Goal: Answer question/provide support: Share knowledge or assist other users

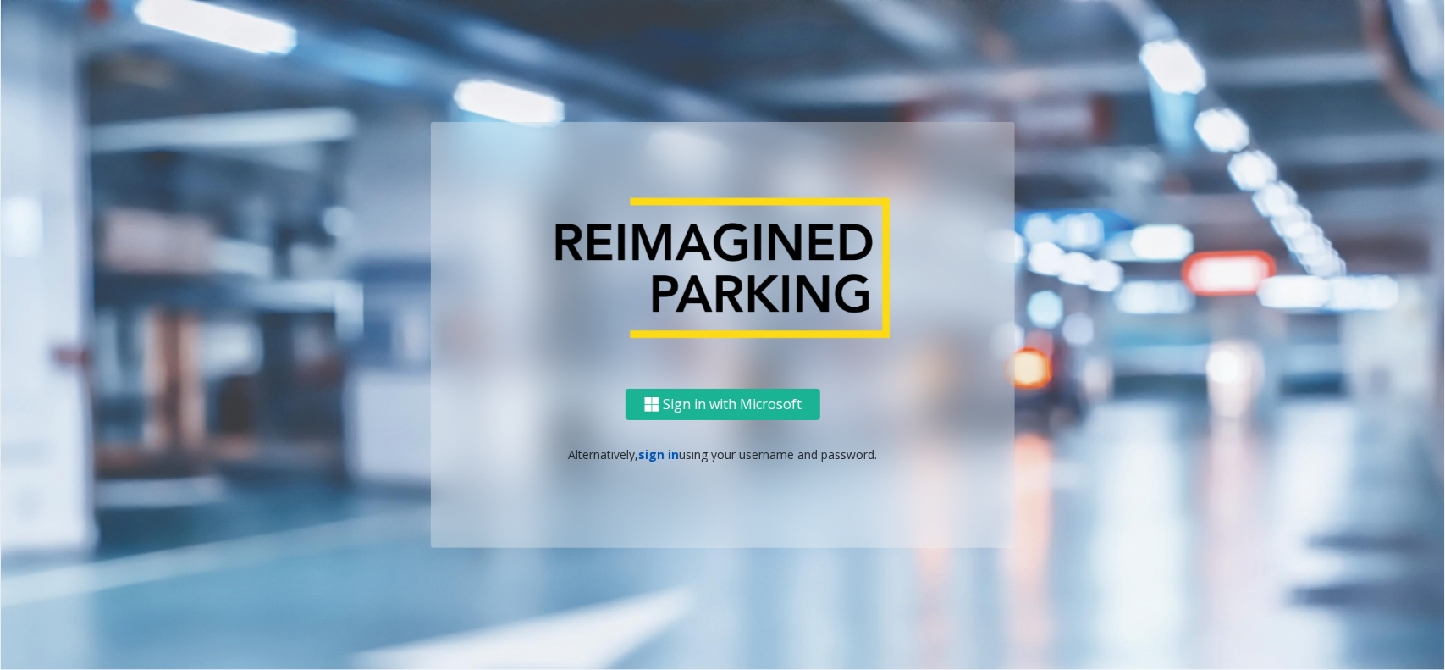
click at [667, 460] on link "sign in" at bounding box center [659, 454] width 41 height 16
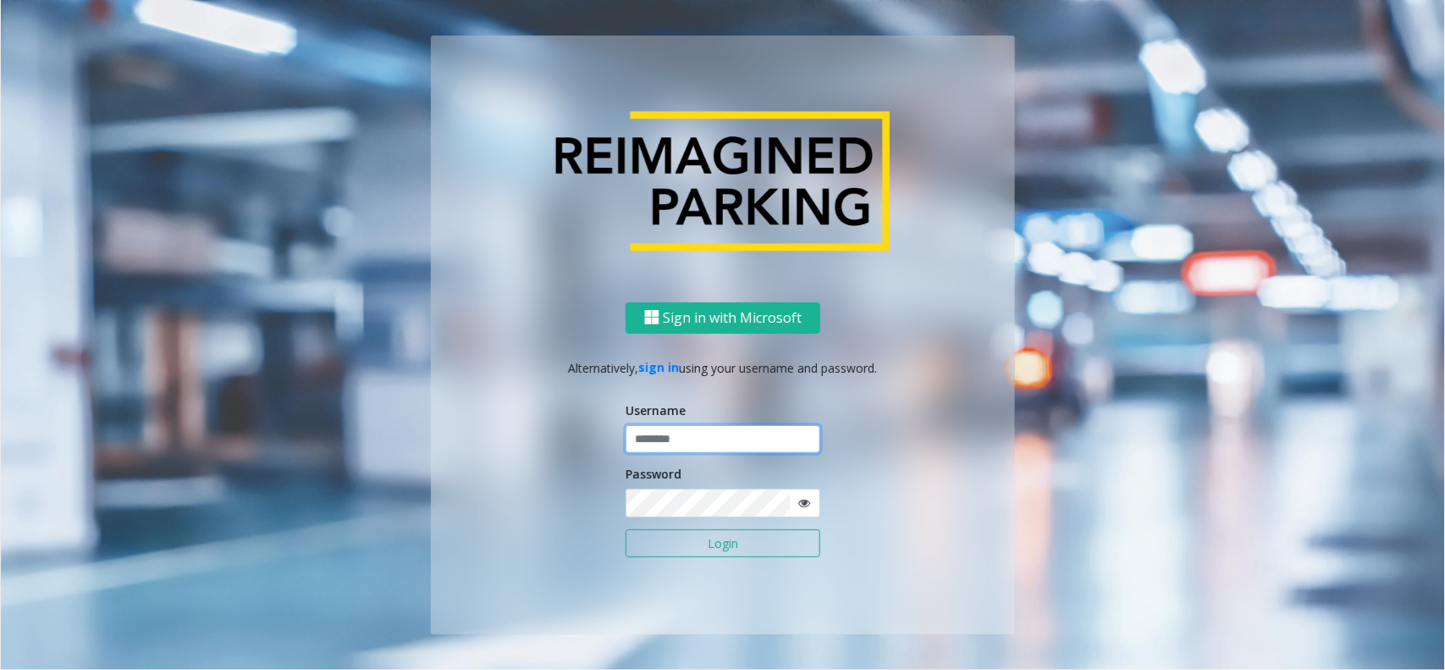
click at [637, 432] on input "text" at bounding box center [723, 439] width 195 height 29
type input "*********"
click at [626, 529] on button "Login" at bounding box center [723, 543] width 195 height 29
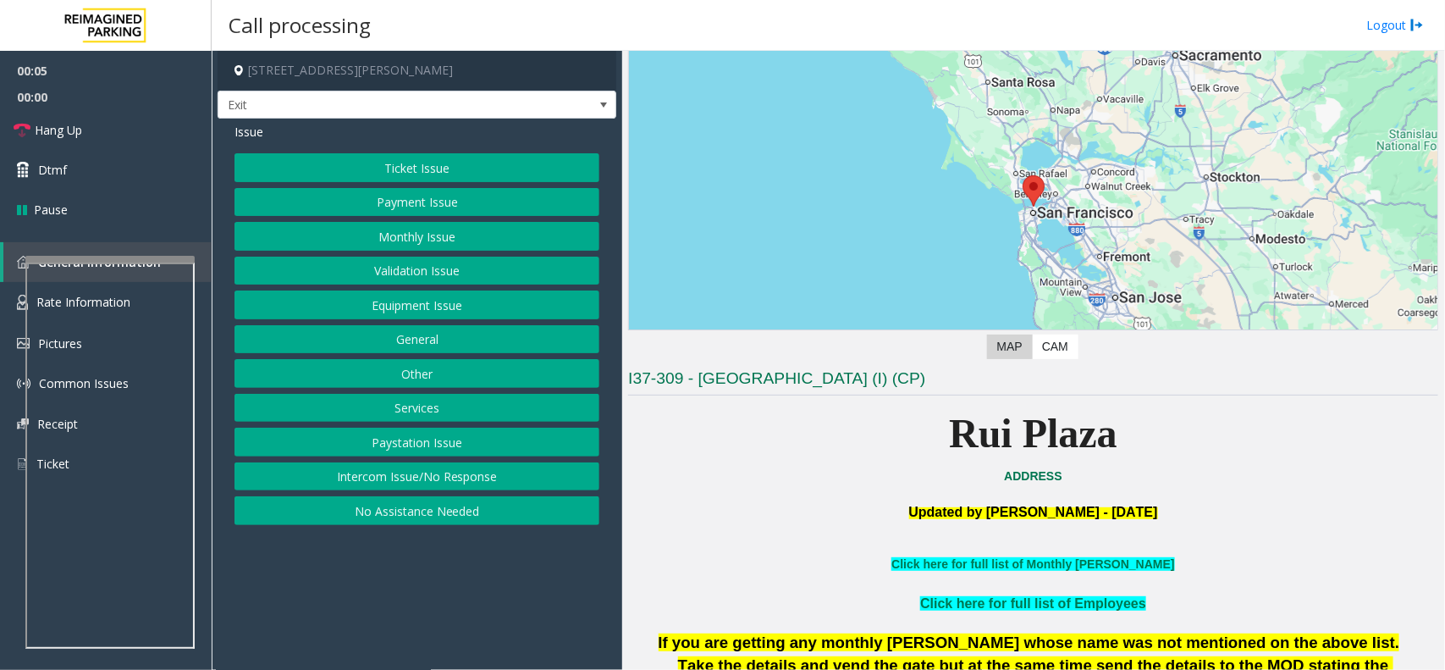
scroll to position [318, 0]
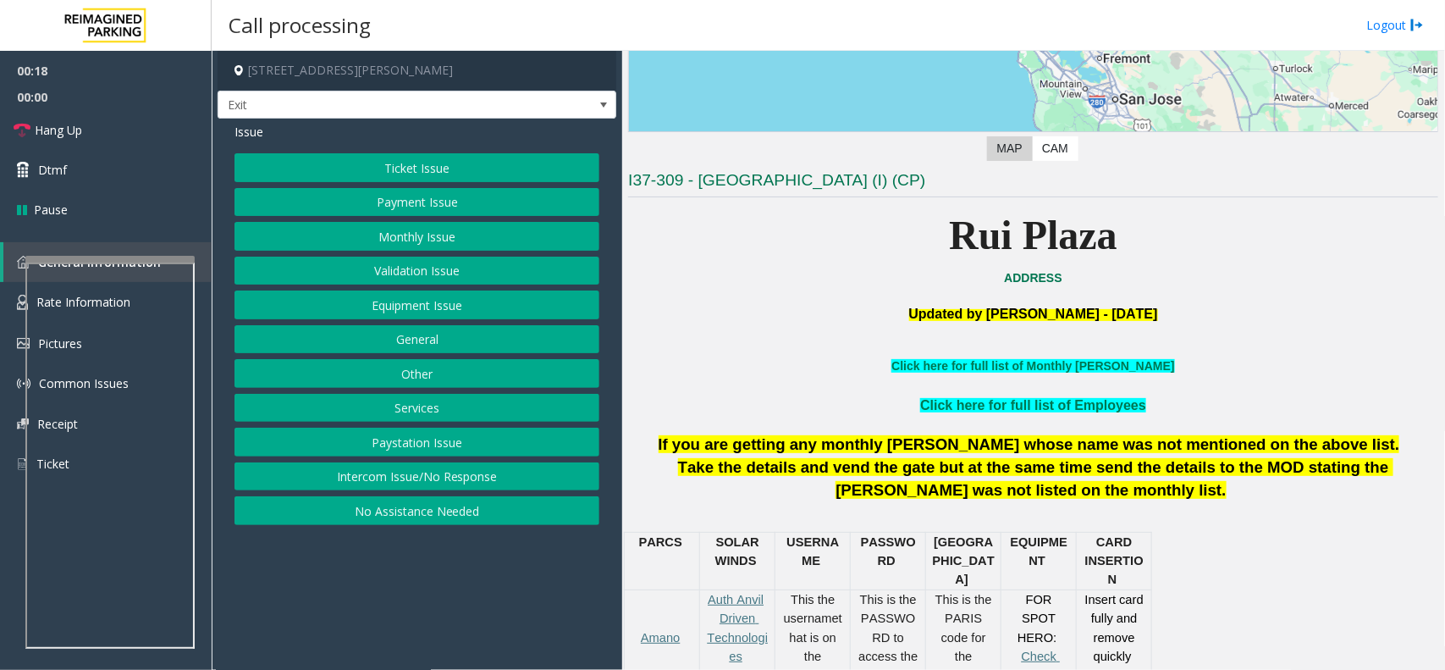
click at [434, 474] on button "Intercom Issue/No Response" at bounding box center [417, 476] width 365 height 29
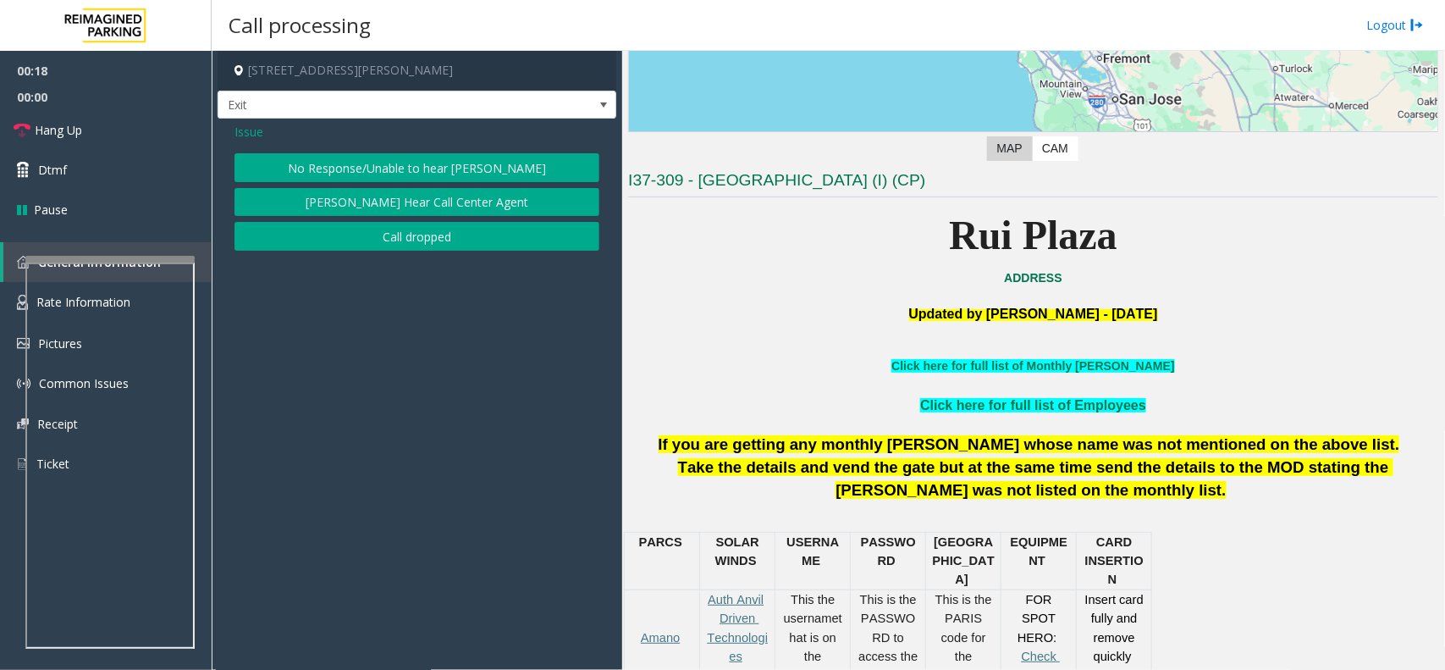
click at [412, 175] on button "No Response/Unable to hear [PERSON_NAME]" at bounding box center [417, 167] width 365 height 29
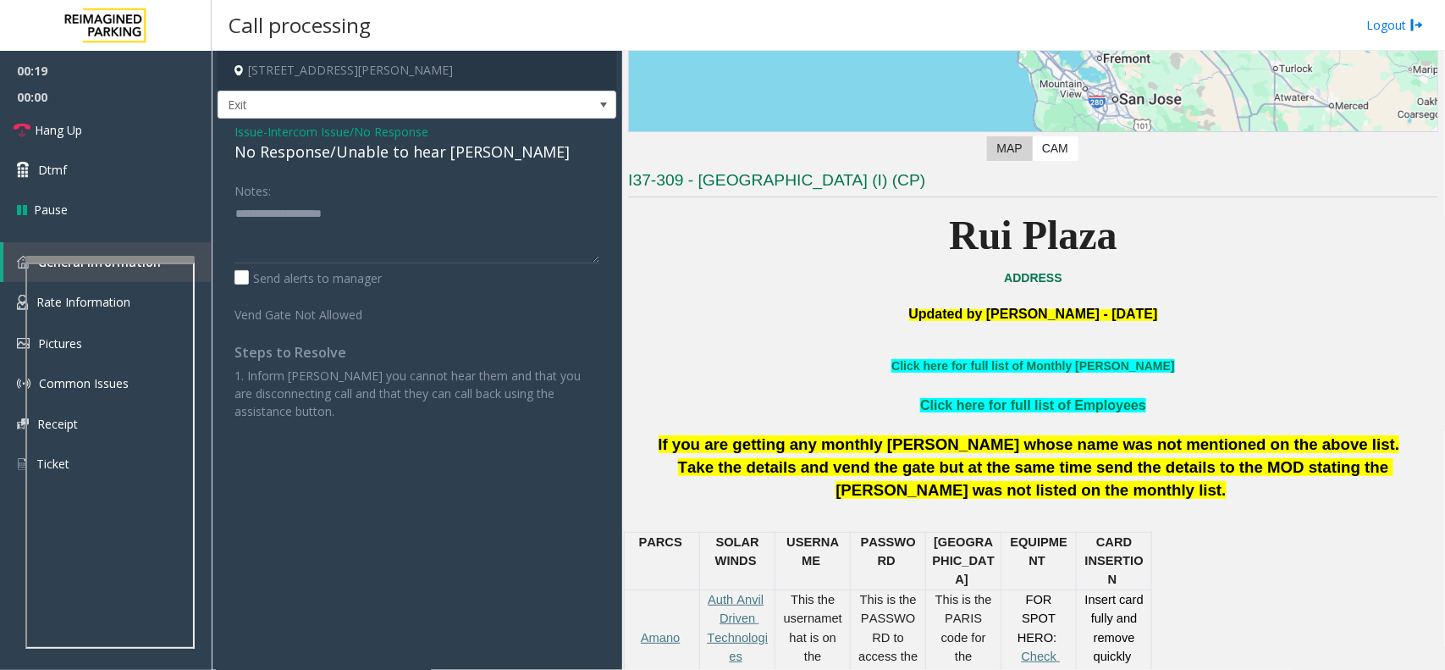
click at [377, 157] on div "No Response/Unable to hear [PERSON_NAME]" at bounding box center [417, 152] width 365 height 23
type textarea "**********"
click at [124, 119] on link "Hang Up" at bounding box center [106, 130] width 212 height 40
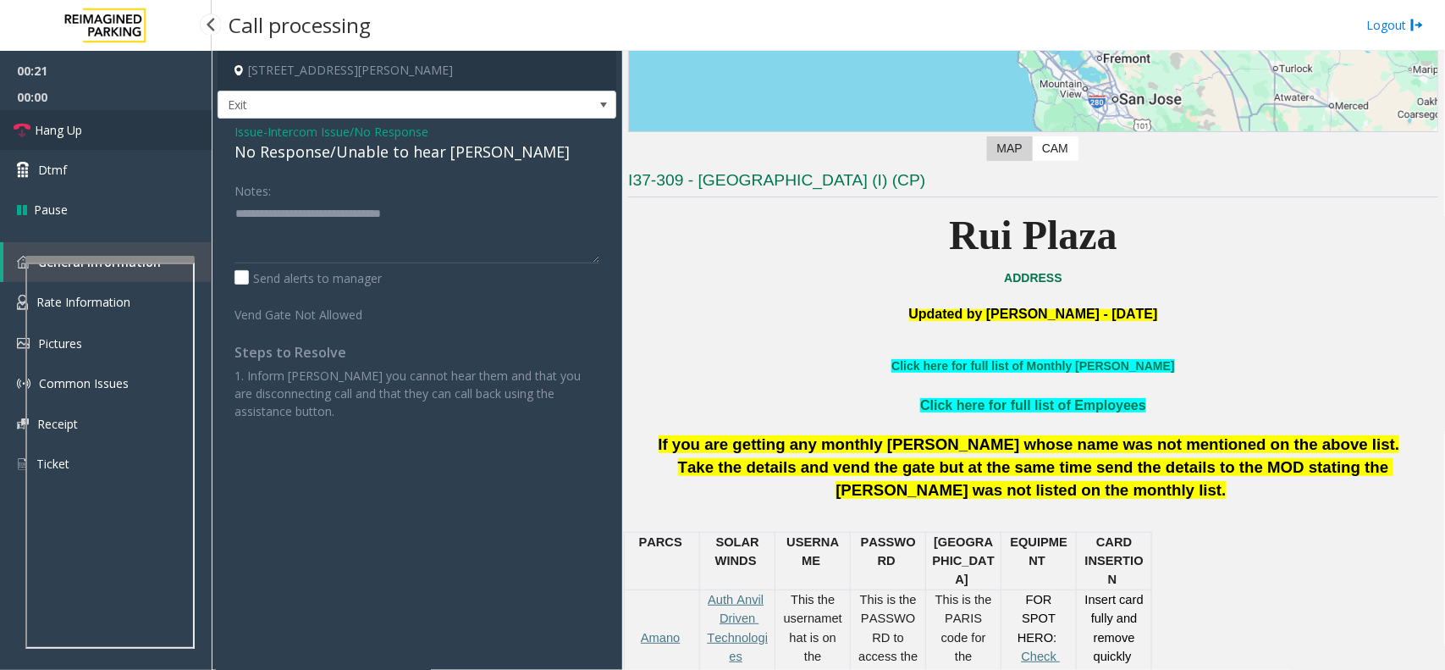
click at [124, 119] on link "Hang Up" at bounding box center [106, 130] width 212 height 40
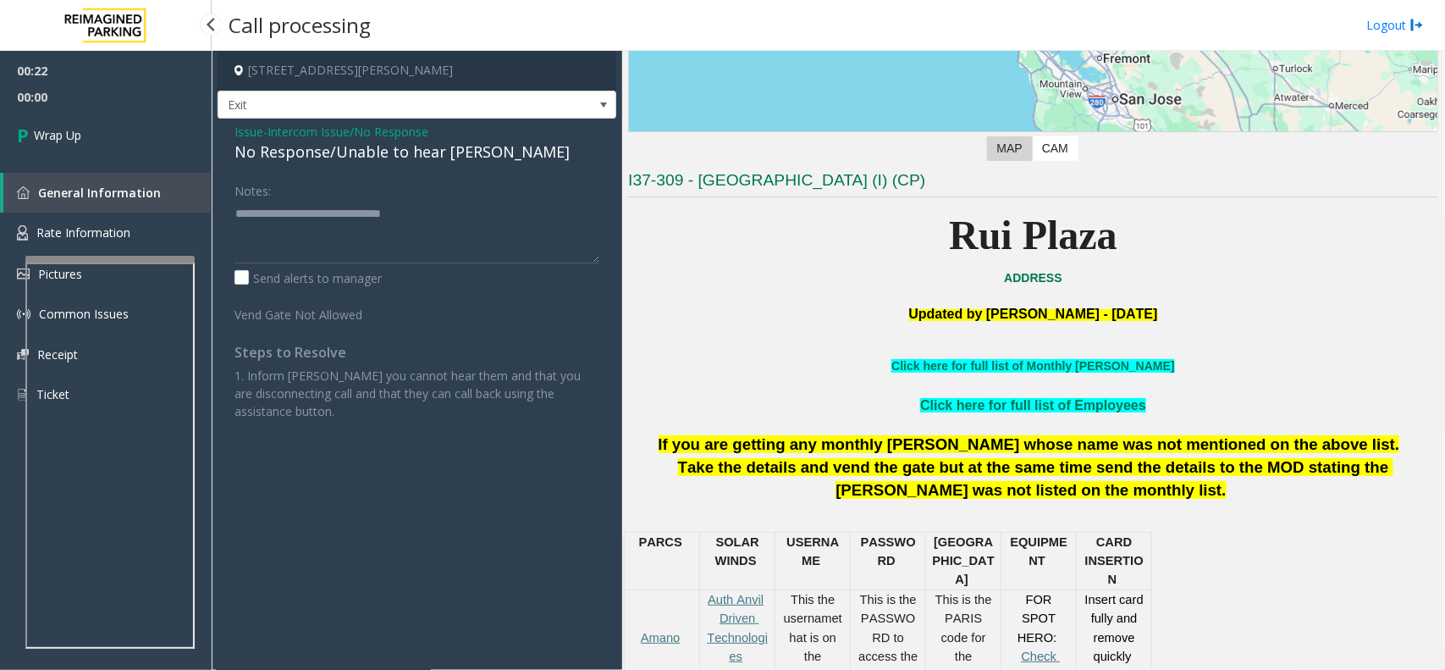
click at [124, 119] on link "Wrap Up" at bounding box center [106, 135] width 212 height 50
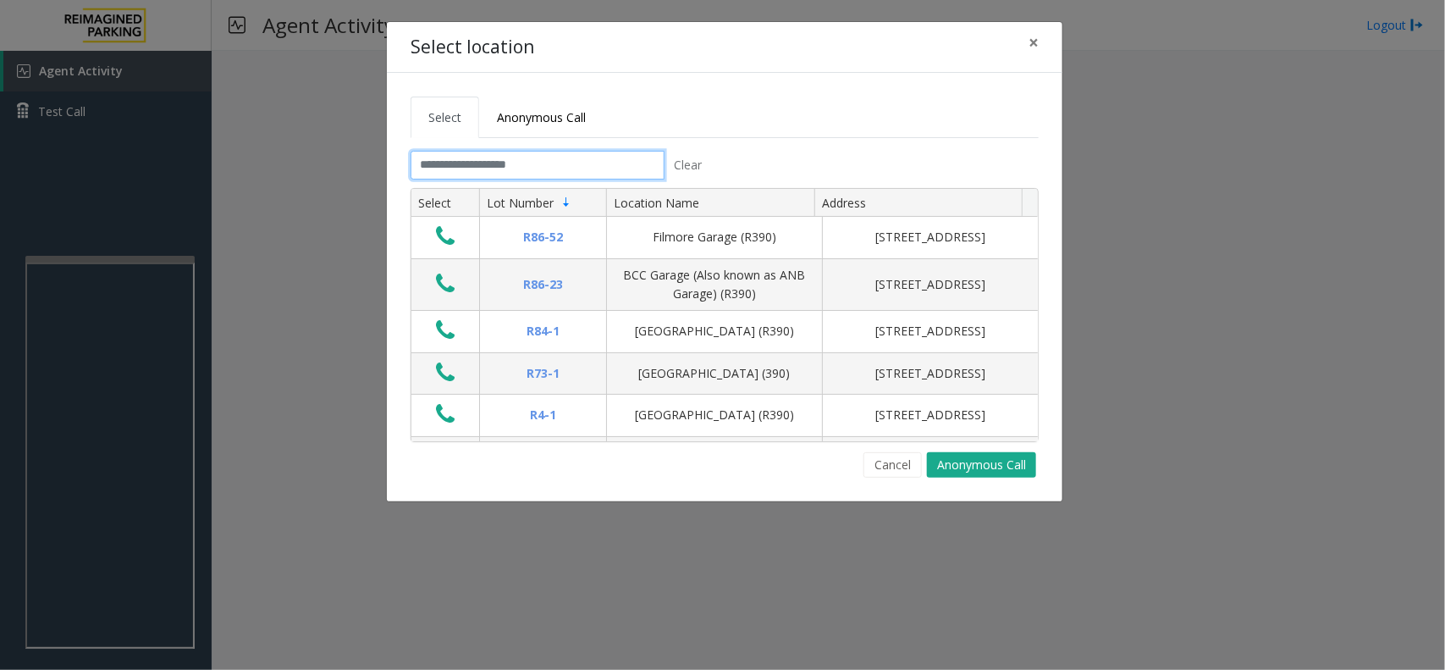
click at [505, 166] on input "text" at bounding box center [538, 165] width 254 height 29
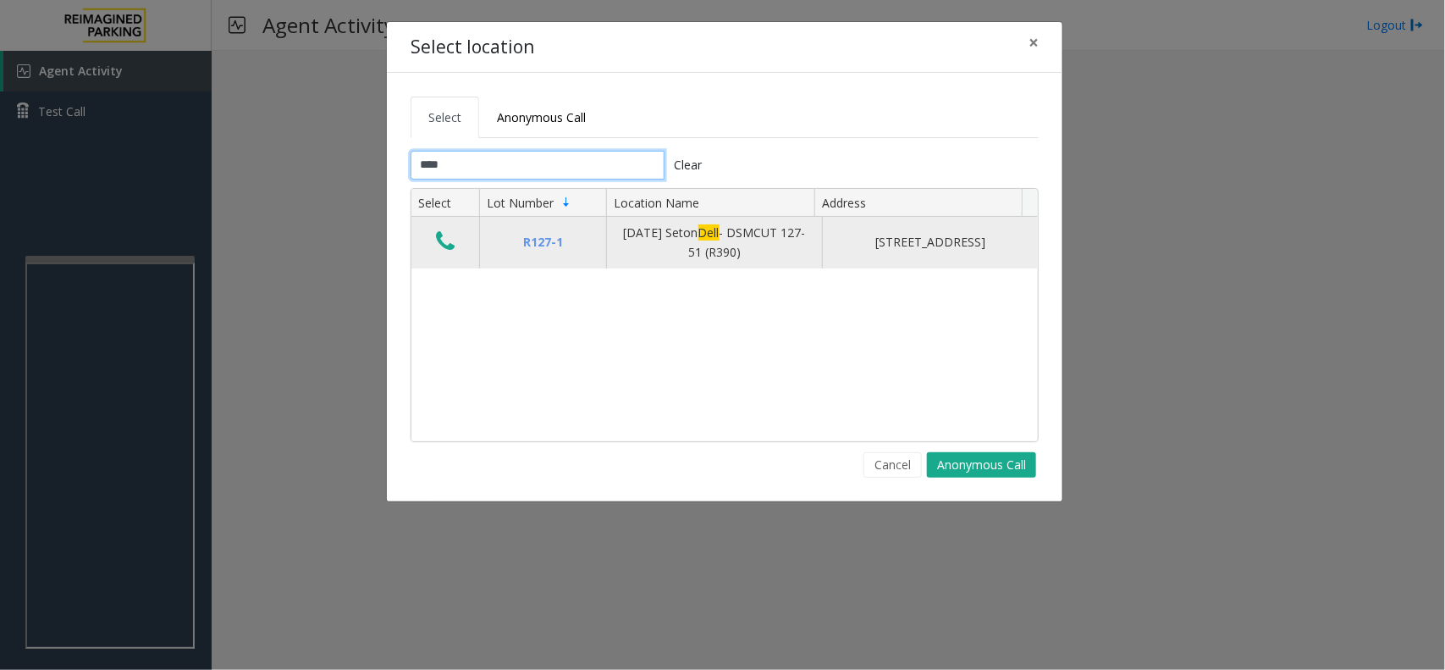
type input "****"
click at [449, 246] on icon "Data table" at bounding box center [445, 241] width 19 height 24
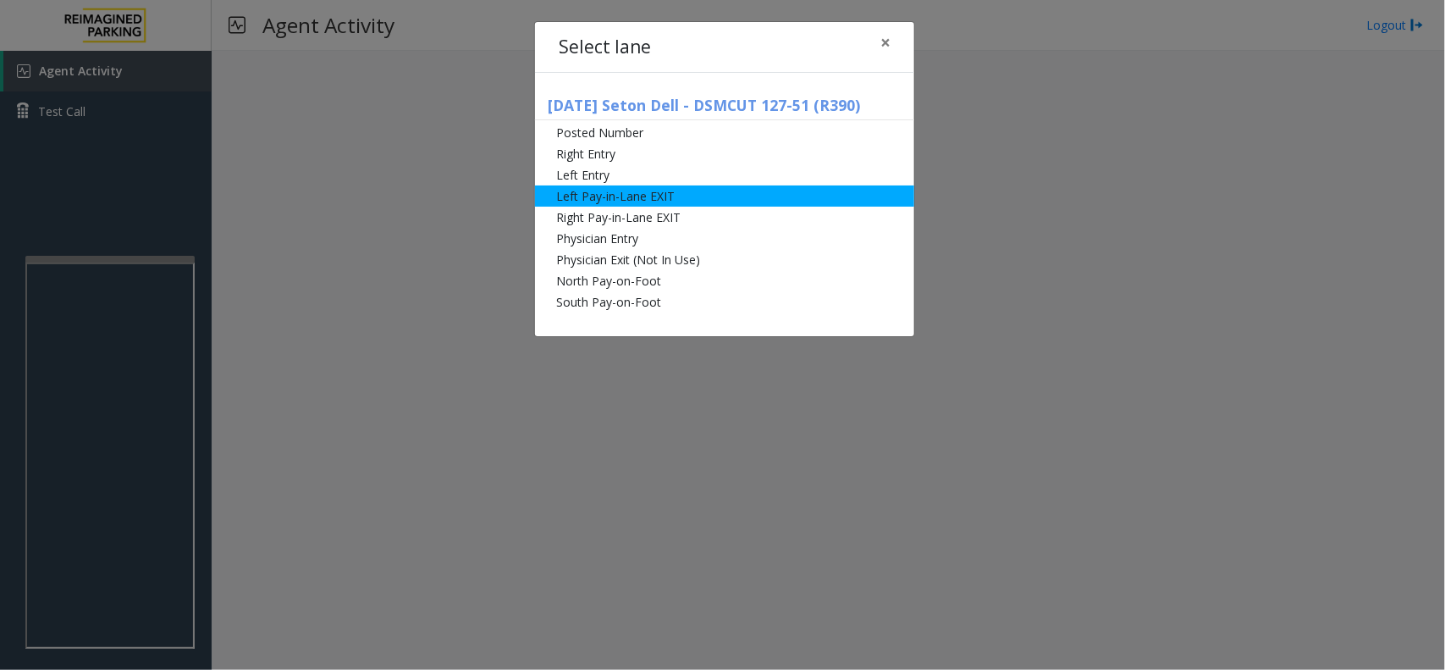
click at [608, 196] on li "Left Pay-in-Lane EXIT" at bounding box center [724, 195] width 379 height 21
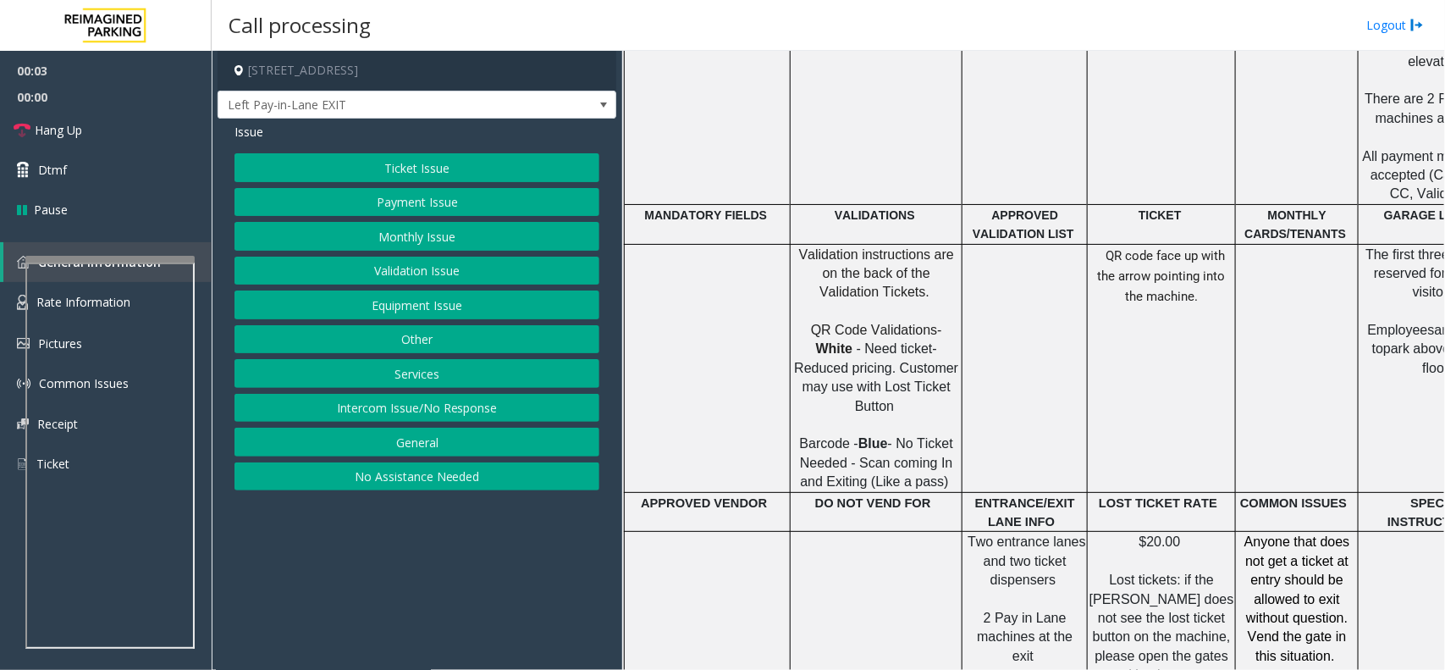
scroll to position [1058, 0]
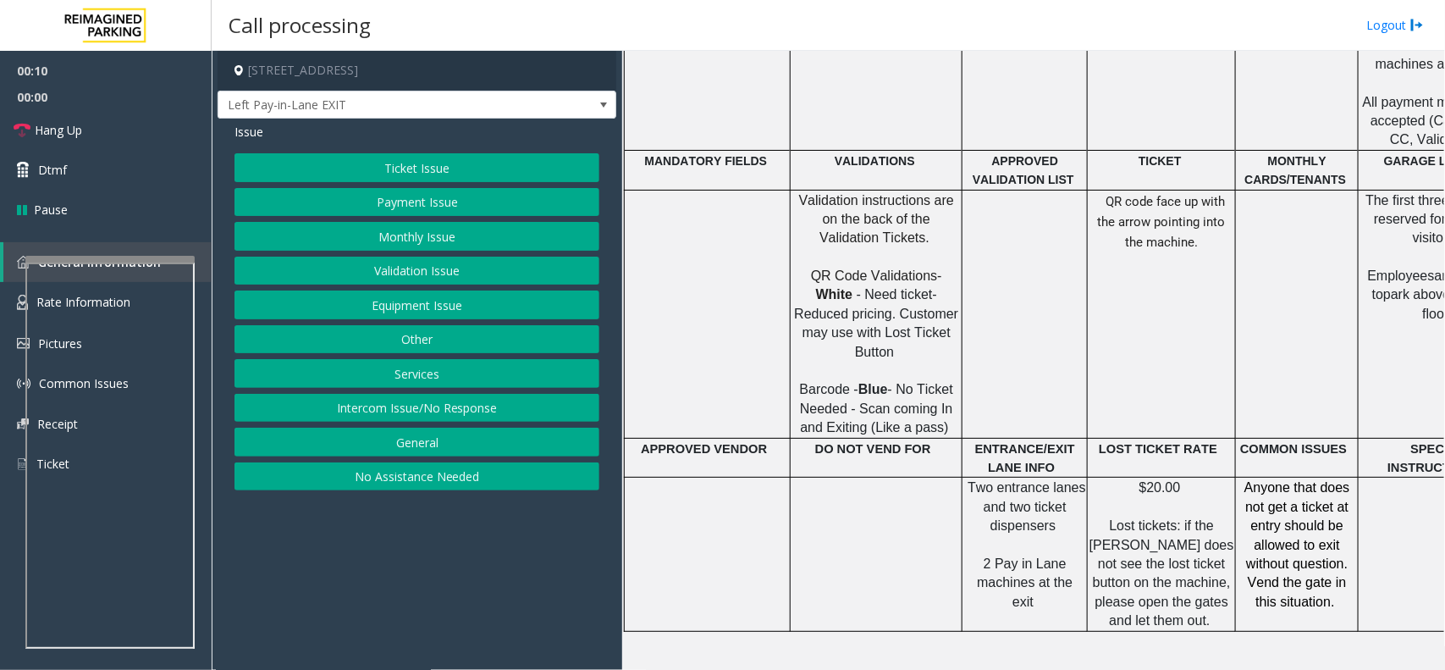
click at [400, 167] on button "Ticket Issue" at bounding box center [417, 167] width 365 height 29
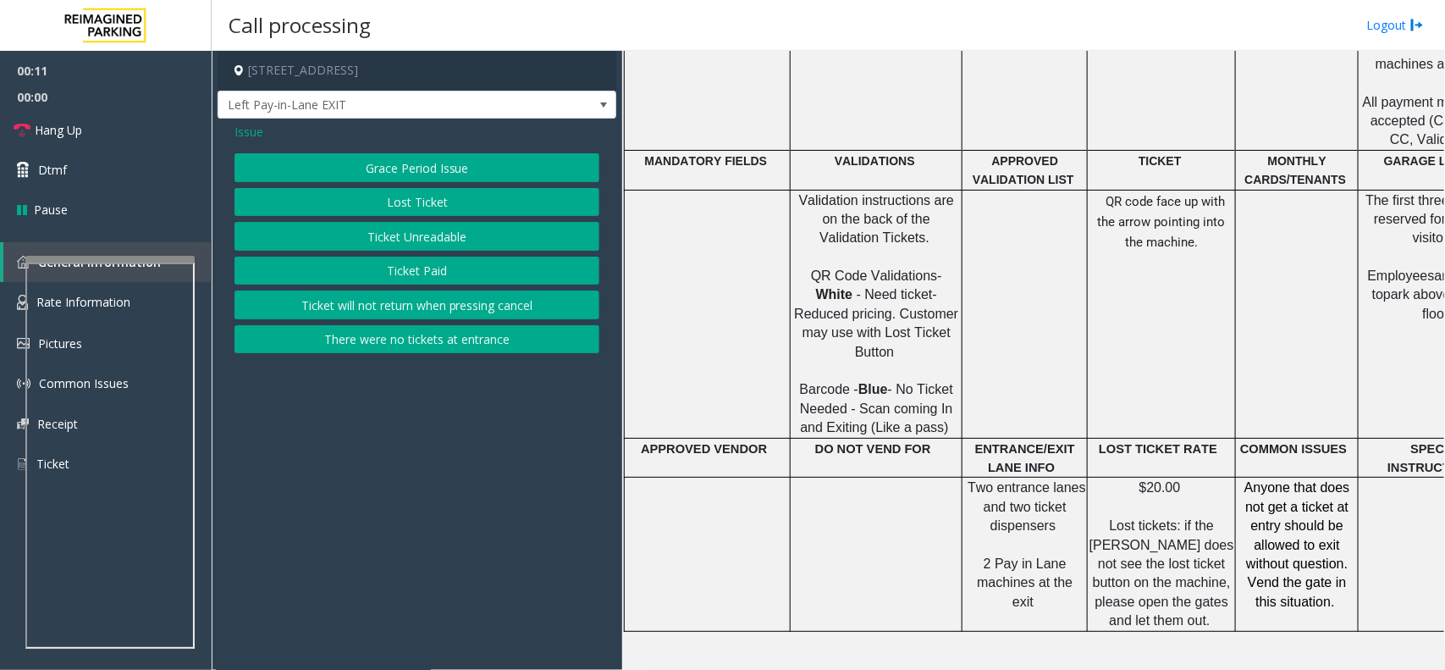
click at [436, 205] on button "Lost Ticket" at bounding box center [417, 202] width 365 height 29
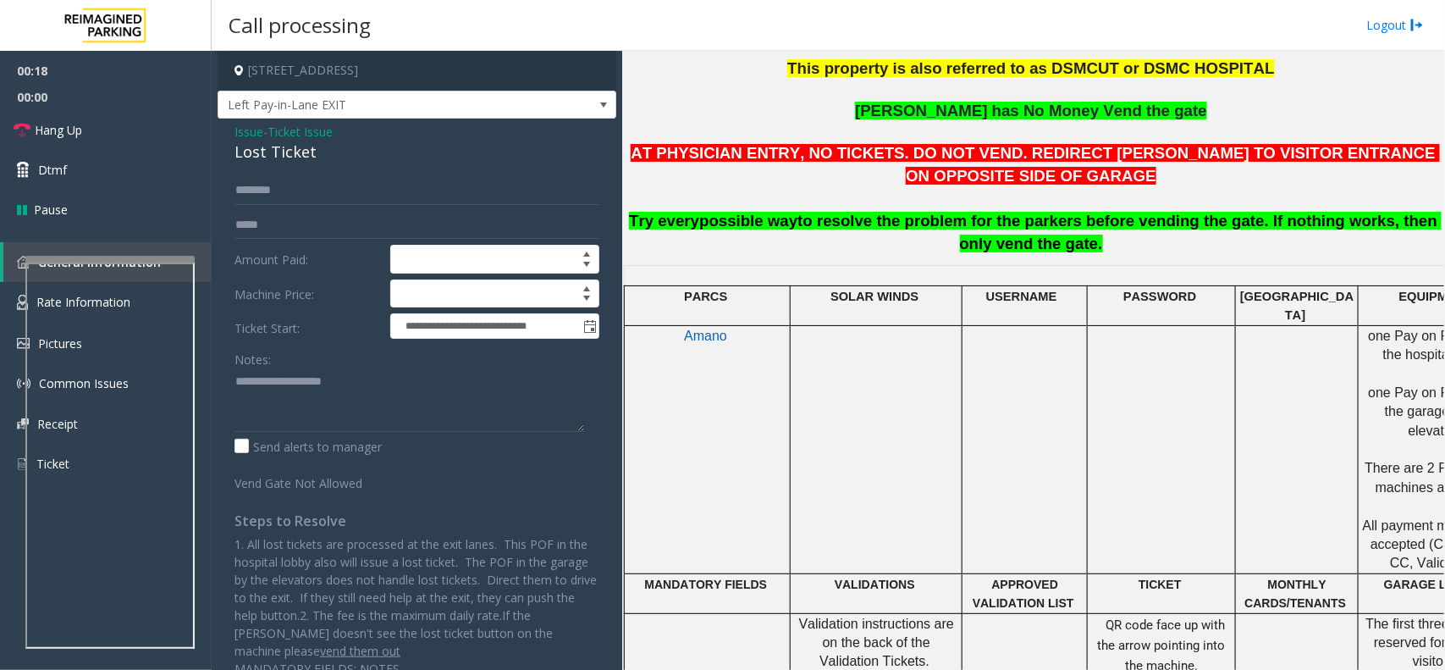
scroll to position [635, 229]
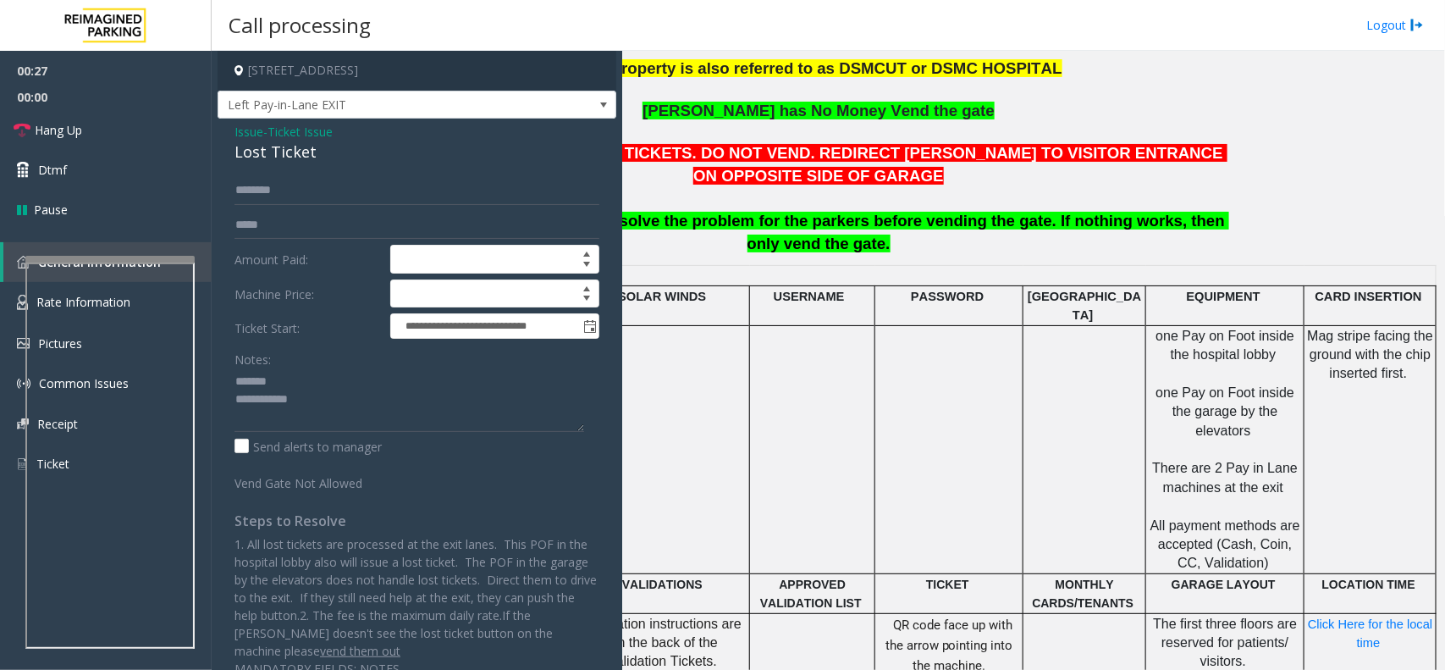
click at [271, 158] on div "Lost Ticket" at bounding box center [417, 152] width 365 height 23
click at [320, 409] on textarea at bounding box center [410, 400] width 350 height 64
click at [323, 422] on textarea at bounding box center [410, 400] width 350 height 64
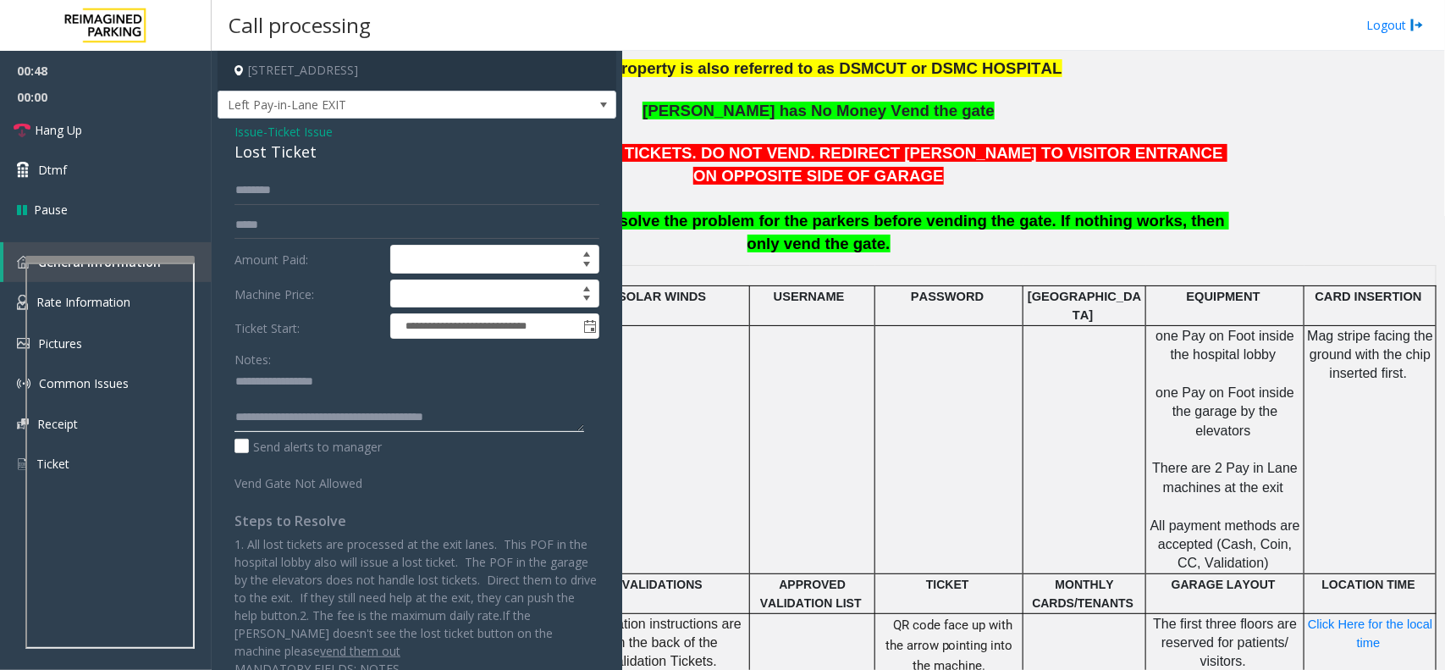
type textarea "**********"
click at [276, 191] on input "text" at bounding box center [417, 190] width 365 height 29
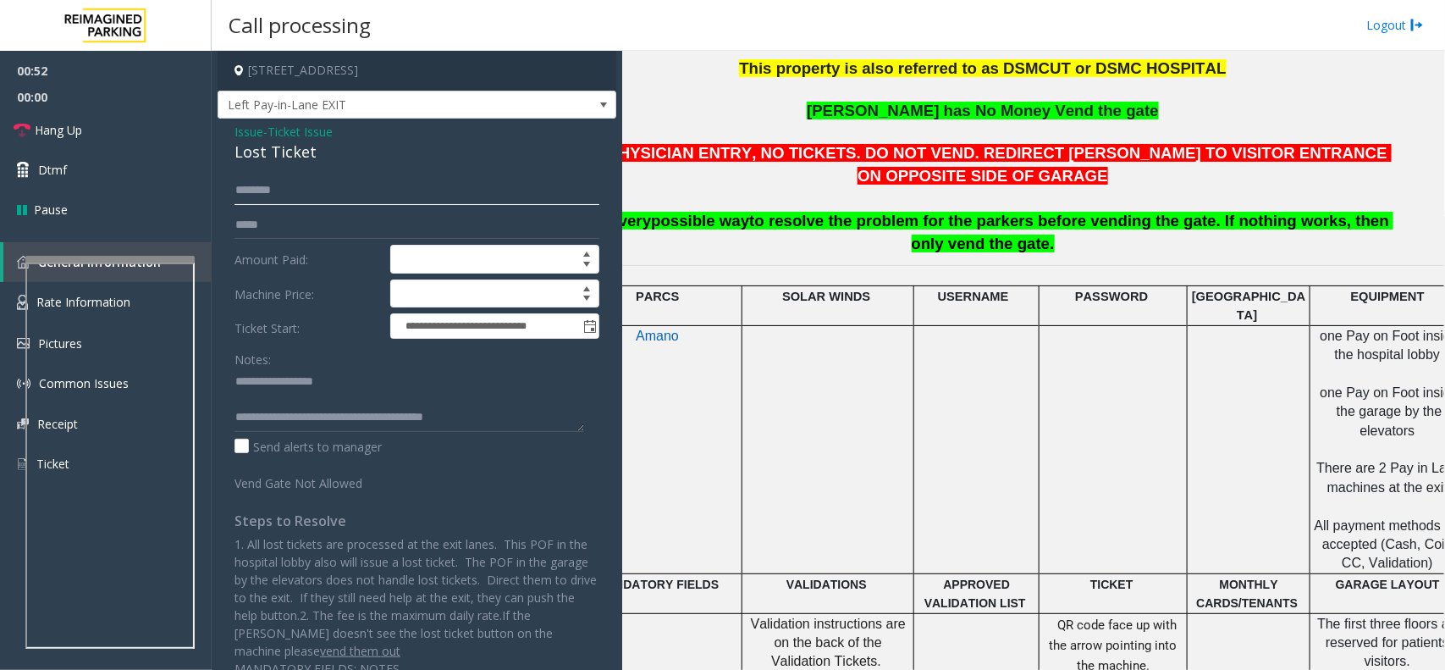
scroll to position [635, 0]
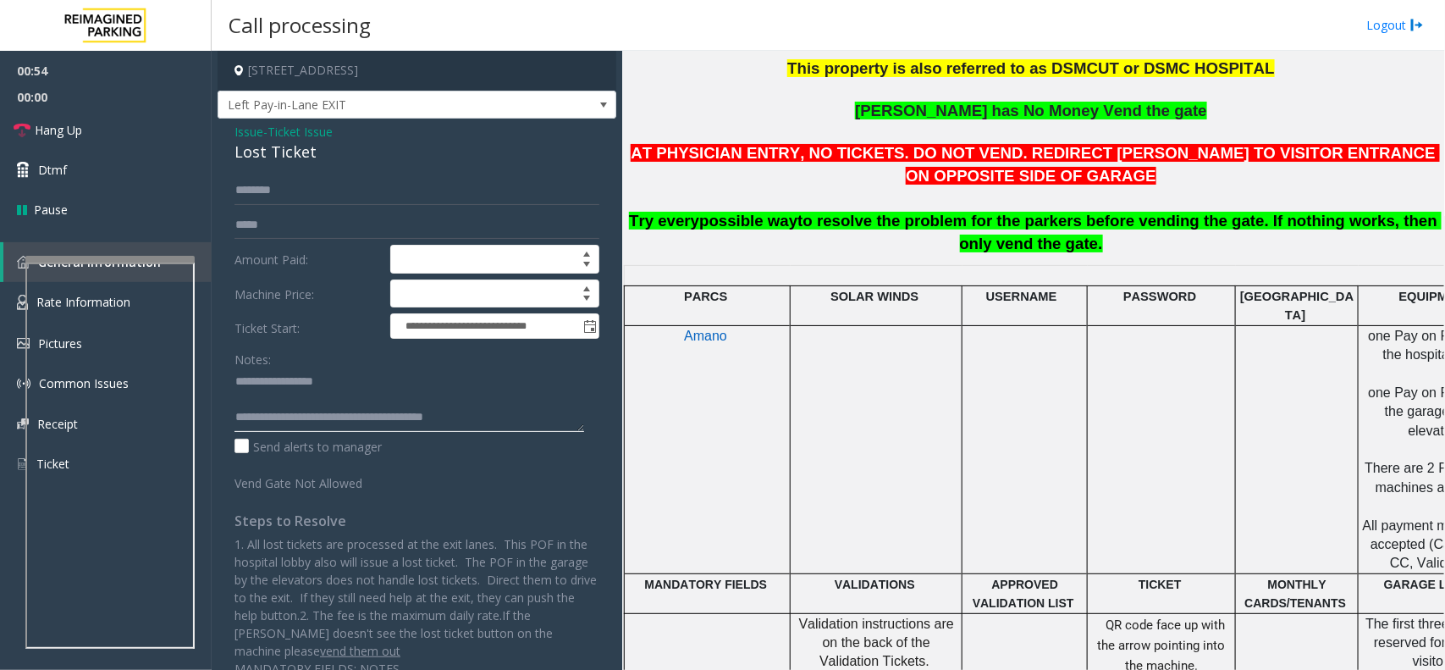
click at [483, 420] on textarea at bounding box center [410, 400] width 350 height 64
click at [334, 187] on input "text" at bounding box center [417, 190] width 365 height 29
type input "*****"
click at [294, 132] on span "Ticket Issue" at bounding box center [300, 132] width 65 height 18
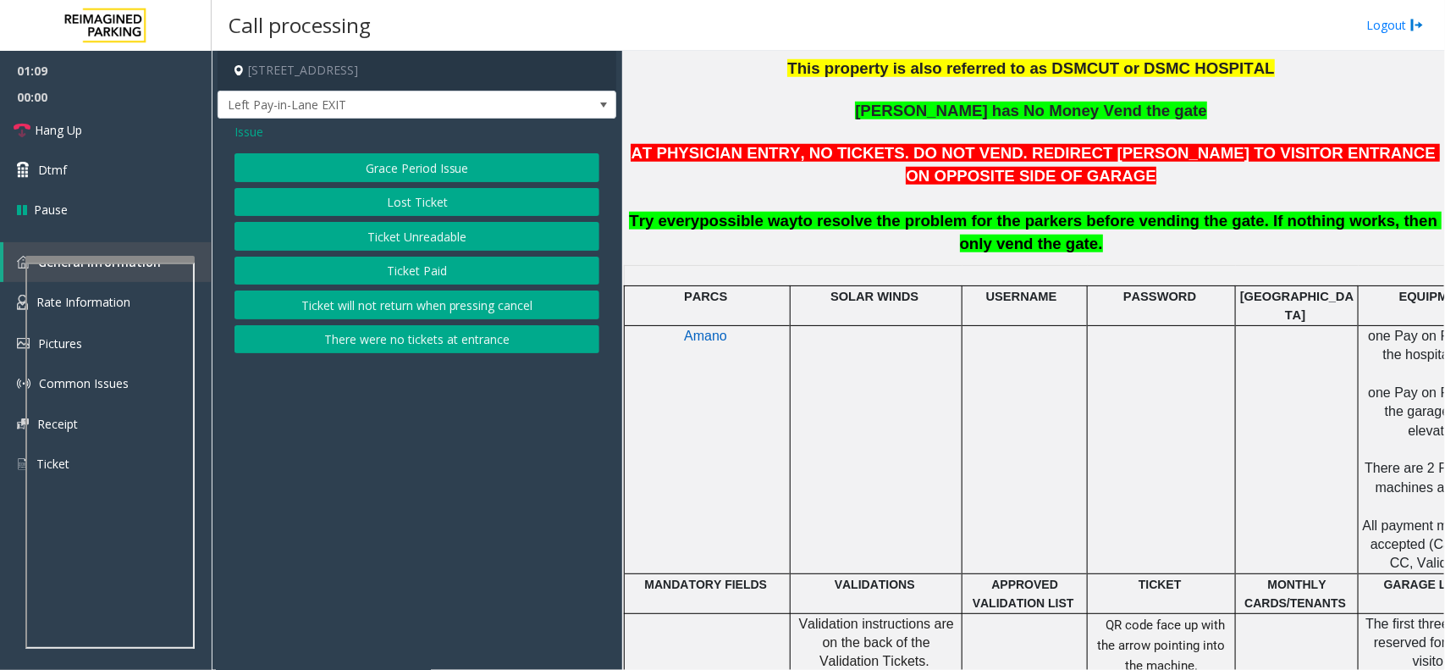
click at [347, 230] on button "Ticket Unreadable" at bounding box center [417, 236] width 365 height 29
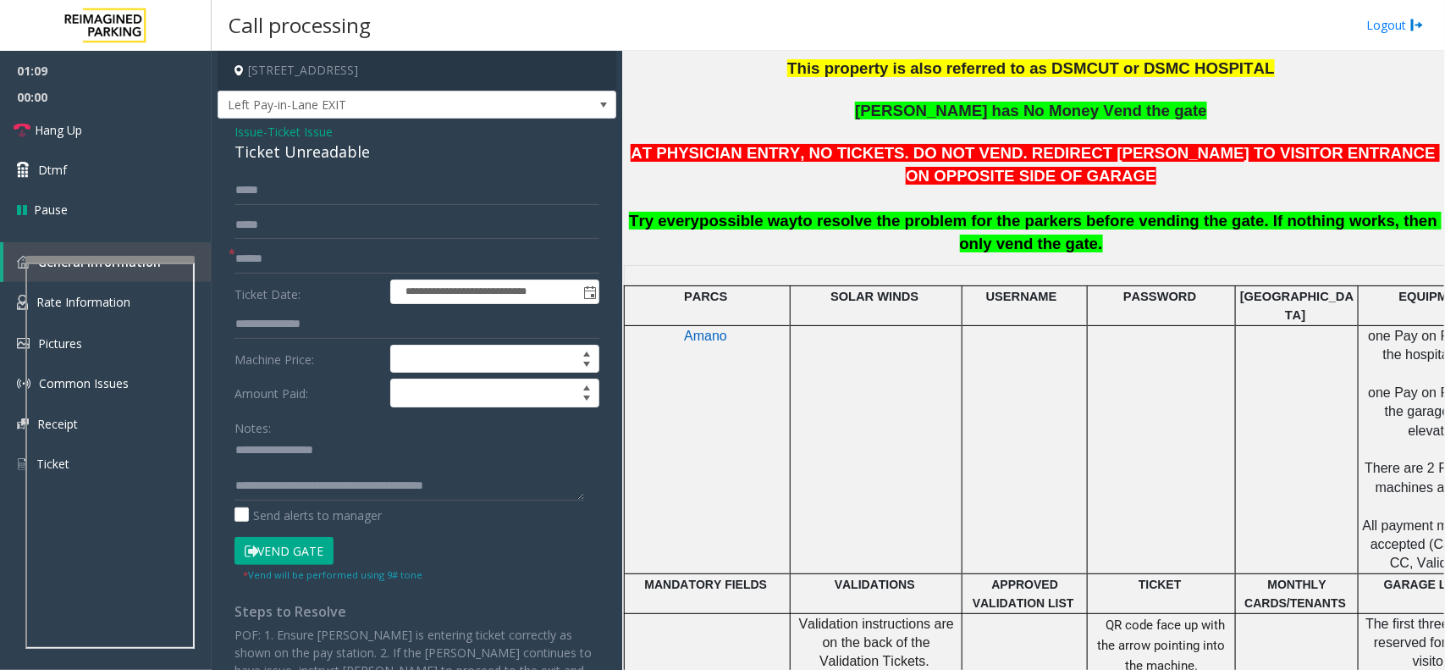
click at [271, 535] on button "Vend Gate" at bounding box center [284, 551] width 99 height 29
click at [288, 133] on span "Ticket Issue" at bounding box center [300, 132] width 65 height 18
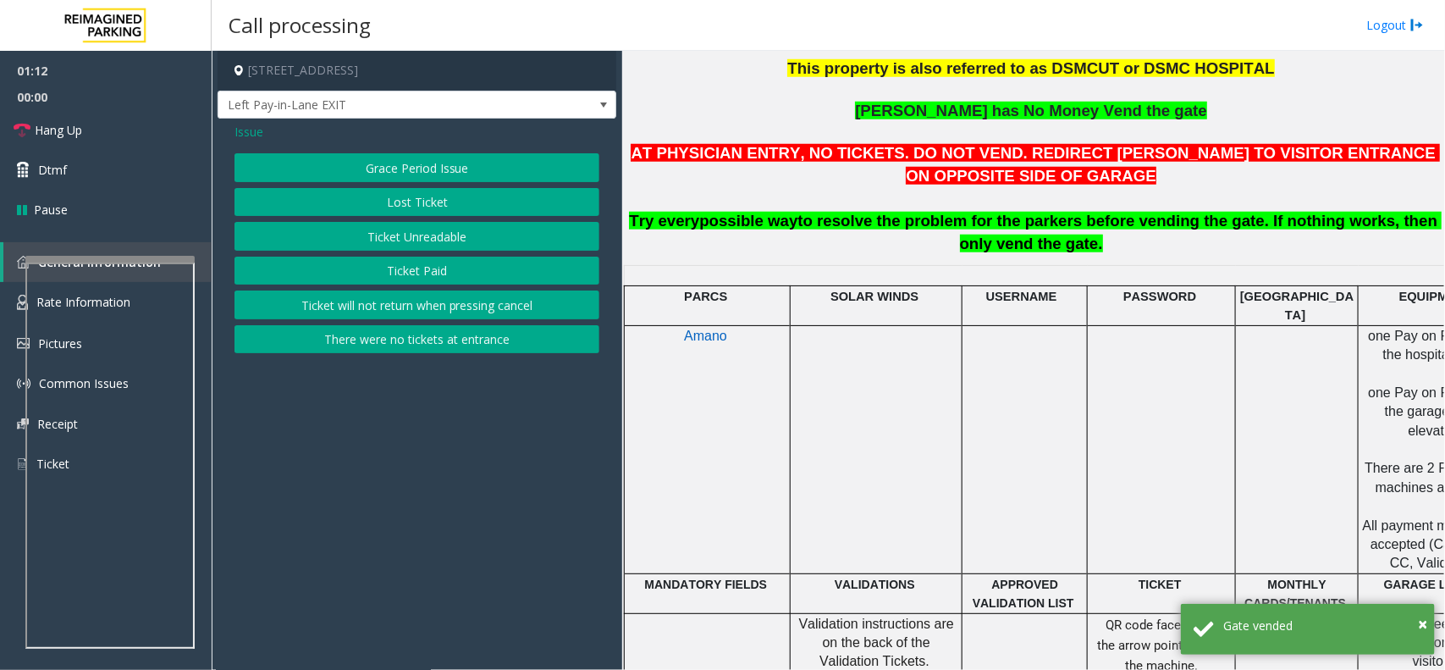
click at [439, 204] on button "Lost Ticket" at bounding box center [417, 202] width 365 height 29
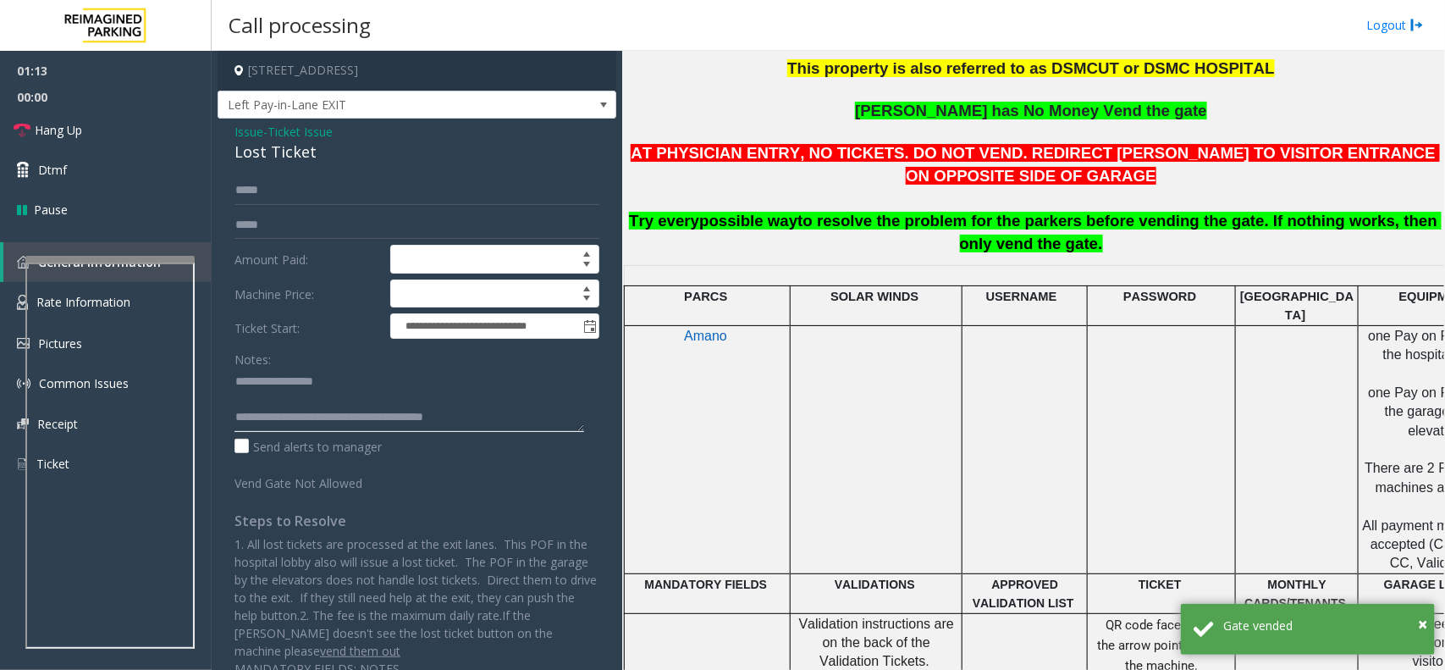
click at [474, 417] on textarea at bounding box center [410, 400] width 350 height 64
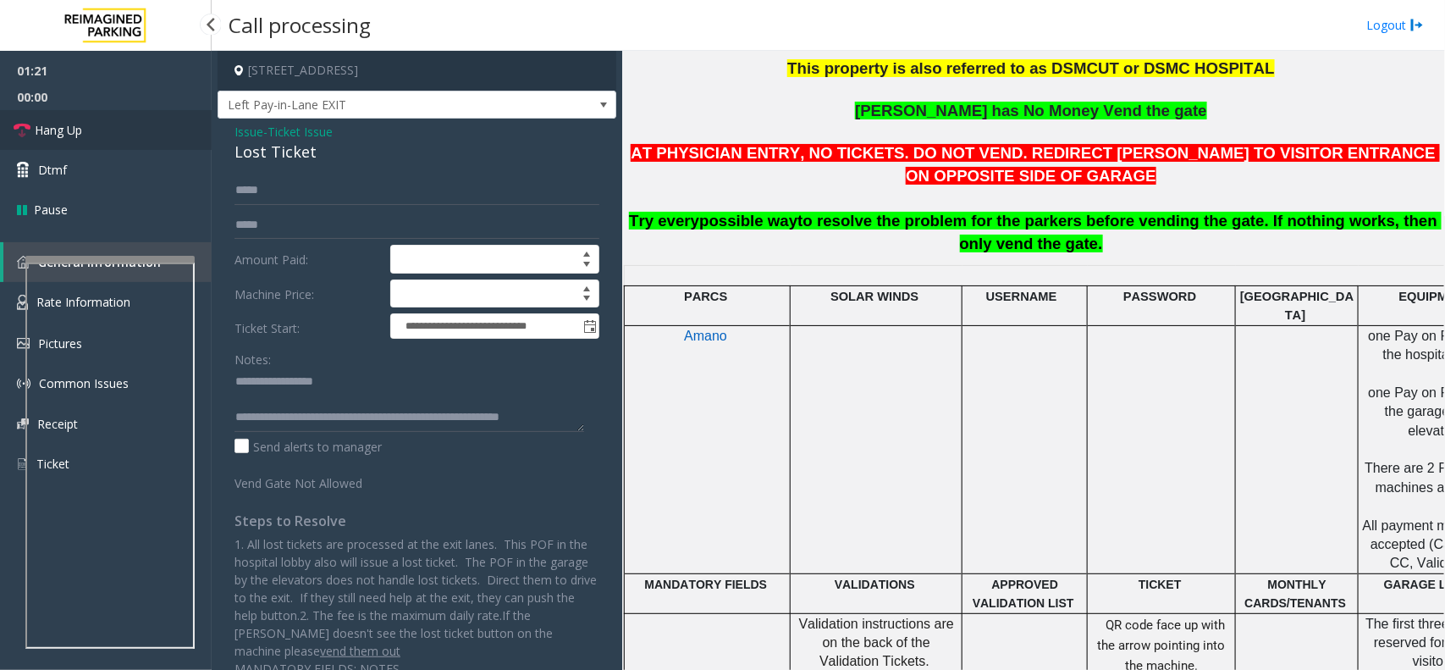
click at [91, 128] on link "Hang Up" at bounding box center [106, 130] width 212 height 40
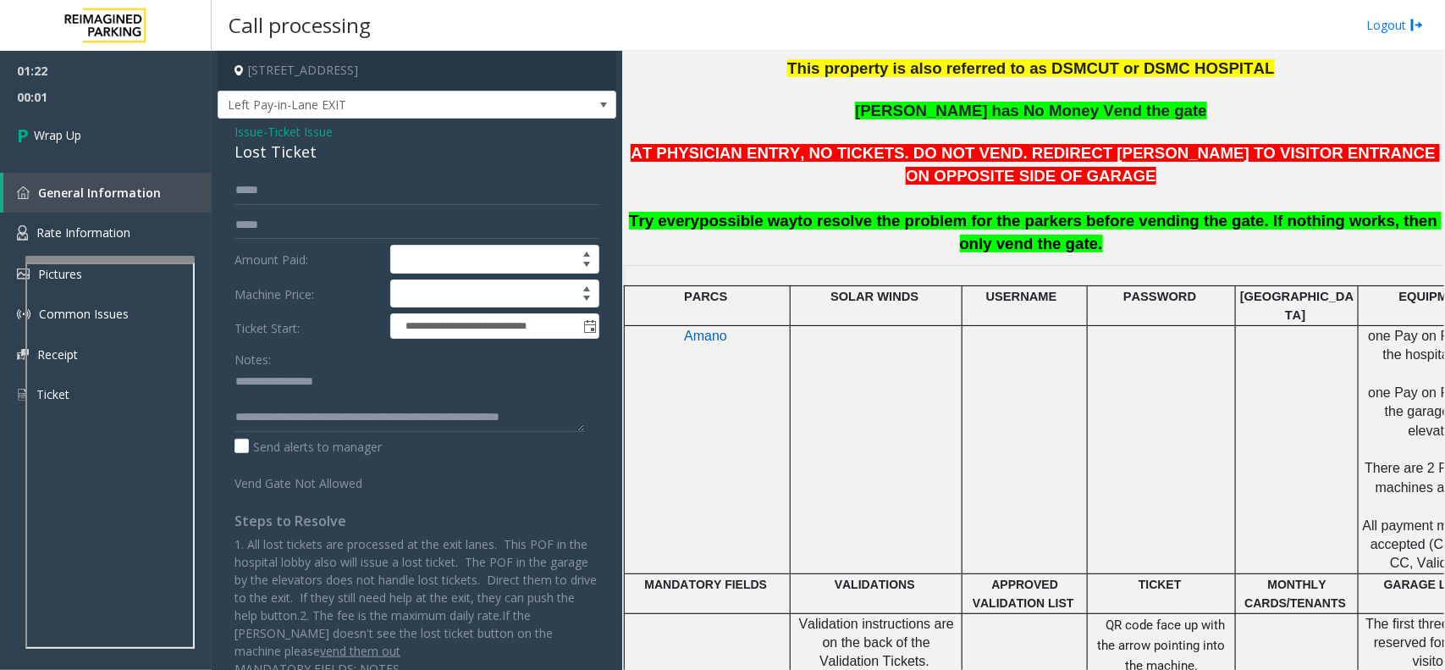
click at [570, 419] on textarea at bounding box center [410, 400] width 350 height 64
click at [560, 420] on textarea at bounding box center [410, 400] width 350 height 64
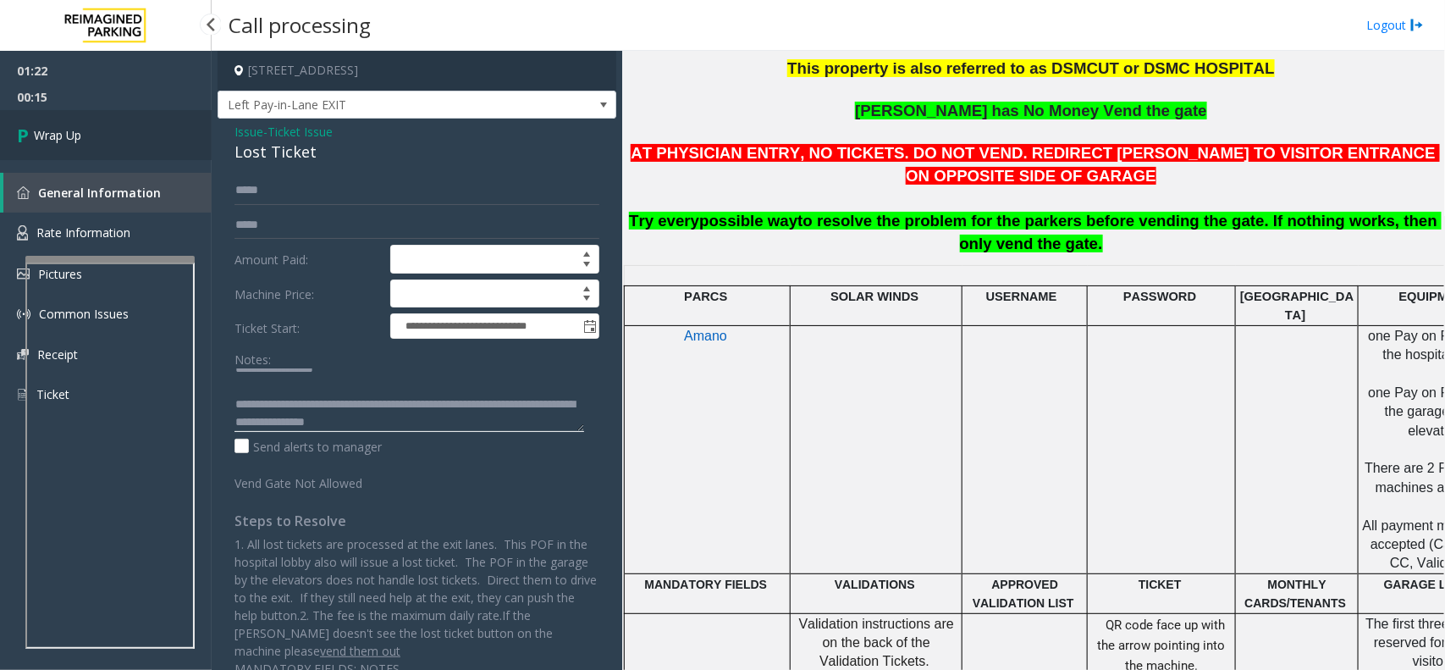
type textarea "**********"
click at [117, 137] on link "Wrap Up" at bounding box center [106, 135] width 212 height 50
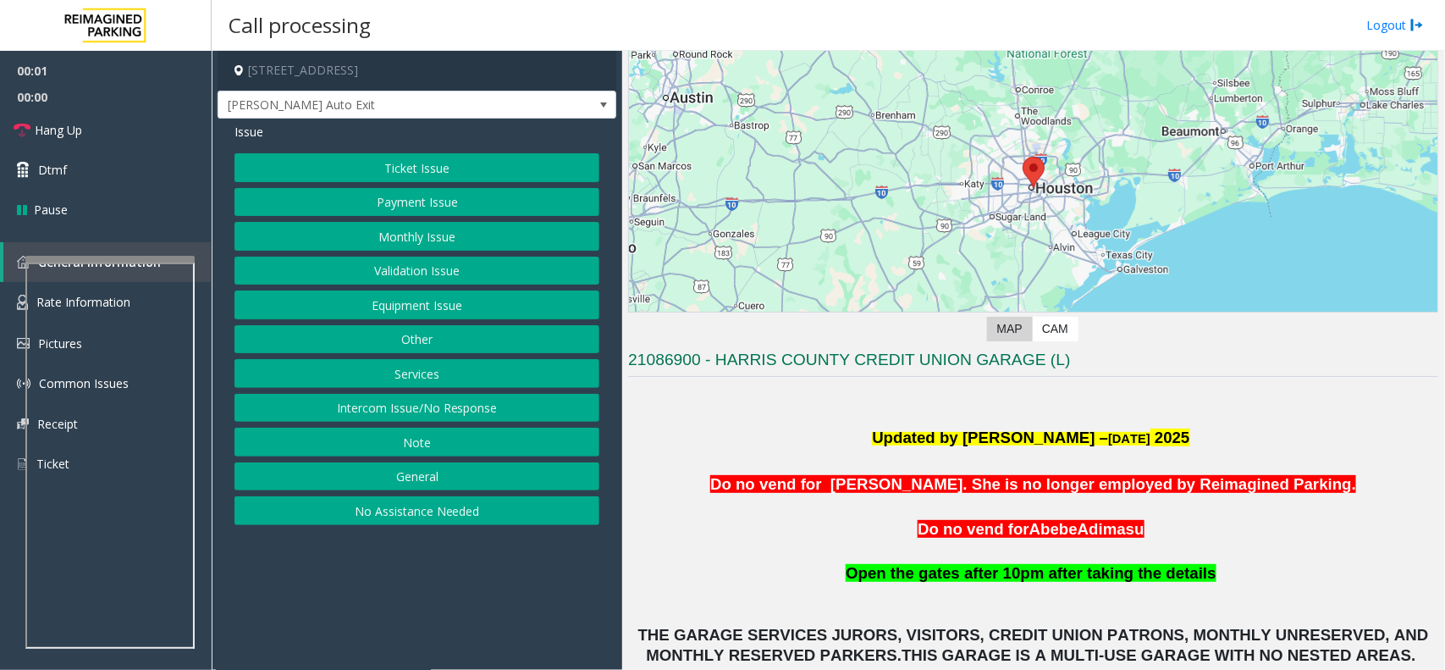
scroll to position [318, 0]
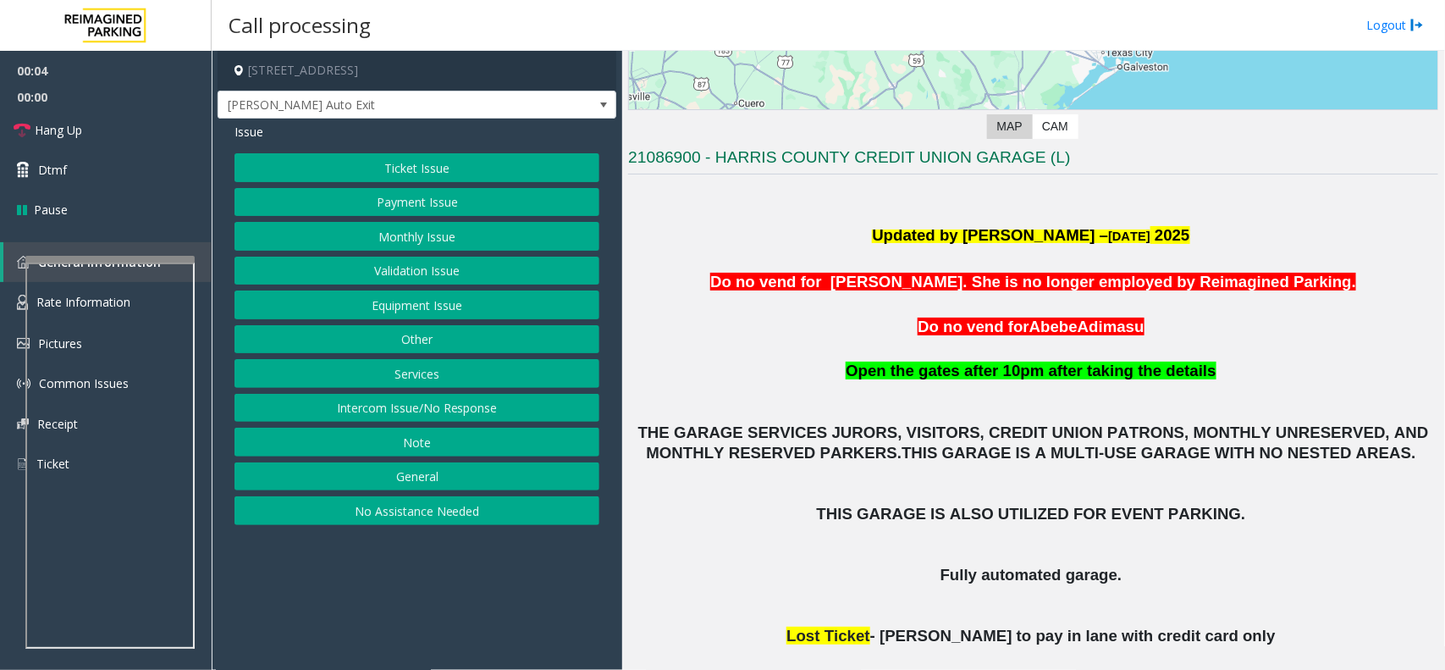
click at [455, 230] on button "Monthly Issue" at bounding box center [417, 236] width 365 height 29
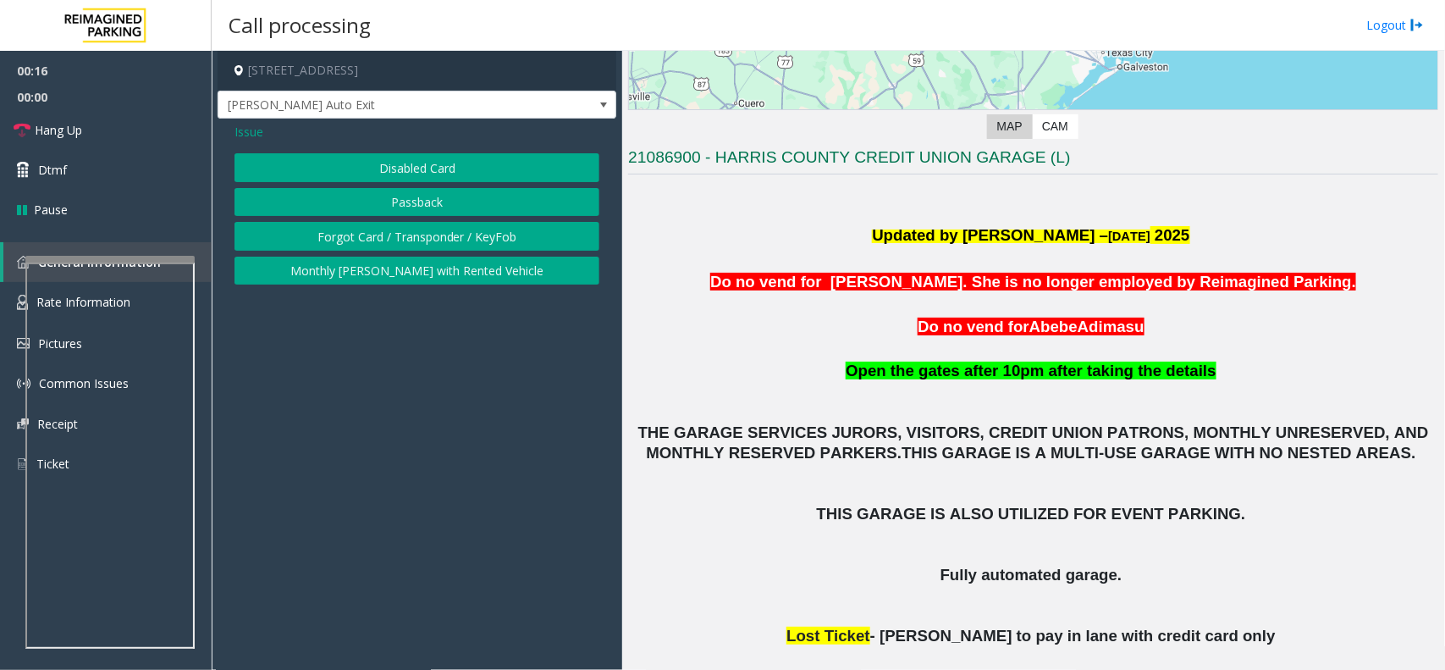
click at [429, 161] on button "Disabled Card" at bounding box center [417, 167] width 365 height 29
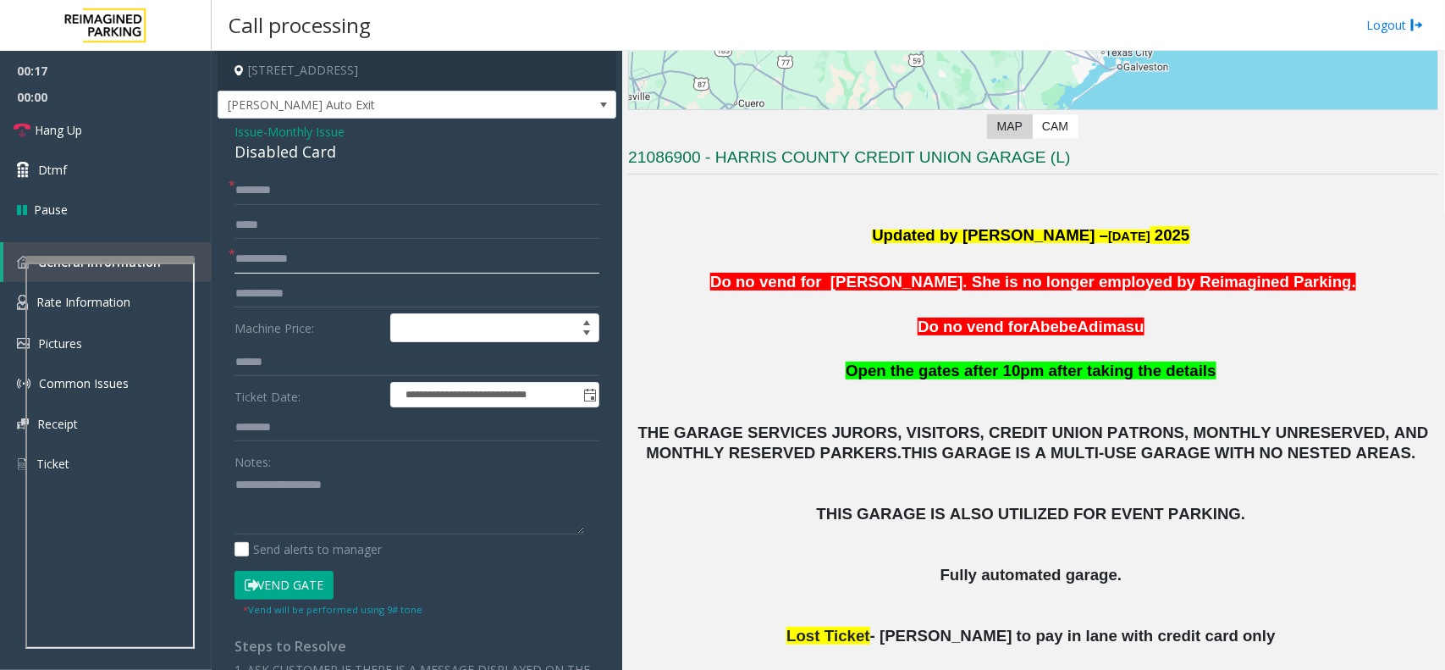
click at [323, 257] on input "text" at bounding box center [417, 259] width 365 height 29
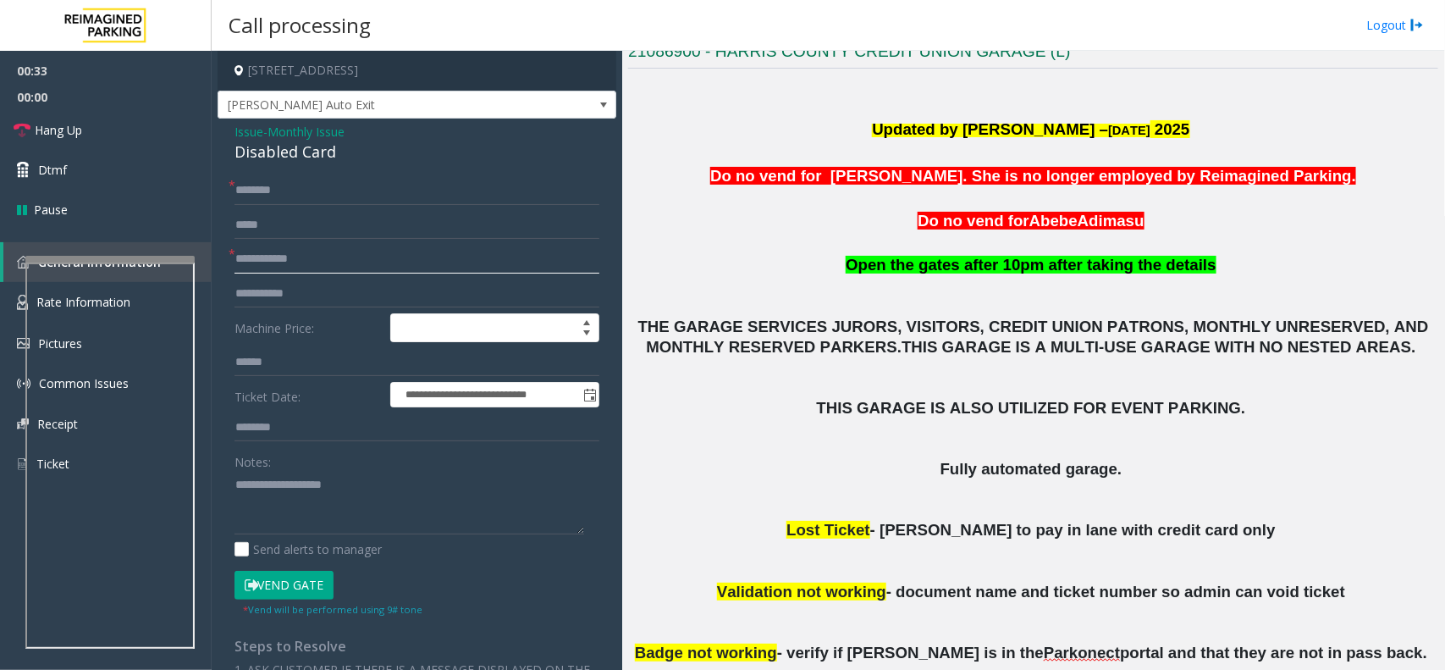
scroll to position [529, 0]
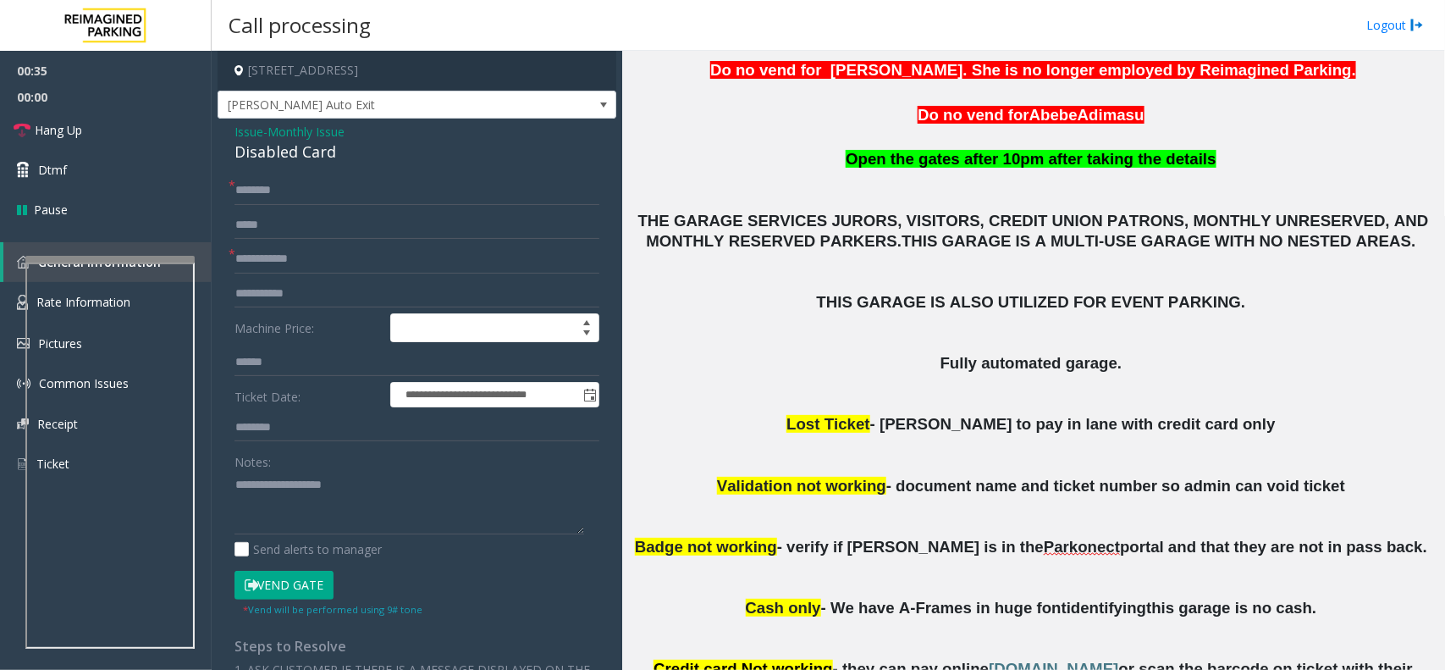
click at [307, 134] on span "Monthly Issue" at bounding box center [306, 132] width 77 height 18
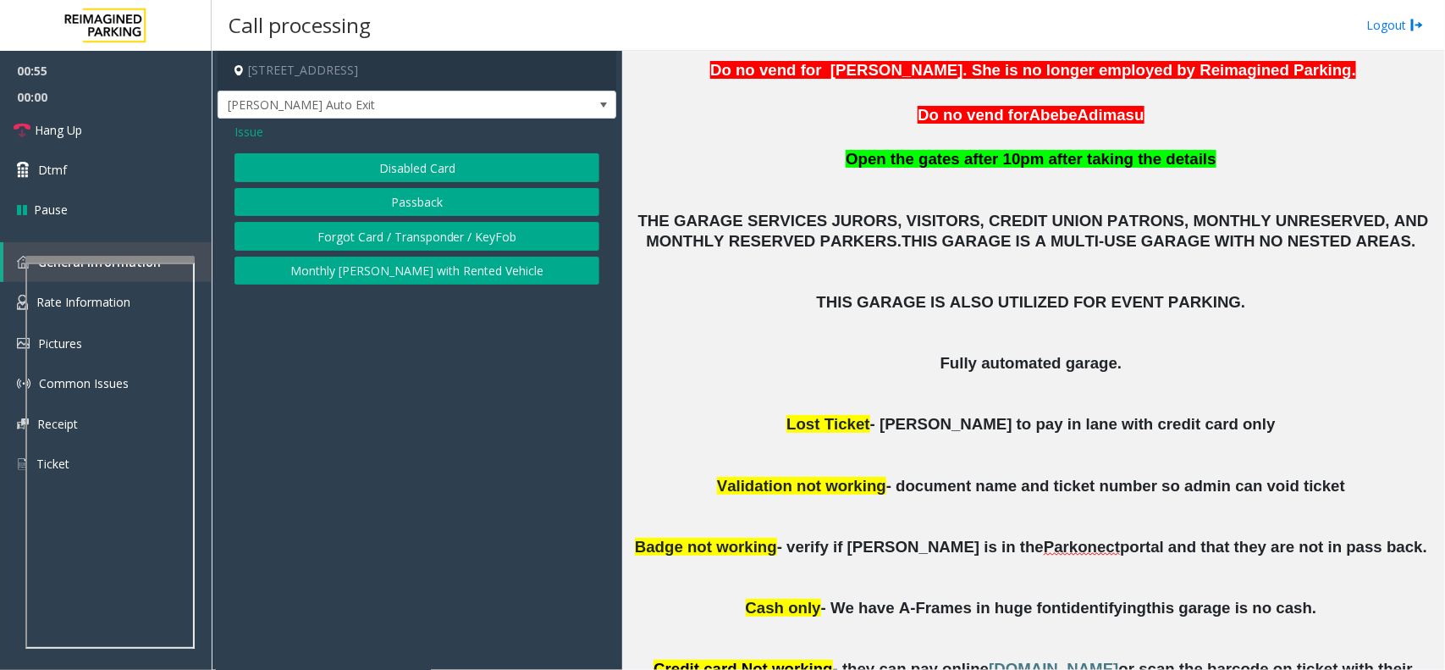
click at [264, 135] on div "Issue" at bounding box center [417, 132] width 365 height 18
click at [258, 137] on span "Issue" at bounding box center [249, 132] width 29 height 18
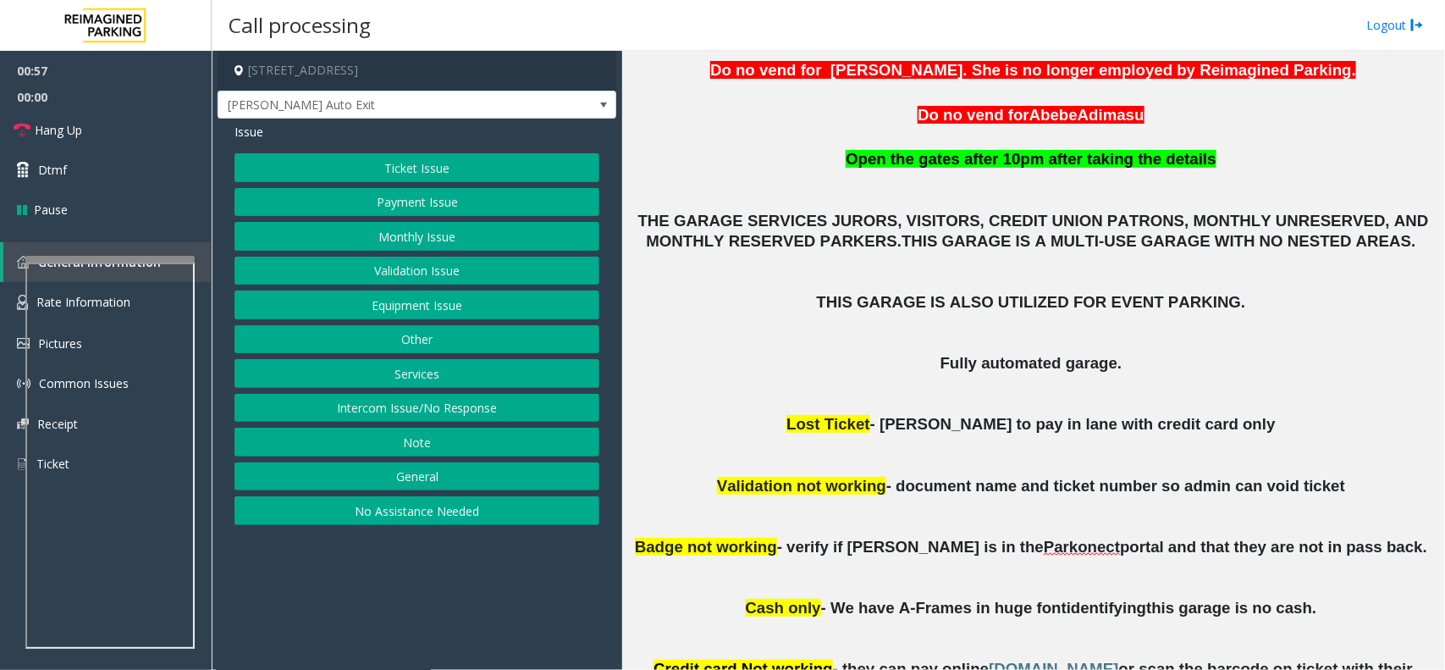
click at [364, 174] on button "Ticket Issue" at bounding box center [417, 167] width 365 height 29
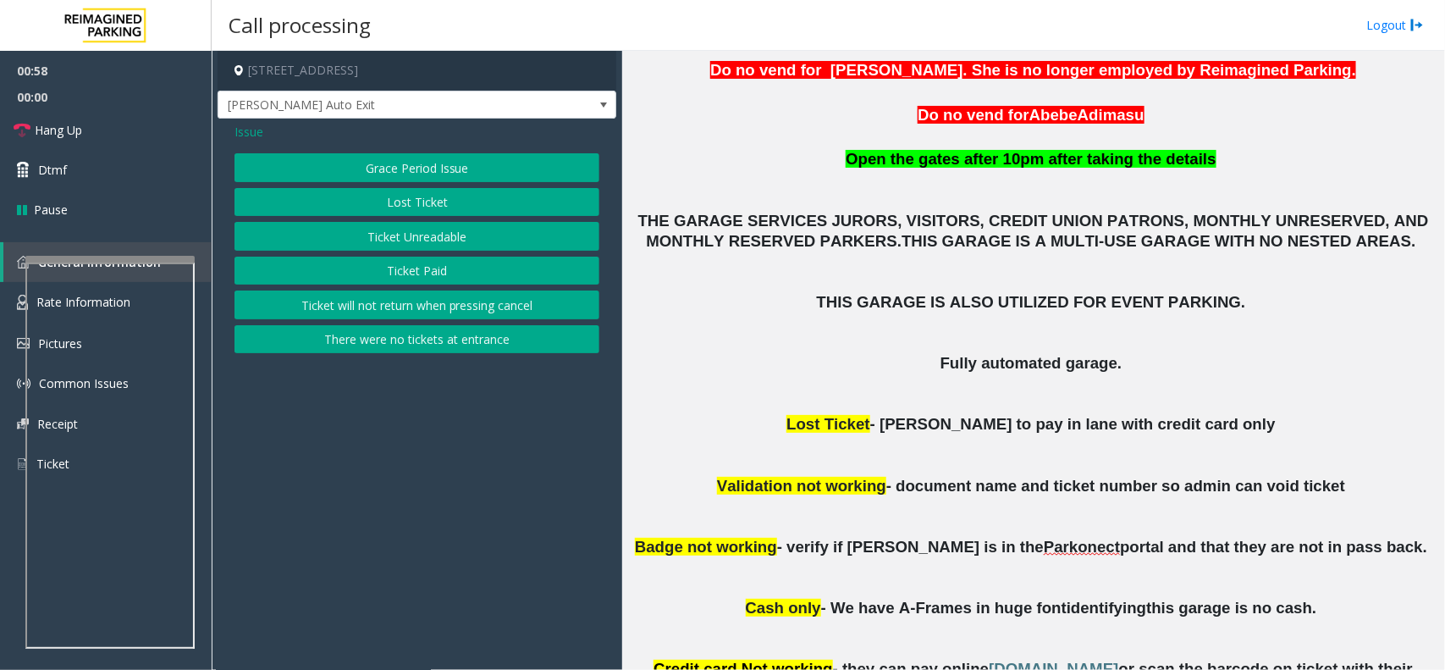
click at [394, 234] on button "Ticket Unreadable" at bounding box center [417, 236] width 365 height 29
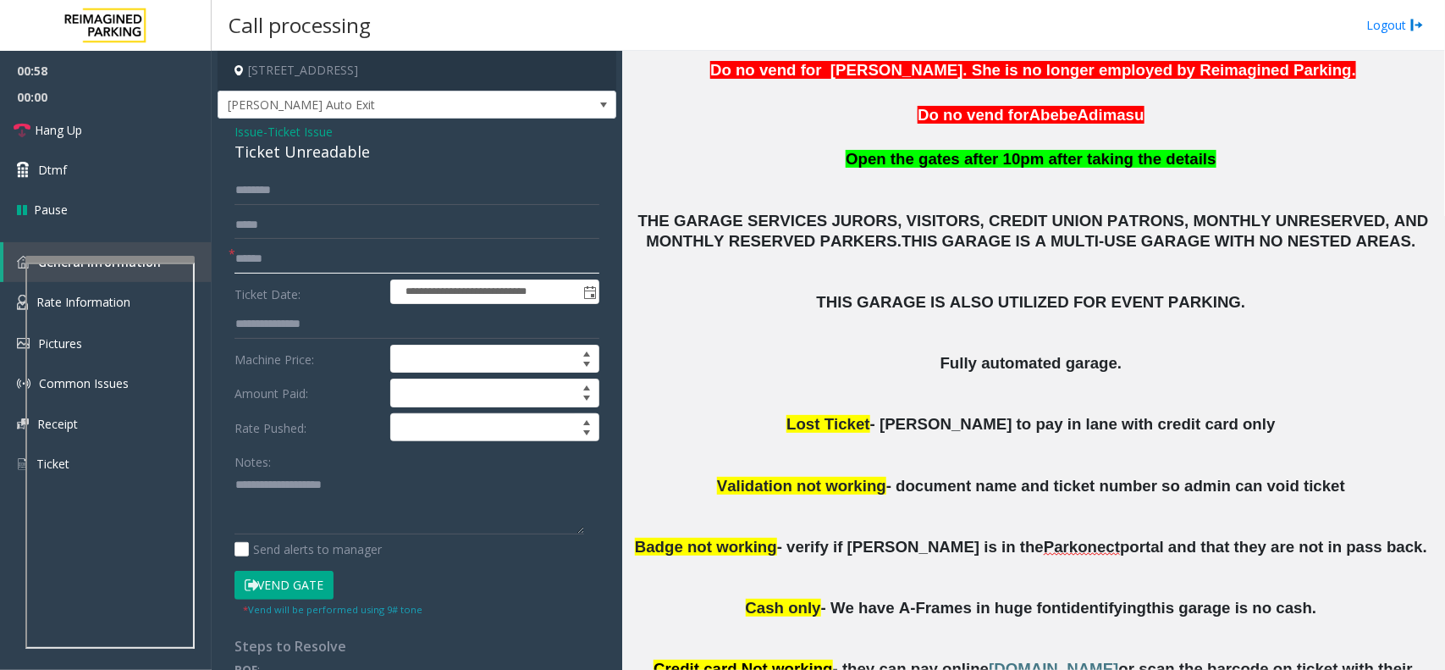
click at [271, 257] on input "text" at bounding box center [417, 259] width 365 height 29
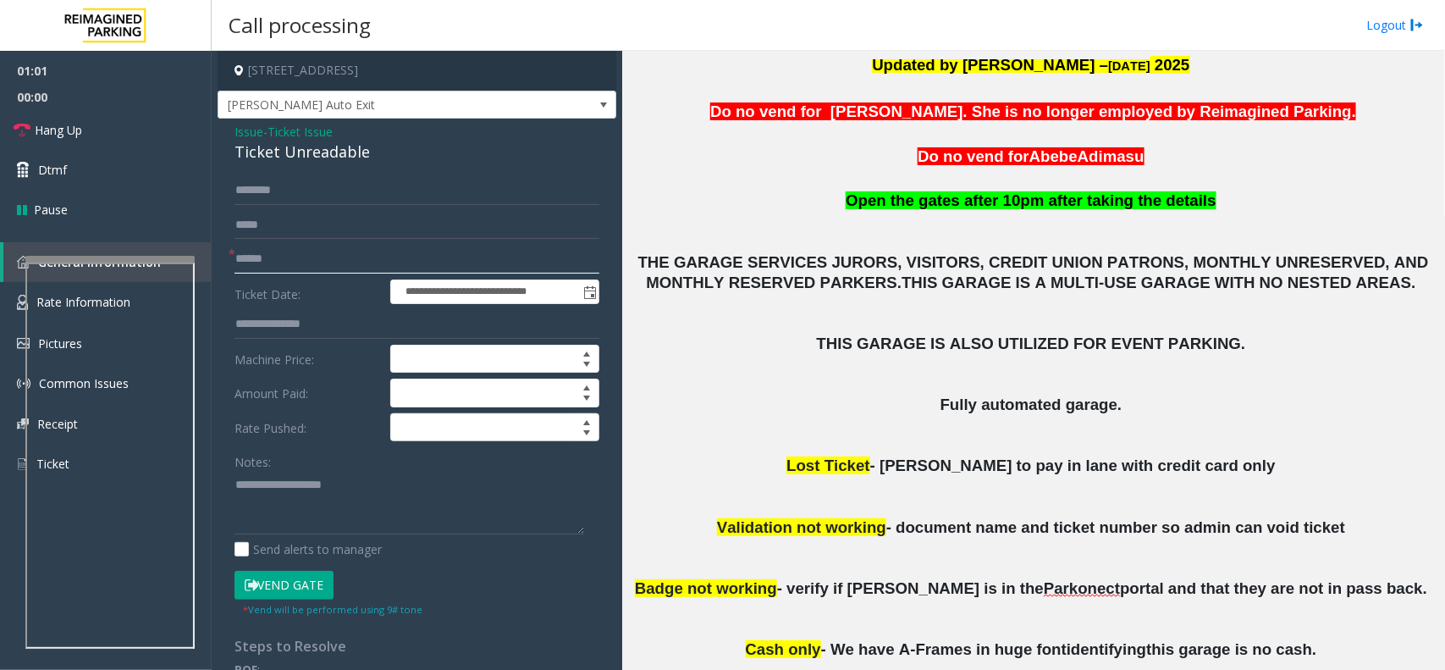
scroll to position [362, 0]
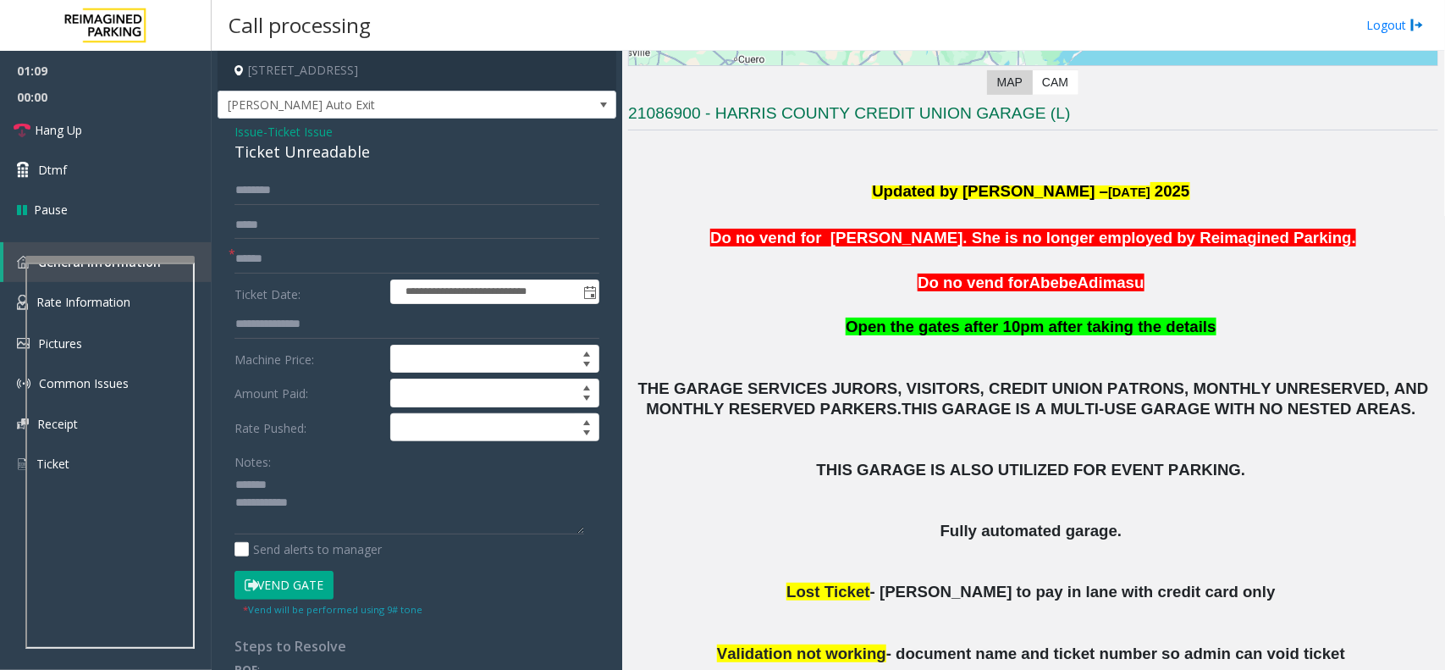
click at [275, 150] on div "Ticket Unreadable" at bounding box center [417, 152] width 365 height 23
type textarea "**********"
click at [289, 261] on input "text" at bounding box center [417, 259] width 365 height 29
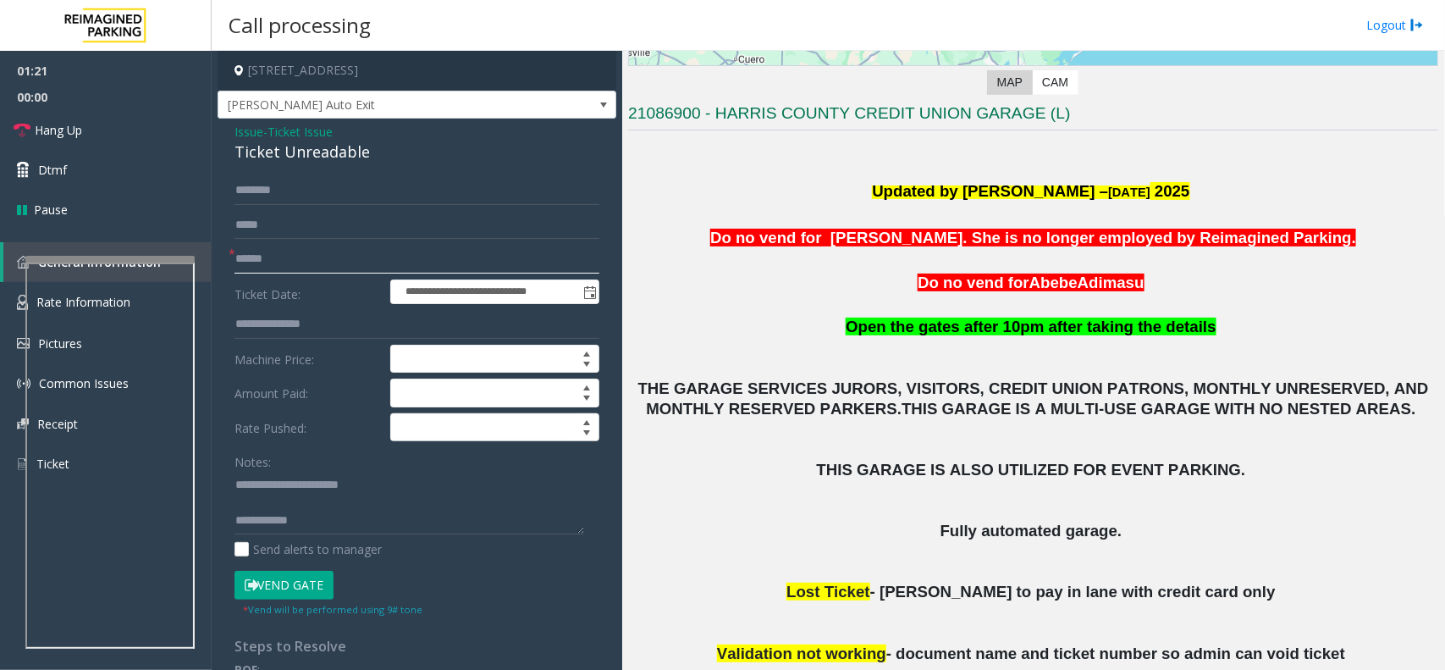
type input "******"
click at [307, 535] on button "Vend Gate" at bounding box center [284, 585] width 99 height 29
click at [297, 509] on textarea at bounding box center [410, 503] width 350 height 64
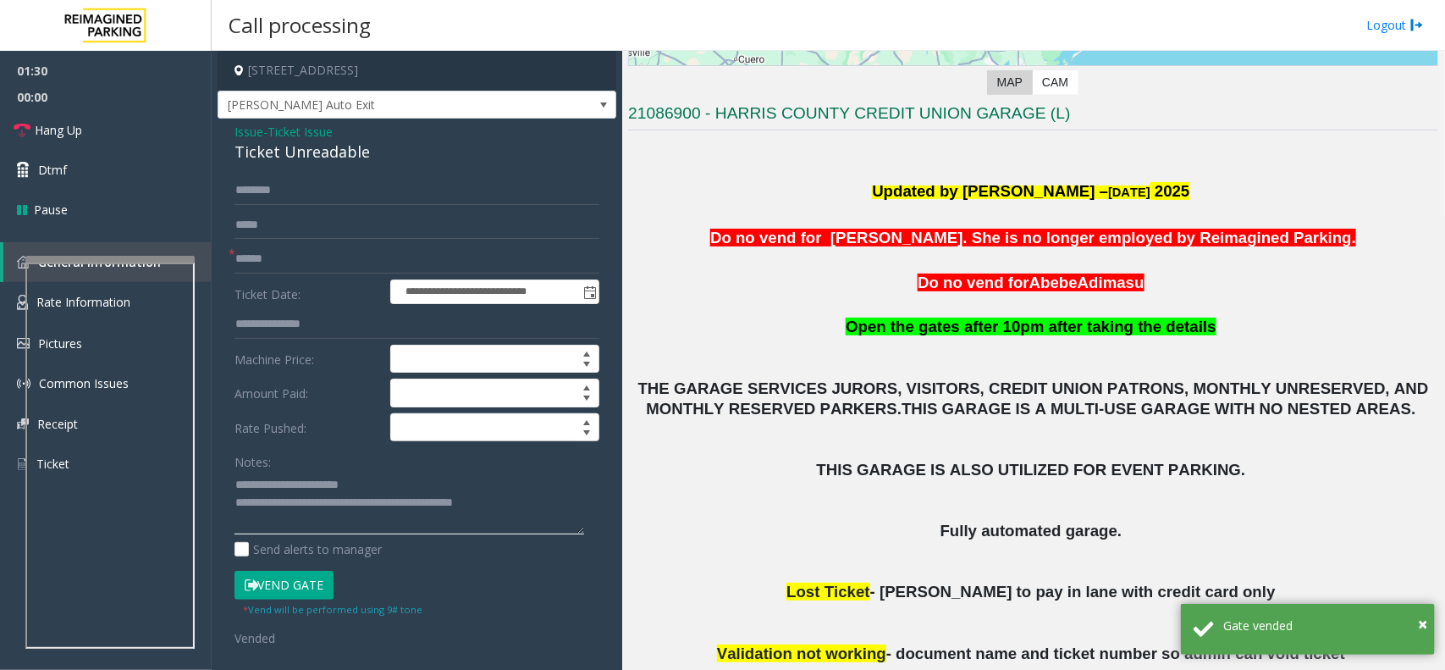
type textarea "**********"
drag, startPoint x: 748, startPoint y: 238, endPoint x: 1312, endPoint y: 238, distance: 564.8
click at [1156, 238] on p "Do no vend for [PERSON_NAME]. She is no longer employed by Reimagined Parking." at bounding box center [1033, 238] width 810 height 23
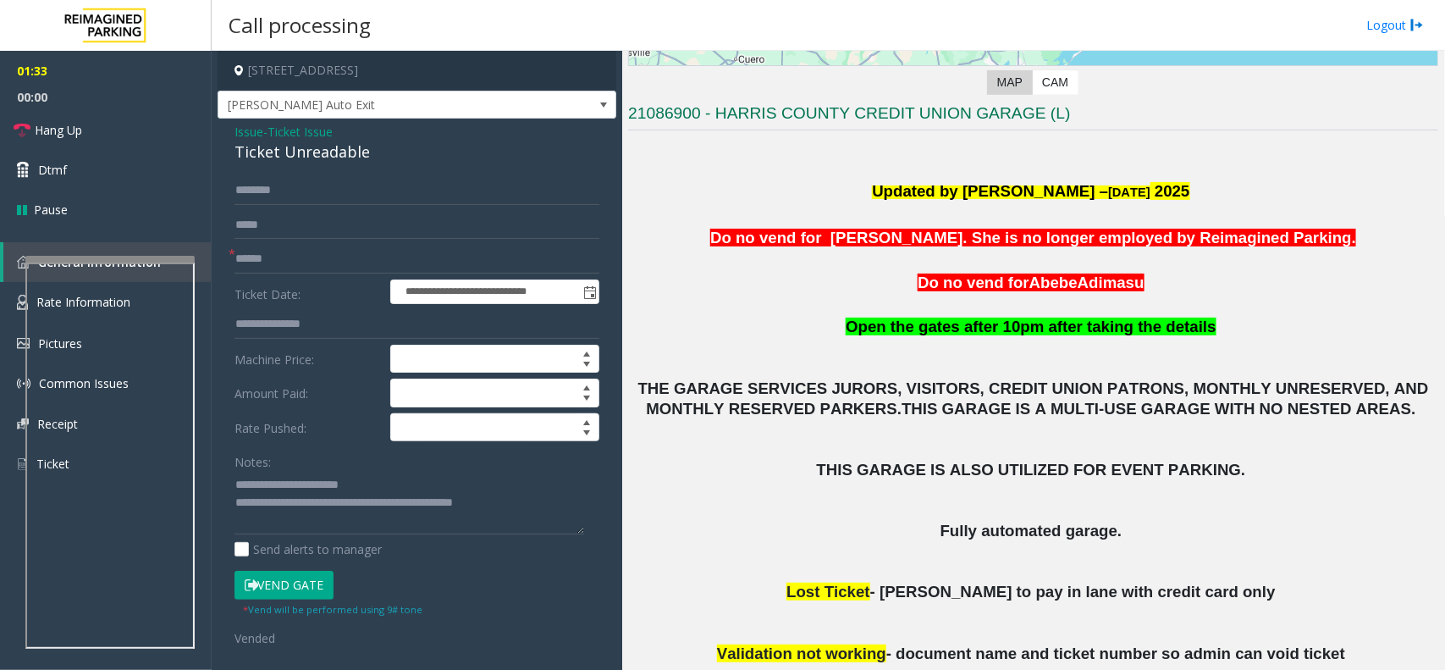
click at [1156, 279] on p "Do no vend for A bebe Ad imasu" at bounding box center [1033, 283] width 810 height 23
click at [76, 136] on span "Hang Up" at bounding box center [58, 130] width 47 height 18
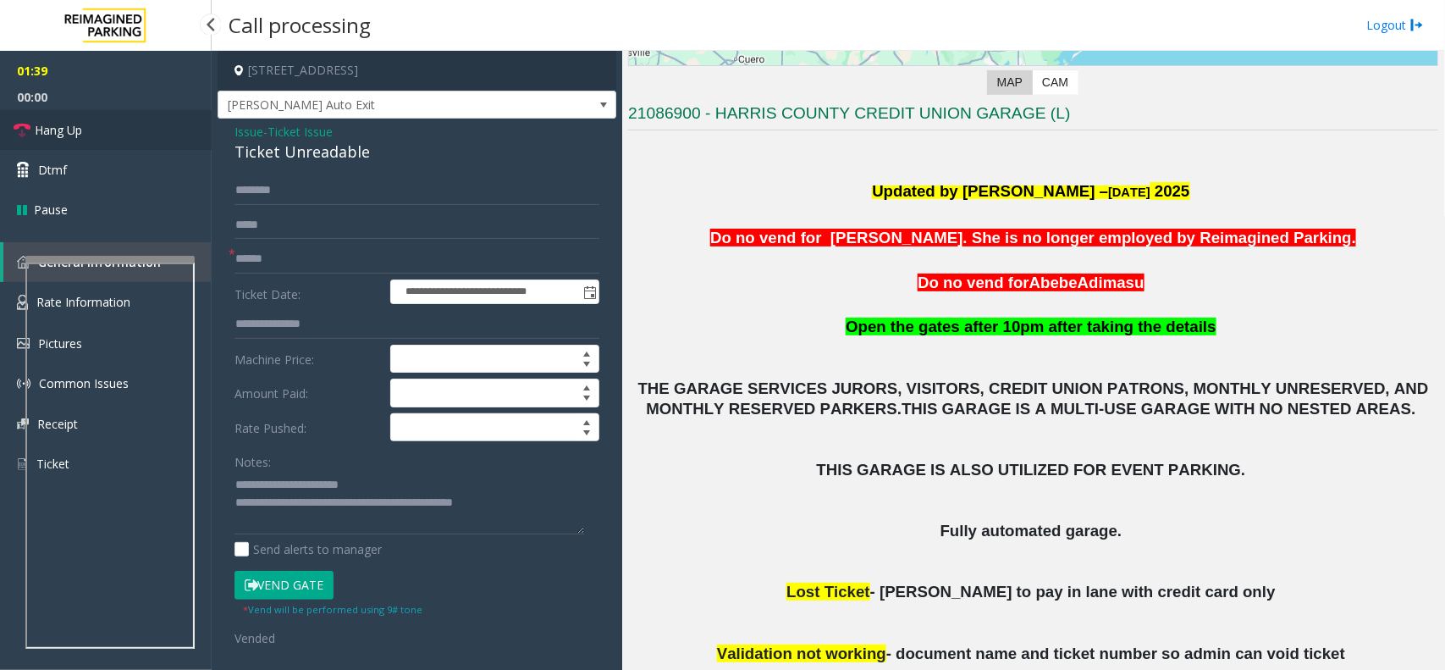
click at [76, 136] on span "Hang Up" at bounding box center [58, 130] width 47 height 18
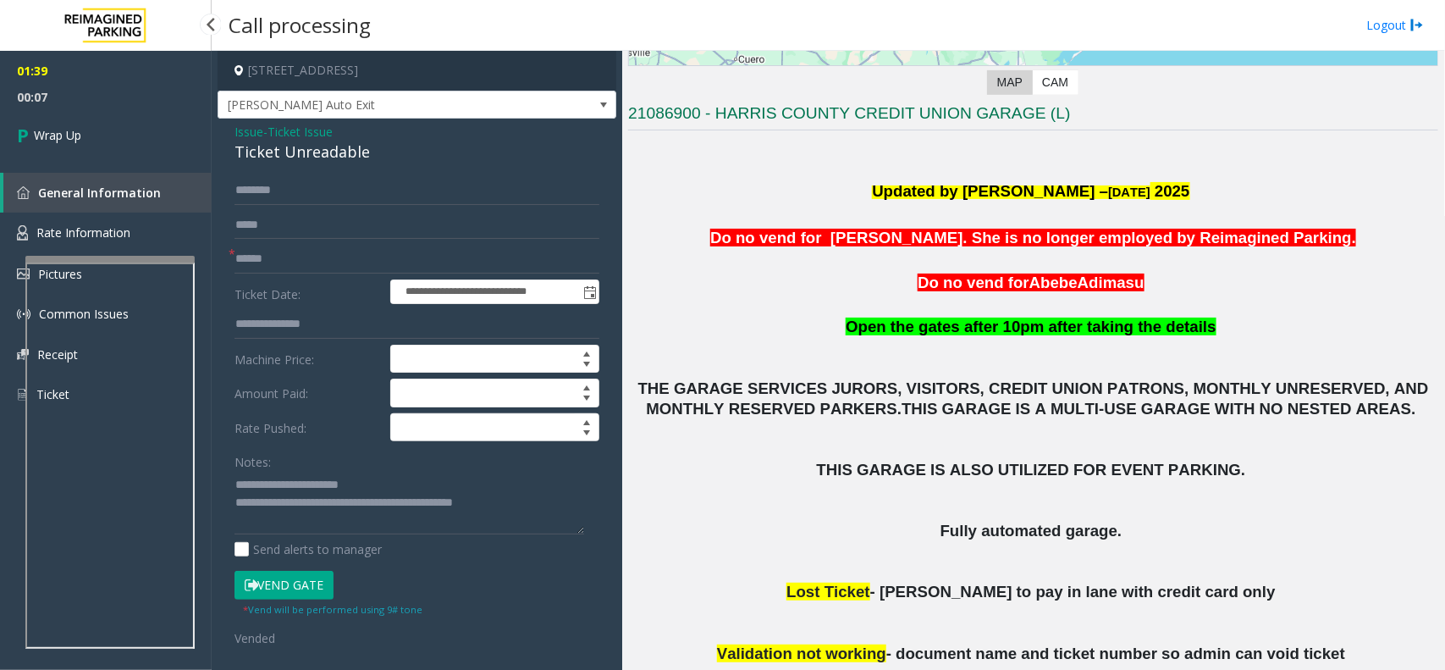
click at [43, 103] on span "00:07" at bounding box center [106, 97] width 212 height 26
click at [66, 128] on span "Wrap Up" at bounding box center [57, 135] width 47 height 18
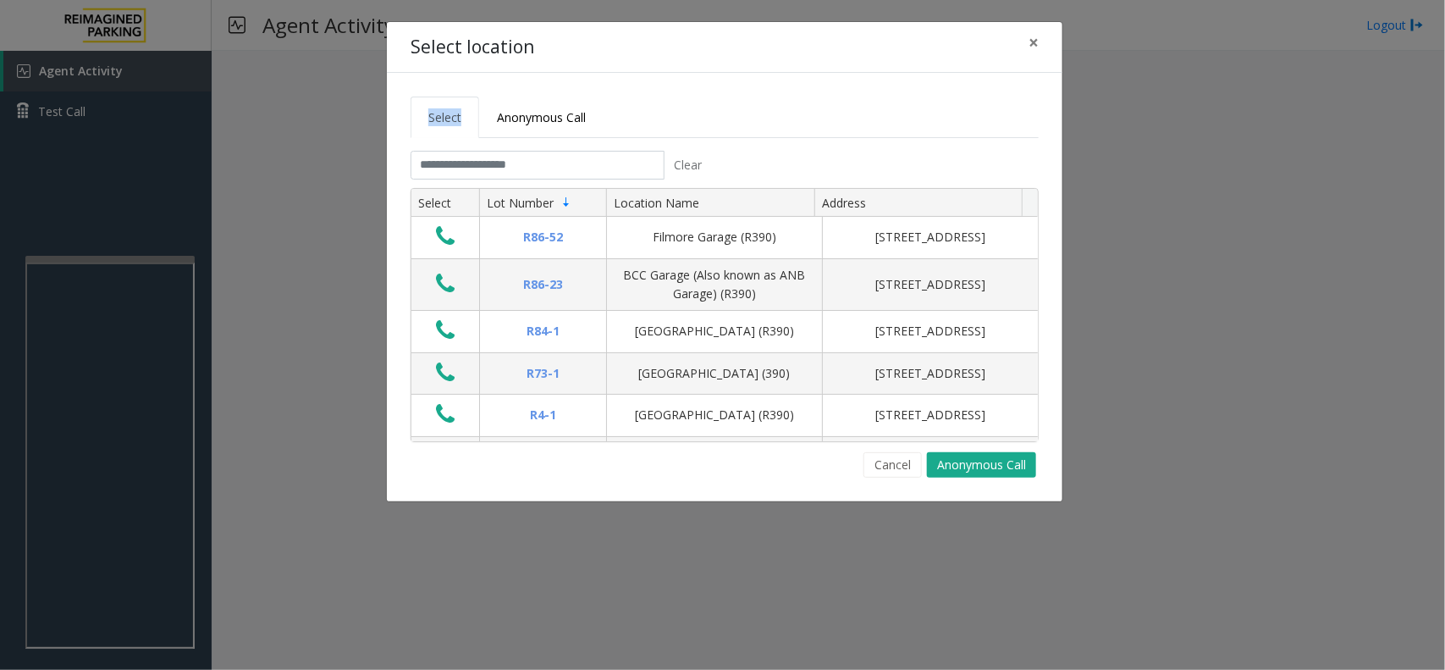
click at [66, 128] on div "Select location × Select Anonymous Call Clear Select Lot Number Location Name A…" at bounding box center [722, 335] width 1445 height 670
click at [1034, 47] on span "×" at bounding box center [1034, 42] width 10 height 24
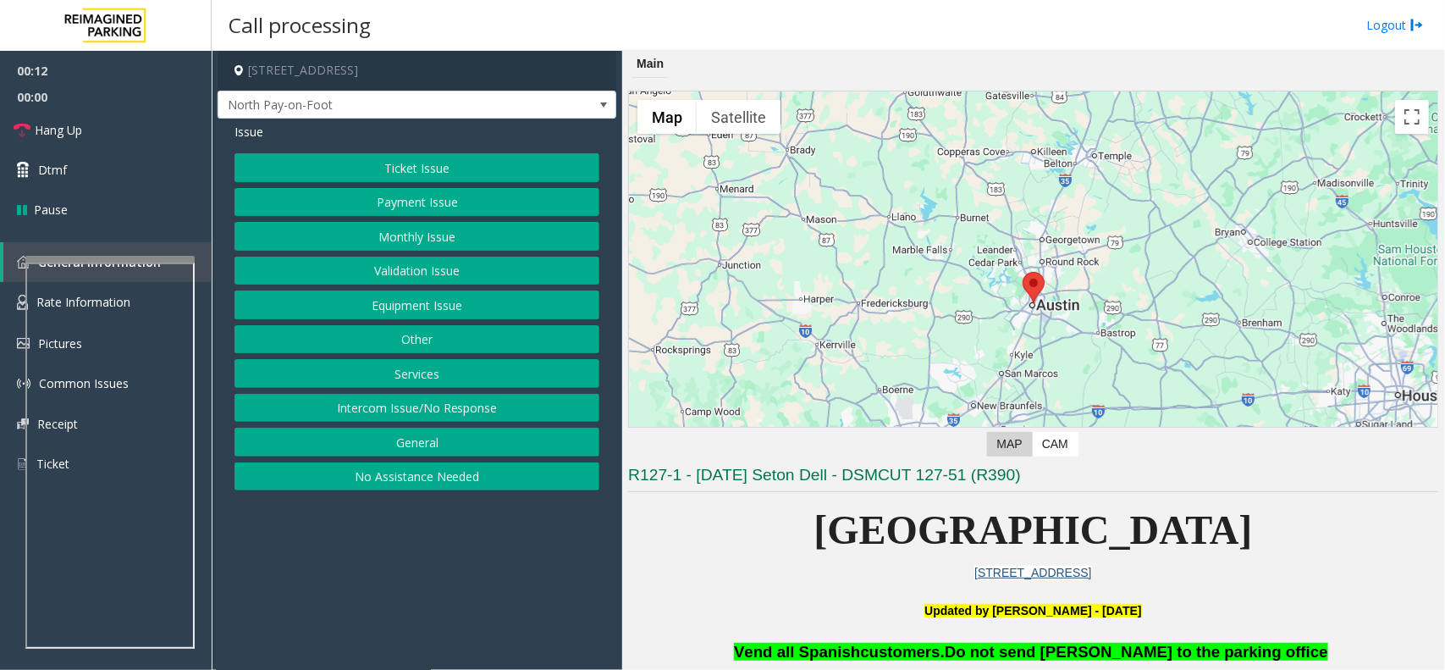
click at [462, 413] on button "Intercom Issue/No Response" at bounding box center [417, 408] width 365 height 29
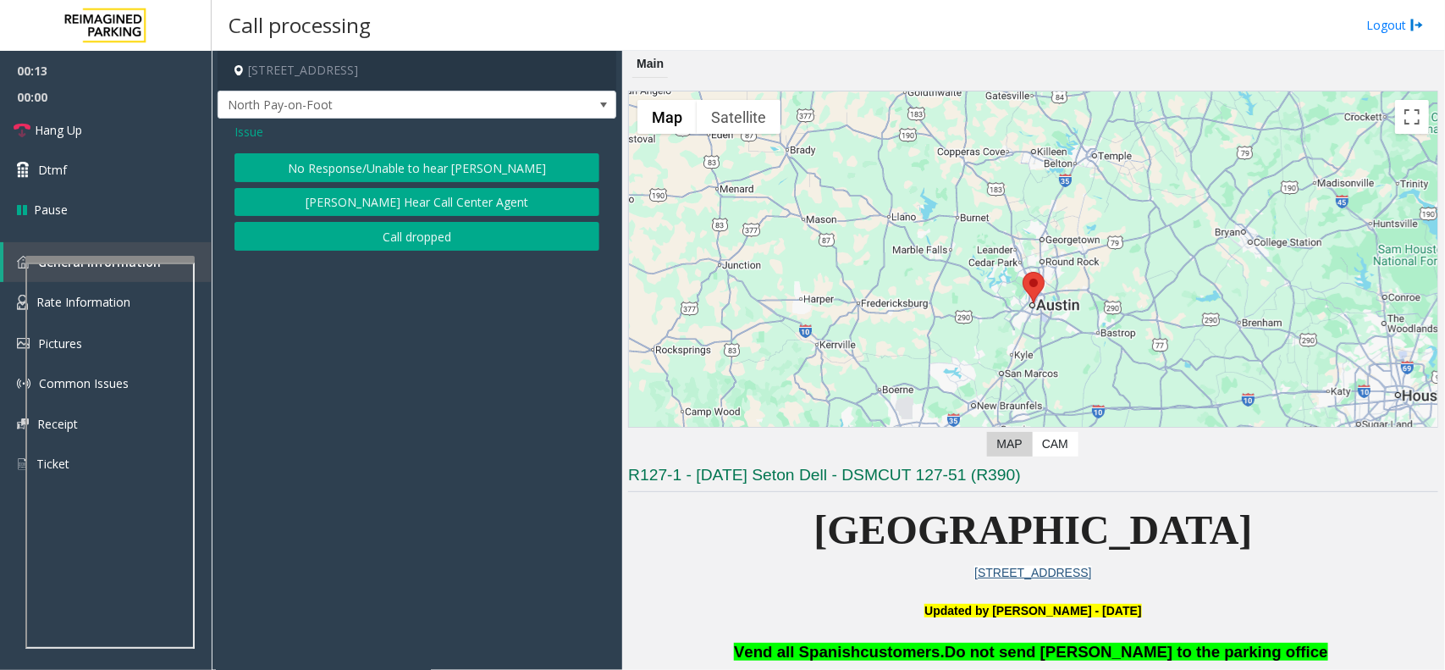
click at [417, 171] on button "No Response/Unable to hear [PERSON_NAME]" at bounding box center [417, 167] width 365 height 29
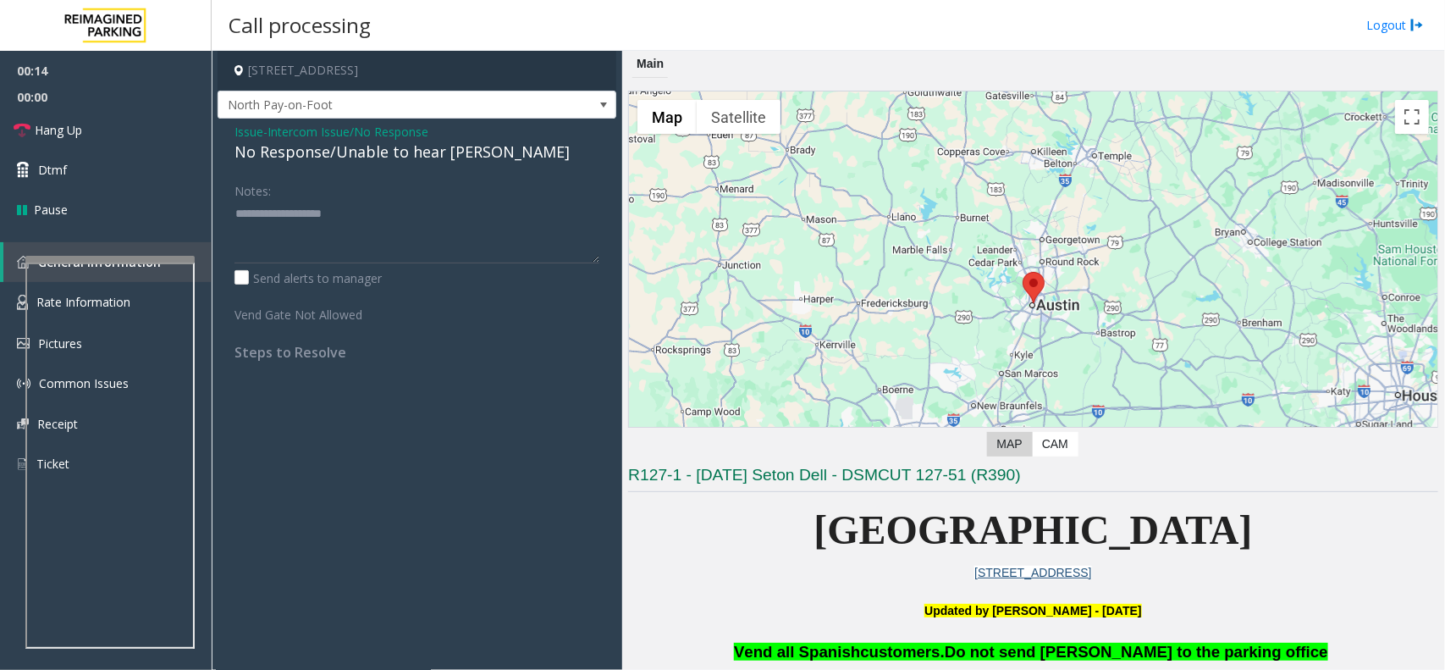
click at [405, 157] on div "No Response/Unable to hear [PERSON_NAME]" at bounding box center [417, 152] width 365 height 23
type textarea "**********"
click at [152, 124] on link "Hang Up" at bounding box center [106, 130] width 212 height 40
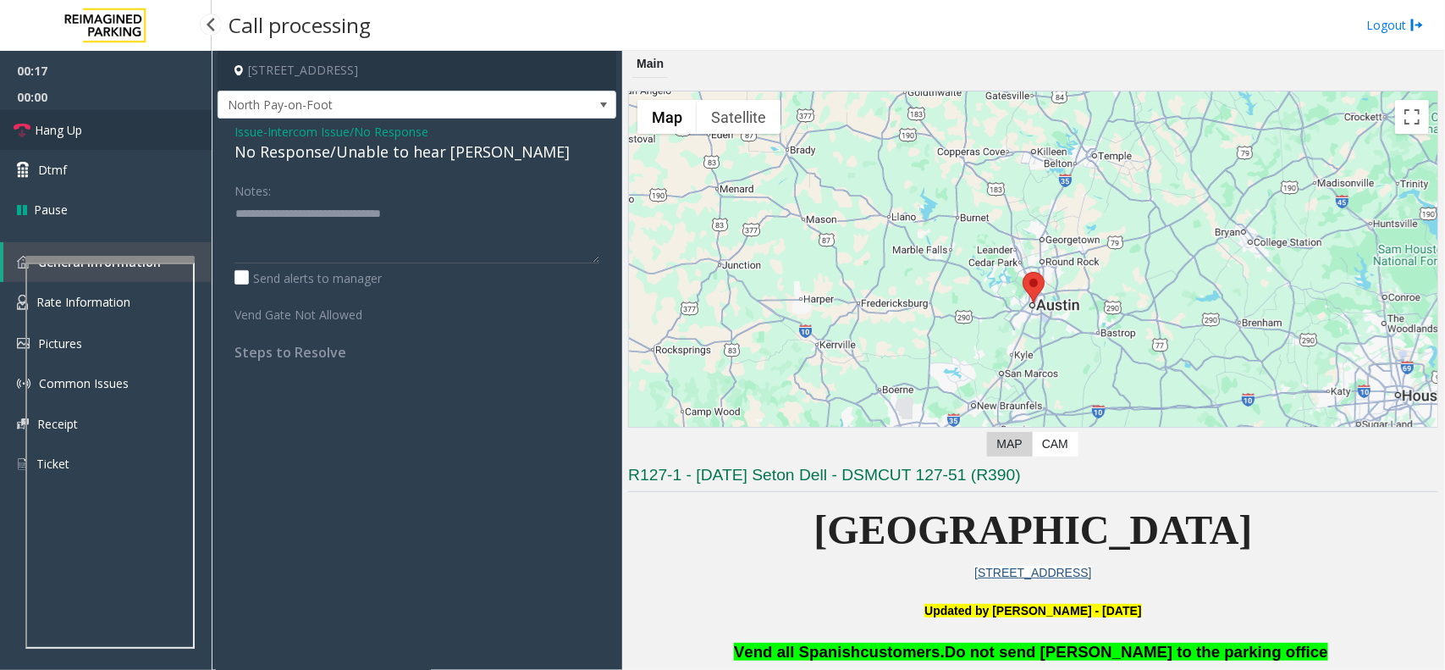
click at [152, 124] on link "Hang Up" at bounding box center [106, 130] width 212 height 40
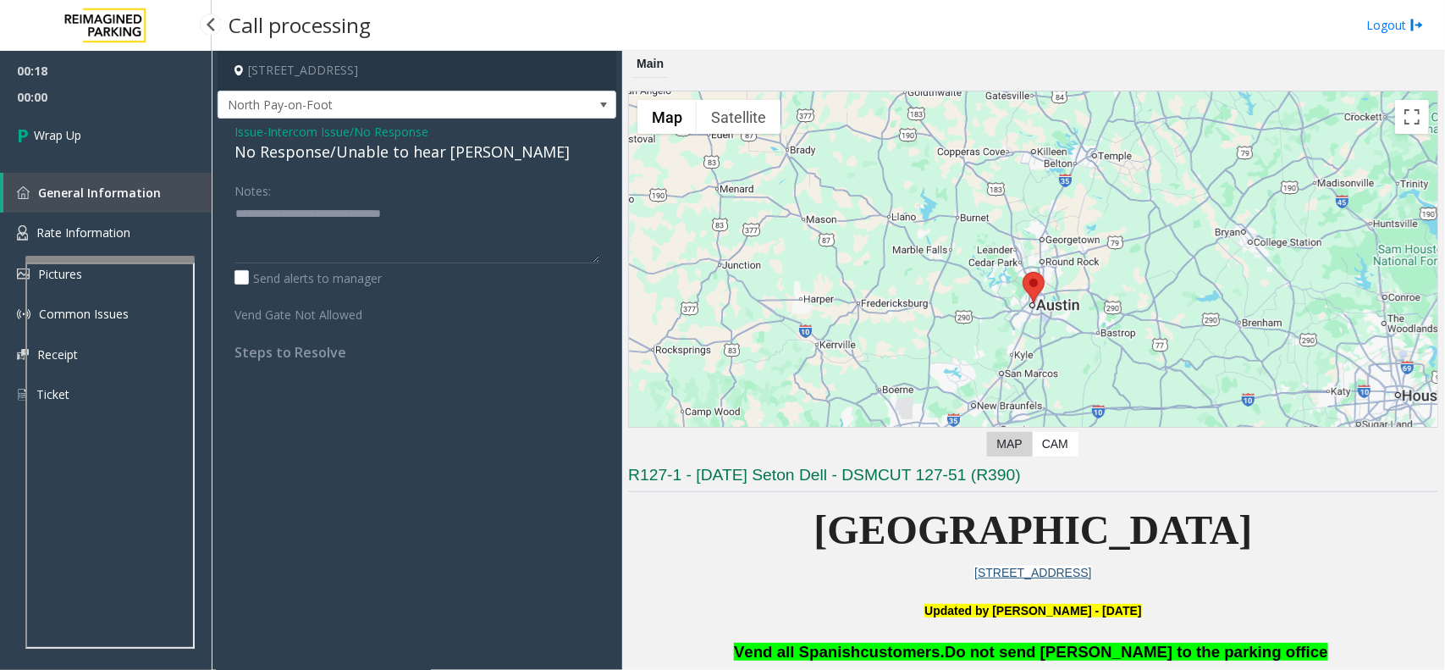
click at [152, 124] on link "Wrap Up" at bounding box center [106, 135] width 212 height 50
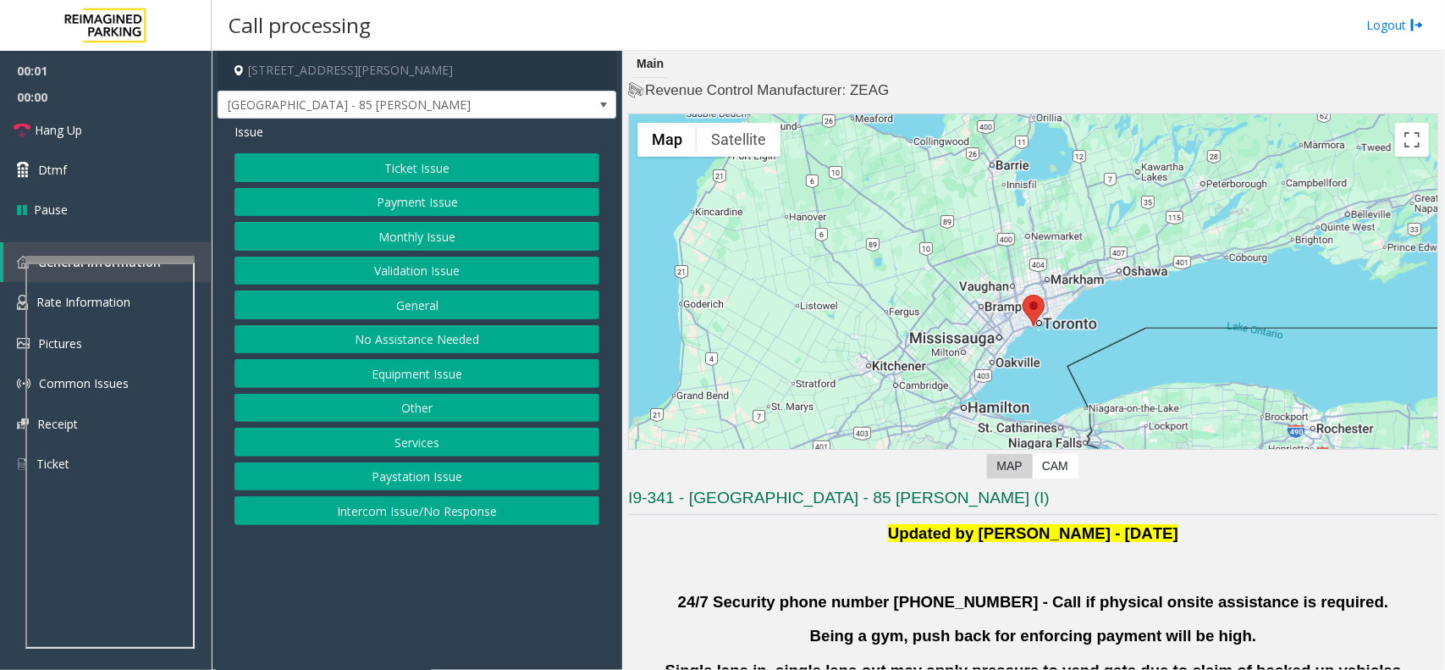
click at [493, 254] on div "Ticket Issue Payment Issue Monthly Issue Validation Issue General No Assistance…" at bounding box center [417, 339] width 365 height 372
click at [450, 273] on button "Validation Issue" at bounding box center [417, 271] width 365 height 29
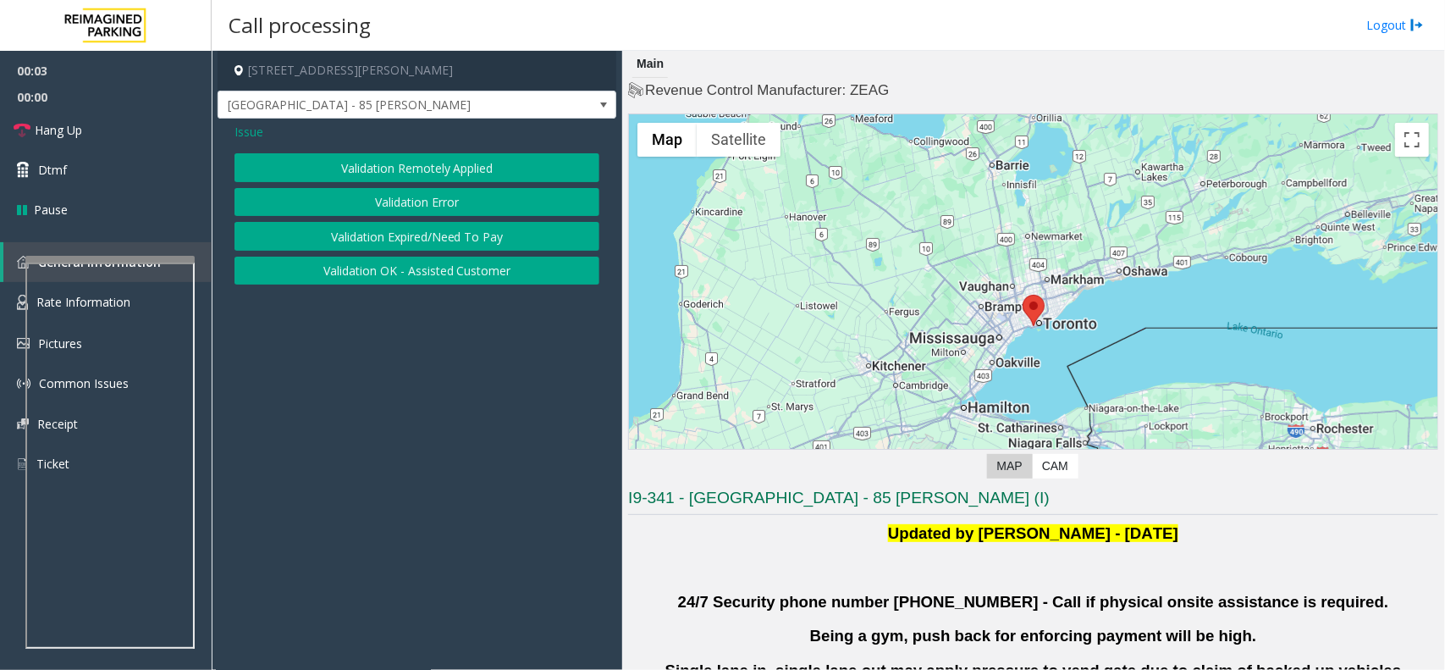
click at [426, 199] on button "Validation Error" at bounding box center [417, 202] width 365 height 29
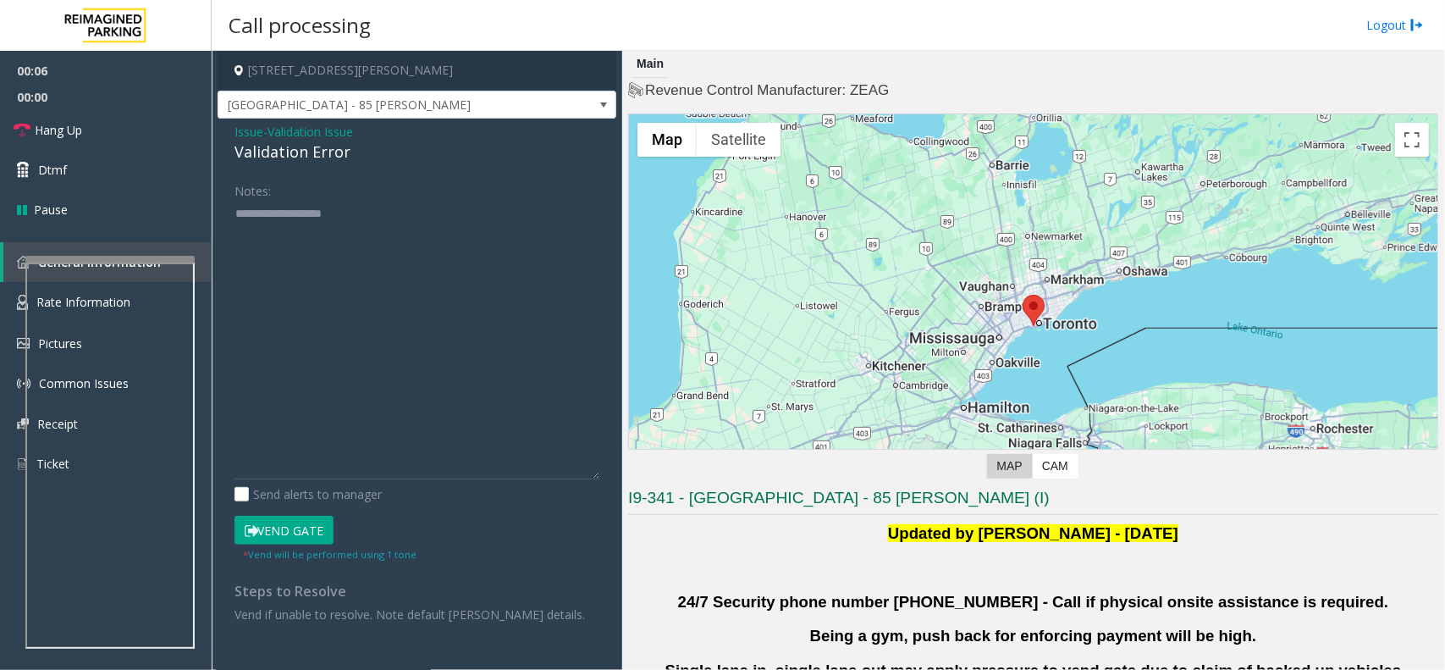
drag, startPoint x: 594, startPoint y: 259, endPoint x: 356, endPoint y: 398, distance: 274.8
click at [606, 475] on div "Notes: Send alerts to manager Vend Gate * Vend will be performed using 1 tone S…" at bounding box center [417, 399] width 390 height 447
click at [275, 125] on span "Validation Issue" at bounding box center [311, 132] width 86 height 18
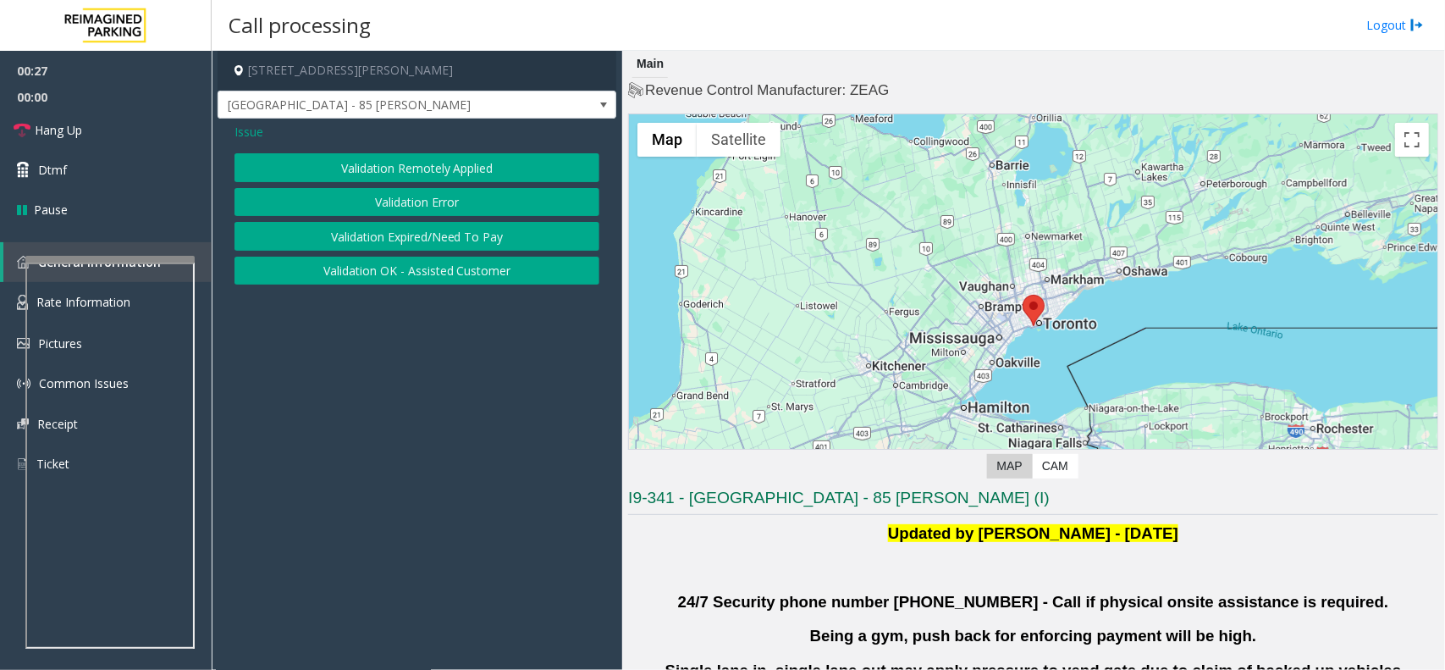
click at [252, 130] on span "Issue" at bounding box center [249, 132] width 29 height 18
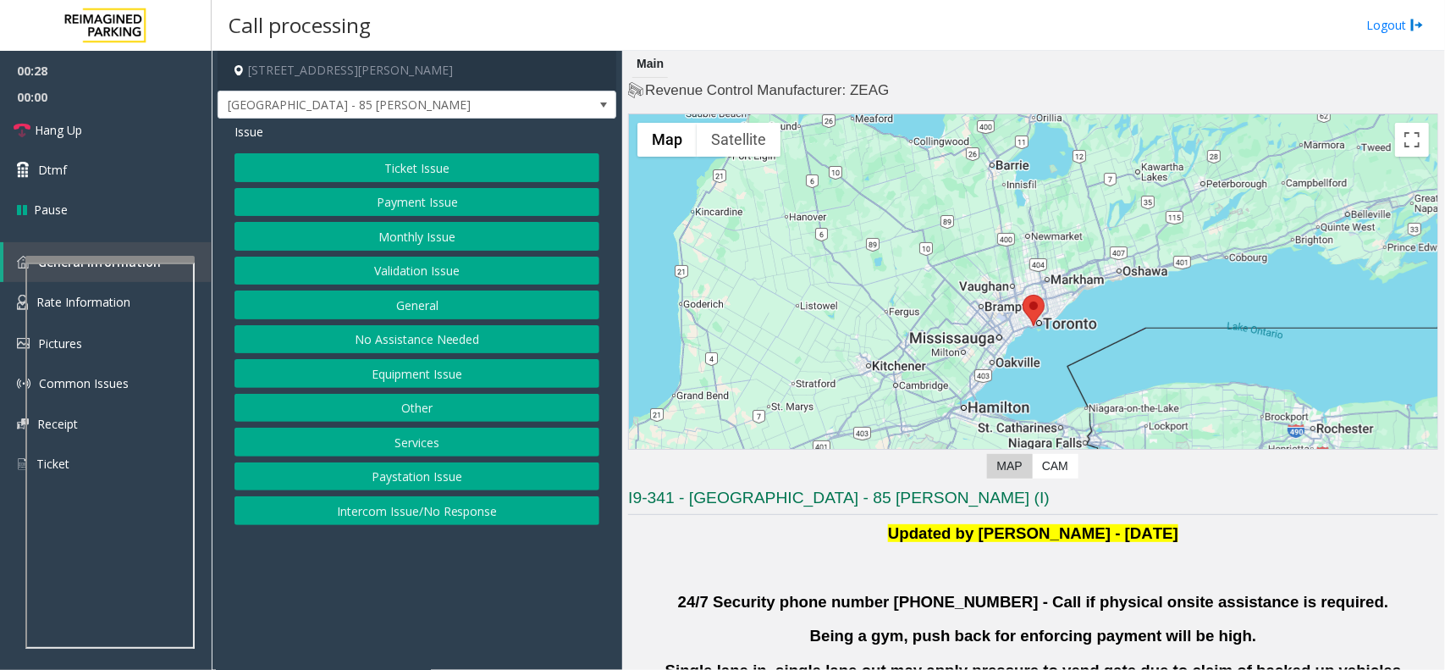
click at [362, 168] on button "Ticket Issue" at bounding box center [417, 167] width 365 height 29
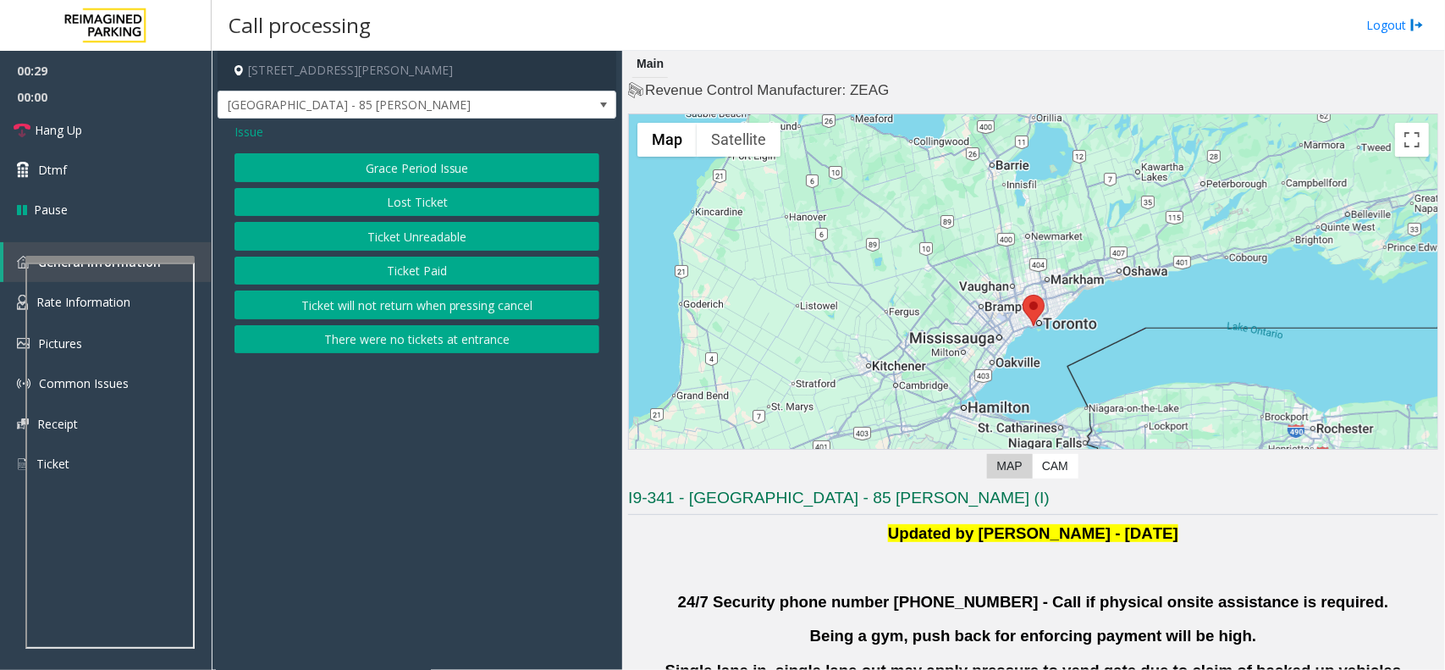
click at [370, 237] on button "Ticket Unreadable" at bounding box center [417, 236] width 365 height 29
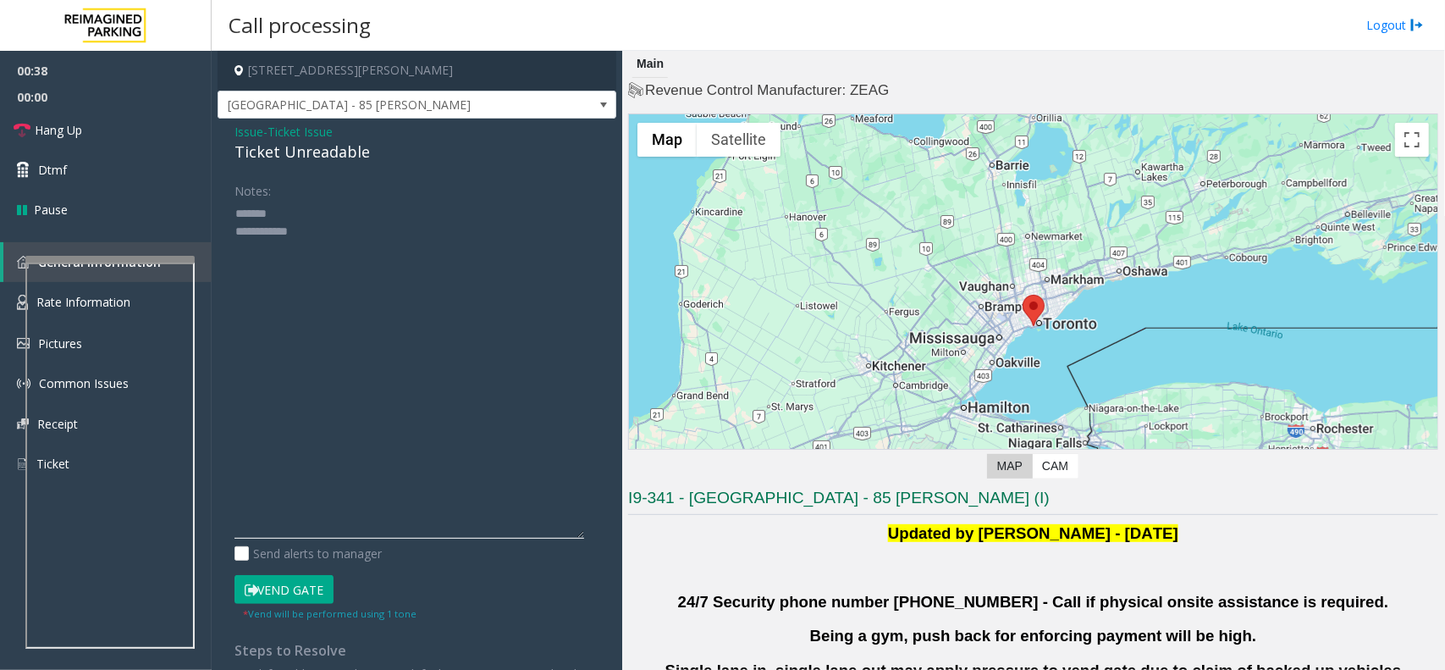
drag, startPoint x: 586, startPoint y: 256, endPoint x: 567, endPoint y: 493, distance: 237.8
click at [589, 522] on div "Notes: Send alerts to manager Vend Gate * Vend will be performed using 1 tone S…" at bounding box center [417, 429] width 390 height 506
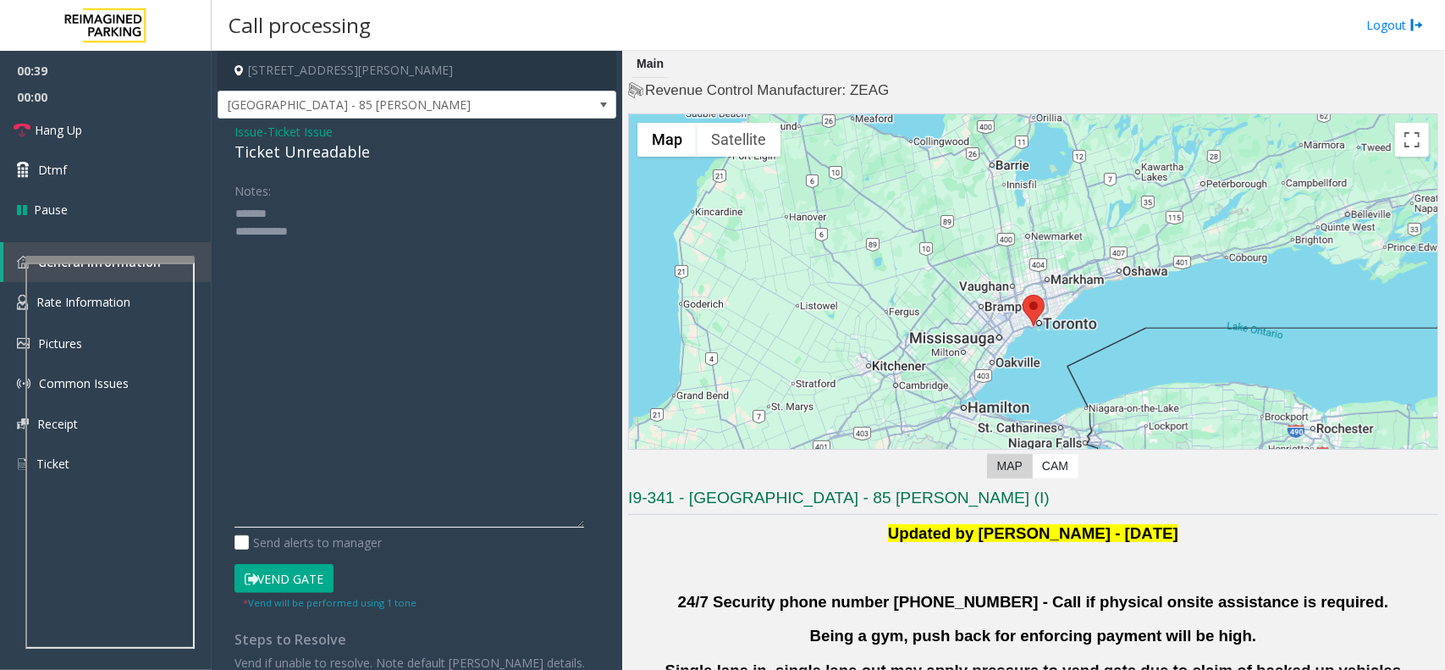
click at [445, 328] on textarea at bounding box center [410, 364] width 350 height 328
click at [306, 535] on button "Vend Gate" at bounding box center [284, 578] width 99 height 29
click at [305, 152] on div "Ticket Unreadable" at bounding box center [417, 152] width 365 height 23
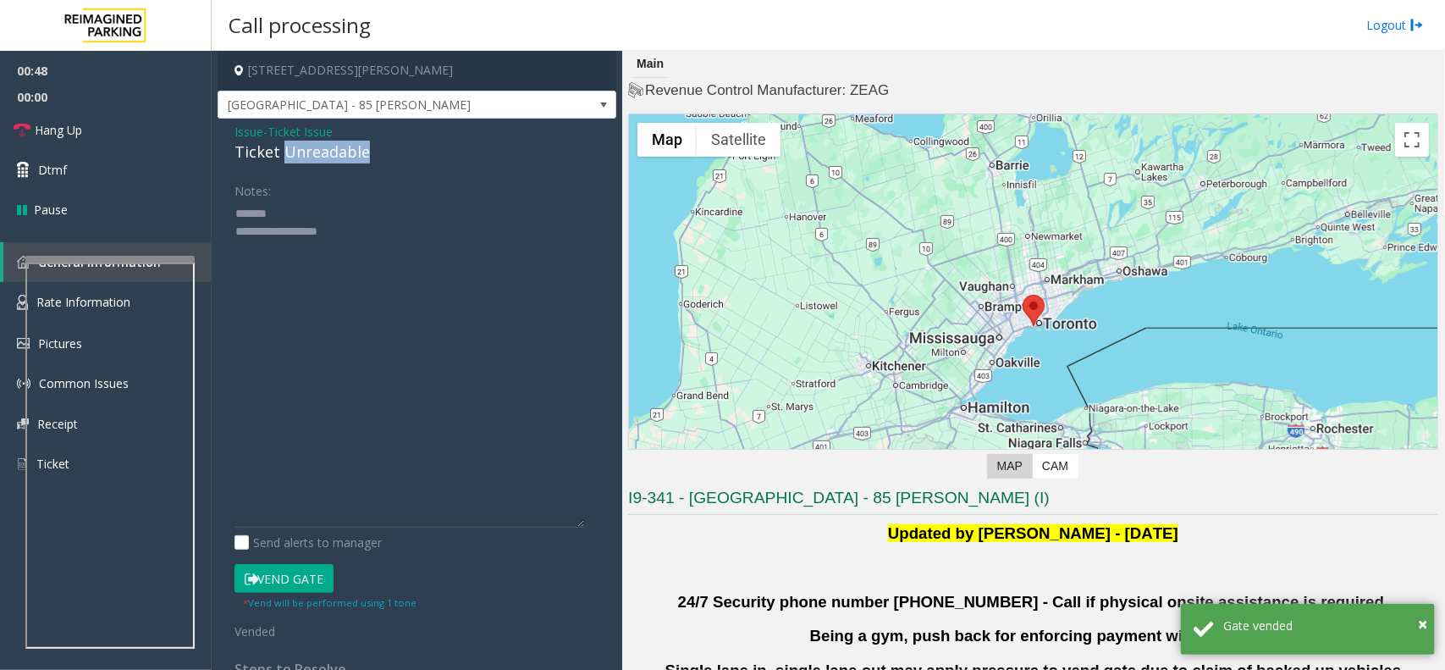
click at [305, 152] on div "Ticket Unreadable" at bounding box center [417, 152] width 365 height 23
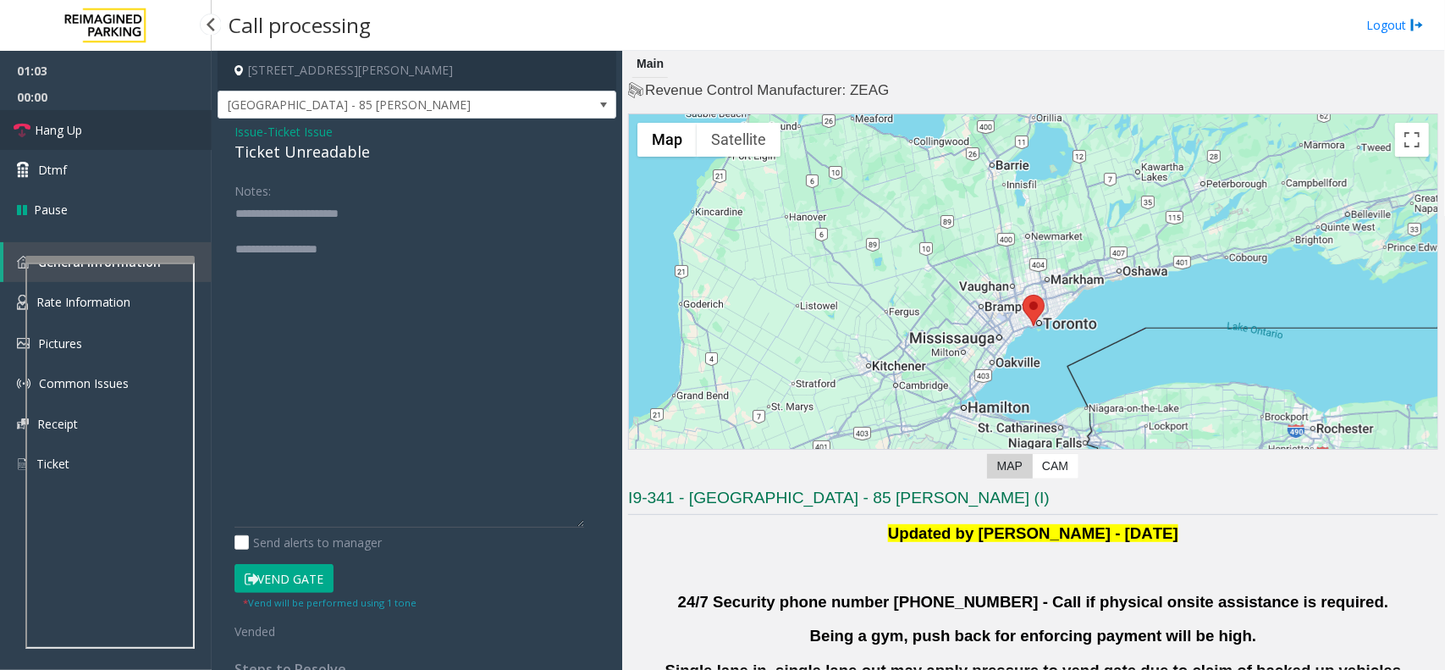
click at [149, 132] on link "Hang Up" at bounding box center [106, 130] width 212 height 40
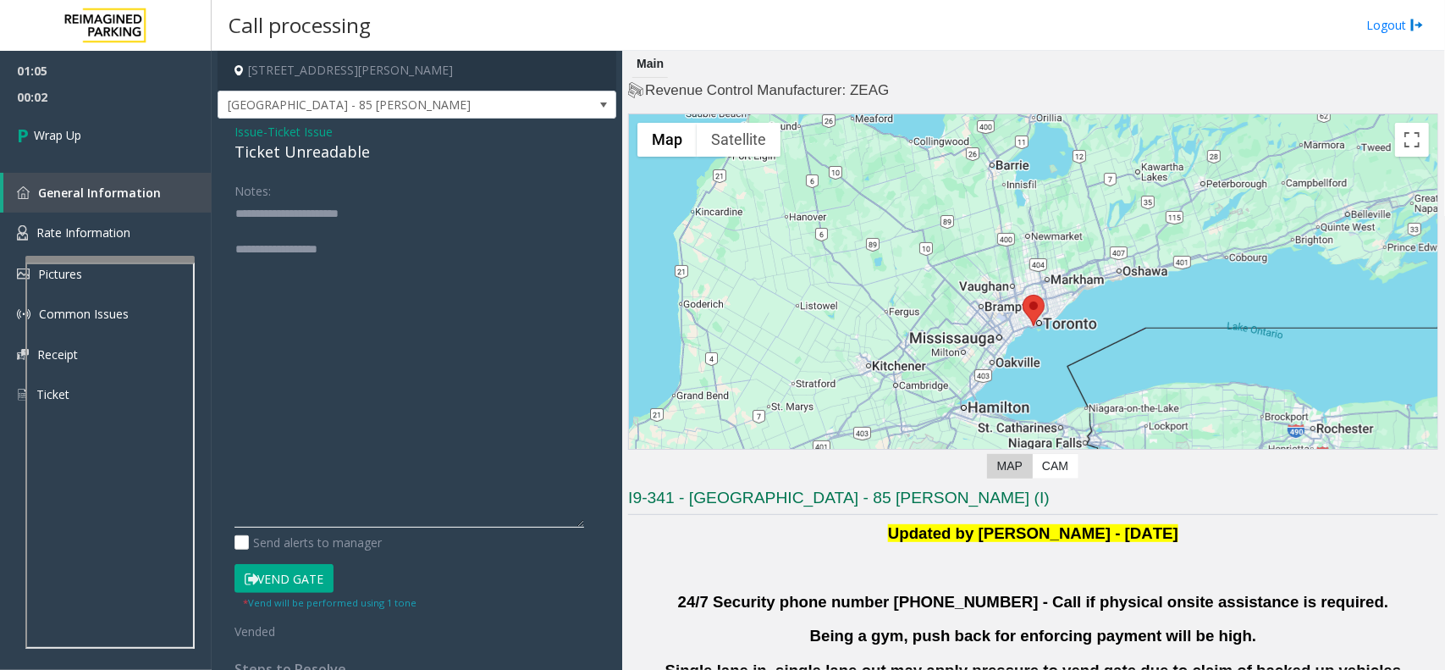
click at [406, 218] on textarea at bounding box center [410, 364] width 350 height 328
paste textarea "**********"
paste textarea "********"
click at [343, 250] on textarea at bounding box center [410, 364] width 350 height 328
paste textarea "**********"
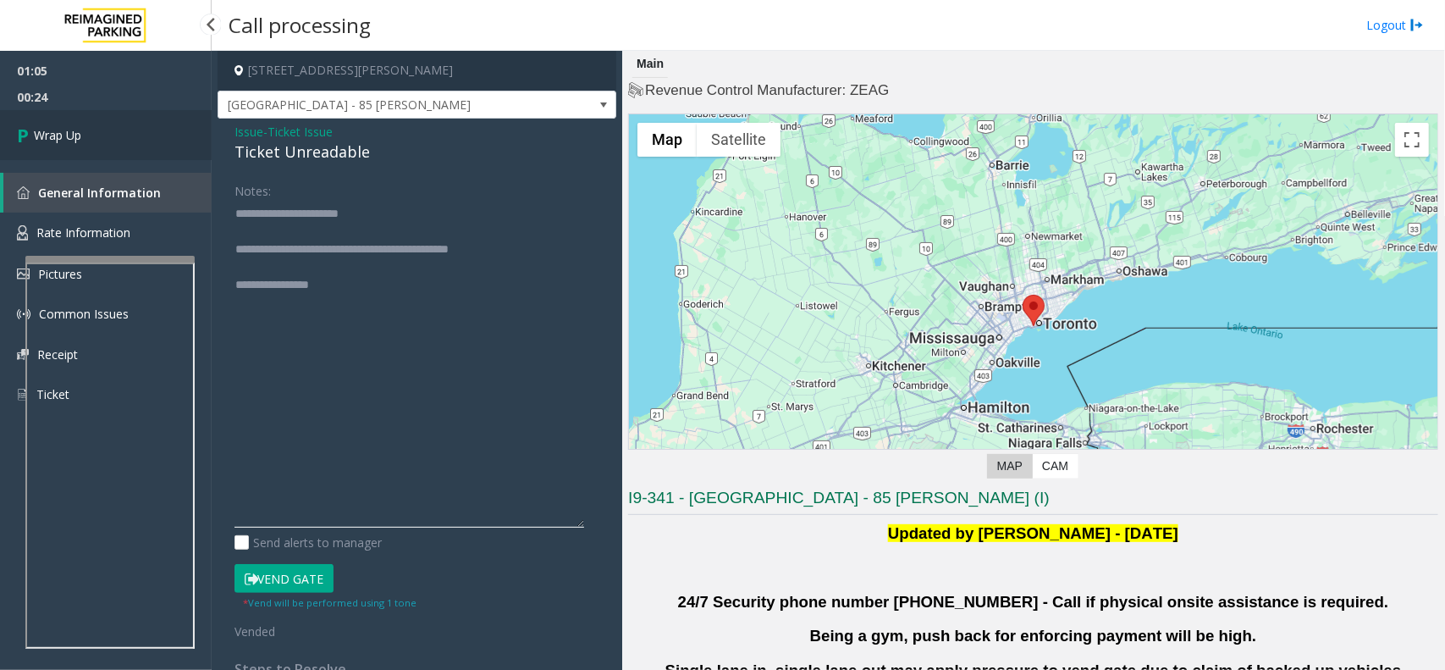
type textarea "**********"
click at [157, 134] on link "Wrap Up" at bounding box center [106, 135] width 212 height 50
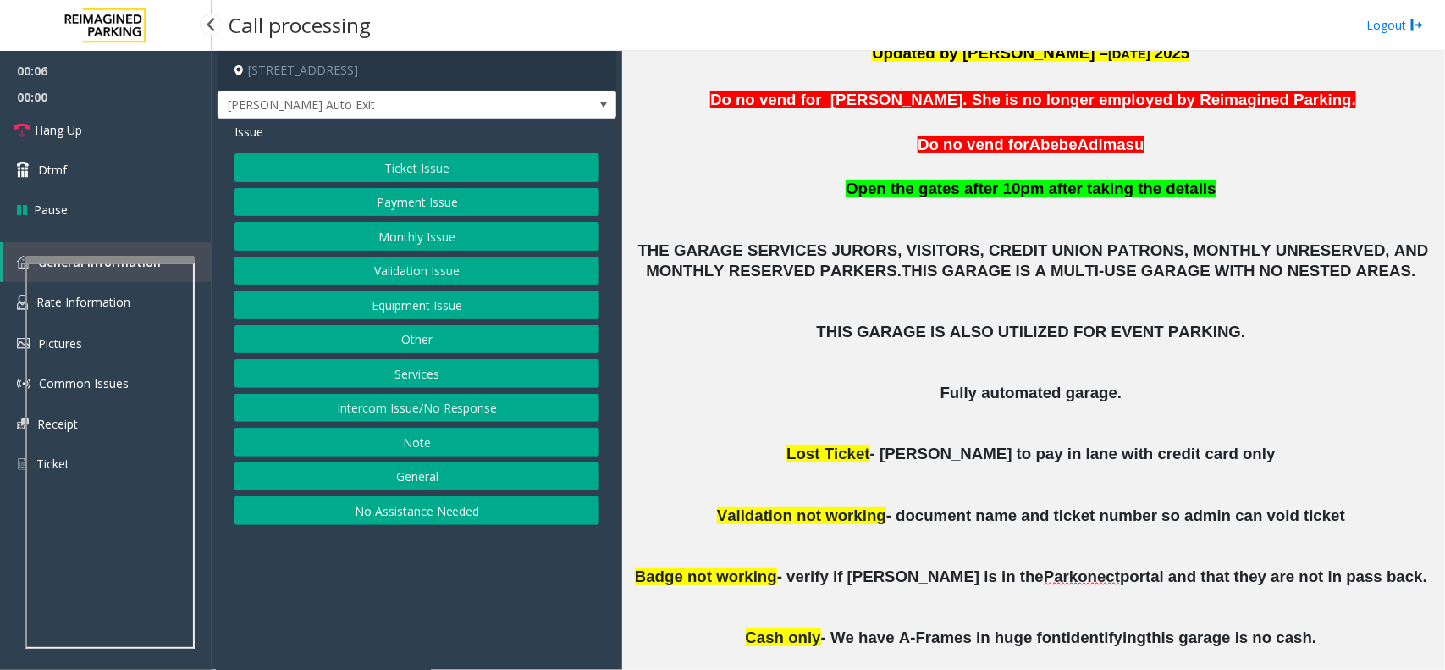
scroll to position [529, 0]
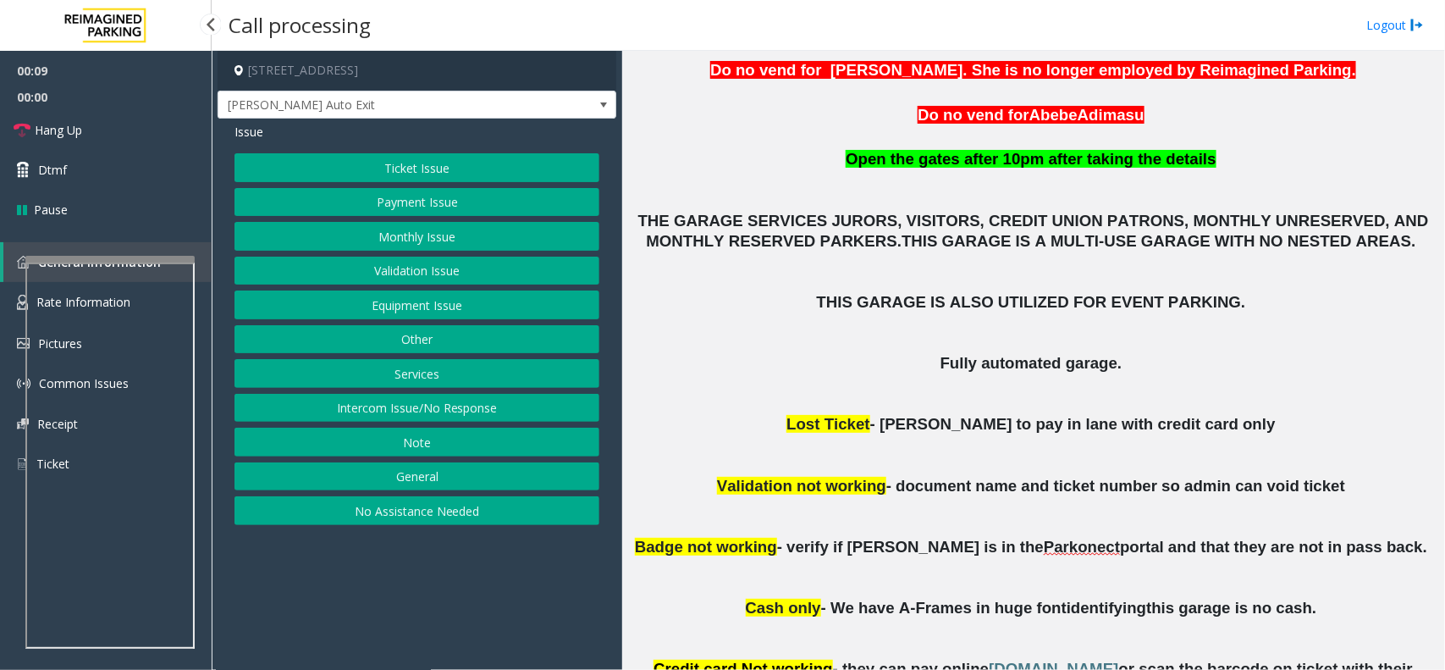
click at [396, 159] on button "Ticket Issue" at bounding box center [417, 167] width 365 height 29
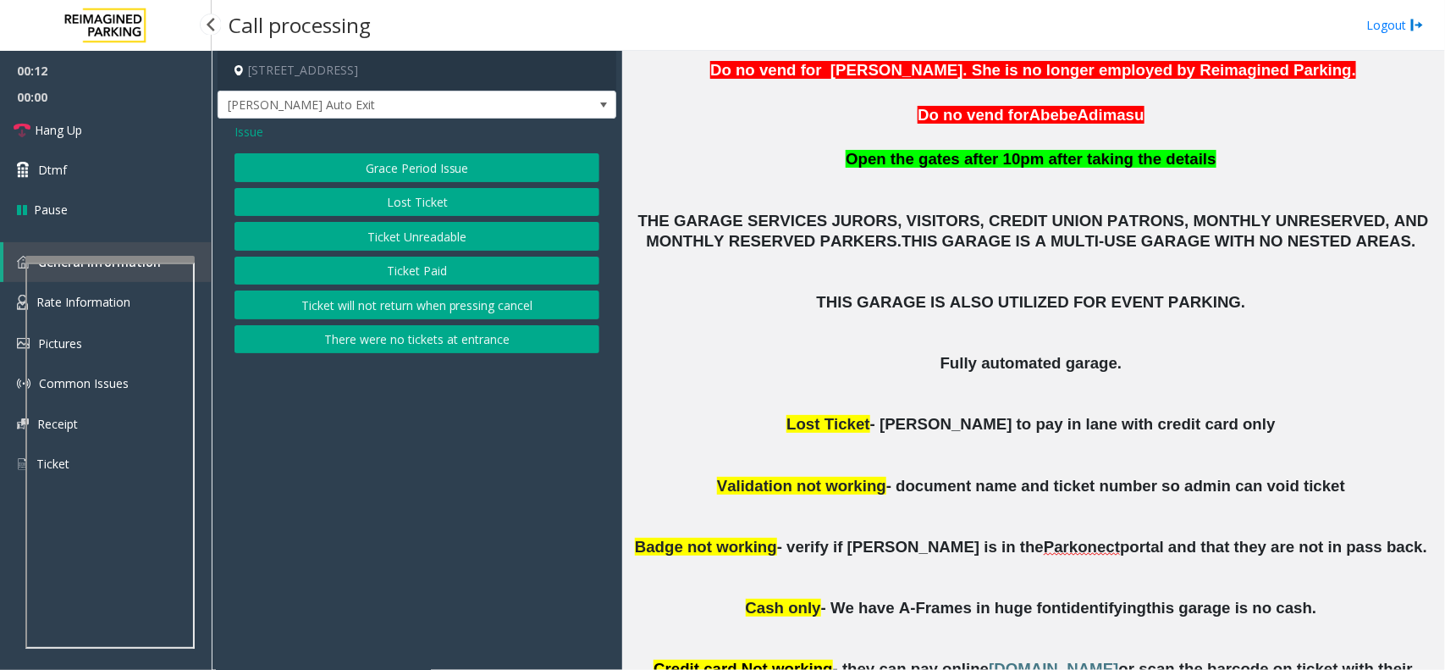
click at [407, 248] on button "Ticket Unreadable" at bounding box center [417, 236] width 365 height 29
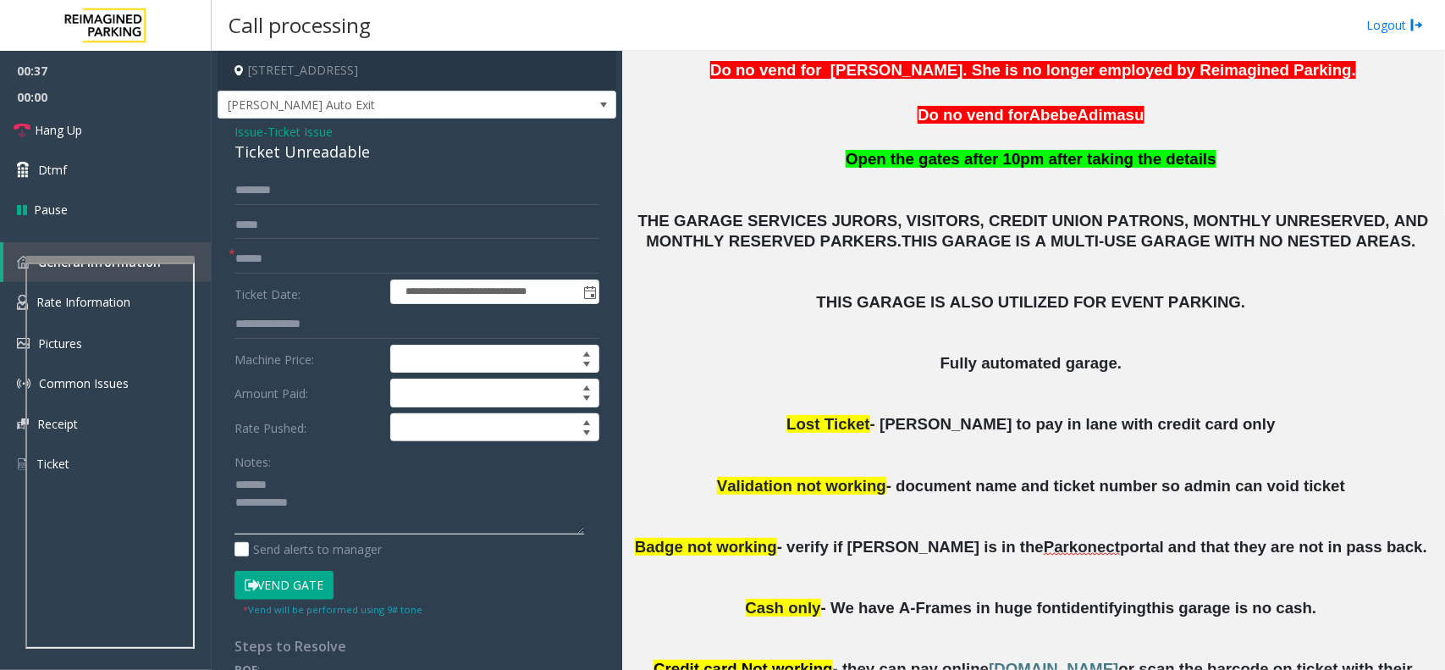
type textarea "**********"
click at [273, 259] on input "text" at bounding box center [417, 259] width 365 height 29
type input "**********"
click at [294, 149] on div "Ticket Unreadable" at bounding box center [417, 152] width 365 height 23
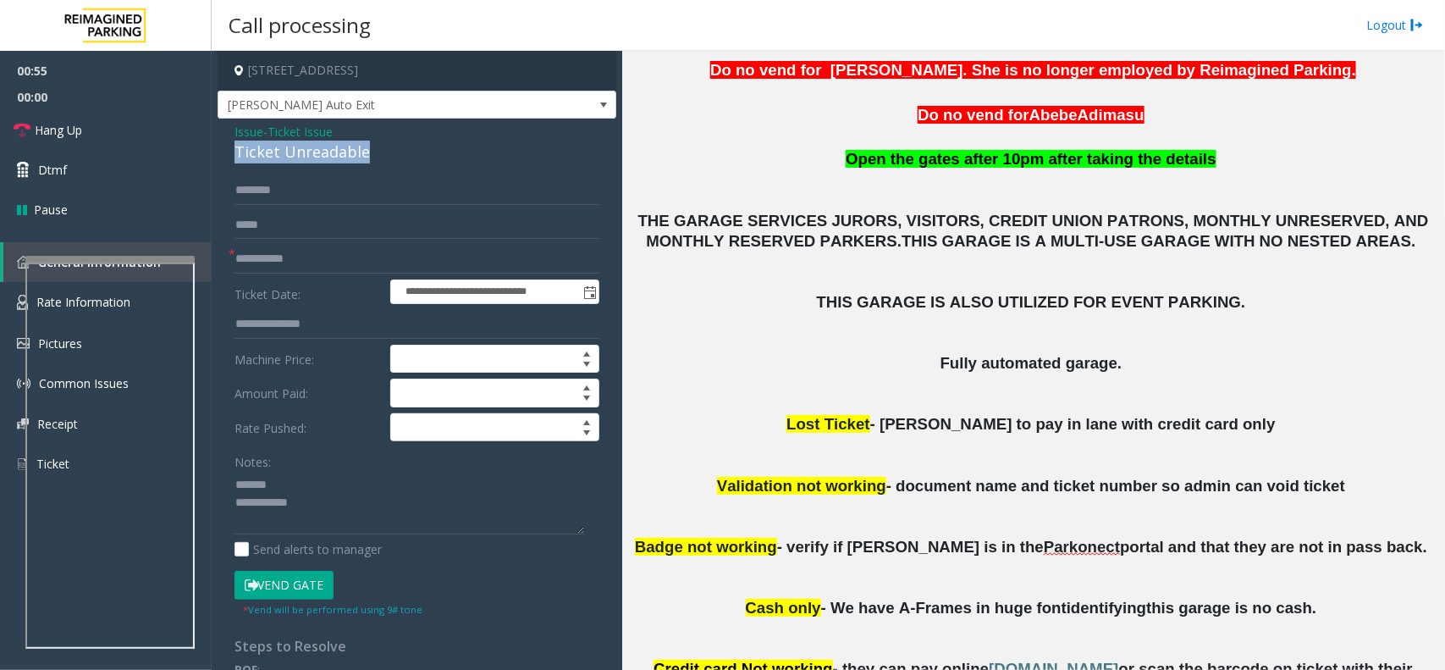
click at [294, 149] on div "Ticket Unreadable" at bounding box center [417, 152] width 365 height 23
drag, startPoint x: 322, startPoint y: 577, endPoint x: 327, endPoint y: 517, distance: 60.3
click at [322, 535] on button "Vend Gate" at bounding box center [284, 585] width 99 height 29
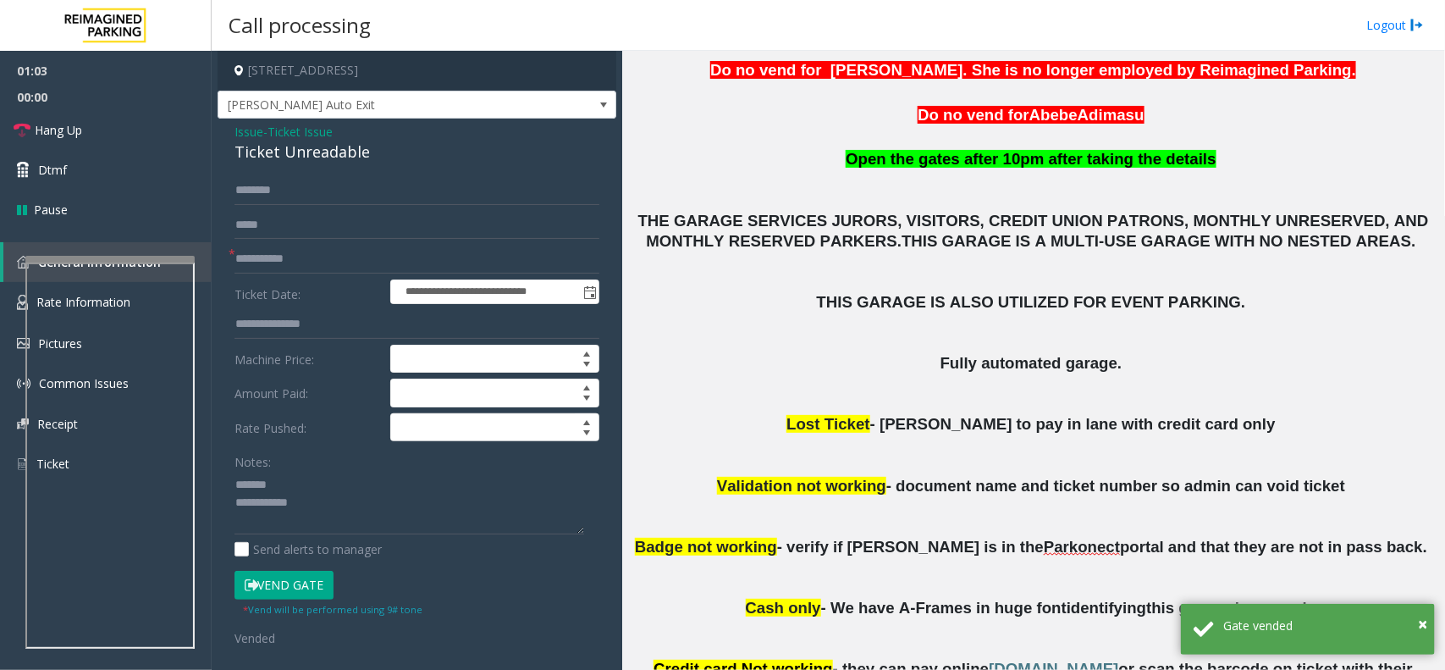
drag, startPoint x: 329, startPoint y: 166, endPoint x: 367, endPoint y: 428, distance: 264.4
click at [367, 428] on div "**********" at bounding box center [417, 599] width 399 height 961
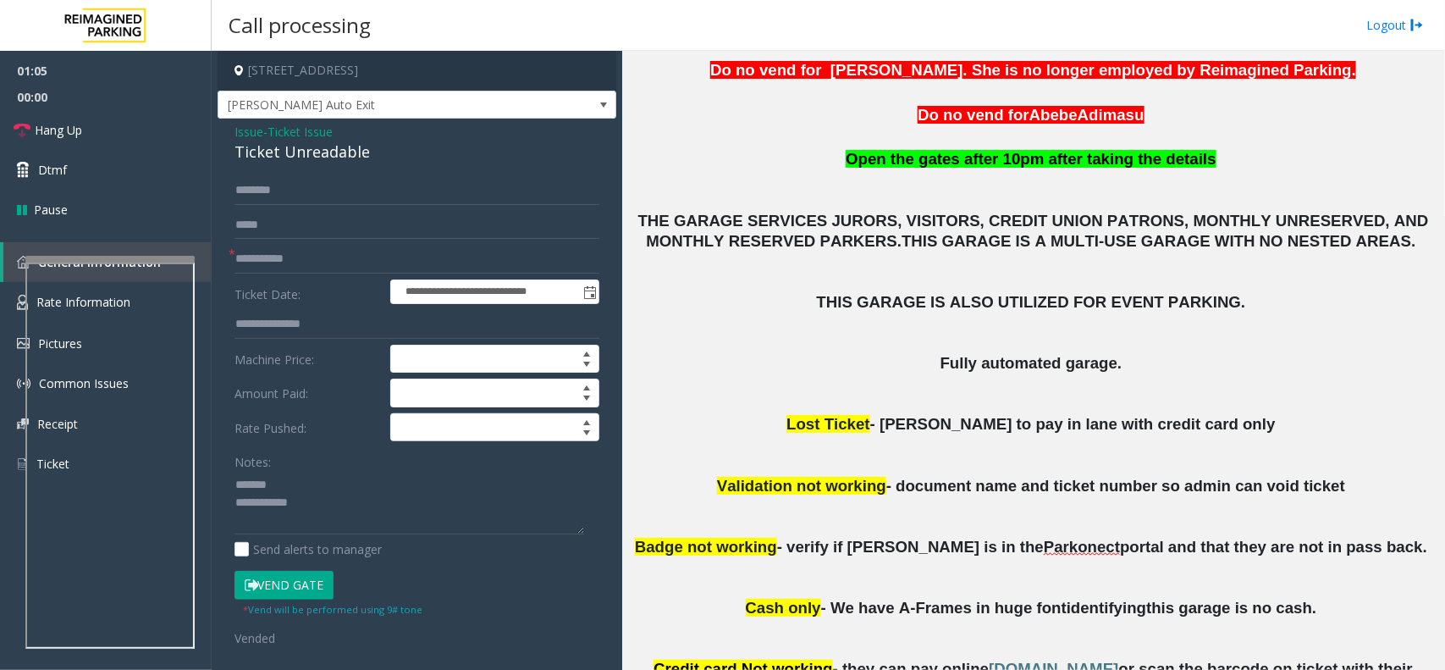
click at [301, 151] on div "Ticket Unreadable" at bounding box center [417, 152] width 365 height 23
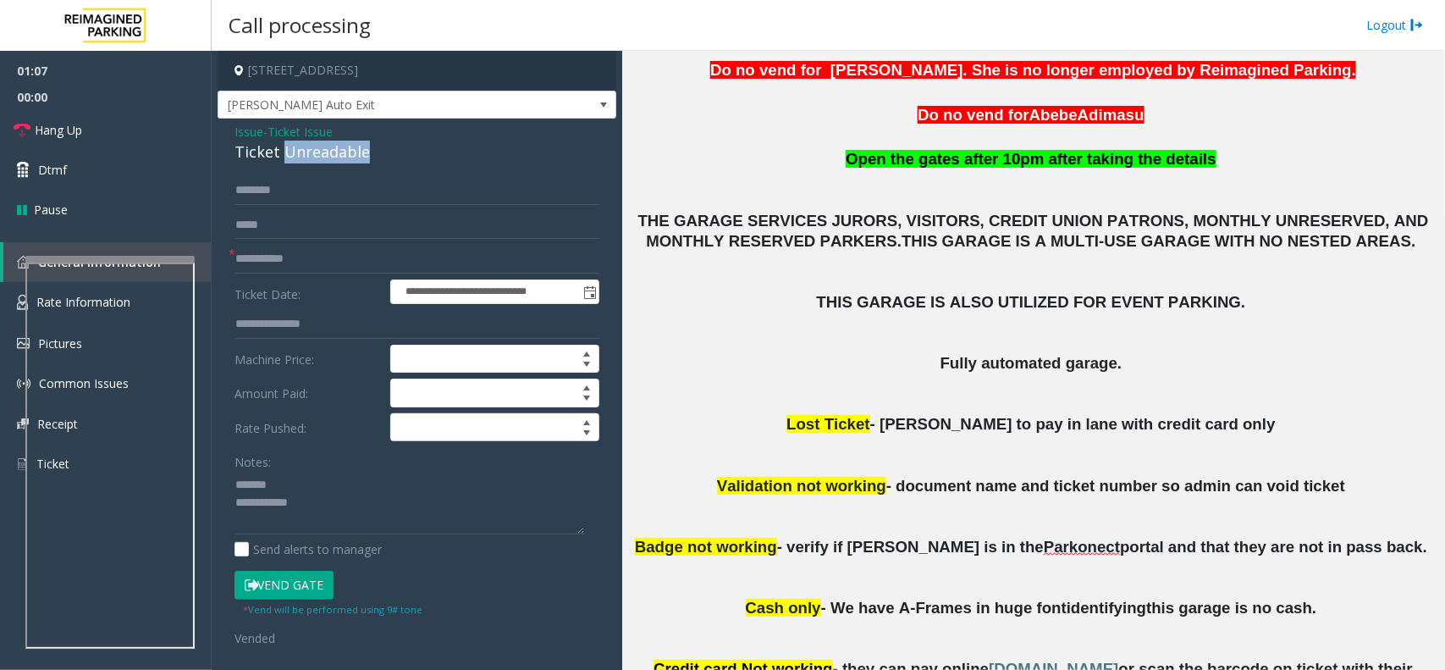
click at [301, 151] on div "Ticket Unreadable" at bounding box center [417, 152] width 365 height 23
click at [267, 154] on div "Ticket Unreadable" at bounding box center [417, 152] width 365 height 23
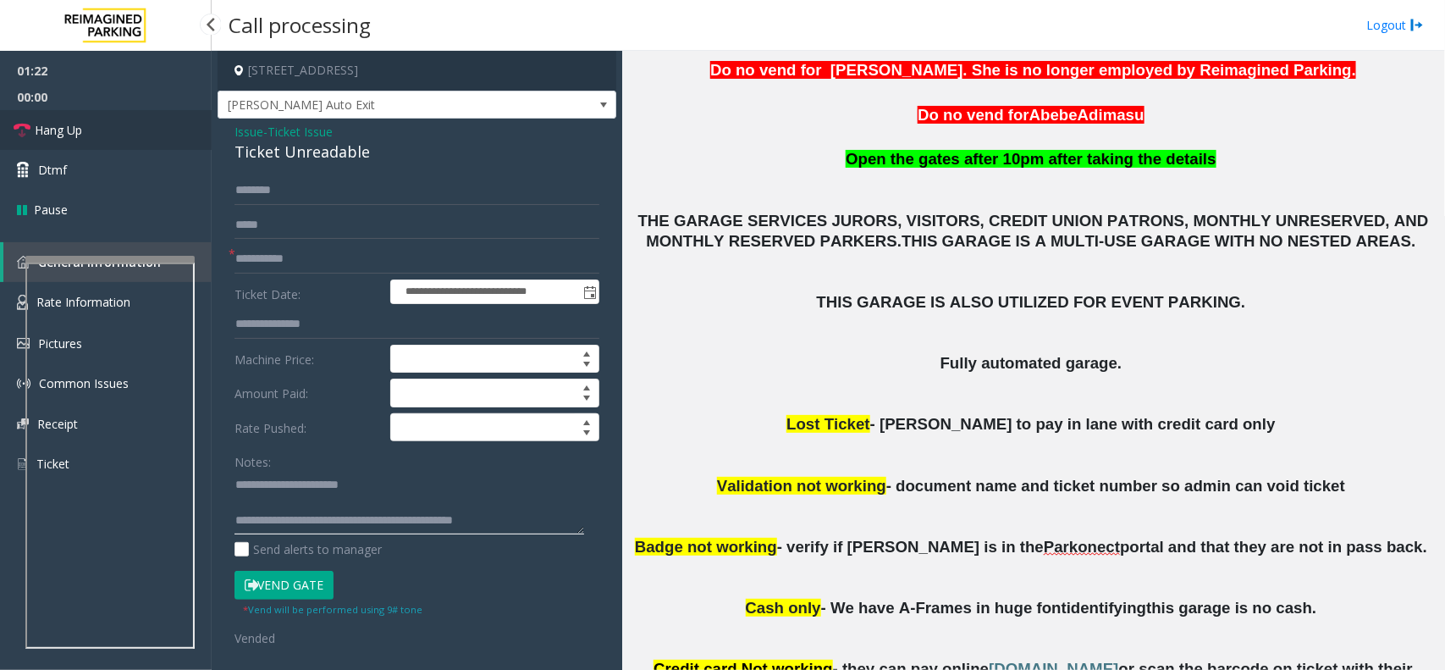
type textarea "**********"
click at [95, 128] on link "Hang Up" at bounding box center [106, 130] width 212 height 40
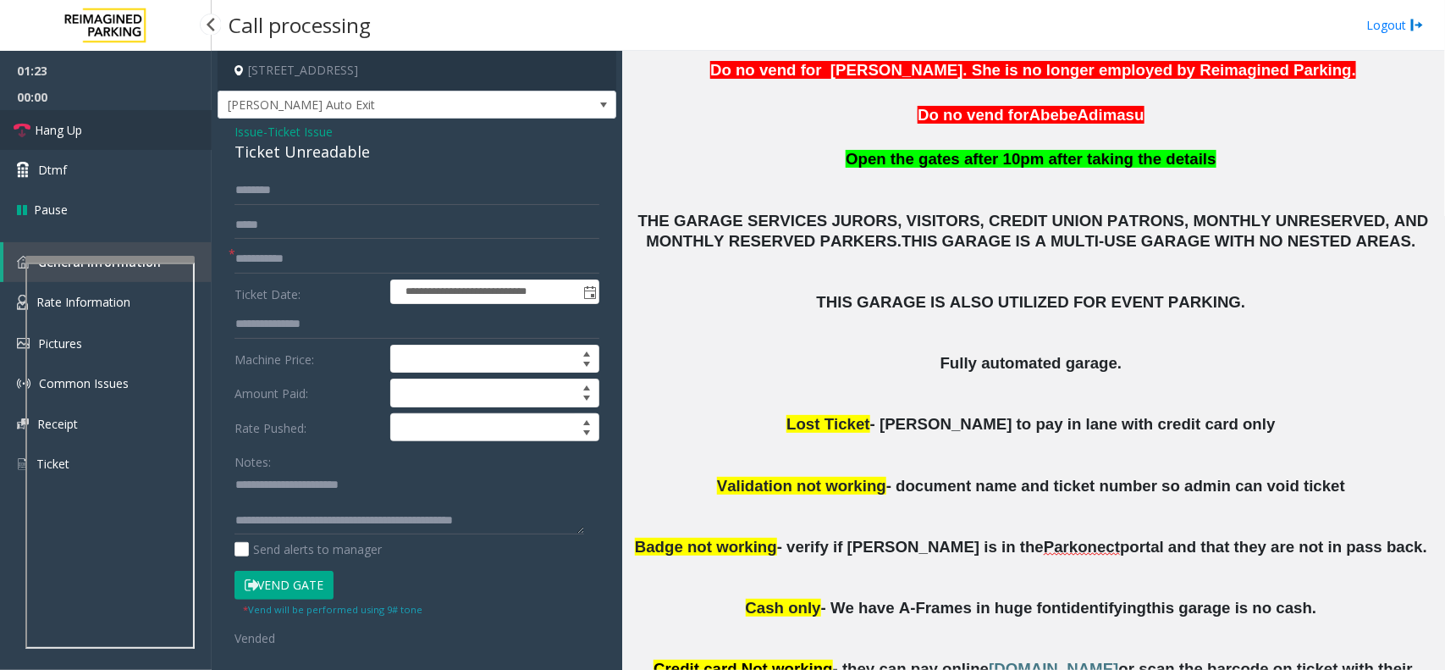
click at [95, 128] on link "Hang Up" at bounding box center [106, 130] width 212 height 40
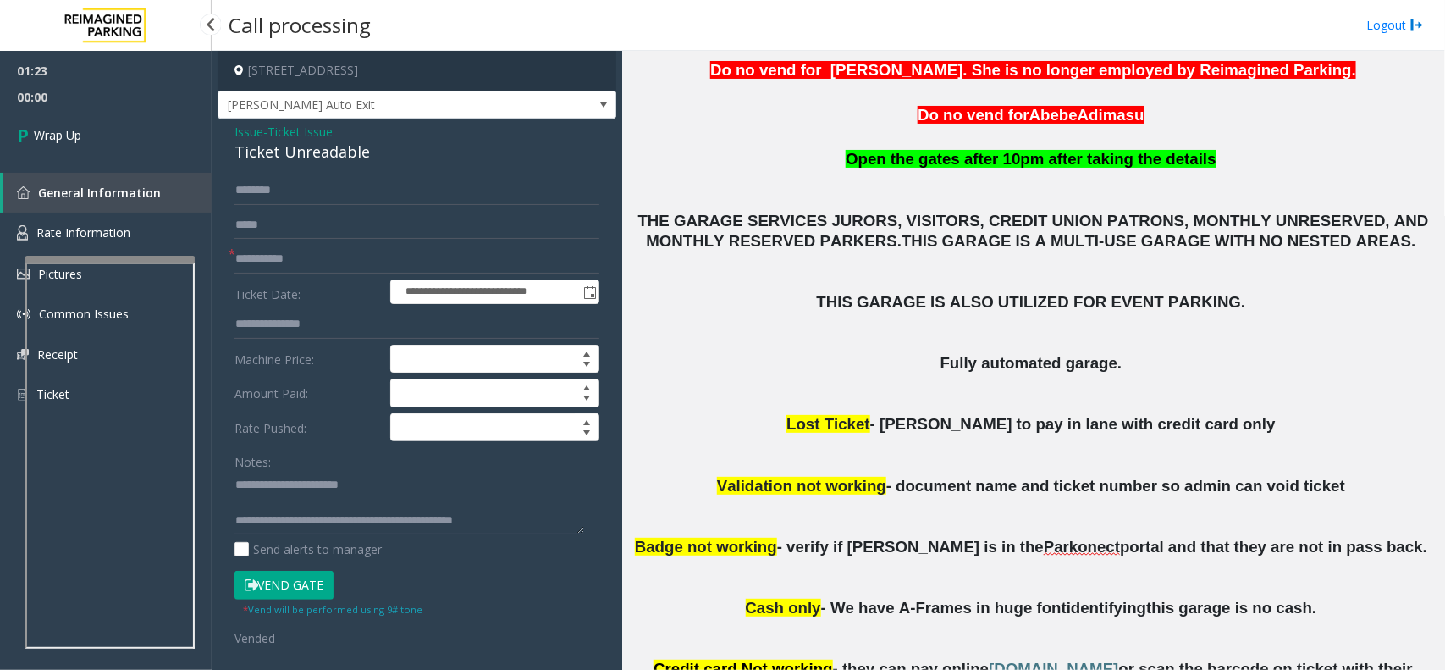
click at [95, 128] on link "Wrap Up" at bounding box center [106, 135] width 212 height 50
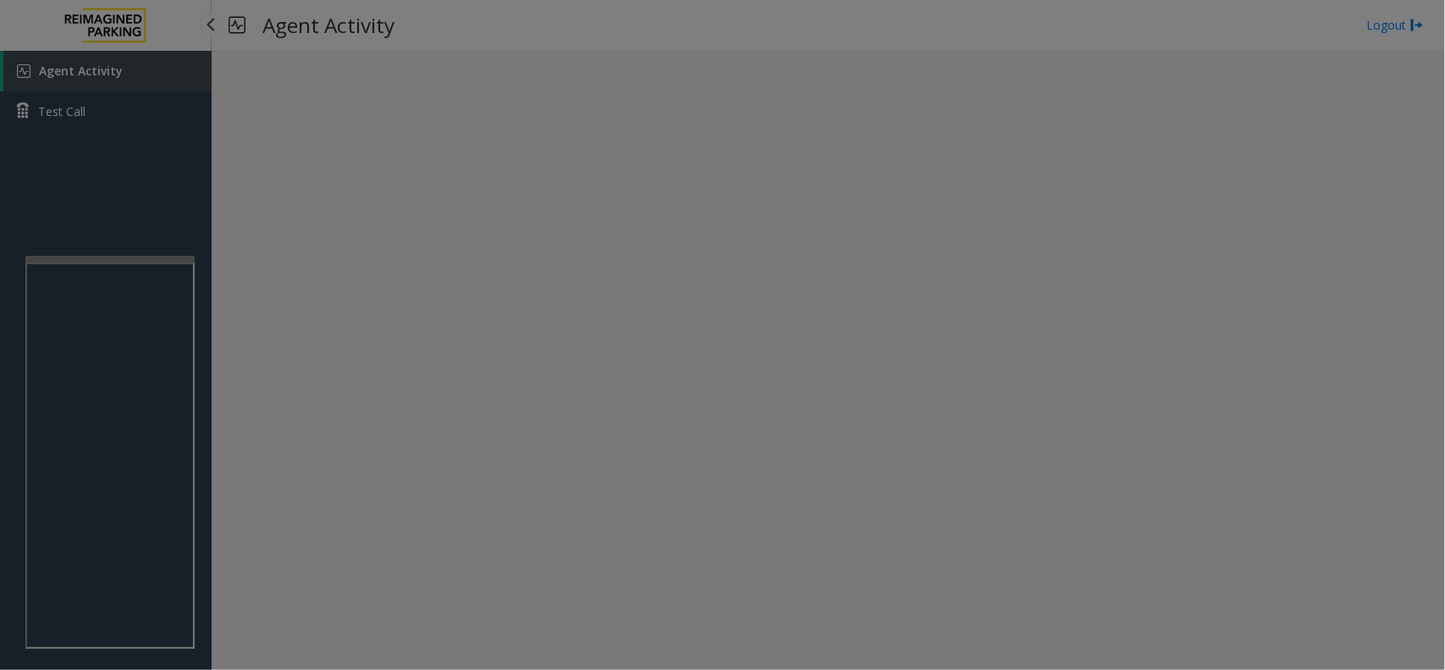
click at [95, 128] on body "Agent Activity Test Call × Close Powered by Umojo © 2025 Agent Activity Logout …" at bounding box center [722, 335] width 1445 height 670
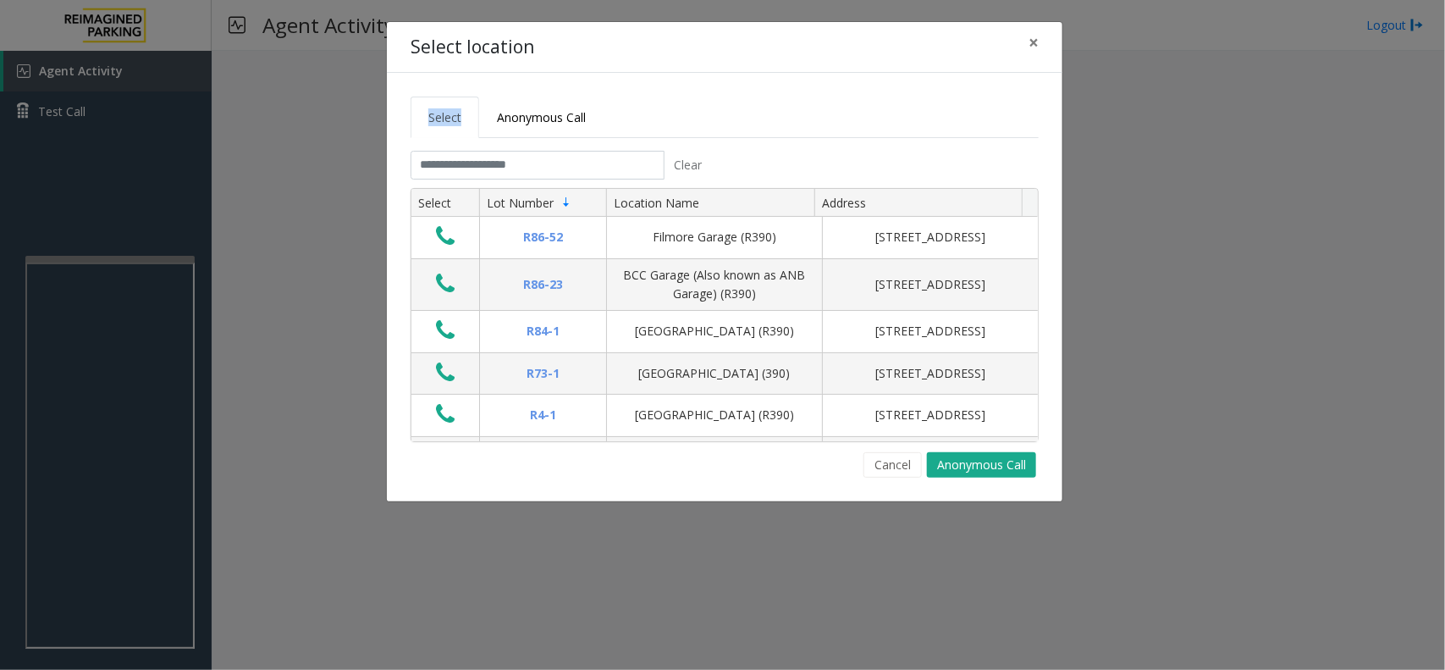
click at [95, 128] on div "Select location × Select Anonymous Call Clear Select Lot Number Location Name A…" at bounding box center [722, 335] width 1445 height 670
click at [1031, 52] on span "×" at bounding box center [1034, 42] width 10 height 24
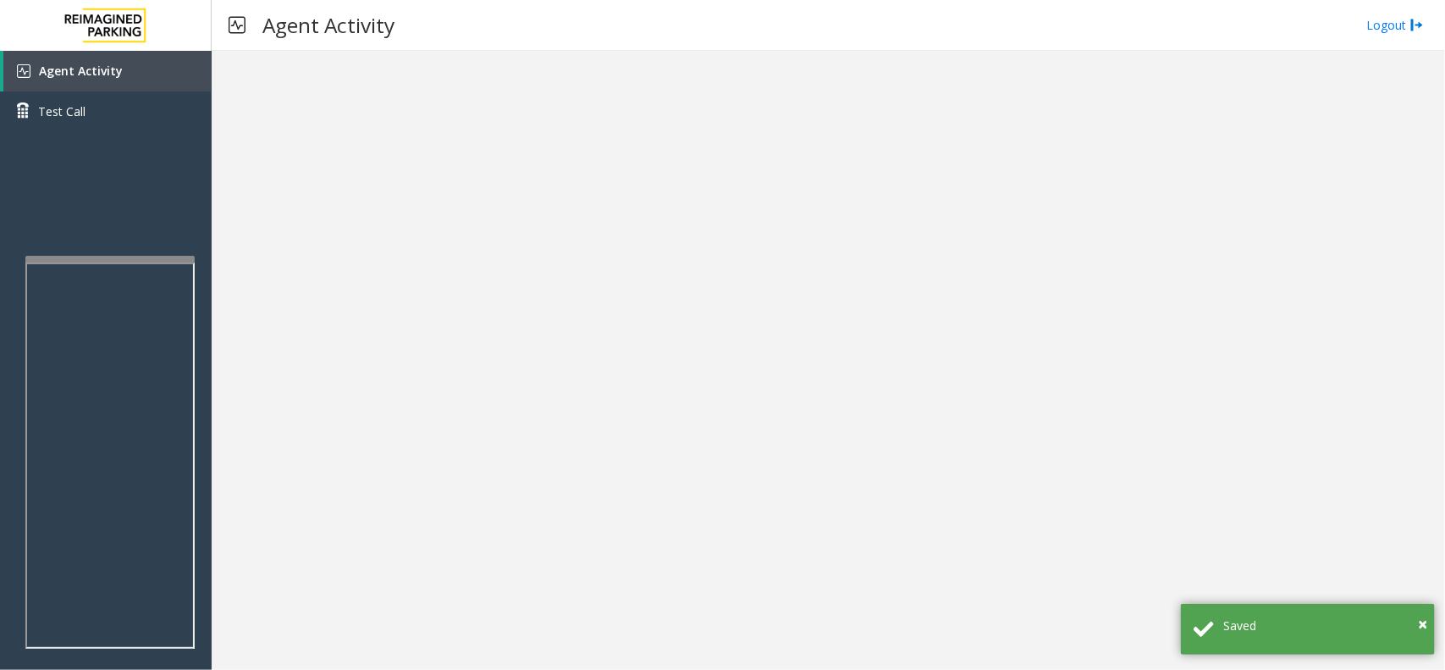
click at [1073, 205] on div at bounding box center [829, 360] width 1234 height 619
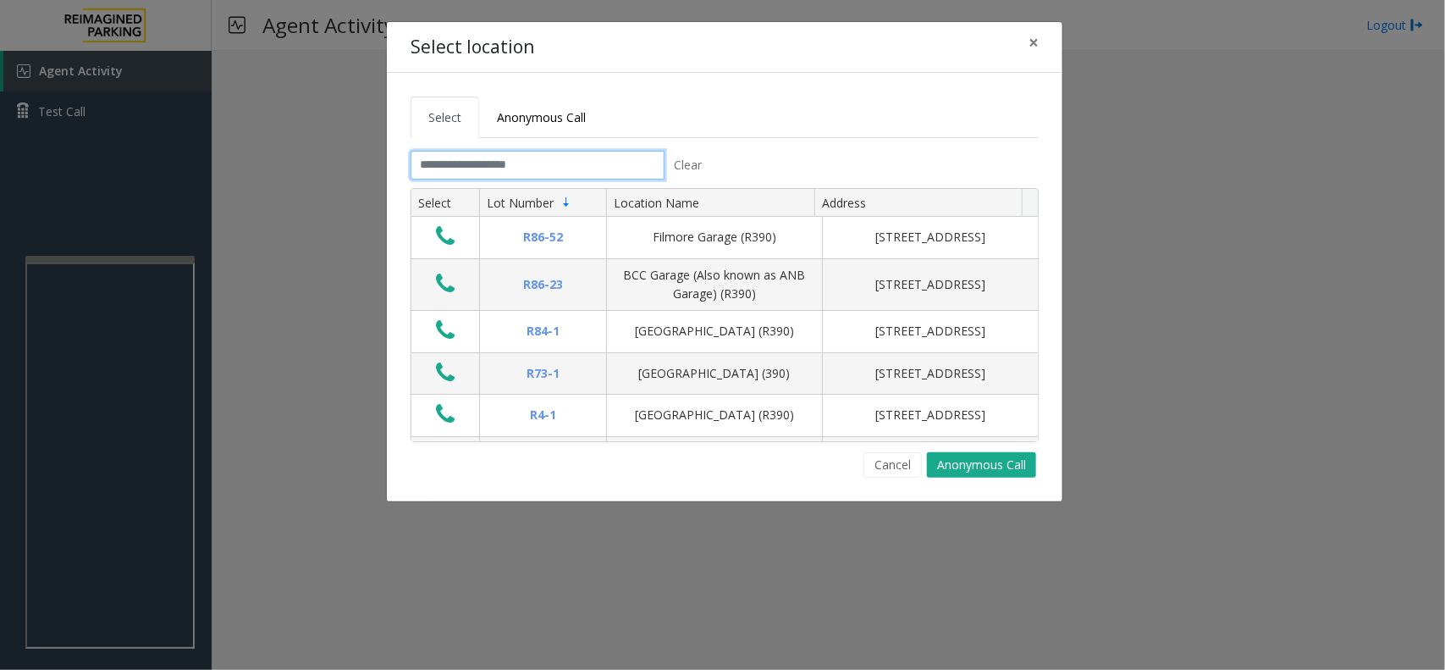
click at [535, 161] on input "text" at bounding box center [538, 165] width 254 height 29
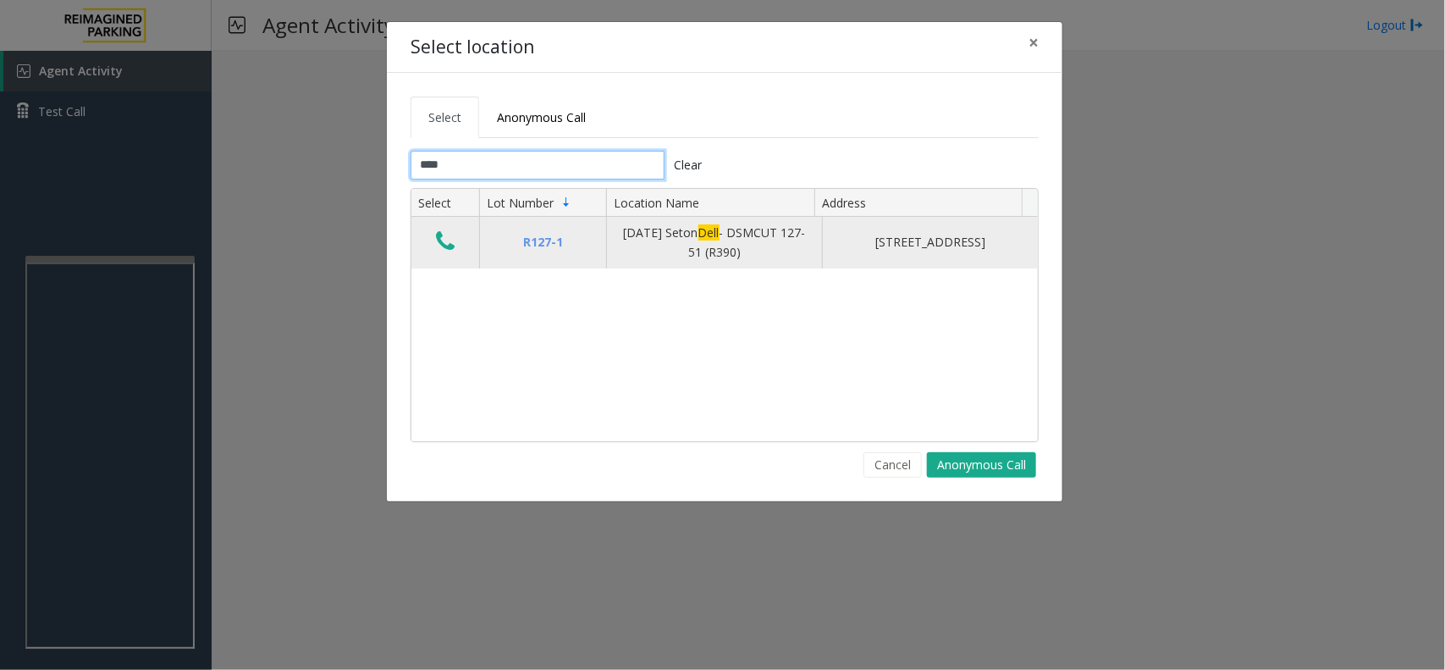
type input "****"
click at [433, 243] on button "Data table" at bounding box center [445, 242] width 29 height 27
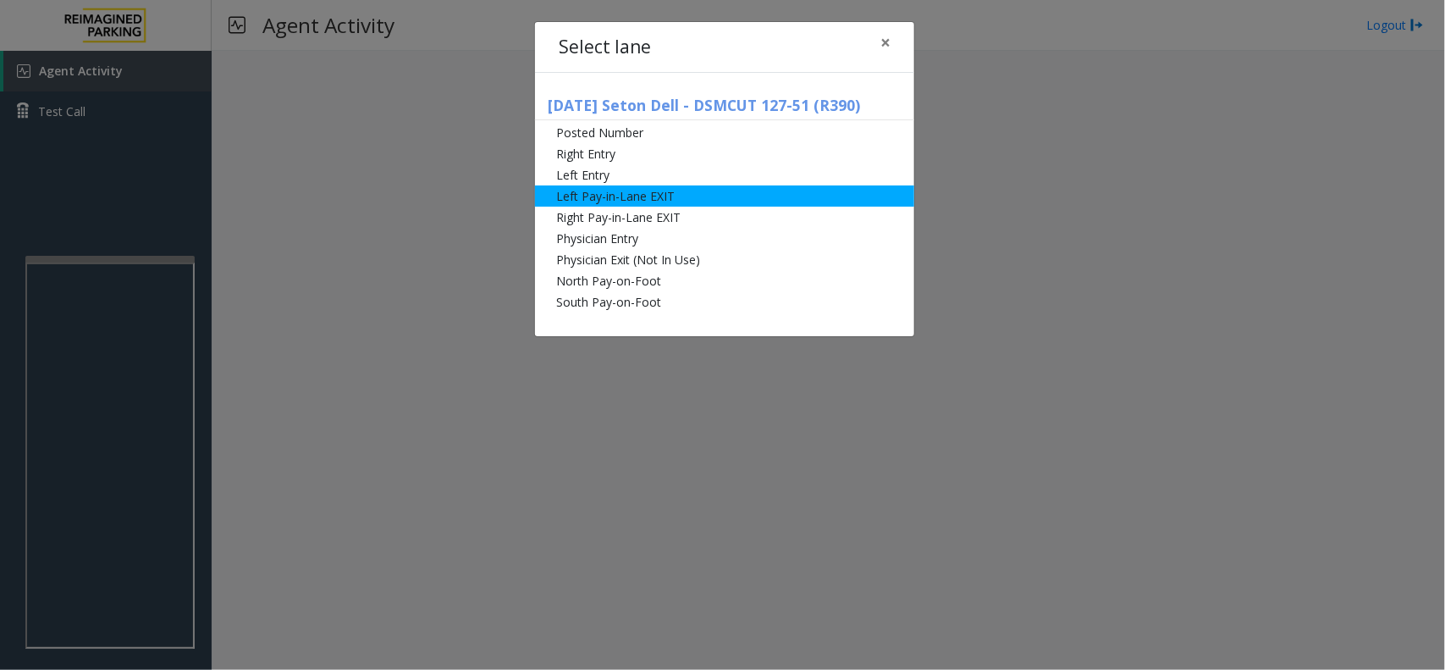
click at [606, 203] on li "Left Pay-in-Lane EXIT" at bounding box center [724, 195] width 379 height 21
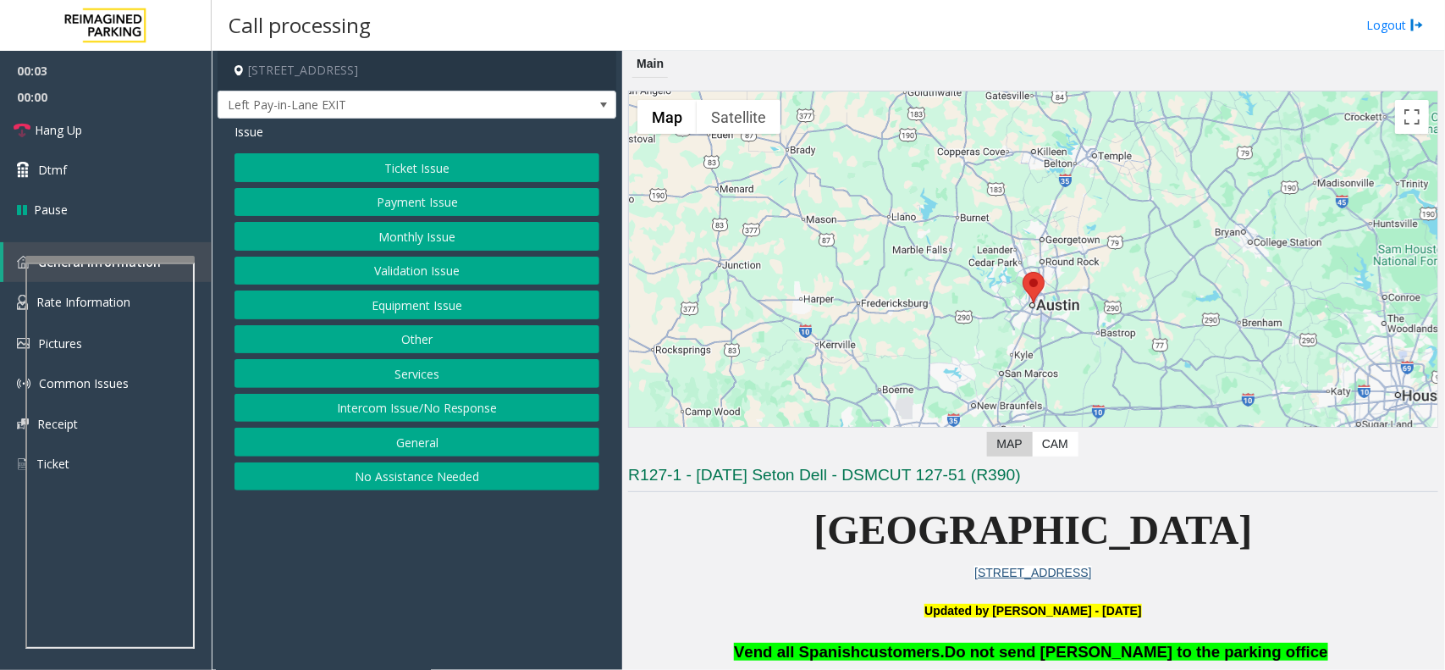
scroll to position [423, 0]
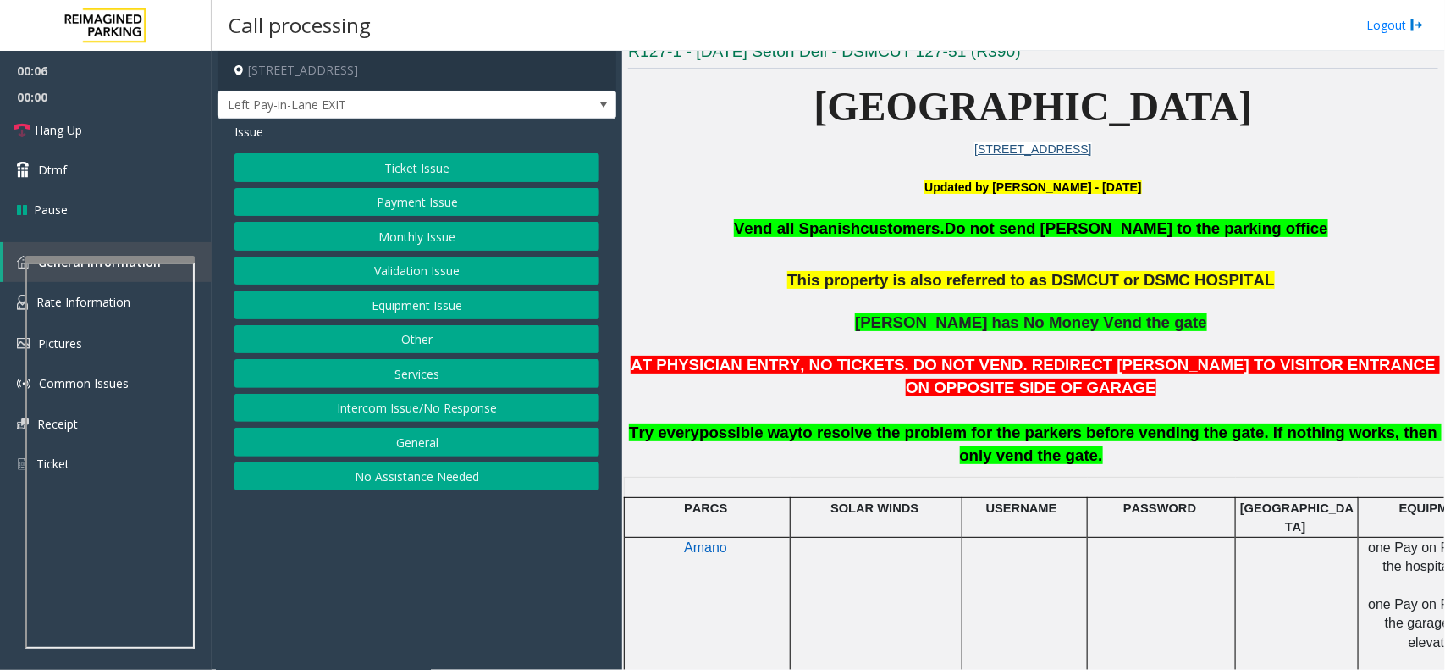
click at [454, 306] on button "Equipment Issue" at bounding box center [417, 304] width 365 height 29
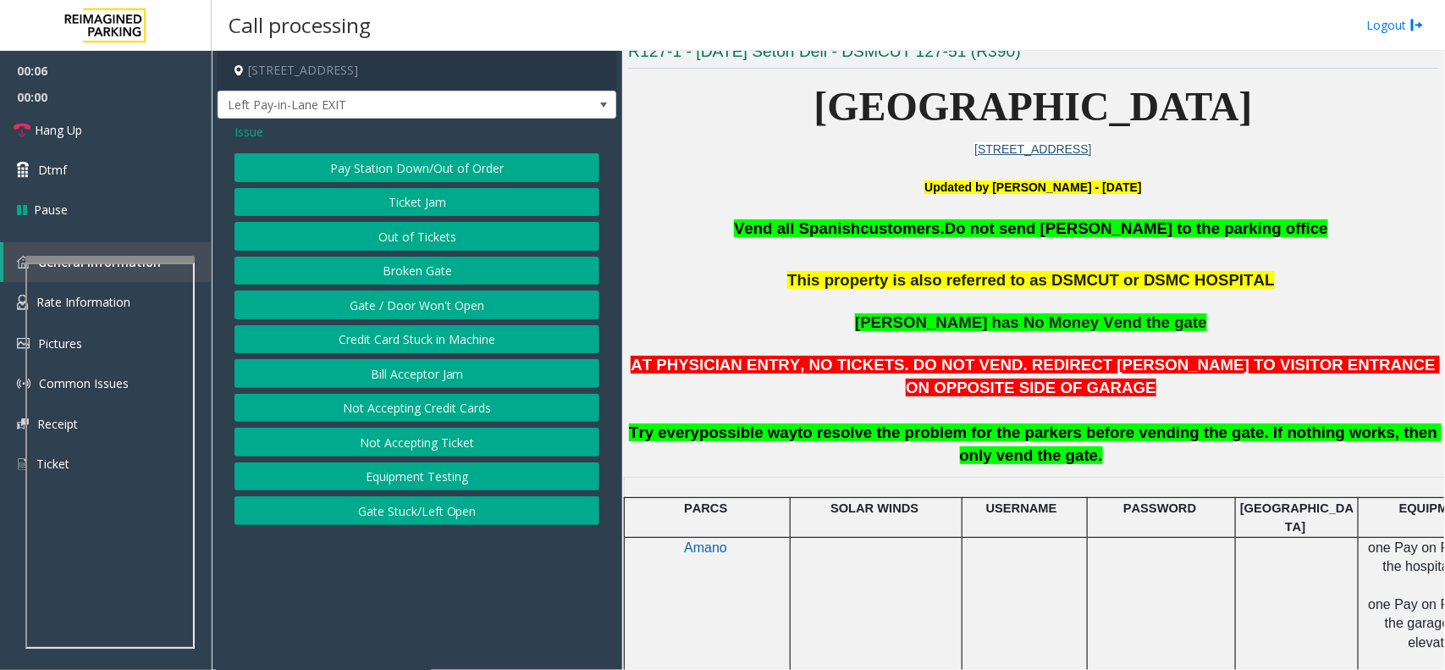
click at [454, 306] on button "Gate / Door Won't Open" at bounding box center [417, 304] width 365 height 29
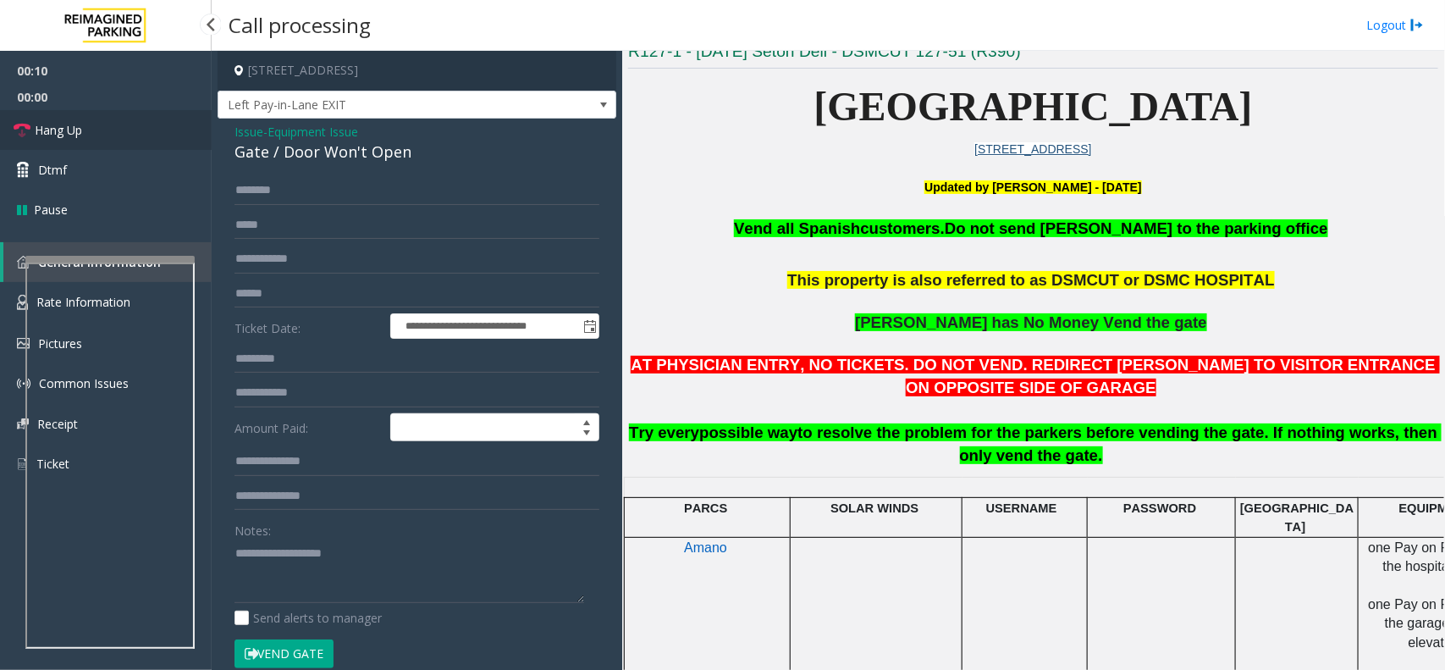
click at [98, 128] on link "Hang Up" at bounding box center [106, 130] width 212 height 40
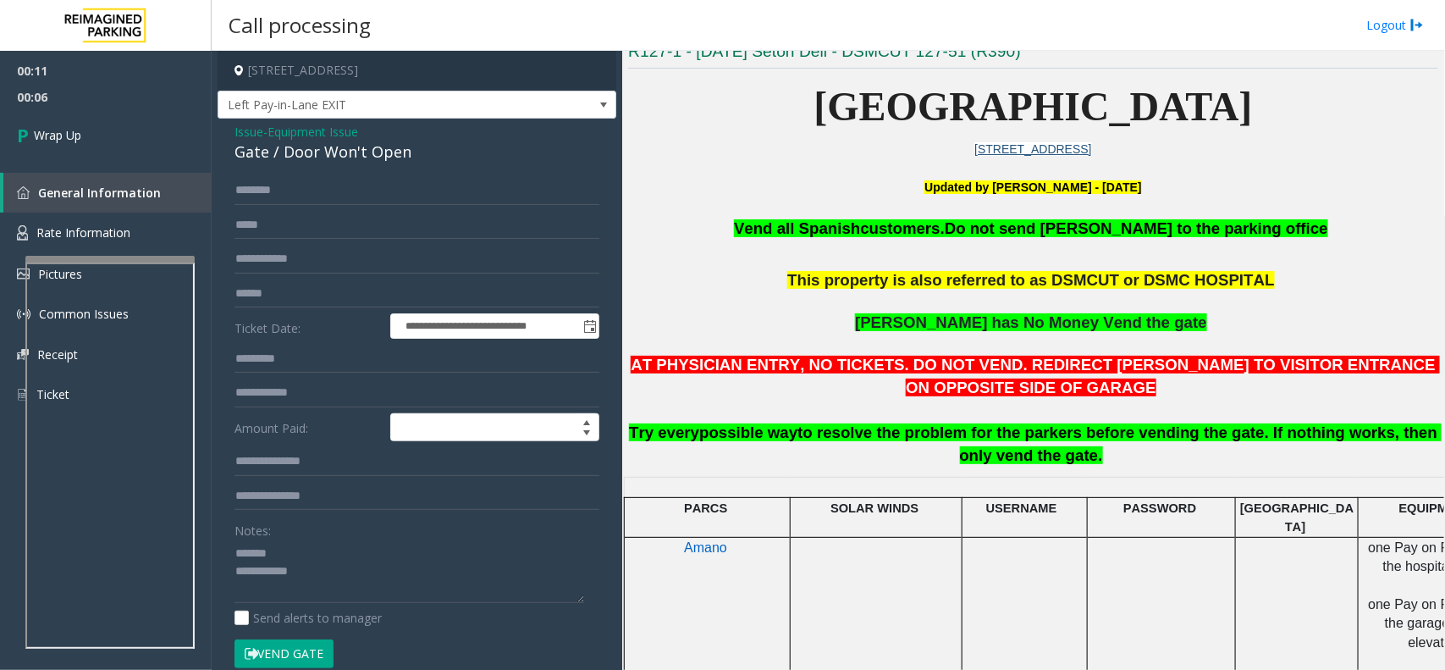
click at [303, 153] on div "Gate / Door Won't Open" at bounding box center [417, 152] width 365 height 23
copy div "Gate / Door Won't Open"
click at [314, 535] on textarea at bounding box center [410, 571] width 350 height 64
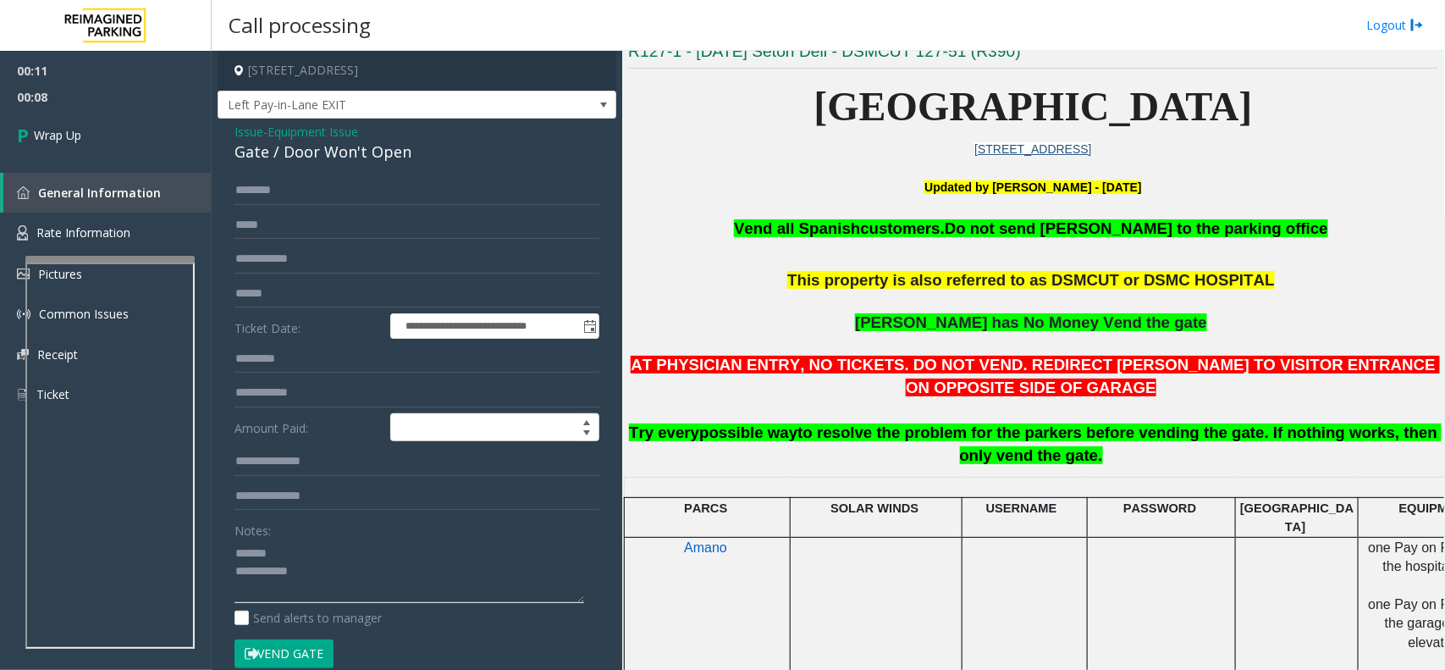
paste textarea "**********"
click at [335, 535] on textarea at bounding box center [410, 571] width 350 height 64
type textarea "**********"
click at [89, 145] on link "Wrap Up" at bounding box center [106, 135] width 212 height 50
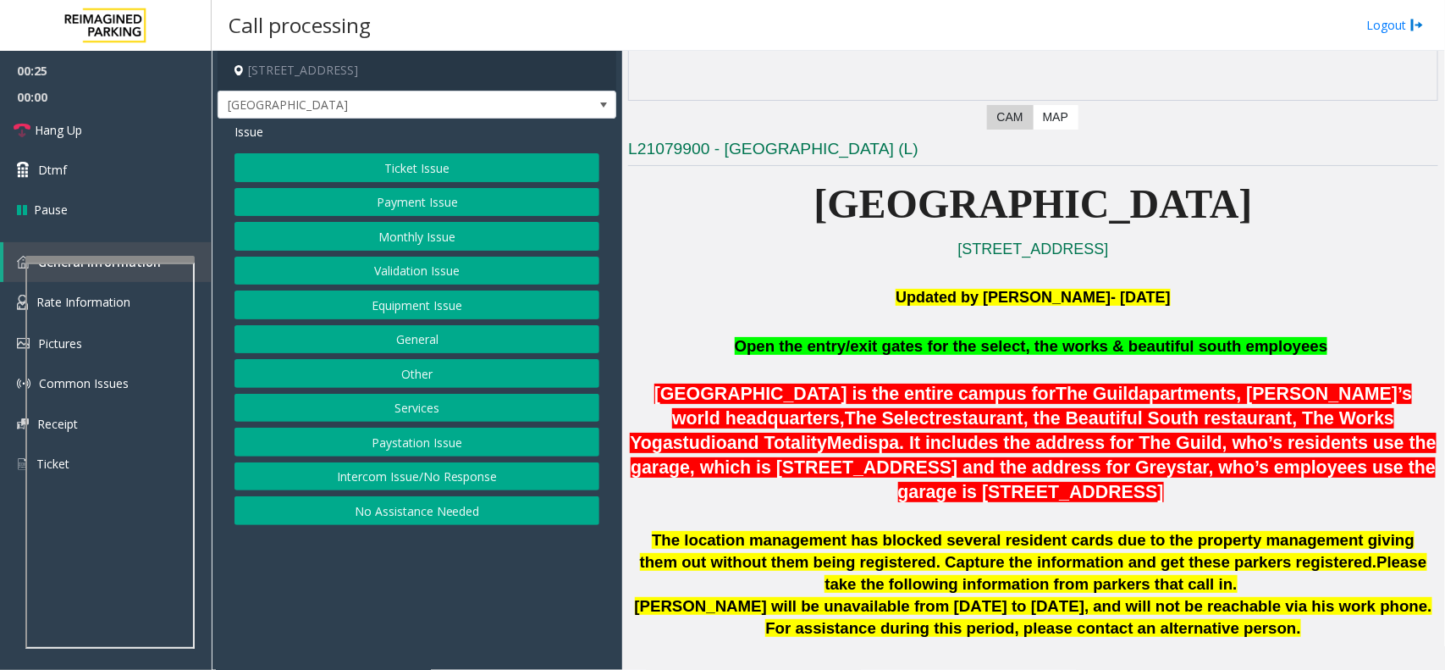
scroll to position [423, 0]
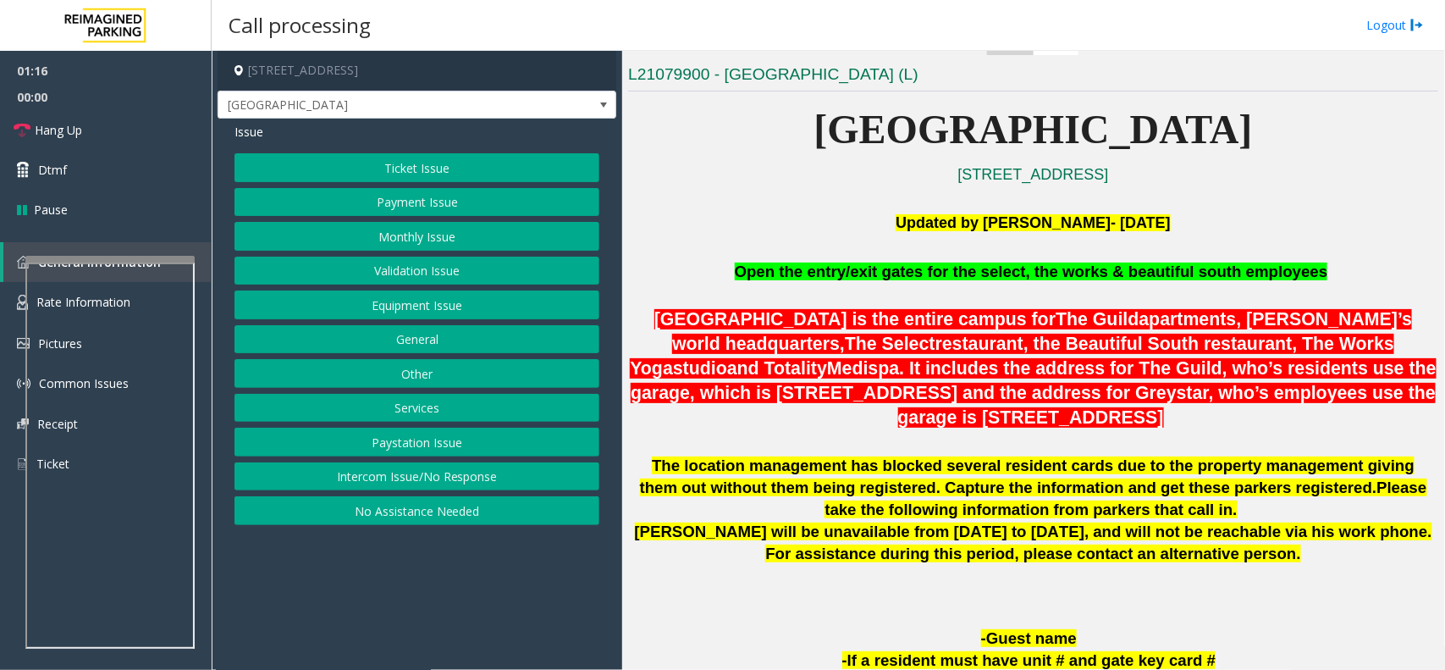
click at [453, 497] on div "Ticket Issue Payment Issue Monthly Issue Validation Issue Equipment Issue Gener…" at bounding box center [417, 339] width 365 height 372
click at [467, 487] on button "Intercom Issue/No Response" at bounding box center [417, 476] width 365 height 29
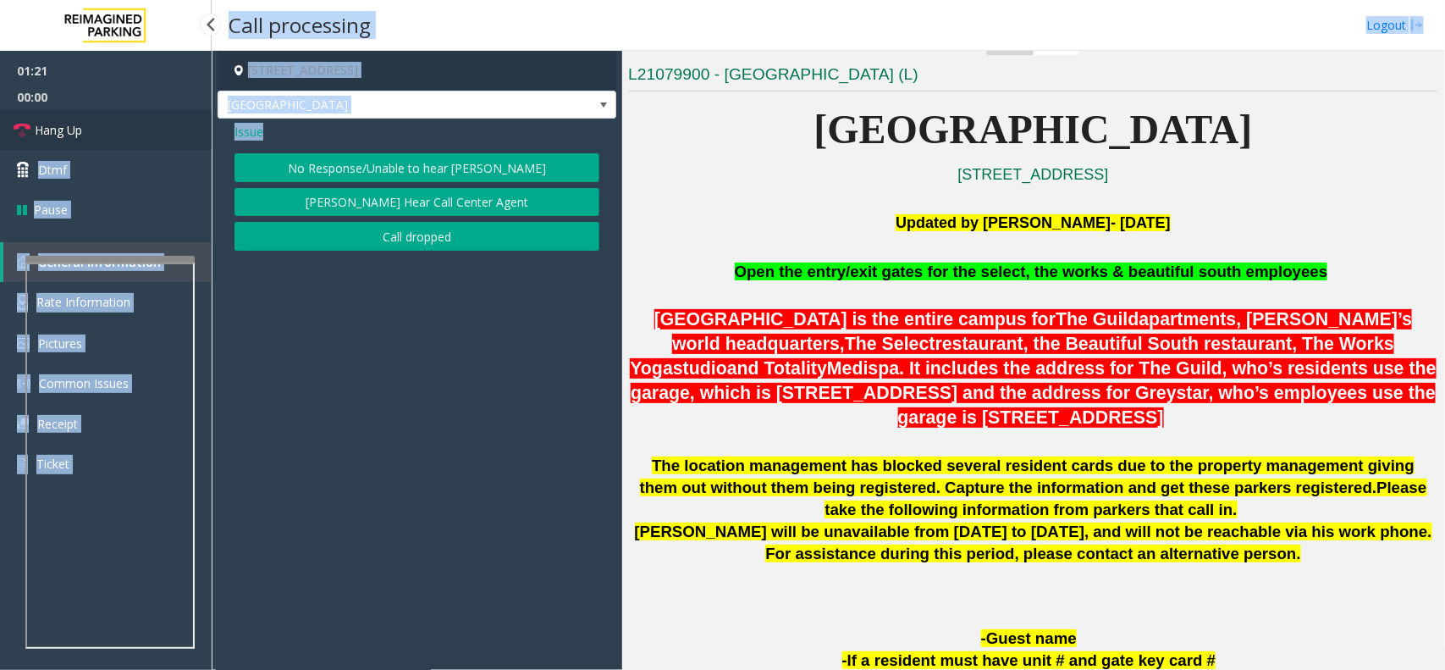
drag, startPoint x: 395, startPoint y: 148, endPoint x: 199, endPoint y: 123, distance: 198.1
click at [199, 123] on app-root "01:21 00:00 Hang Up Dtmf Pause General Information Rate Information Pictures Co…" at bounding box center [722, 335] width 1445 height 670
click at [128, 136] on link "Hang Up" at bounding box center [106, 130] width 212 height 40
click at [129, 120] on link "Hang Up" at bounding box center [106, 130] width 212 height 40
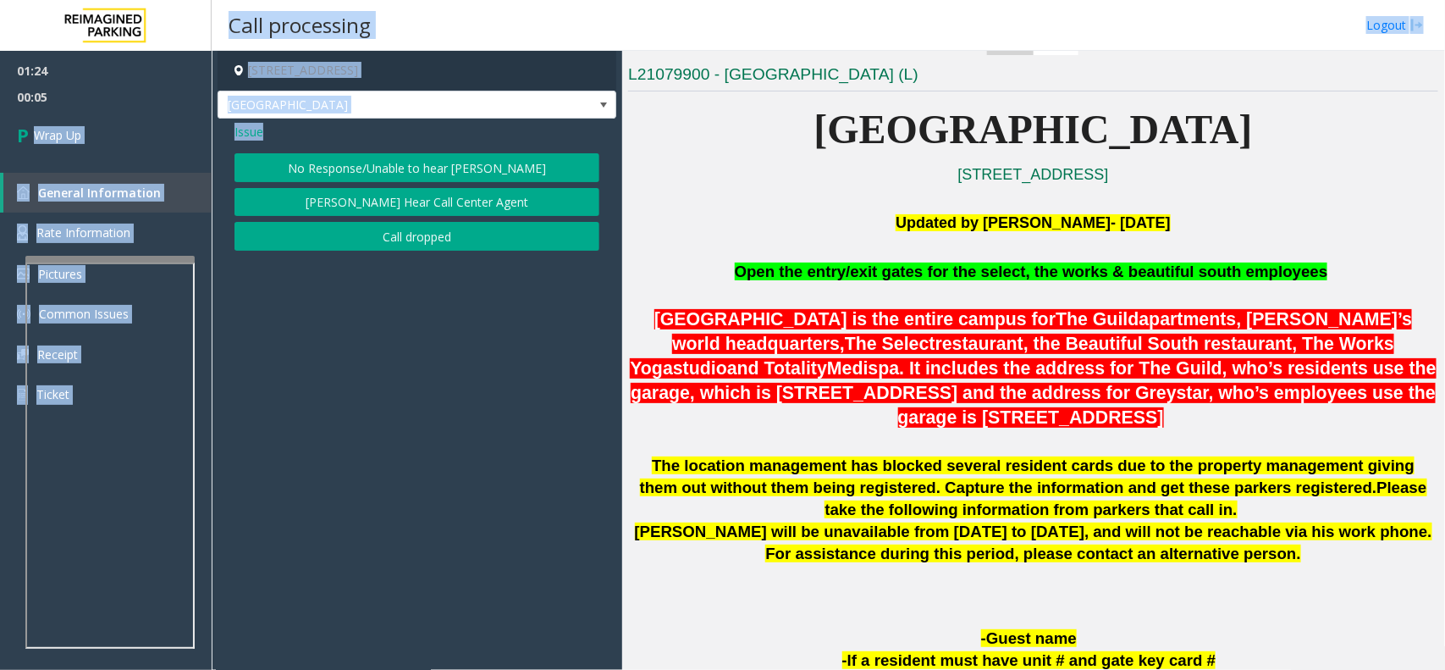
click at [385, 165] on button "No Response/Unable to hear [PERSON_NAME]" at bounding box center [417, 167] width 365 height 29
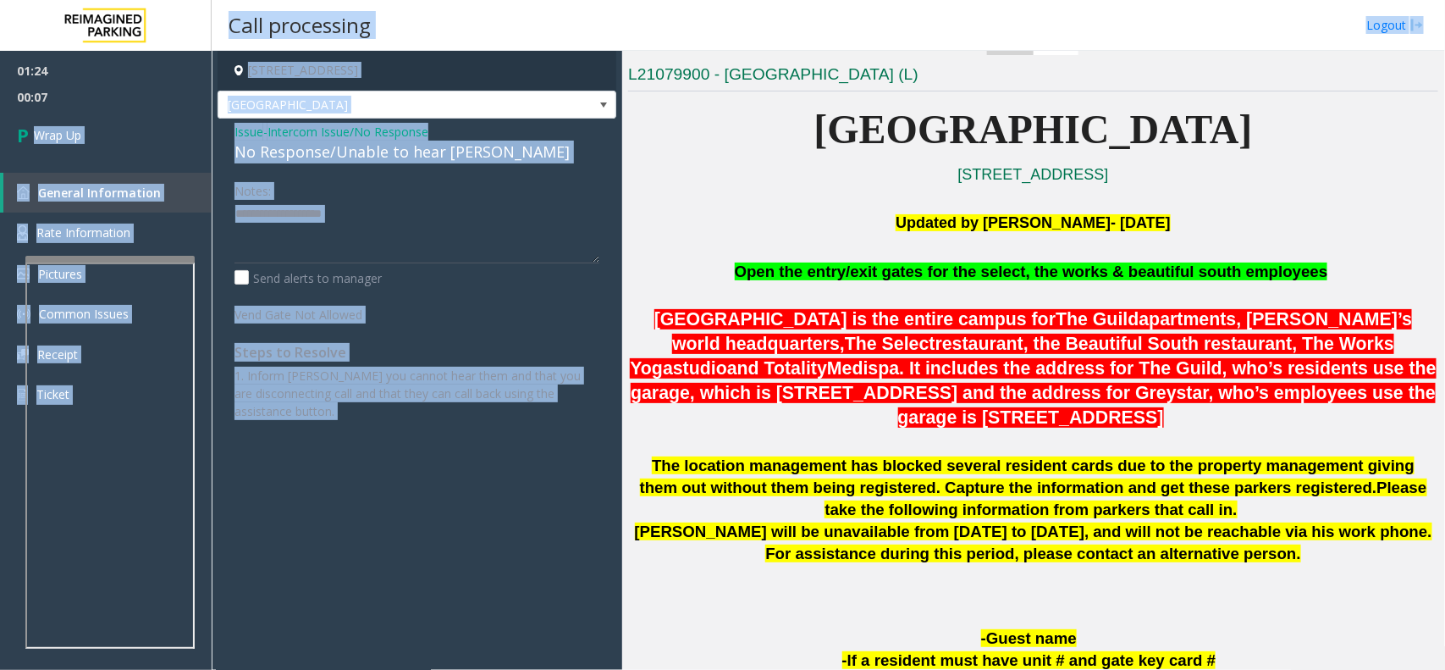
click at [360, 145] on div "No Response/Unable to hear [PERSON_NAME]" at bounding box center [417, 152] width 365 height 23
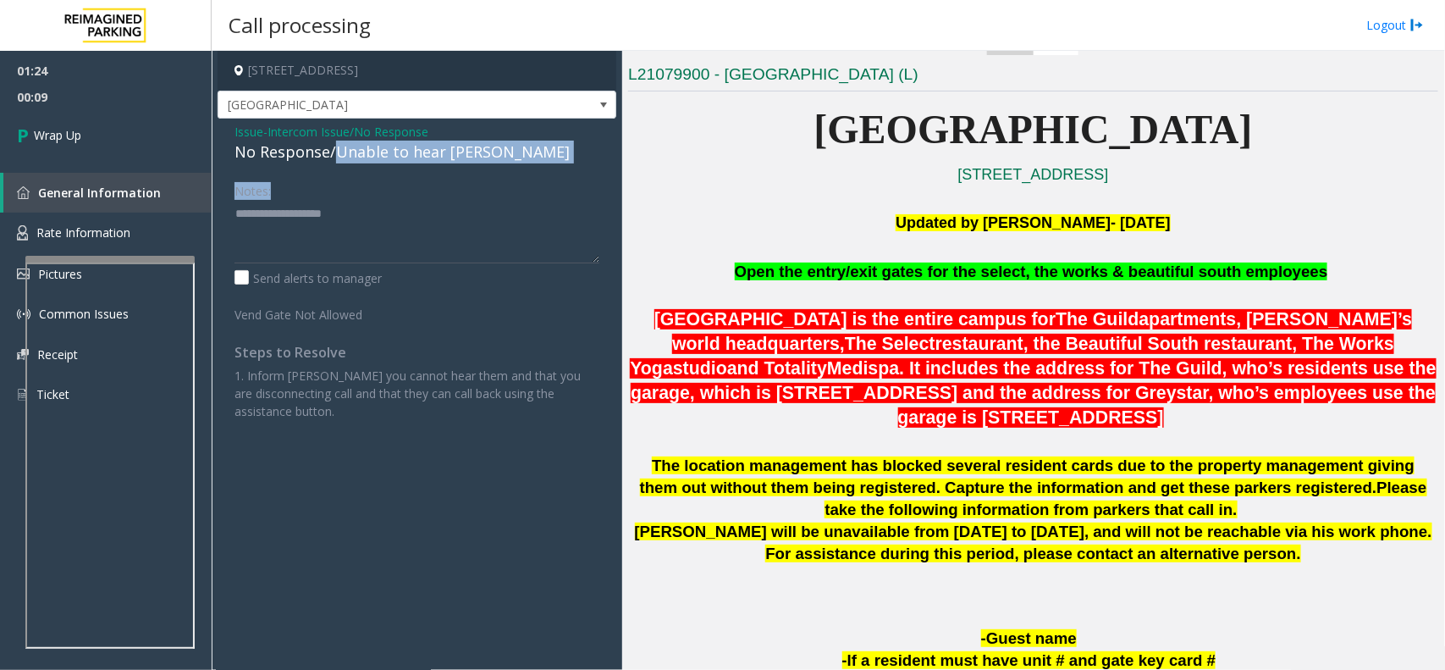
drag, startPoint x: 339, startPoint y: 146, endPoint x: 508, endPoint y: 166, distance: 170.5
click at [508, 166] on div "Issue - Intercom Issue/No Response No Response/Unable to hear [PERSON_NAME] Not…" at bounding box center [417, 278] width 399 height 318
click at [467, 213] on textarea at bounding box center [417, 232] width 365 height 64
paste textarea "**********"
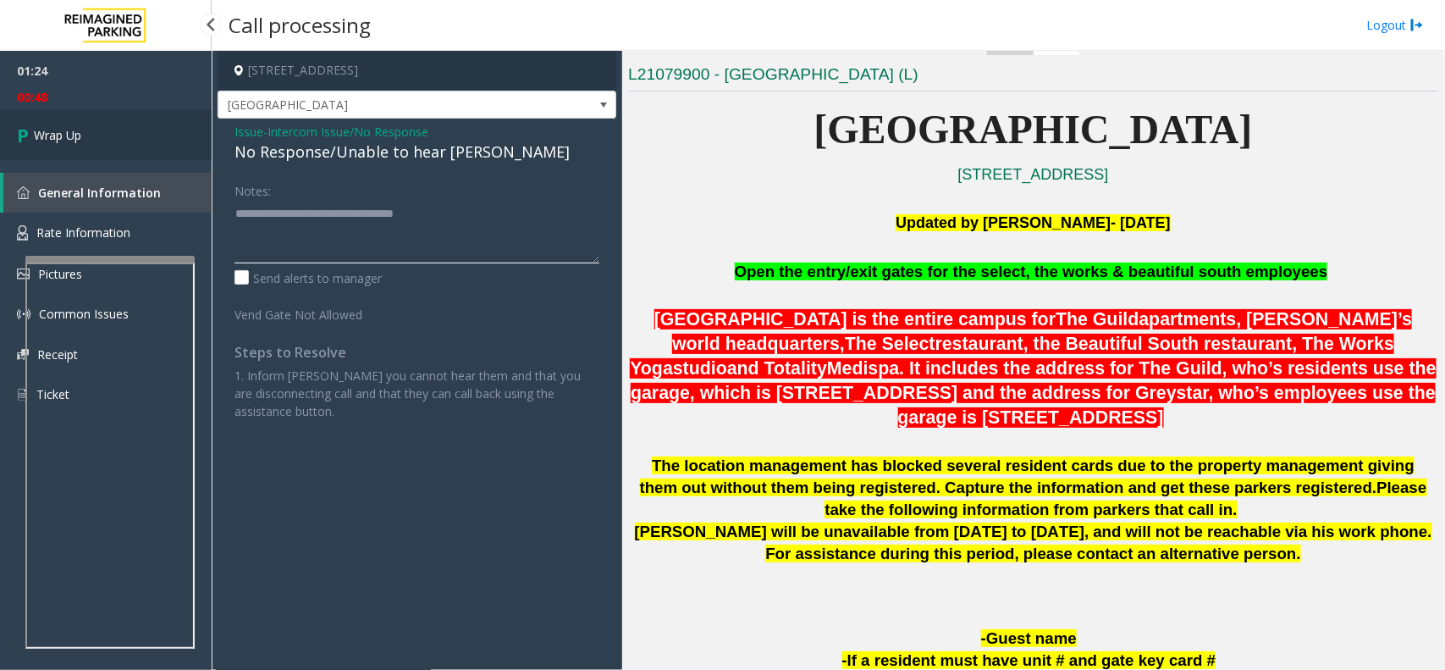
type textarea "**********"
click at [137, 120] on link "Wrap Up" at bounding box center [106, 135] width 212 height 50
click at [137, 121] on link "Wrap Up" at bounding box center [106, 135] width 212 height 50
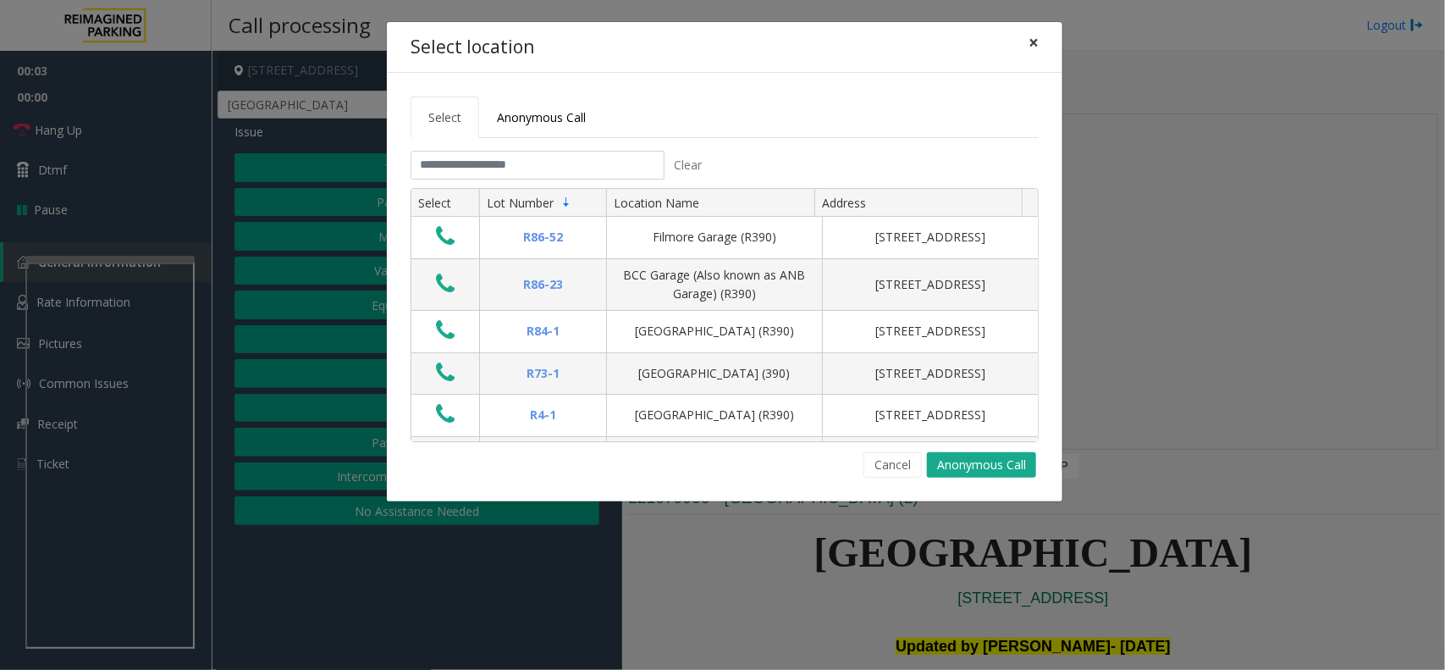
click at [1042, 47] on button "×" at bounding box center [1034, 42] width 34 height 41
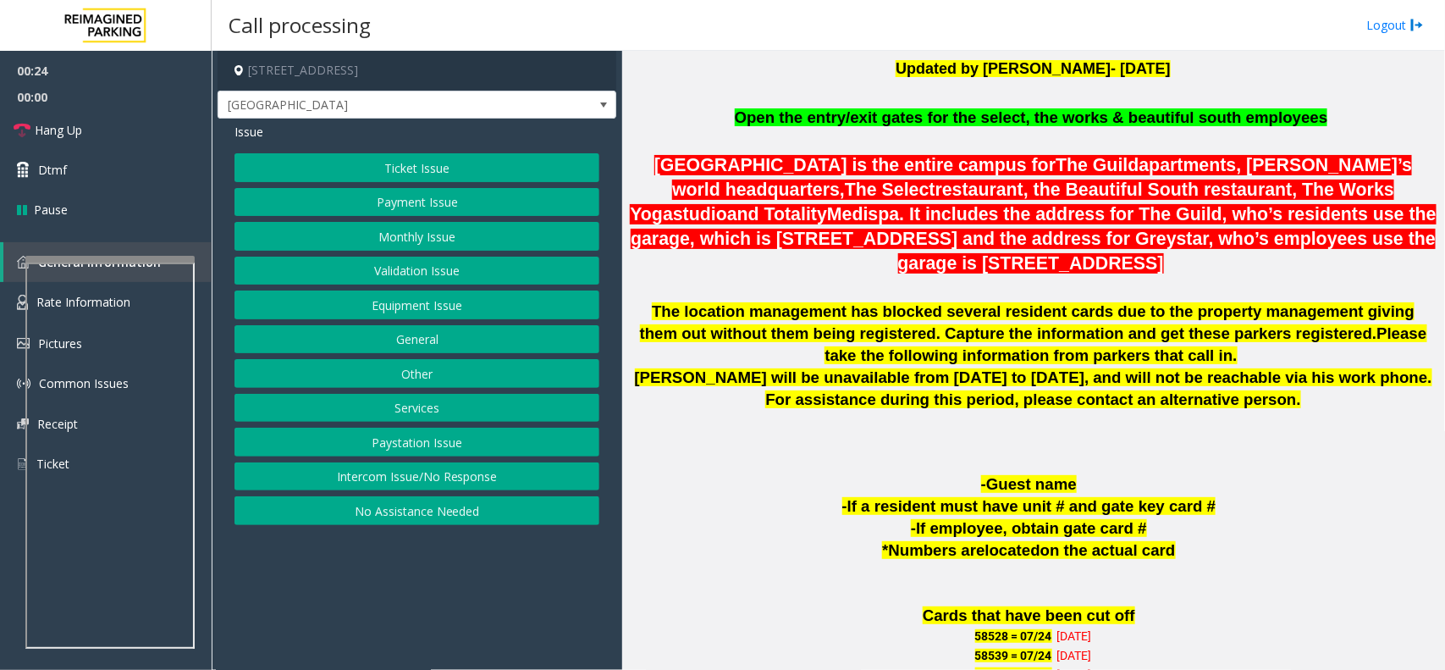
scroll to position [529, 0]
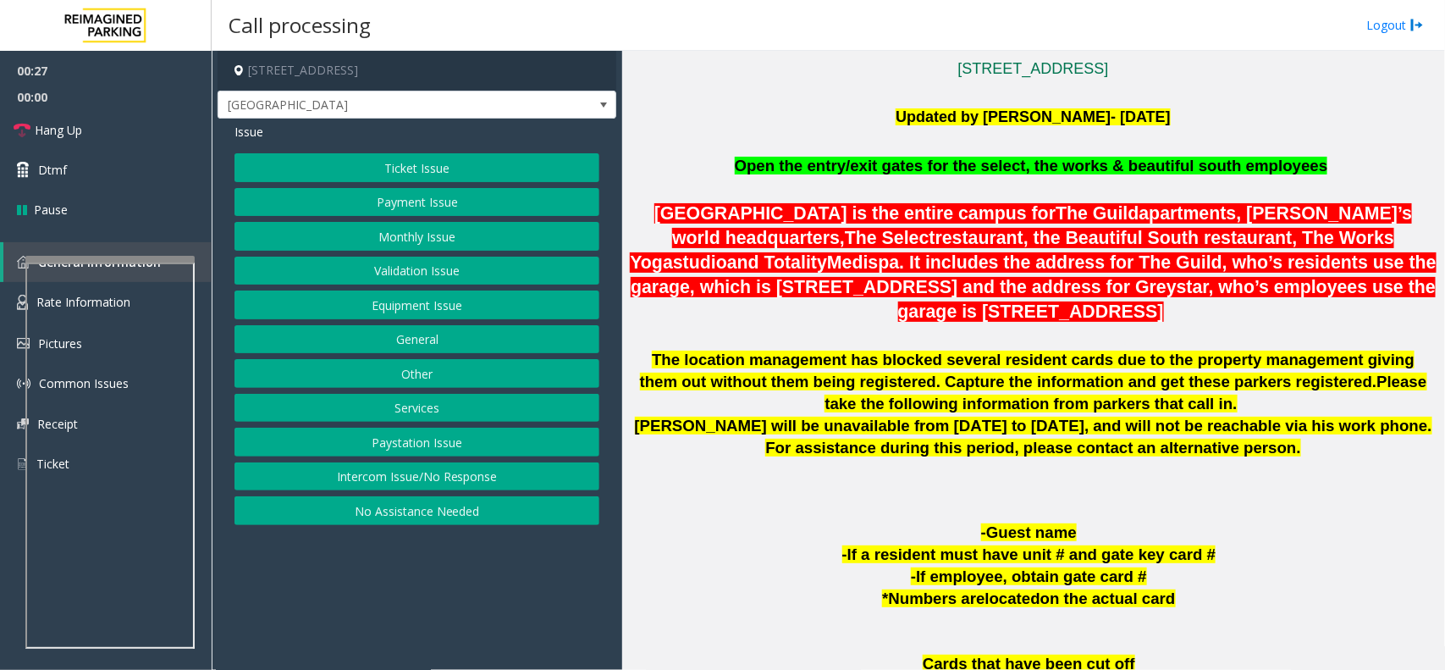
click at [379, 167] on button "Ticket Issue" at bounding box center [417, 167] width 365 height 29
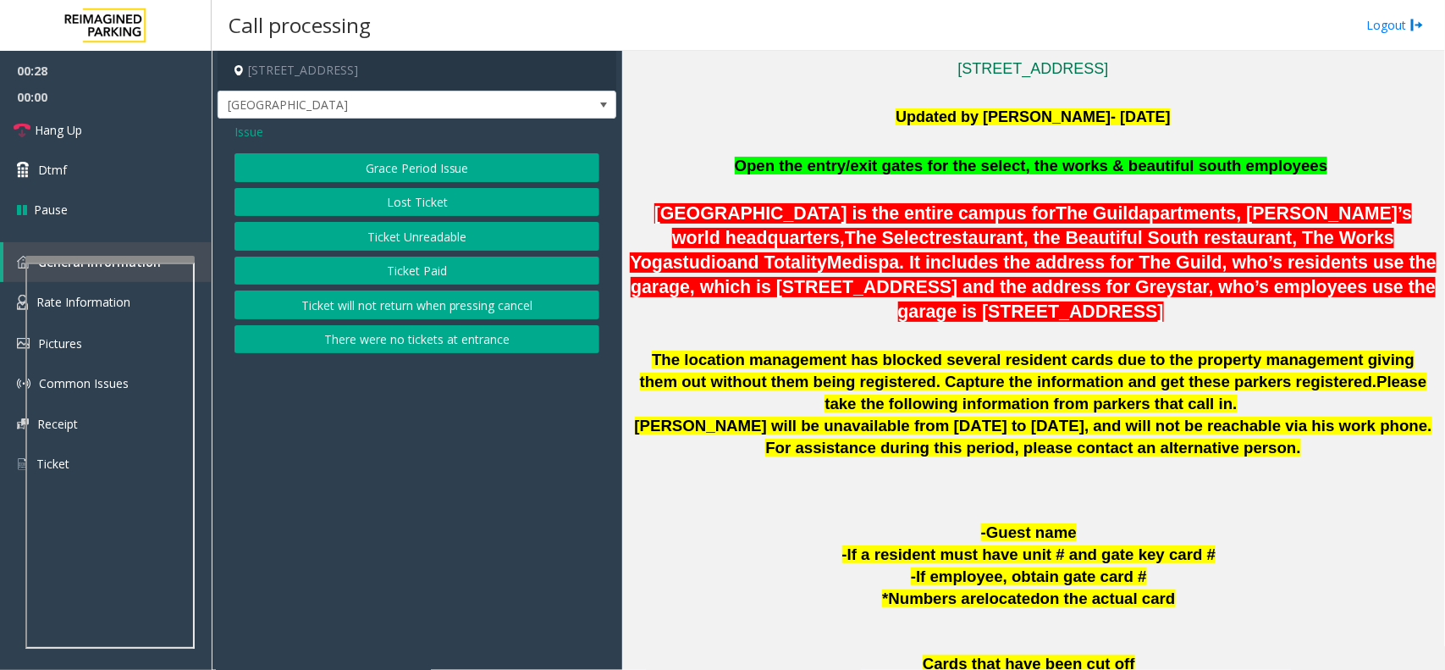
click at [395, 261] on button "Ticket Paid" at bounding box center [417, 271] width 365 height 29
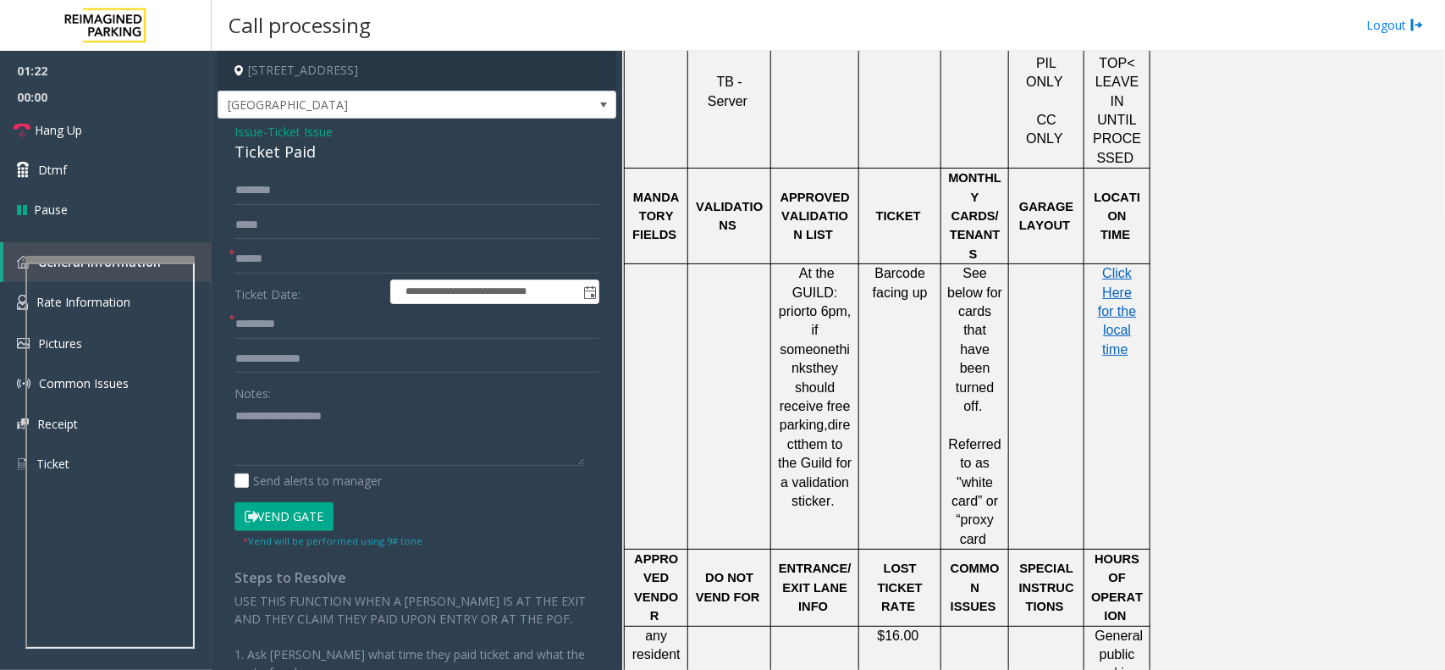
scroll to position [1482, 0]
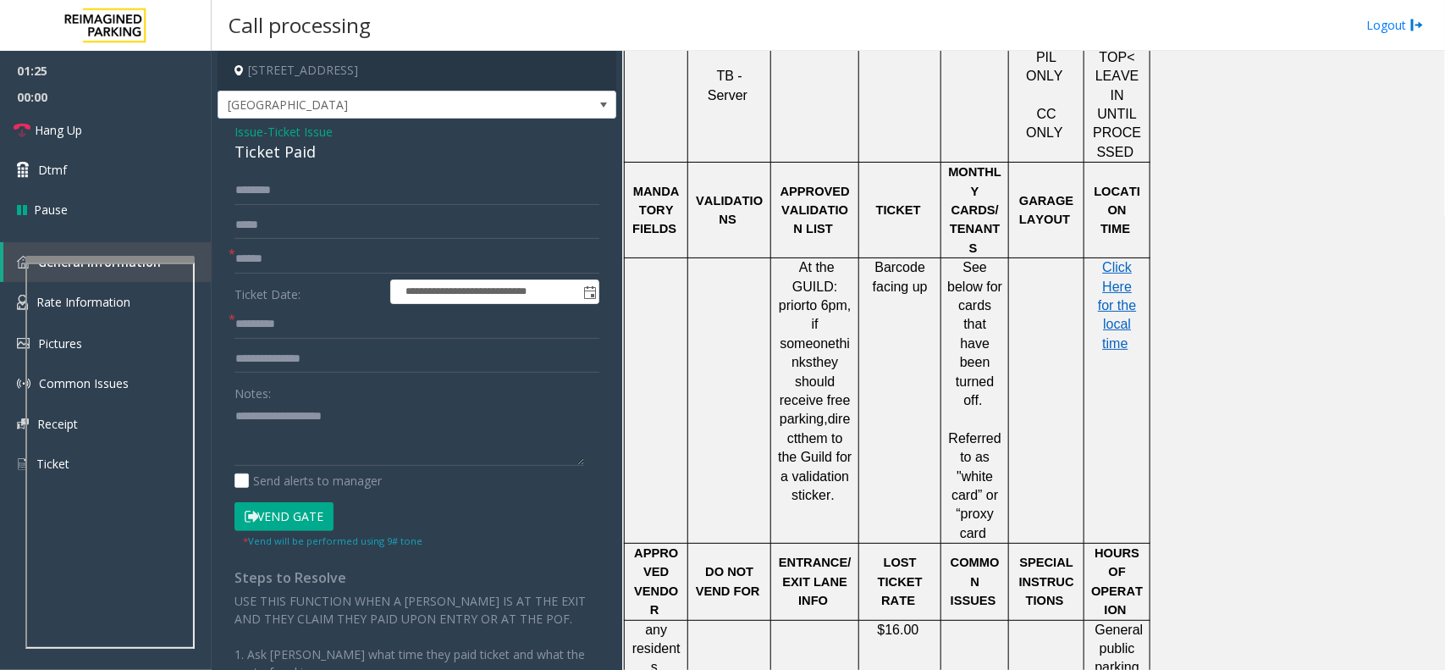
click at [332, 121] on div "**********" at bounding box center [417, 497] width 399 height 756
click at [327, 130] on span "Ticket Issue" at bounding box center [300, 132] width 65 height 18
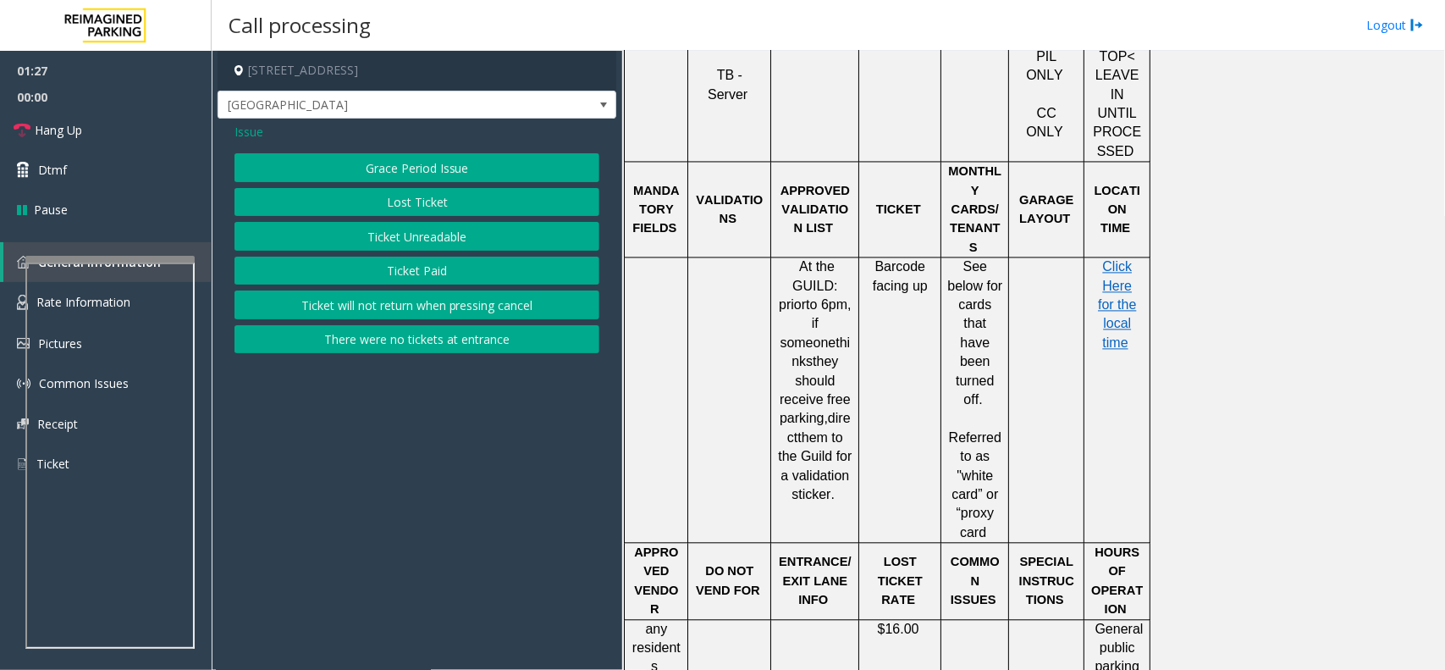
click at [252, 124] on span "Issue" at bounding box center [249, 132] width 29 height 18
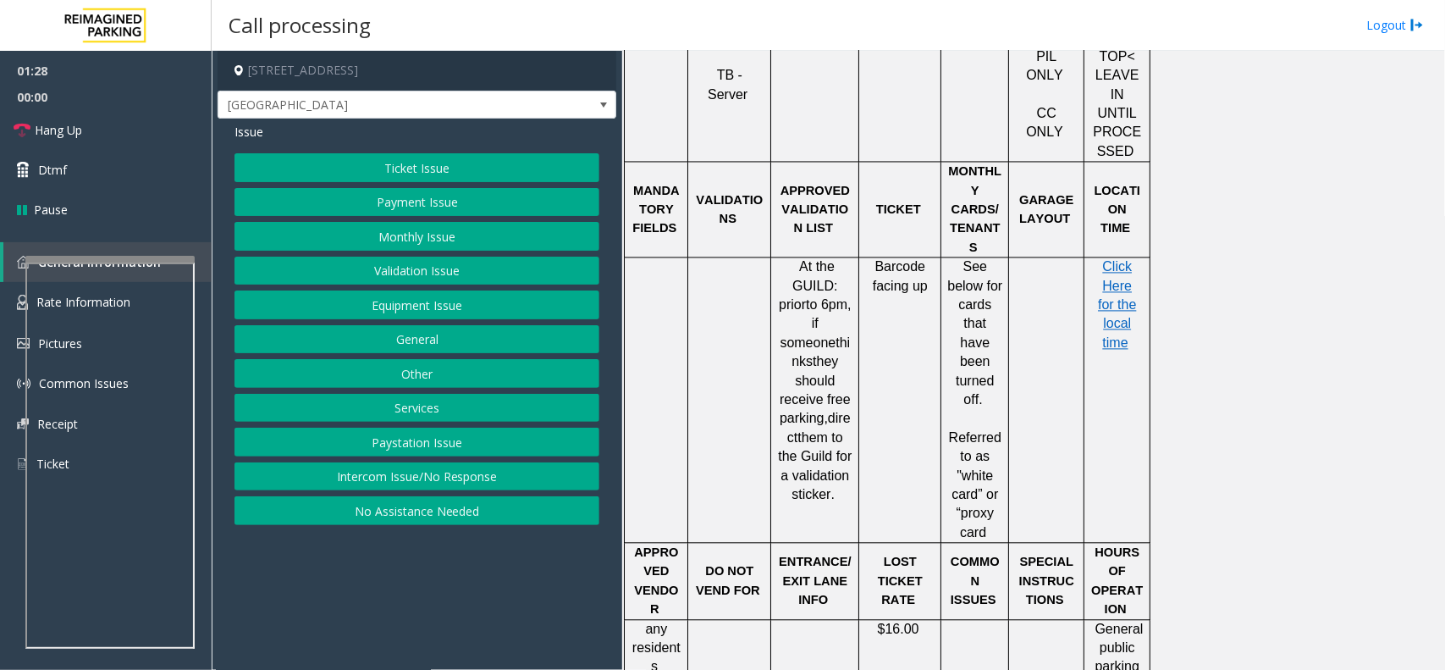
click at [399, 301] on button "Equipment Issue" at bounding box center [417, 304] width 365 height 29
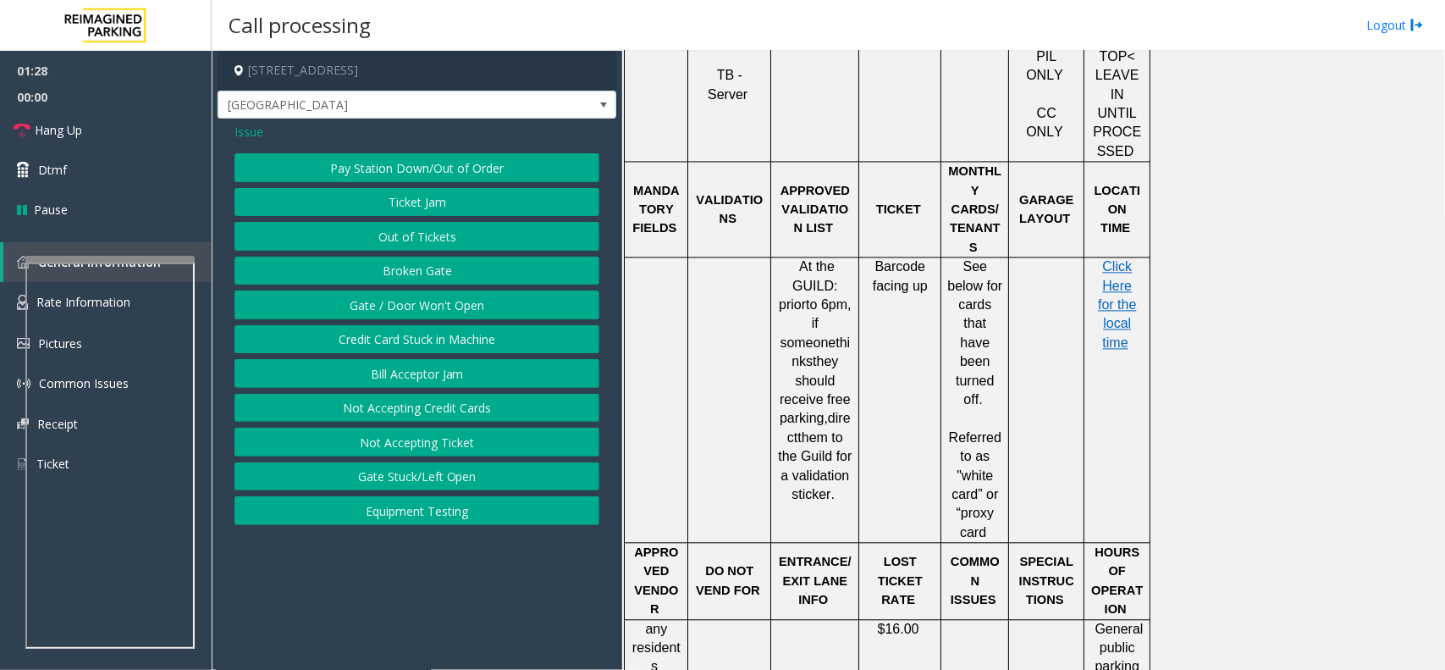
click at [399, 301] on button "Gate / Door Won't Open" at bounding box center [417, 304] width 365 height 29
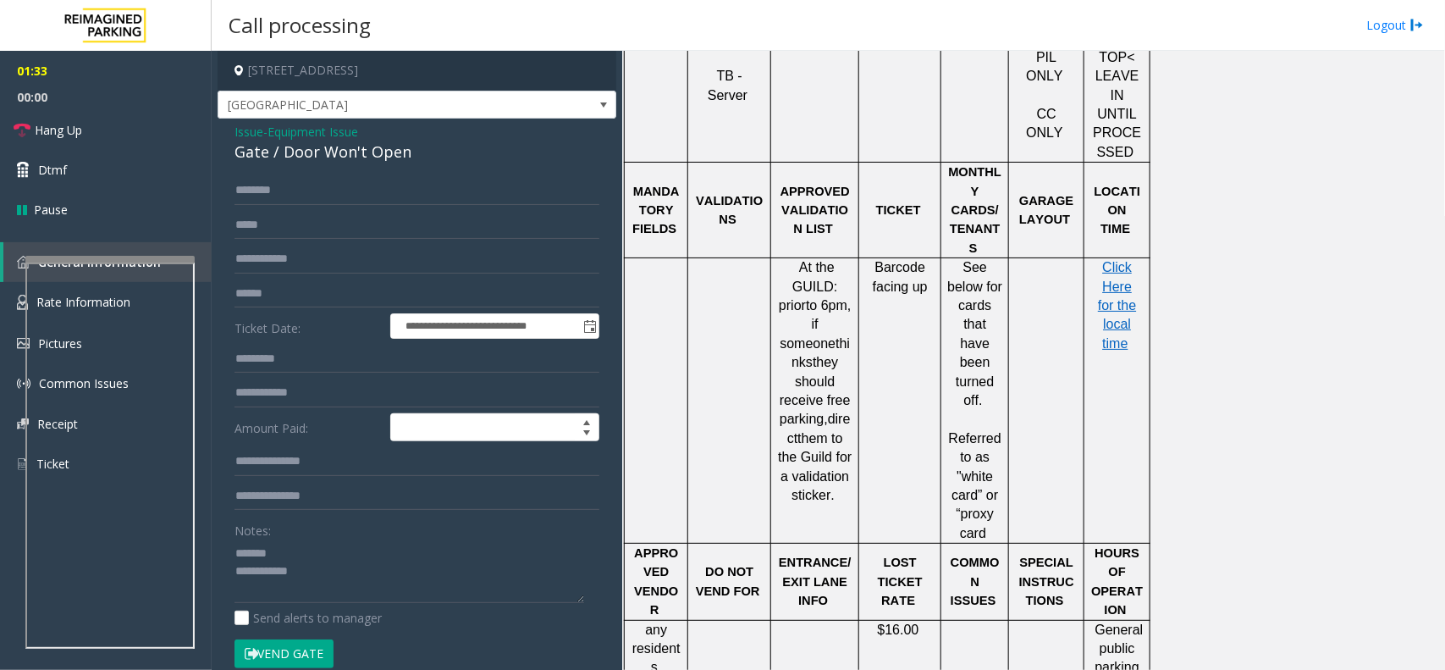
click at [341, 148] on div "Gate / Door Won't Open" at bounding box center [417, 152] width 365 height 23
click at [387, 535] on textarea at bounding box center [410, 571] width 350 height 64
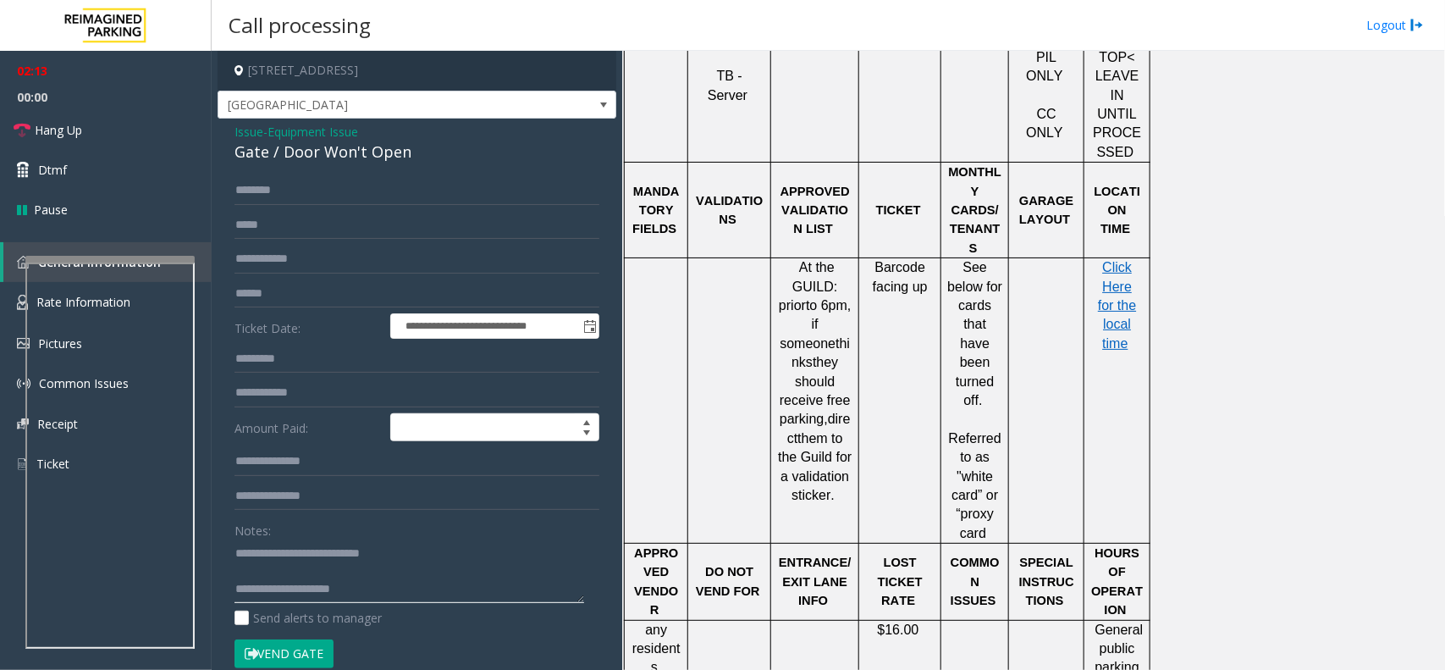
type textarea "**********"
click at [337, 133] on span "Equipment Issue" at bounding box center [313, 132] width 91 height 18
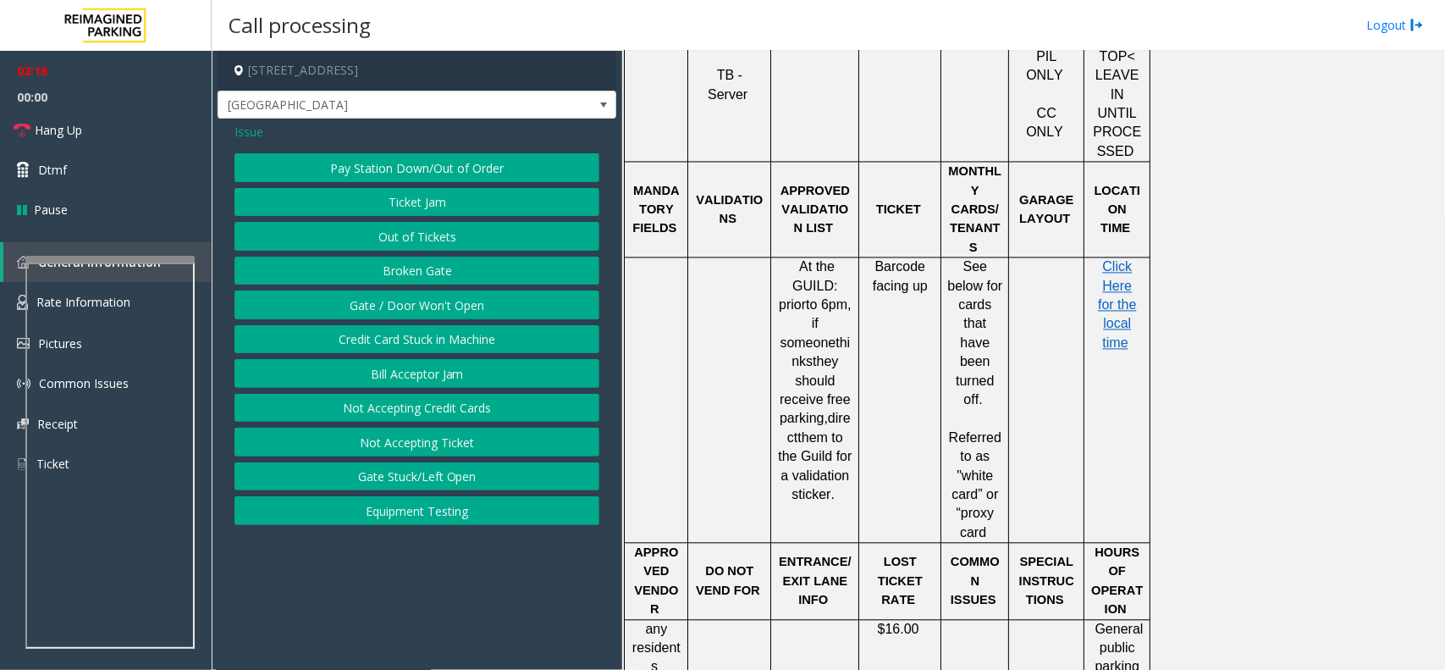
click at [251, 135] on span "Issue" at bounding box center [249, 132] width 29 height 18
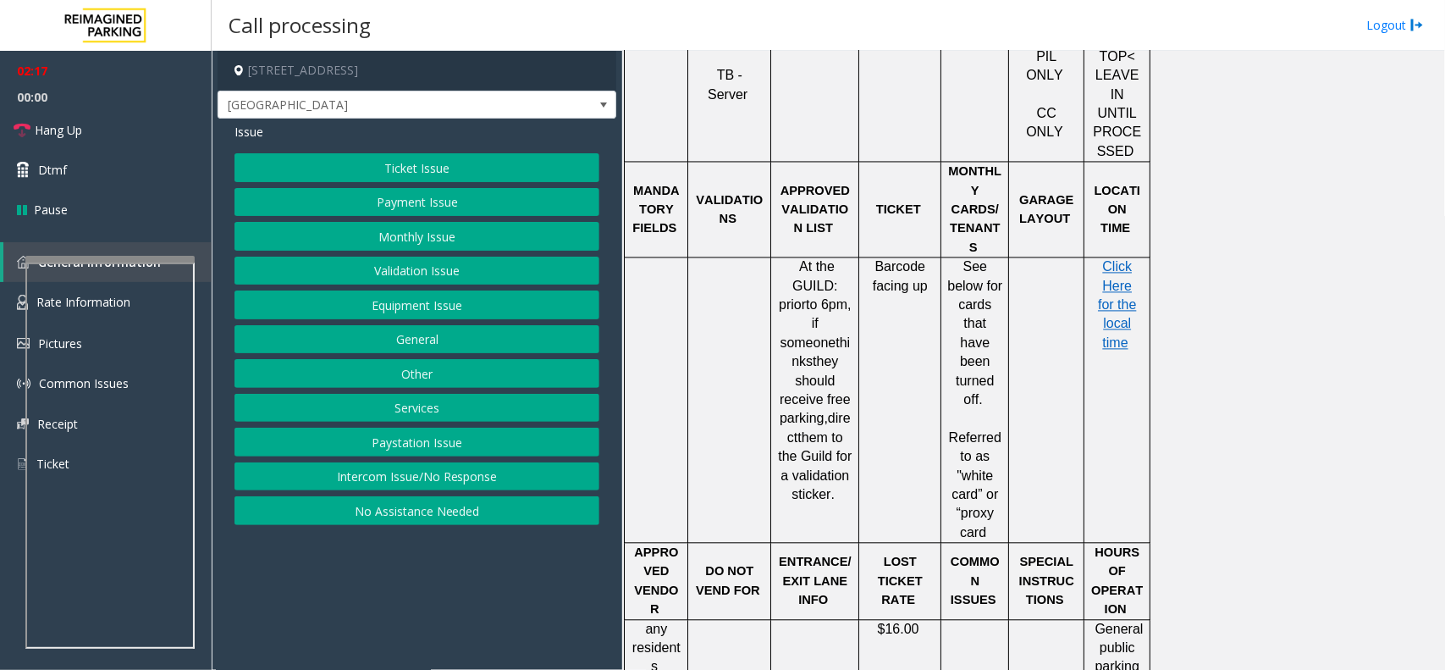
click at [413, 235] on button "Monthly Issue" at bounding box center [417, 236] width 365 height 29
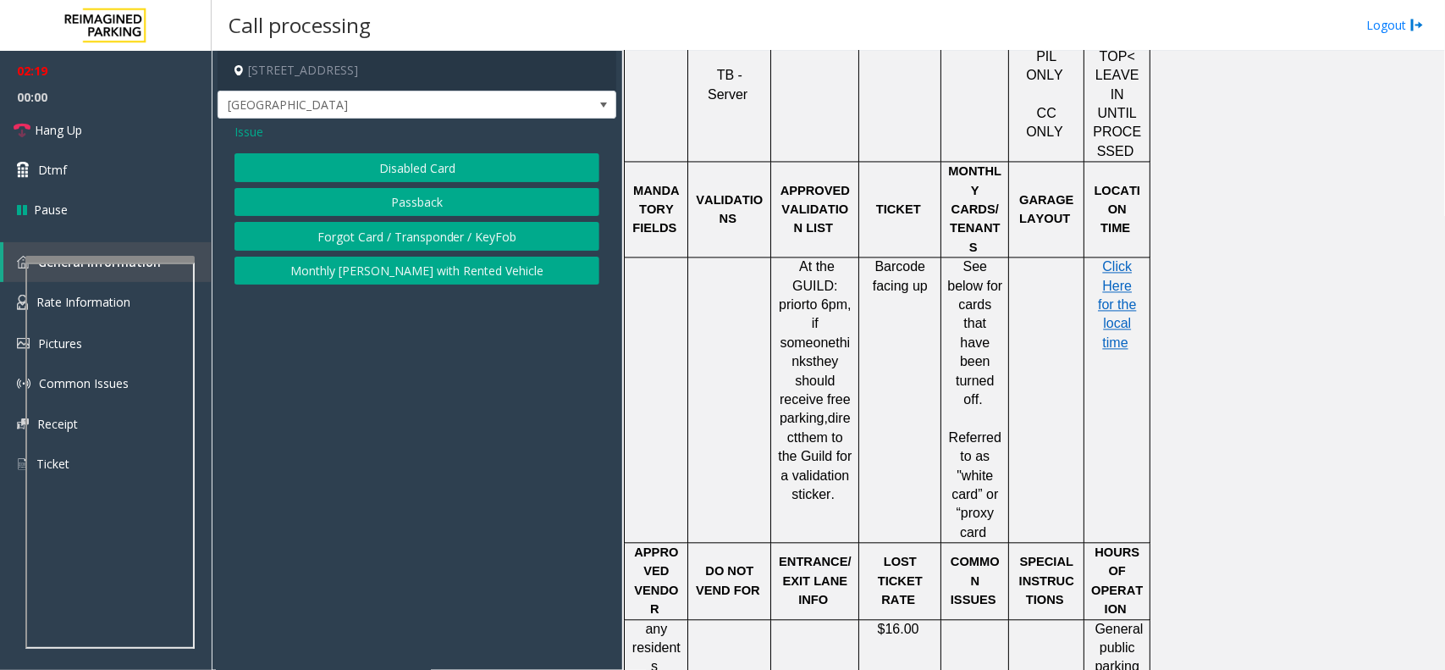
click at [407, 174] on button "Disabled Card" at bounding box center [417, 167] width 365 height 29
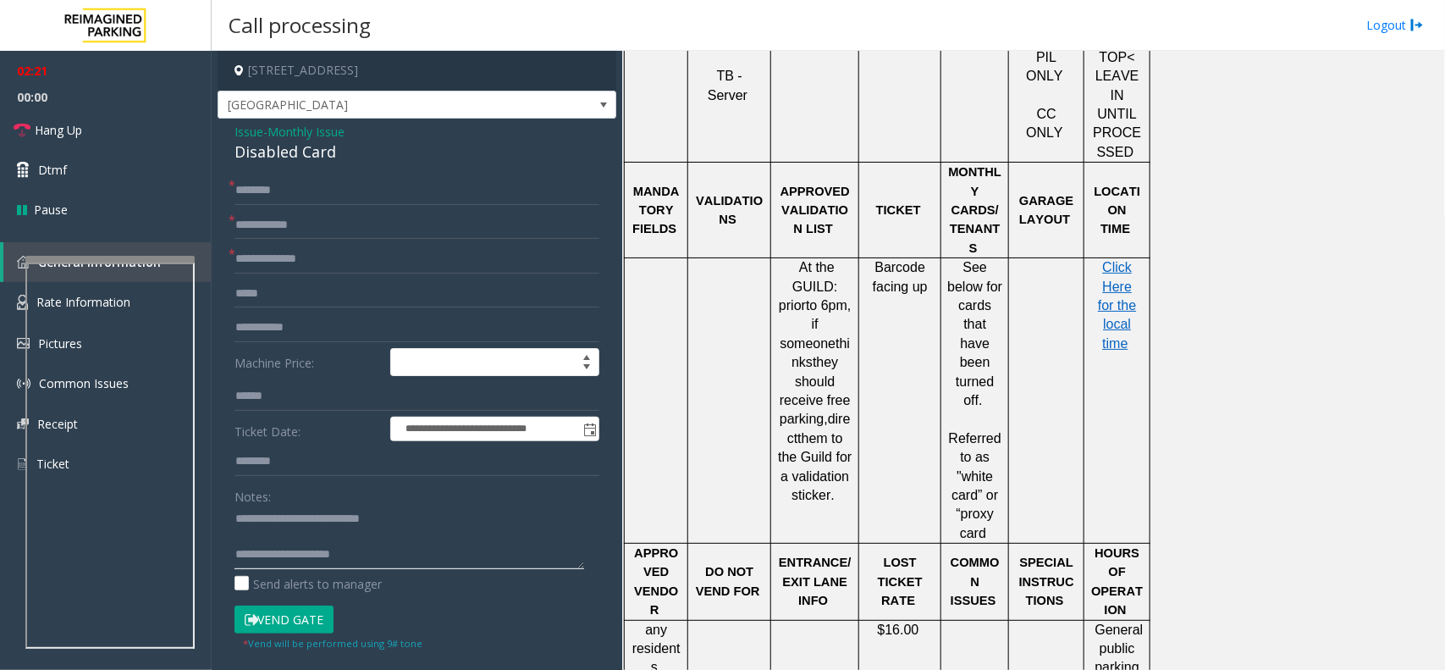
click at [323, 534] on textarea at bounding box center [410, 538] width 350 height 64
drag, startPoint x: 420, startPoint y: 523, endPoint x: 273, endPoint y: 521, distance: 147.4
click at [273, 521] on textarea at bounding box center [410, 538] width 350 height 64
type textarea "**********"
click at [288, 151] on div "Disabled Card" at bounding box center [417, 152] width 365 height 23
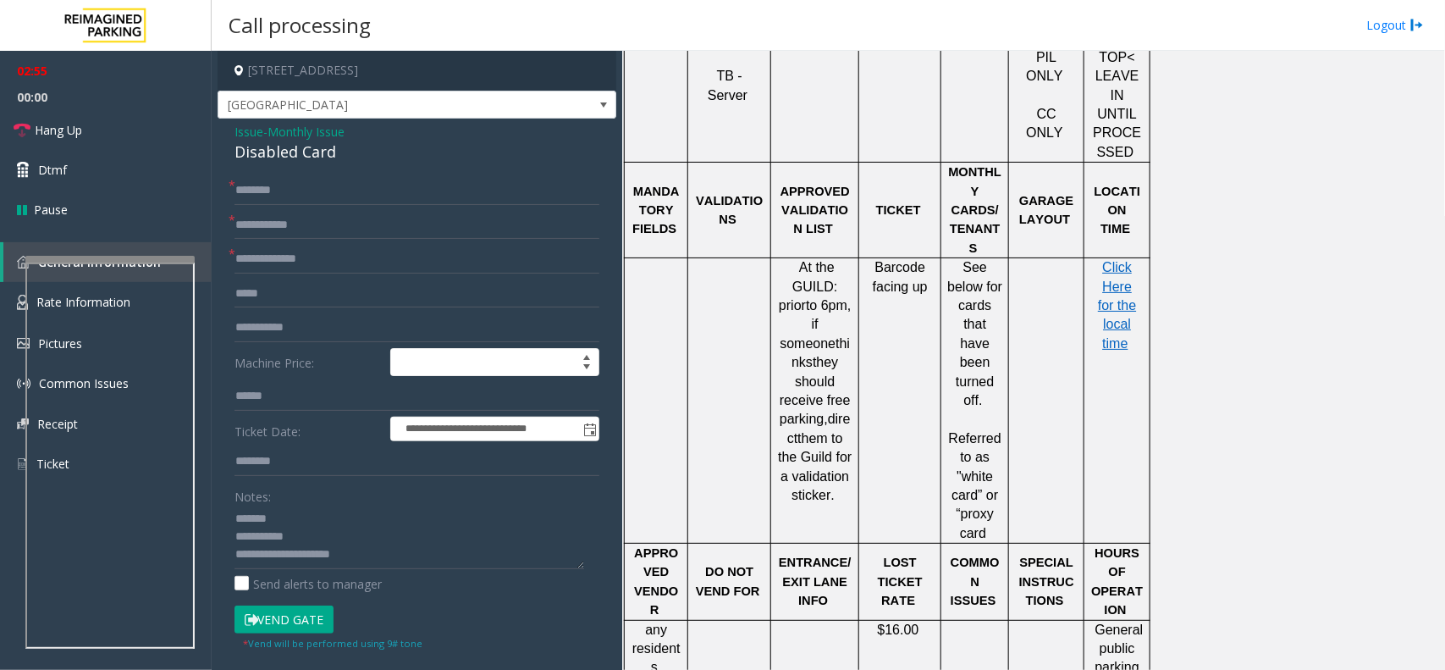
click at [284, 151] on div "Disabled Card" at bounding box center [417, 152] width 365 height 23
click at [273, 195] on input "text" at bounding box center [417, 190] width 365 height 29
type input "*******"
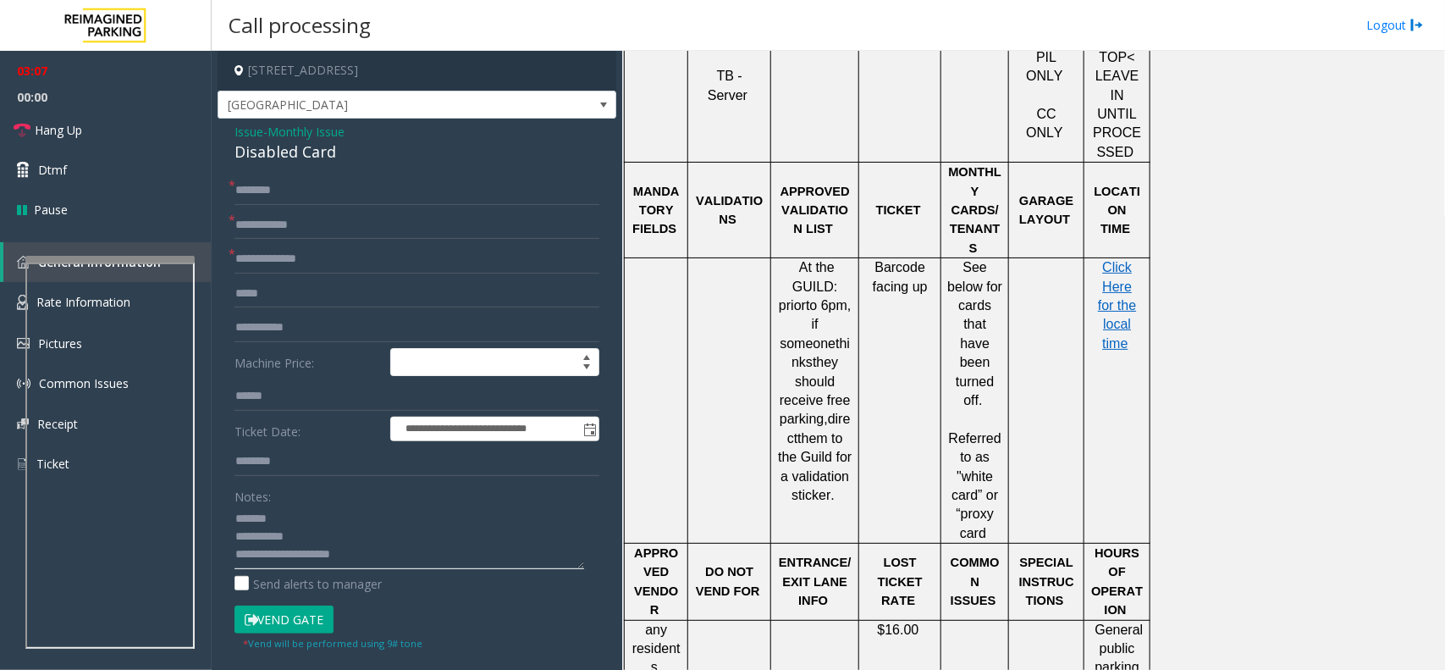
click at [290, 518] on textarea at bounding box center [410, 538] width 350 height 64
click at [277, 151] on div "Disabled Card" at bounding box center [417, 152] width 365 height 23
click at [335, 530] on textarea at bounding box center [410, 538] width 350 height 64
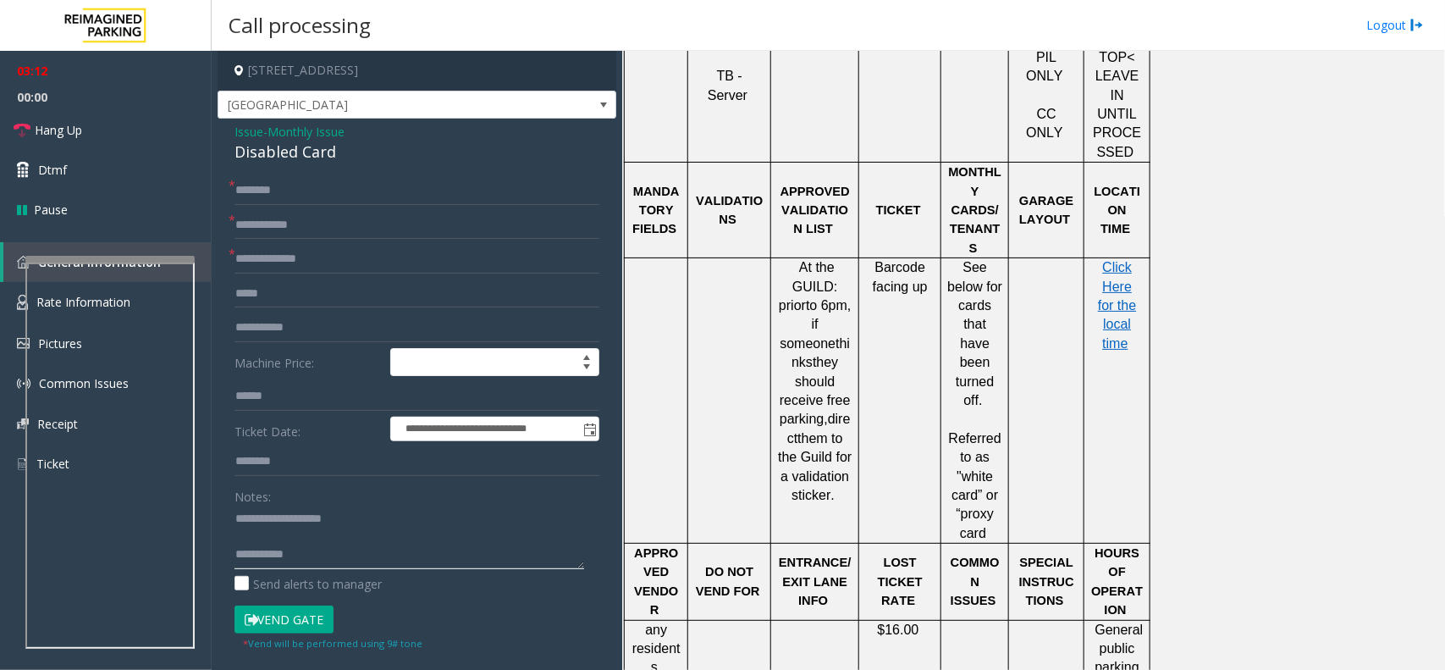
type textarea "**********"
click at [290, 229] on input "text" at bounding box center [417, 225] width 365 height 29
type input "*"
type input "**"
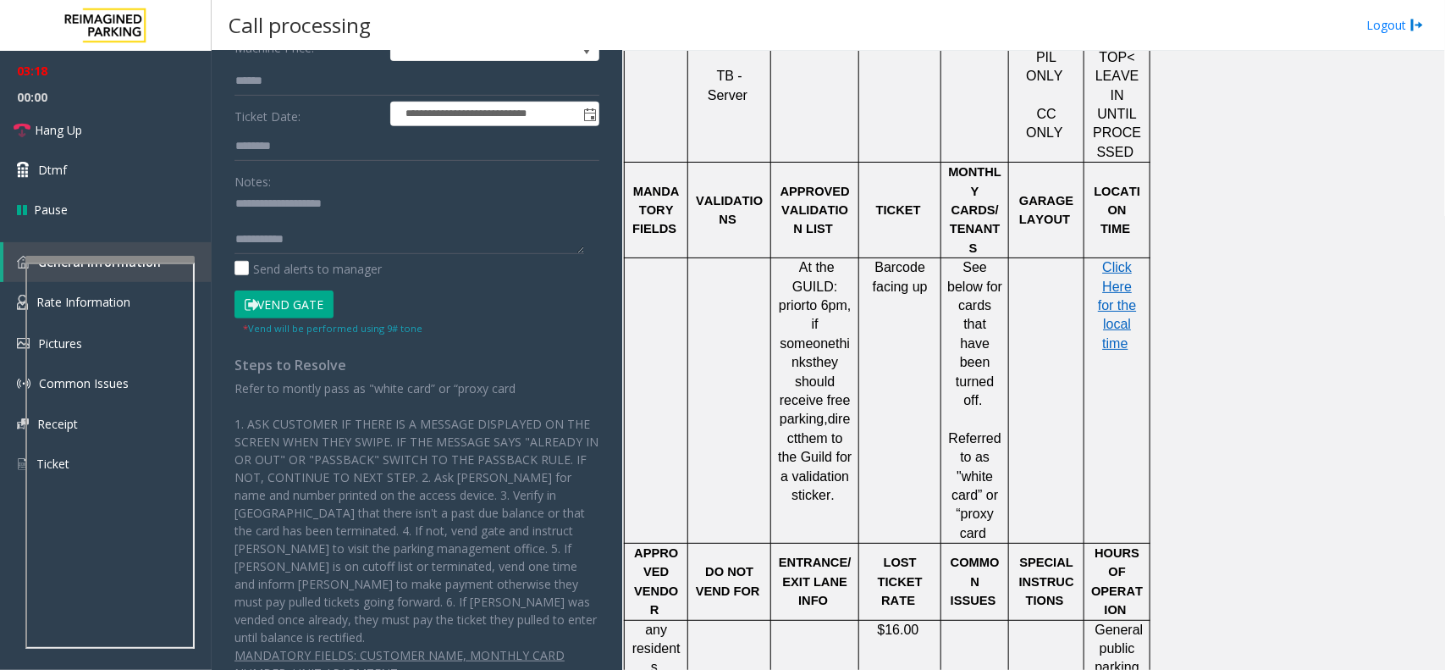
scroll to position [318, 0]
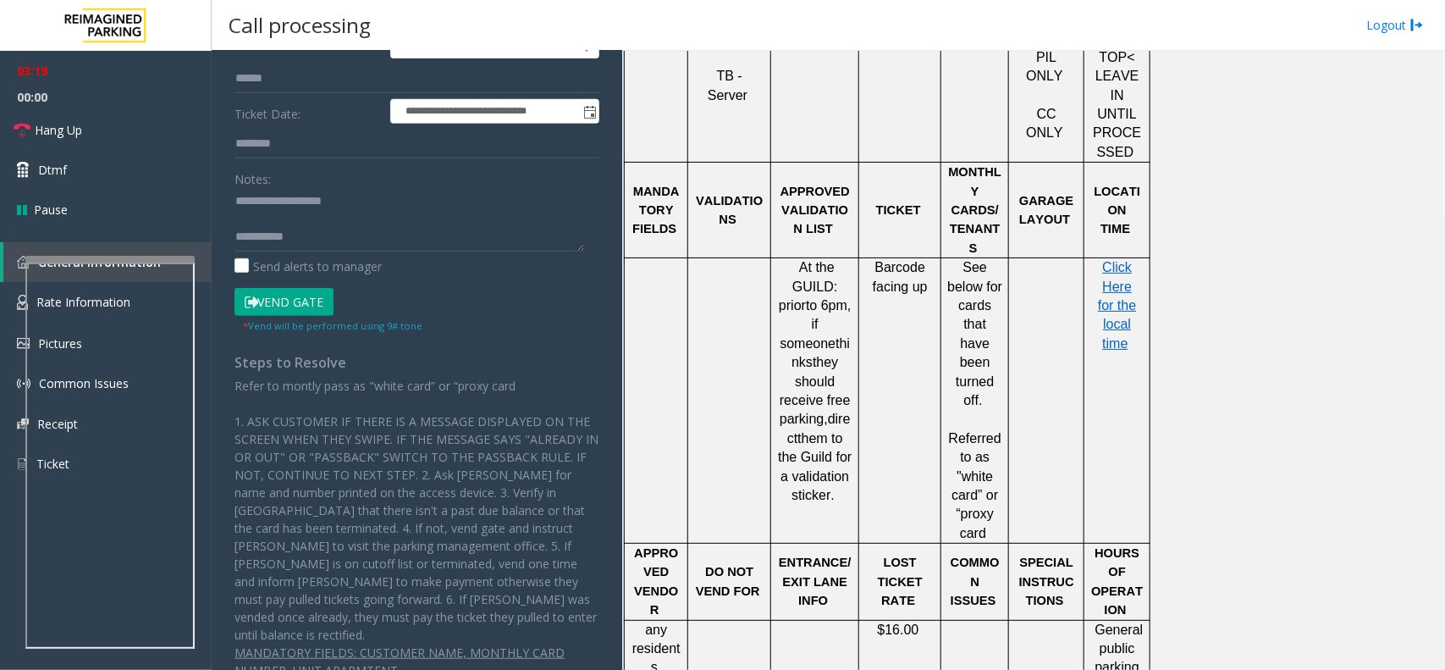
type input "**"
click at [301, 293] on button "Vend Gate" at bounding box center [284, 302] width 99 height 29
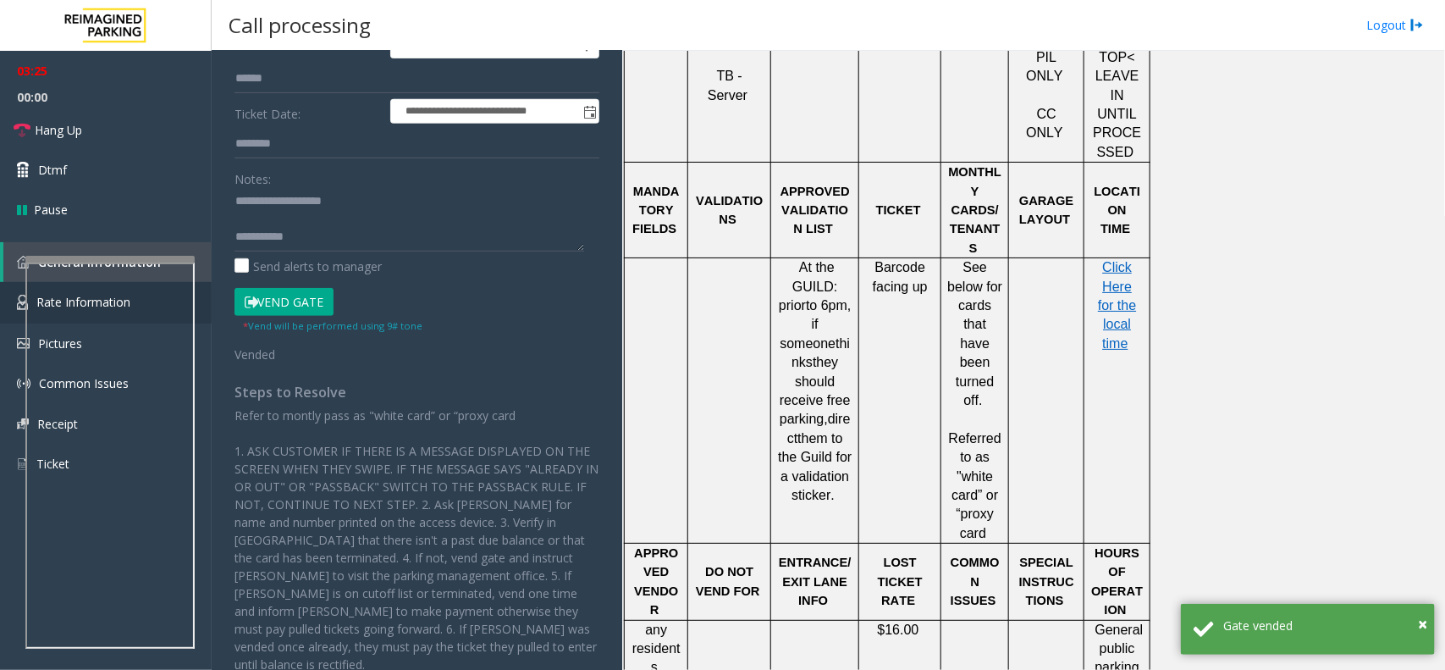
scroll to position [18, 0]
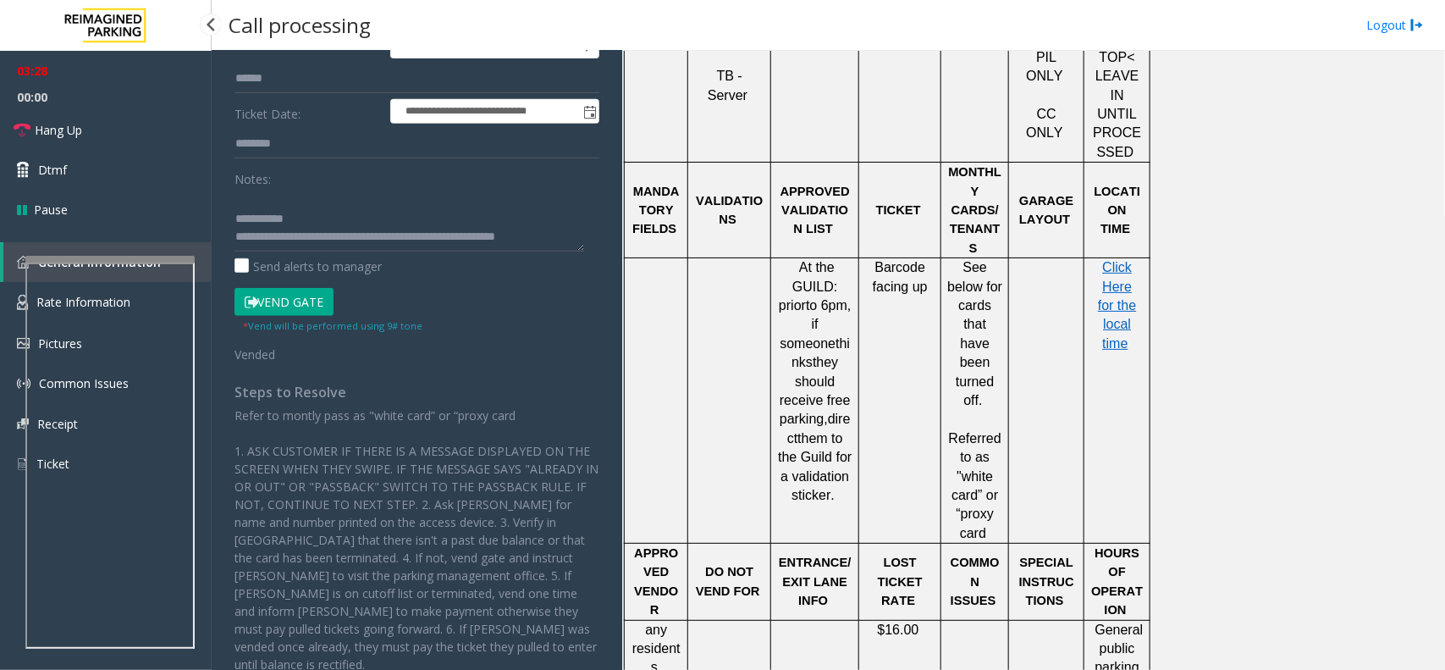
click at [146, 103] on span "00:00" at bounding box center [106, 97] width 212 height 26
click at [161, 140] on link "Hang Up" at bounding box center [106, 130] width 212 height 40
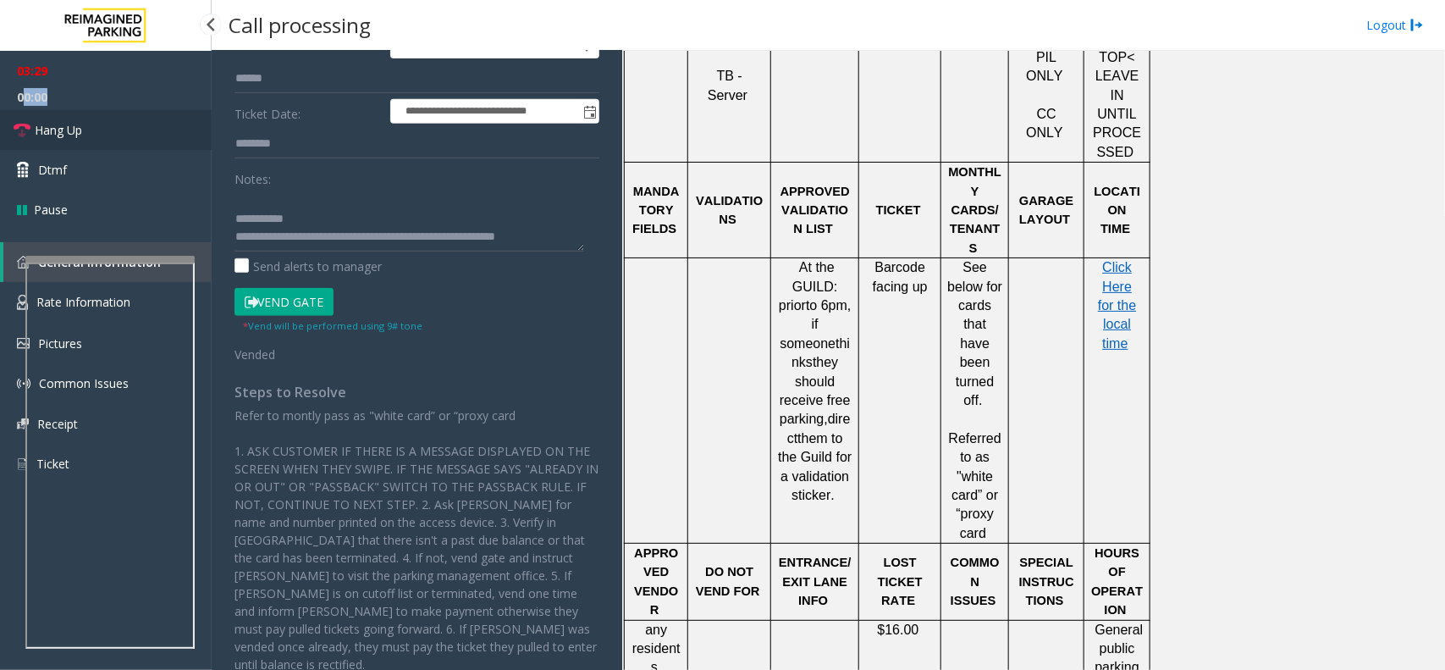
click at [161, 140] on link "Hang Up" at bounding box center [106, 130] width 212 height 40
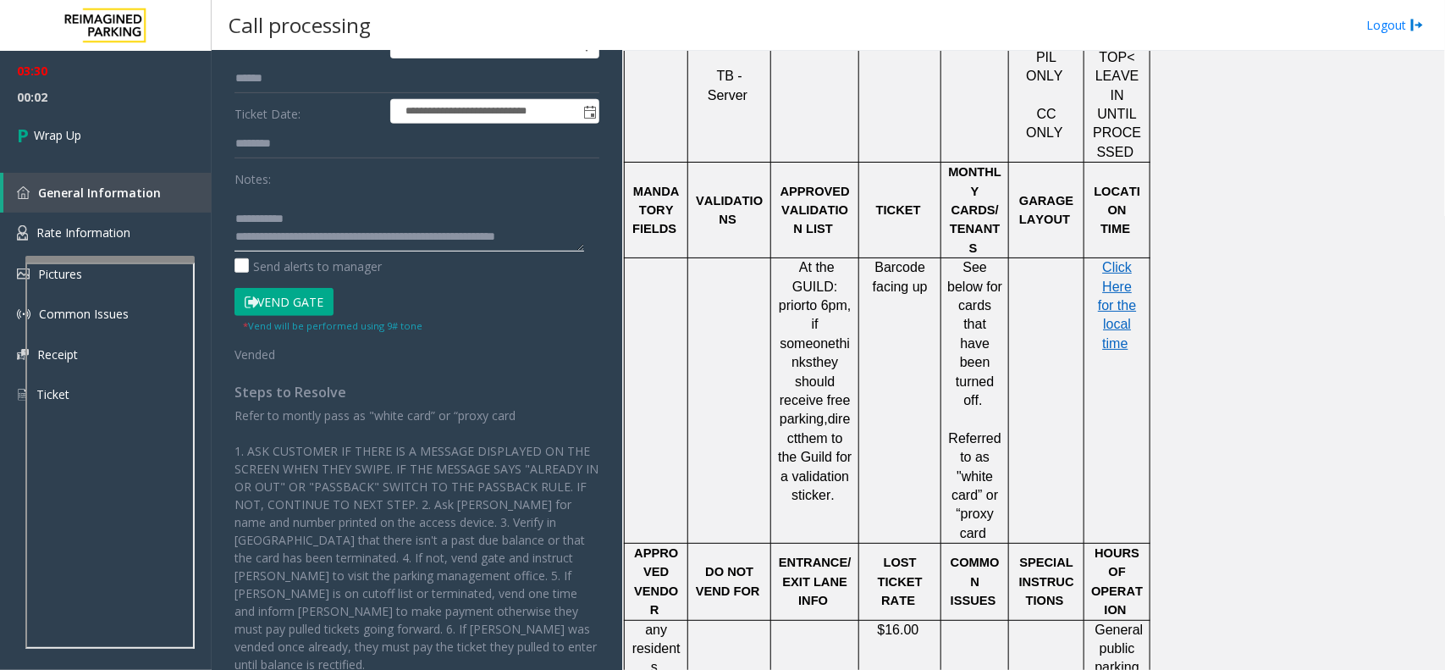
scroll to position [26, 0]
drag, startPoint x: 353, startPoint y: 233, endPoint x: 301, endPoint y: 229, distance: 52.7
click at [301, 229] on textarea at bounding box center [410, 220] width 350 height 64
type textarea "**********"
click at [99, 141] on link "Wrap Up" at bounding box center [106, 135] width 212 height 50
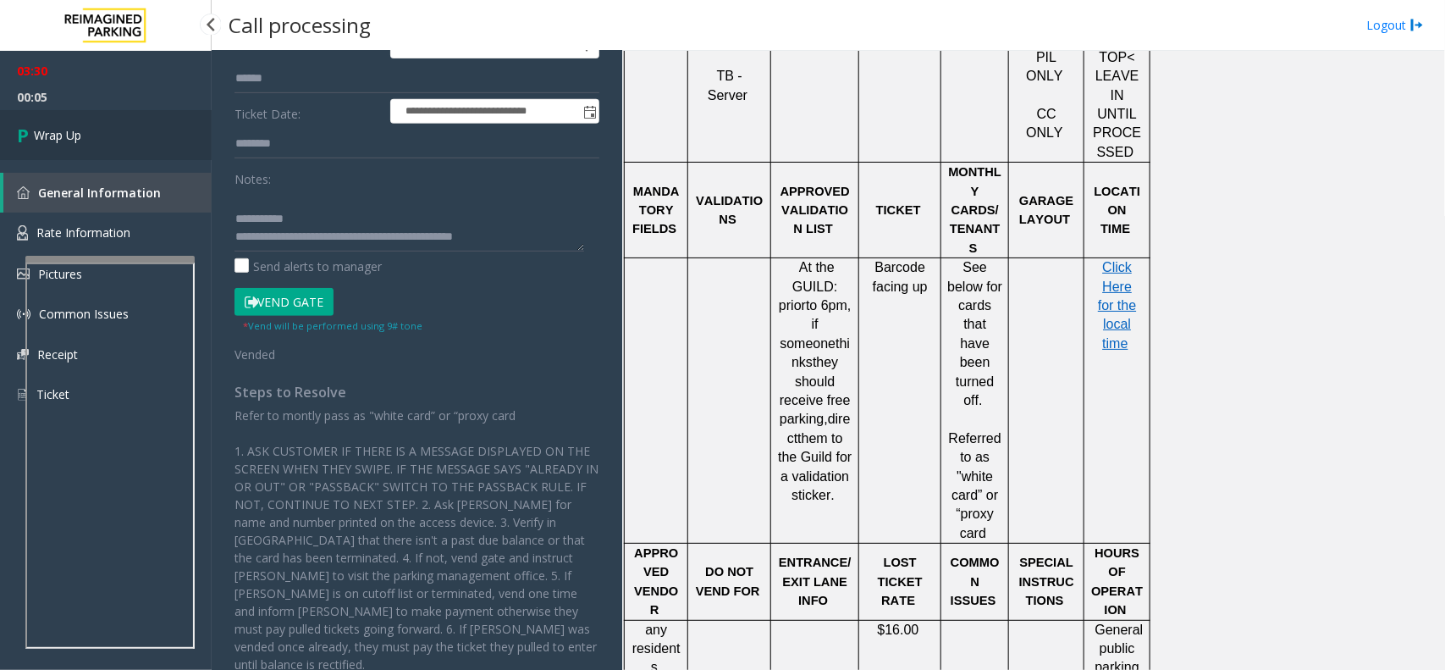
click at [99, 141] on link "Wrap Up" at bounding box center [106, 135] width 212 height 50
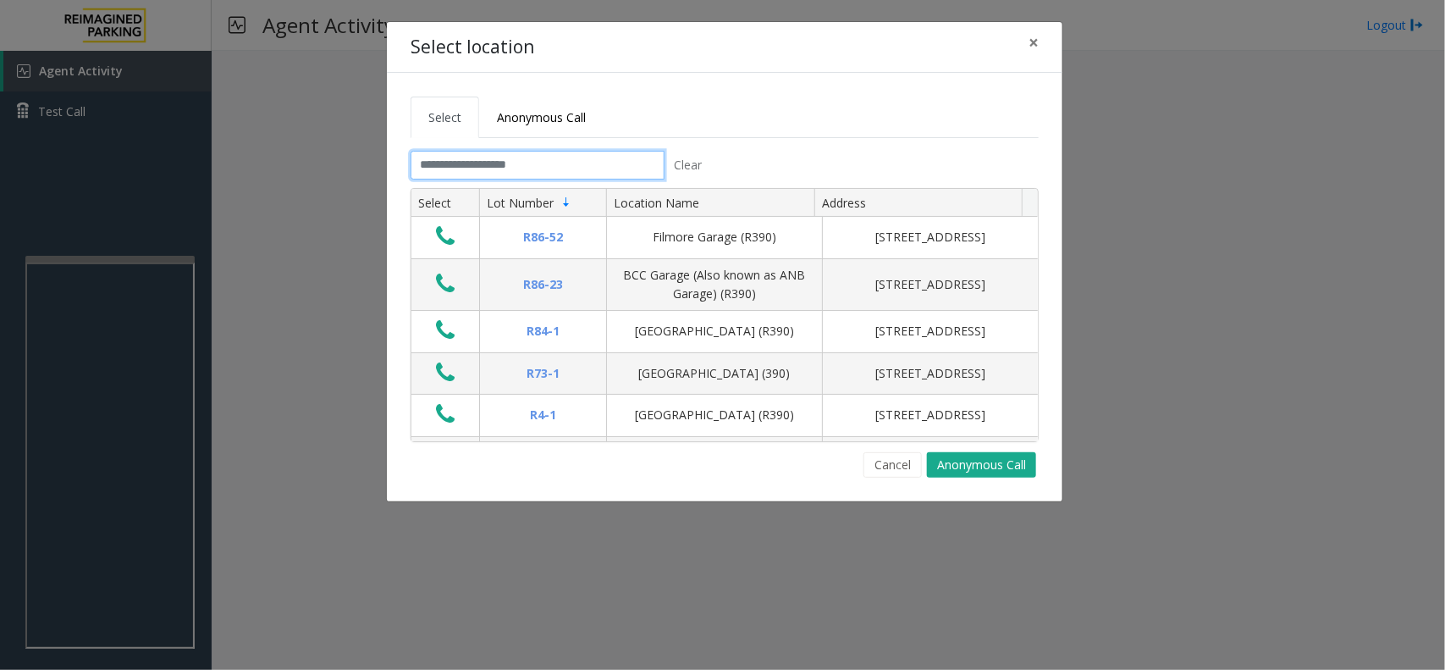
click at [513, 174] on input "text" at bounding box center [538, 165] width 254 height 29
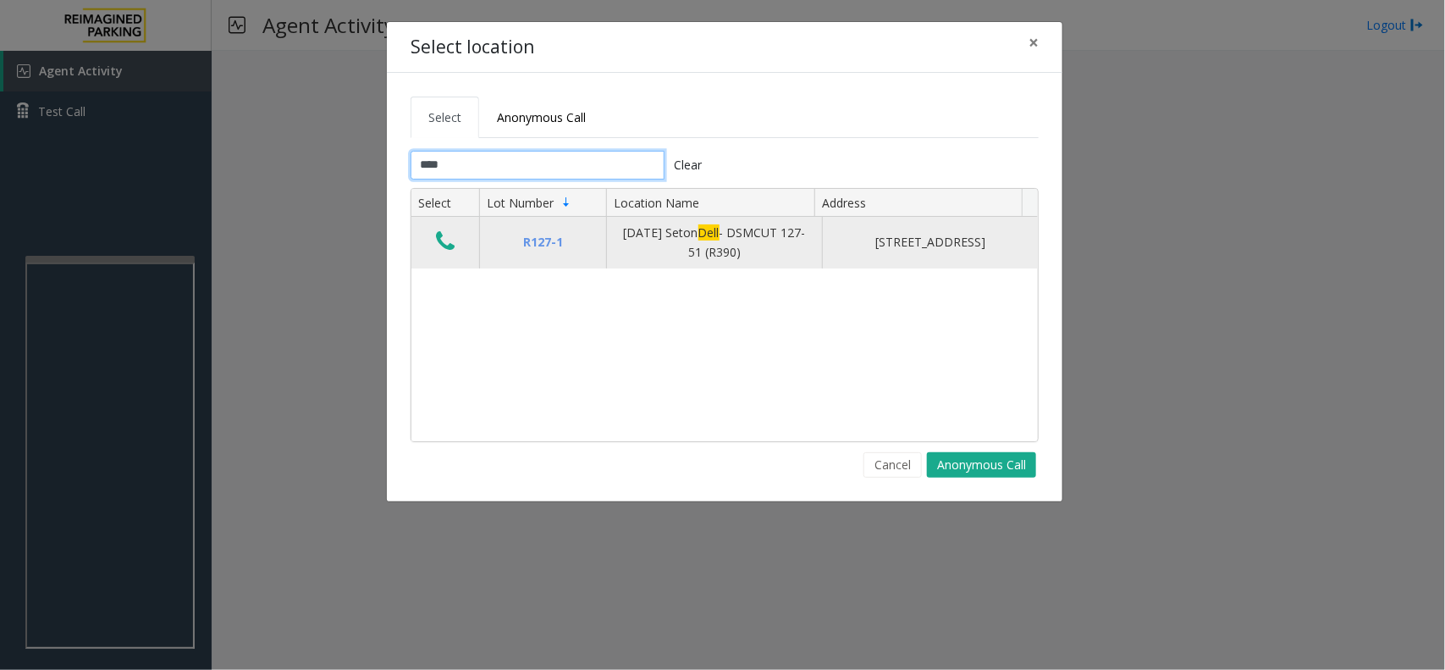
type input "****"
click at [437, 244] on icon "Data table" at bounding box center [445, 241] width 19 height 24
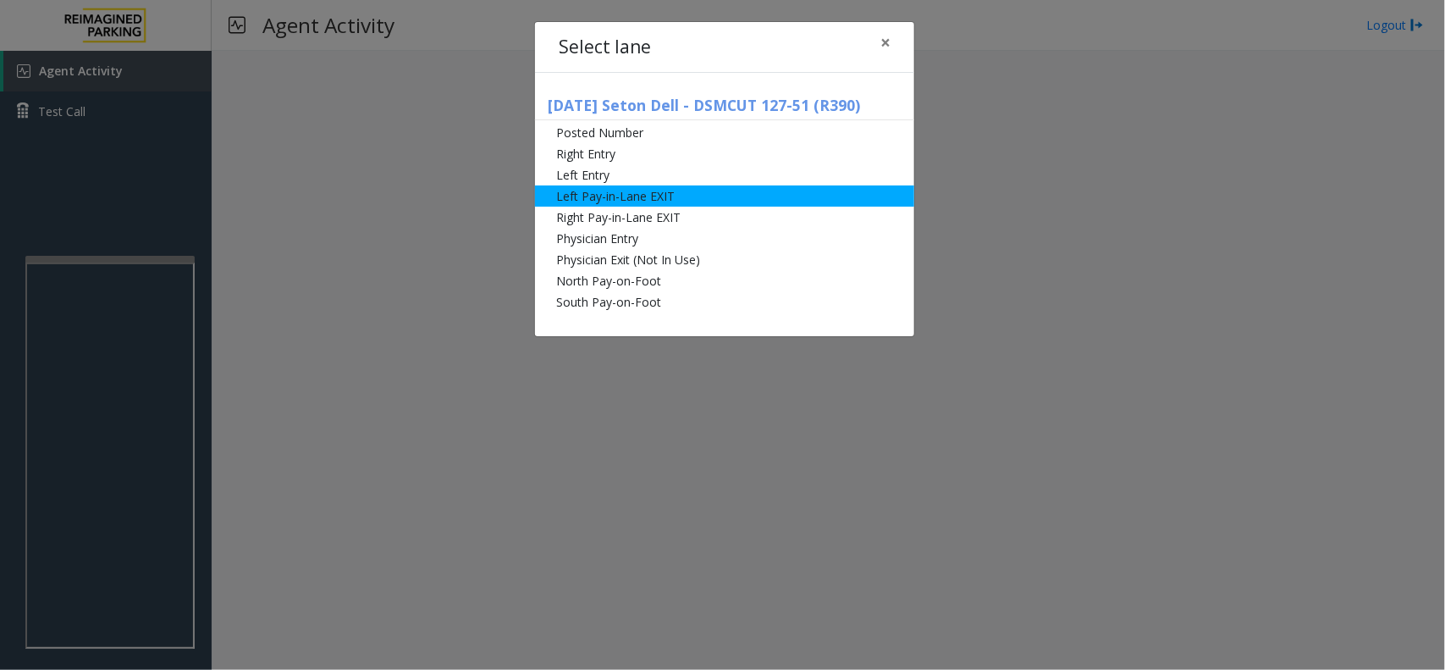
click at [682, 200] on li "Left Pay-in-Lane EXIT" at bounding box center [724, 195] width 379 height 21
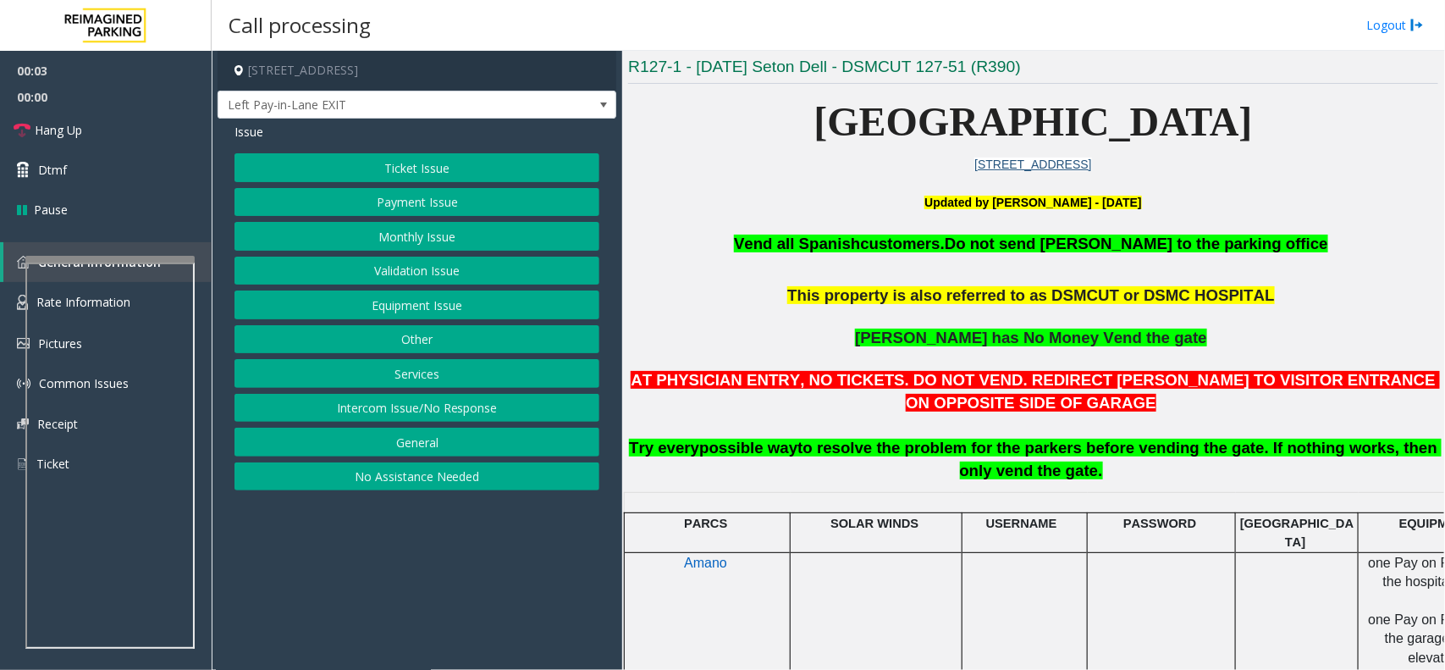
scroll to position [423, 0]
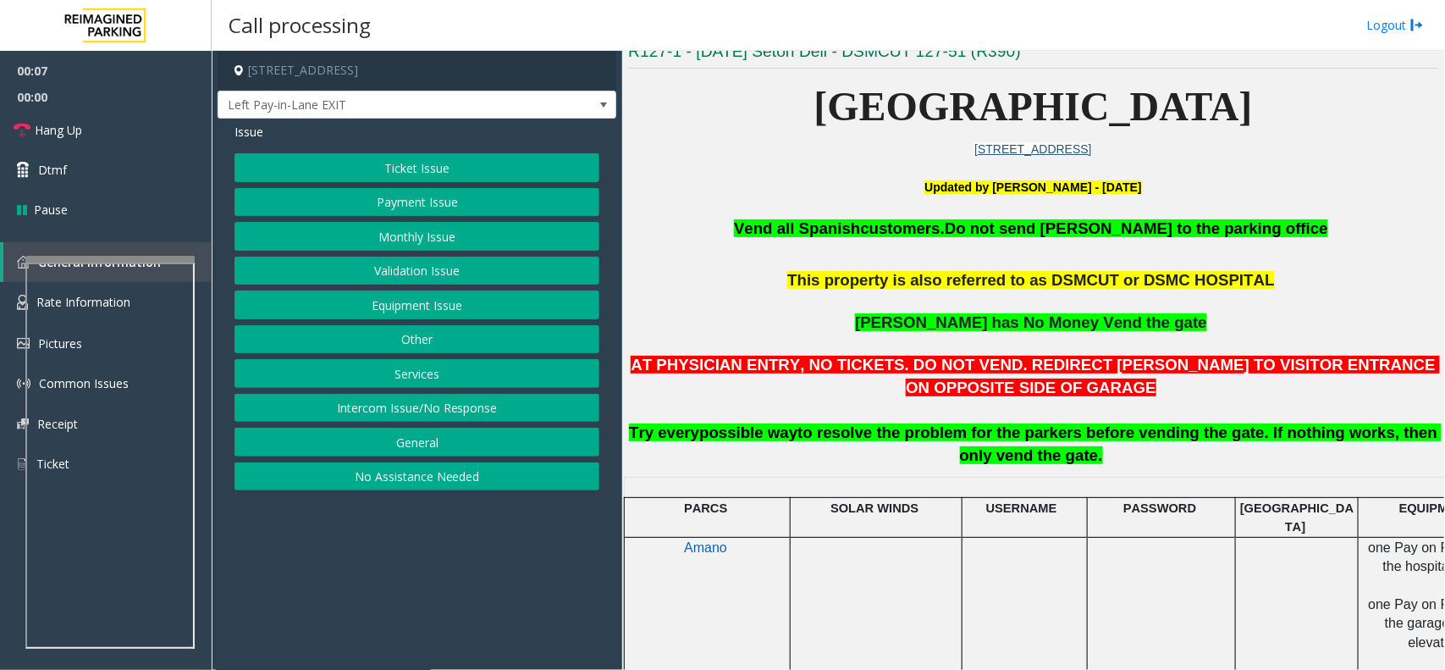
click at [426, 409] on button "Intercom Issue/No Response" at bounding box center [417, 408] width 365 height 29
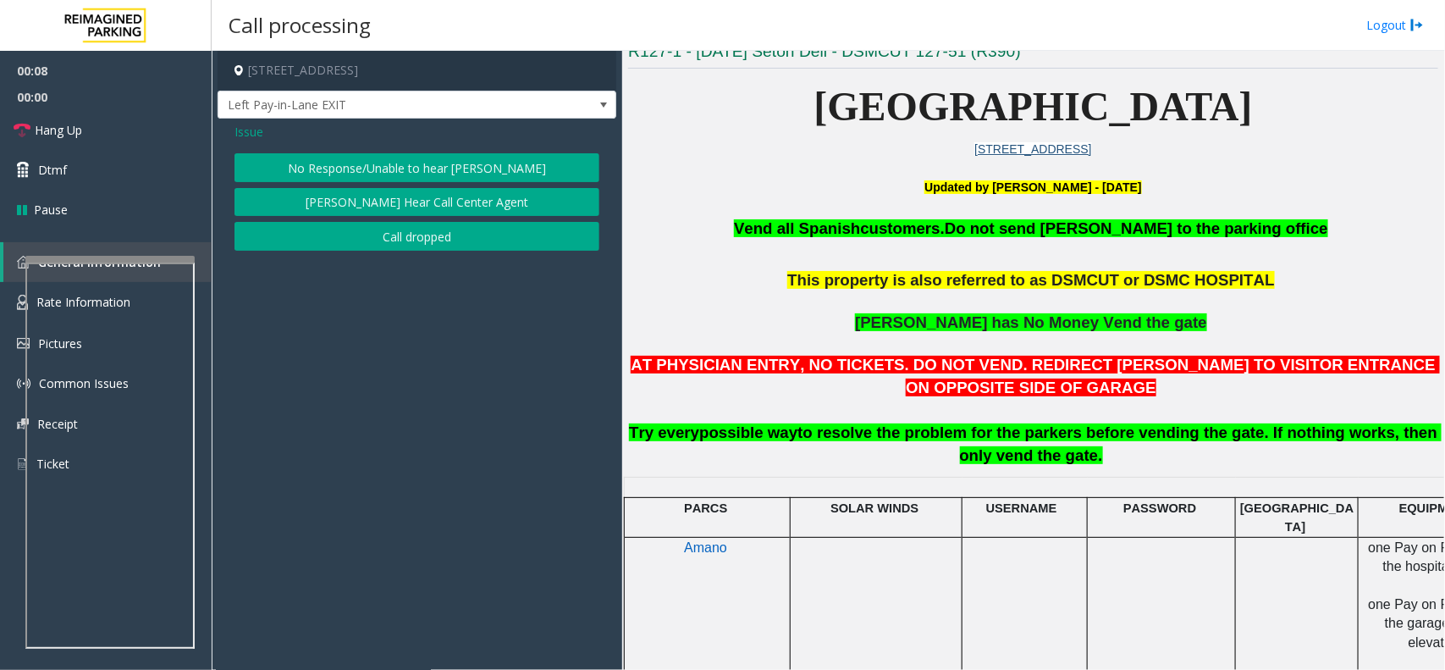
click at [411, 170] on button "No Response/Unable to hear [PERSON_NAME]" at bounding box center [417, 167] width 365 height 29
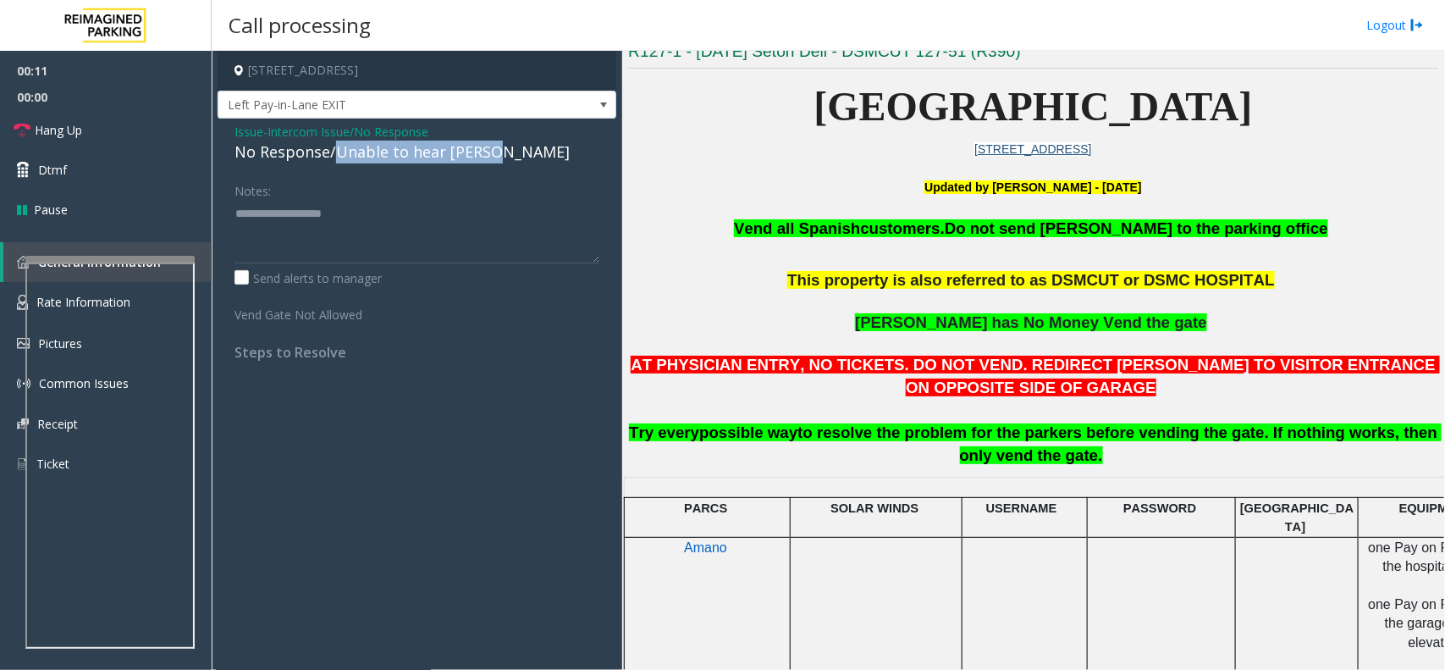
drag, startPoint x: 334, startPoint y: 154, endPoint x: 509, endPoint y: 161, distance: 174.6
click at [509, 161] on div "No Response/Unable to hear [PERSON_NAME]" at bounding box center [417, 152] width 365 height 23
click at [127, 125] on link "Hang Up" at bounding box center [106, 130] width 212 height 40
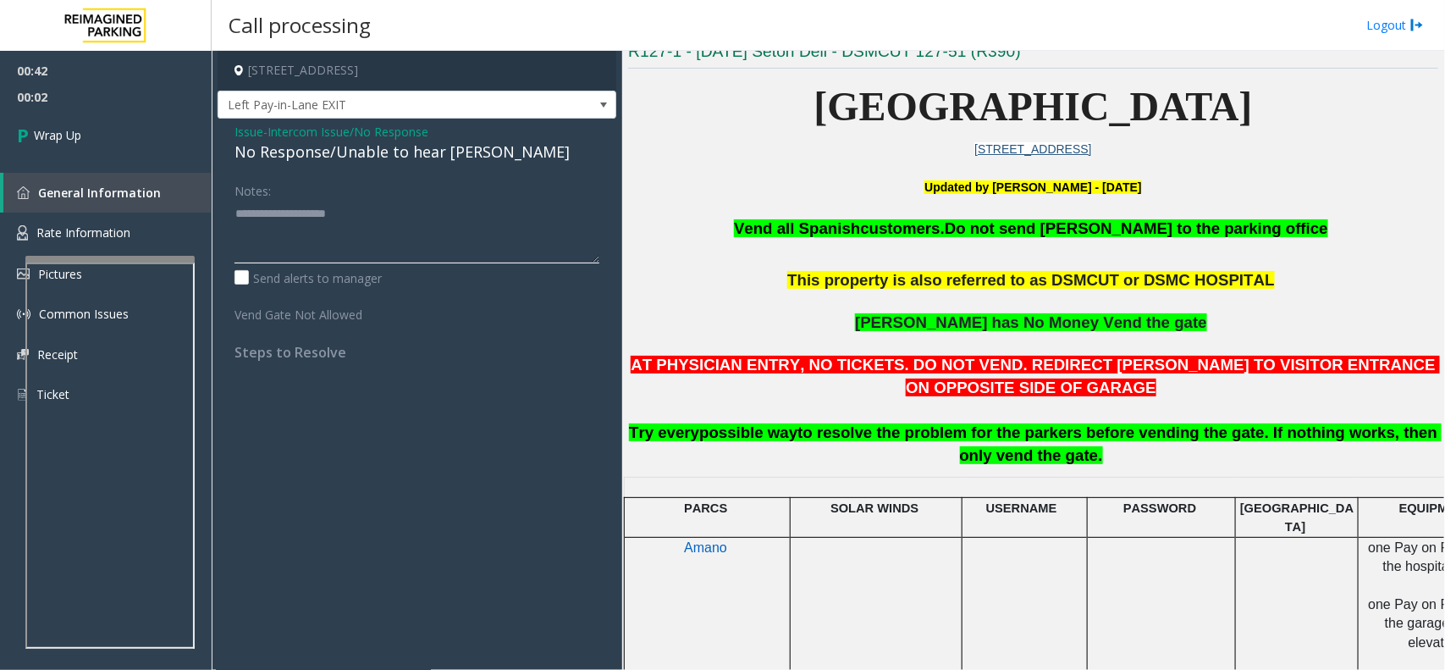
click at [400, 221] on textarea at bounding box center [417, 232] width 365 height 64
type textarea "**********"
click at [115, 144] on link "Wrap Up" at bounding box center [106, 135] width 212 height 50
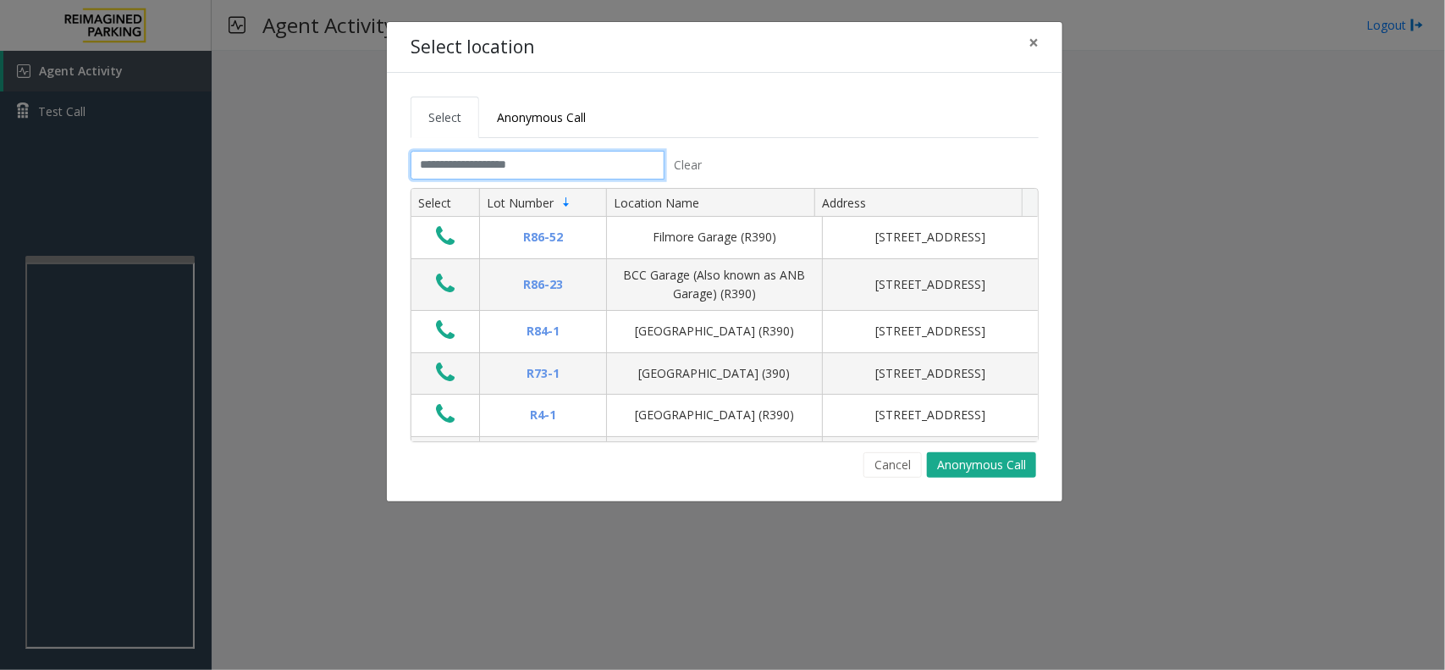
click at [468, 159] on input "text" at bounding box center [538, 165] width 254 height 29
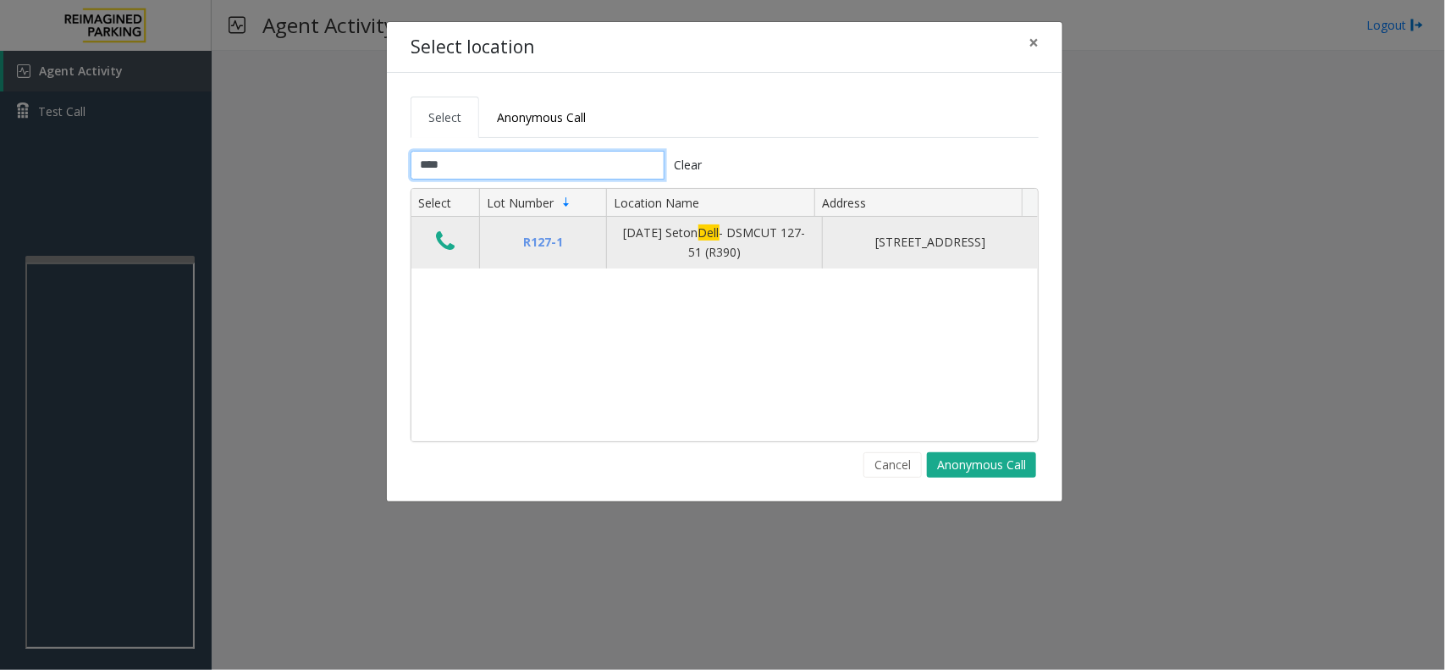
type input "****"
click at [445, 241] on icon "Data table" at bounding box center [445, 241] width 19 height 24
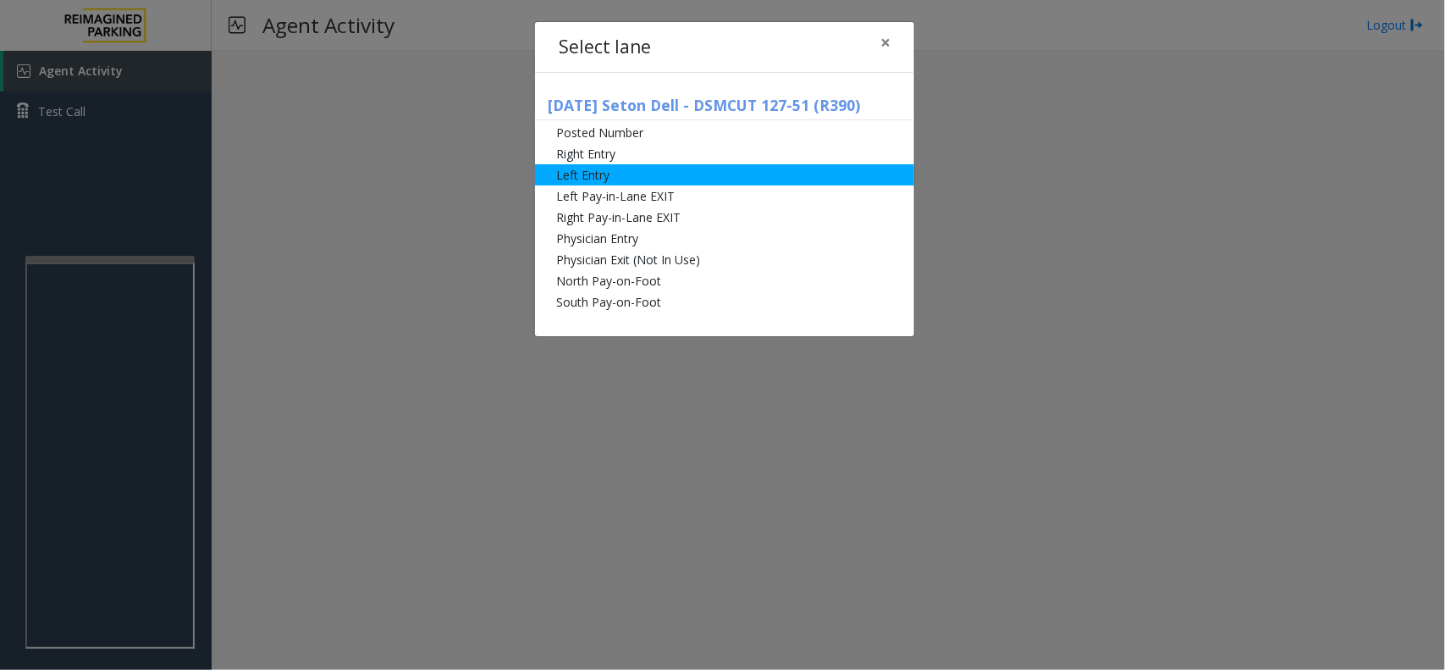
click at [615, 174] on li "Left Entry" at bounding box center [724, 174] width 379 height 21
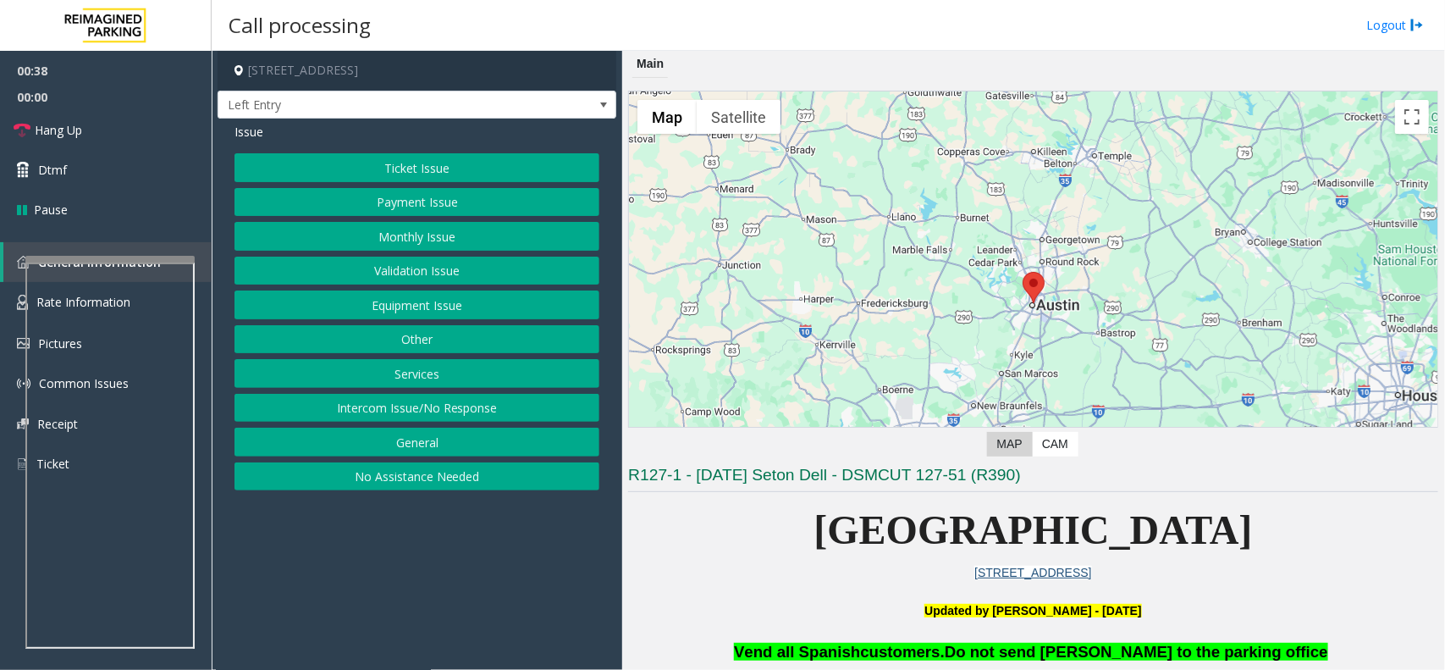
click at [495, 310] on button "Equipment Issue" at bounding box center [417, 304] width 365 height 29
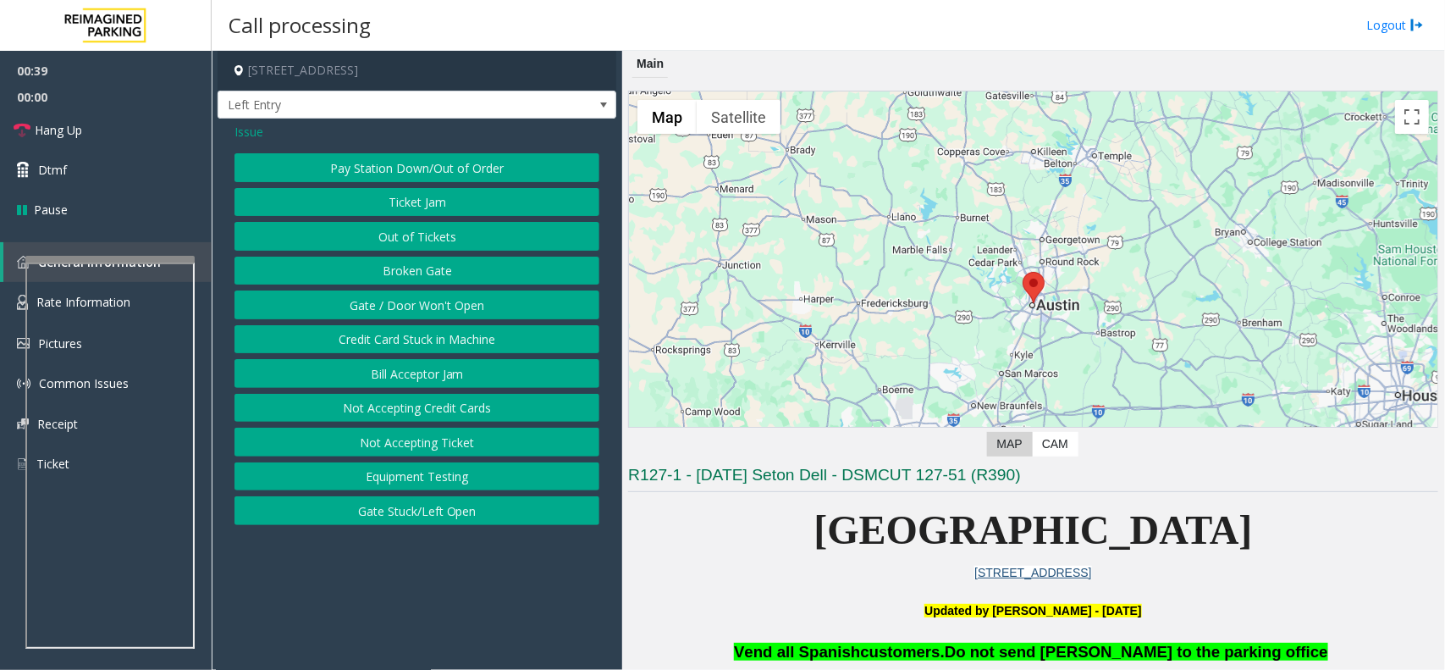
click at [434, 309] on button "Gate / Door Won't Open" at bounding box center [417, 304] width 365 height 29
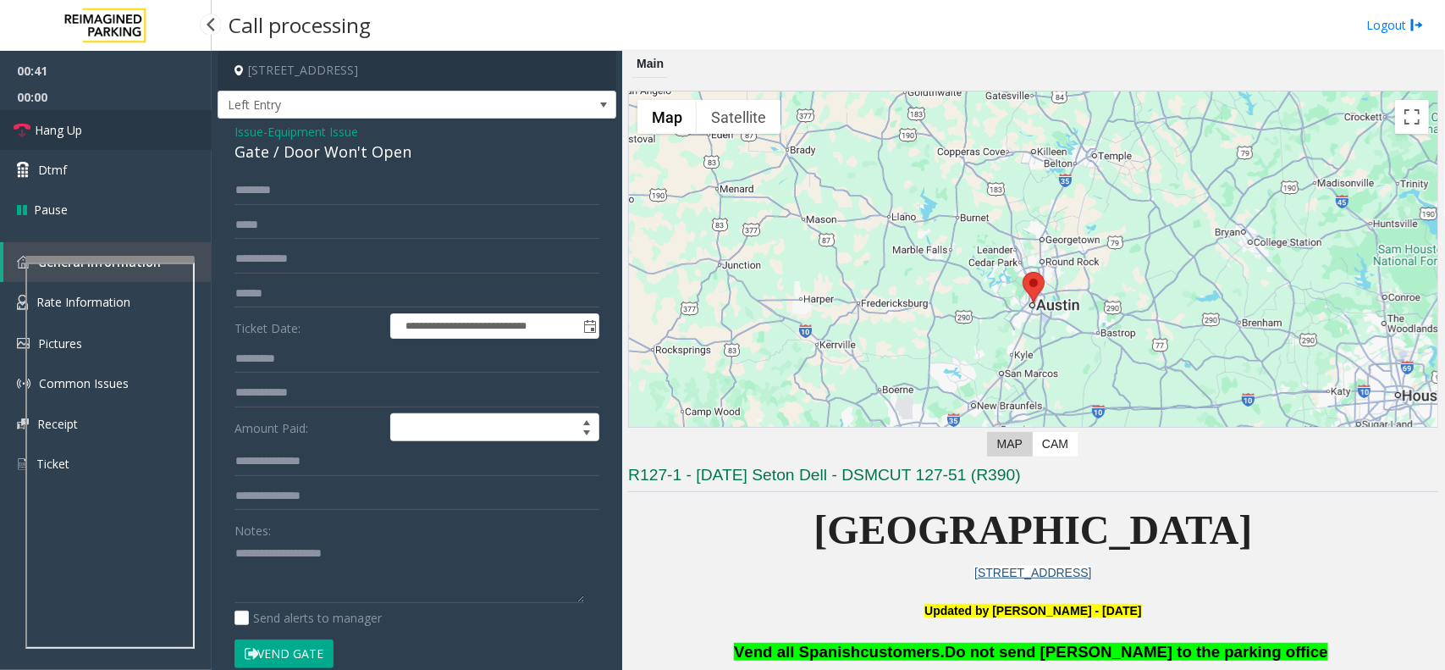
click at [172, 136] on link "Hang Up" at bounding box center [106, 130] width 212 height 40
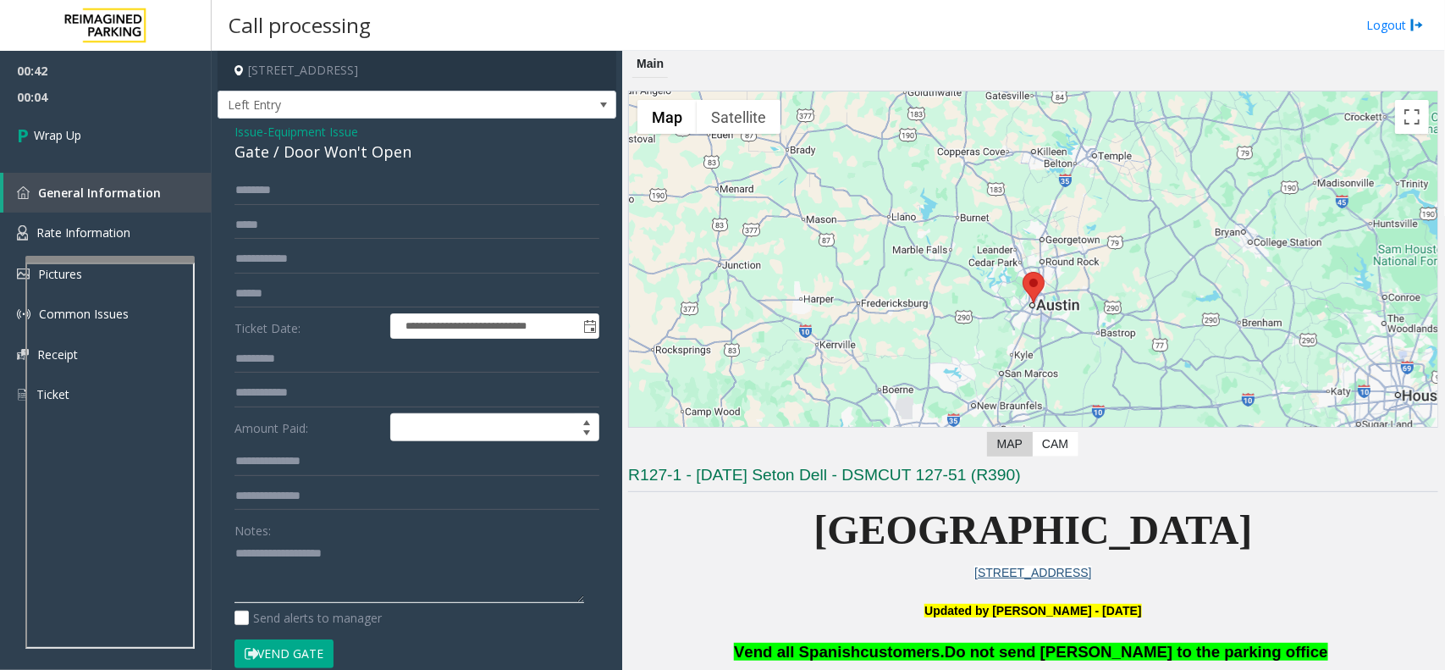
drag, startPoint x: 296, startPoint y: 561, endPoint x: 295, endPoint y: 544, distance: 17.0
click at [295, 535] on textarea at bounding box center [410, 571] width 350 height 64
paste textarea "**********"
click at [348, 157] on div "Gate / Door Won't Open" at bounding box center [417, 152] width 365 height 23
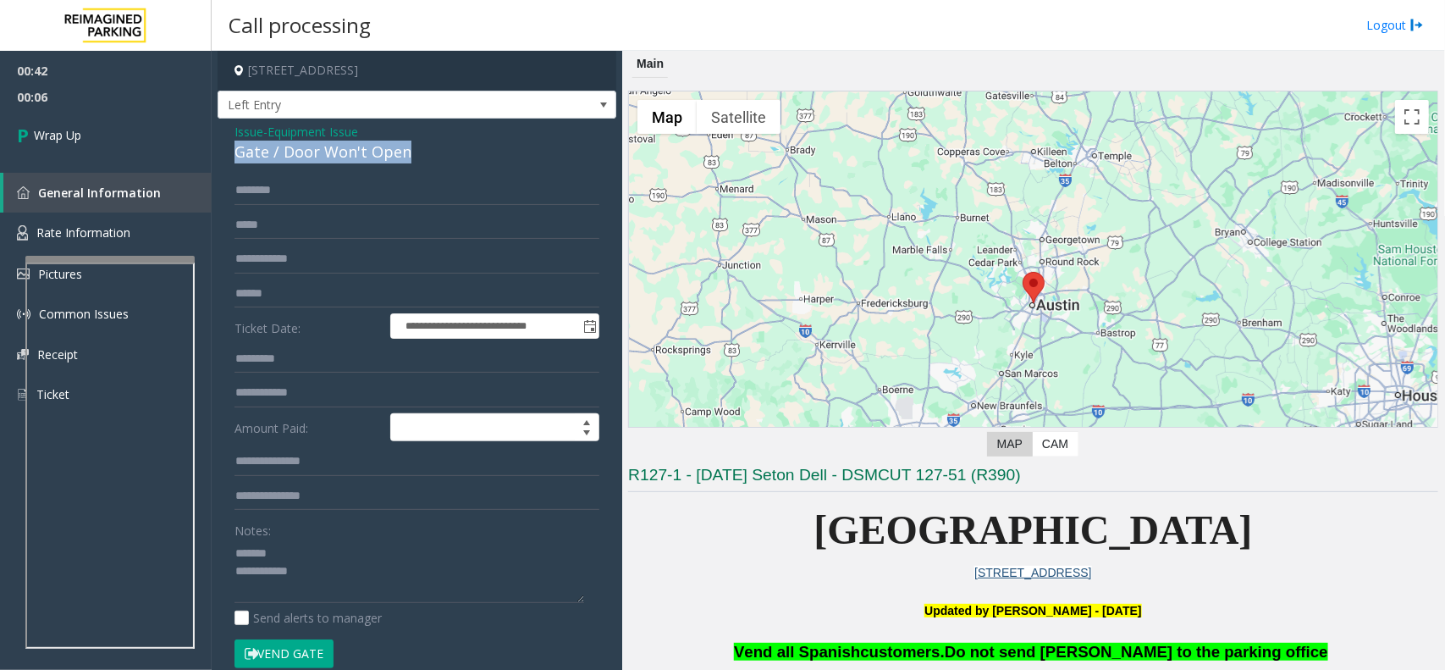
click at [348, 157] on div "Gate / Door Won't Open" at bounding box center [417, 152] width 365 height 23
copy div "Gate / Door Won't Open"
click at [289, 535] on textarea at bounding box center [410, 571] width 350 height 64
paste textarea "**********"
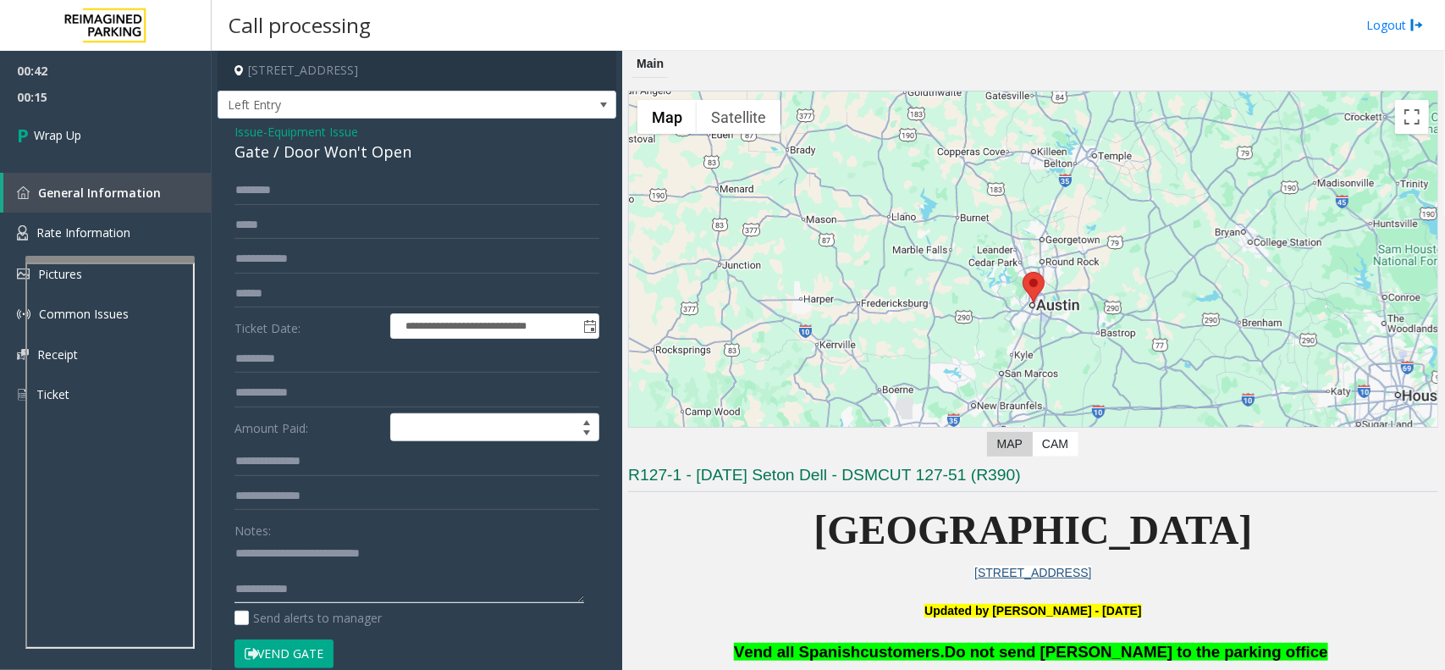
click at [354, 535] on textarea at bounding box center [410, 571] width 350 height 64
paste textarea "**********"
type textarea "**********"
click at [119, 130] on link "Wrap Up" at bounding box center [106, 135] width 212 height 50
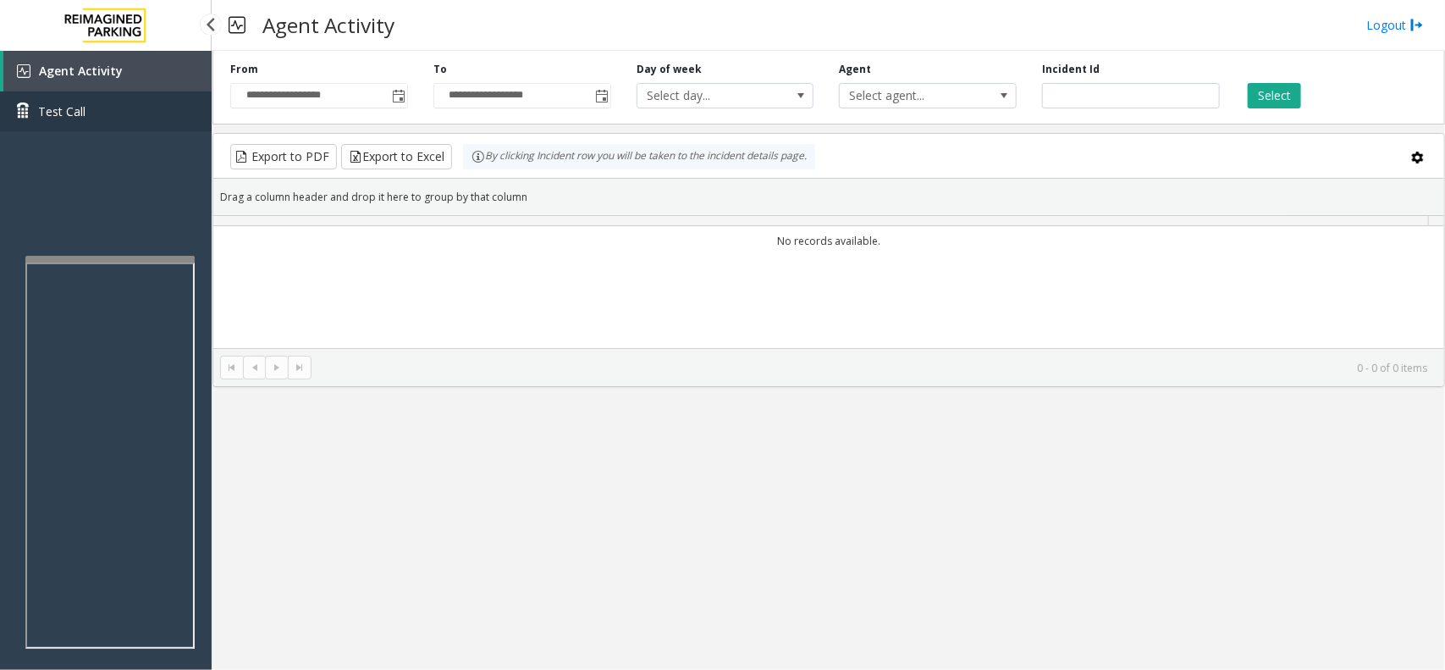
click at [119, 130] on link "Test Call" at bounding box center [106, 111] width 212 height 40
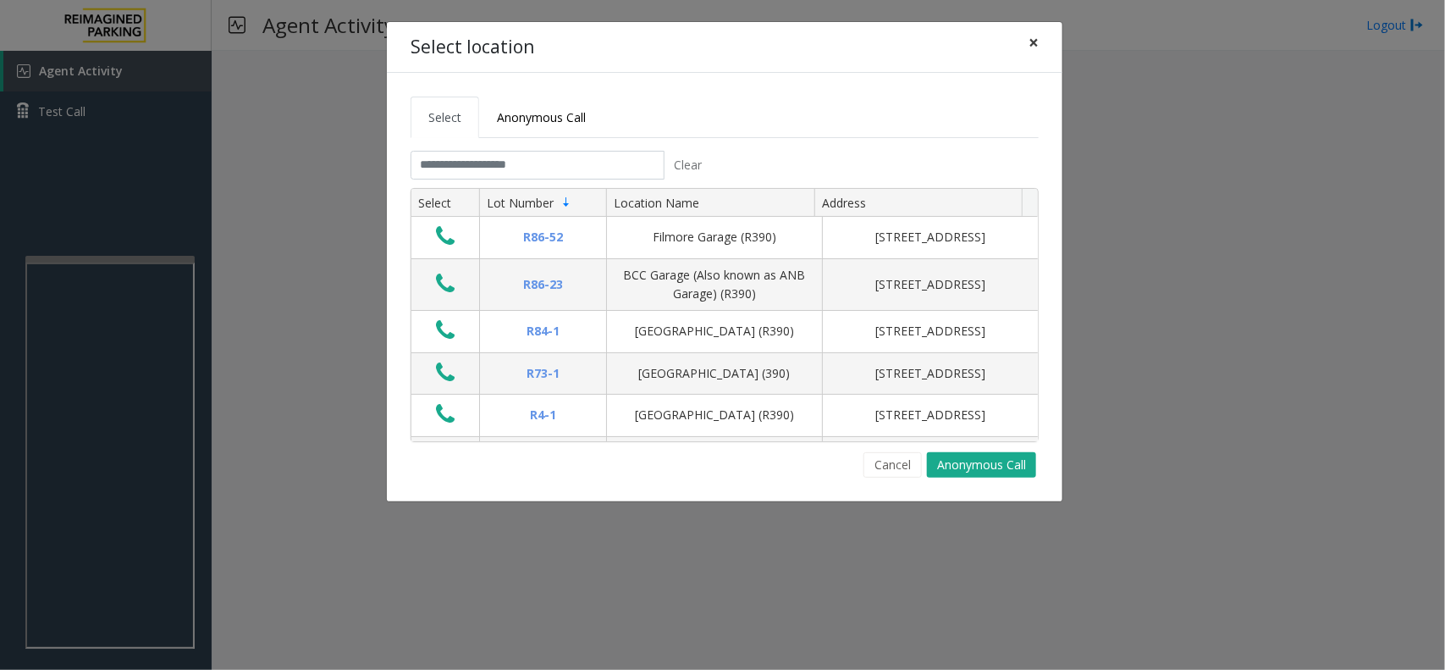
click at [1033, 45] on span "×" at bounding box center [1034, 42] width 10 height 24
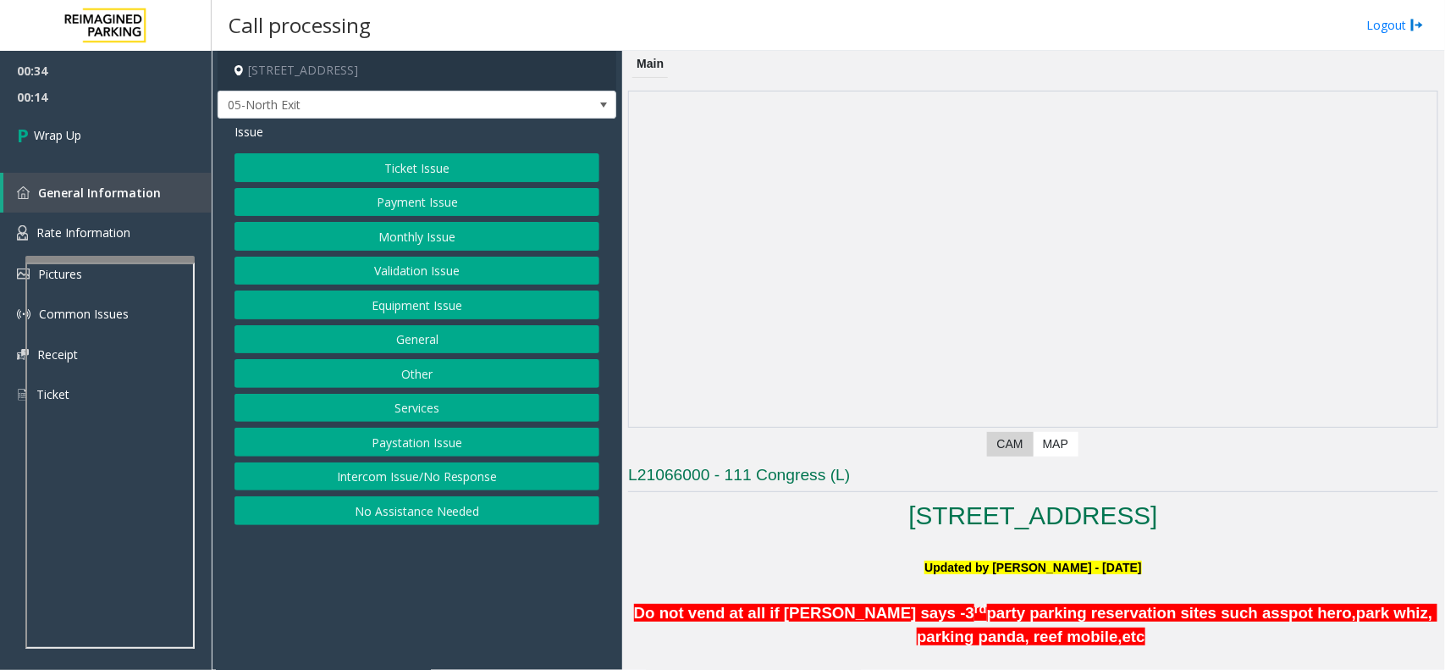
click at [485, 472] on button "Intercom Issue/No Response" at bounding box center [417, 476] width 365 height 29
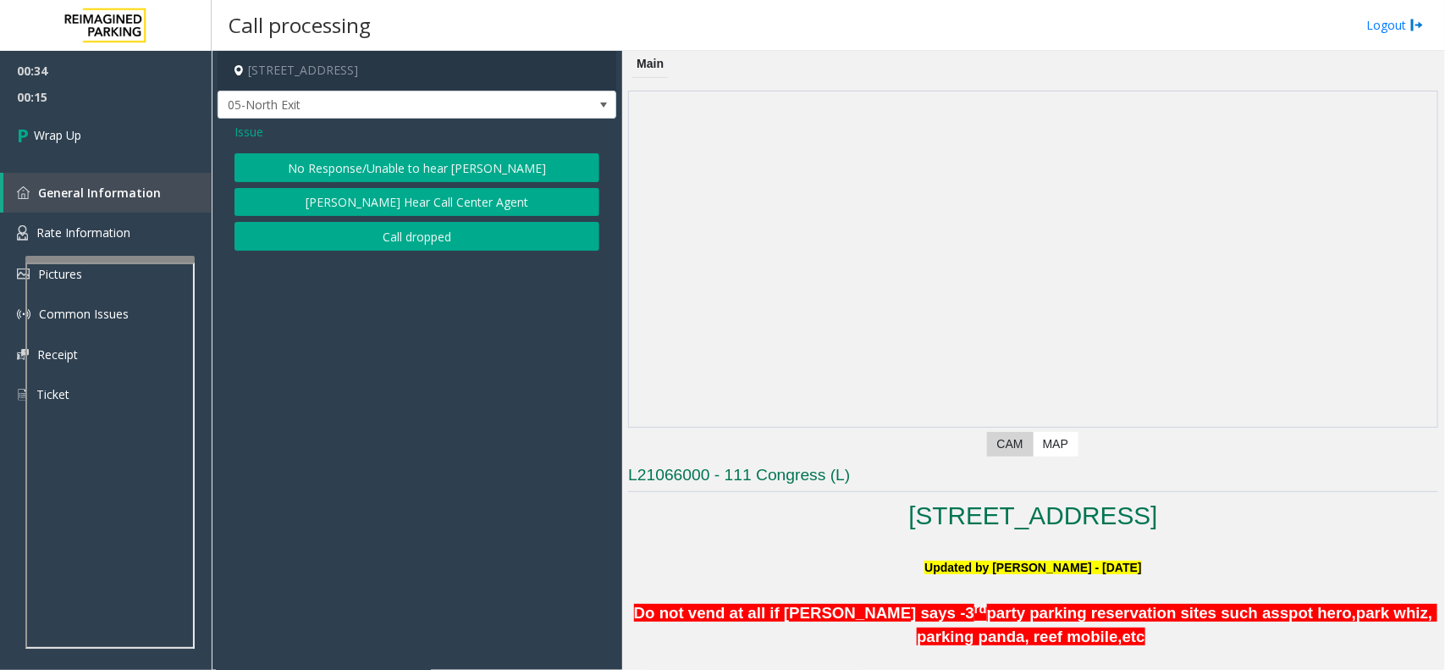
click at [438, 241] on button "Call dropped" at bounding box center [417, 236] width 365 height 29
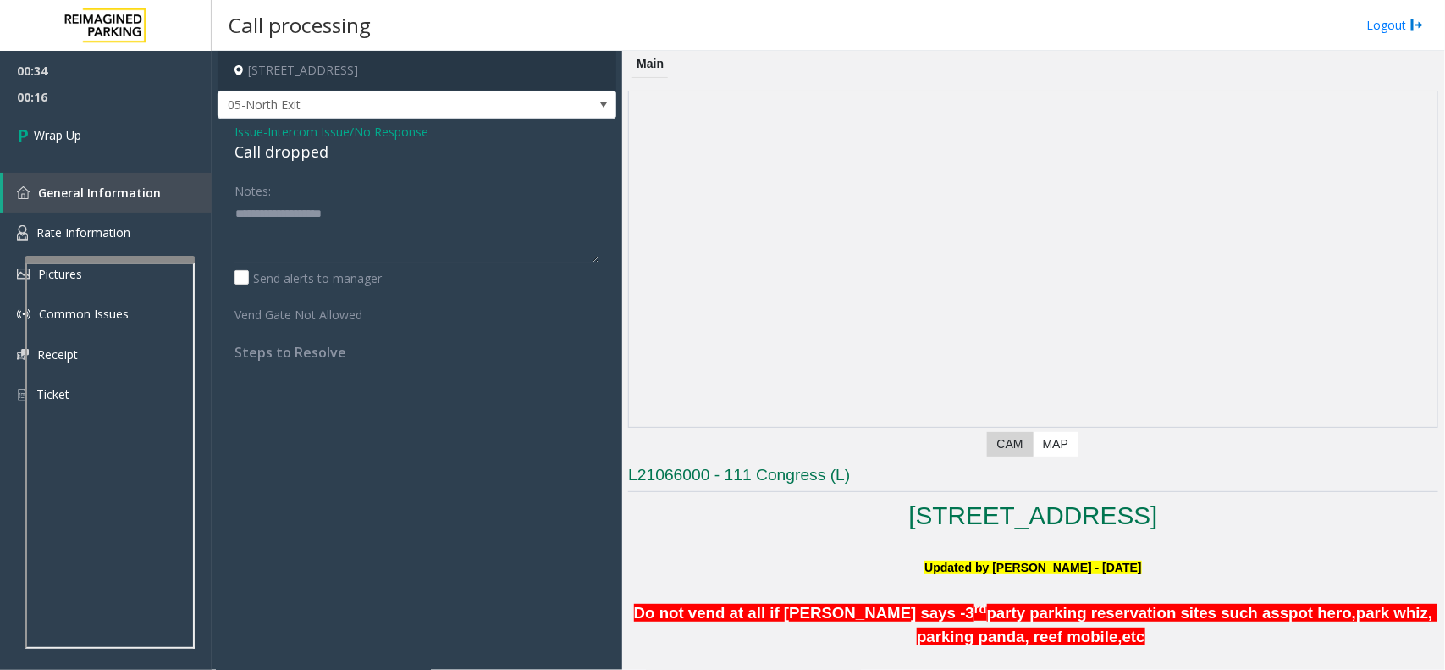
click at [258, 151] on div "Call dropped" at bounding box center [417, 152] width 365 height 23
type textarea "**********"
click at [61, 128] on span "Wrap Up" at bounding box center [57, 135] width 47 height 18
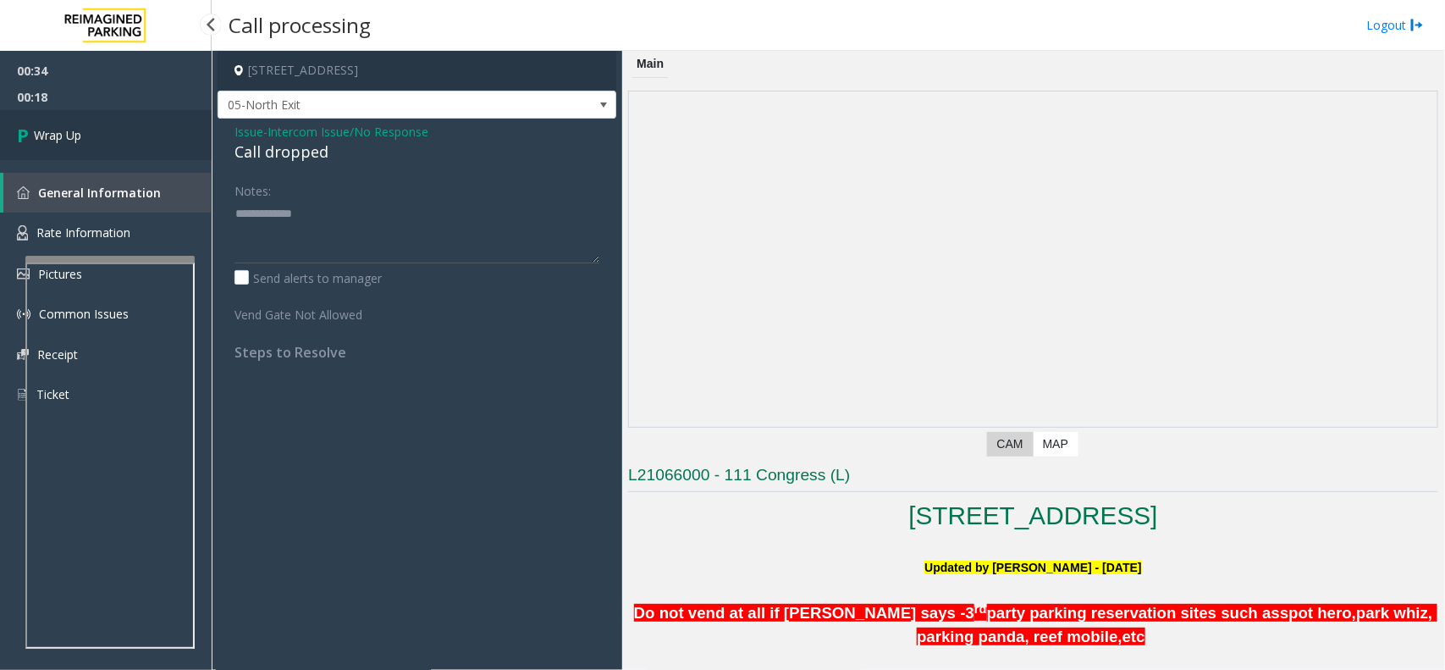
click at [61, 128] on span "Wrap Up" at bounding box center [57, 135] width 47 height 18
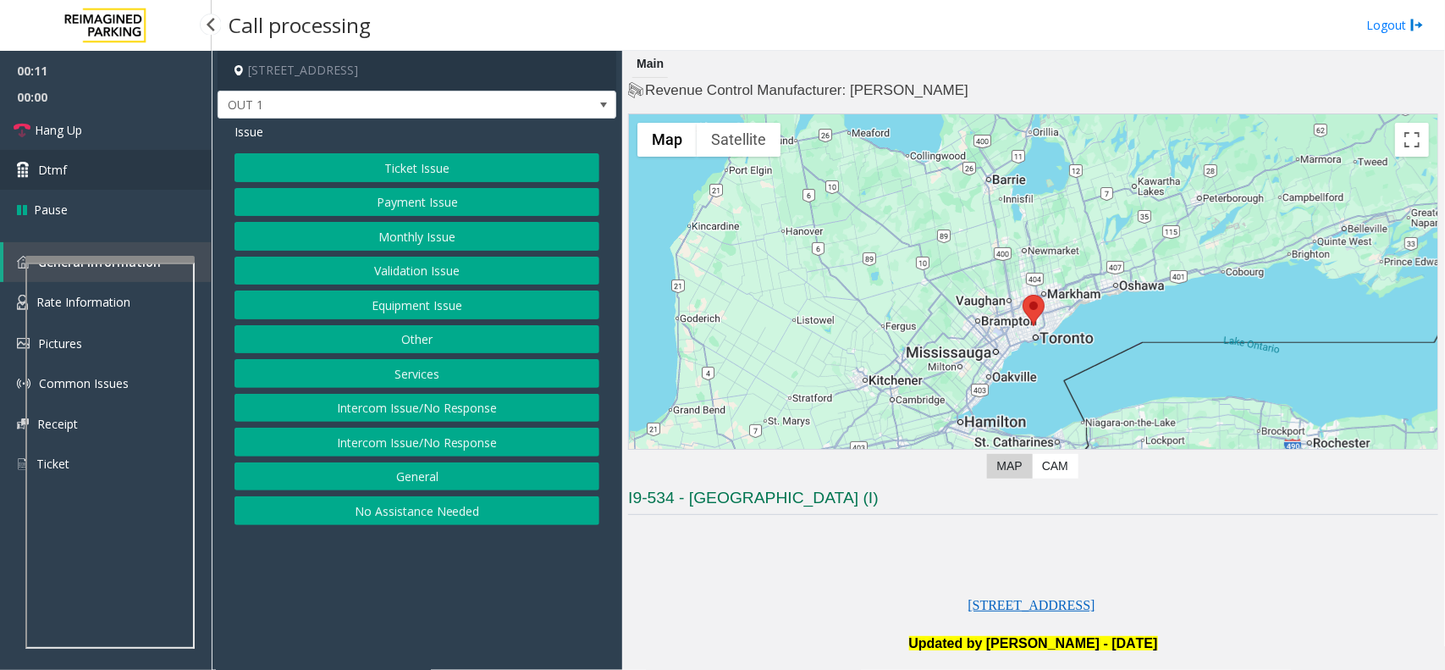
click at [108, 167] on link "Dtmf" at bounding box center [106, 170] width 212 height 40
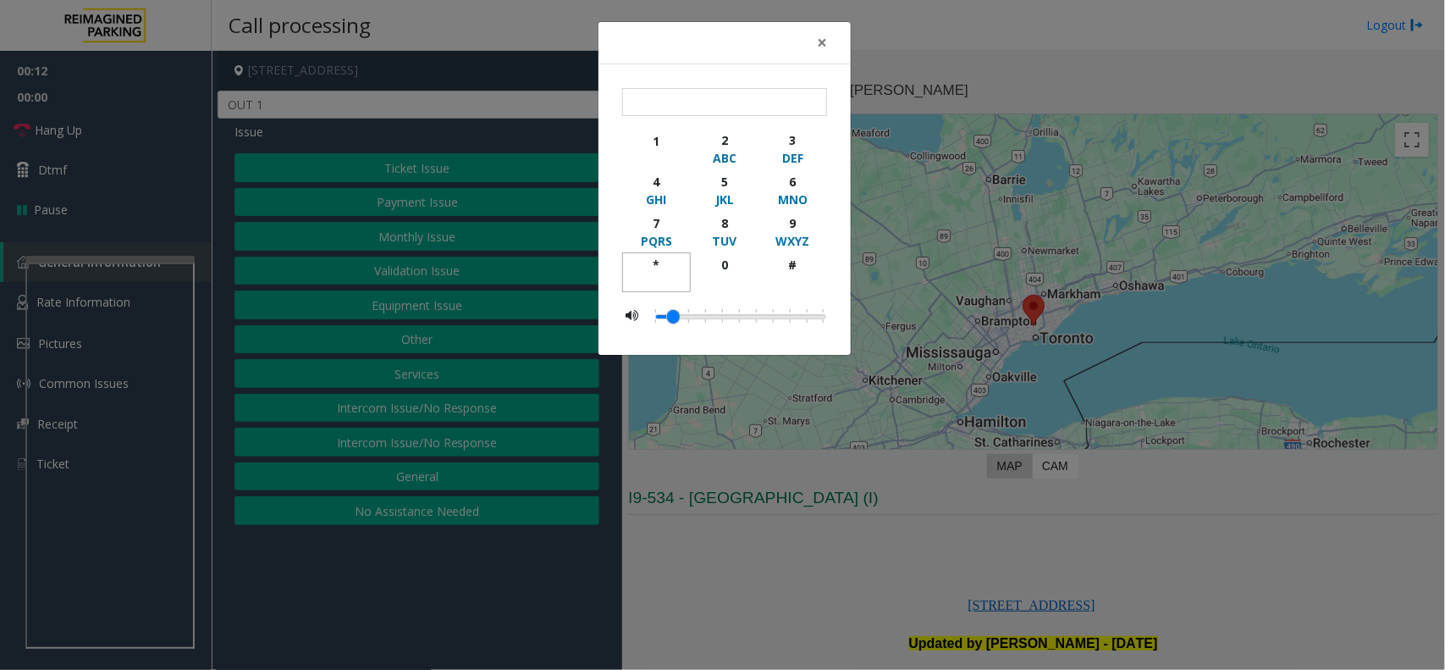
drag, startPoint x: 679, startPoint y: 269, endPoint x: 779, endPoint y: 243, distance: 103.3
click at [682, 268] on button "*" at bounding box center [656, 272] width 69 height 40
drag, startPoint x: 810, startPoint y: 220, endPoint x: 800, endPoint y: 268, distance: 48.5
click at [801, 262] on div "1 2 ABC 3 DEF 4 GHI 5 JKL 6 MNO 7 PQRS 8 TUV 9 WXYZ * 0 #" at bounding box center [724, 210] width 205 height 164
click at [793, 272] on div "#" at bounding box center [793, 265] width 47 height 18
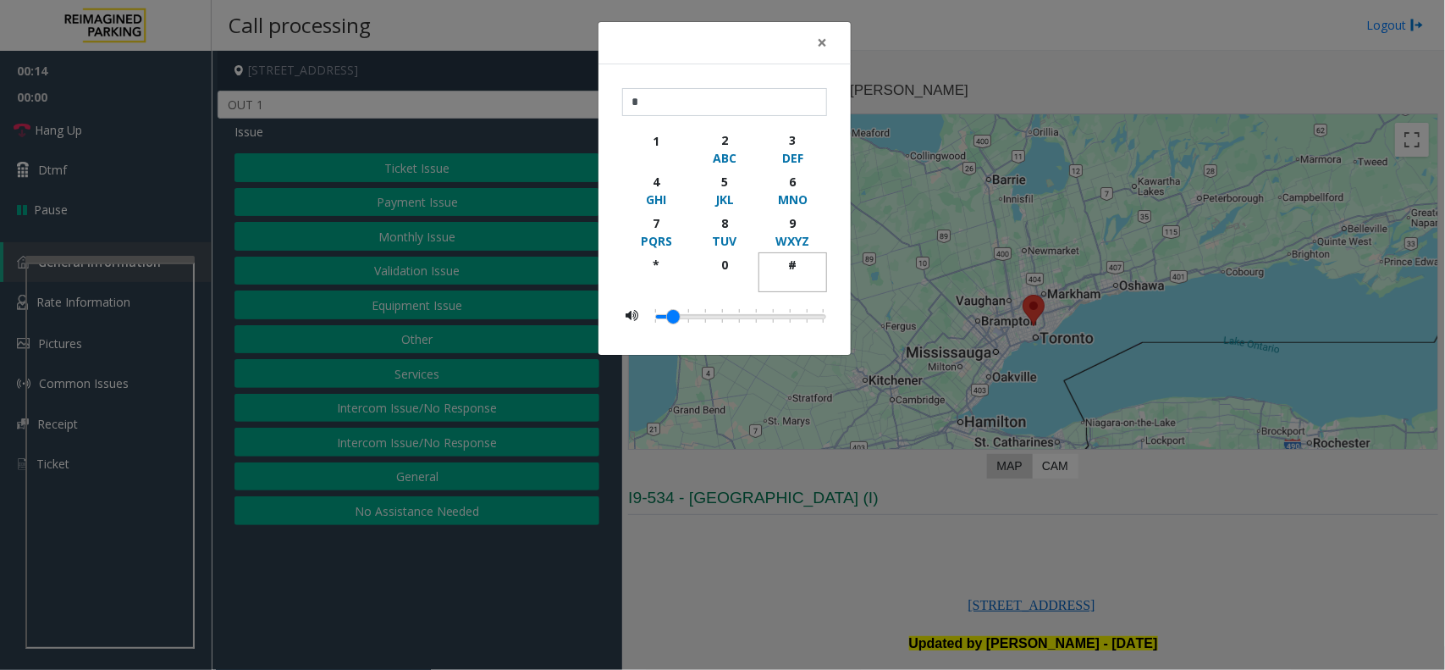
type input "**"
click at [834, 114] on div "** 1 2 ABC 3 DEF 4 GHI 5 JKL 6 MNO 7 PQRS 8 TUV 9 WXYZ * 0 #" at bounding box center [725, 209] width 252 height 291
click at [481, 307] on div "× ** 1 2 ABC 3 DEF 4 GHI 5 JKL 6 MNO 7 PQRS 8 TUV 9 WXYZ * 0 #" at bounding box center [722, 335] width 1445 height 670
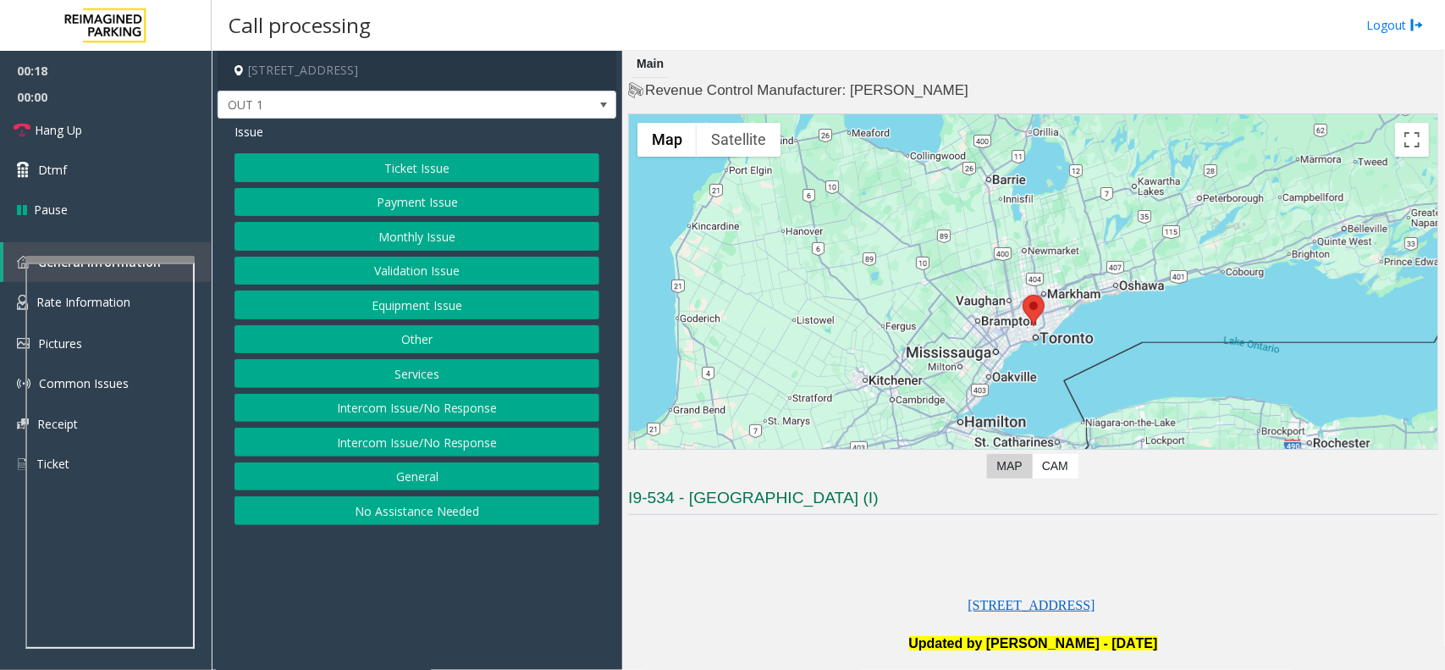
click at [481, 307] on button "Equipment Issue" at bounding box center [417, 304] width 365 height 29
click at [481, 307] on button "Gate / Door Won't Open" at bounding box center [417, 304] width 365 height 29
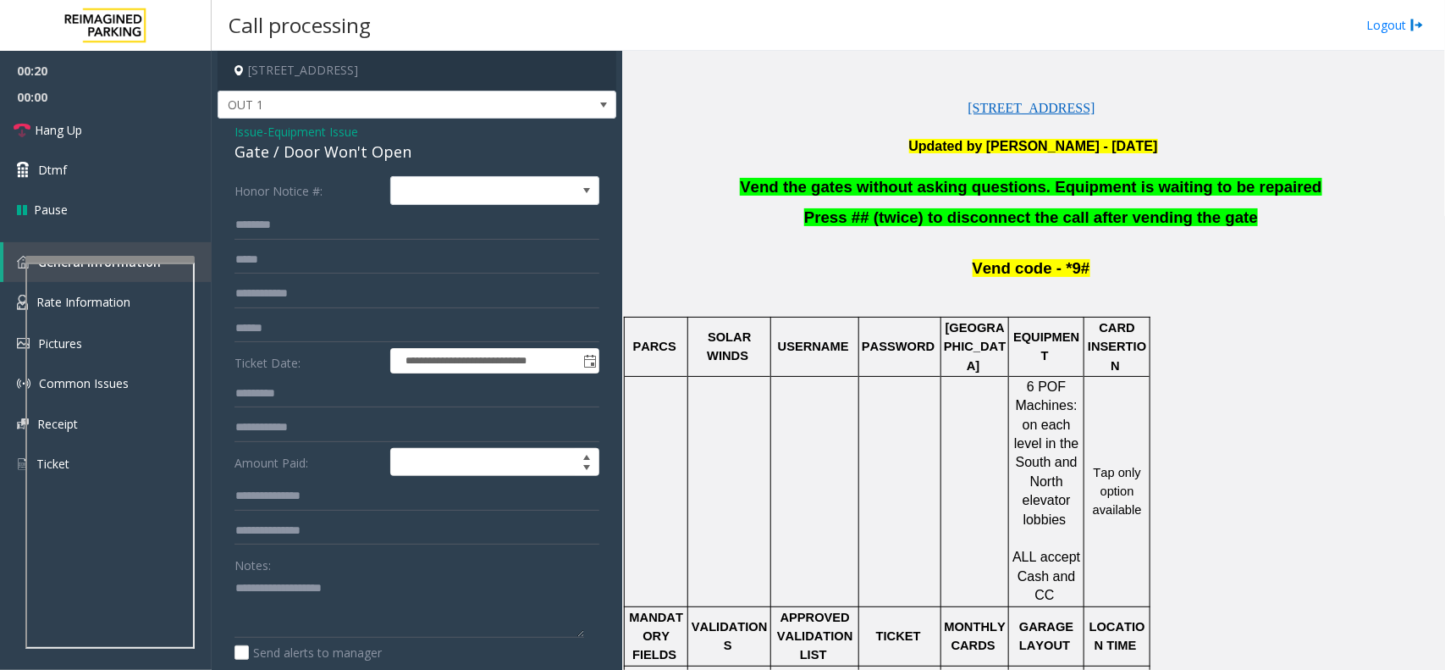
scroll to position [529, 0]
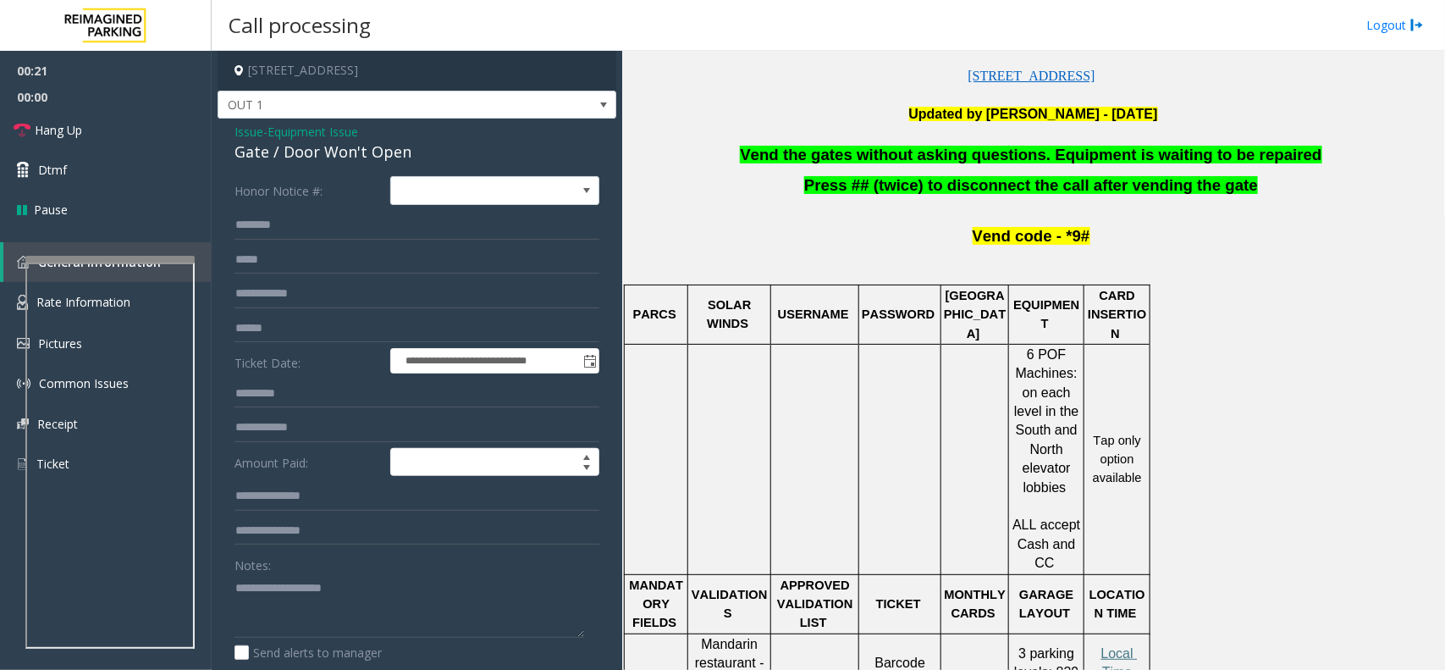
click at [983, 158] on span "Vend the gates without asking questions. Equipment is waiting to be repaired" at bounding box center [1031, 155] width 582 height 18
click at [981, 158] on span "Vend the gates without asking questions. Equipment is waiting to be repaired" at bounding box center [1031, 155] width 582 height 18
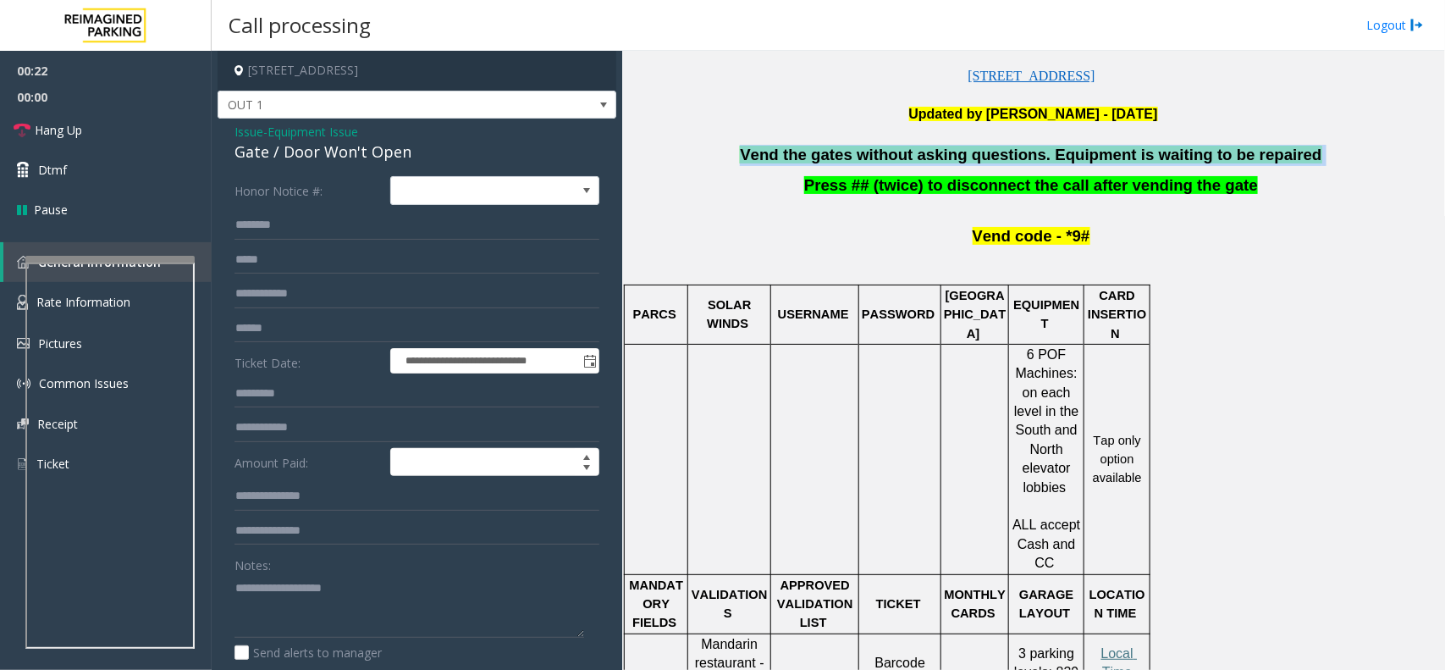
click at [981, 158] on span "Vend the gates without asking questions. Equipment is waiting to be repaired" at bounding box center [1031, 155] width 582 height 18
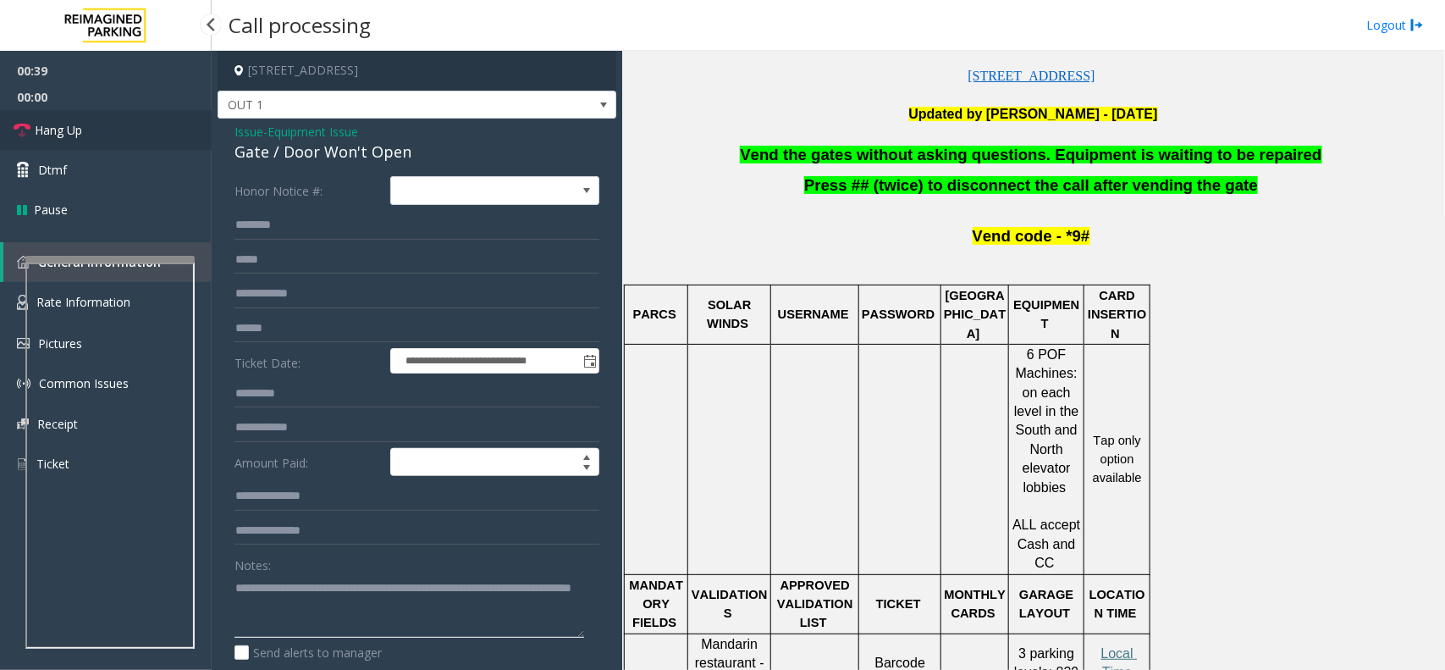
type textarea "**********"
click at [131, 132] on link "Hang Up" at bounding box center [106, 130] width 212 height 40
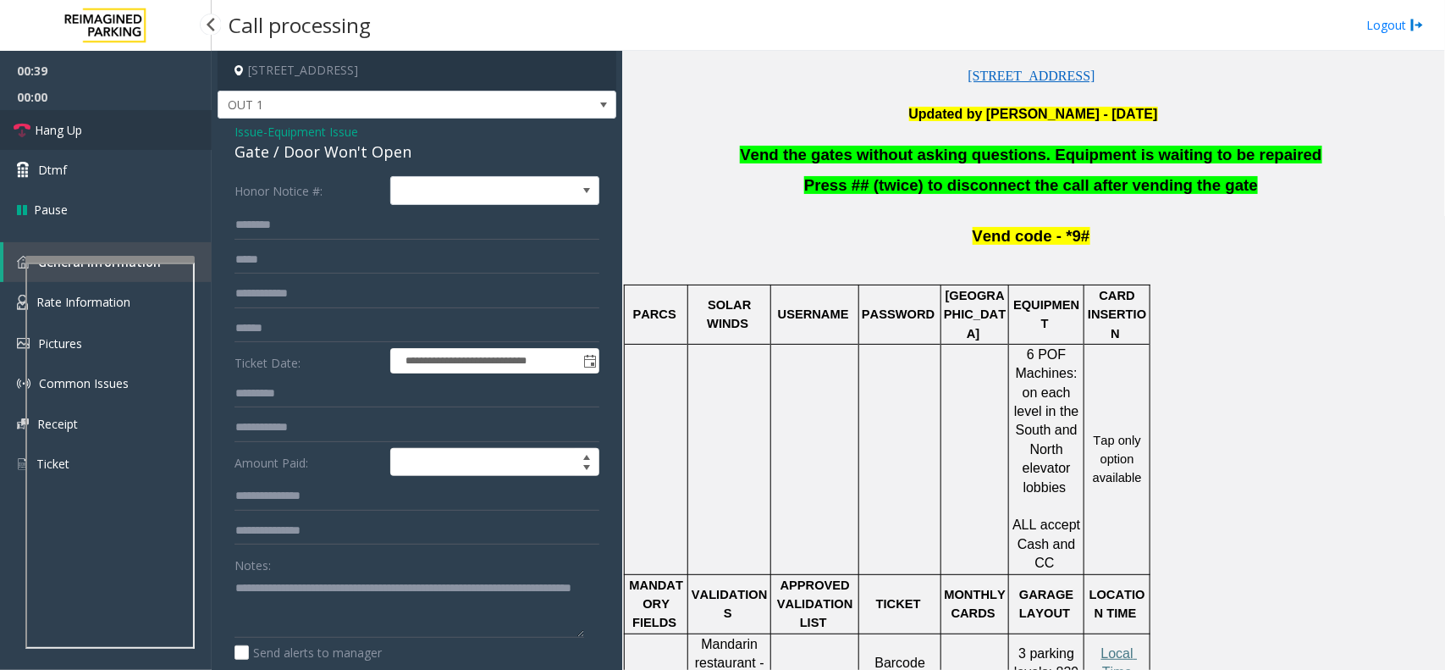
click at [131, 132] on link "Hang Up" at bounding box center [106, 130] width 212 height 40
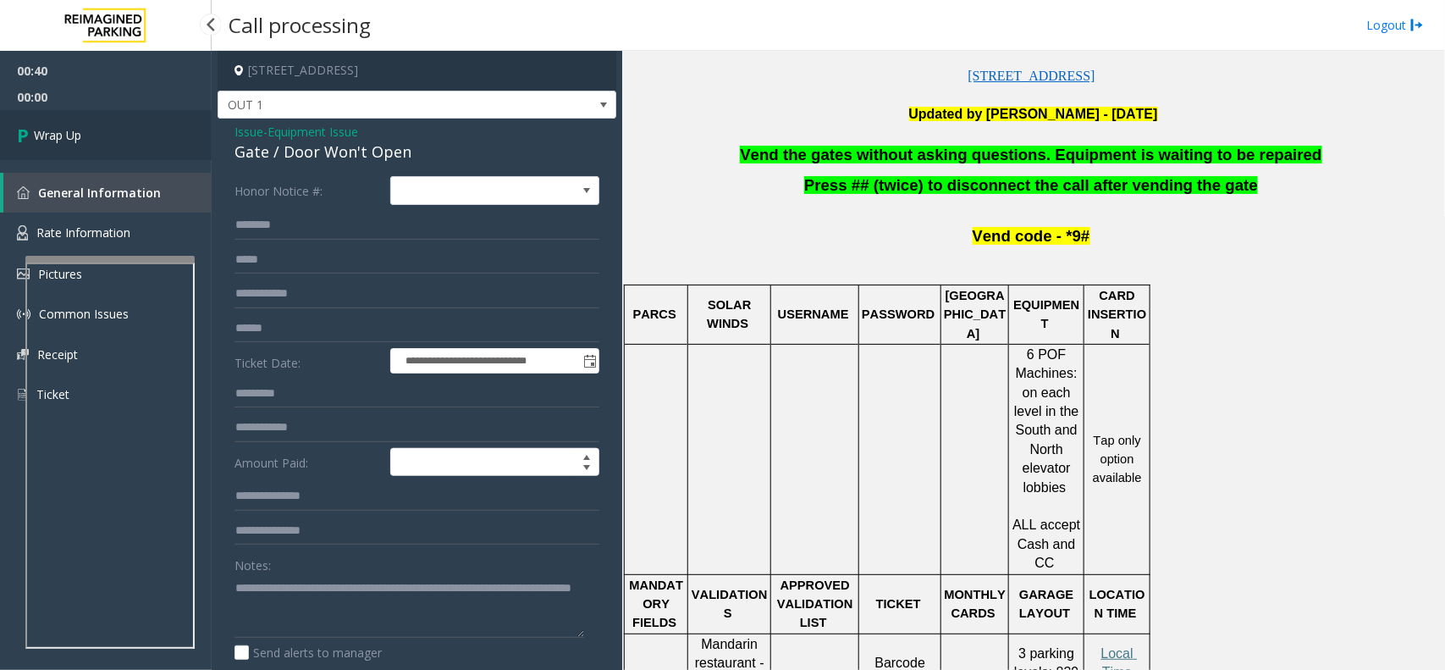
click at [134, 132] on link "Wrap Up" at bounding box center [106, 135] width 212 height 50
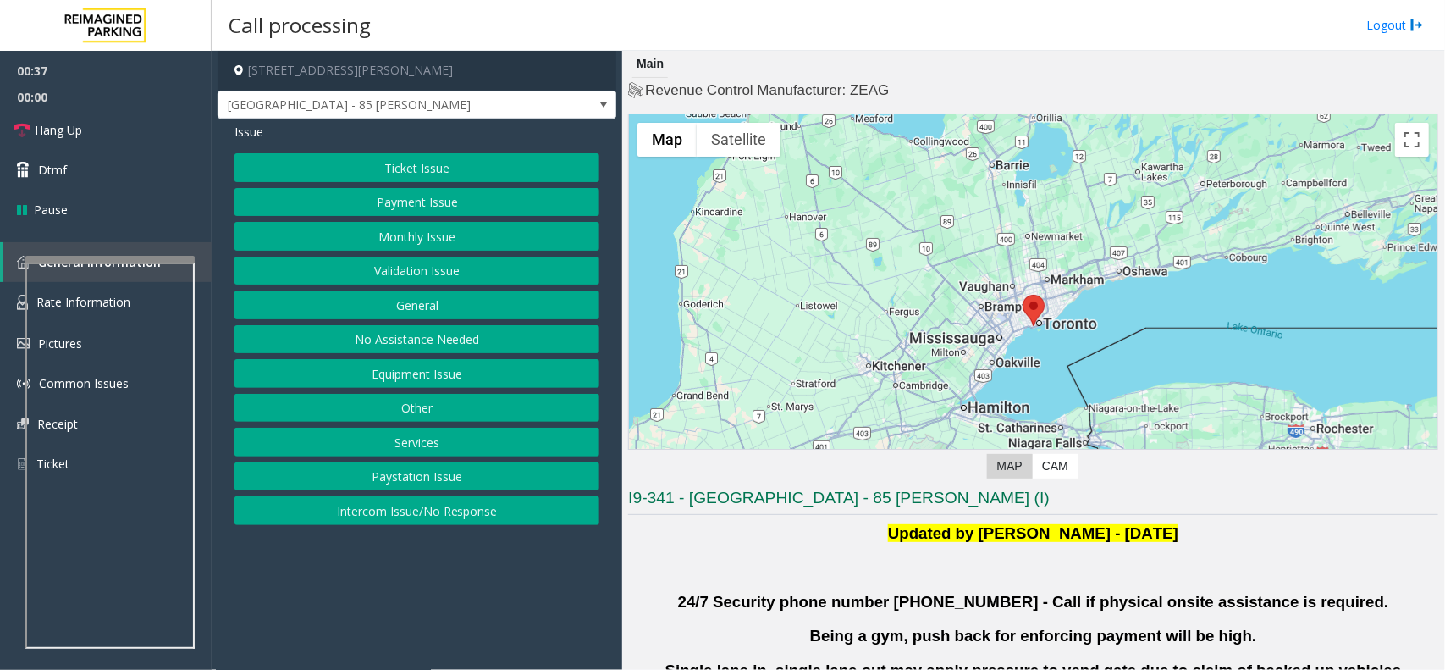
click at [421, 261] on button "Validation Issue" at bounding box center [417, 271] width 365 height 29
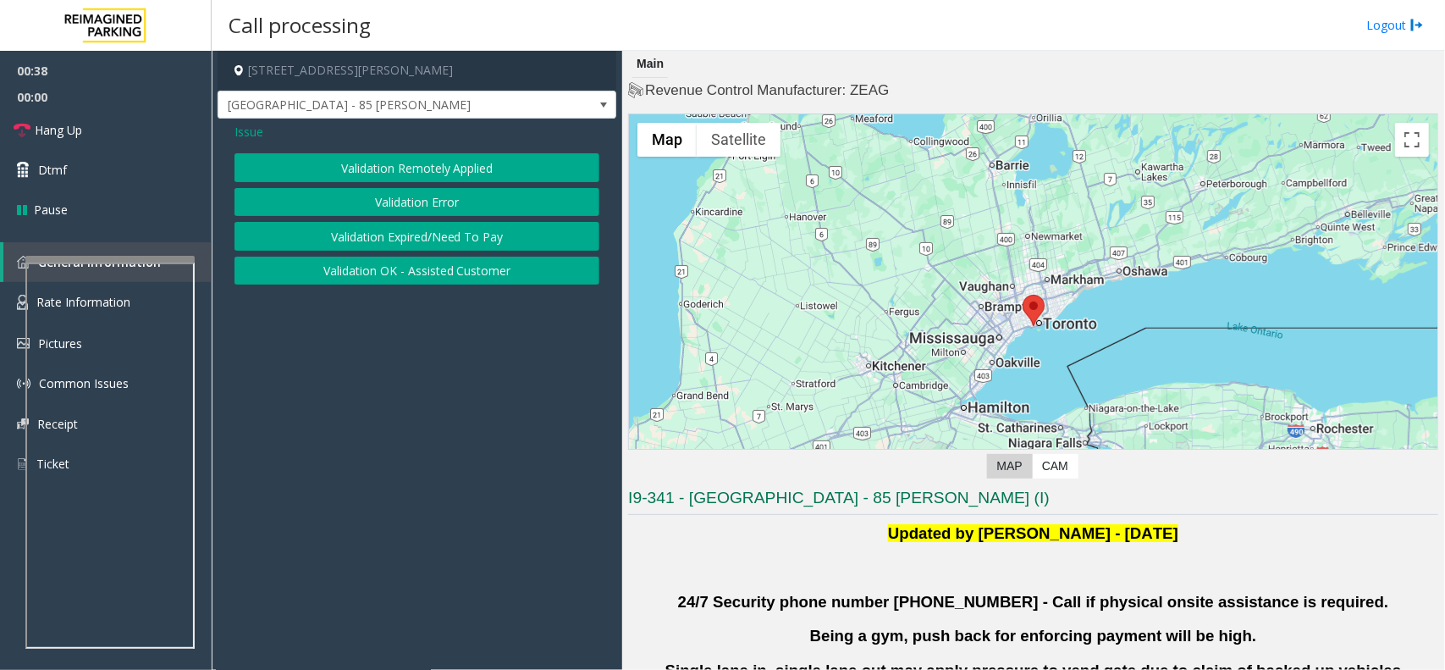
click at [409, 192] on button "Validation Error" at bounding box center [417, 202] width 365 height 29
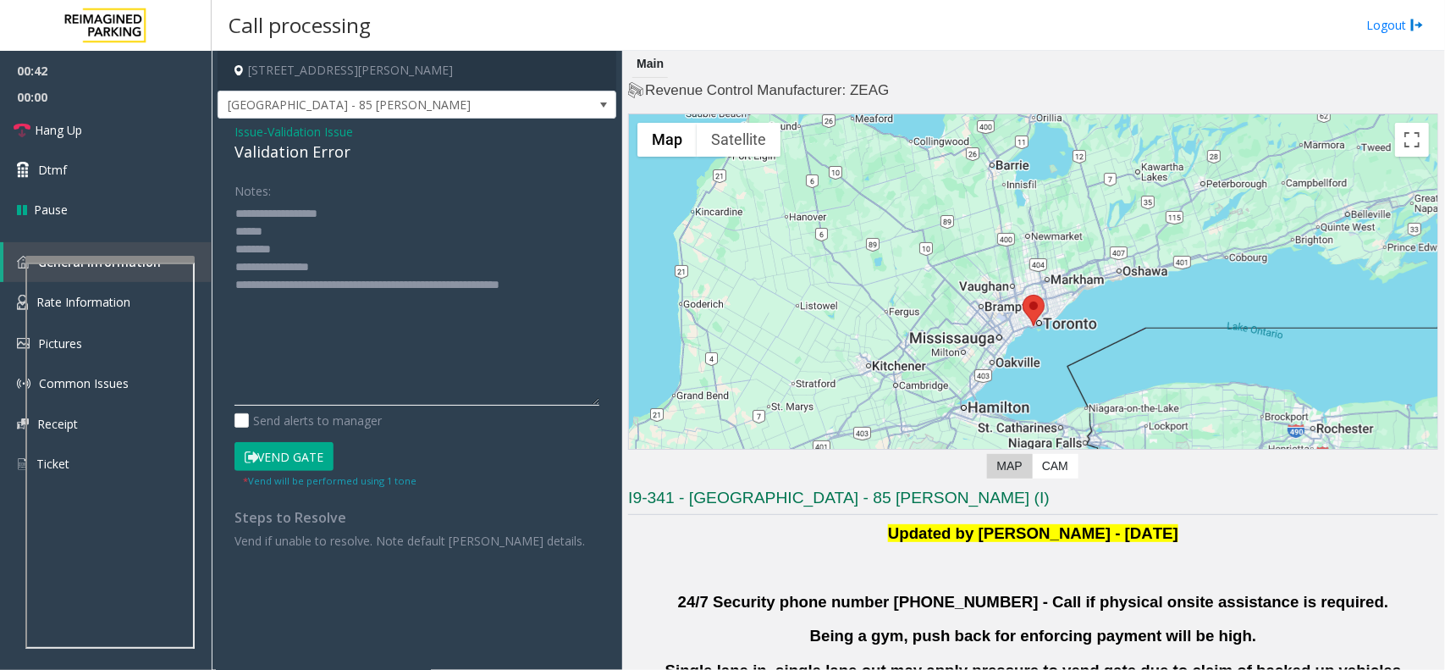
drag, startPoint x: 594, startPoint y: 261, endPoint x: 455, endPoint y: 297, distance: 143.6
click at [618, 405] on app-call-processing-form "[STREET_ADDRESS][PERSON_NAME] [GEOGRAPHIC_DATA] - 85 [PERSON_NAME] Issue - Vali…" at bounding box center [417, 360] width 411 height 619
click at [313, 247] on textarea at bounding box center [417, 303] width 365 height 206
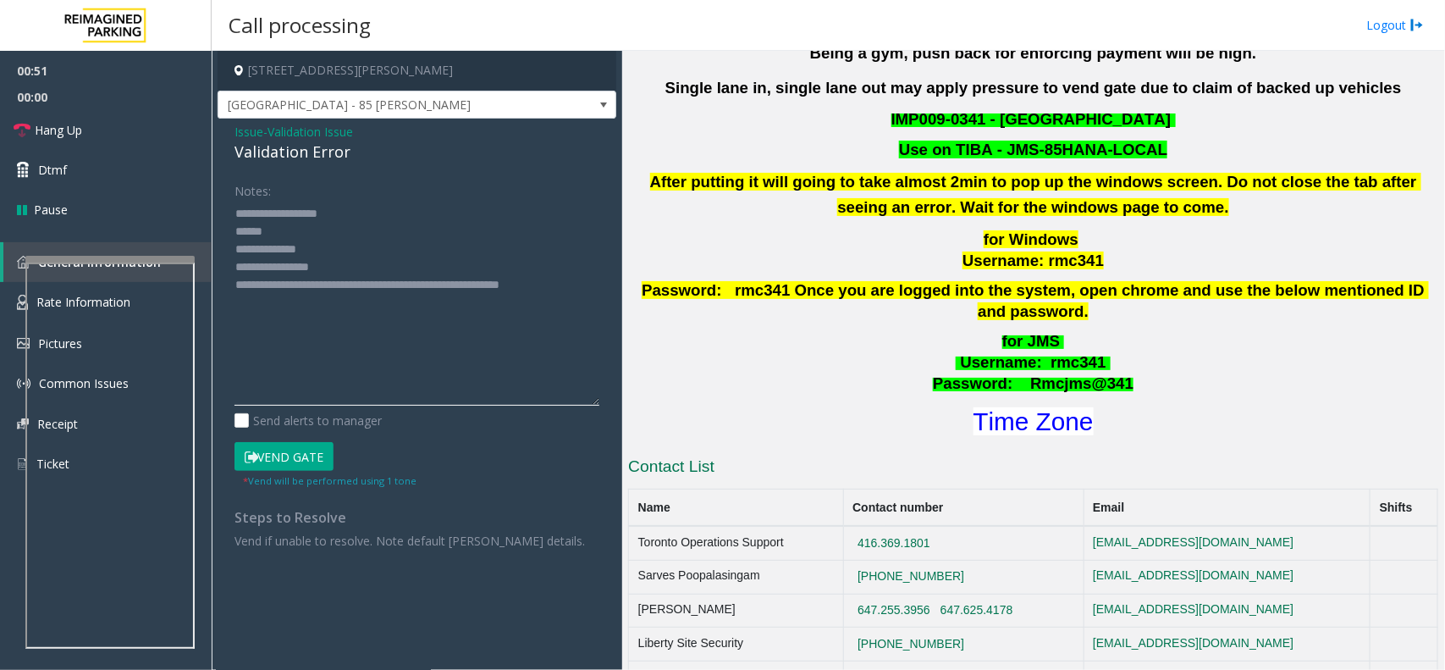
scroll to position [741, 0]
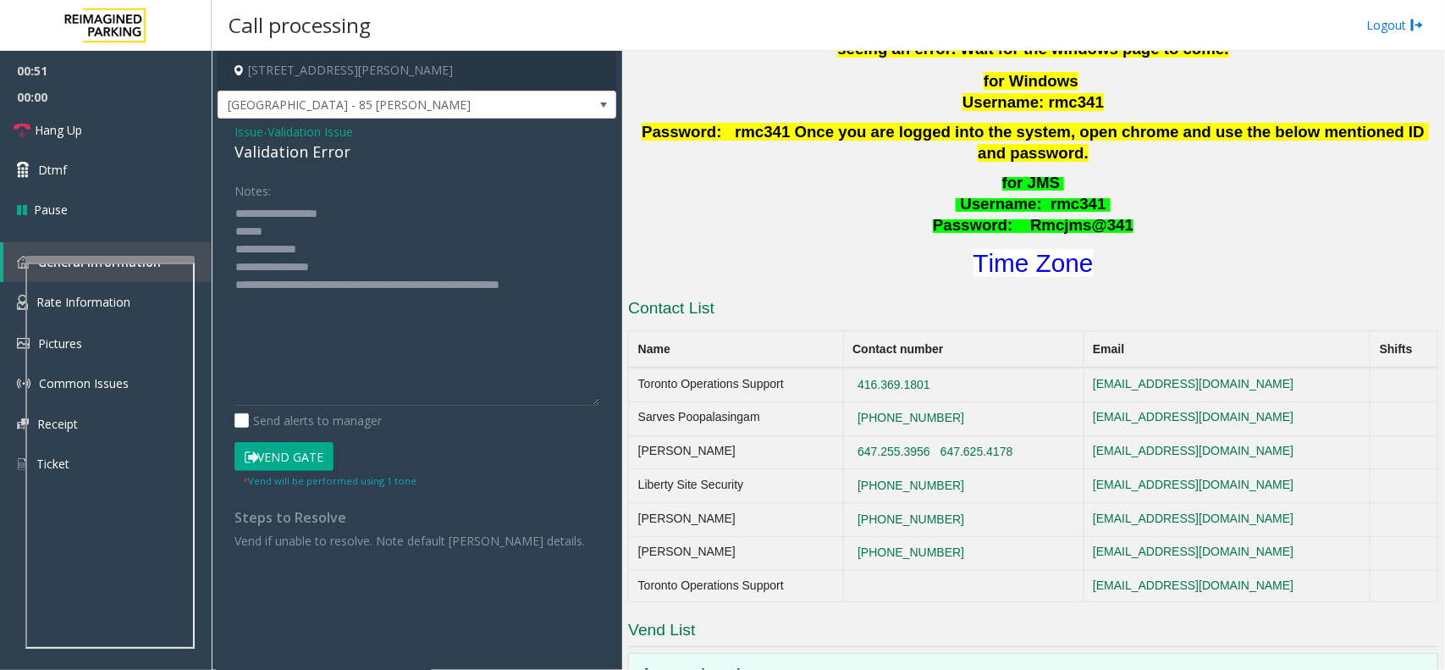
click at [963, 248] on h1 "Time Zone" at bounding box center [1034, 264] width 814 height 36
click at [1080, 246] on h1 "Time Zone" at bounding box center [1034, 264] width 814 height 36
click at [1080, 249] on font "Time Zone" at bounding box center [1034, 263] width 120 height 28
drag, startPoint x: 344, startPoint y: 269, endPoint x: 302, endPoint y: 265, distance: 41.7
click at [302, 265] on textarea at bounding box center [417, 303] width 365 height 206
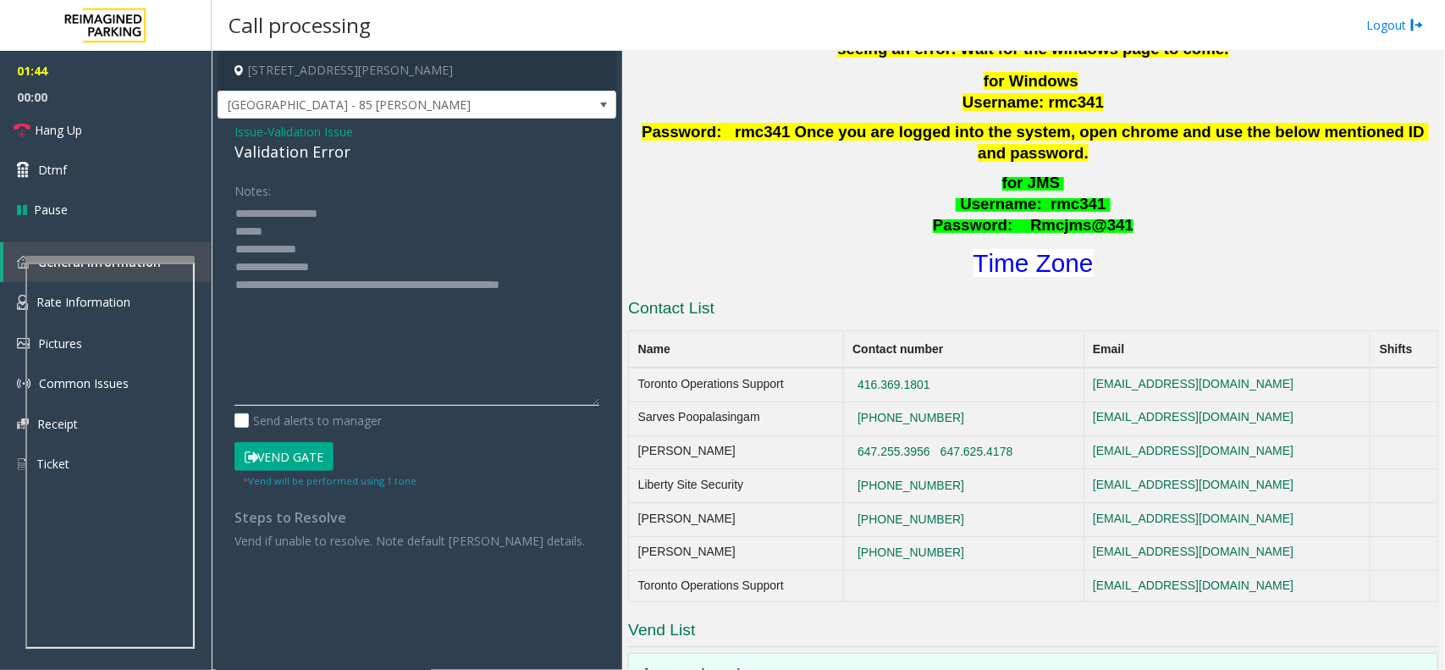
click at [278, 224] on textarea at bounding box center [417, 303] width 365 height 206
click at [309, 460] on button "Vend Gate" at bounding box center [284, 456] width 99 height 29
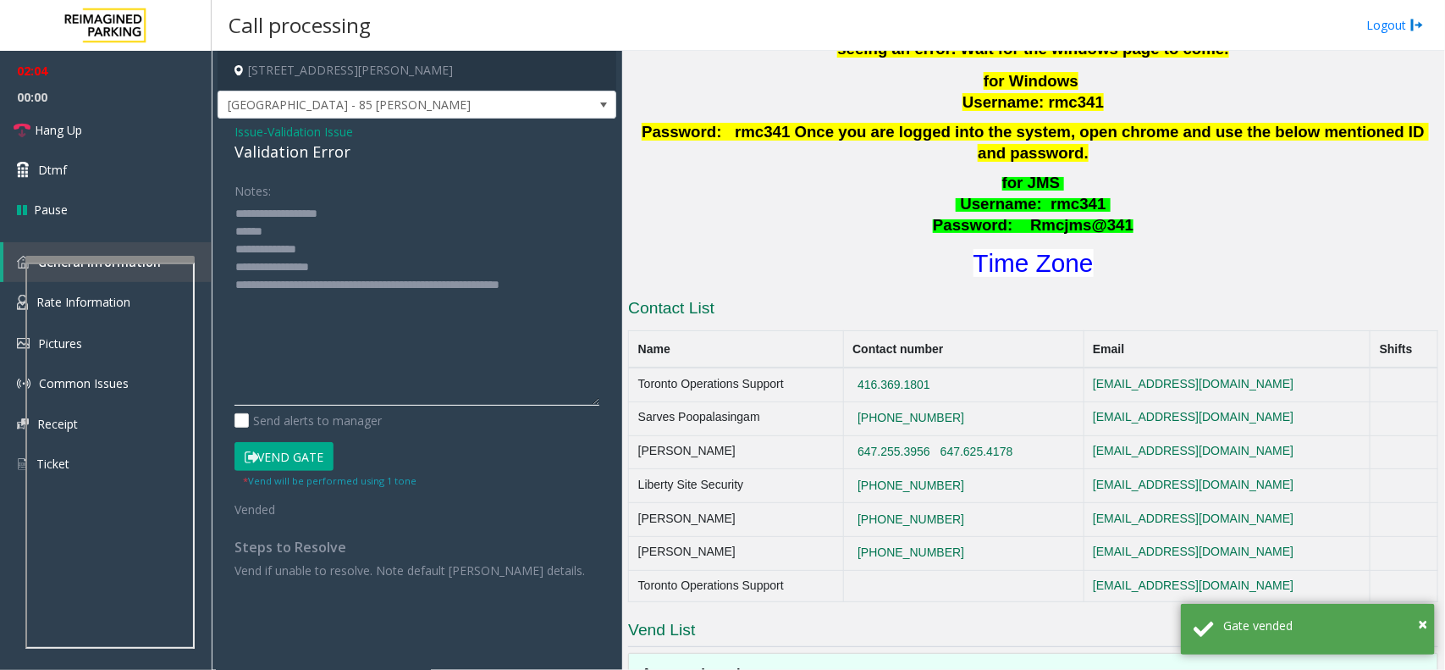
drag, startPoint x: 316, startPoint y: 235, endPoint x: 213, endPoint y: 239, distance: 103.4
click at [213, 239] on app-call-processing-form "[STREET_ADDRESS][PERSON_NAME] [GEOGRAPHIC_DATA] - 85 [PERSON_NAME] Issue - Vali…" at bounding box center [417, 360] width 411 height 619
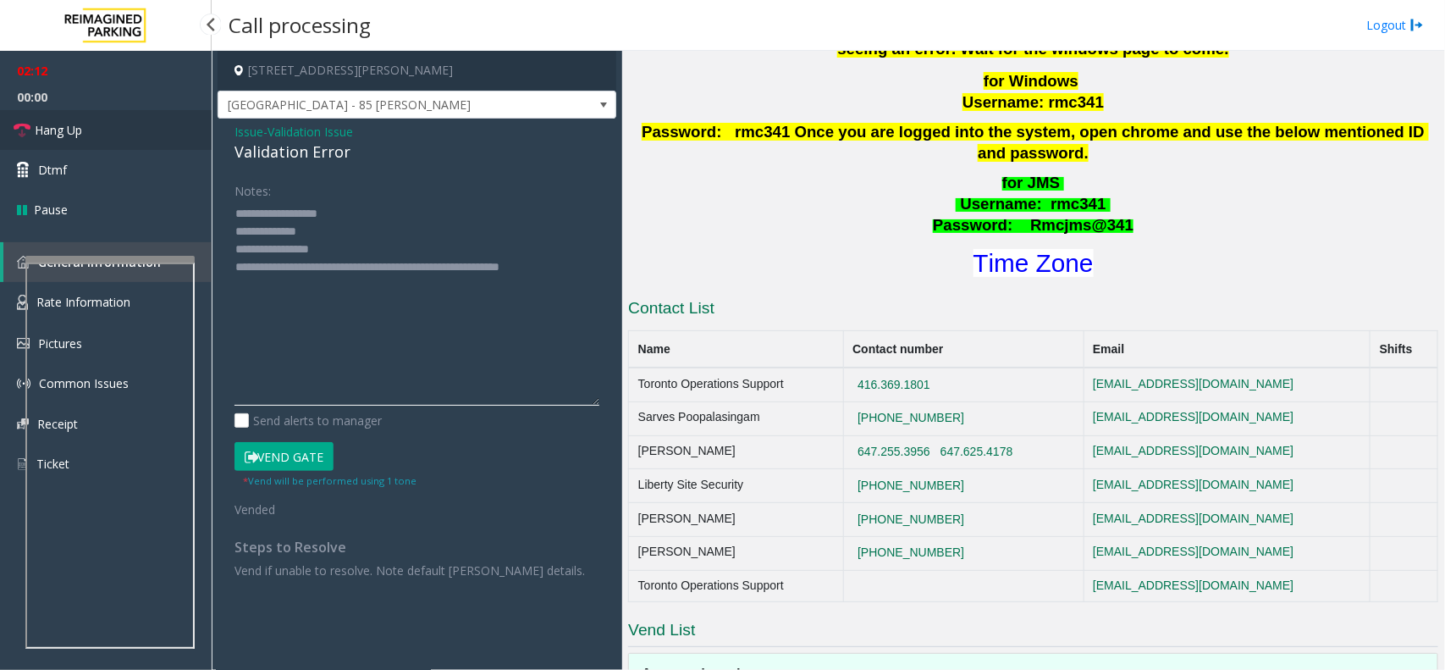
type textarea "**********"
click at [124, 133] on link "Hang Up" at bounding box center [106, 130] width 212 height 40
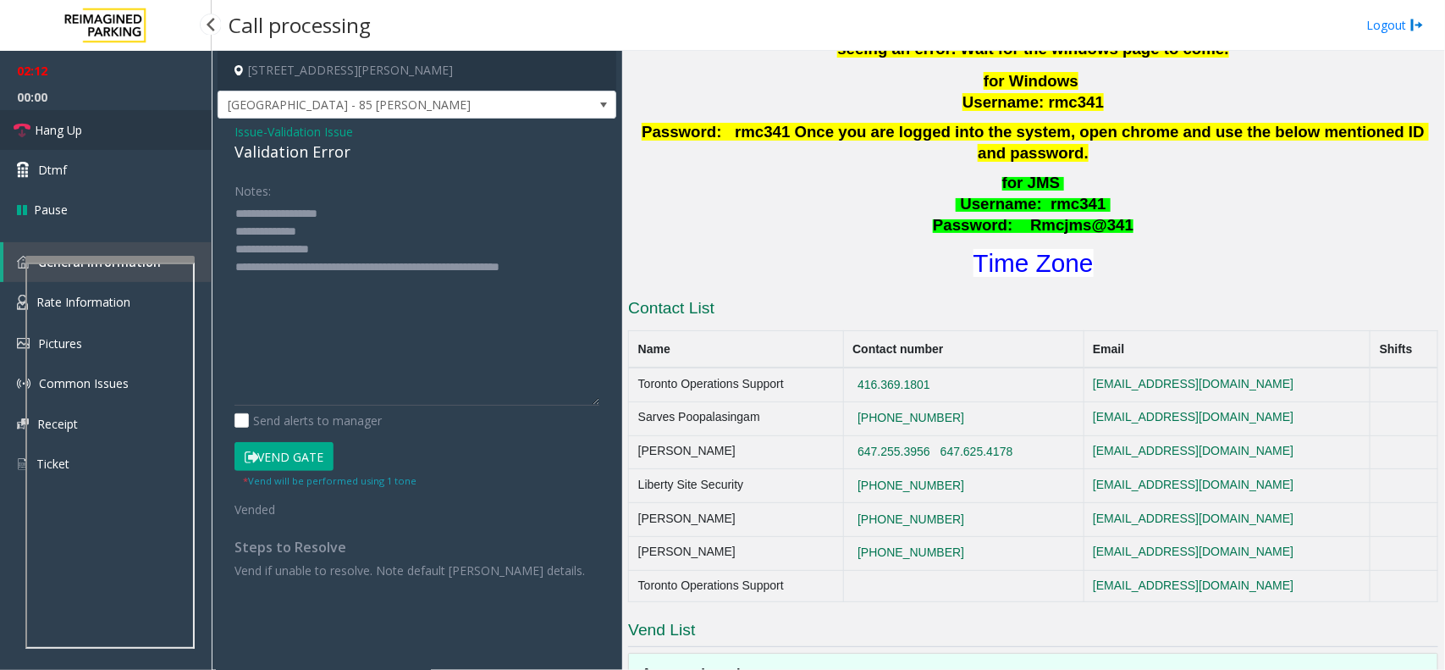
click at [124, 133] on link "Hang Up" at bounding box center [106, 130] width 212 height 40
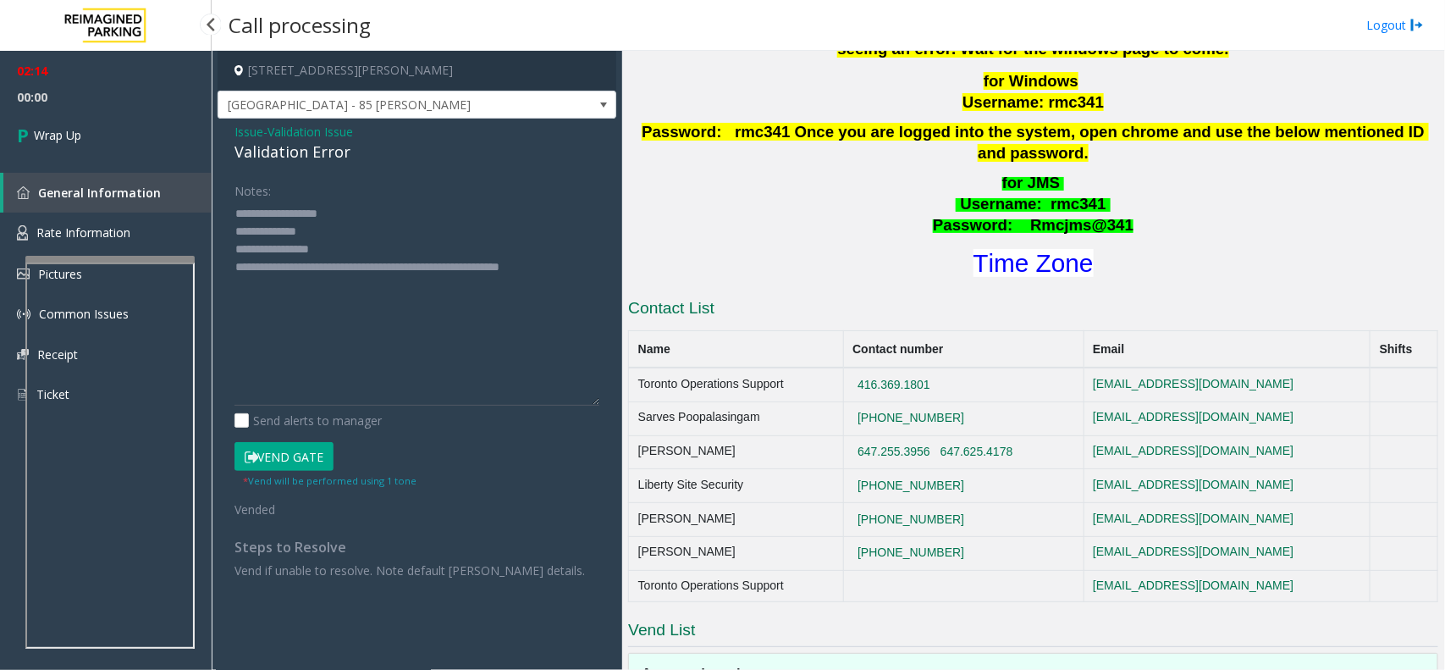
click at [124, 133] on link "Wrap Up" at bounding box center [106, 135] width 212 height 50
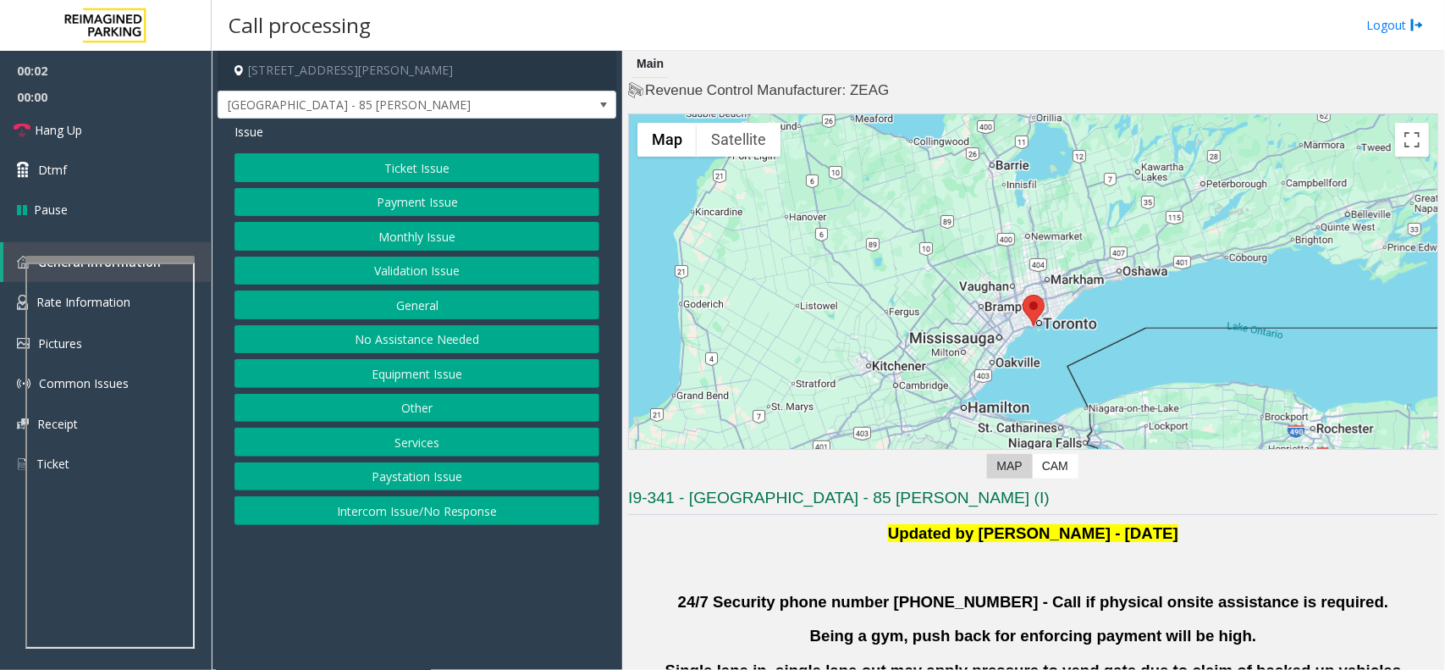
click at [409, 280] on button "Validation Issue" at bounding box center [417, 271] width 365 height 29
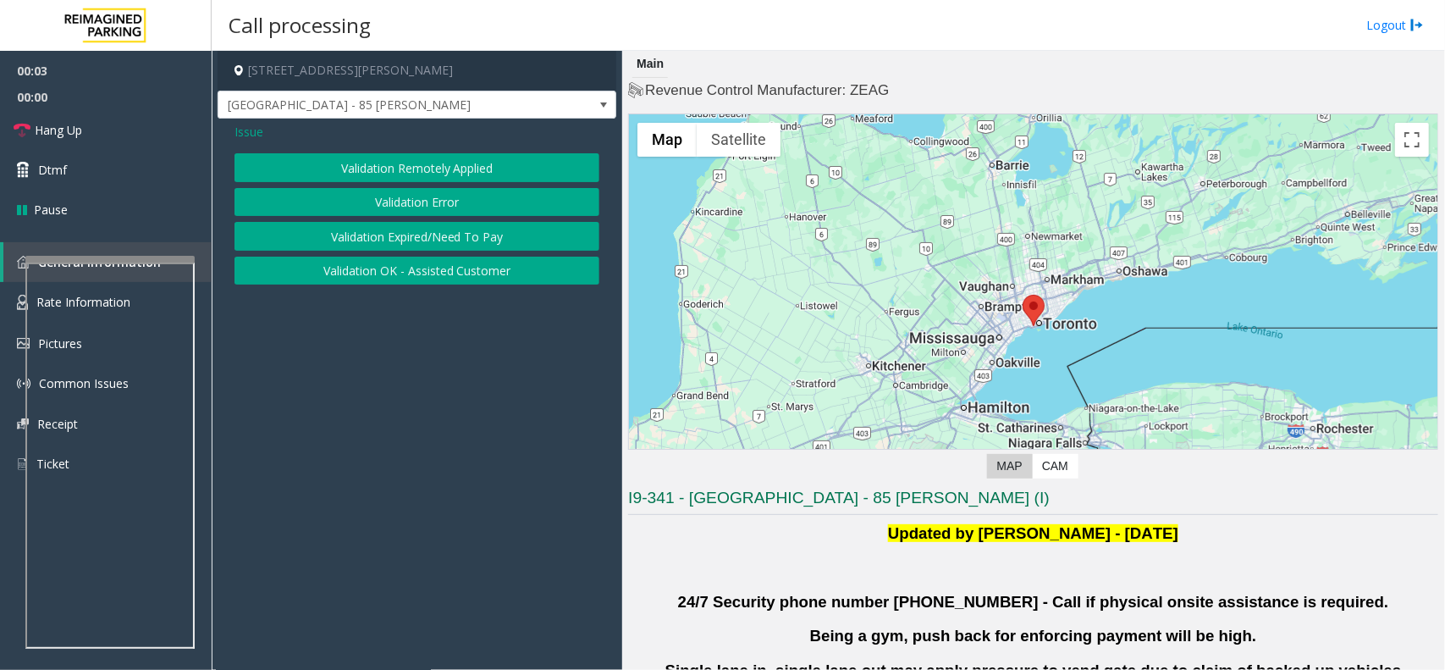
click at [413, 206] on button "Validation Error" at bounding box center [417, 202] width 365 height 29
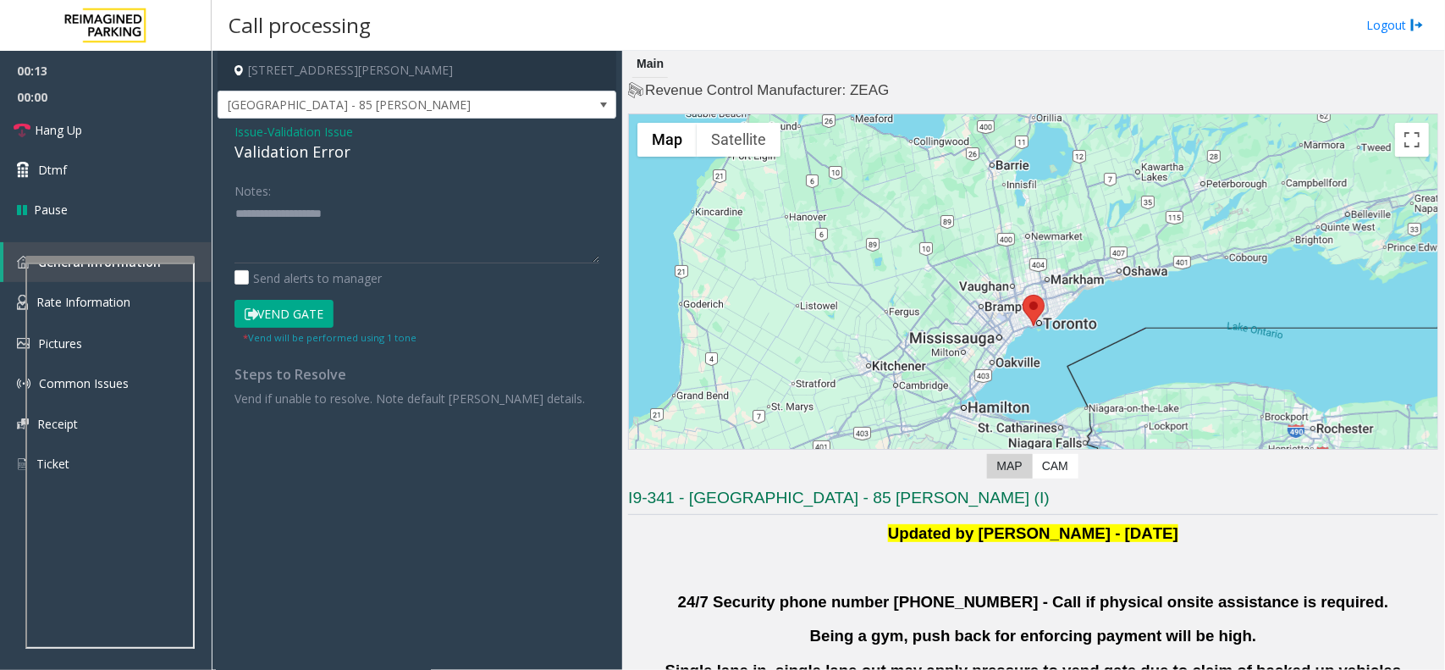
click at [347, 124] on span "Validation Issue" at bounding box center [311, 132] width 86 height 18
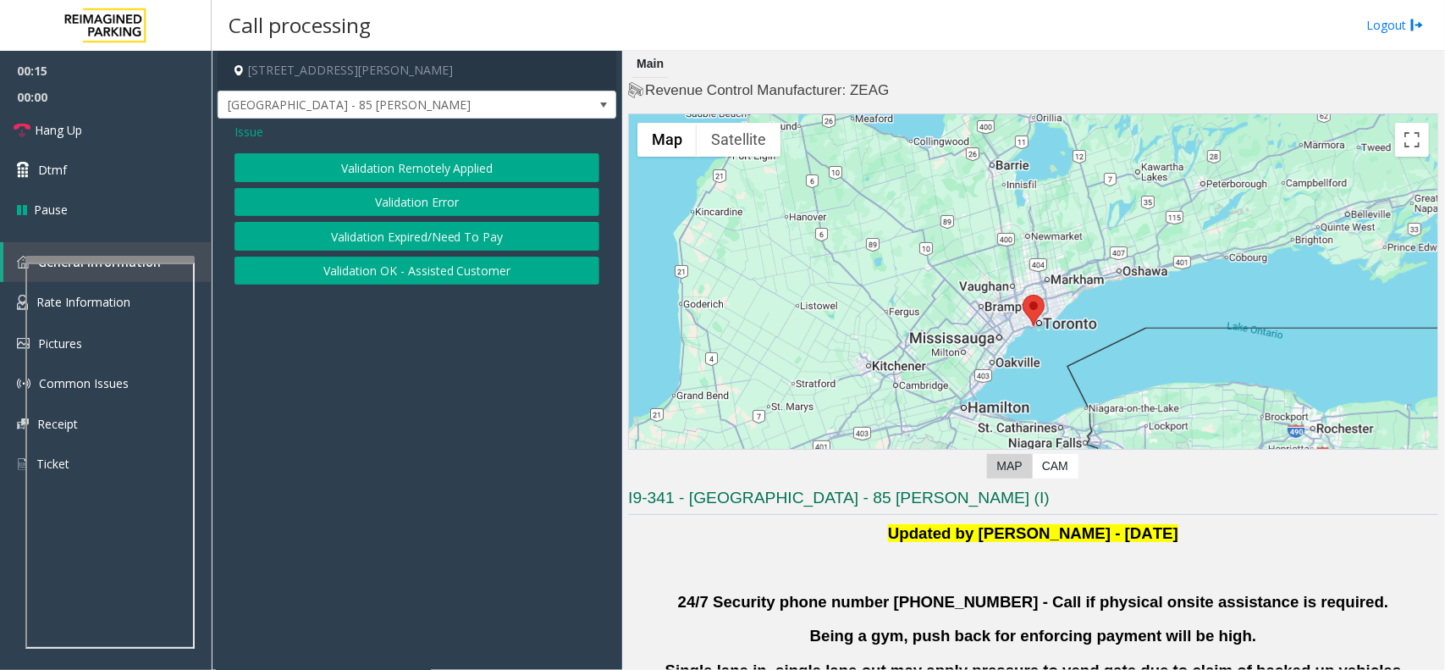
click at [261, 136] on span "Issue" at bounding box center [249, 132] width 29 height 18
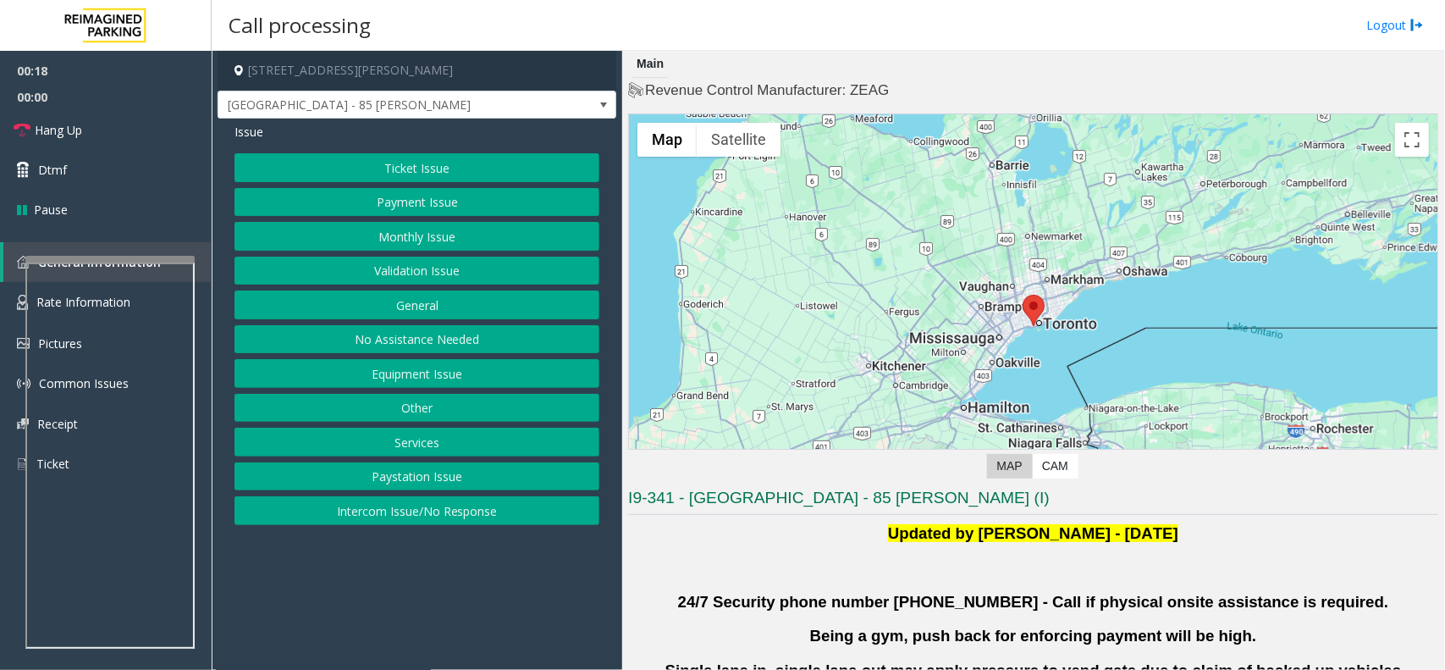
click at [430, 340] on button "No Assistance Needed" at bounding box center [417, 339] width 365 height 29
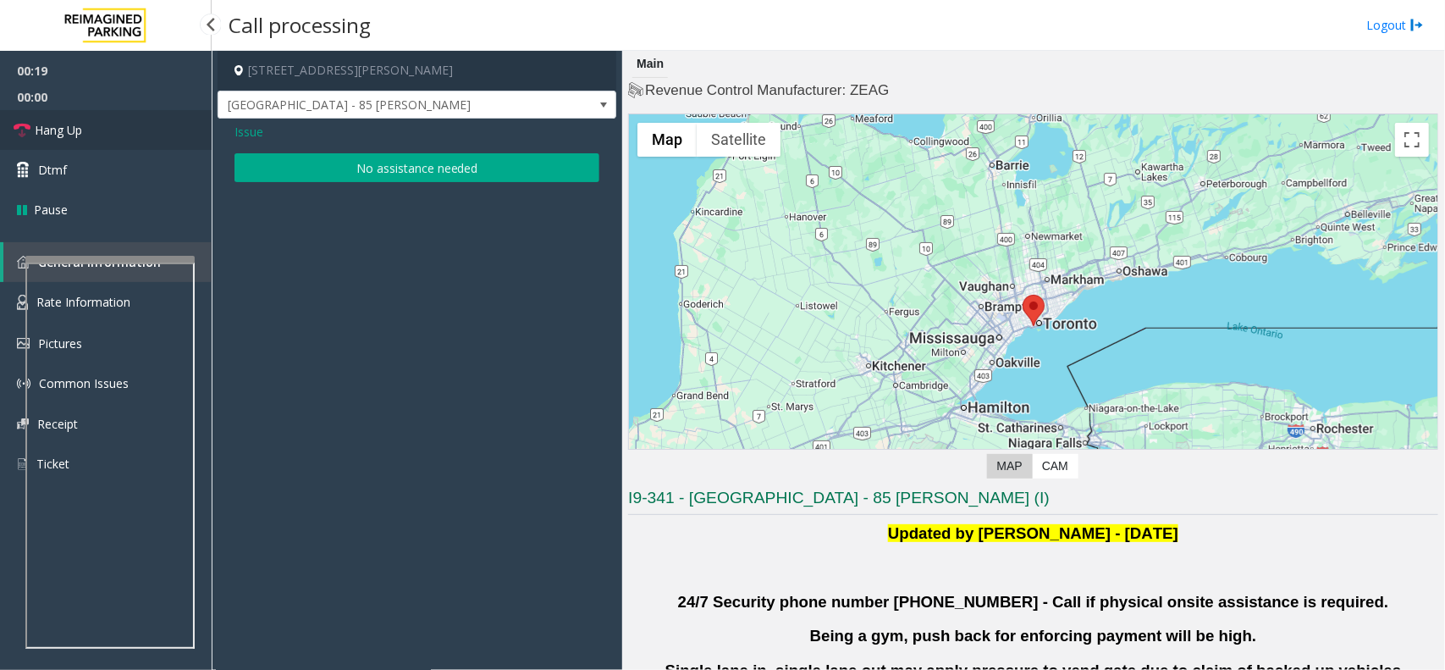
click at [102, 129] on link "Hang Up" at bounding box center [106, 130] width 212 height 40
click at [276, 178] on button "No assistance needed" at bounding box center [417, 167] width 365 height 29
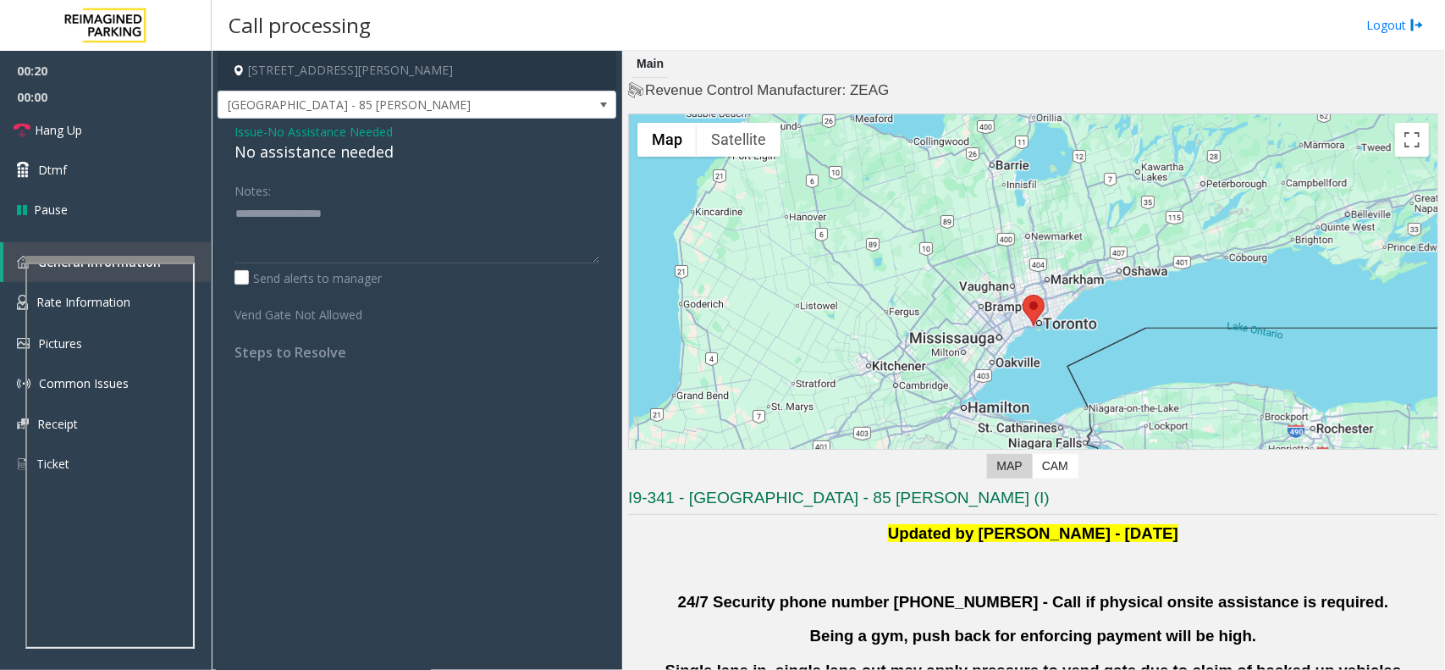
click at [274, 153] on div "No assistance needed" at bounding box center [417, 152] width 365 height 23
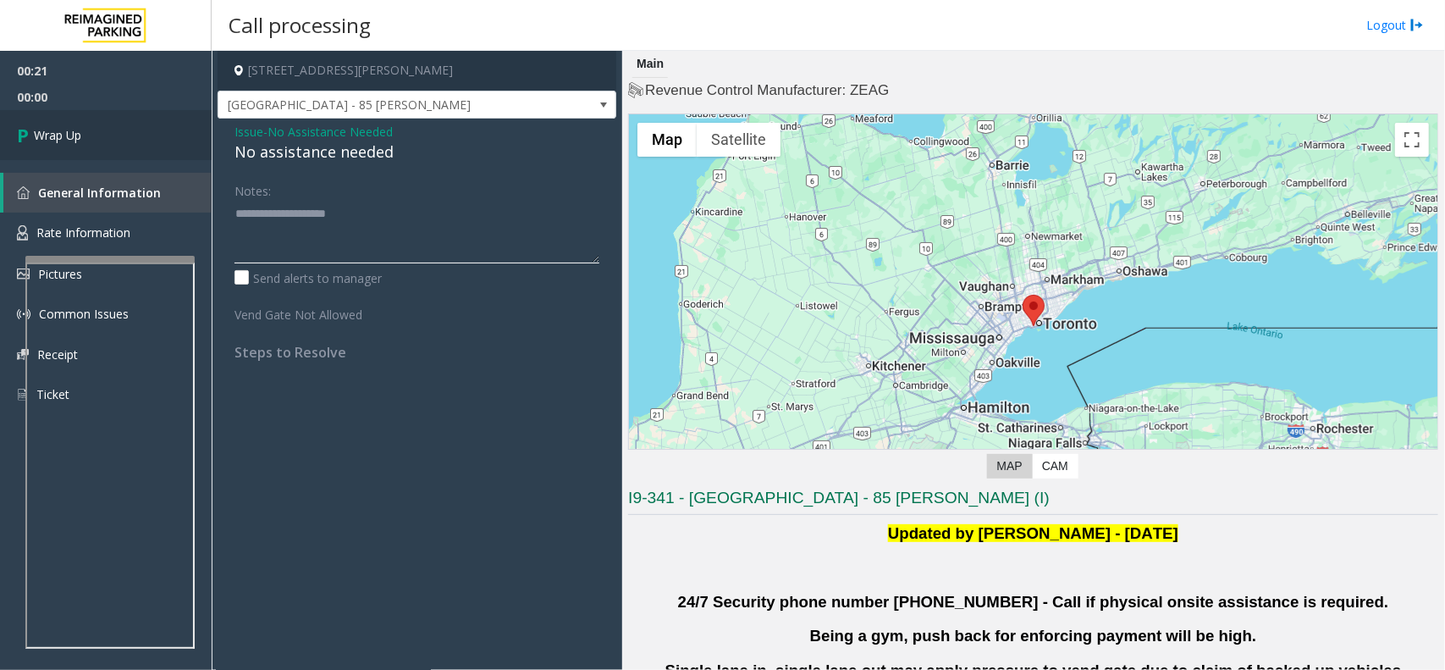
type textarea "**********"
click at [82, 140] on link "Wrap Up" at bounding box center [106, 135] width 212 height 50
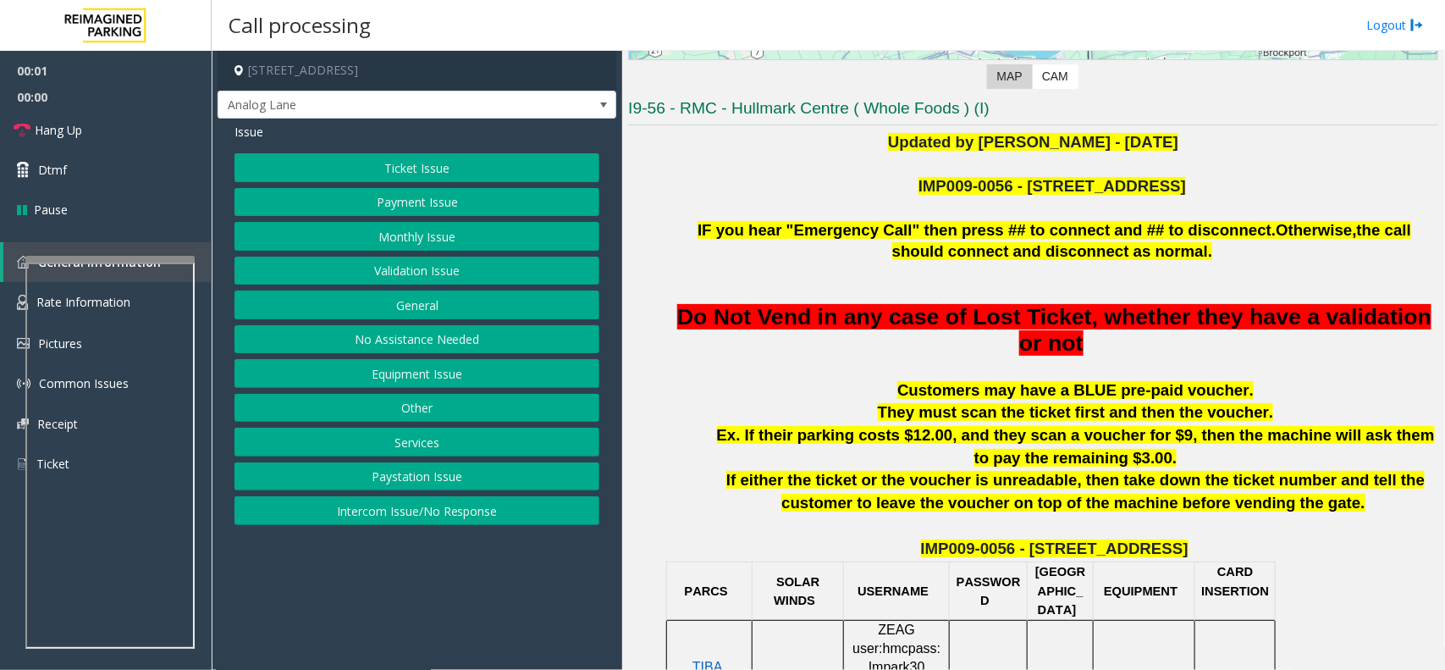
scroll to position [423, 0]
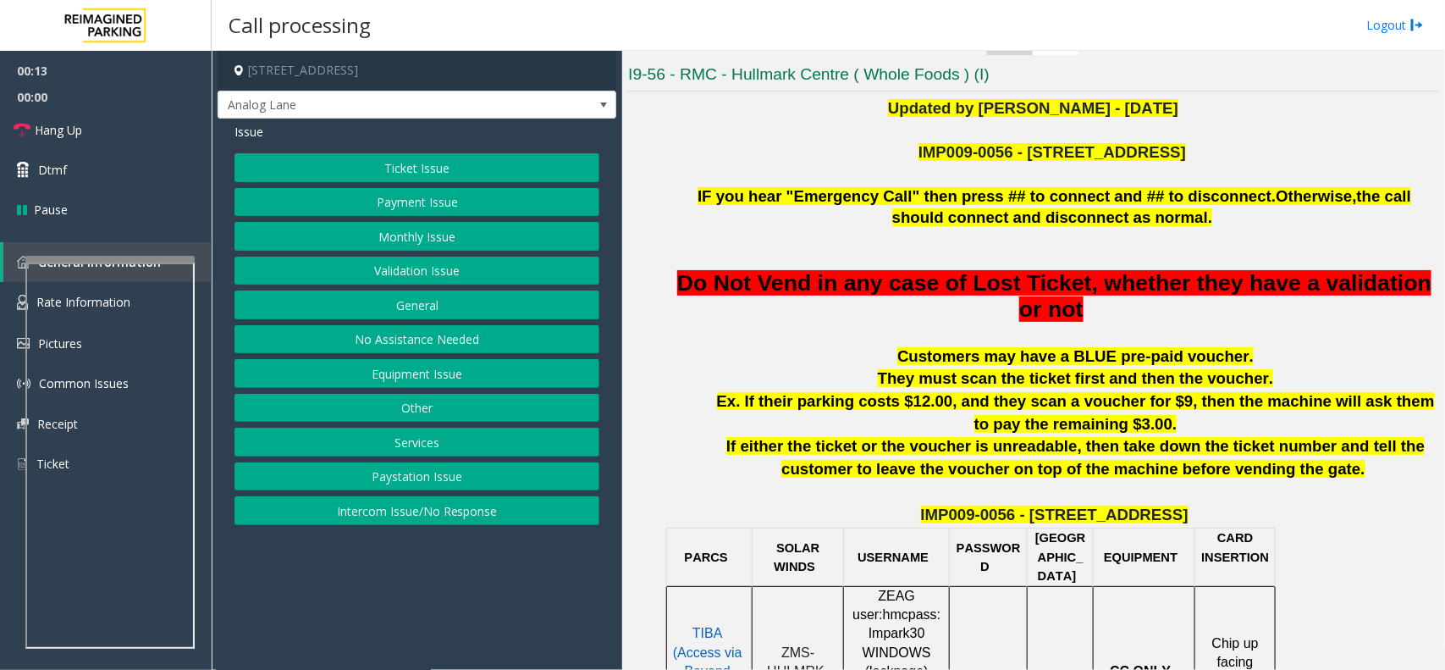
click at [468, 375] on button "Equipment Issue" at bounding box center [417, 373] width 365 height 29
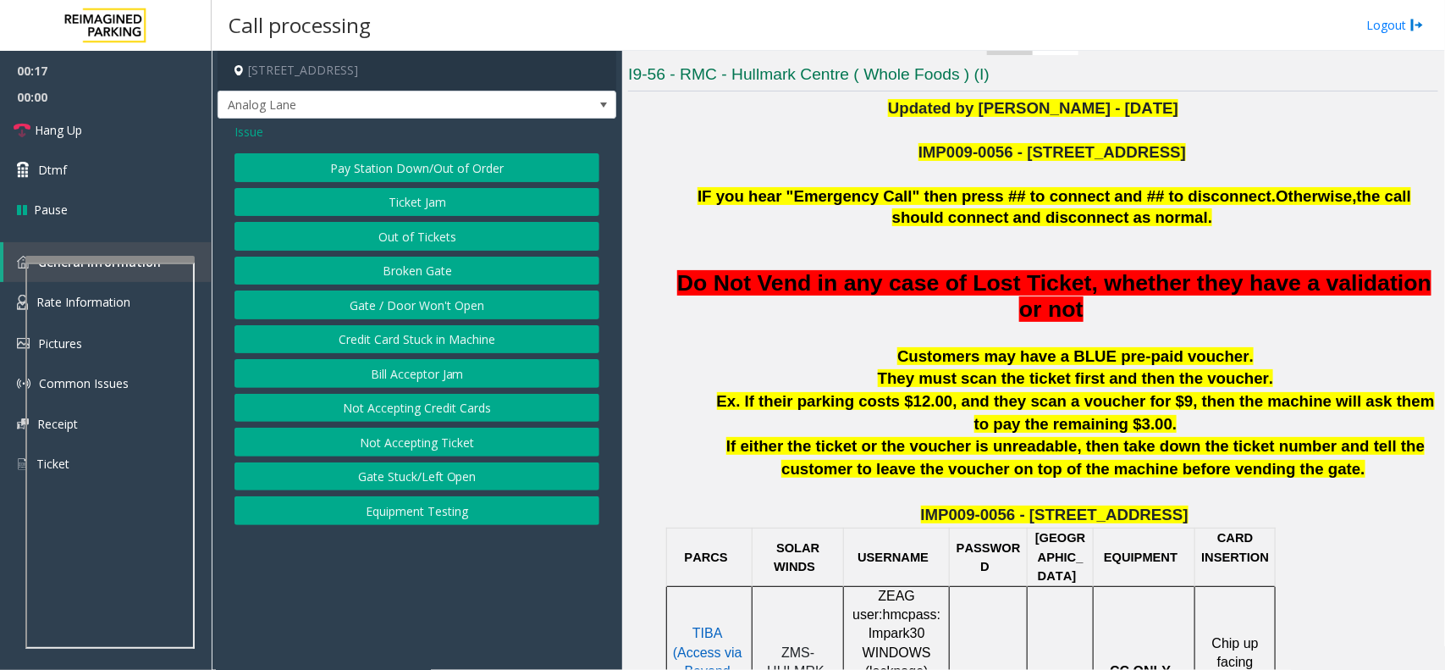
click at [462, 517] on button "Equipment Testing" at bounding box center [417, 510] width 365 height 29
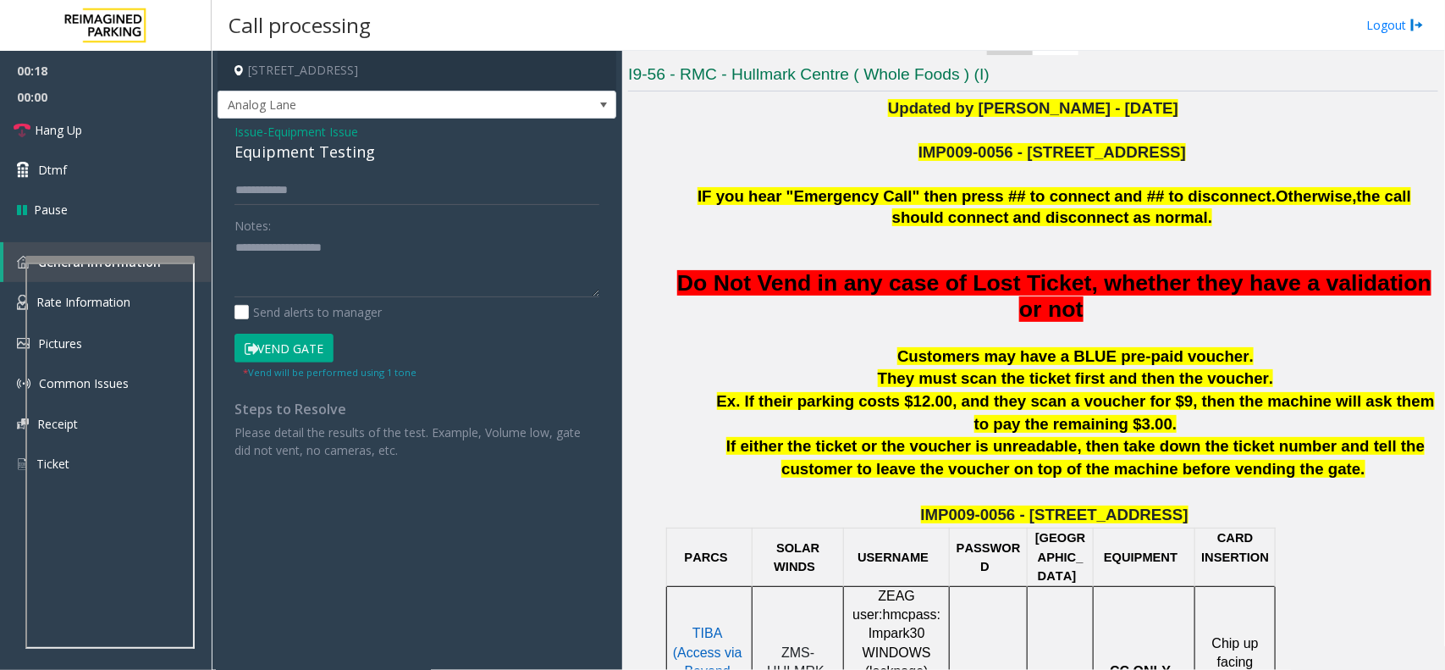
click at [284, 157] on div "Equipment Testing" at bounding box center [417, 152] width 365 height 23
type textarea "**********"
click at [319, 174] on div "Issue - Equipment Issue Equipment Testing Notes: Send alerts to manager Vend Ga…" at bounding box center [417, 297] width 399 height 357
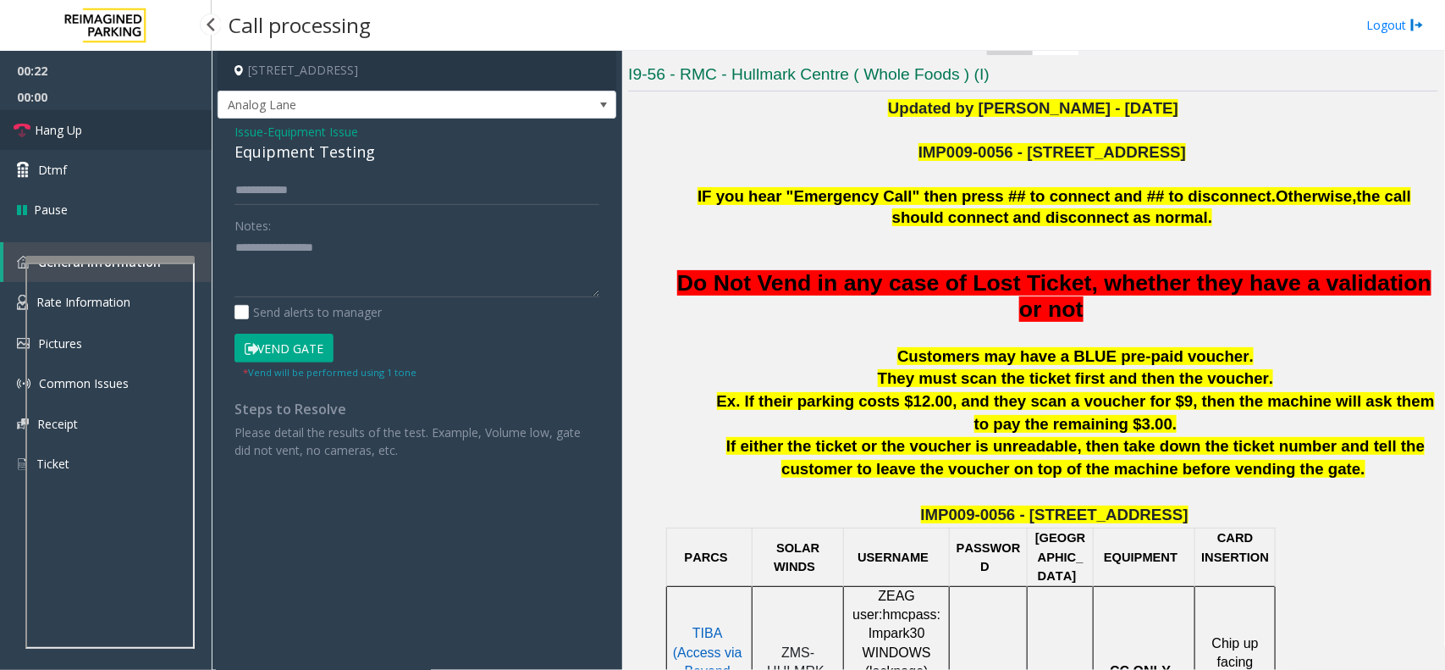
click at [86, 119] on link "Hang Up" at bounding box center [106, 130] width 212 height 40
click at [104, 136] on link "Hang Up" at bounding box center [106, 130] width 212 height 40
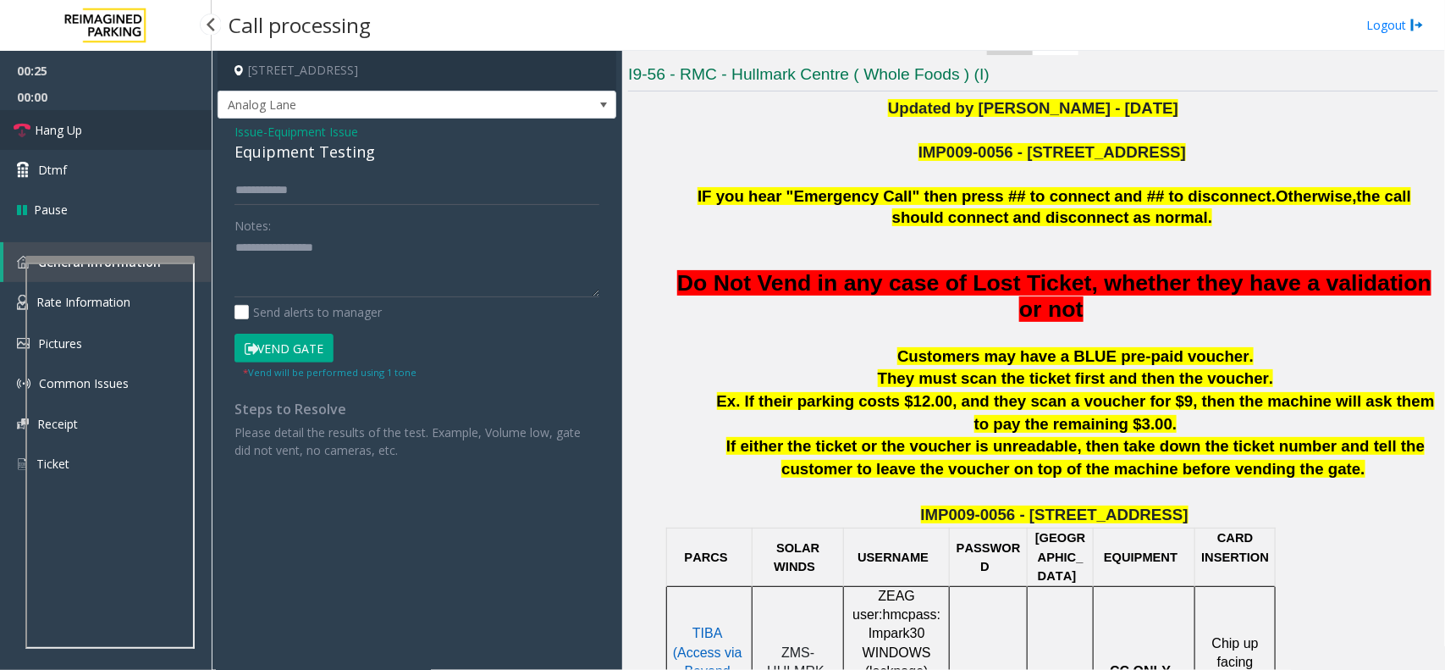
click at [104, 136] on link "Hang Up" at bounding box center [106, 130] width 212 height 40
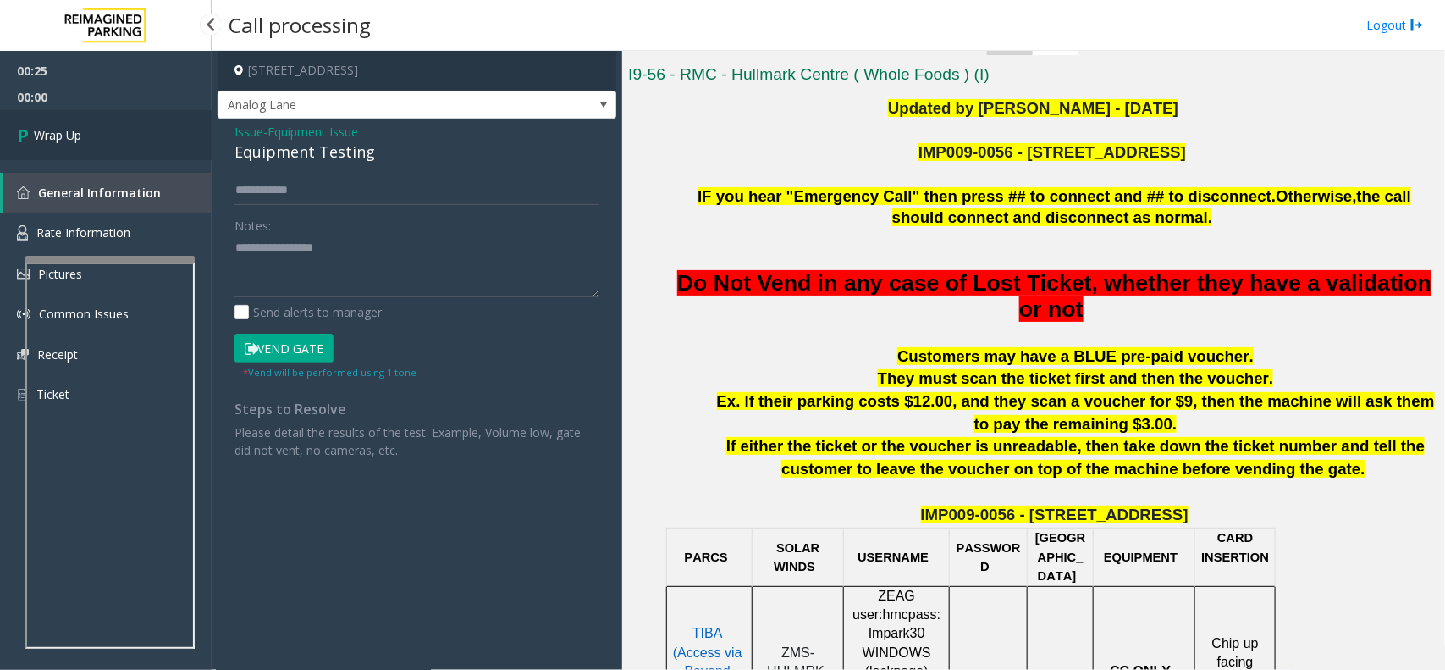
click at [104, 136] on link "Wrap Up" at bounding box center [106, 135] width 212 height 50
drag, startPoint x: 104, startPoint y: 136, endPoint x: 106, endPoint y: 145, distance: 8.6
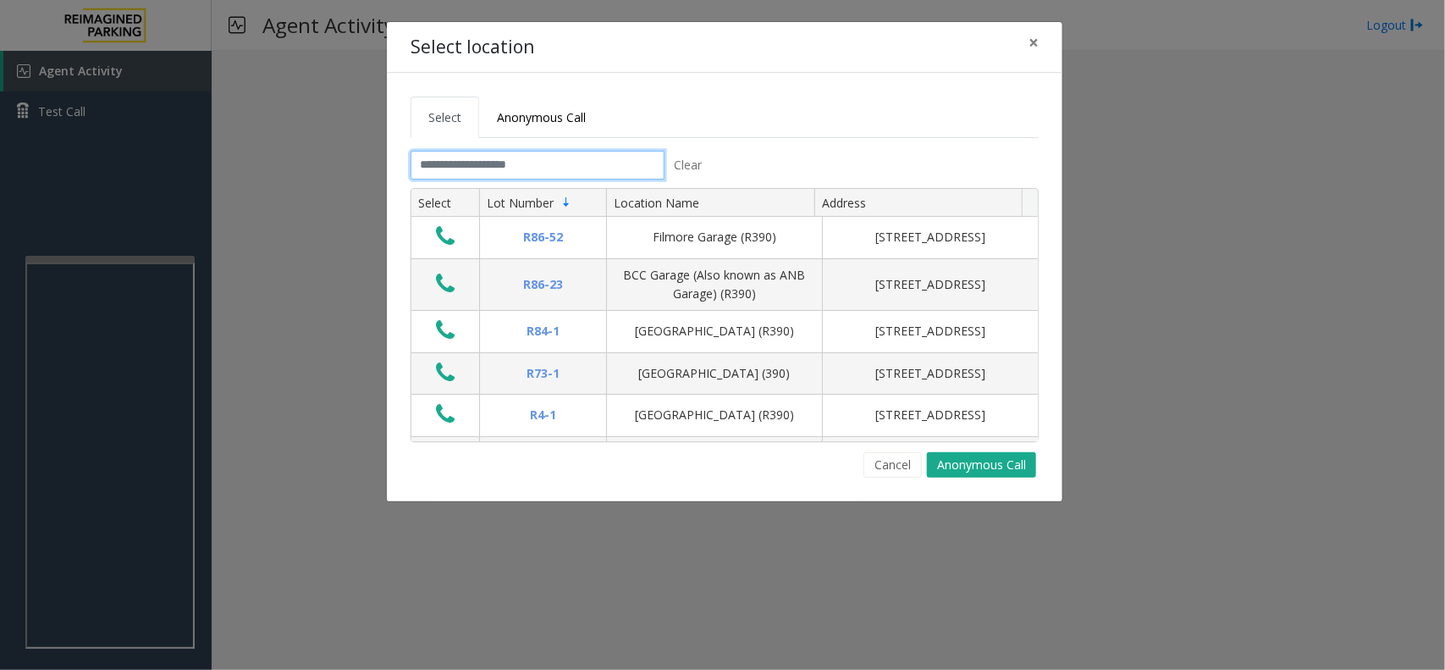
click at [557, 168] on input "text" at bounding box center [538, 165] width 254 height 29
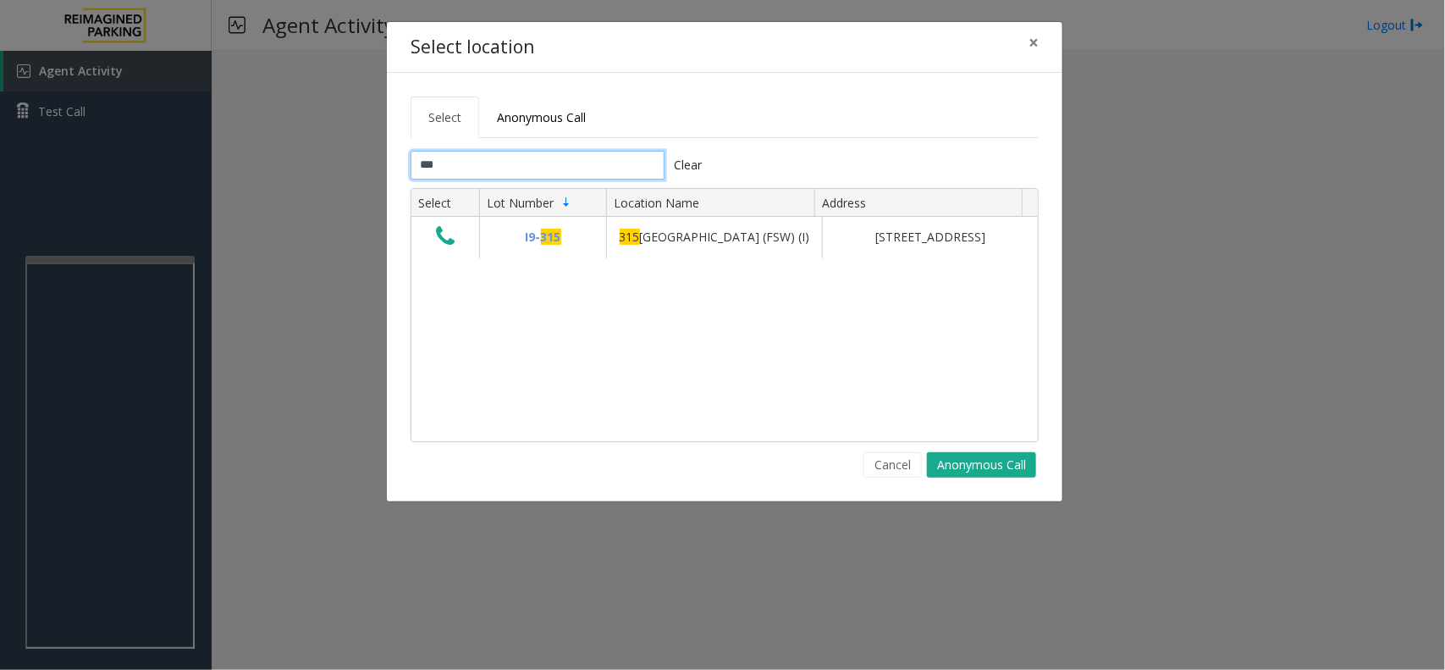
type input "***"
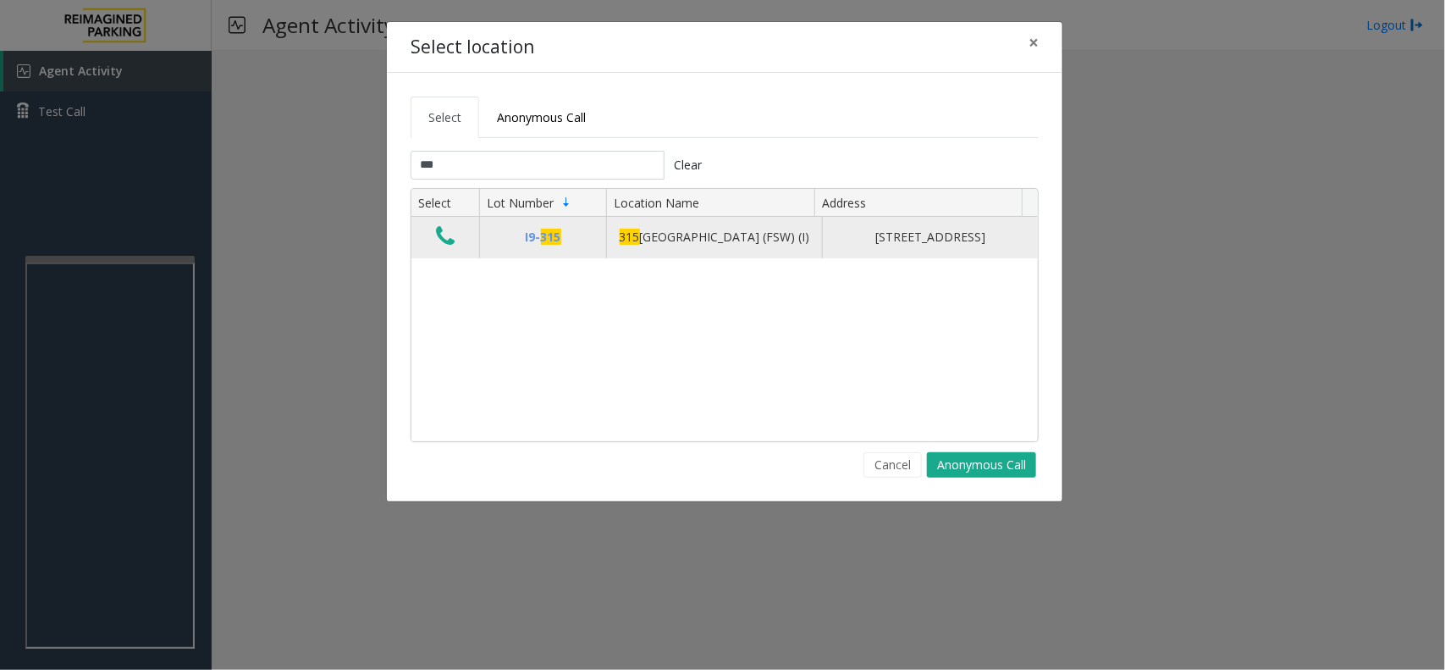
click at [449, 240] on icon "Data table" at bounding box center [445, 236] width 19 height 24
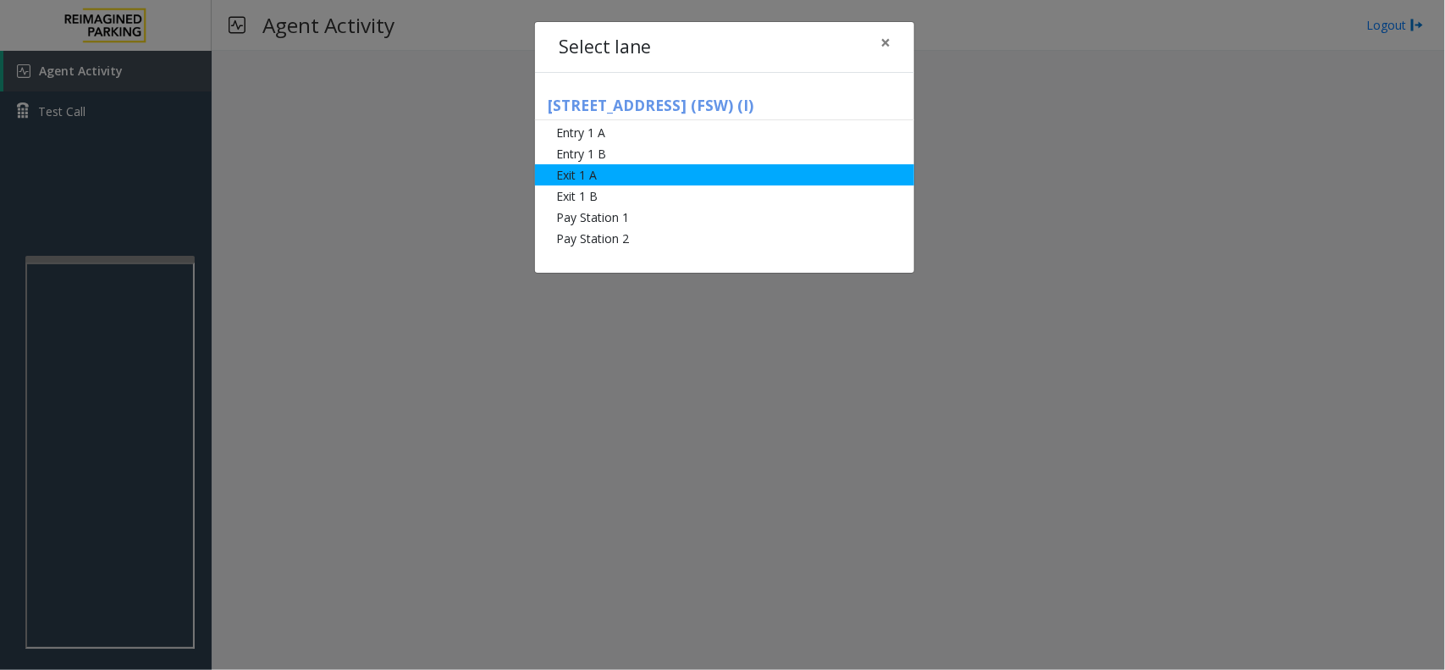
click at [597, 174] on li "Exit 1 A" at bounding box center [724, 174] width 379 height 21
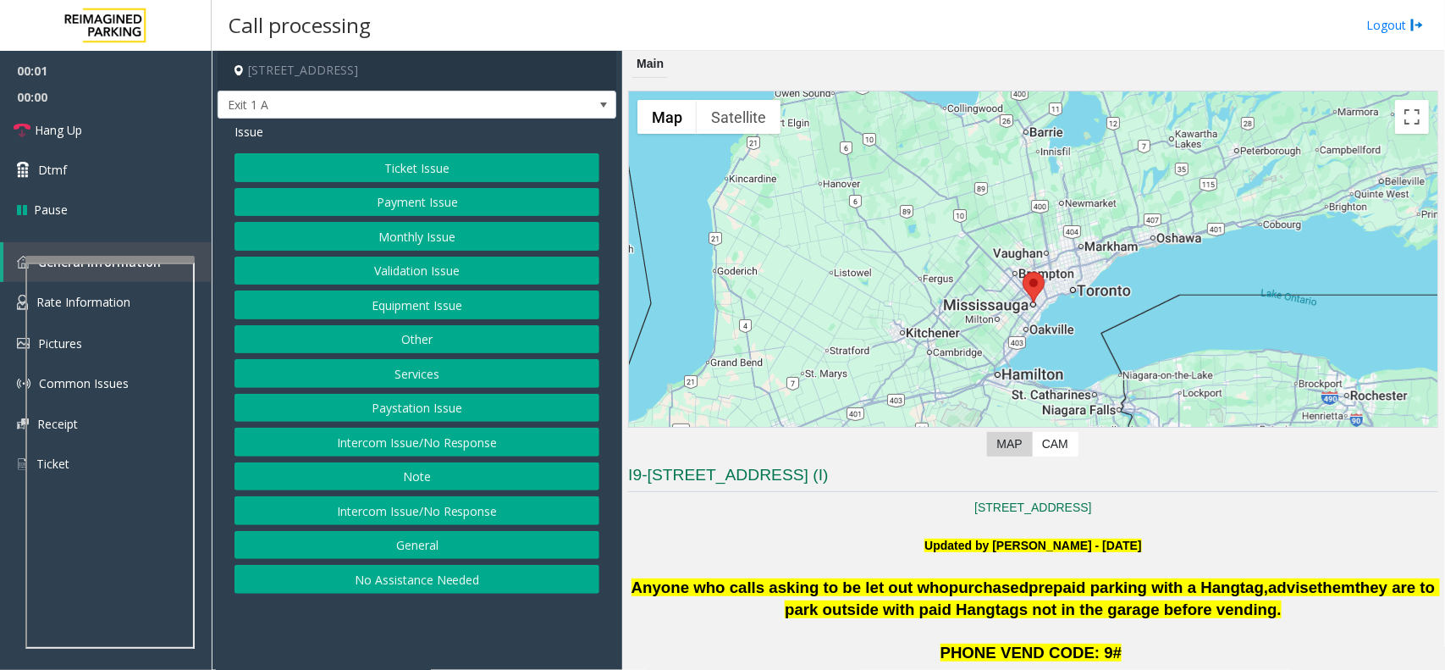
click at [446, 174] on button "Ticket Issue" at bounding box center [417, 167] width 365 height 29
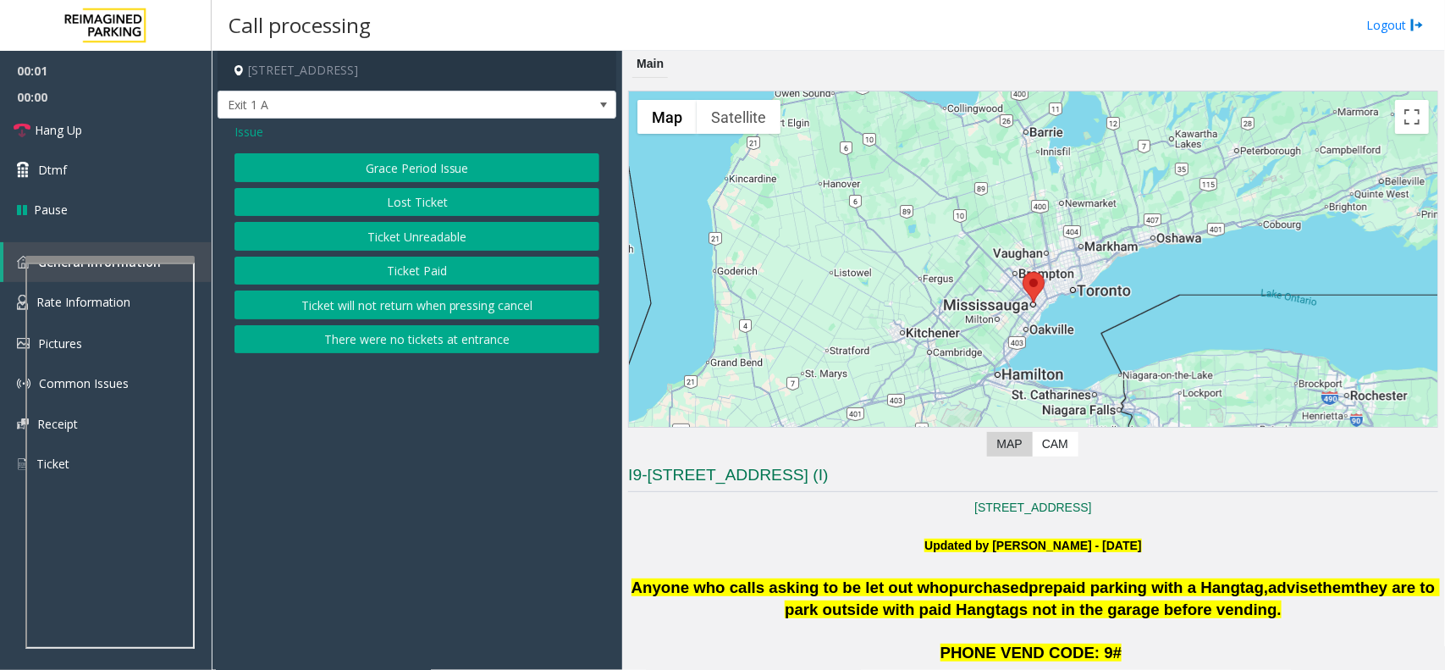
click at [484, 233] on button "Ticket Unreadable" at bounding box center [417, 236] width 365 height 29
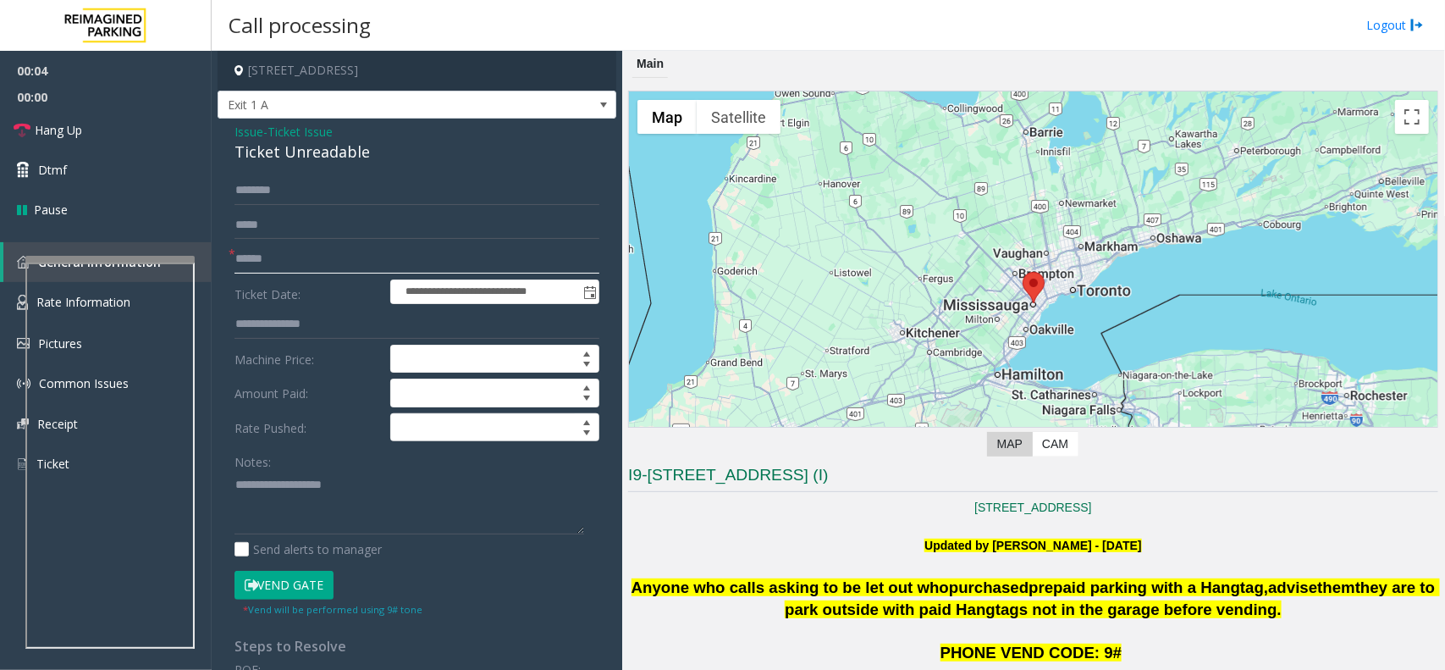
click at [313, 261] on input "text" at bounding box center [417, 259] width 365 height 29
type input "******"
type textarea "**********"
click at [268, 258] on input "******" at bounding box center [417, 259] width 365 height 29
click at [277, 254] on input "******" at bounding box center [417, 259] width 365 height 29
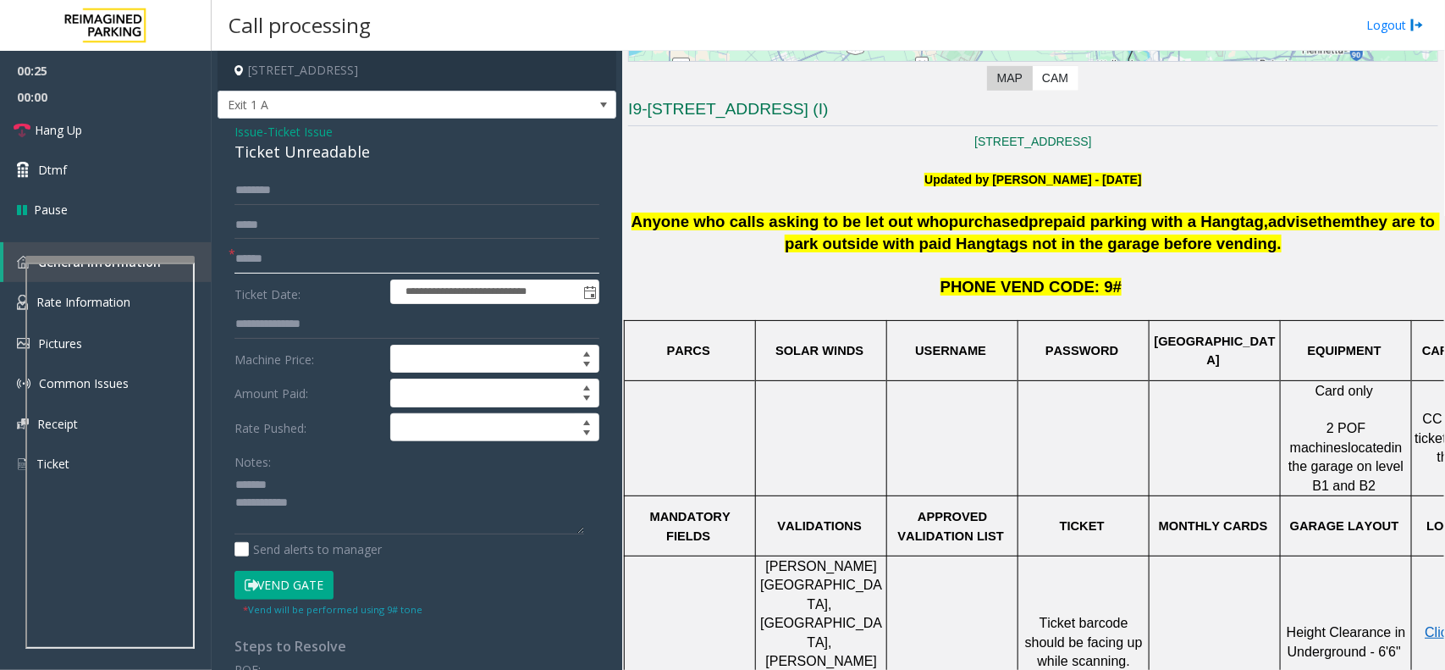
scroll to position [529, 0]
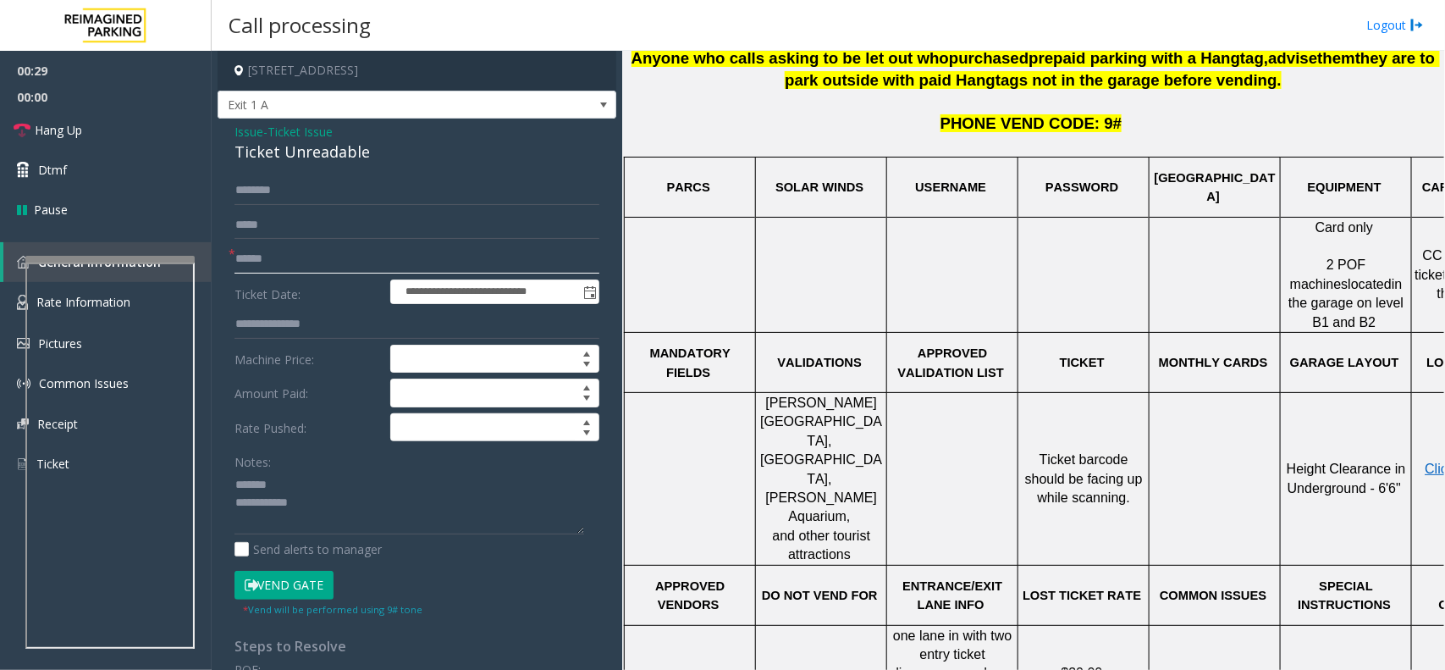
type input "******"
click at [298, 161] on div "Ticket Unreadable" at bounding box center [417, 152] width 365 height 23
type textarea "**********"
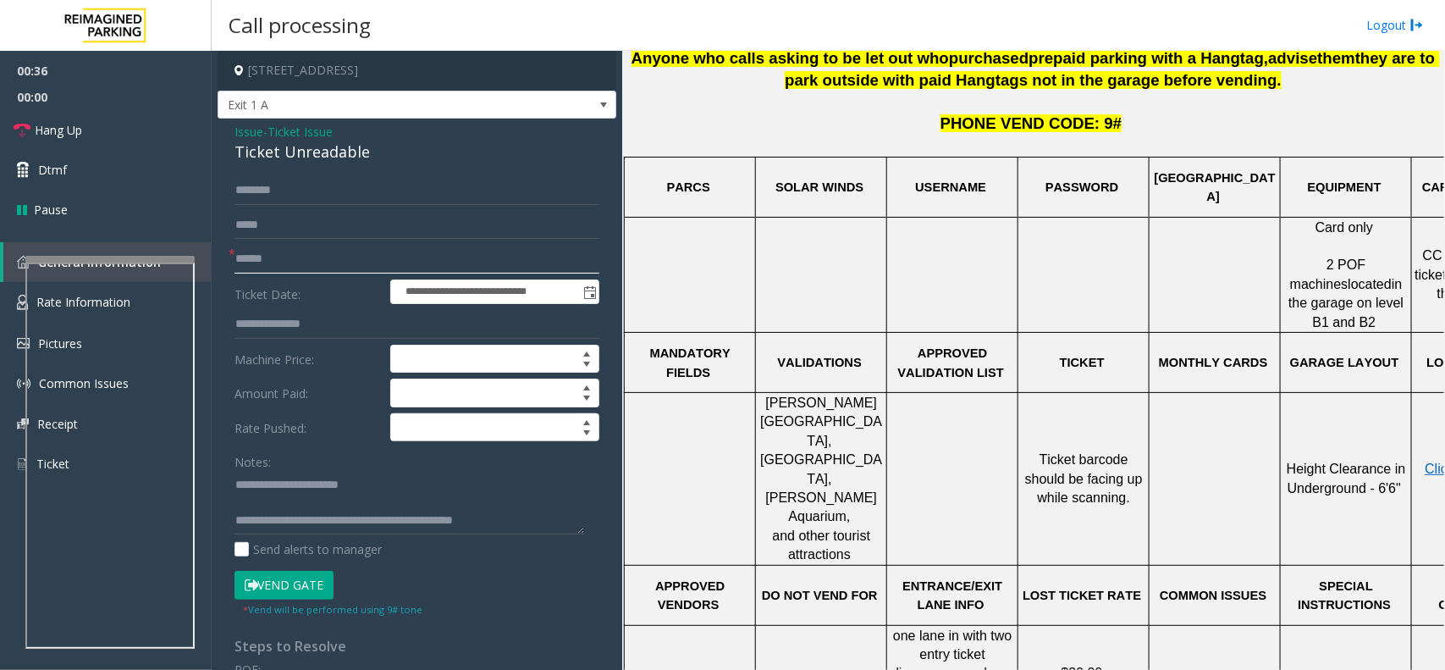
click at [295, 260] on input "******" at bounding box center [417, 259] width 365 height 29
click at [378, 505] on textarea at bounding box center [410, 503] width 350 height 64
click at [312, 535] on button "Vend Gate" at bounding box center [284, 585] width 99 height 29
click at [328, 506] on textarea at bounding box center [410, 503] width 350 height 64
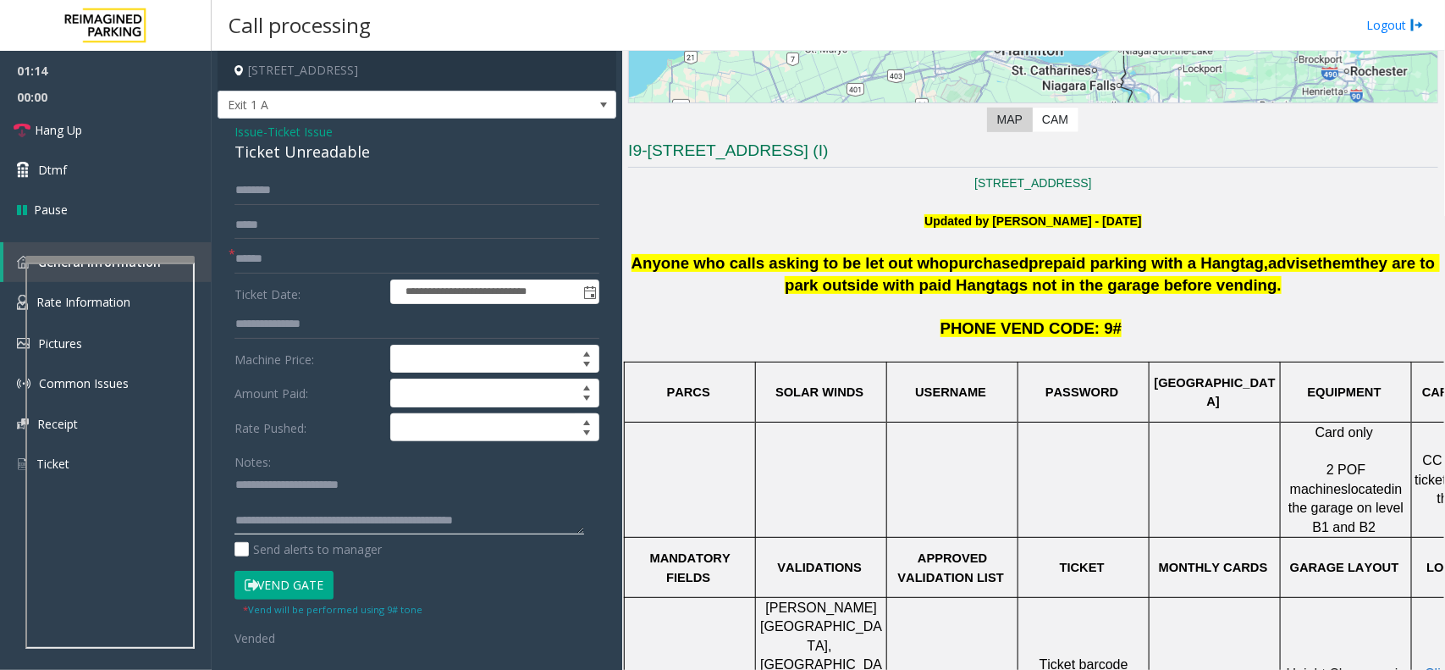
scroll to position [318, 0]
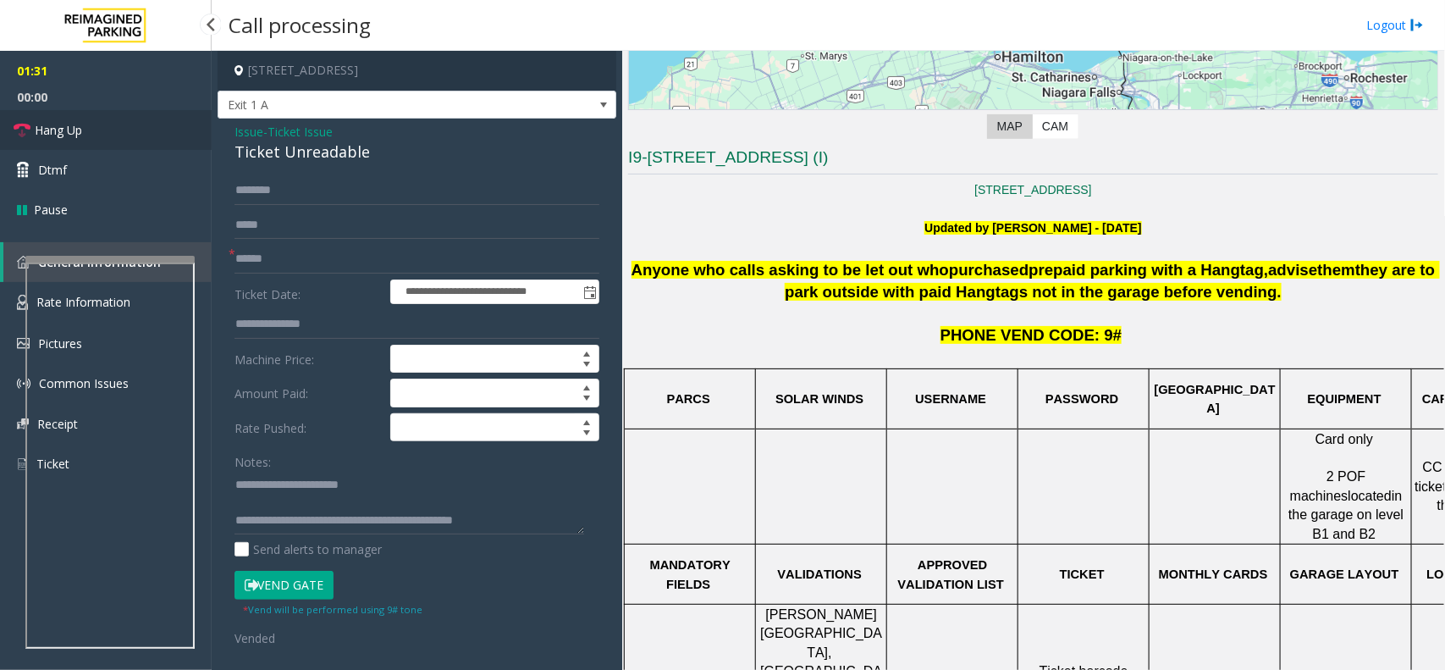
click at [152, 129] on link "Hang Up" at bounding box center [106, 130] width 212 height 40
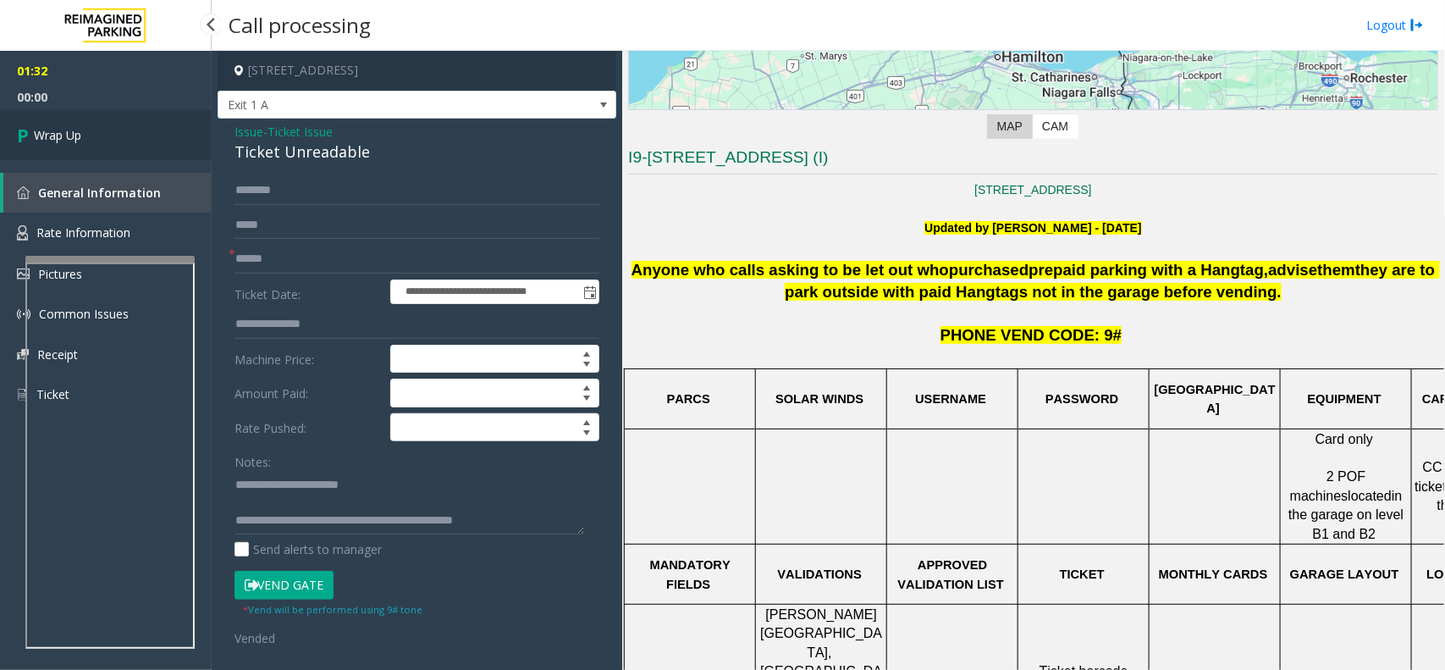
click at [152, 129] on link "Wrap Up" at bounding box center [106, 135] width 212 height 50
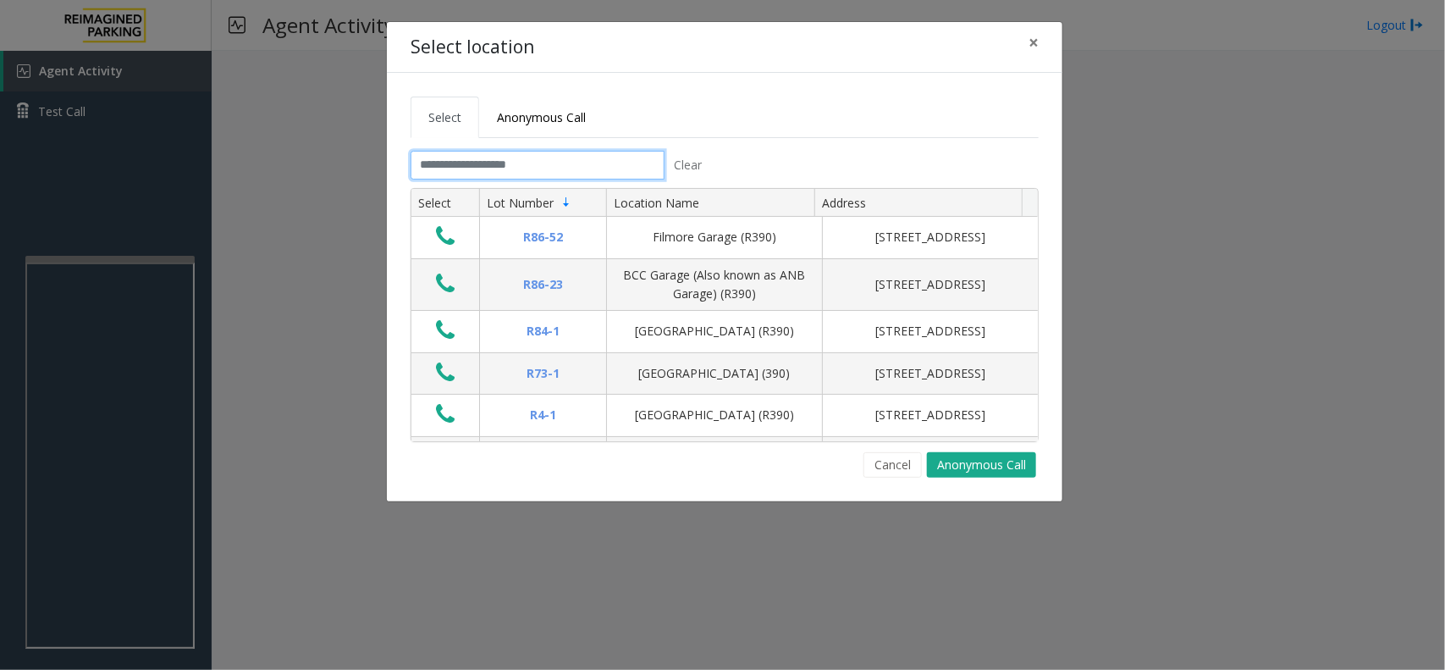
click at [467, 165] on input "text" at bounding box center [538, 165] width 254 height 29
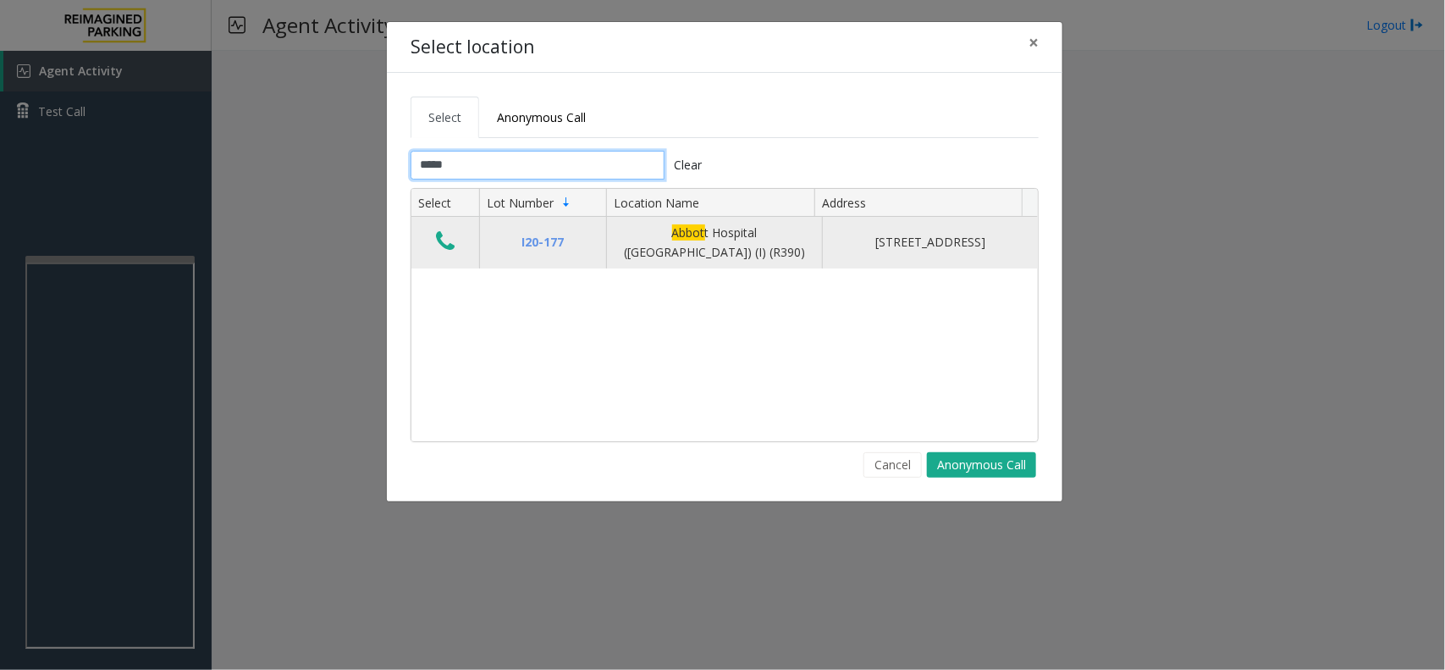
type input "*****"
click at [442, 242] on icon "Data table" at bounding box center [445, 241] width 19 height 24
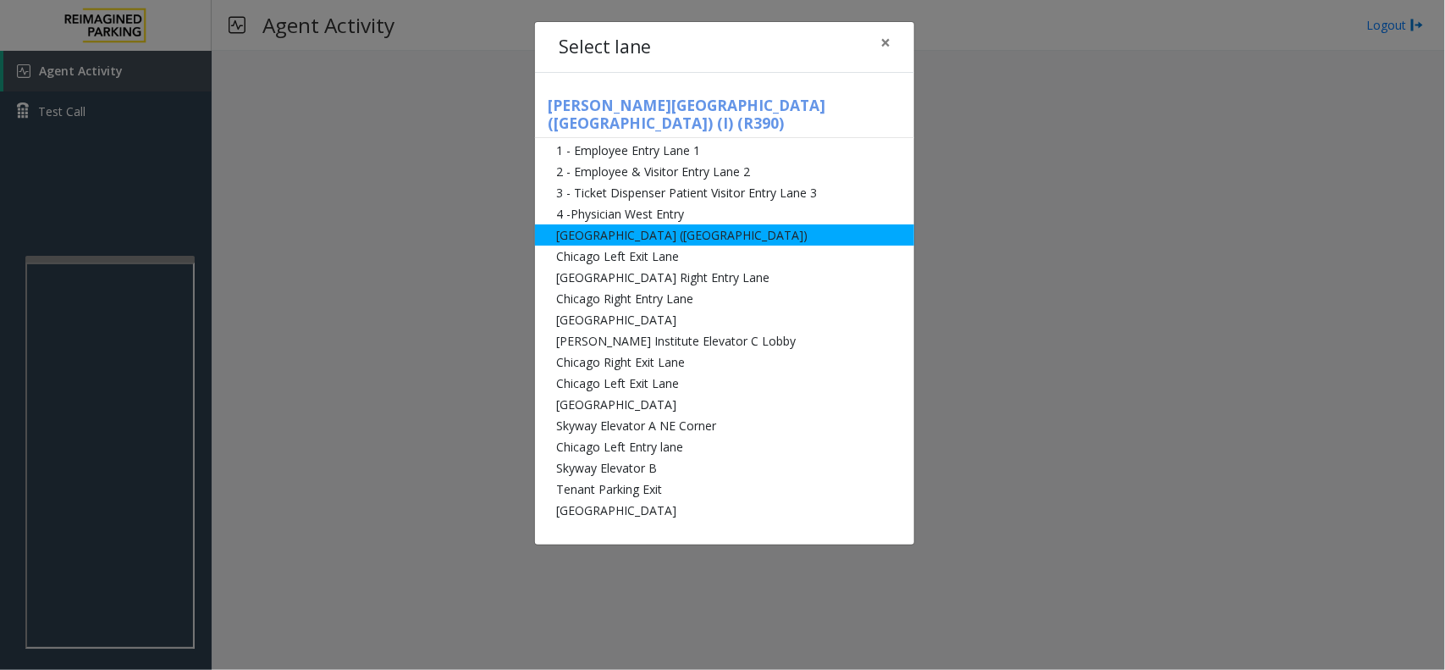
click at [645, 224] on li "[GEOGRAPHIC_DATA] ([GEOGRAPHIC_DATA])" at bounding box center [724, 234] width 379 height 21
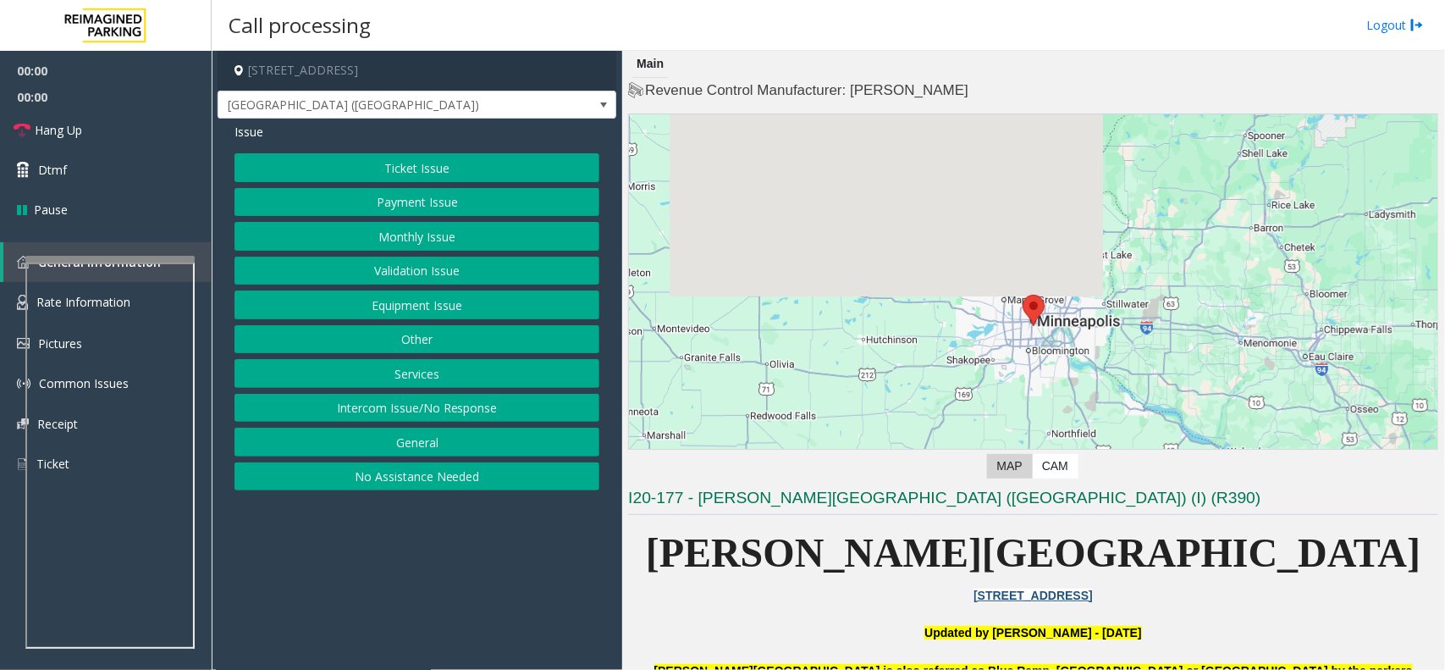
click at [437, 166] on button "Ticket Issue" at bounding box center [417, 167] width 365 height 29
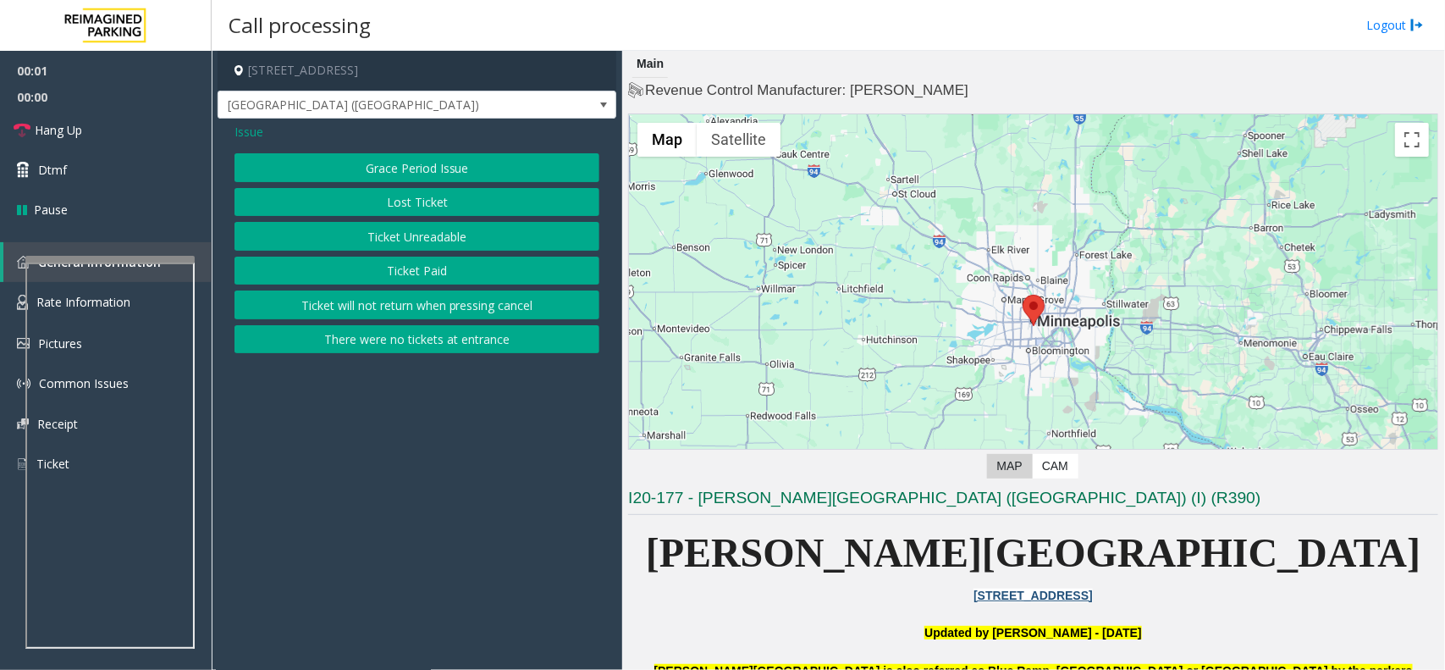
click at [467, 237] on button "Ticket Unreadable" at bounding box center [417, 236] width 365 height 29
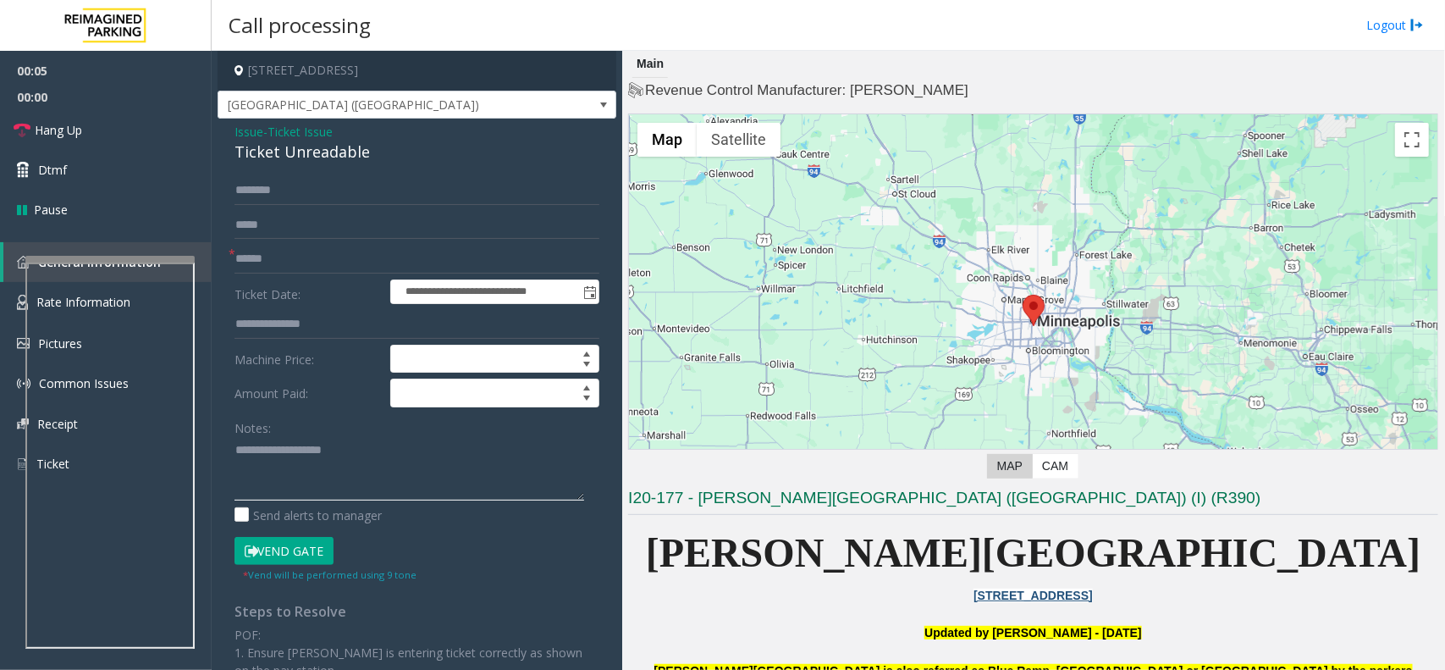
click at [272, 468] on textarea at bounding box center [410, 469] width 350 height 64
paste textarea "**********"
click at [301, 155] on div "Ticket Unreadable" at bounding box center [417, 152] width 365 height 23
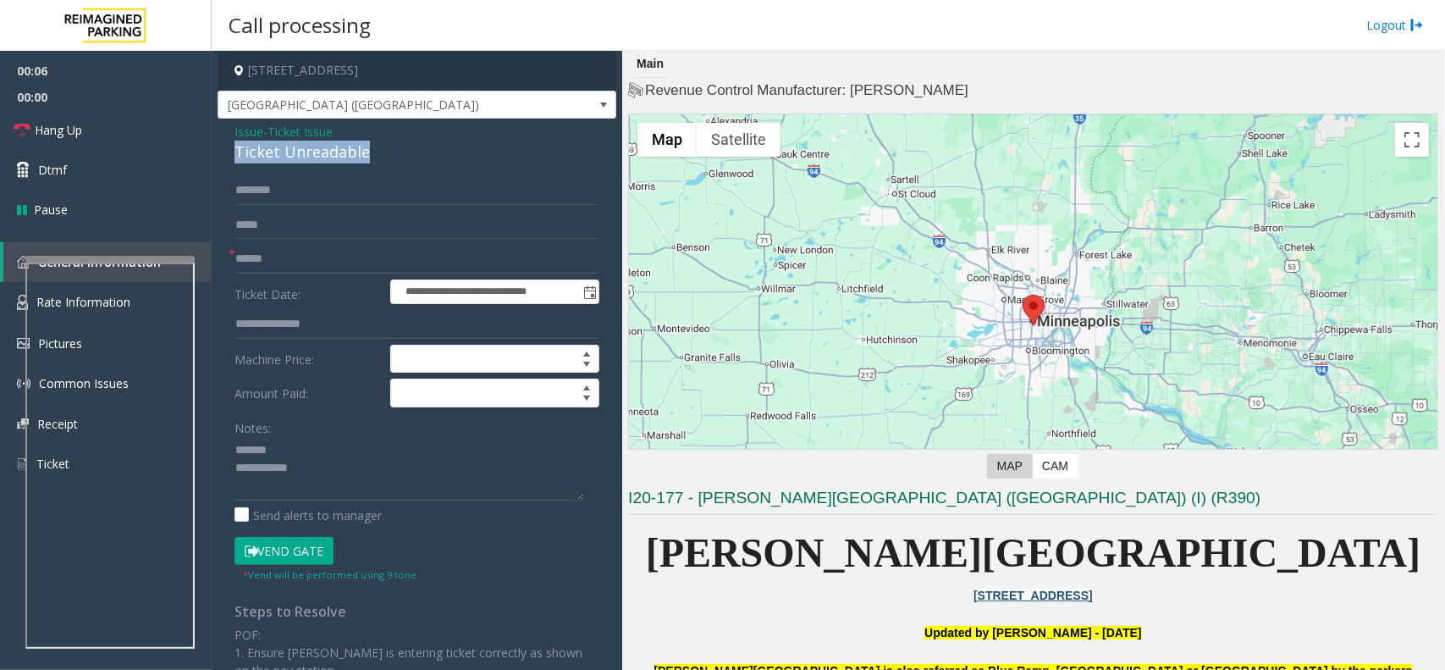
click at [301, 155] on div "Ticket Unreadable" at bounding box center [417, 152] width 365 height 23
copy div "Ticket Unreadable"
click at [281, 445] on textarea at bounding box center [410, 469] width 350 height 64
paste textarea "**********"
click at [316, 475] on textarea at bounding box center [410, 469] width 350 height 64
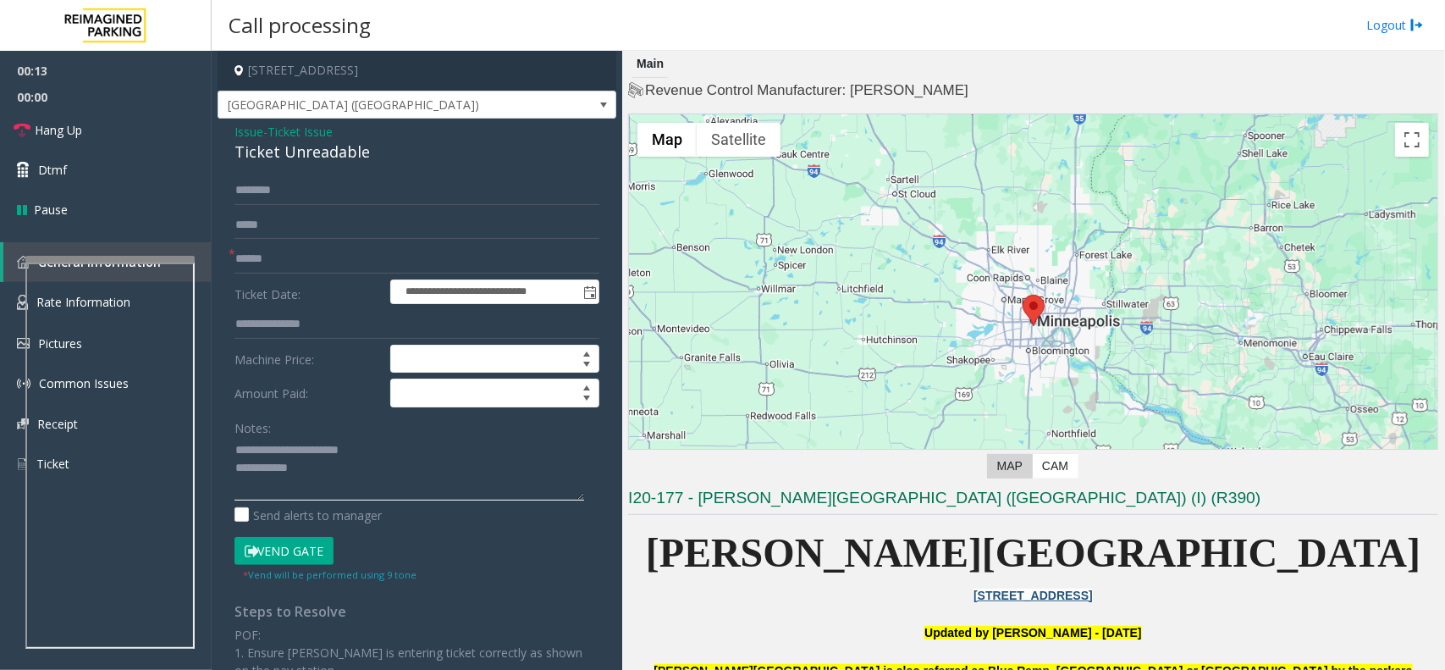
paste textarea "**********"
click at [419, 470] on textarea at bounding box center [410, 469] width 350 height 64
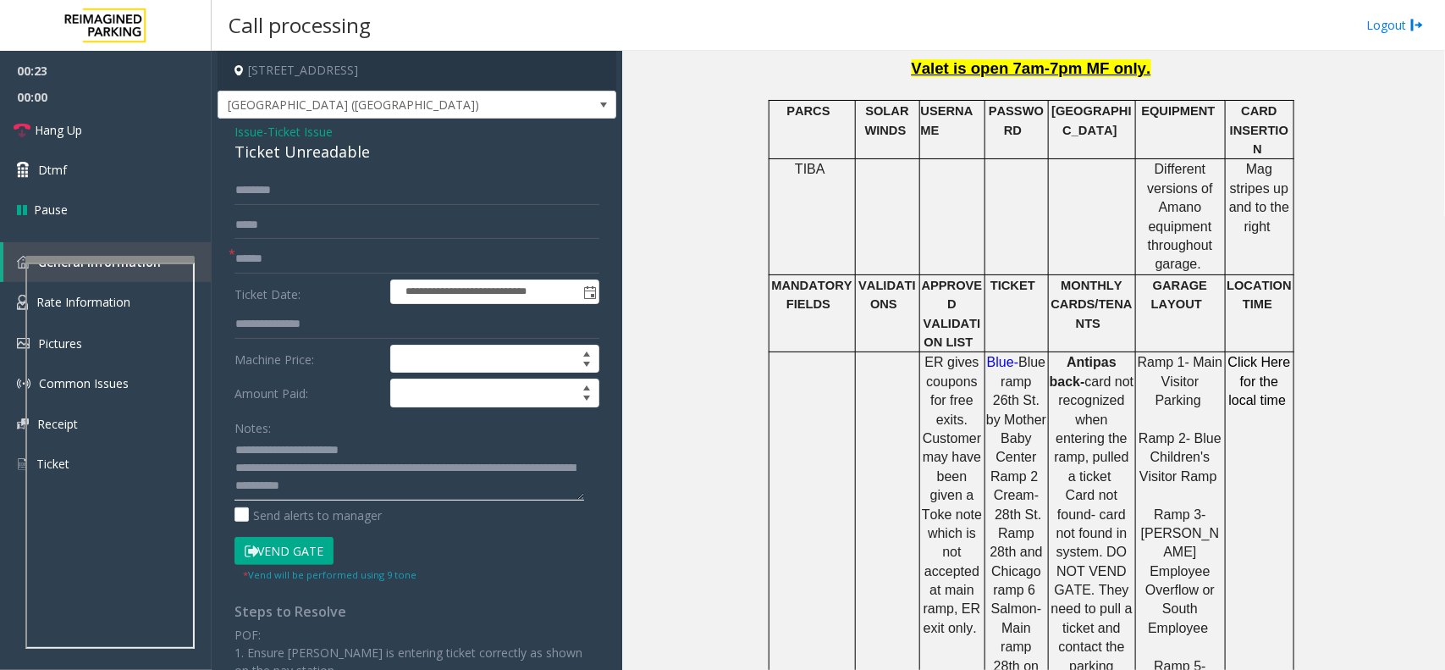
scroll to position [1164, 0]
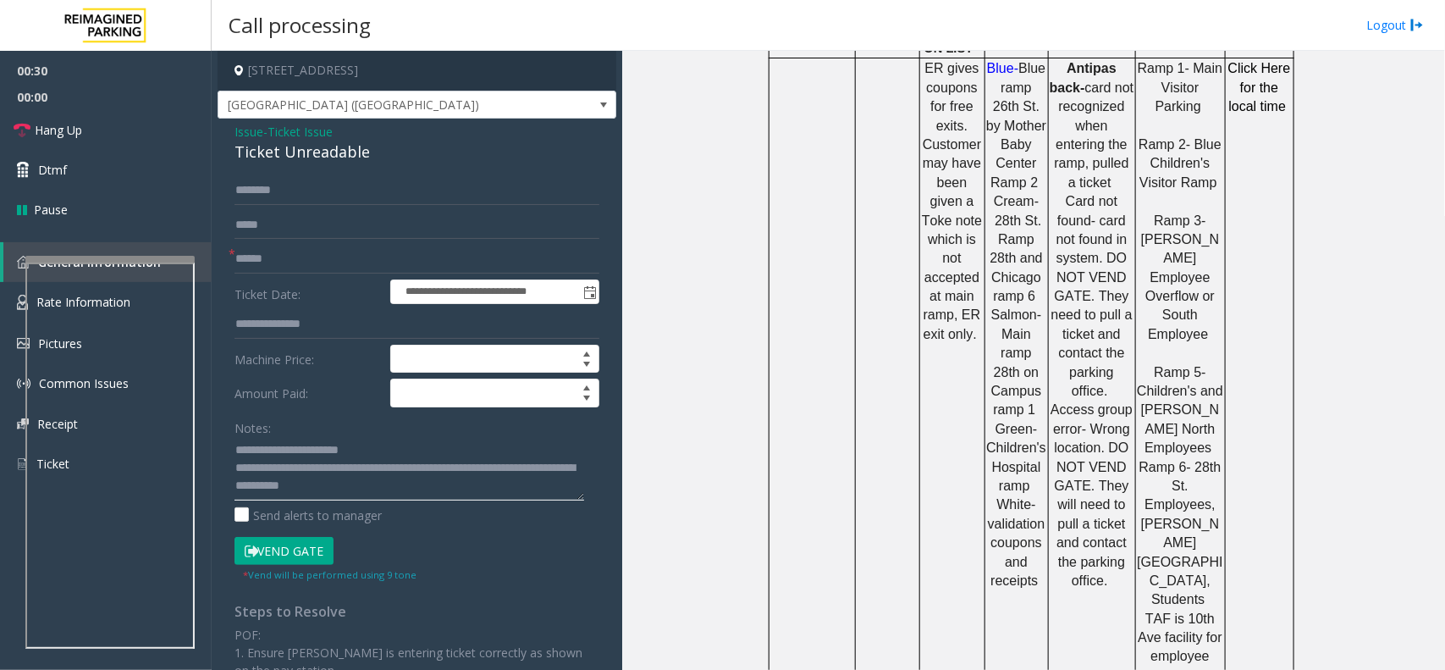
type textarea "**********"
click at [281, 260] on input "text" at bounding box center [417, 259] width 365 height 29
type input "**"
click at [297, 535] on form "**********" at bounding box center [417, 379] width 365 height 406
click at [297, 535] on button "Vend Gate" at bounding box center [284, 551] width 99 height 29
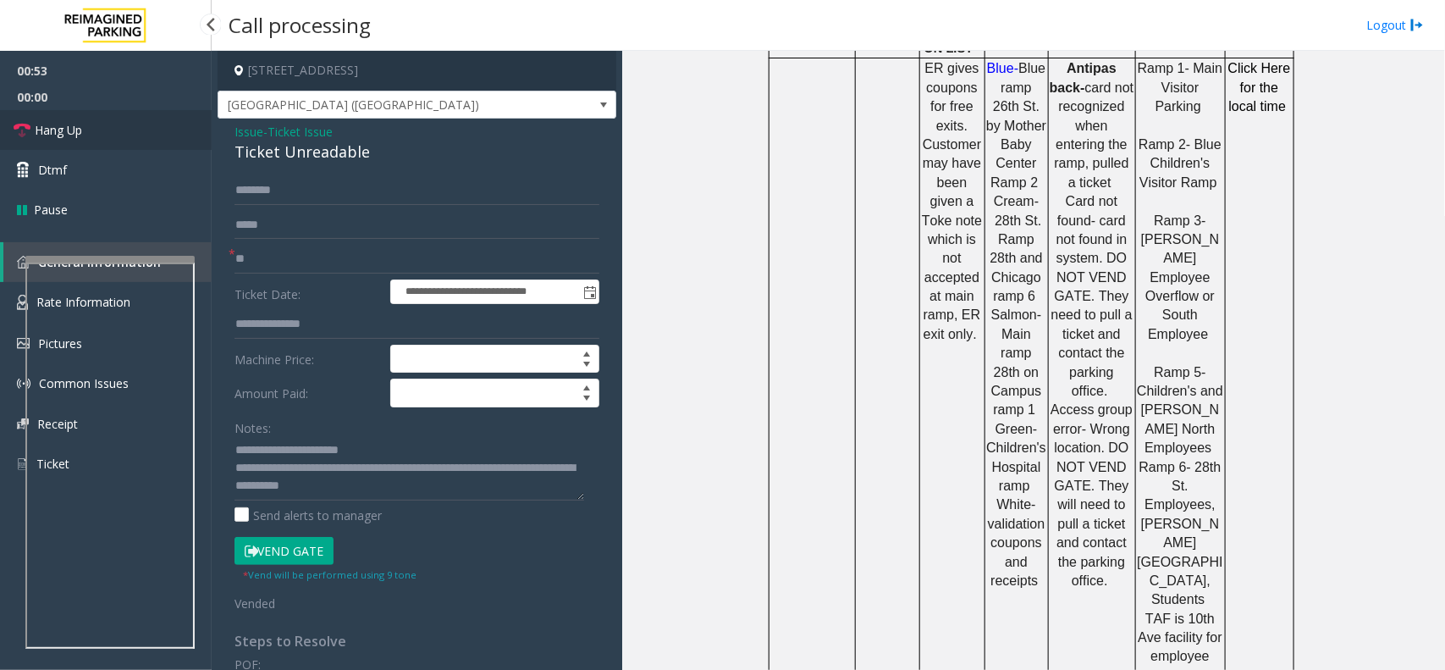
click at [136, 144] on link "Hang Up" at bounding box center [106, 130] width 212 height 40
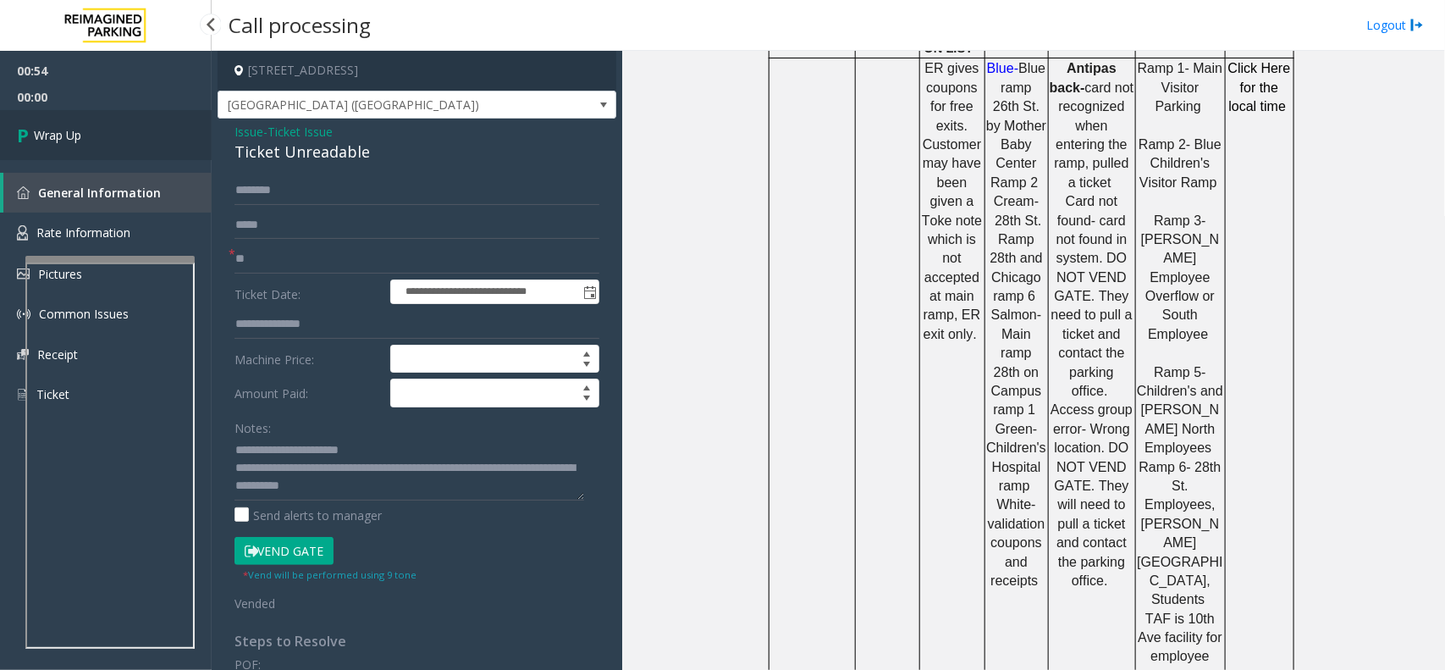
click at [136, 144] on link "Wrap Up" at bounding box center [106, 135] width 212 height 50
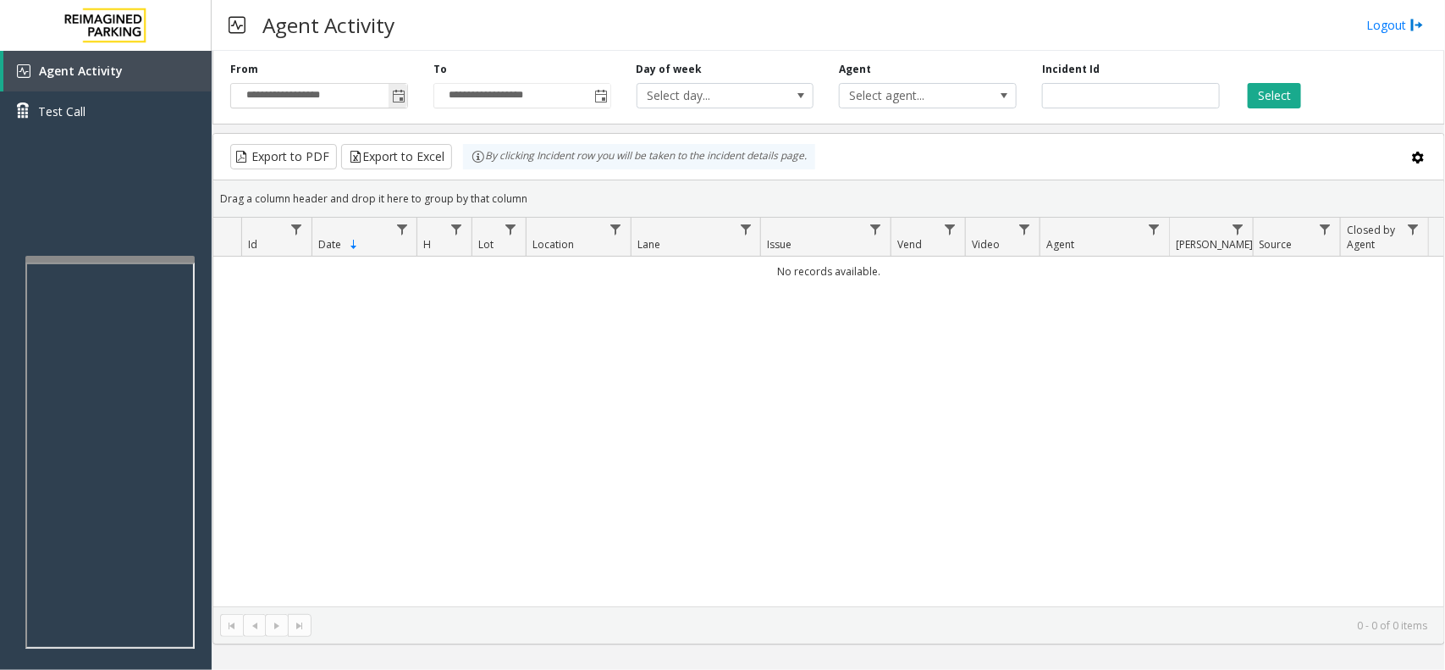
click at [400, 99] on span "Toggle popup" at bounding box center [399, 97] width 14 height 14
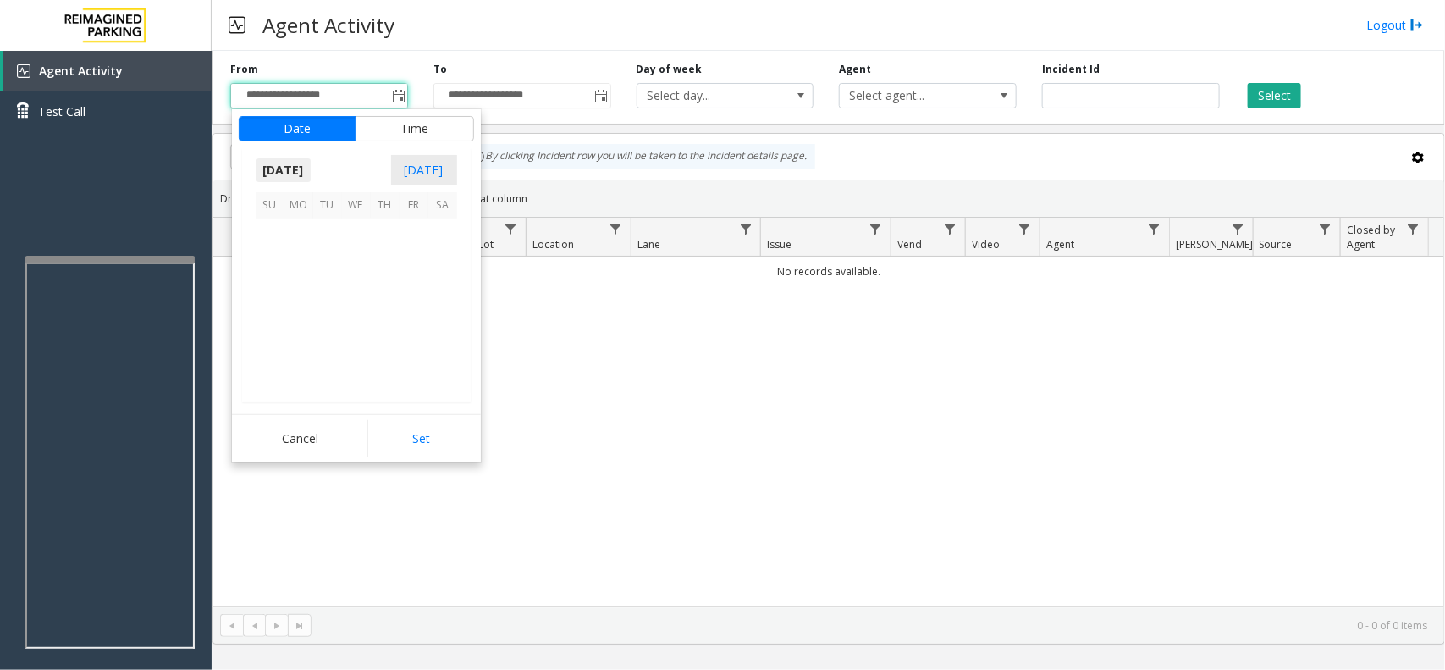
scroll to position [303562, 0]
click at [445, 356] on span "30" at bounding box center [442, 348] width 29 height 29
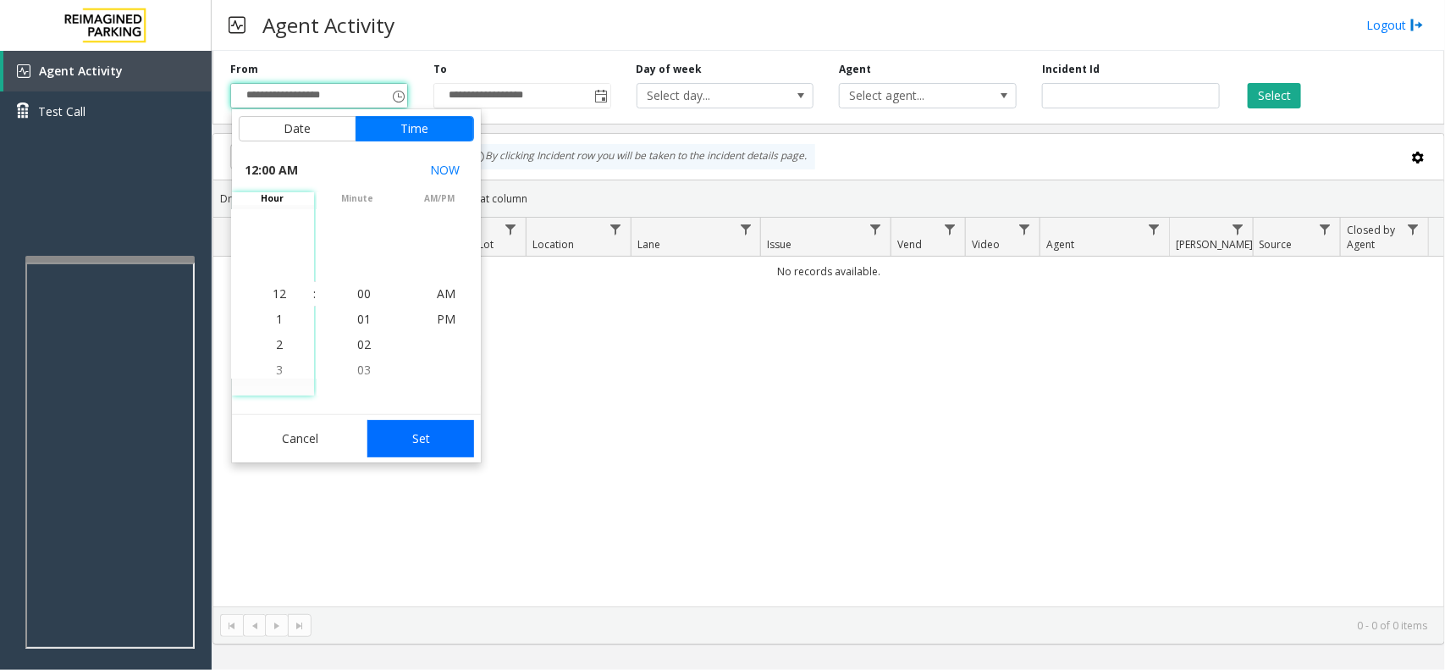
click at [439, 440] on button "Set" at bounding box center [420, 438] width 107 height 37
type input "**********"
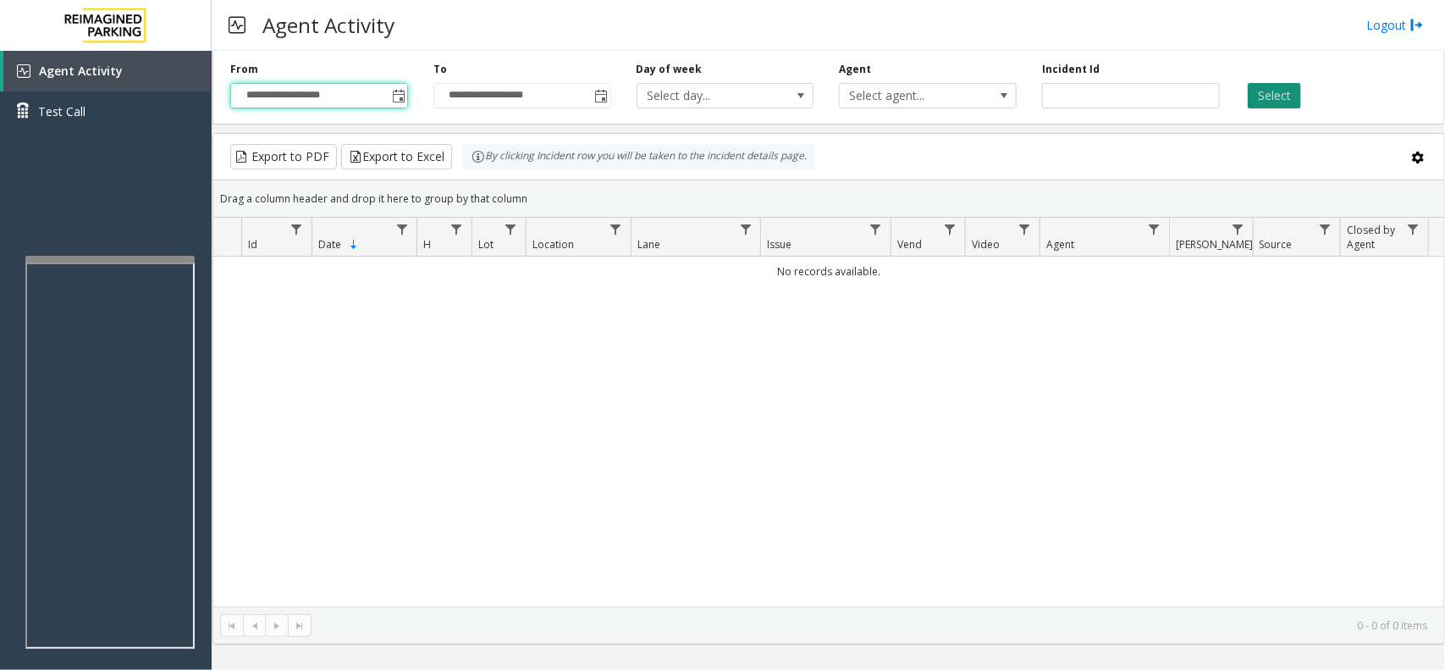
click at [1156, 95] on button "Select" at bounding box center [1274, 95] width 53 height 25
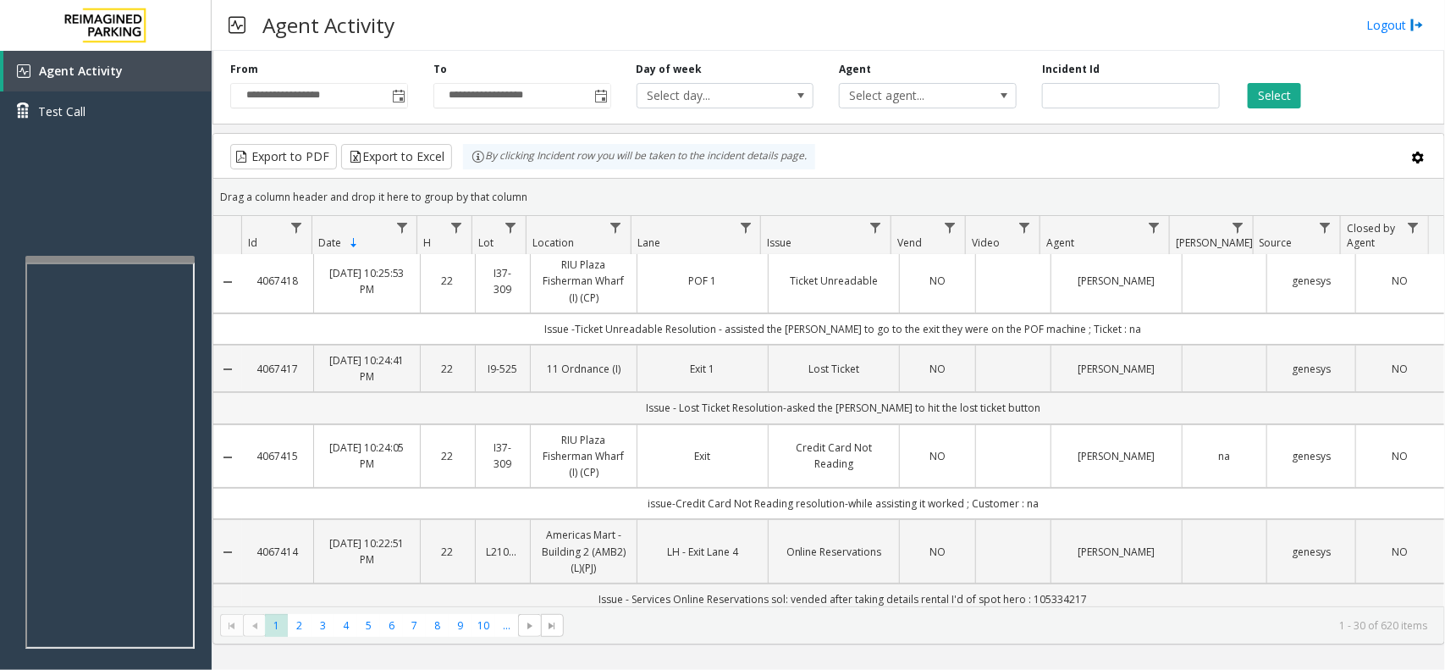
scroll to position [0, 0]
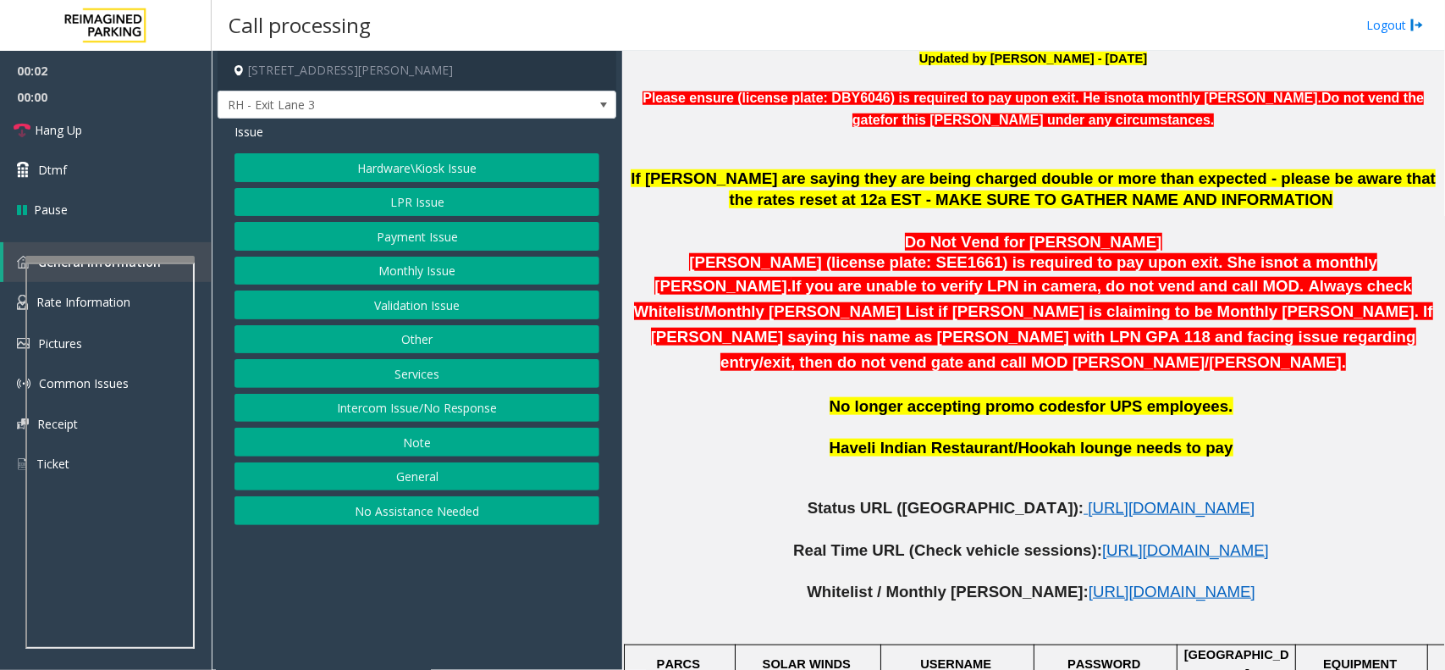
scroll to position [741, 0]
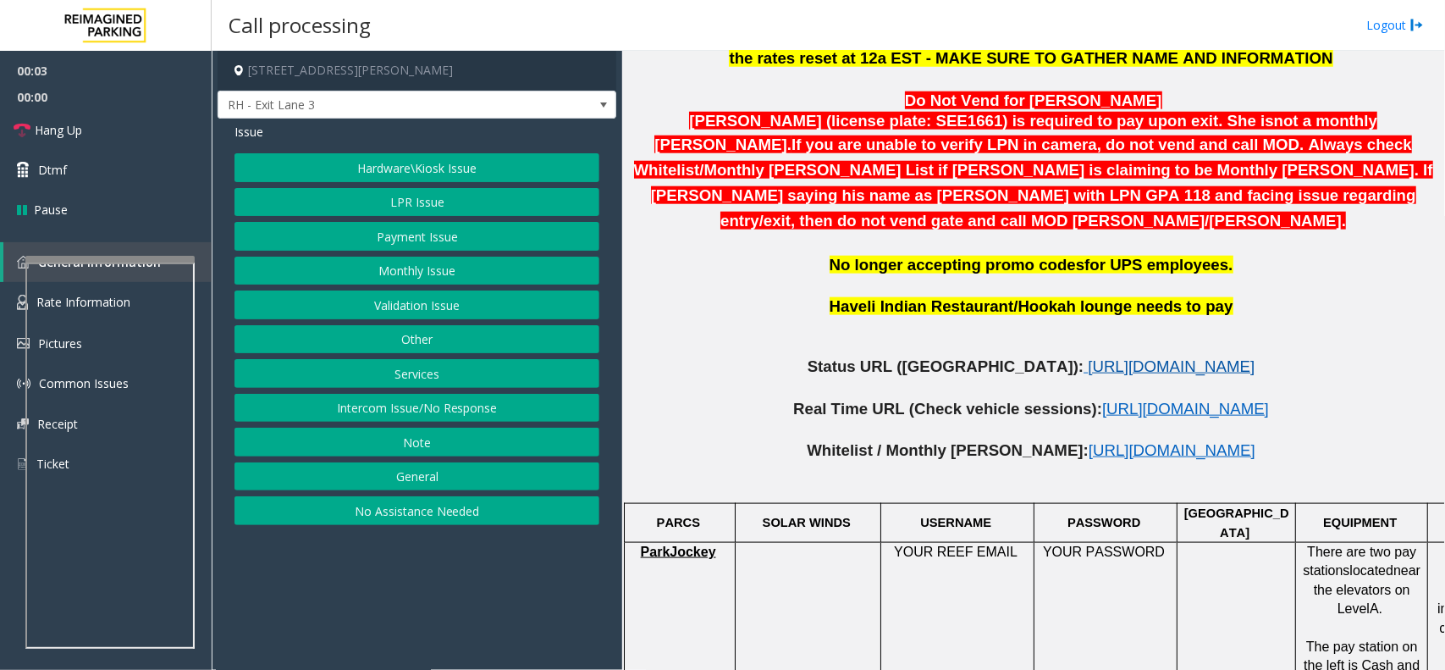
click at [1088, 357] on span "[URL][DOMAIN_NAME]" at bounding box center [1171, 366] width 167 height 18
click at [437, 268] on button "Monthly Issue" at bounding box center [417, 271] width 365 height 29
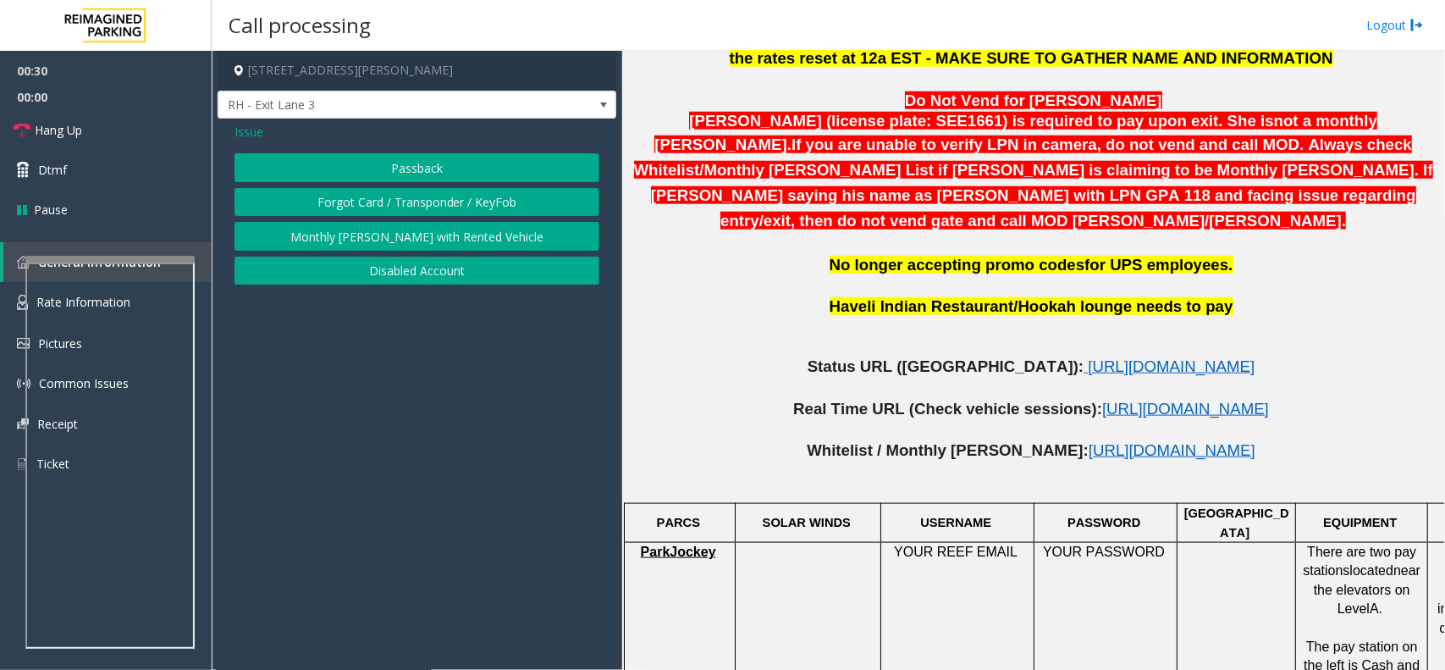
click at [450, 272] on button "Disabled Account" at bounding box center [417, 271] width 365 height 29
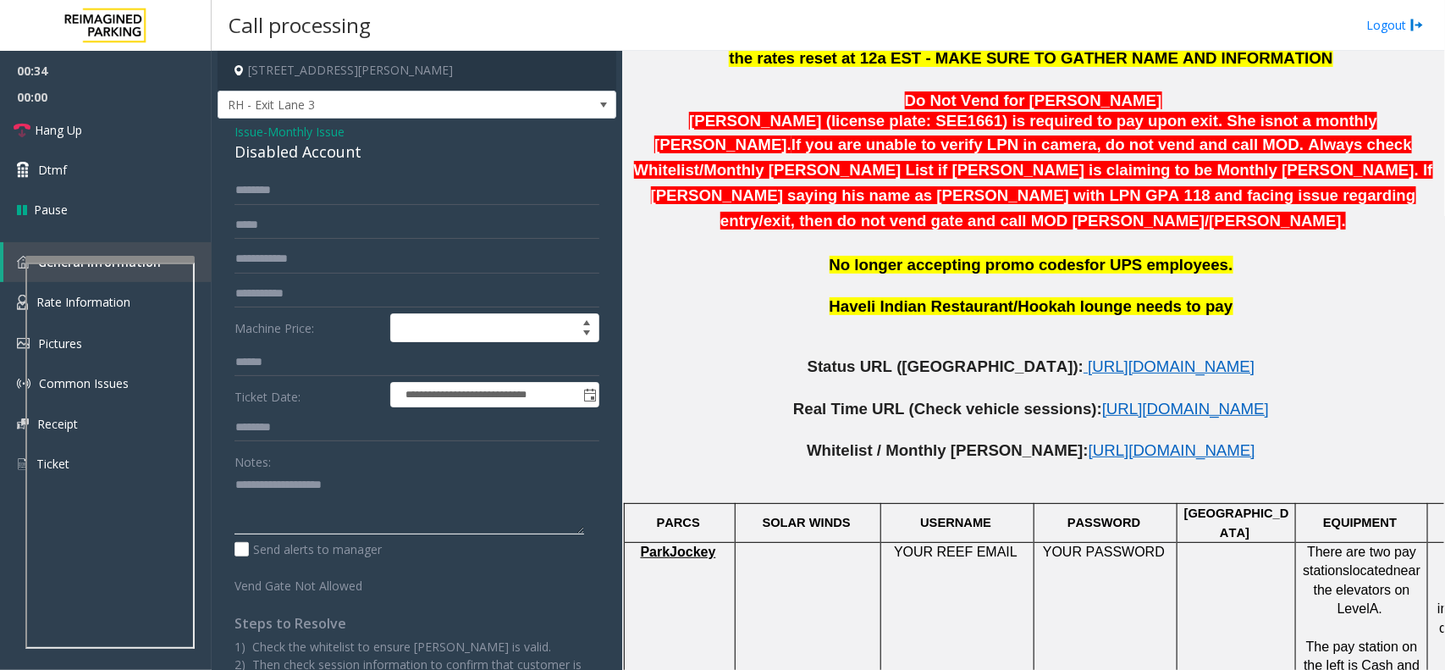
click at [279, 500] on textarea at bounding box center [410, 503] width 350 height 64
paste textarea "**********"
type textarea "**********"
click at [305, 184] on input "text" at bounding box center [417, 190] width 365 height 29
type input "*******"
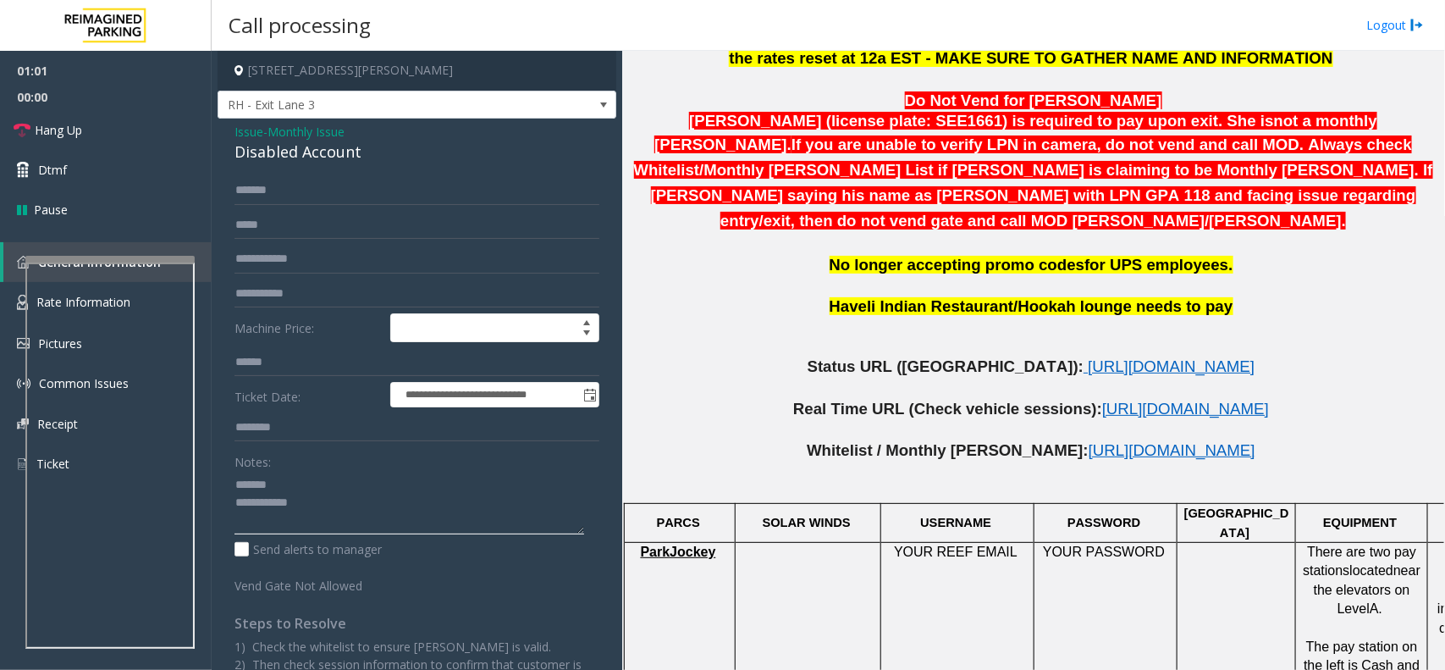
click at [319, 509] on textarea at bounding box center [410, 503] width 350 height 64
click at [315, 502] on textarea at bounding box center [410, 503] width 350 height 64
click at [152, 110] on link "Hang Up" at bounding box center [106, 130] width 212 height 40
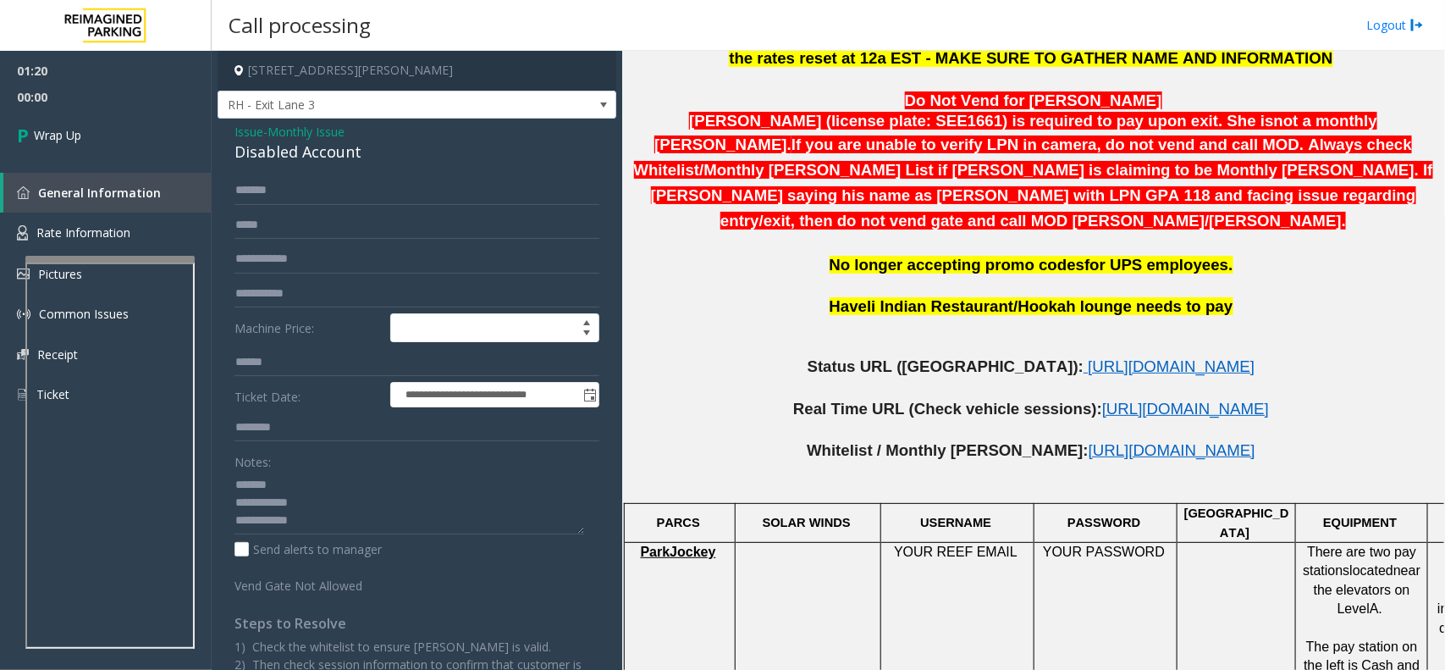
click at [288, 155] on div "Disabled Account" at bounding box center [417, 152] width 365 height 23
copy div "Disabled Account"
click at [269, 478] on textarea at bounding box center [410, 503] width 350 height 64
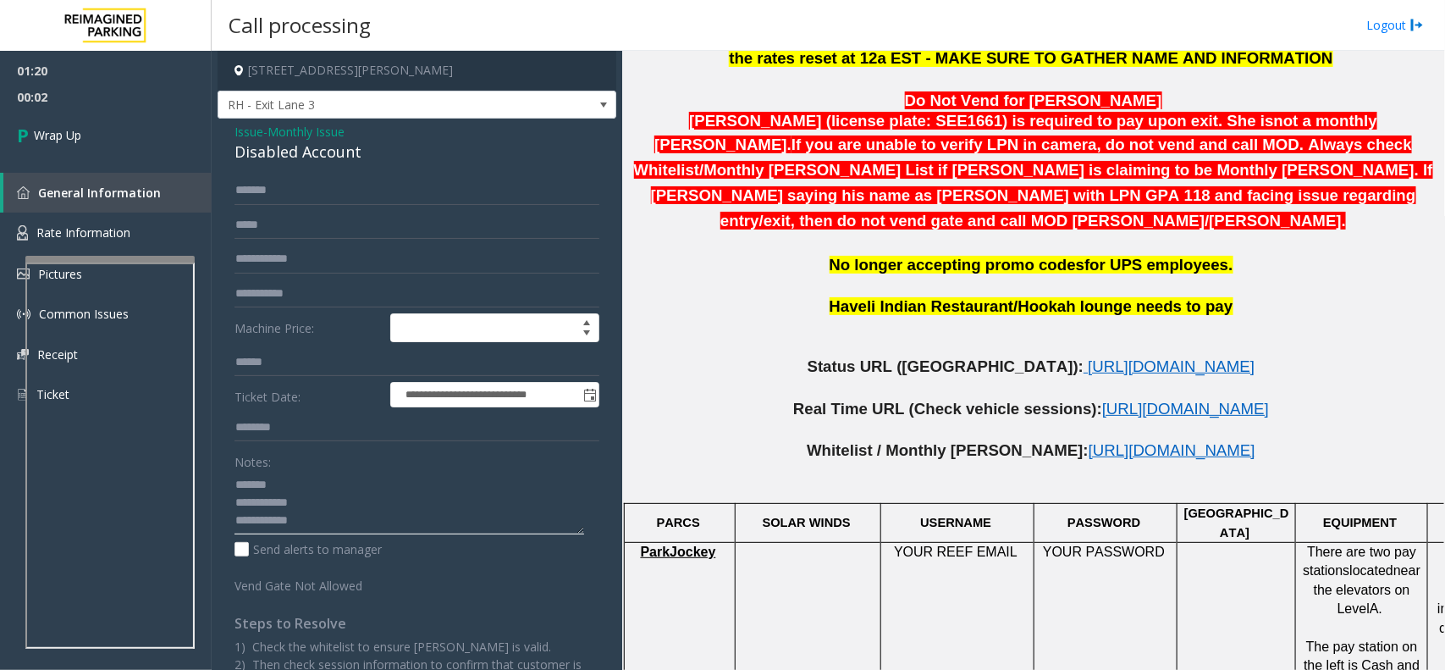
paste textarea "**********"
click at [340, 528] on textarea at bounding box center [410, 503] width 350 height 64
paste textarea "**********"
type textarea "**********"
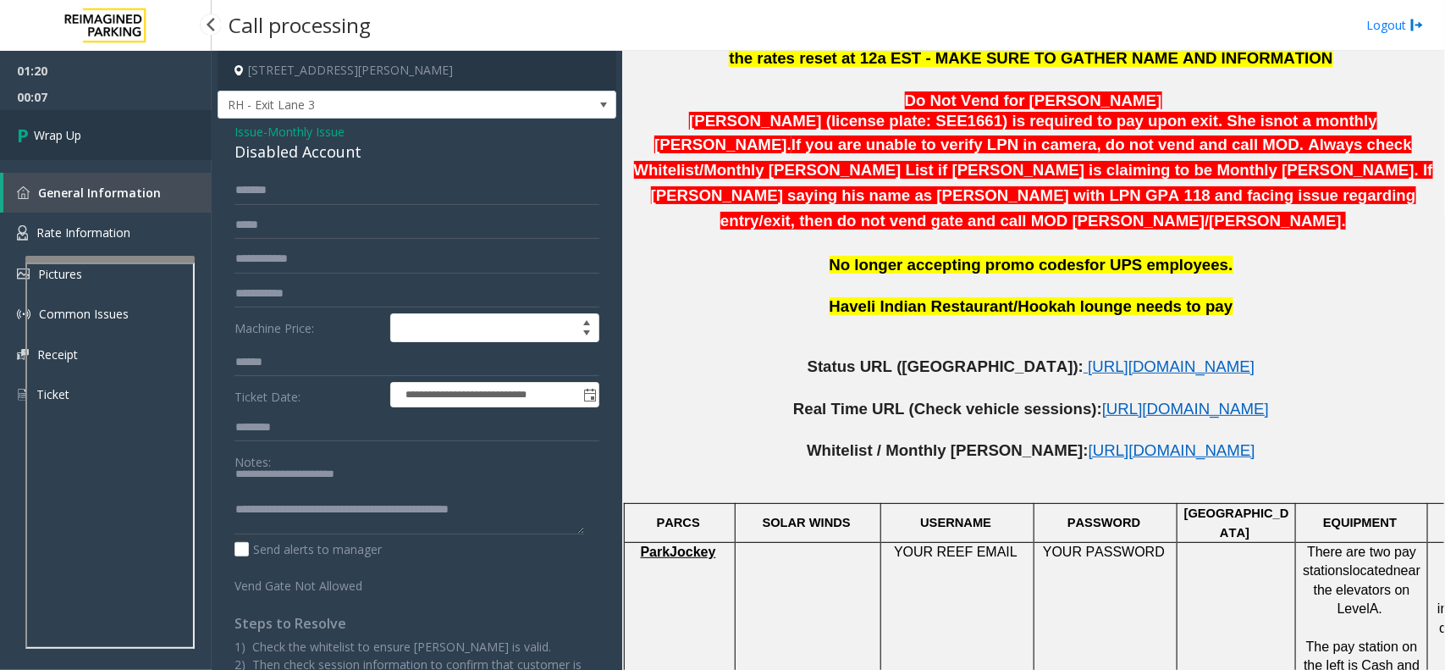
click at [94, 136] on link "Wrap Up" at bounding box center [106, 135] width 212 height 50
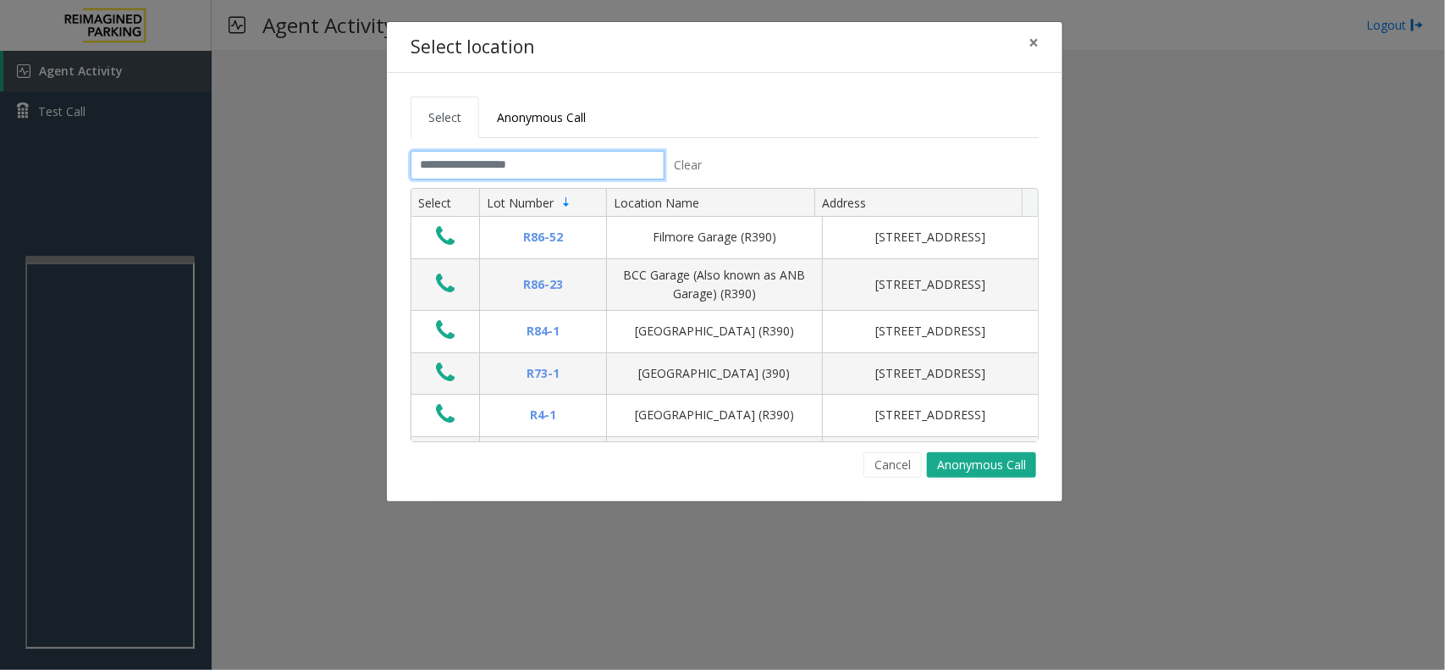
click at [470, 157] on input "text" at bounding box center [538, 165] width 254 height 29
click at [1037, 45] on span "×" at bounding box center [1034, 42] width 10 height 24
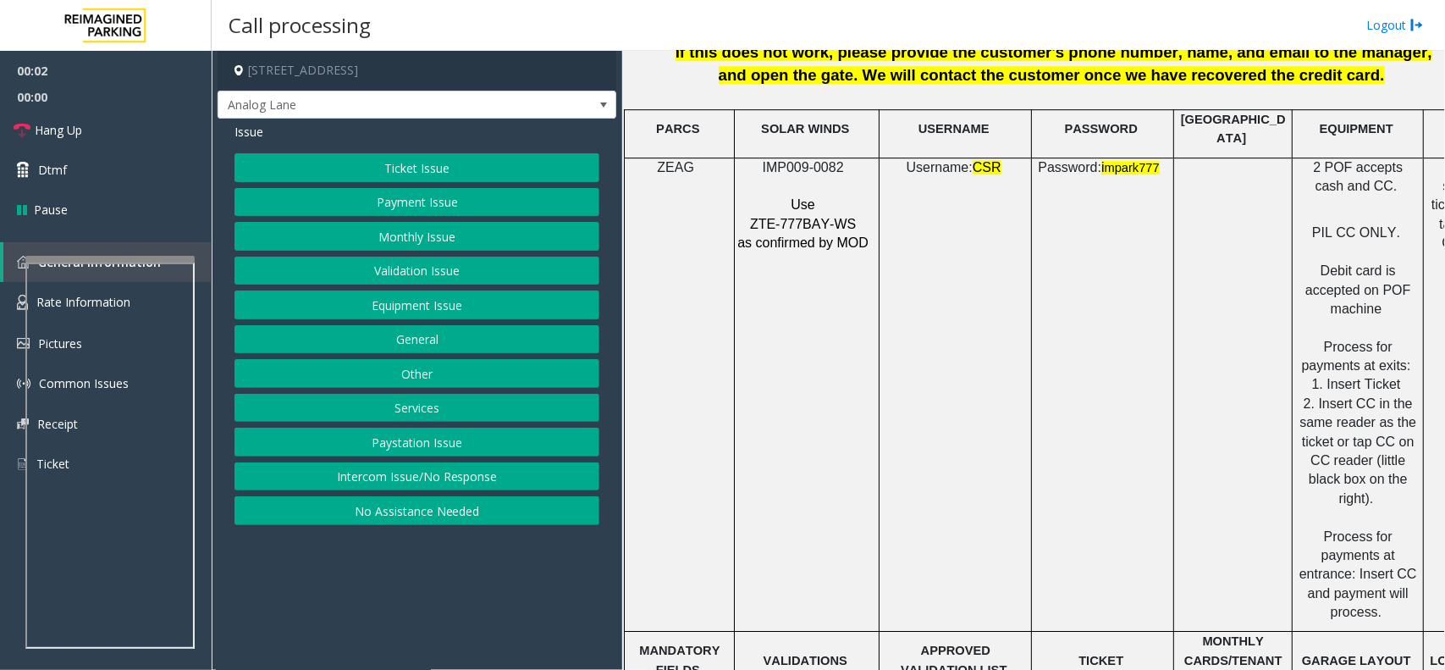
scroll to position [2329, 0]
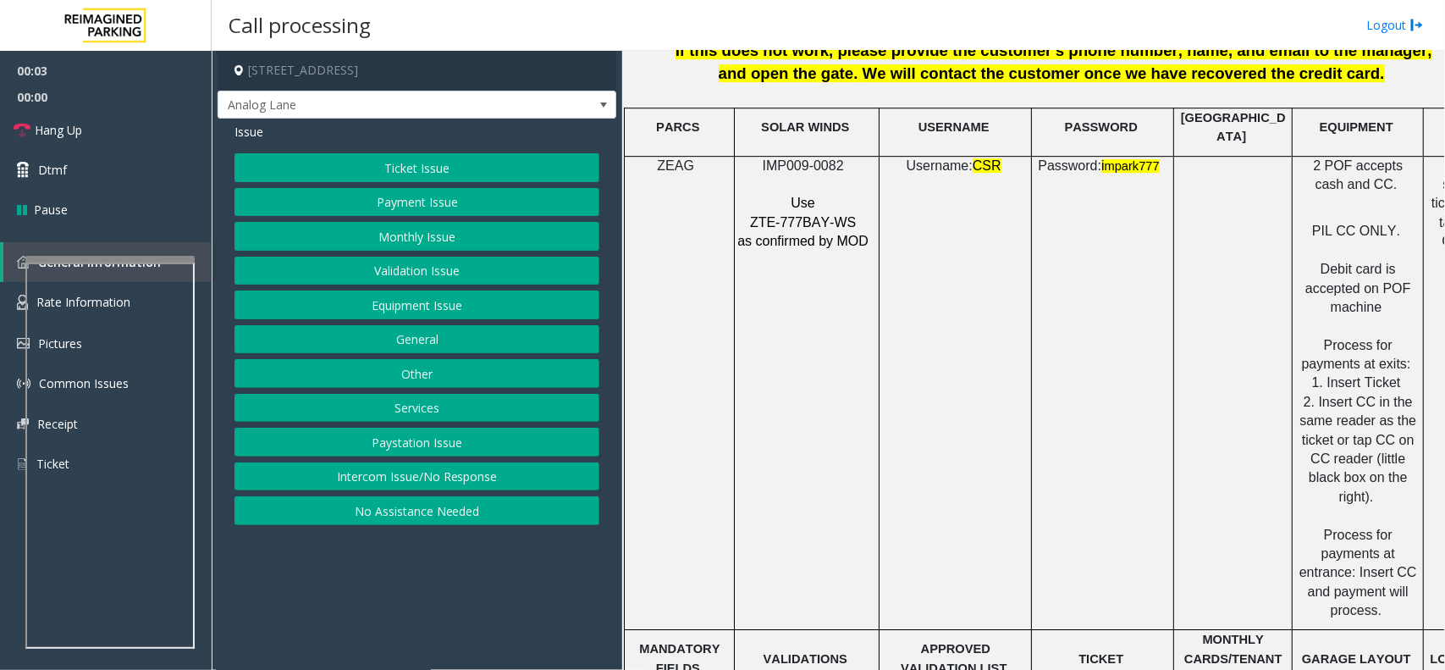
click at [803, 158] on span "IMP009-0082" at bounding box center [803, 165] width 81 height 14
copy p "IMP009-0082"
click at [466, 309] on button "Equipment Issue" at bounding box center [417, 304] width 365 height 29
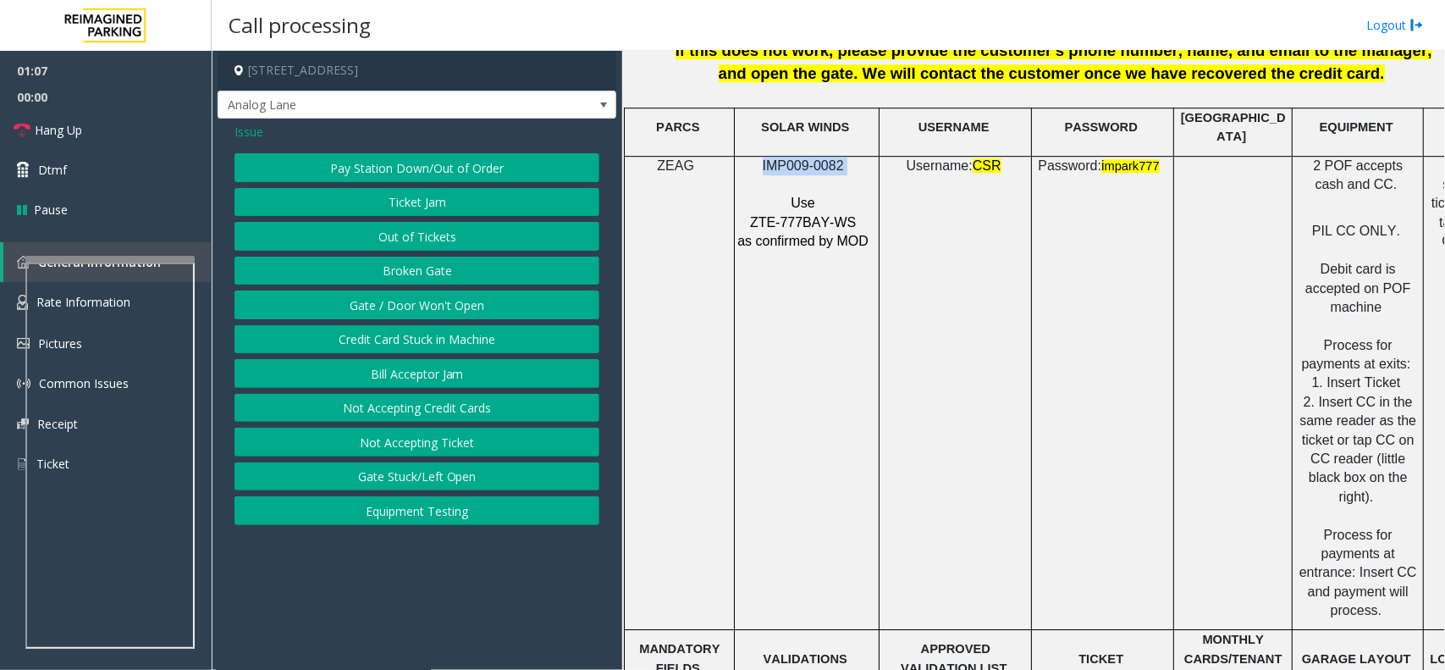
click at [460, 305] on button "Gate / Door Won't Open" at bounding box center [417, 304] width 365 height 29
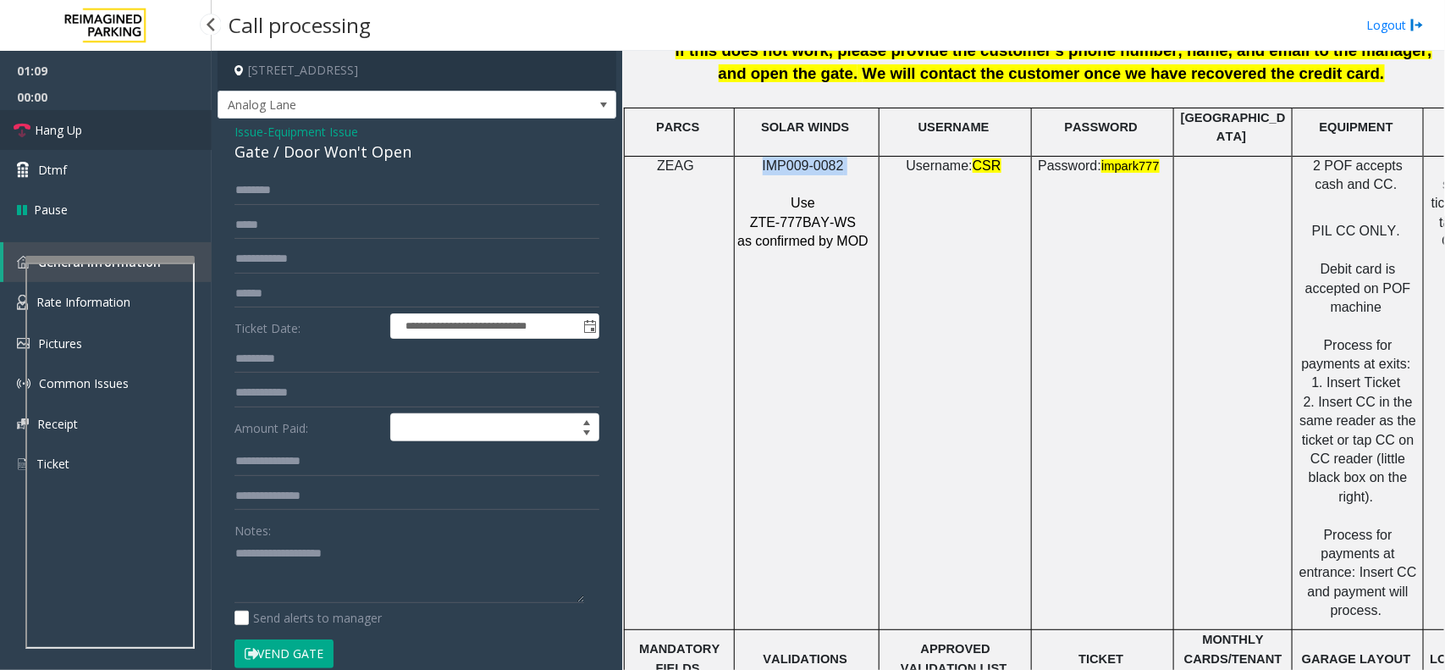
click at [131, 134] on link "Hang Up" at bounding box center [106, 130] width 212 height 40
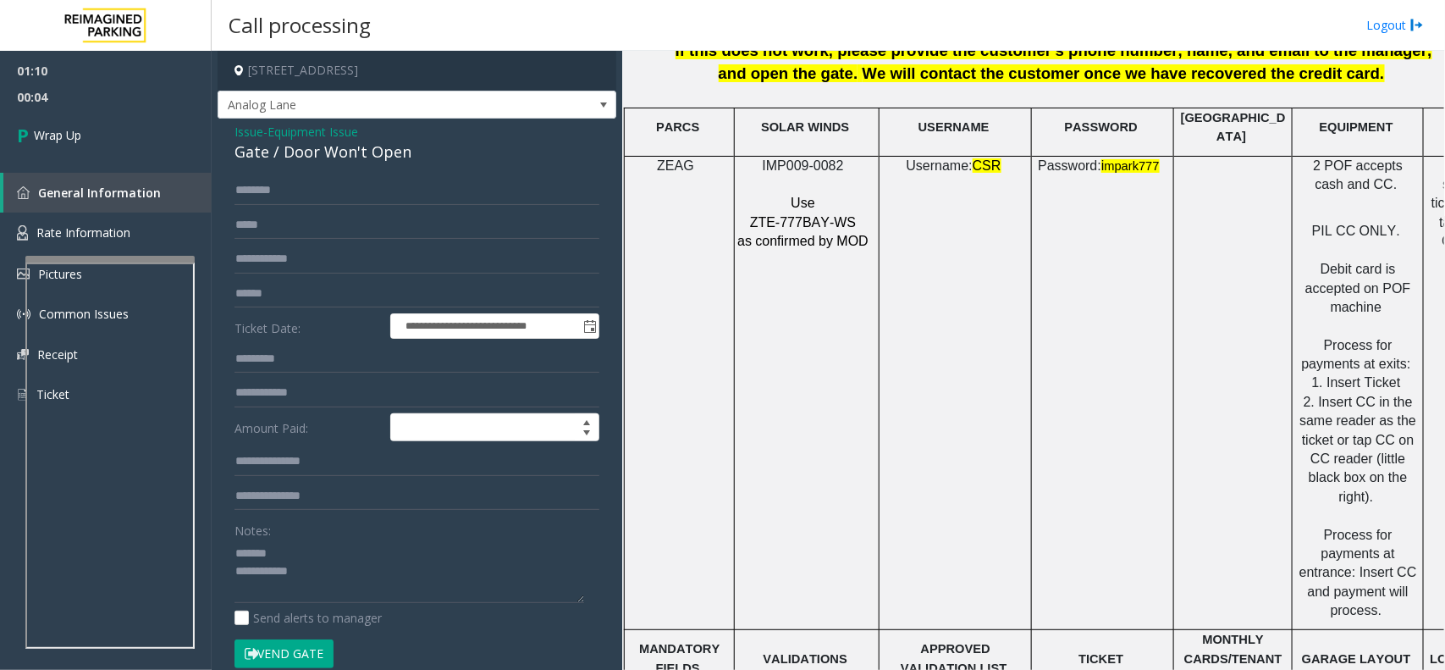
click at [320, 154] on div "Gate / Door Won't Open" at bounding box center [417, 152] width 365 height 23
copy div "Gate / Door Won't Open"
click at [286, 535] on textarea at bounding box center [410, 571] width 350 height 64
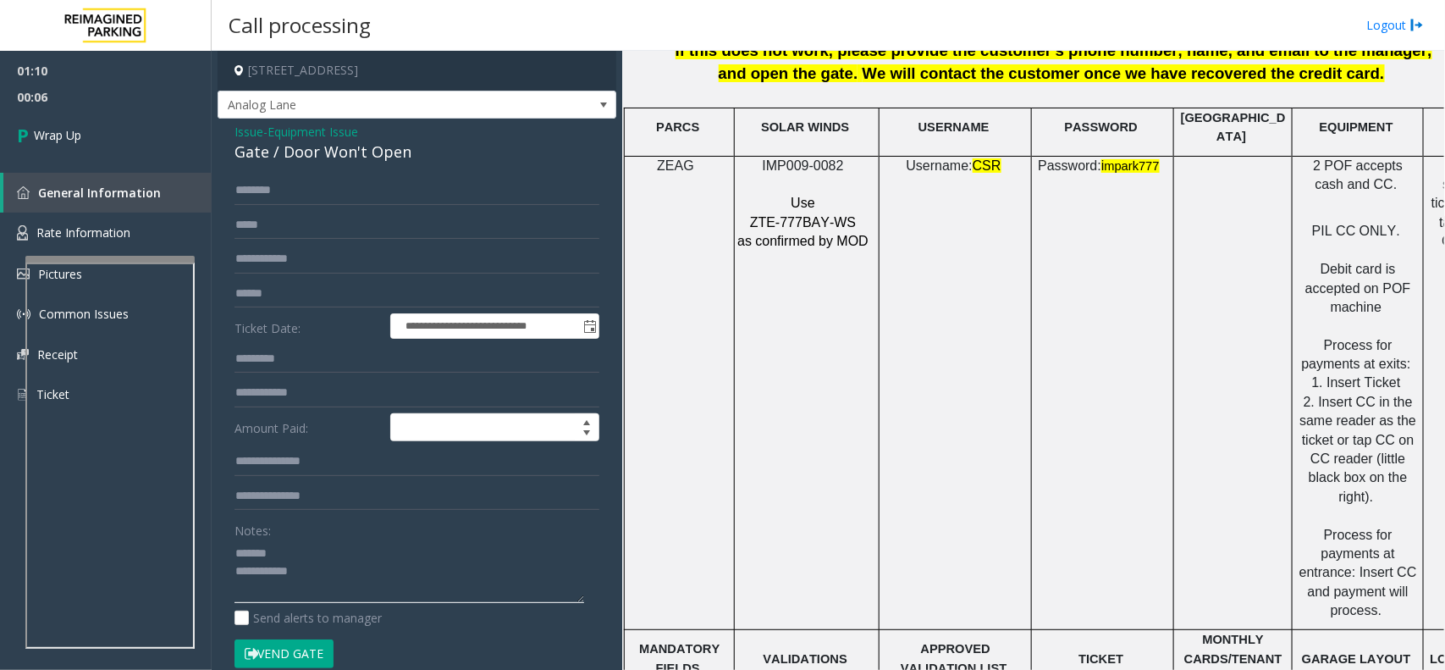
paste textarea "**********"
click at [322, 535] on textarea at bounding box center [410, 571] width 350 height 64
paste textarea "**********"
type textarea "**********"
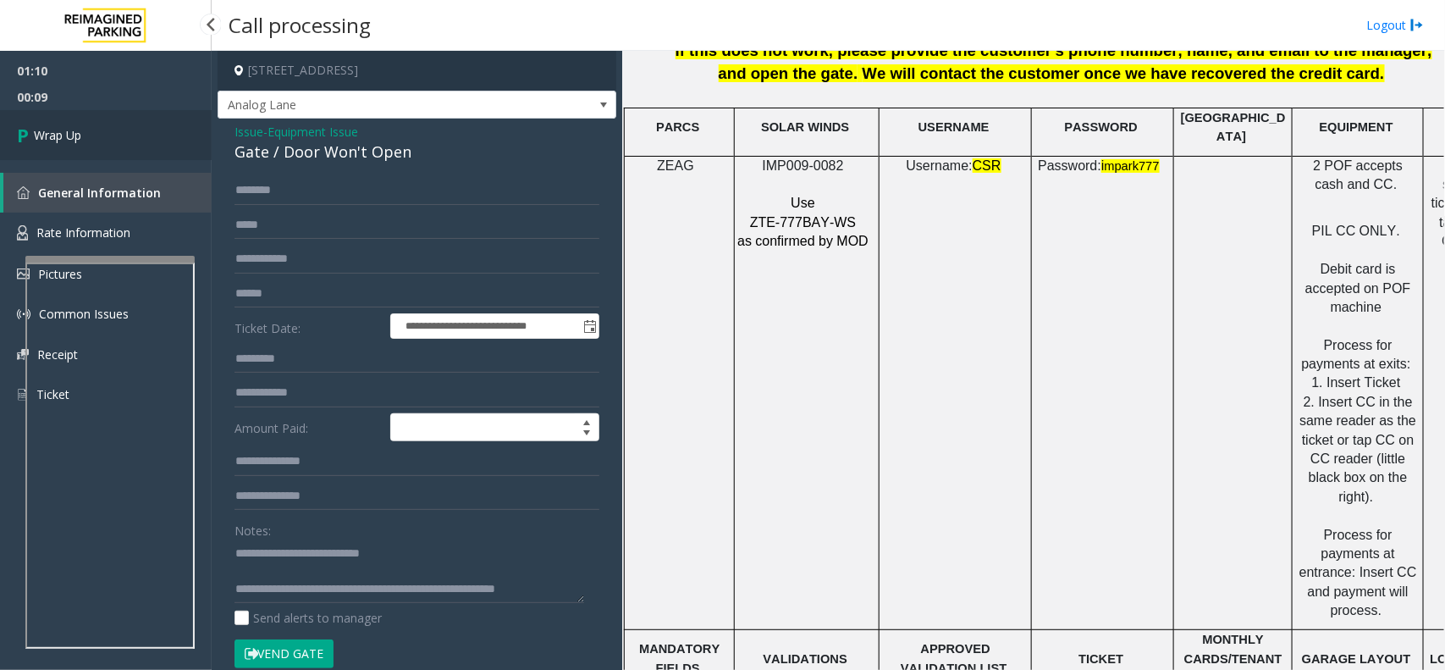
click at [131, 124] on link "Wrap Up" at bounding box center [106, 135] width 212 height 50
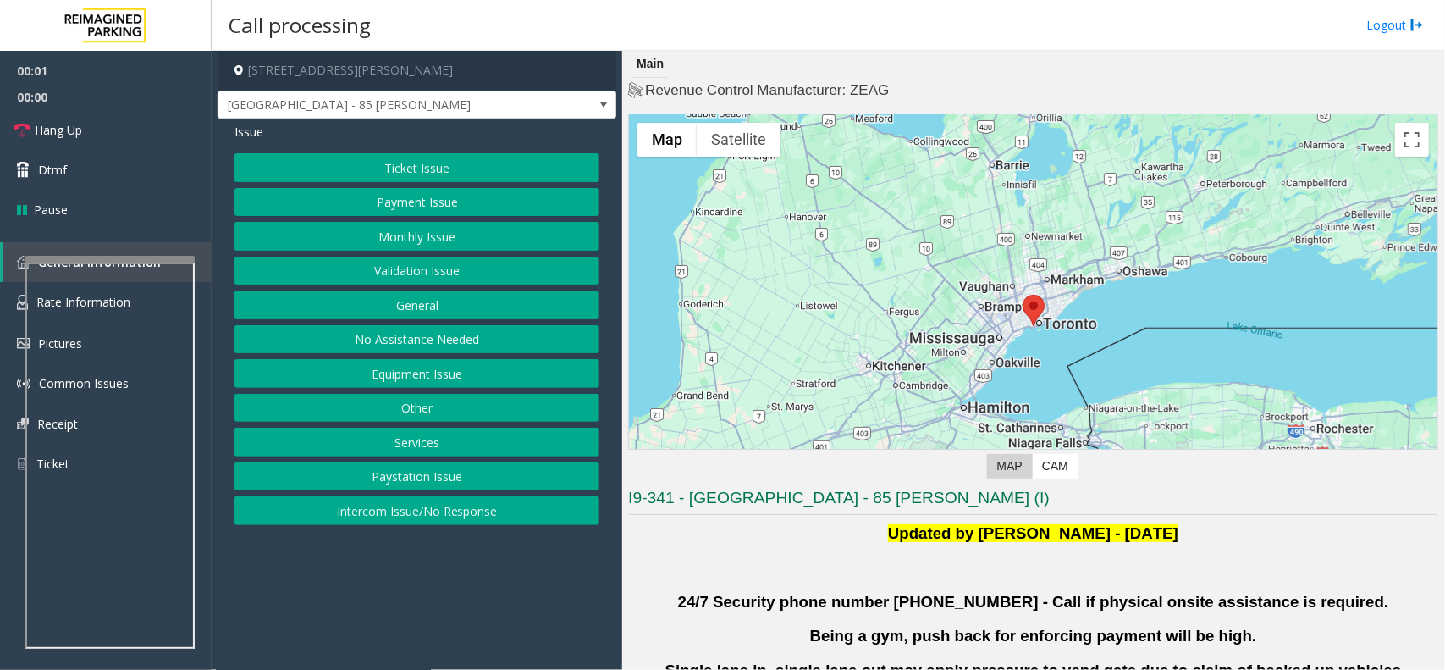
click at [439, 268] on button "Validation Issue" at bounding box center [417, 271] width 365 height 29
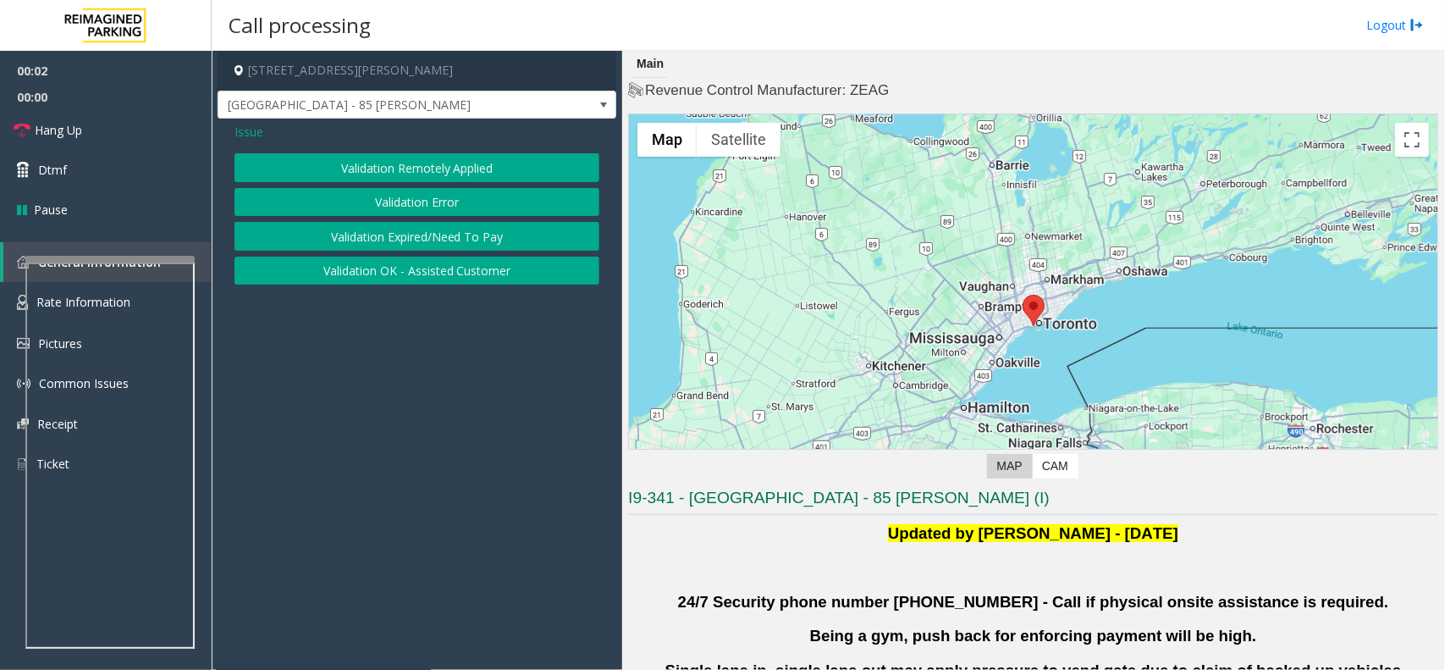
click at [411, 196] on button "Validation Error" at bounding box center [417, 202] width 365 height 29
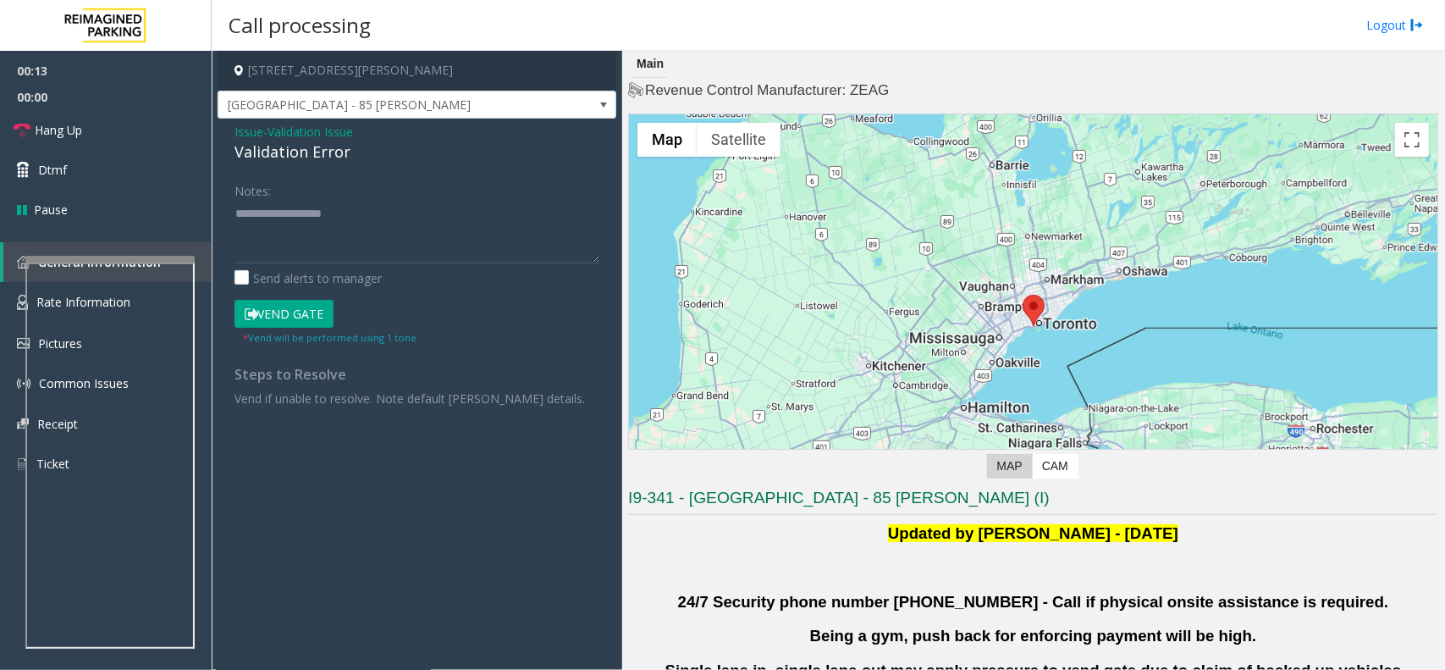
click at [320, 135] on span "Validation Issue" at bounding box center [311, 132] width 86 height 18
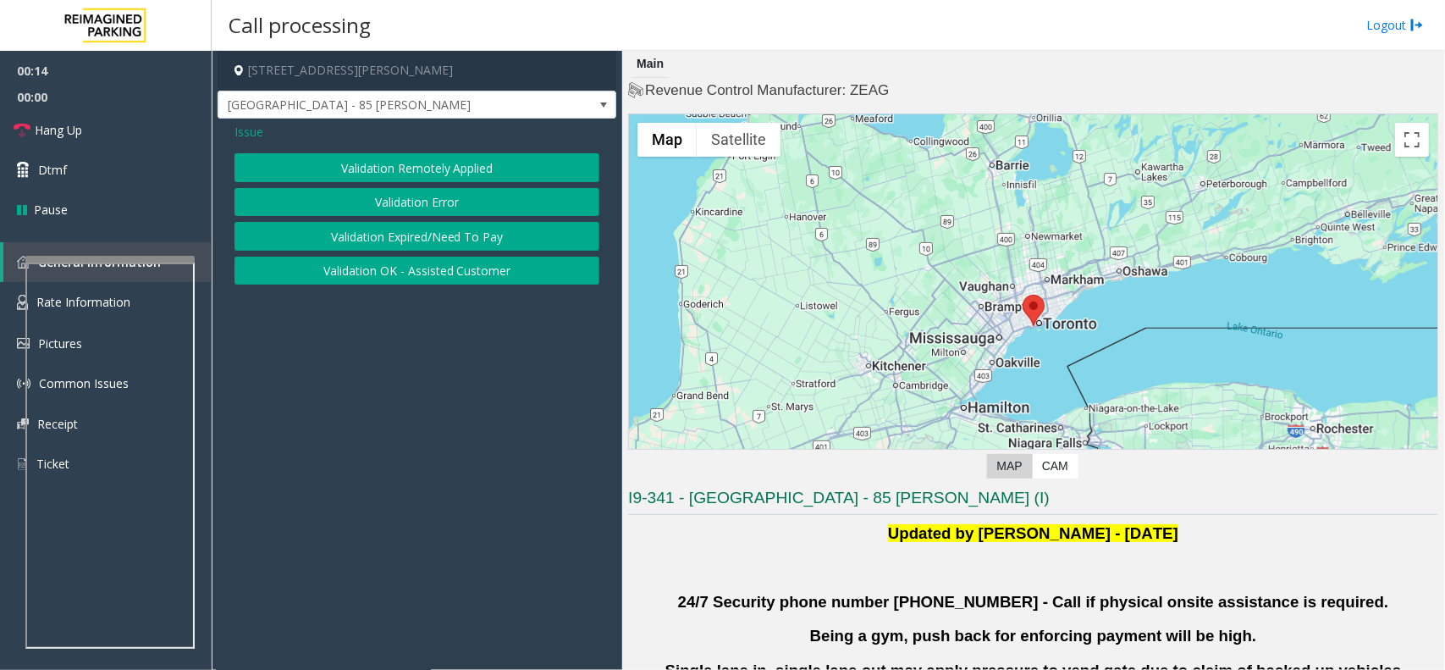
click at [238, 132] on span "Issue" at bounding box center [249, 132] width 29 height 18
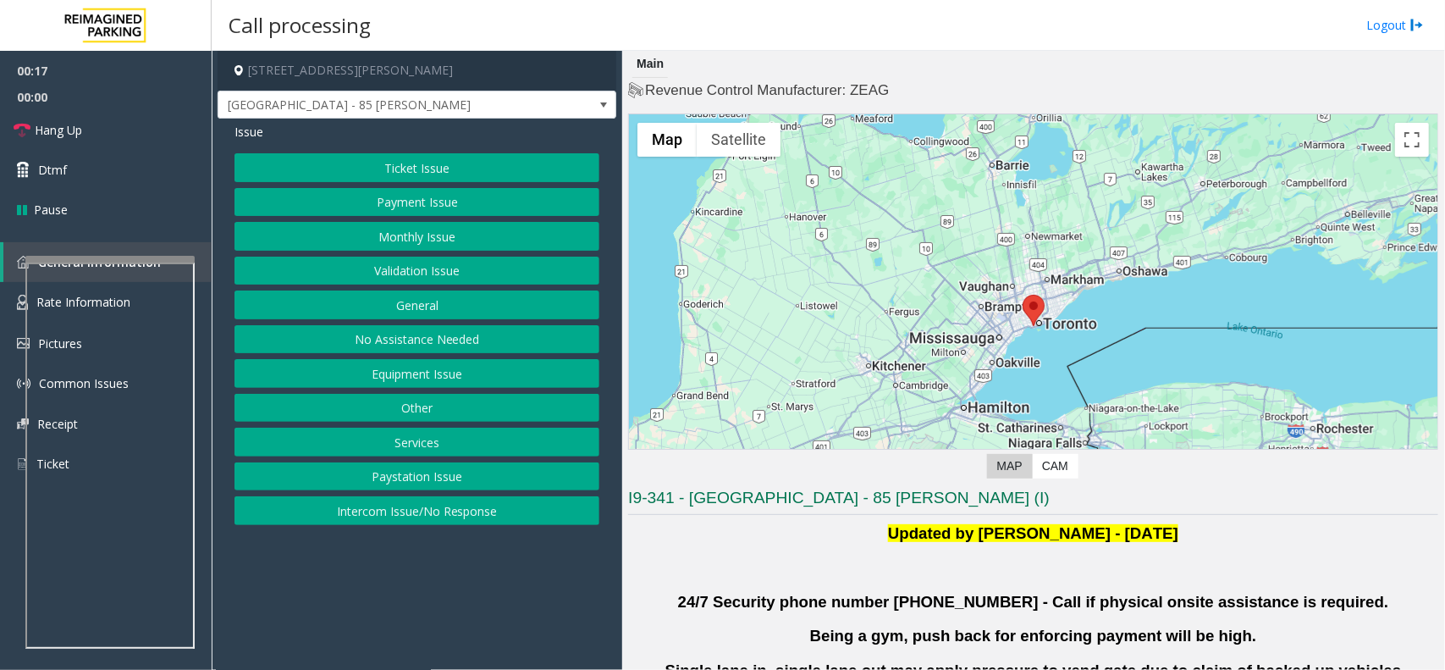
click at [394, 517] on button "Intercom Issue/No Response" at bounding box center [417, 510] width 365 height 29
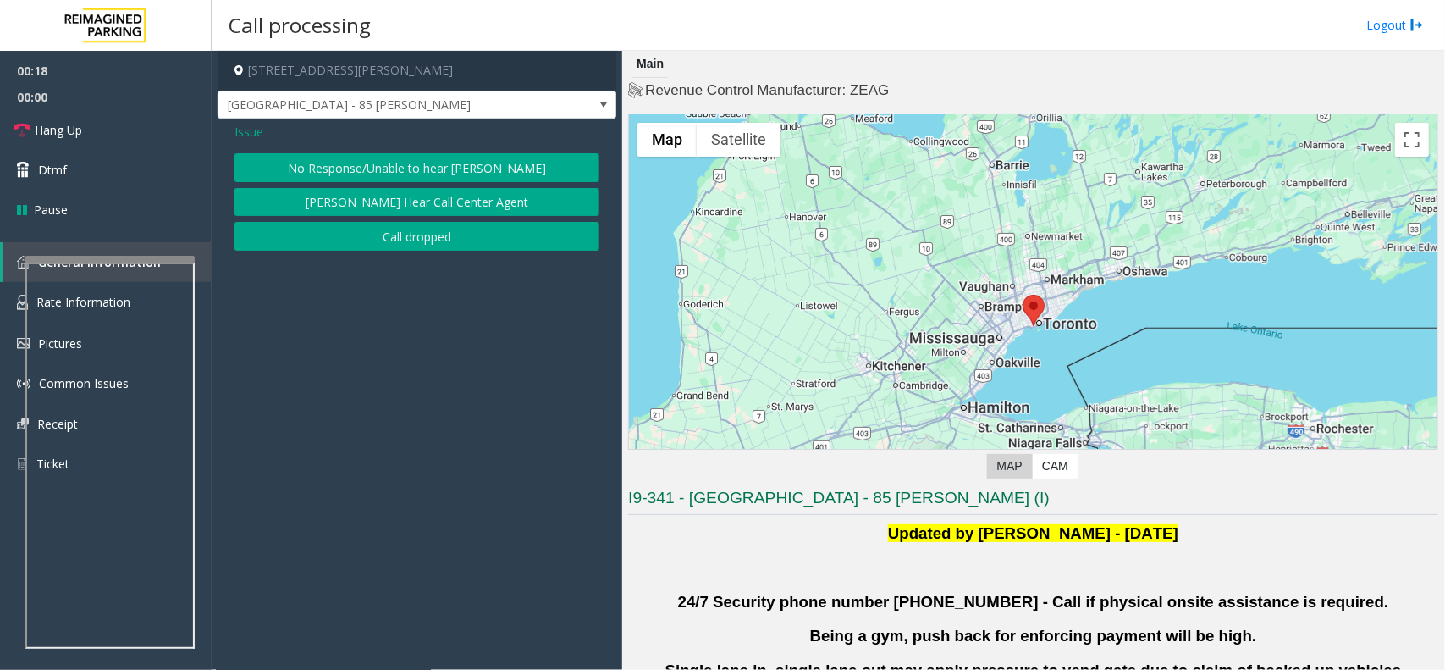
click at [357, 165] on button "No Response/Unable to hear [PERSON_NAME]" at bounding box center [417, 167] width 365 height 29
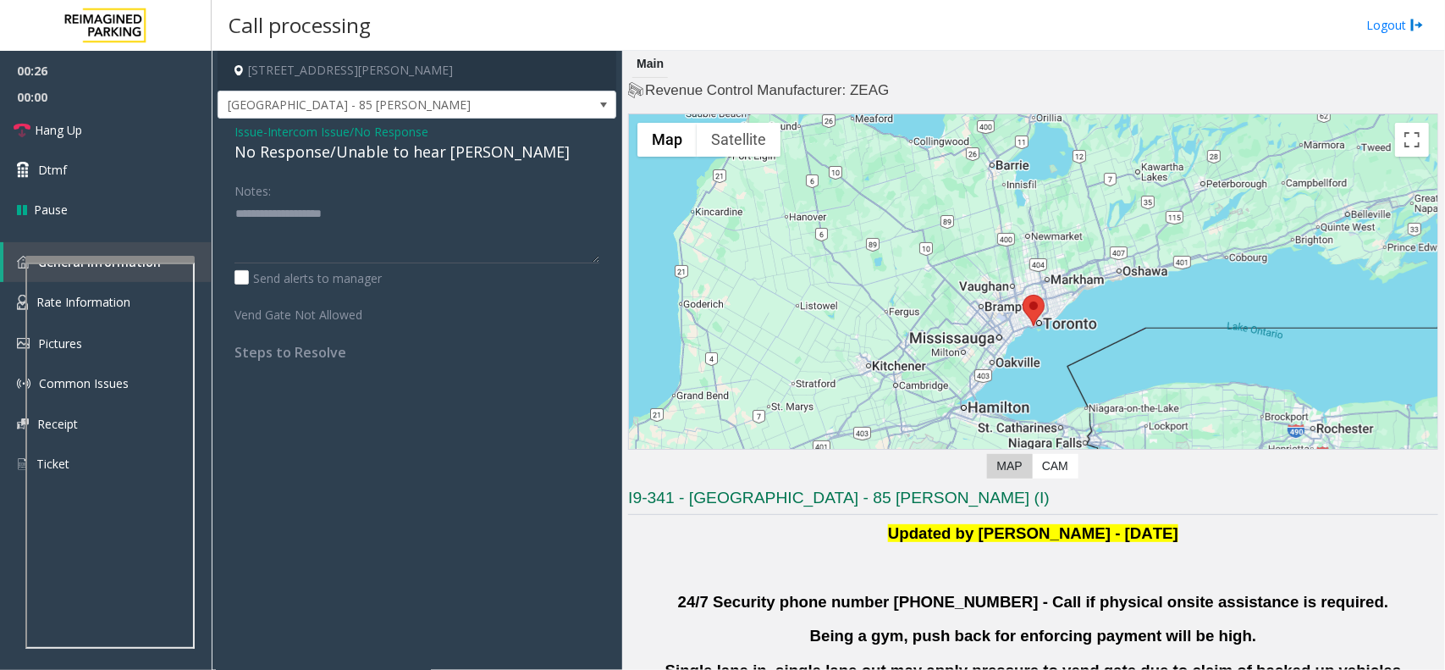
click at [311, 129] on span "Intercom Issue/No Response" at bounding box center [348, 132] width 161 height 18
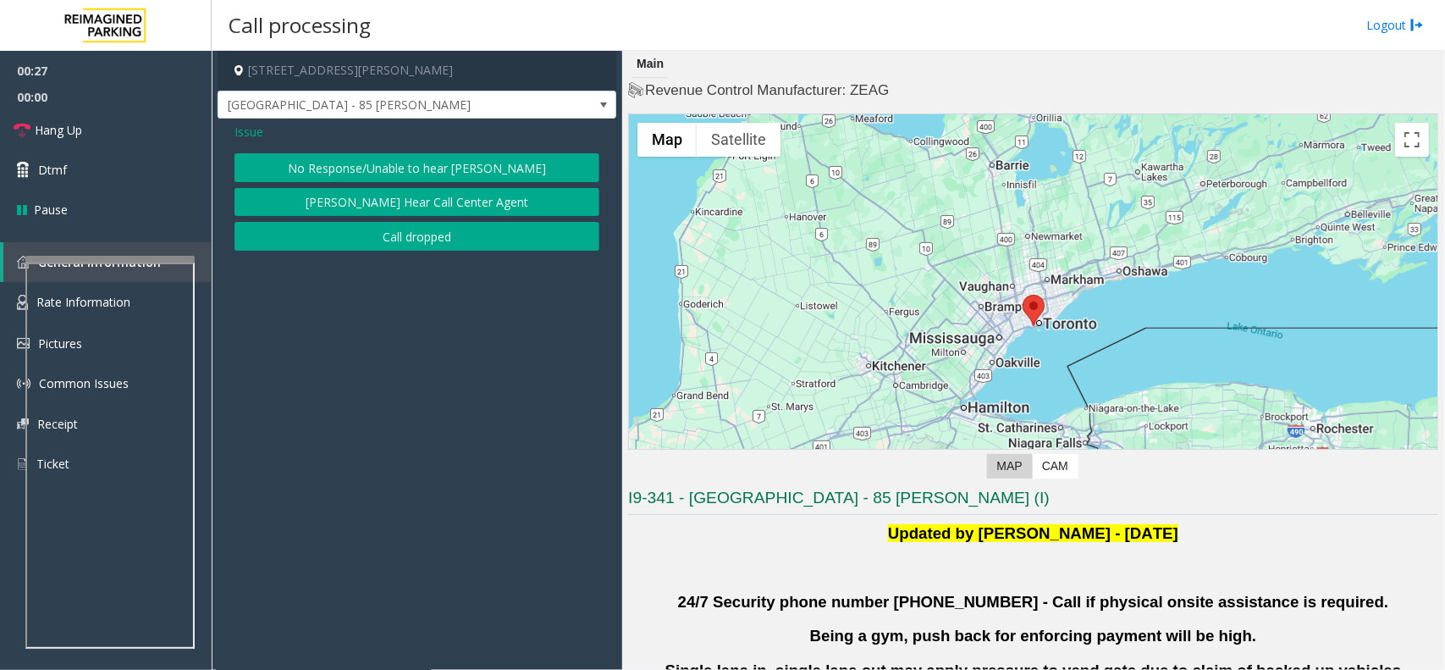
click at [251, 130] on span "Issue" at bounding box center [249, 132] width 29 height 18
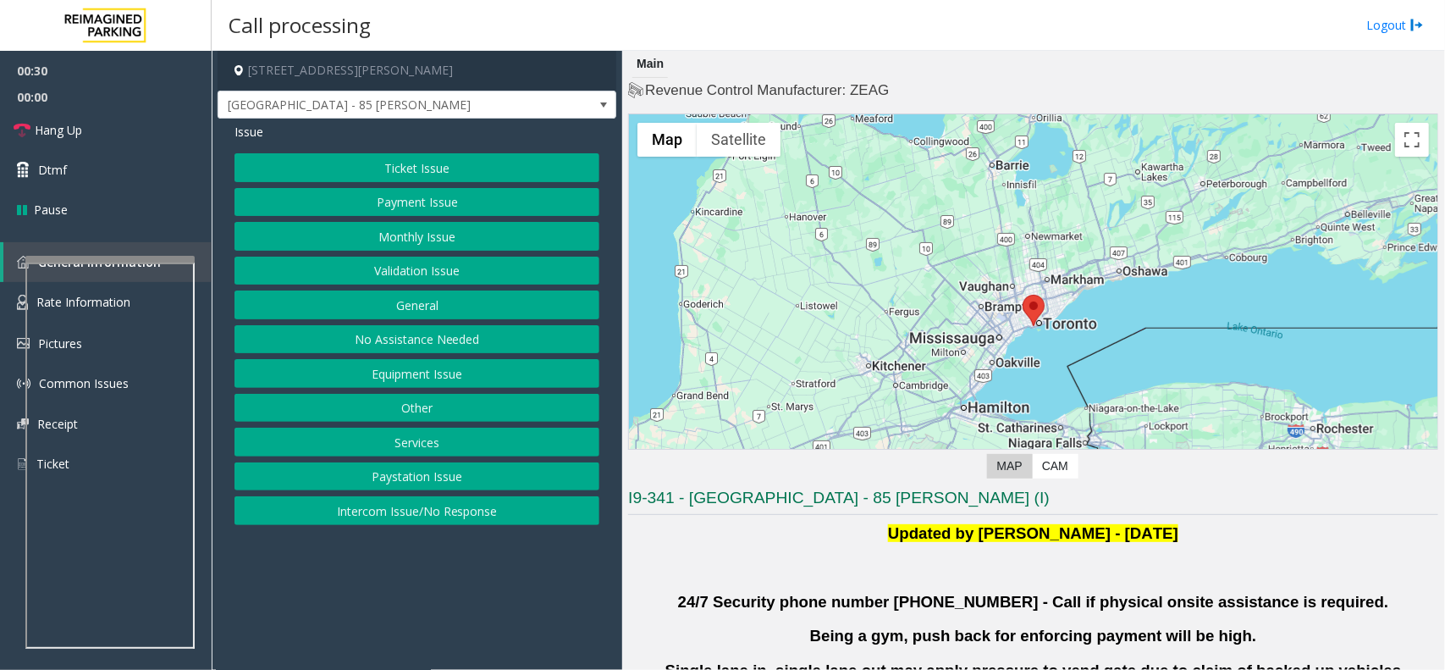
click at [437, 199] on button "Payment Issue" at bounding box center [417, 202] width 365 height 29
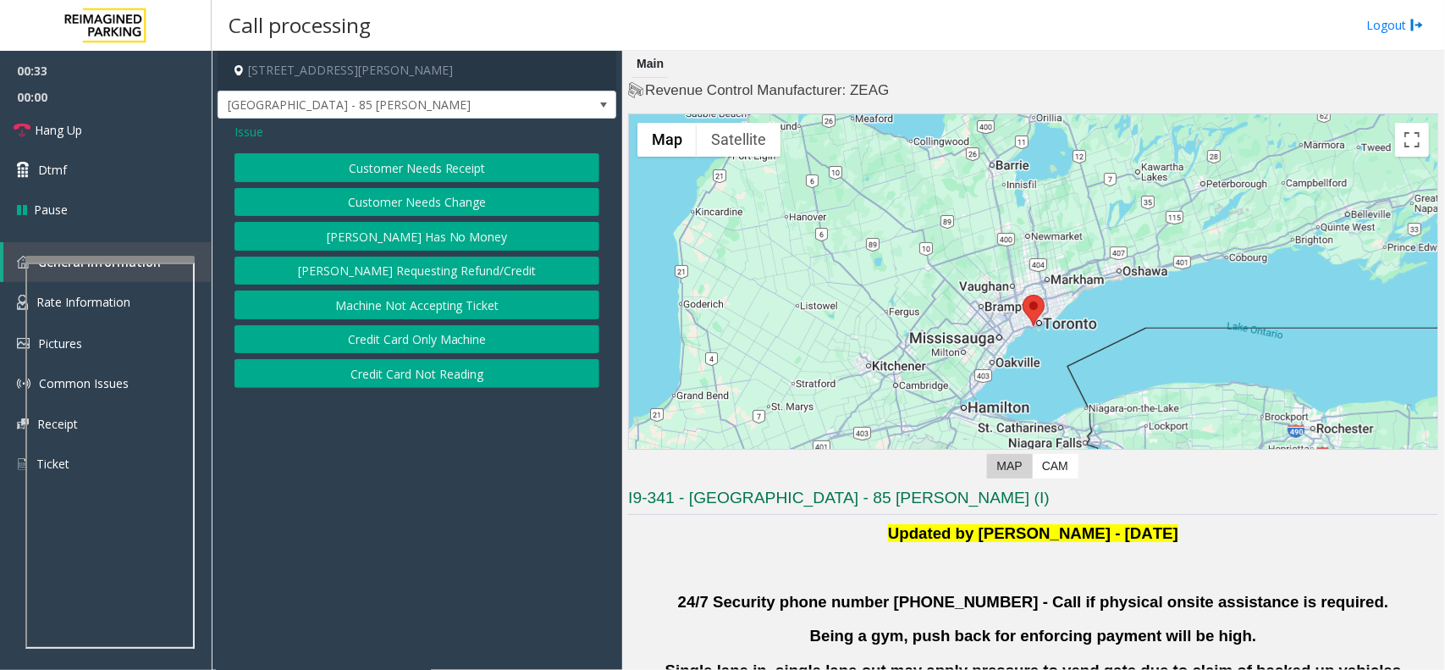
click at [467, 378] on button "Credit Card Not Reading" at bounding box center [417, 373] width 365 height 29
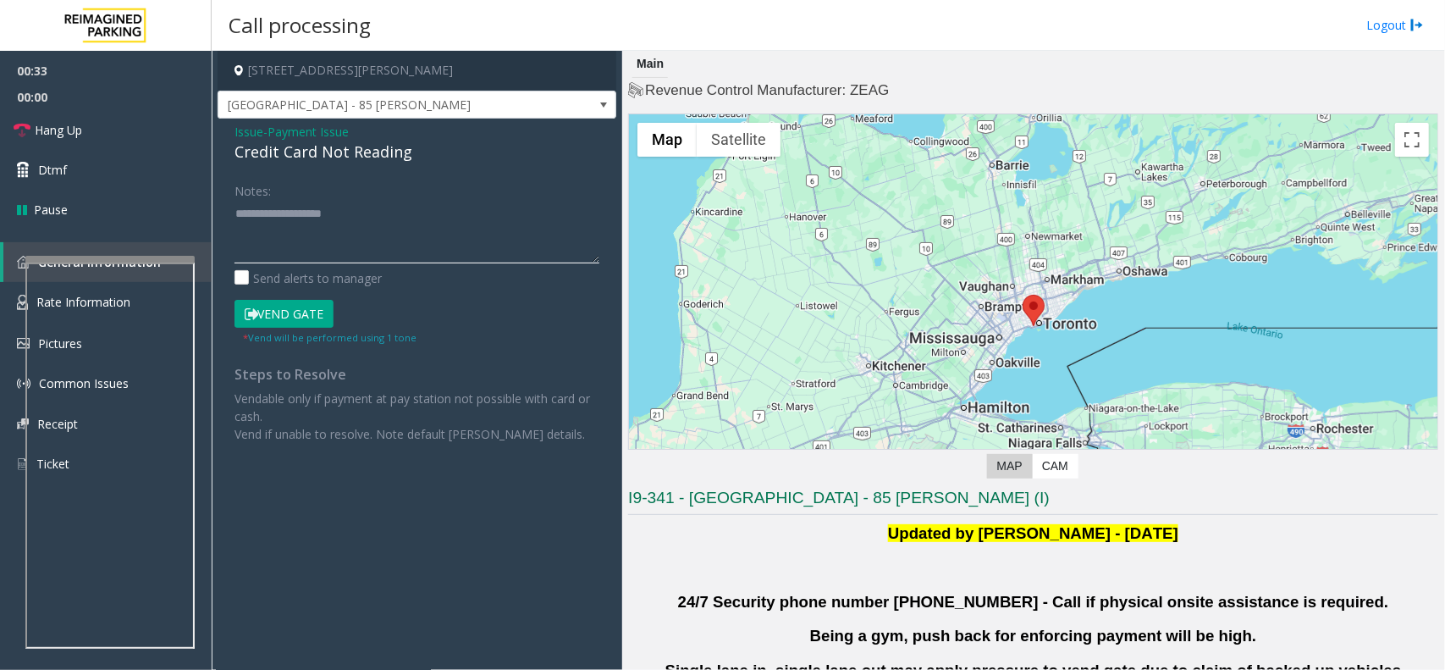
click at [303, 224] on textarea at bounding box center [417, 232] width 365 height 64
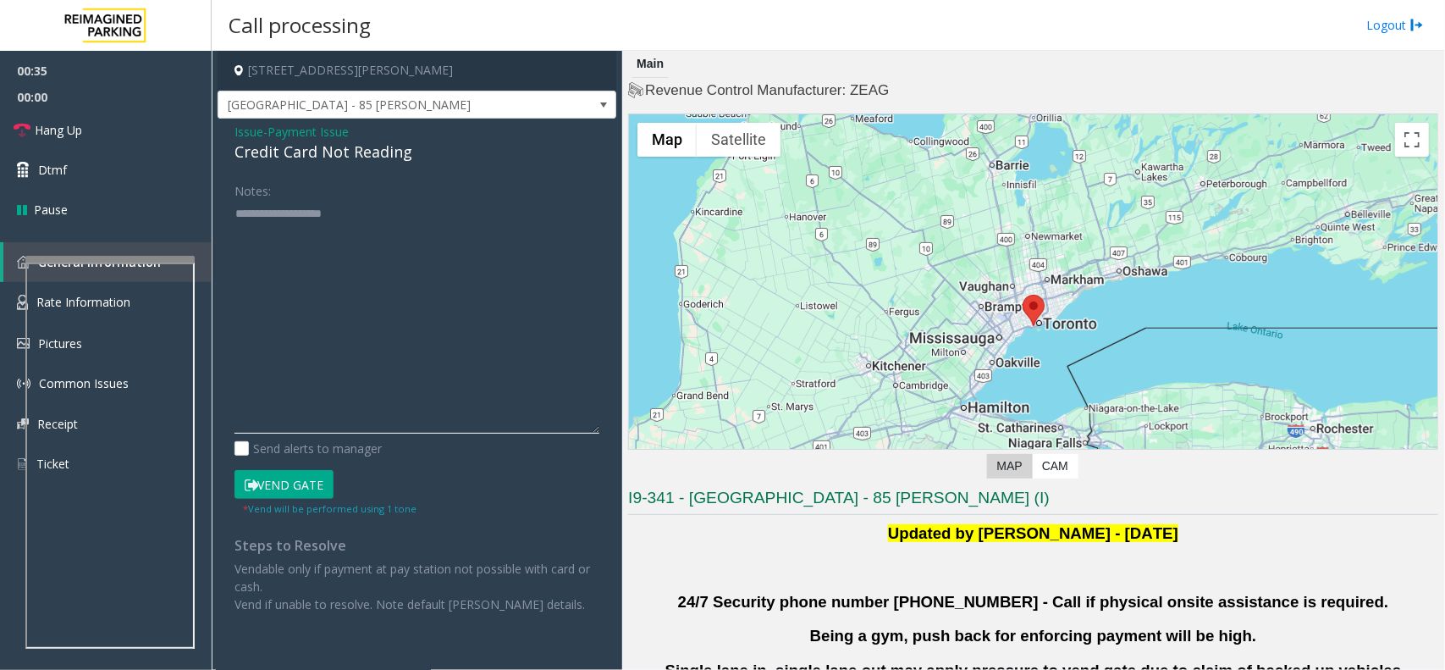
drag, startPoint x: 594, startPoint y: 260, endPoint x: 417, endPoint y: 297, distance: 180.9
click at [589, 424] on textarea at bounding box center [417, 317] width 365 height 234
click at [323, 472] on button "Vend Gate" at bounding box center [284, 476] width 99 height 29
click at [367, 265] on textarea at bounding box center [417, 313] width 365 height 226
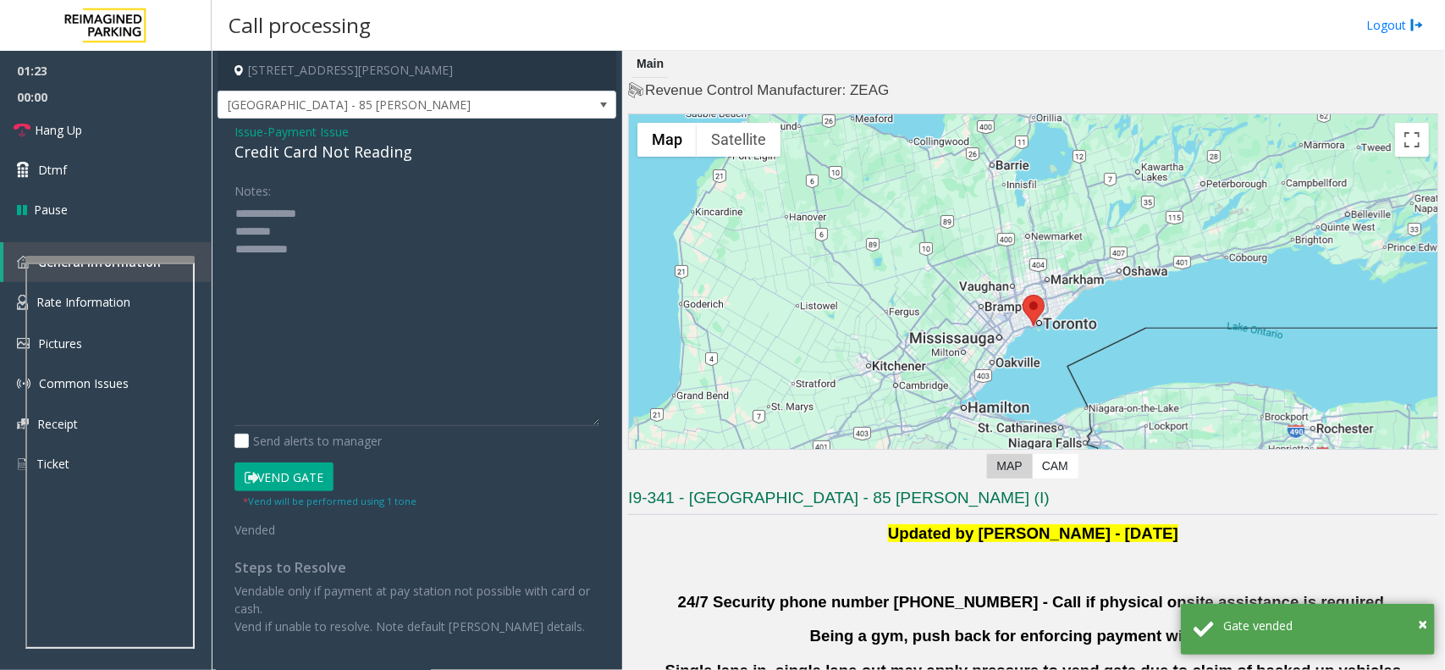
click at [351, 151] on div "Credit Card Not Reading" at bounding box center [417, 152] width 365 height 23
drag, startPoint x: 351, startPoint y: 151, endPoint x: 382, endPoint y: 141, distance: 31.9
click at [360, 149] on div "Credit Card Not Reading" at bounding box center [417, 152] width 365 height 23
click at [252, 246] on textarea at bounding box center [417, 313] width 365 height 226
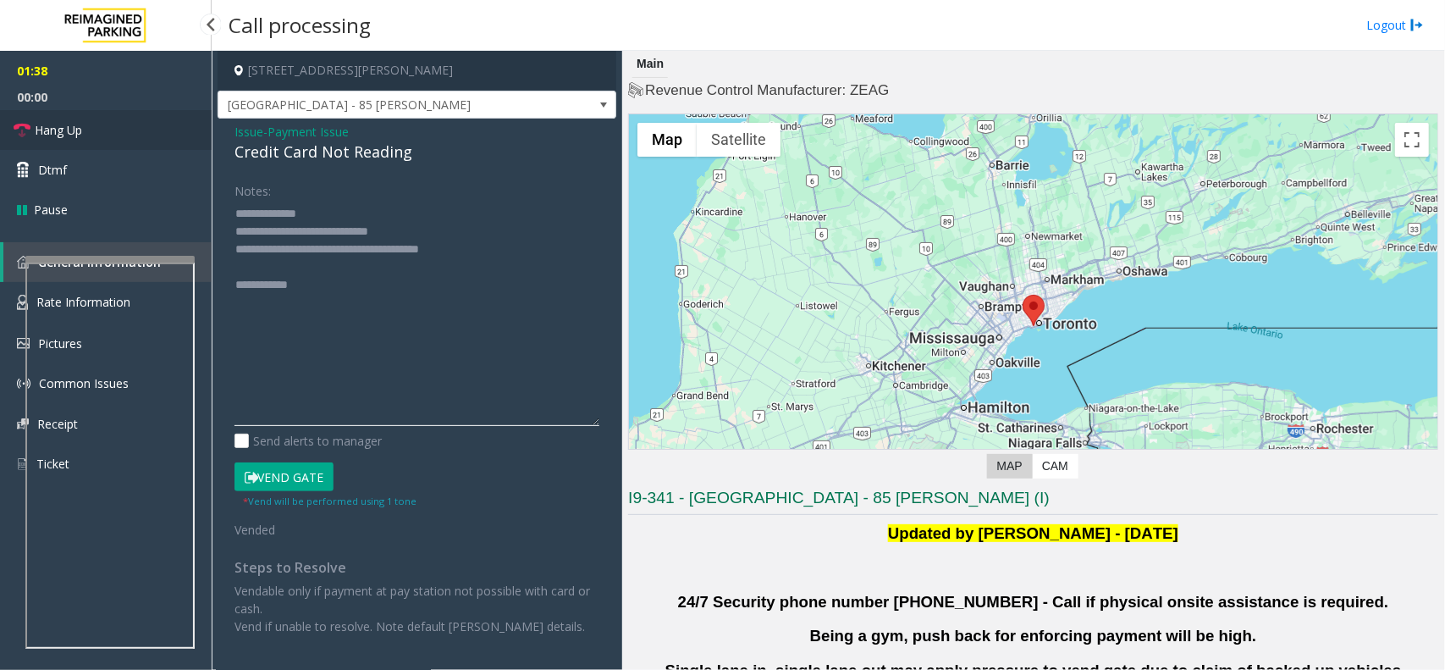
type textarea "**********"
click at [128, 119] on link "Hang Up" at bounding box center [106, 130] width 212 height 40
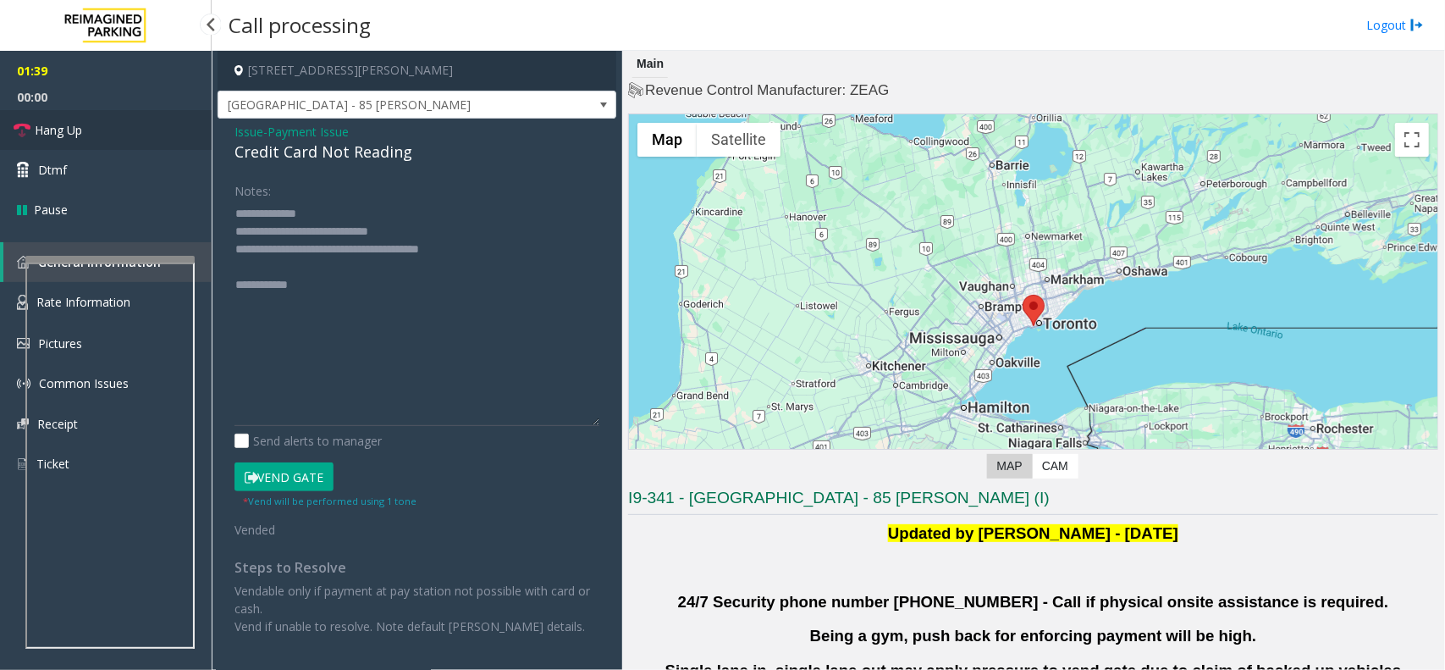
click at [128, 119] on link "Hang Up" at bounding box center [106, 130] width 212 height 40
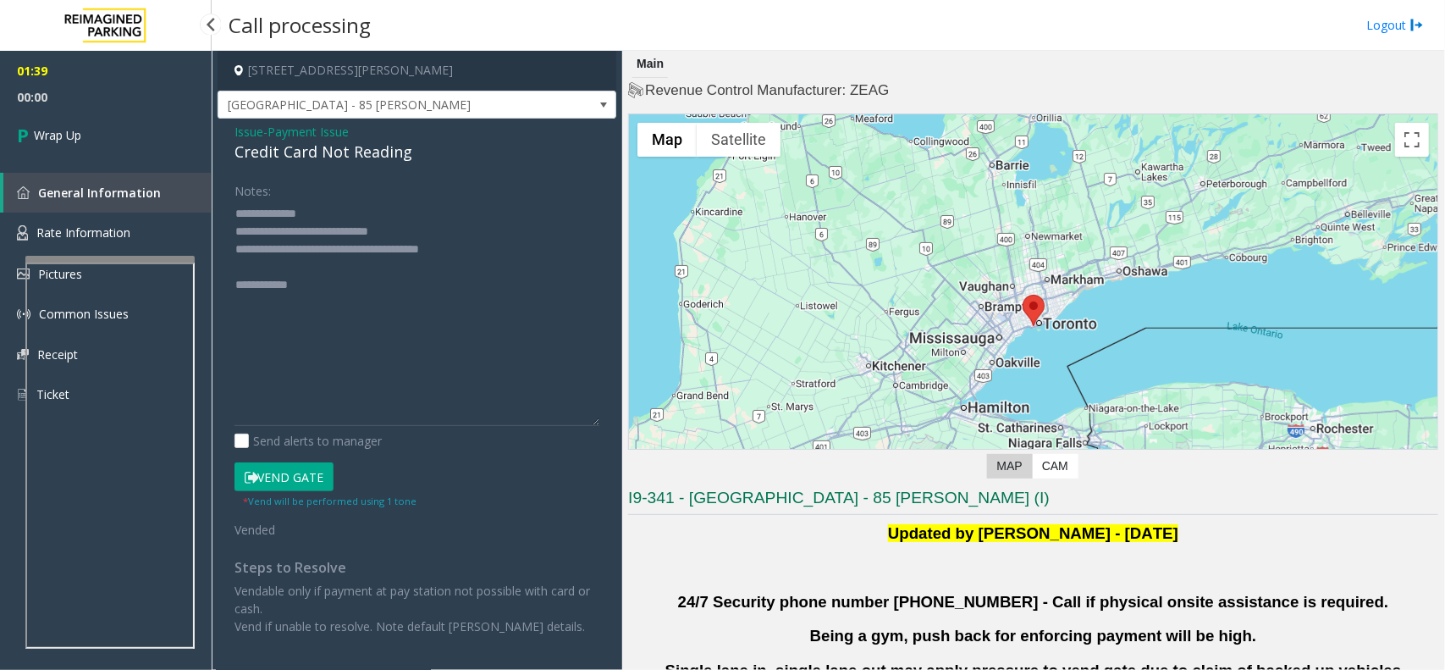
click at [128, 119] on link "Wrap Up" at bounding box center [106, 135] width 212 height 50
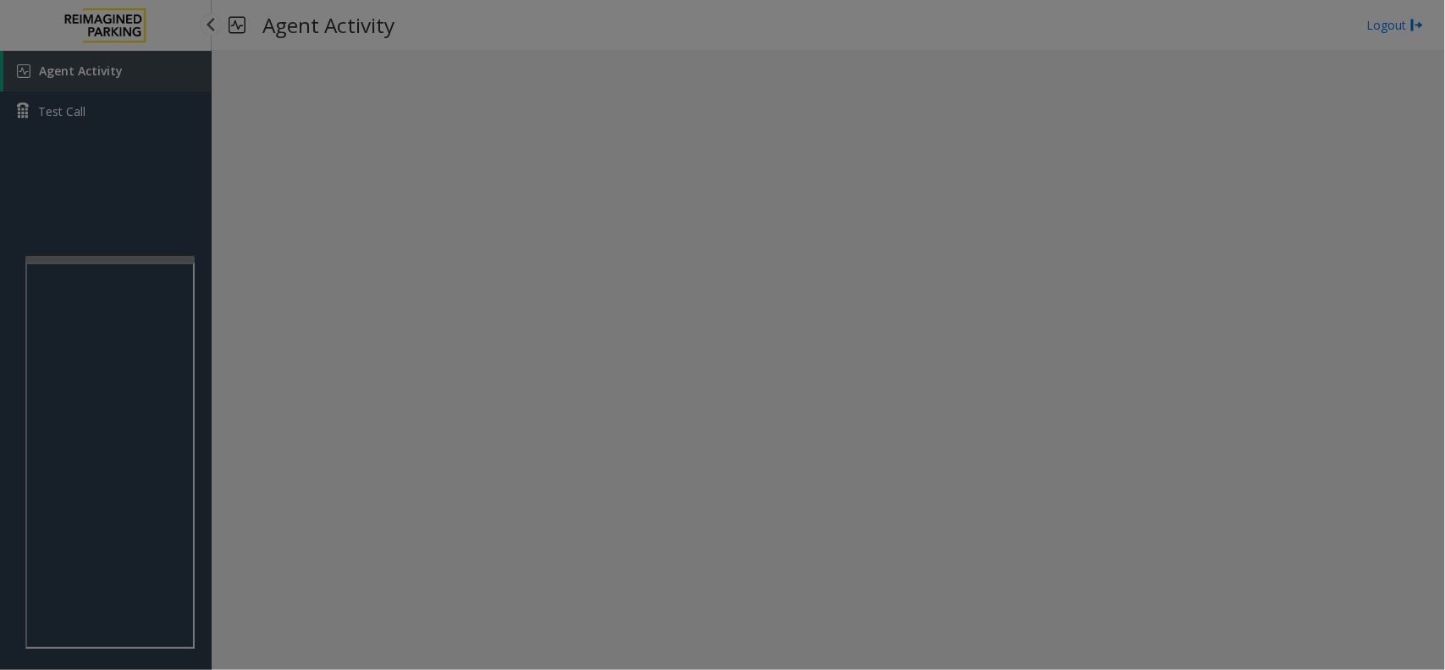
click at [128, 119] on body "Agent Activity Test Call × Close Powered by Umojo © 2025 Agent Activity Logout …" at bounding box center [722, 335] width 1445 height 670
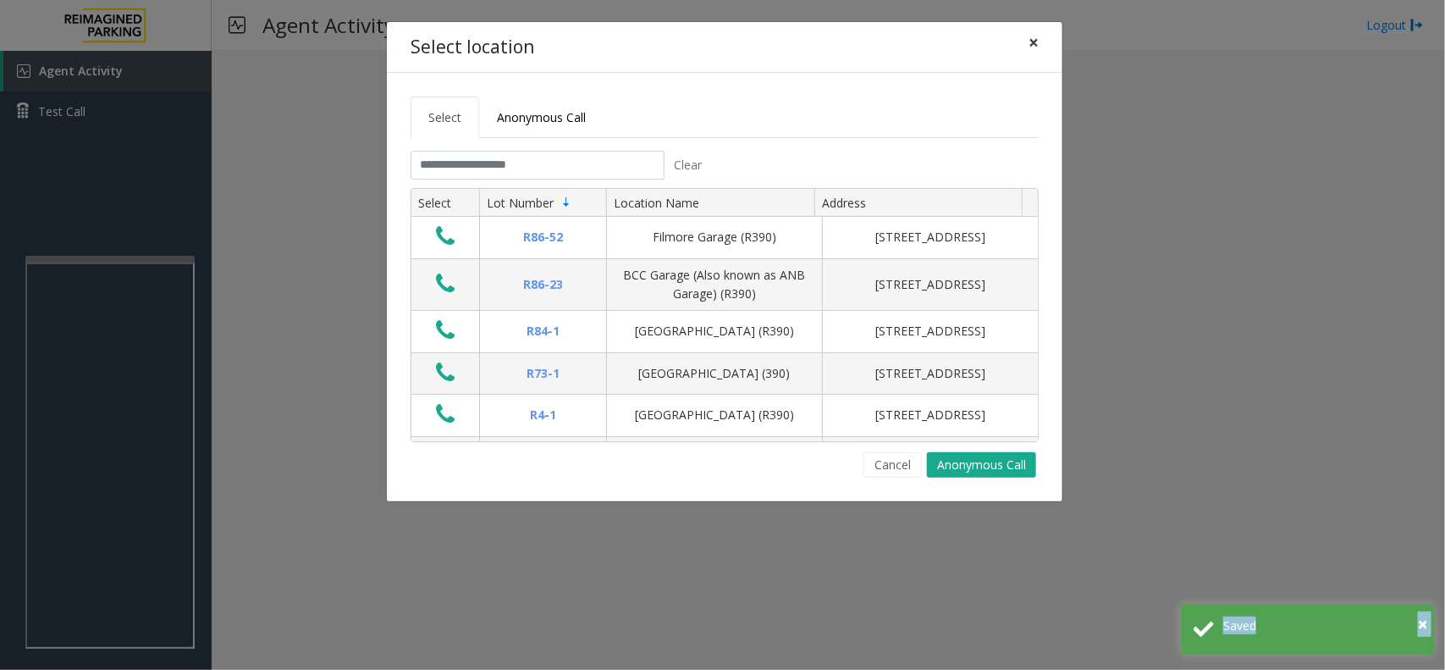
click at [1034, 48] on span "×" at bounding box center [1034, 42] width 10 height 24
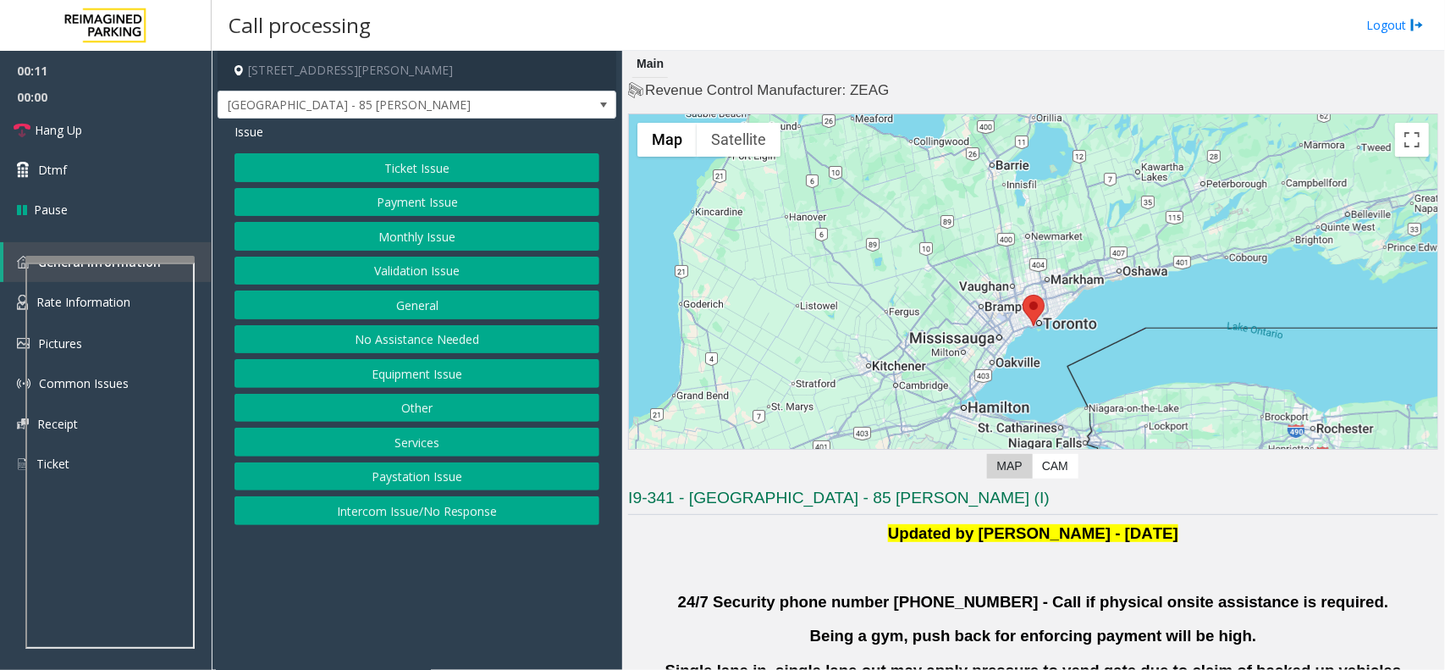
drag, startPoint x: 415, startPoint y: 517, endPoint x: 415, endPoint y: 502, distance: 14.4
click at [417, 517] on button "Intercom Issue/No Response" at bounding box center [417, 510] width 365 height 29
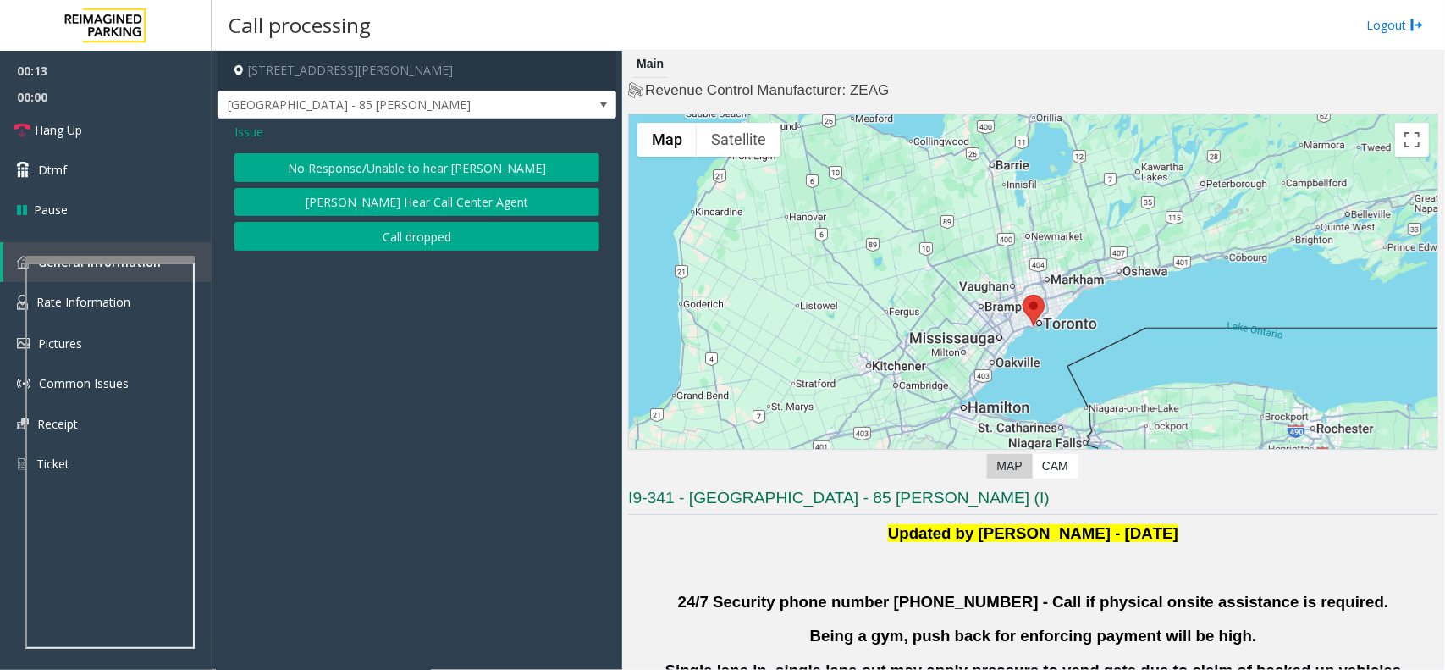
click at [303, 167] on button "No Response/Unable to hear [PERSON_NAME]" at bounding box center [417, 167] width 365 height 29
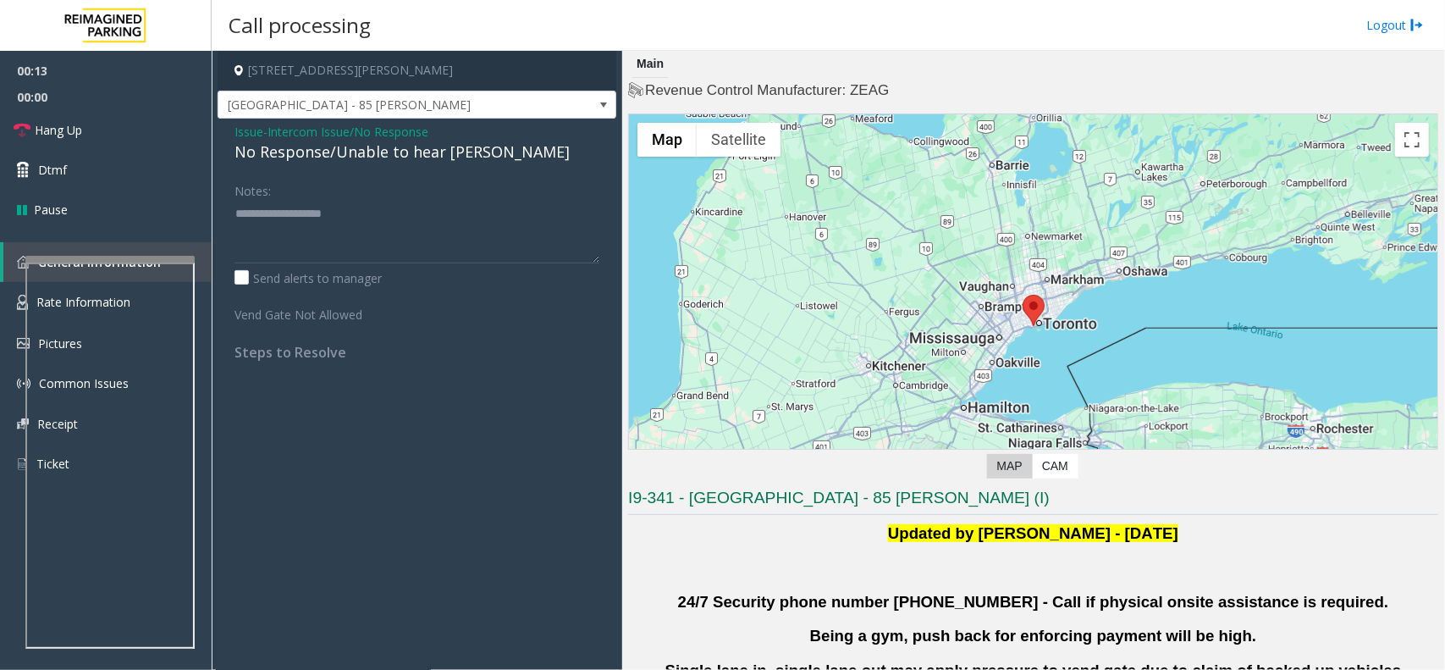
click at [314, 152] on div "No Response/Unable to hear [PERSON_NAME]" at bounding box center [417, 152] width 365 height 23
drag, startPoint x: 314, startPoint y: 152, endPoint x: 330, endPoint y: 153, distance: 16.1
click at [319, 153] on div "No Response/Unable to hear [PERSON_NAME]" at bounding box center [417, 152] width 365 height 23
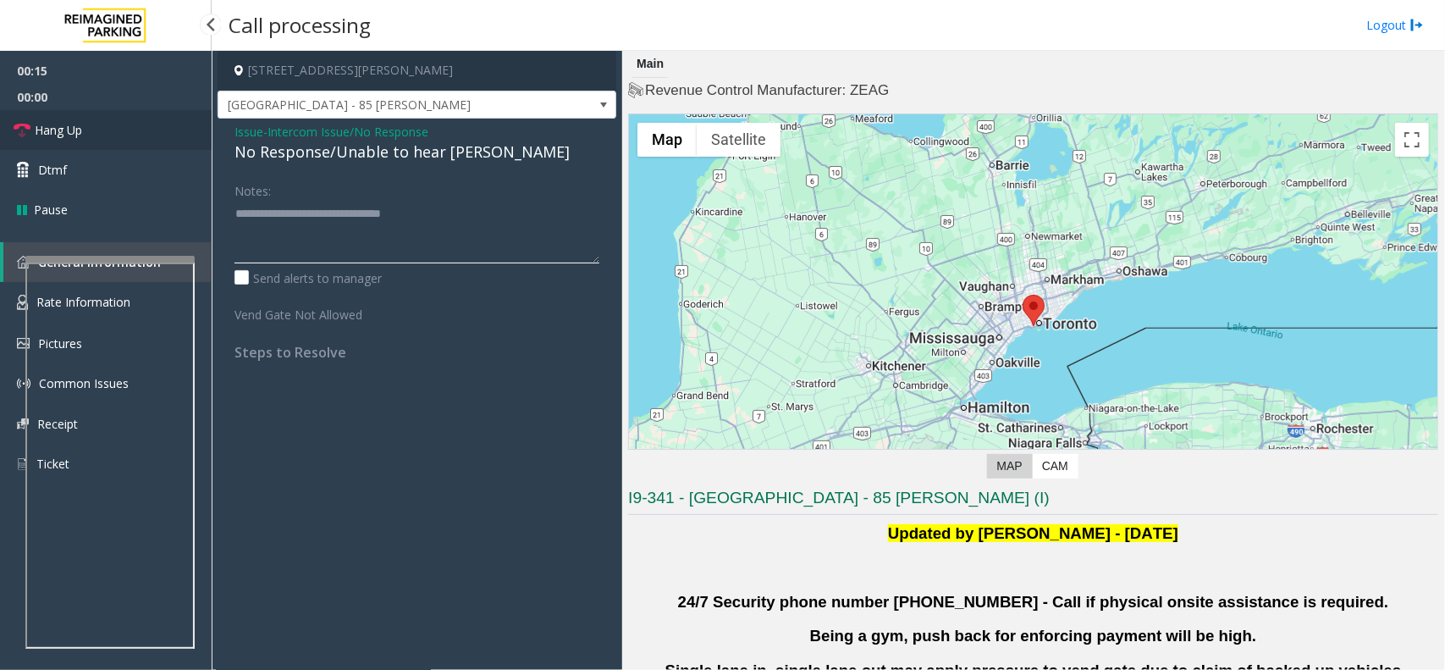
type textarea "**********"
click at [66, 129] on span "Hang Up" at bounding box center [58, 130] width 47 height 18
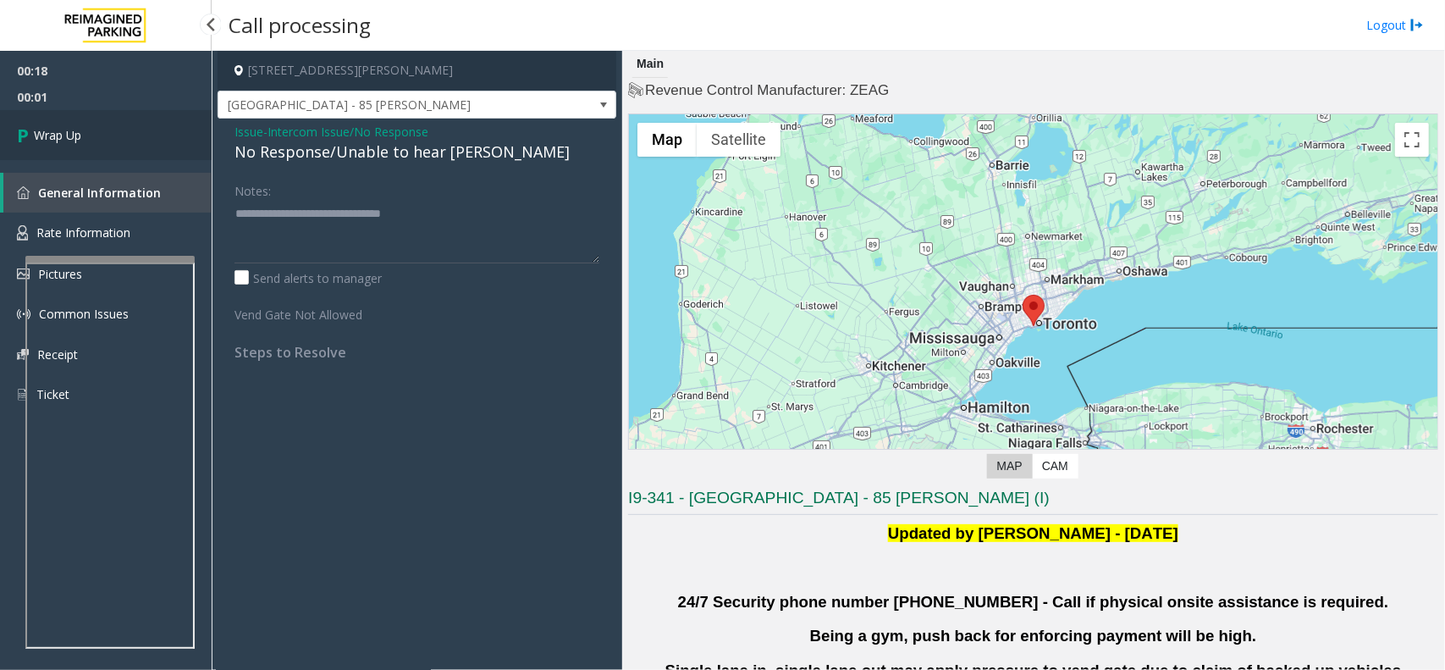
click at [64, 129] on span "Wrap Up" at bounding box center [57, 135] width 47 height 18
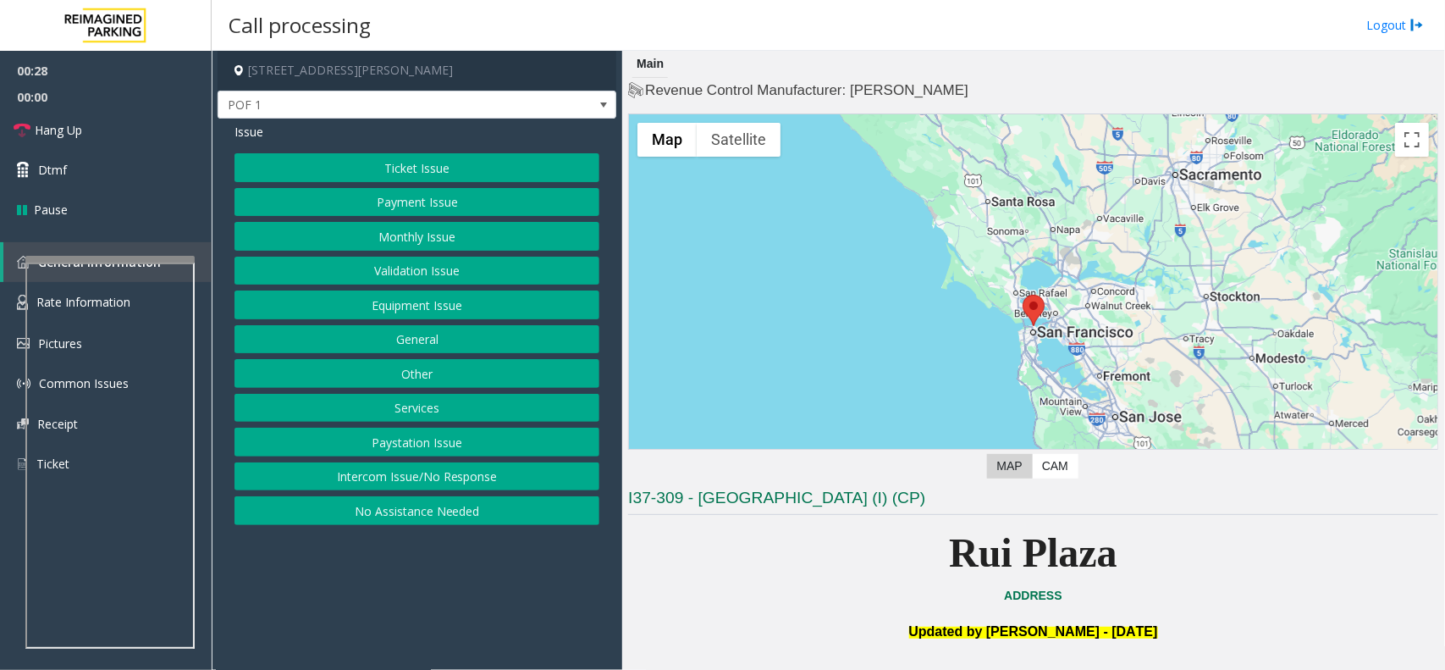
click at [488, 483] on button "Intercom Issue/No Response" at bounding box center [417, 476] width 365 height 29
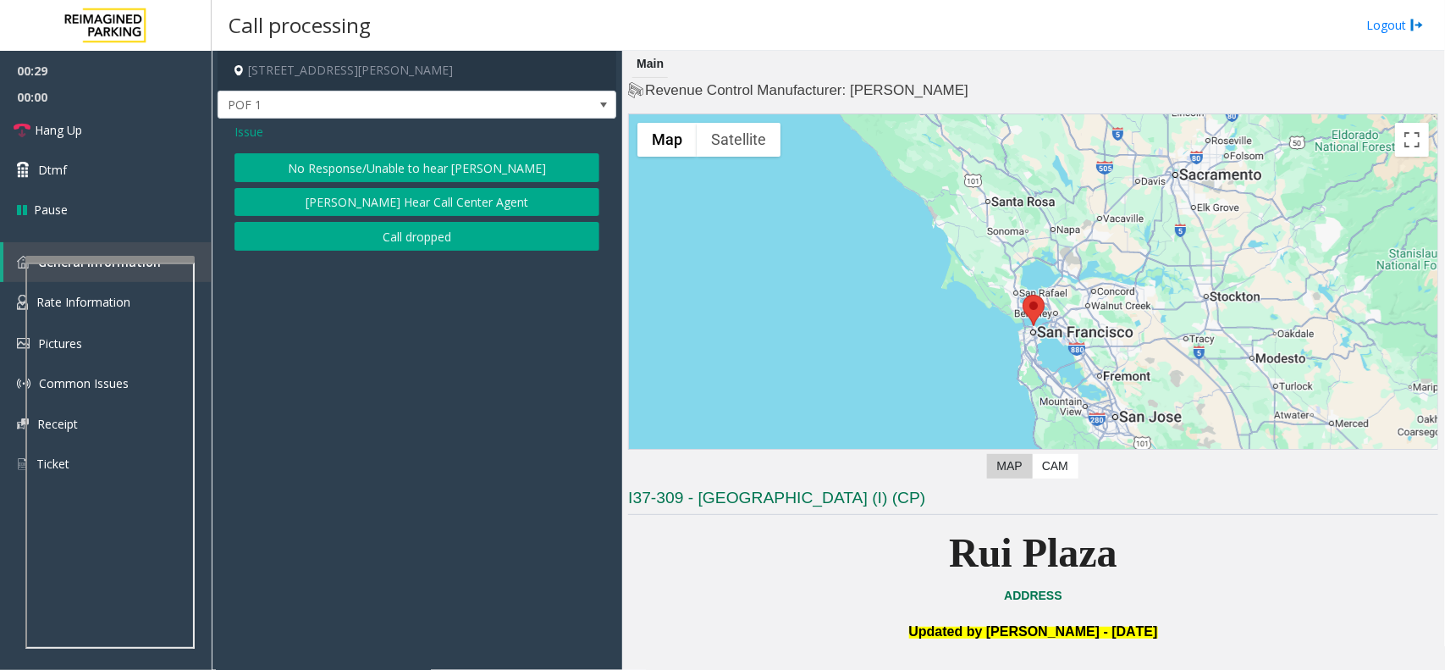
click at [493, 158] on button "No Response/Unable to hear [PERSON_NAME]" at bounding box center [417, 167] width 365 height 29
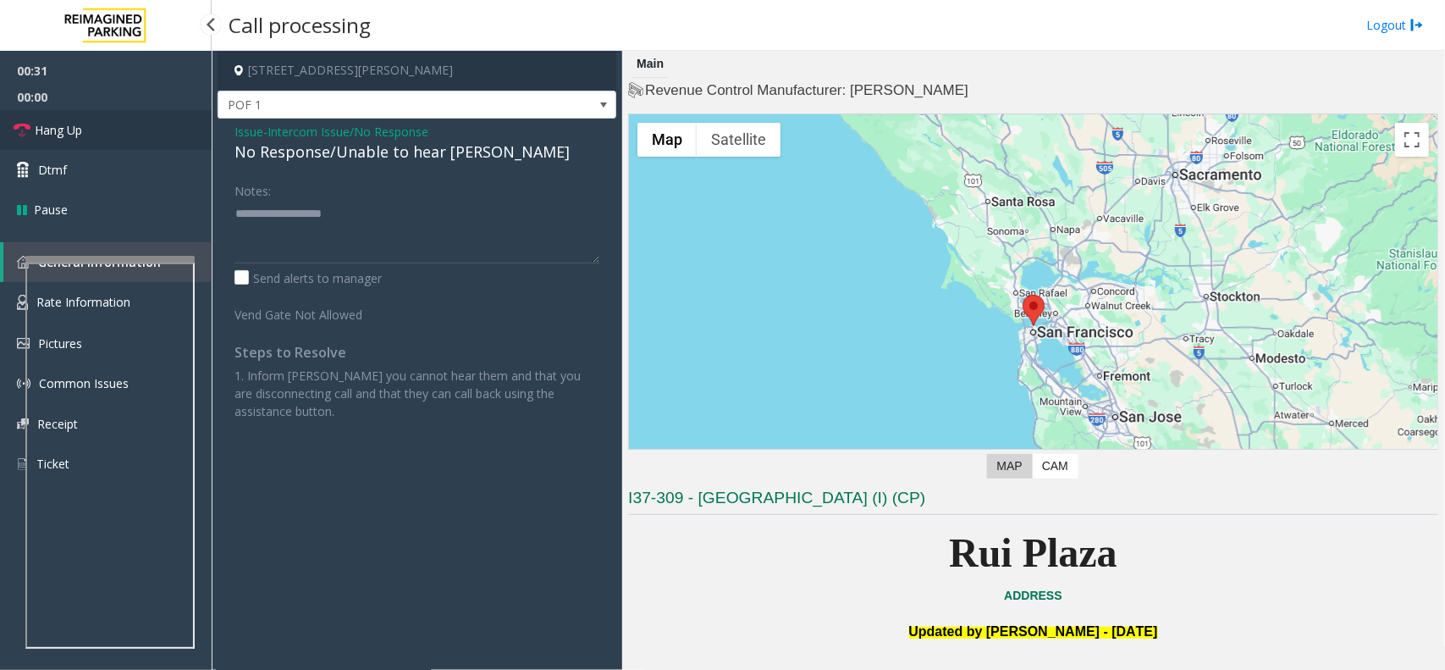
click at [124, 130] on link "Hang Up" at bounding box center [106, 130] width 212 height 40
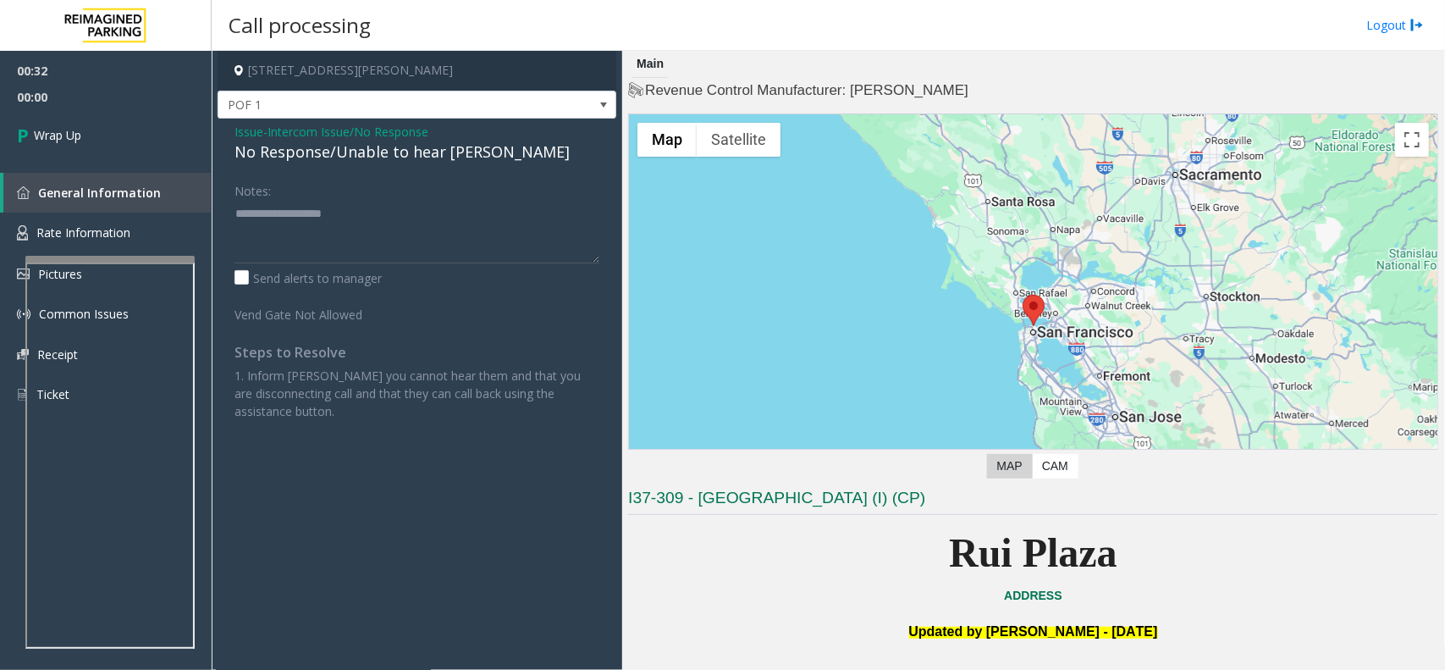
click at [362, 157] on div "No Response/Unable to hear [PERSON_NAME]" at bounding box center [417, 152] width 365 height 23
type textarea "**********"
click at [133, 108] on span "00:02" at bounding box center [106, 97] width 212 height 26
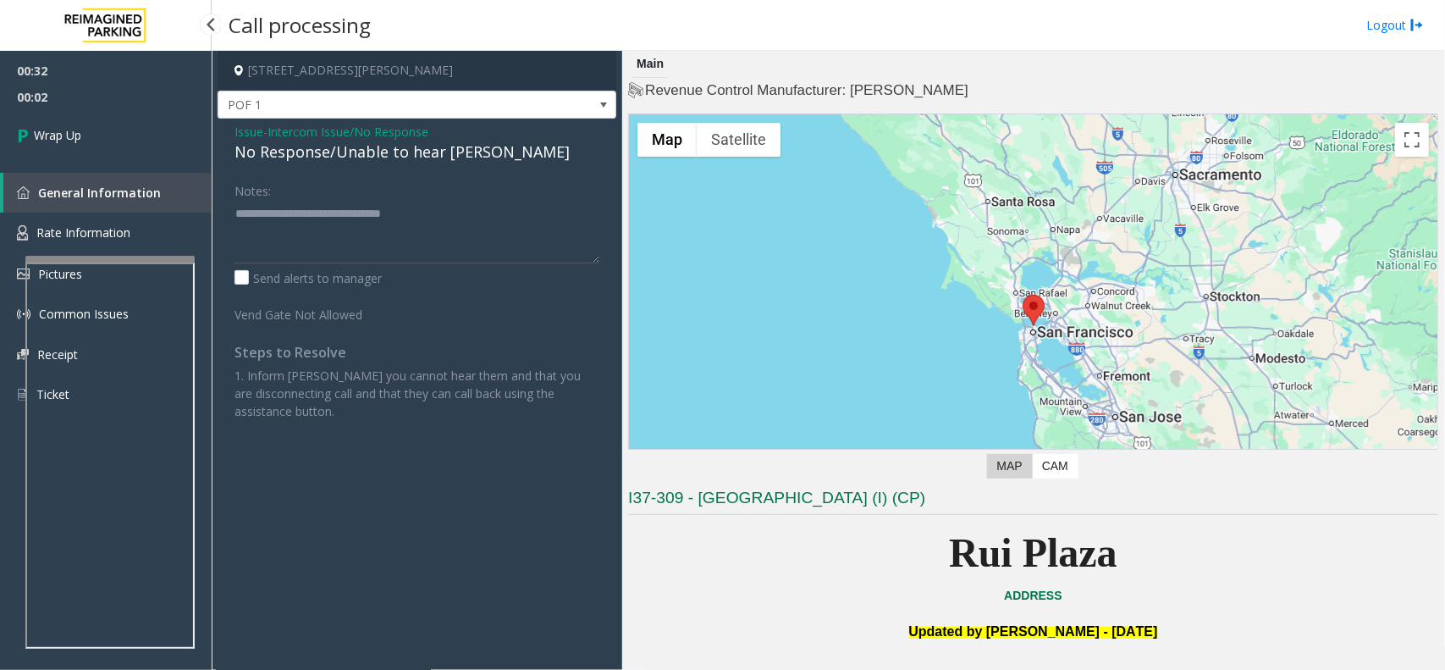
click at [134, 108] on span "00:02" at bounding box center [106, 97] width 212 height 26
click at [146, 130] on link "Wrap Up" at bounding box center [106, 135] width 212 height 50
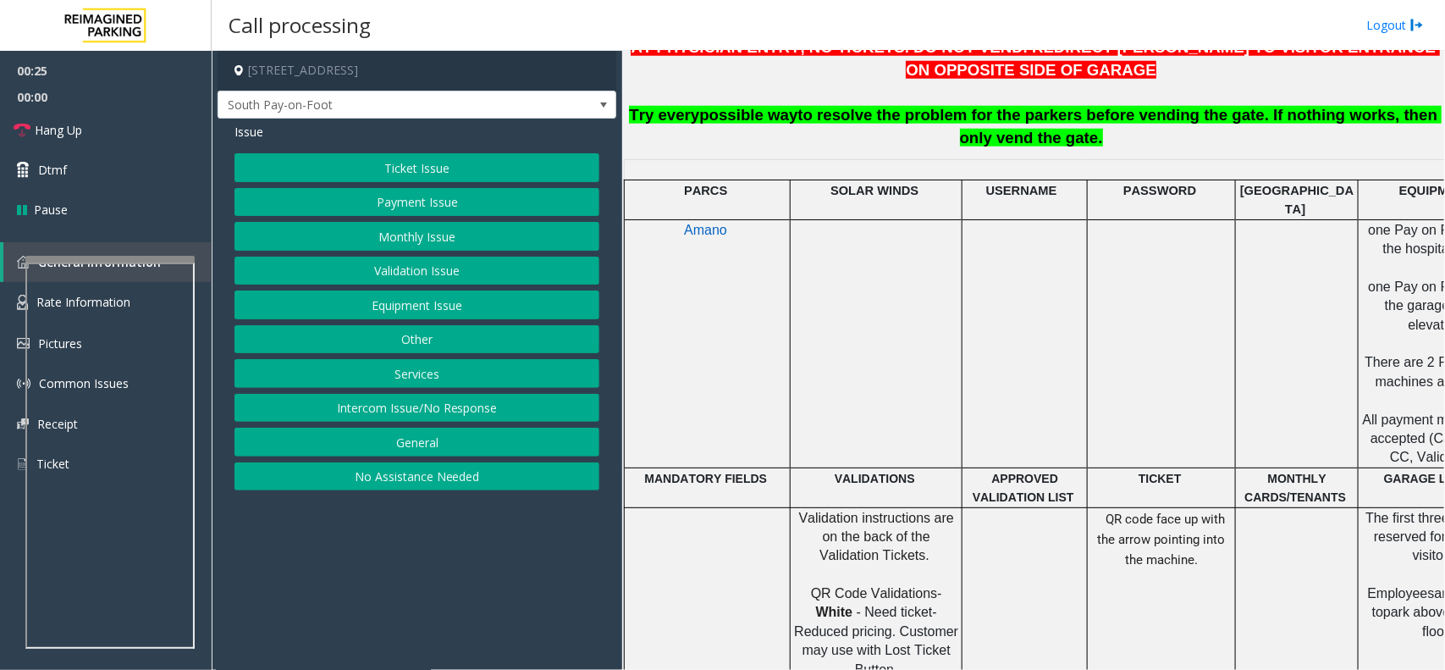
scroll to position [741, 229]
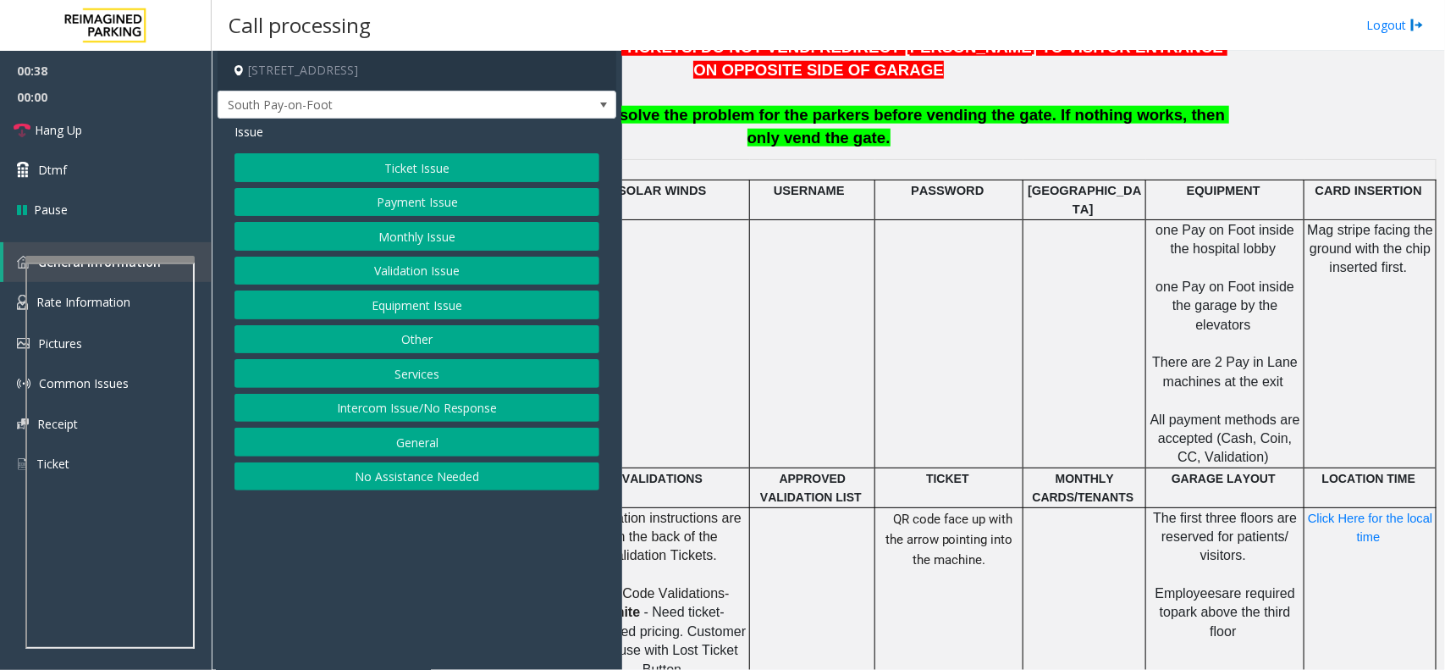
click at [424, 202] on button "Payment Issue" at bounding box center [417, 202] width 365 height 29
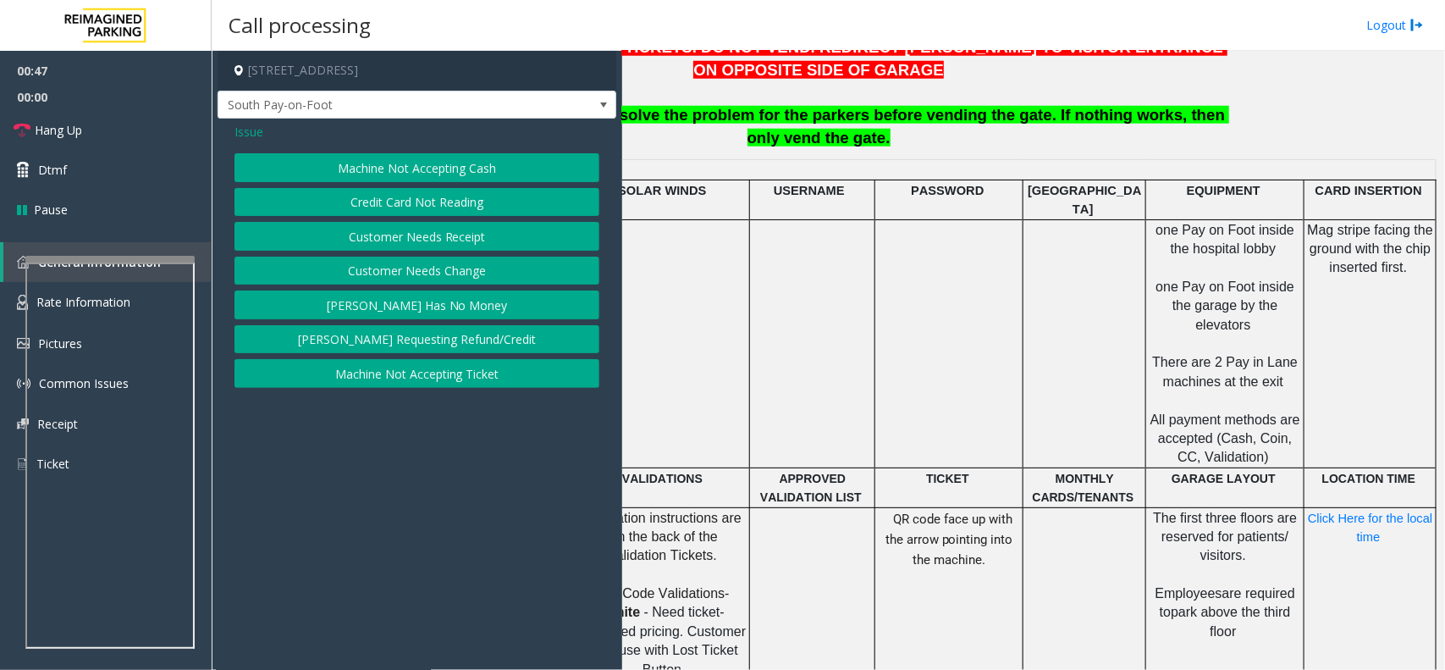
drag, startPoint x: 483, startPoint y: 374, endPoint x: 551, endPoint y: 192, distance: 194.2
click at [551, 192] on div "Machine Not Accepting Cash Credit Card Not Reading Customer Needs Receipt Custo…" at bounding box center [417, 270] width 365 height 235
click at [551, 192] on button "Credit Card Not Reading" at bounding box center [417, 202] width 365 height 29
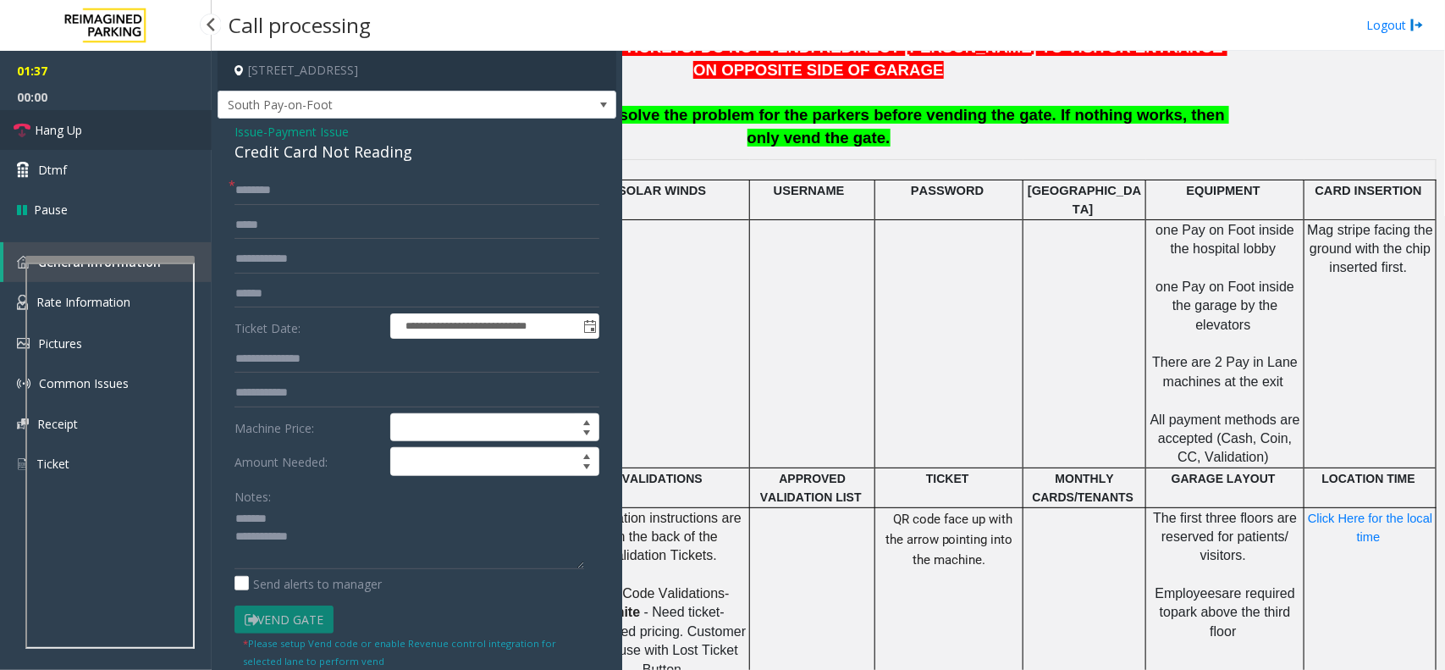
click at [108, 121] on link "Hang Up" at bounding box center [106, 130] width 212 height 40
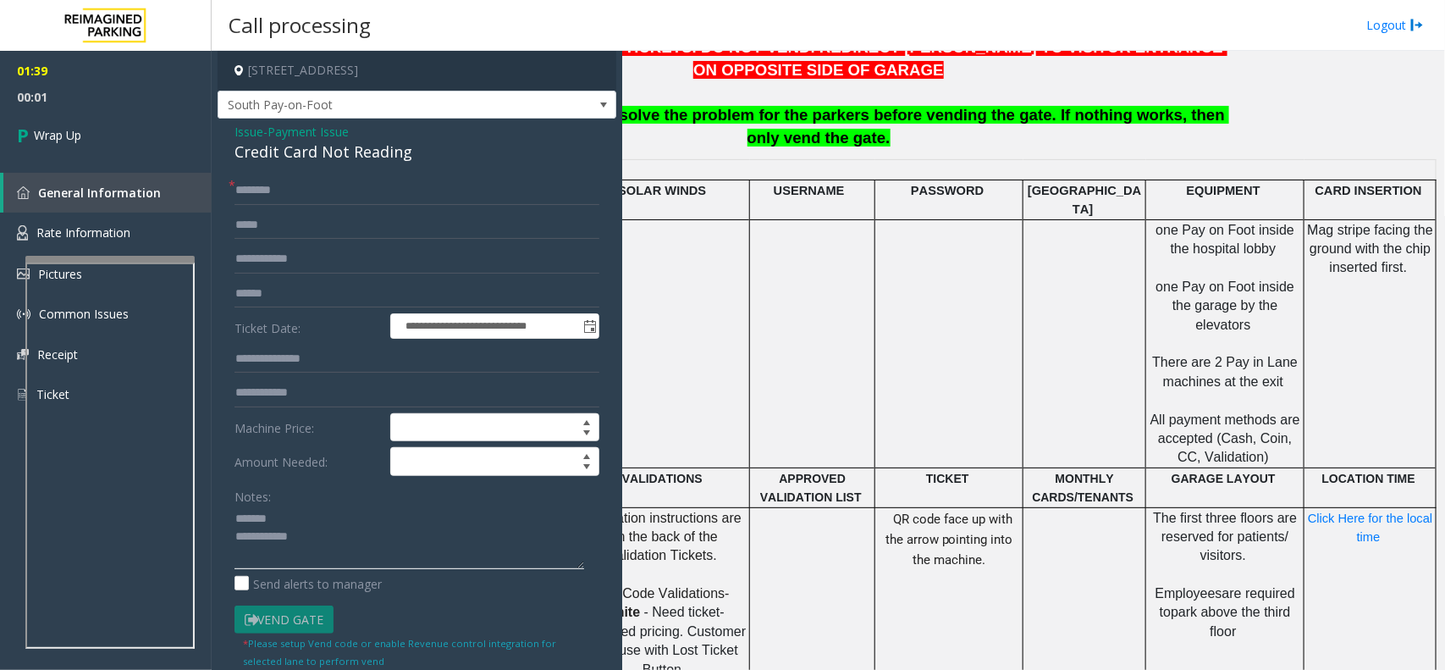
click at [315, 512] on textarea at bounding box center [410, 538] width 350 height 64
click at [309, 162] on div "Credit Card Not Reading" at bounding box center [417, 152] width 365 height 23
copy div "Credit Card Not Reading"
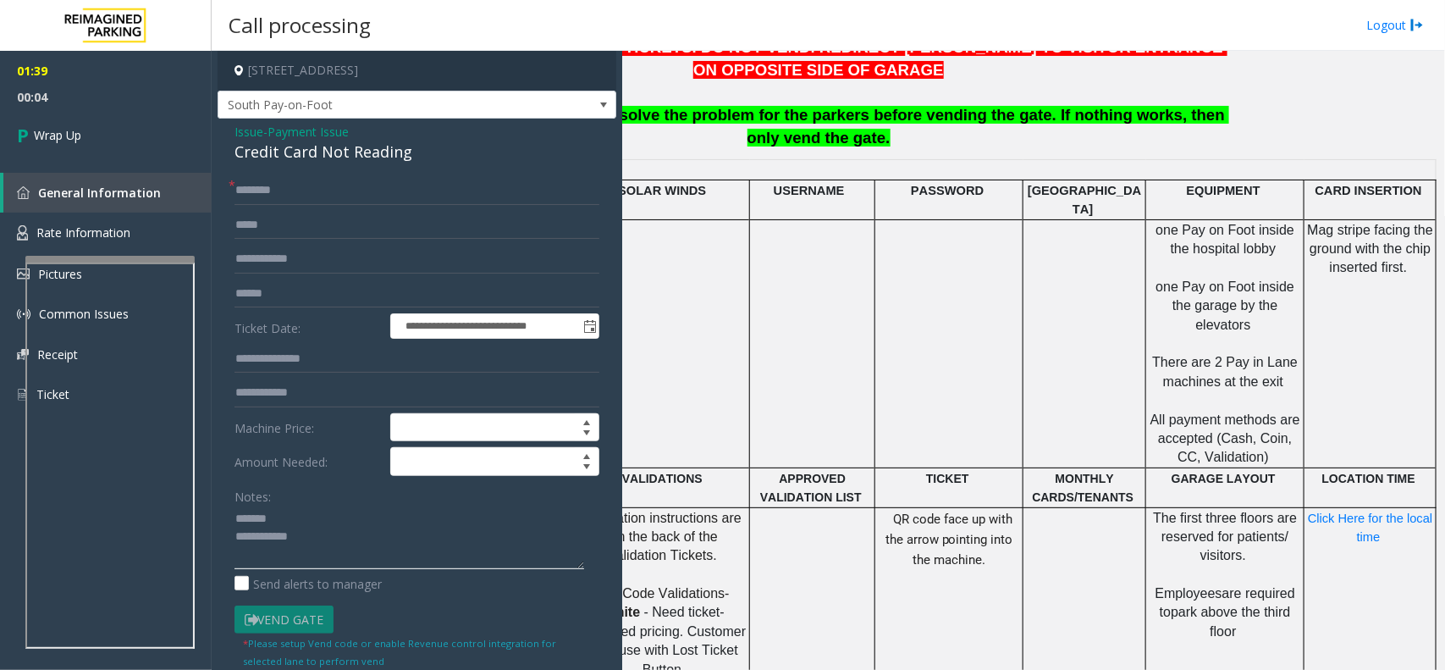
click at [289, 512] on textarea at bounding box center [410, 538] width 350 height 64
paste textarea "**********"
click at [351, 535] on textarea at bounding box center [410, 538] width 350 height 64
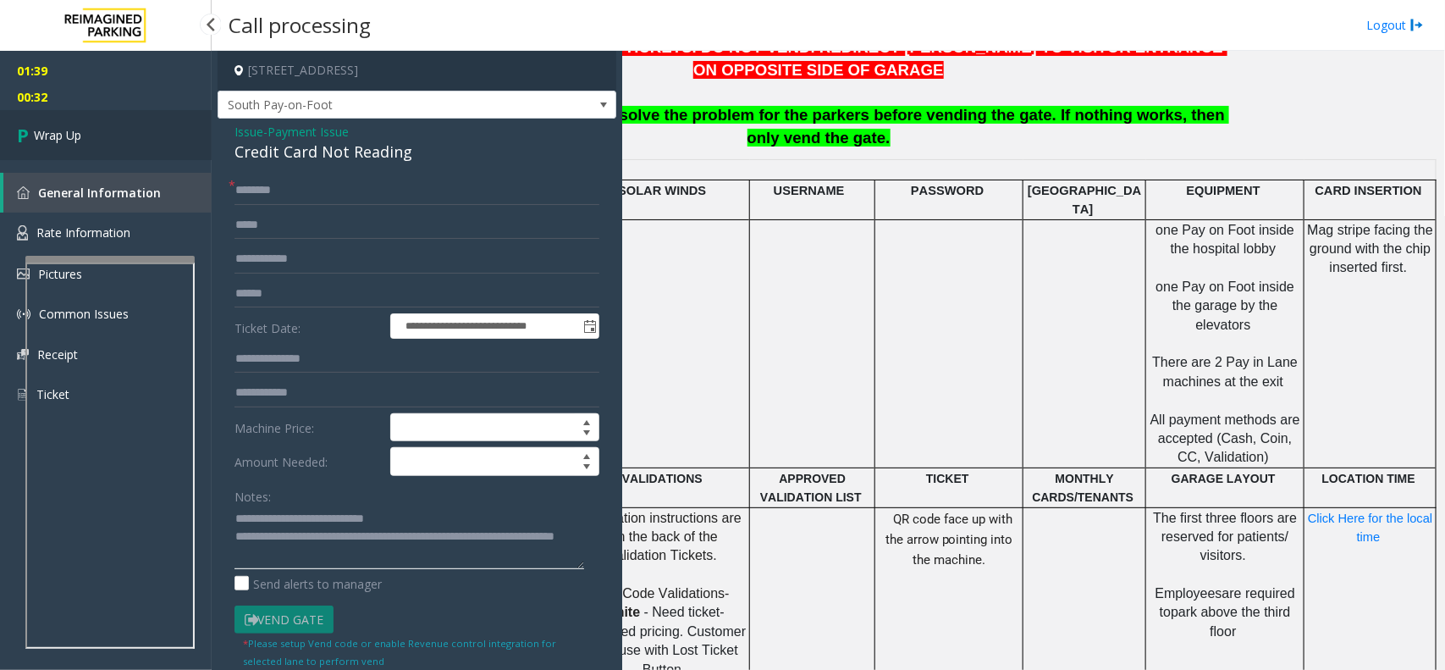
type textarea "**********"
click at [116, 137] on link "Wrap Up" at bounding box center [106, 135] width 212 height 50
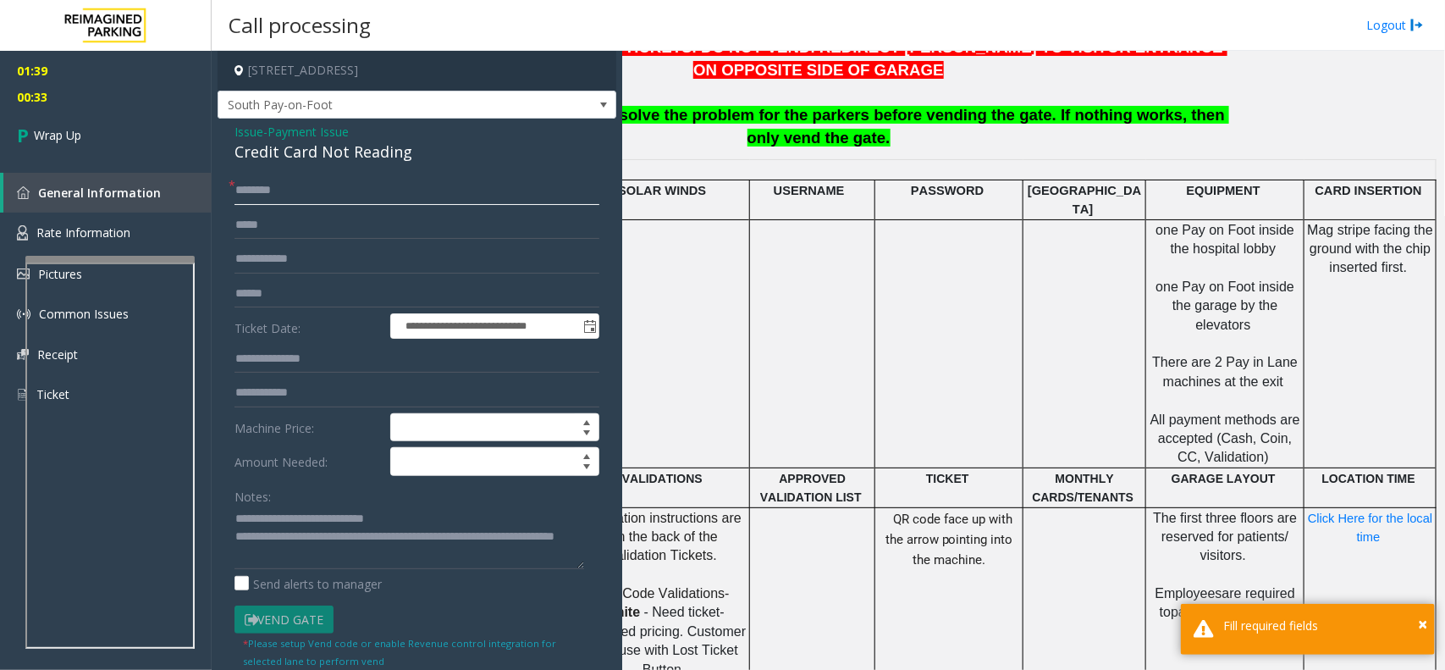
click at [328, 191] on input "text" at bounding box center [417, 190] width 365 height 29
type input "**"
click at [83, 124] on link "Wrap Up" at bounding box center [106, 135] width 212 height 50
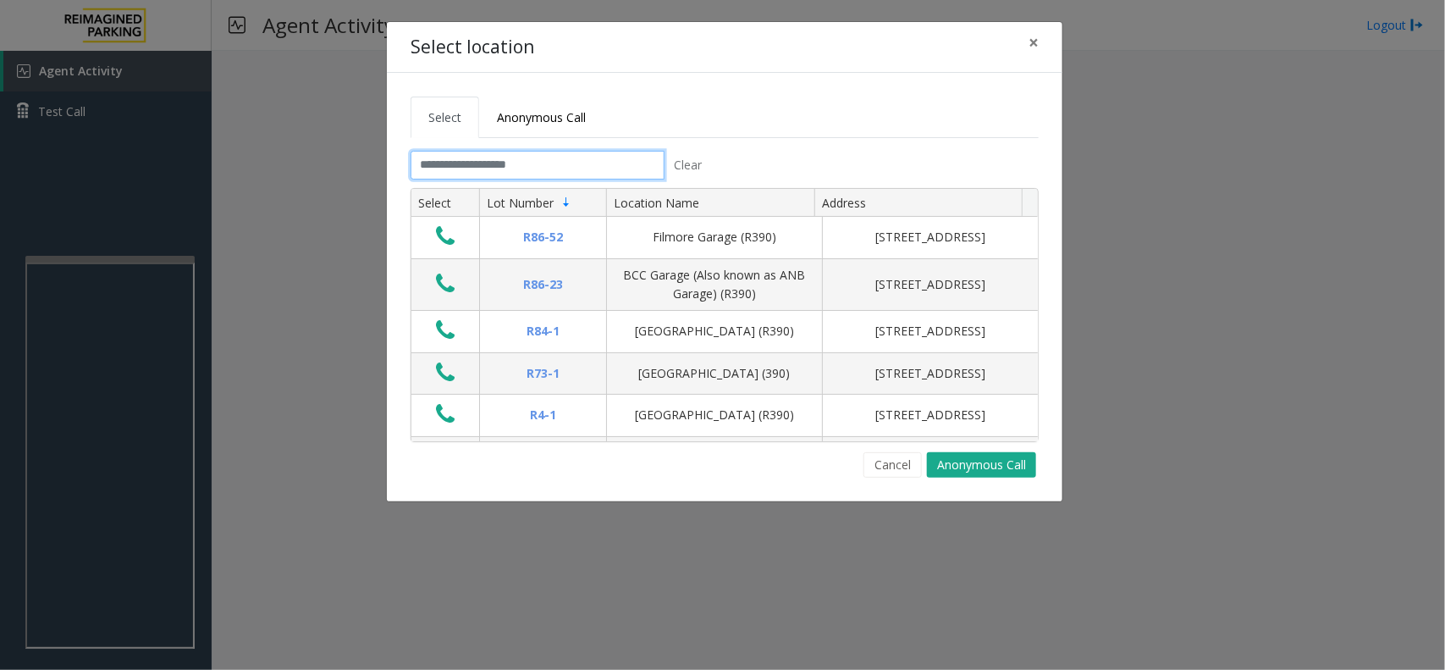
click at [583, 157] on input "text" at bounding box center [538, 165] width 254 height 29
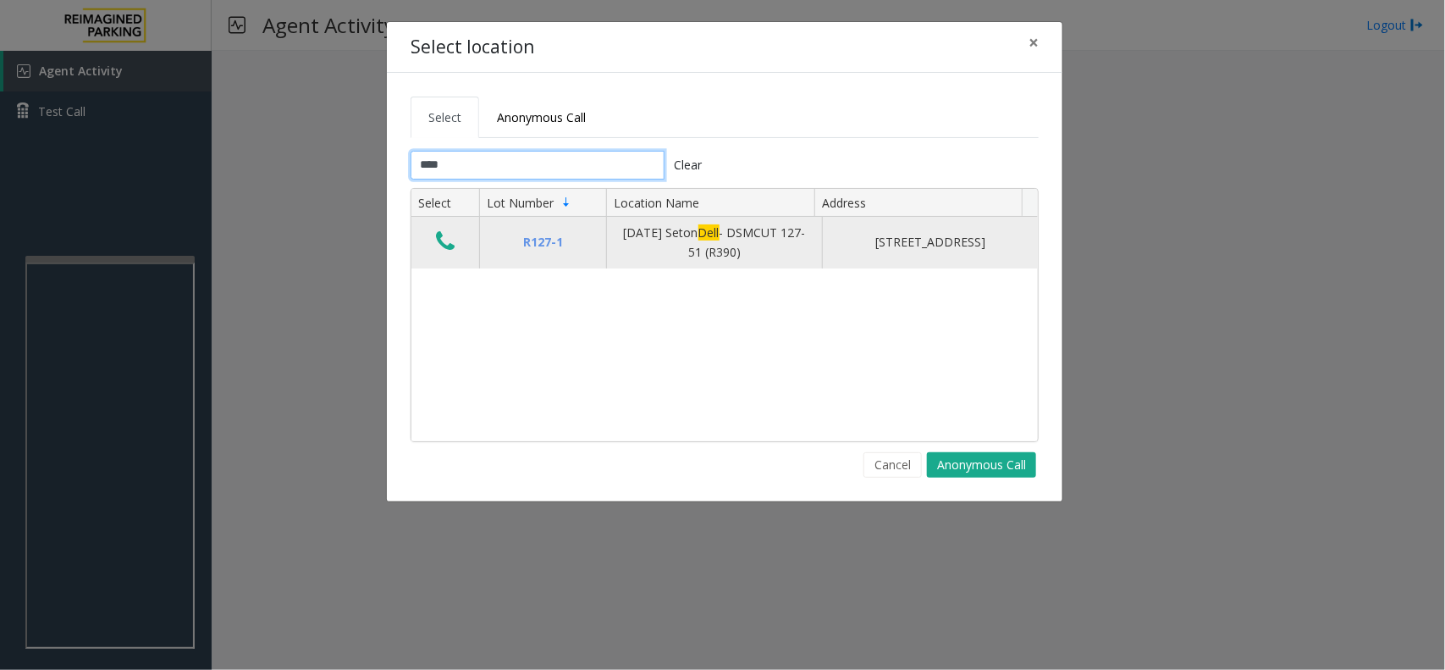
type input "****"
click at [440, 235] on icon "Data table" at bounding box center [445, 241] width 19 height 24
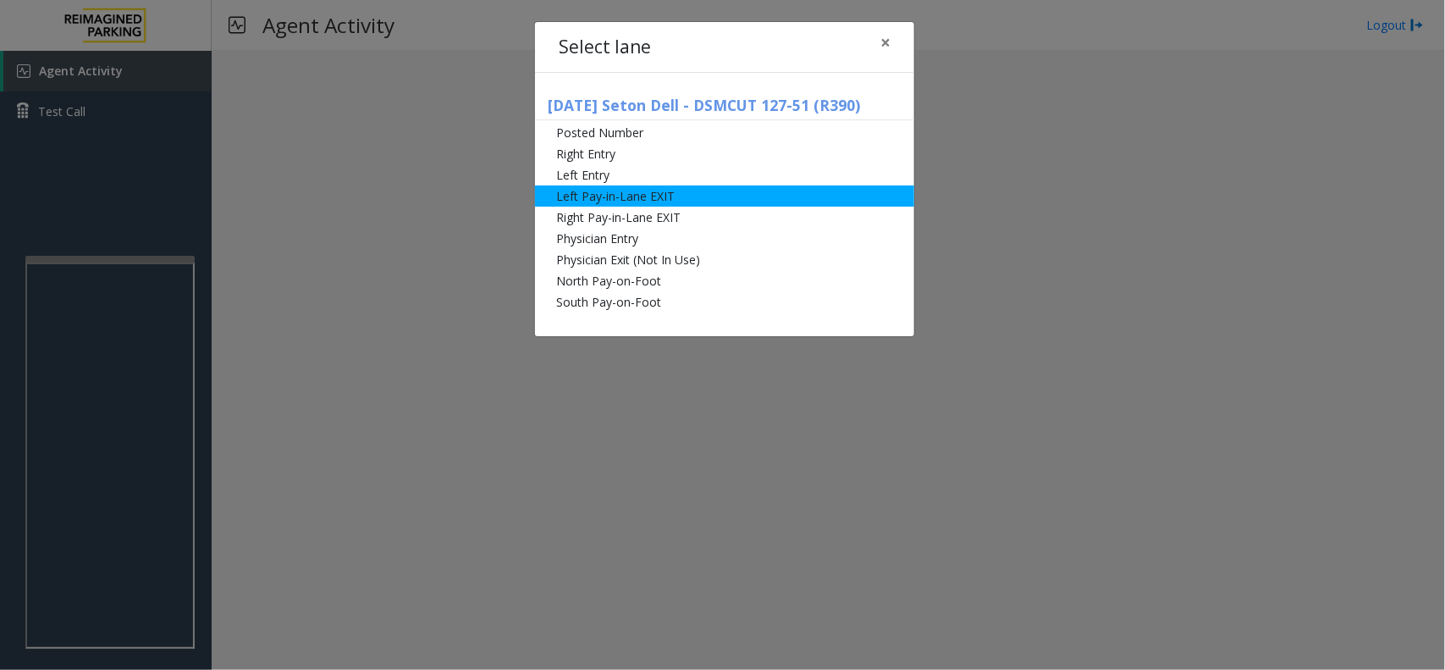
click at [663, 186] on li "Left Pay-in-Lane EXIT" at bounding box center [724, 195] width 379 height 21
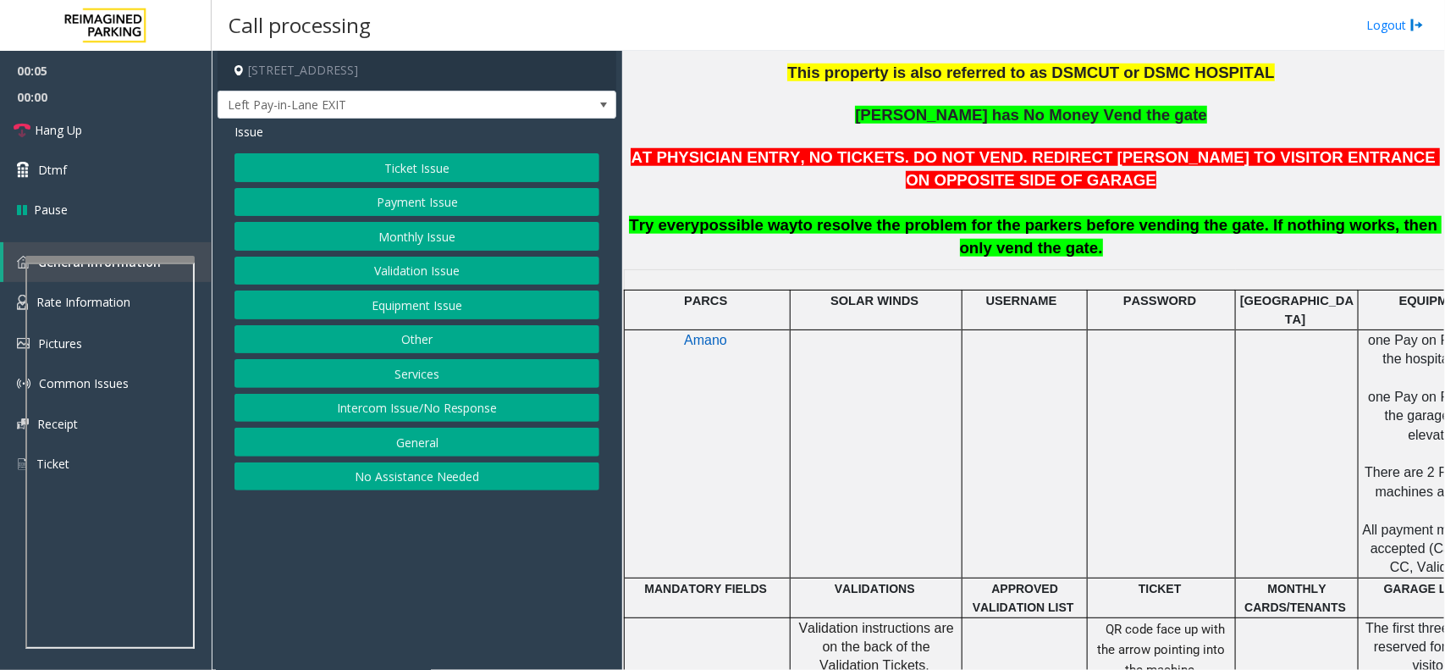
scroll to position [635, 0]
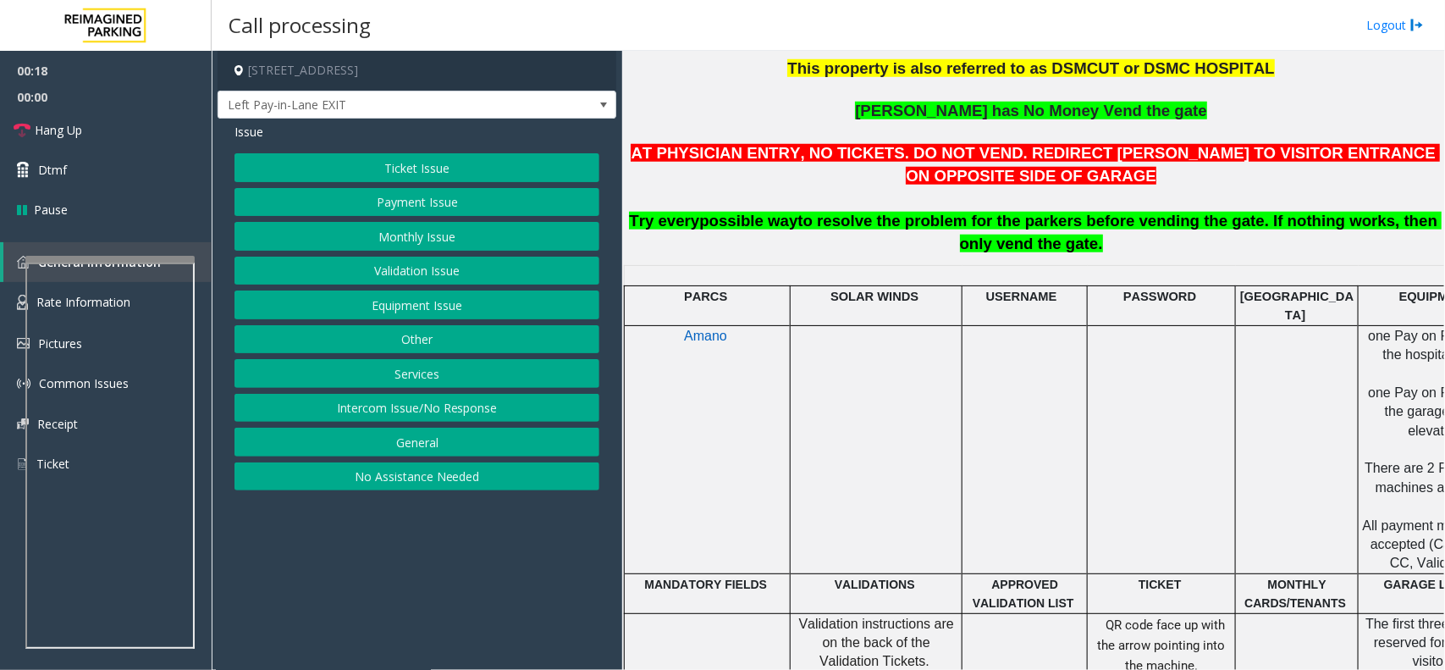
click at [487, 170] on button "Ticket Issue" at bounding box center [417, 167] width 365 height 29
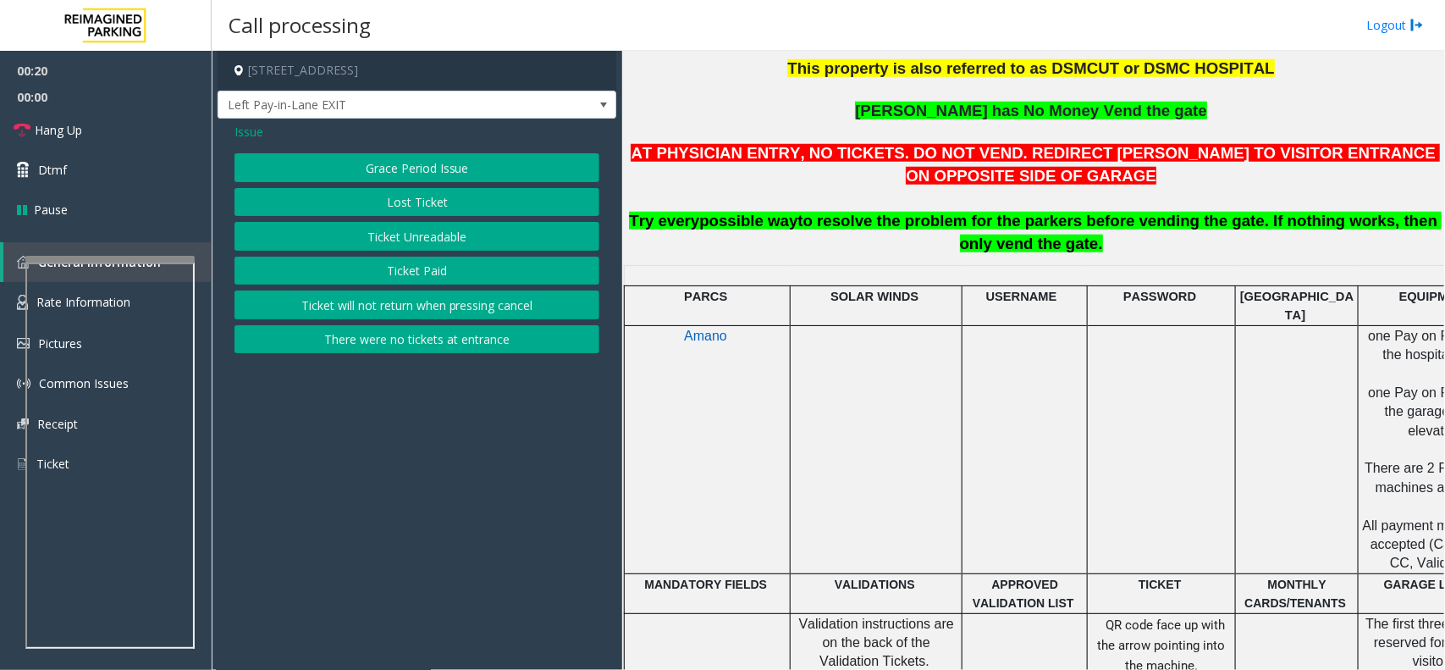
click at [447, 238] on button "Ticket Unreadable" at bounding box center [417, 236] width 365 height 29
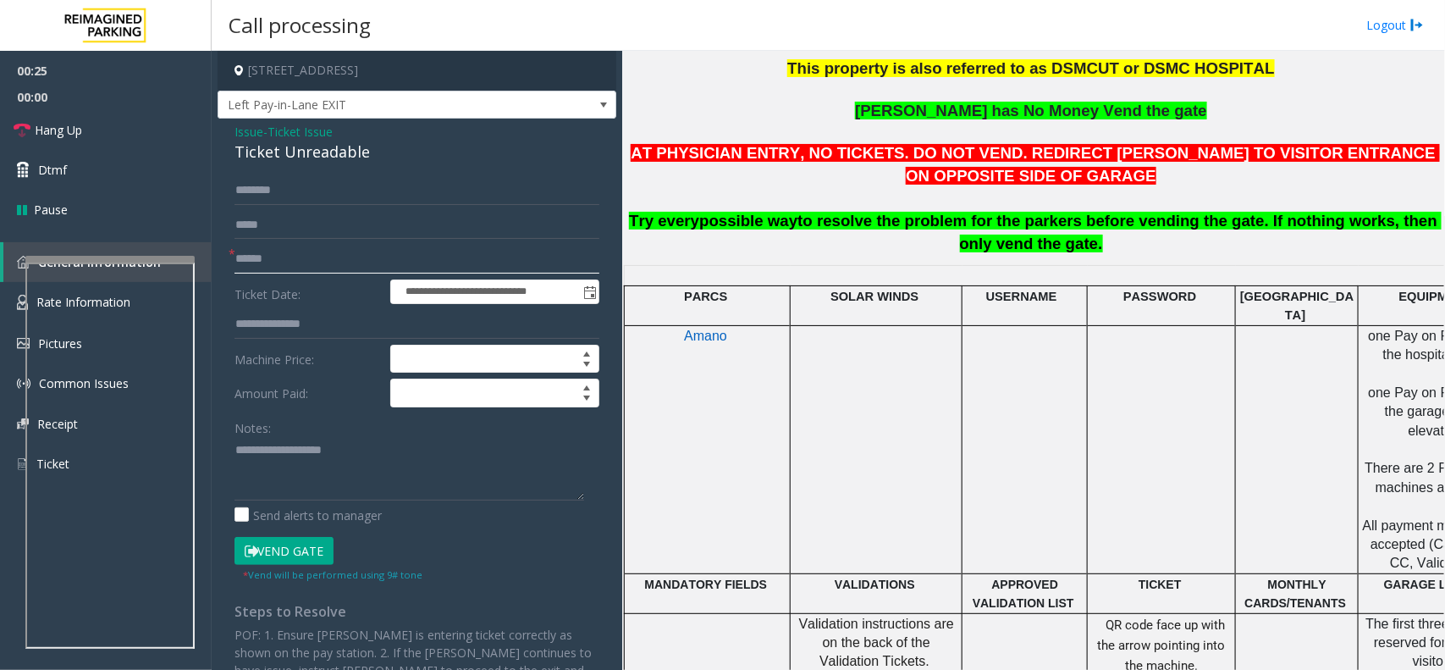
click at [285, 259] on input "text" at bounding box center [417, 259] width 365 height 29
type input "******"
click at [306, 535] on button "Vend Gate" at bounding box center [284, 551] width 99 height 29
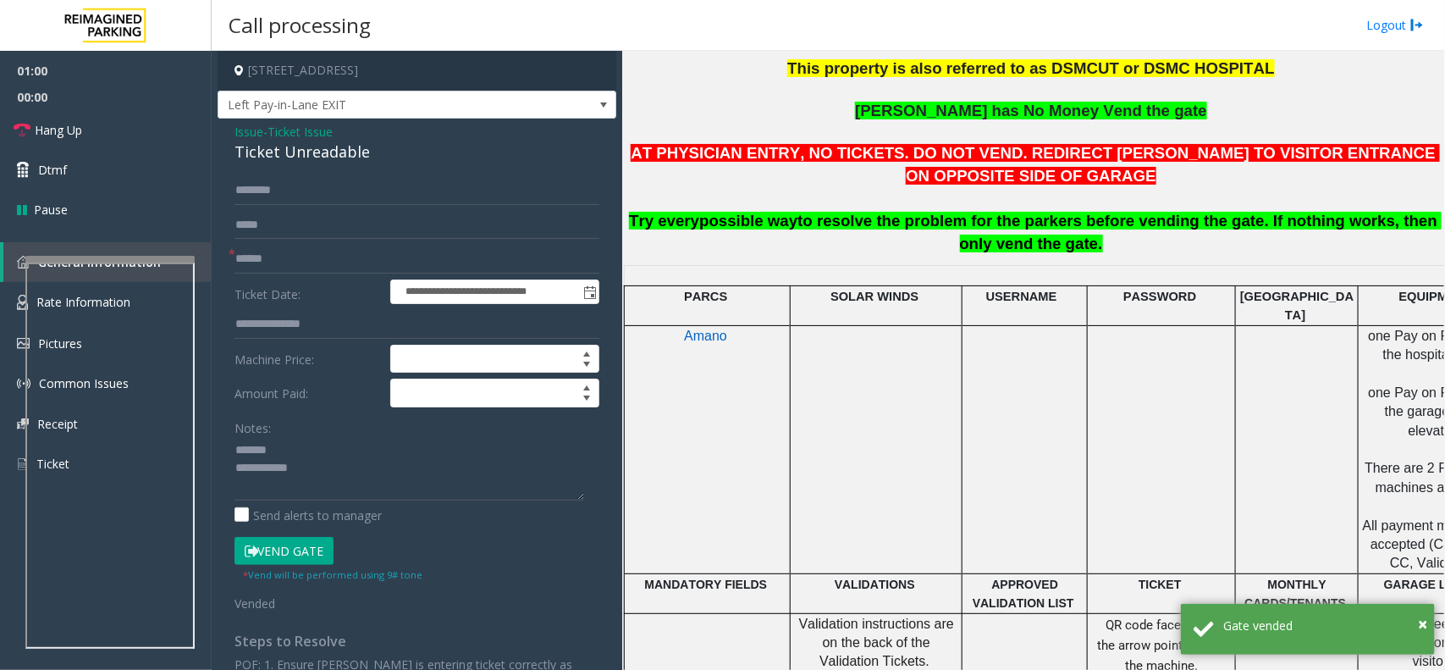
click at [313, 157] on div "Ticket Unreadable" at bounding box center [417, 152] width 365 height 23
click at [64, 121] on span "Hang Up" at bounding box center [58, 130] width 47 height 18
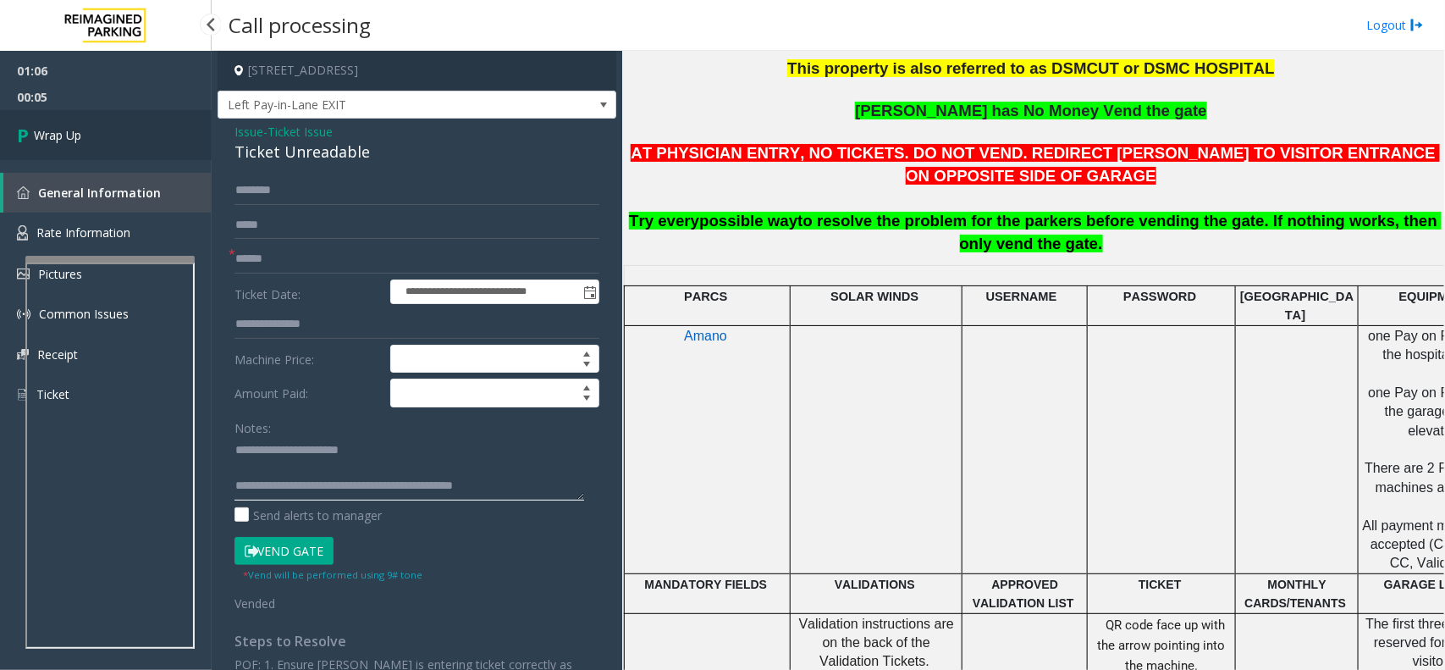
type textarea "**********"
click at [90, 149] on link "Wrap Up" at bounding box center [106, 135] width 212 height 50
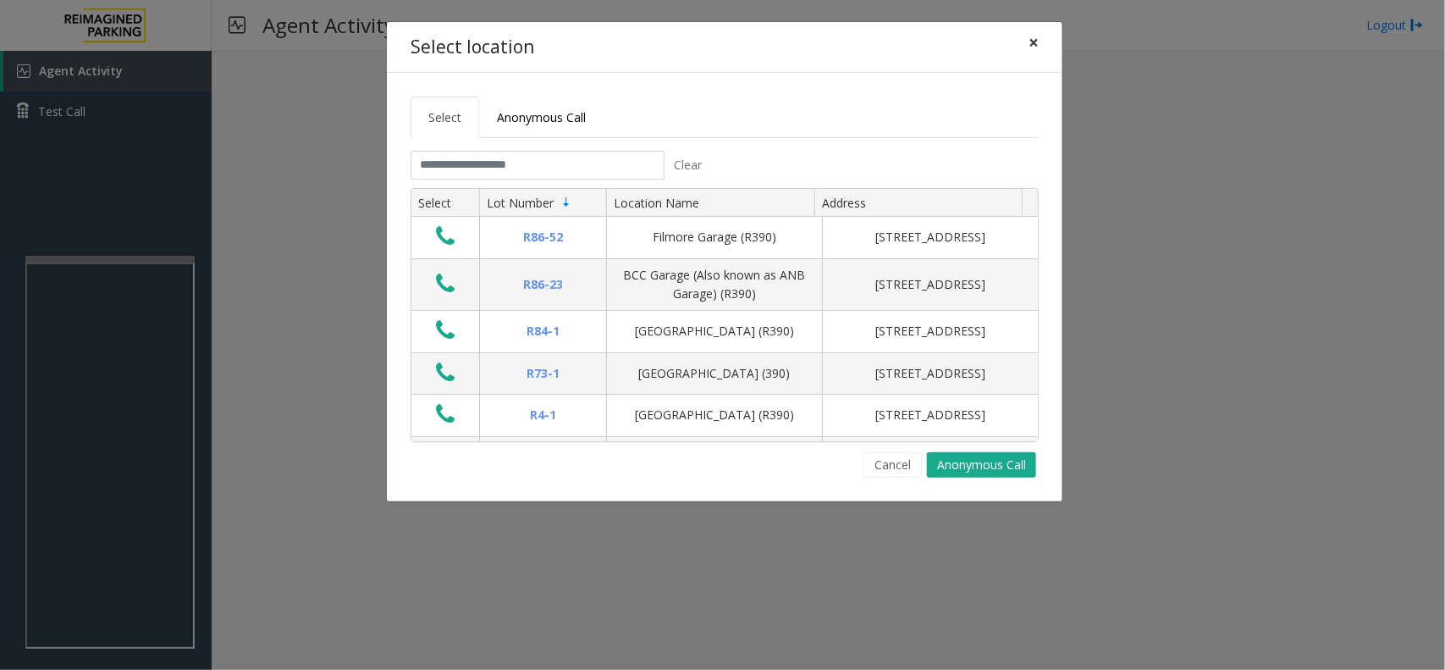
click at [1039, 49] on button "×" at bounding box center [1034, 42] width 34 height 41
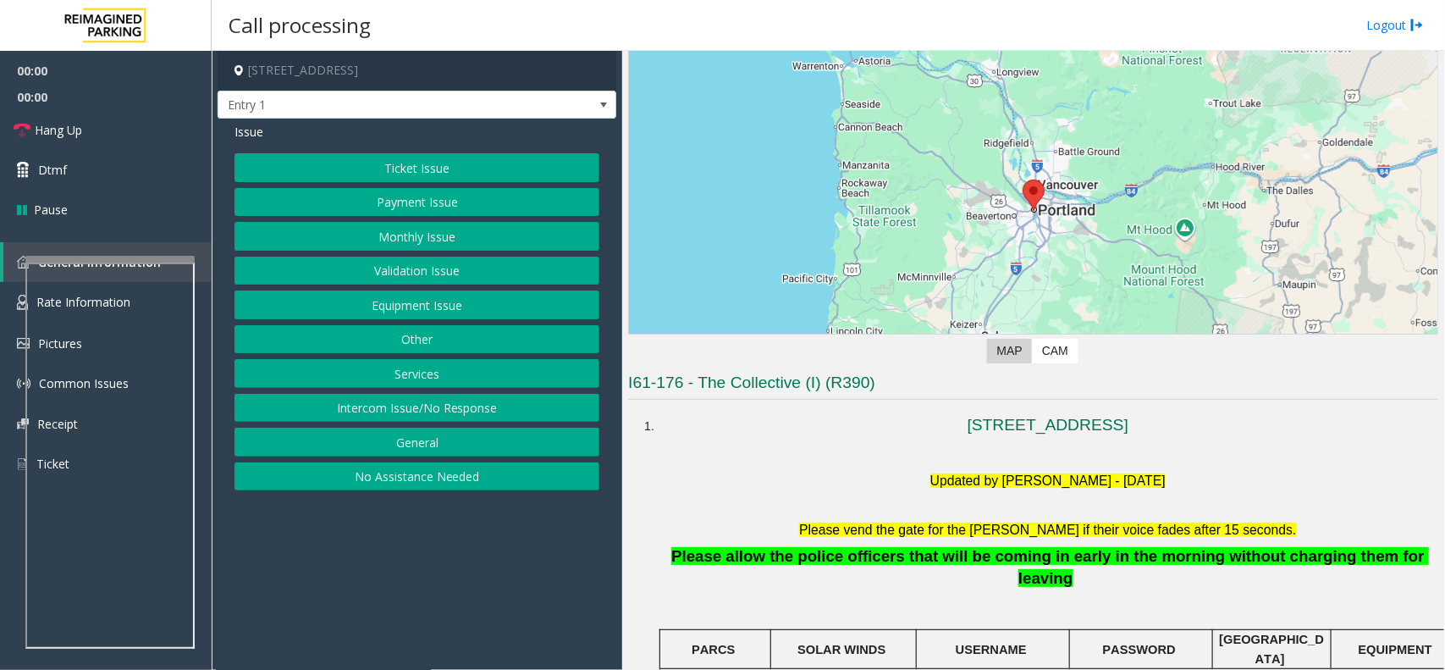
scroll to position [318, 0]
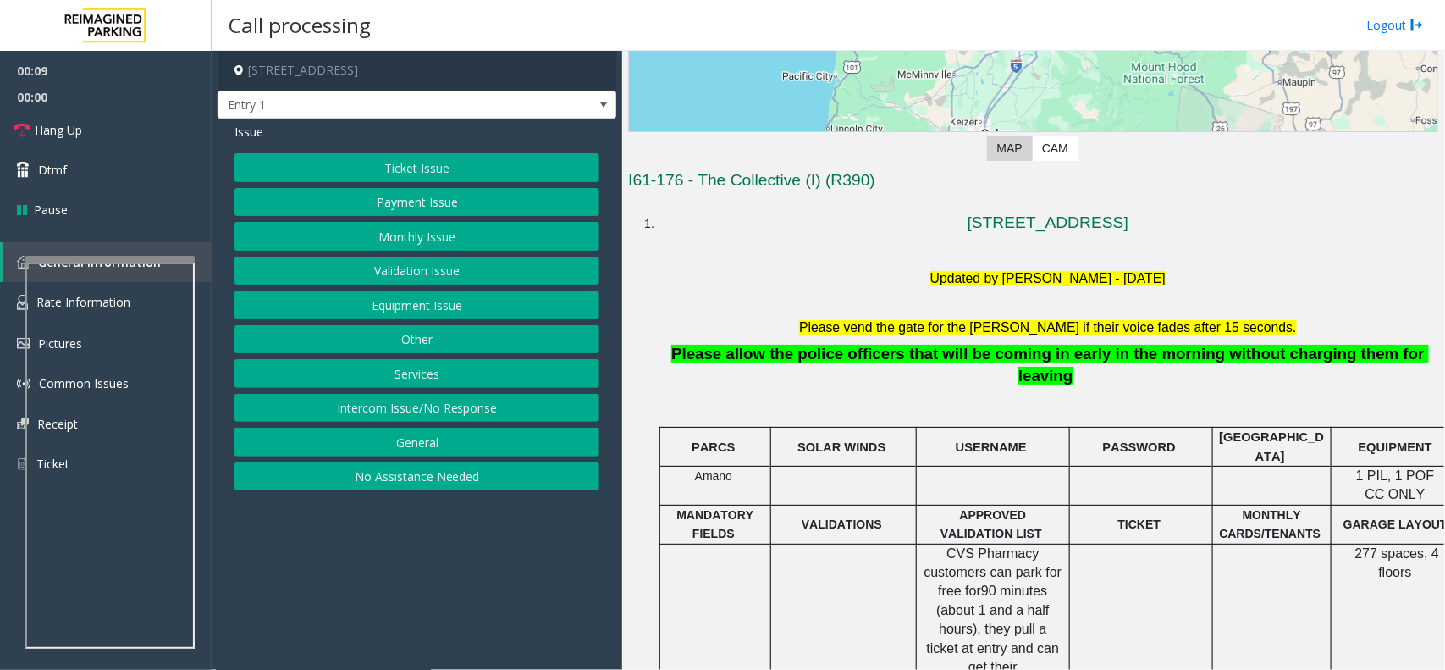
click at [450, 420] on button "Intercom Issue/No Response" at bounding box center [417, 408] width 365 height 29
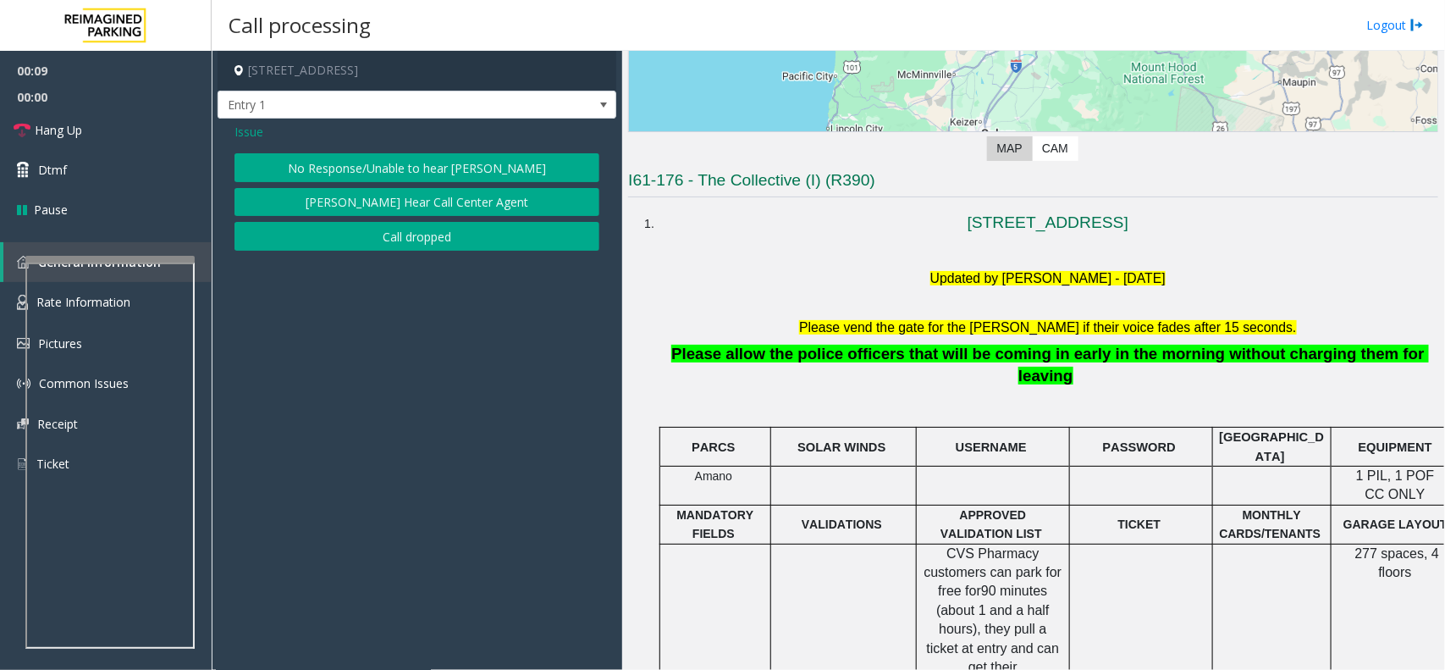
click at [400, 163] on button "No Response/Unable to hear [PERSON_NAME]" at bounding box center [417, 167] width 365 height 29
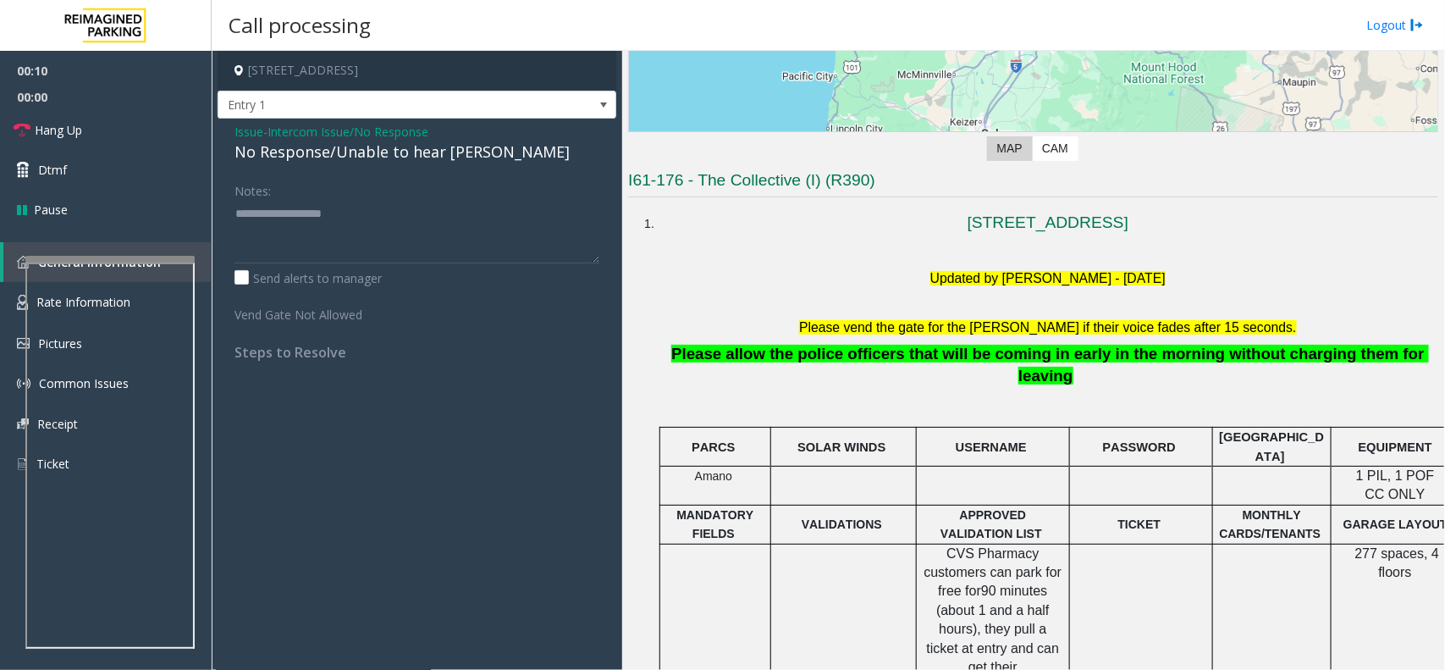
click at [395, 152] on div "No Response/Unable to hear [PERSON_NAME]" at bounding box center [417, 152] width 365 height 23
type textarea "**********"
click at [151, 146] on link "Hang Up" at bounding box center [106, 130] width 212 height 40
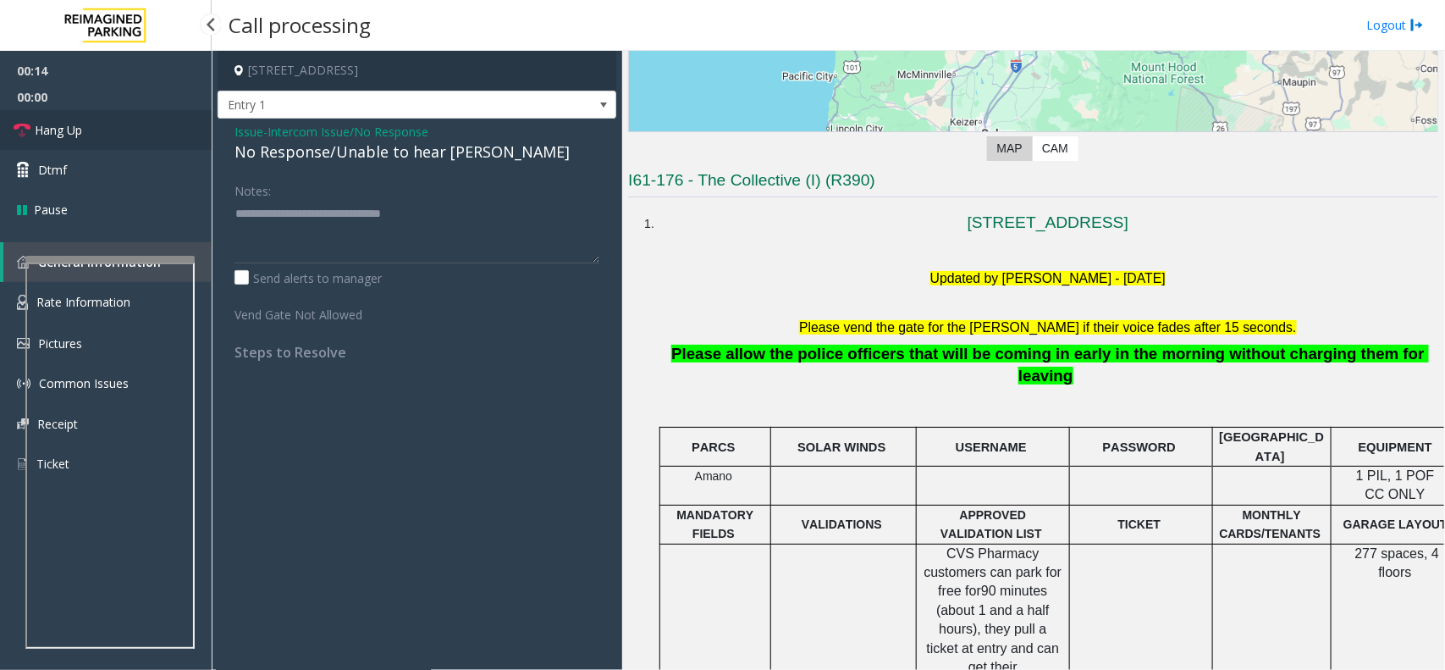
click at [151, 146] on link "Hang Up" at bounding box center [106, 130] width 212 height 40
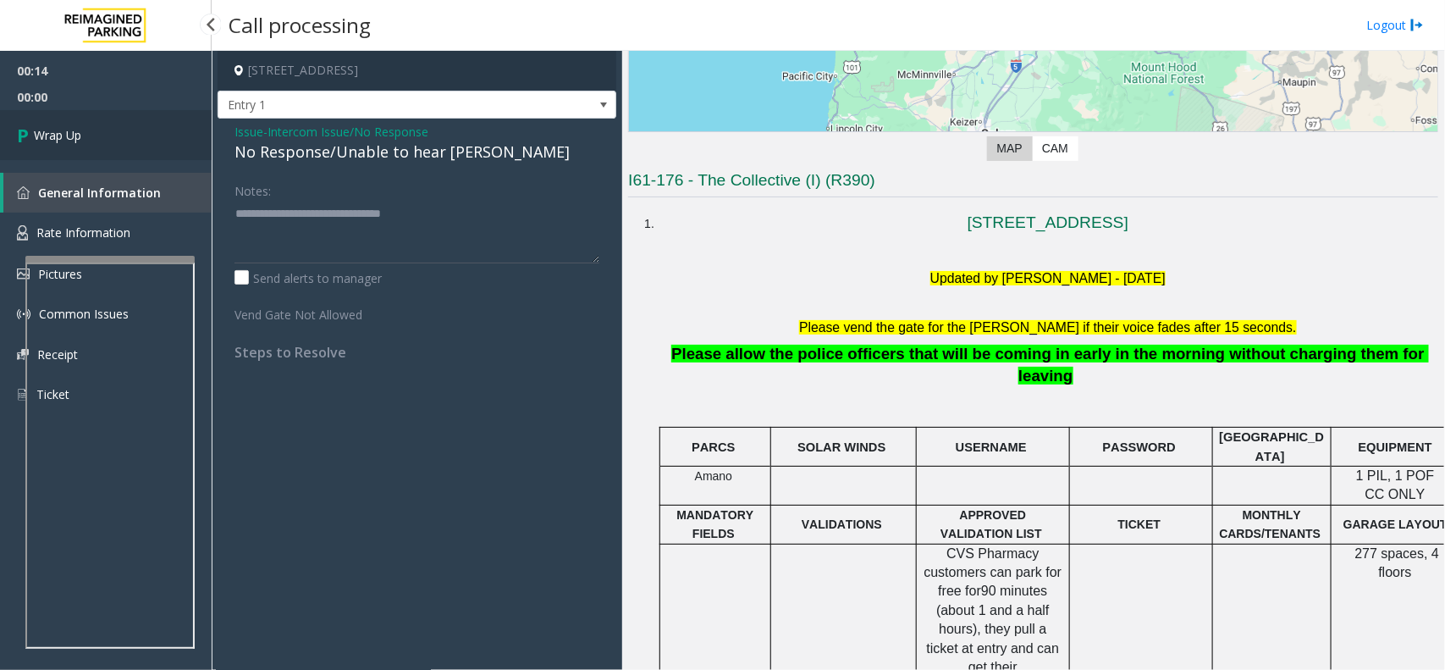
click at [151, 146] on link "Wrap Up" at bounding box center [106, 135] width 212 height 50
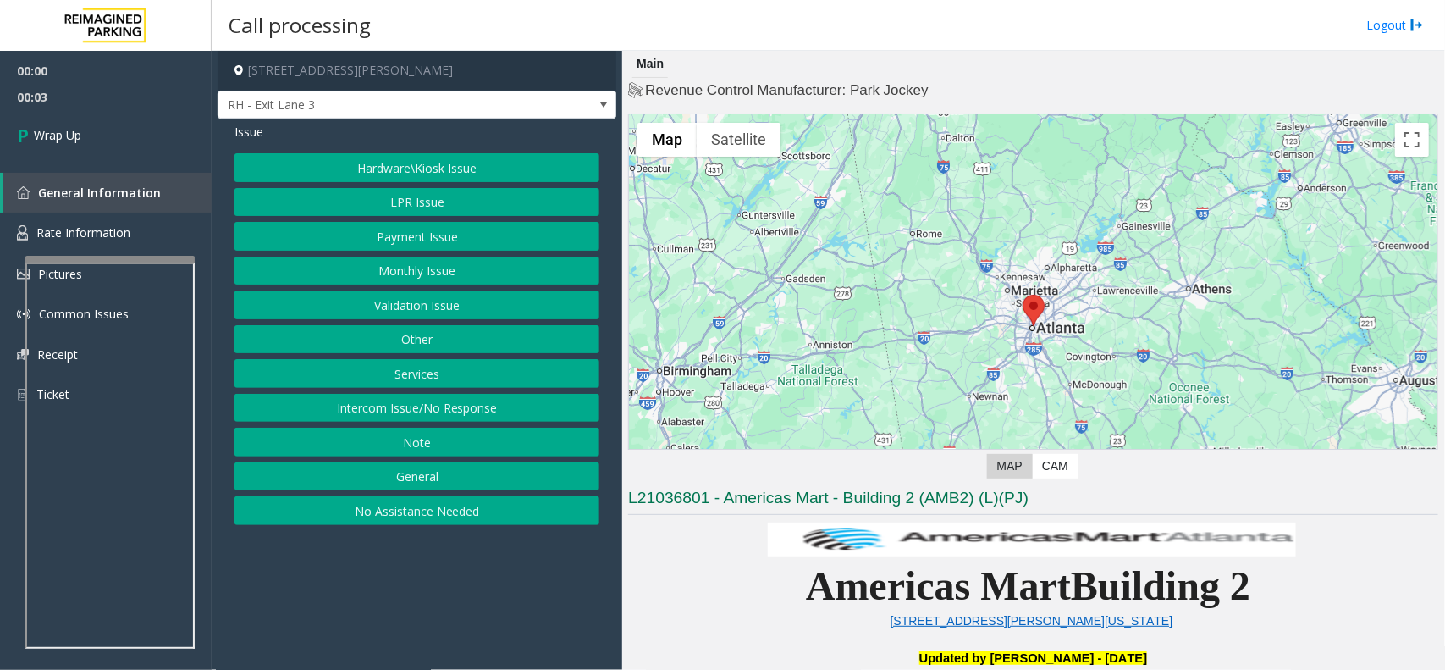
click at [447, 413] on button "Intercom Issue/No Response" at bounding box center [417, 408] width 365 height 29
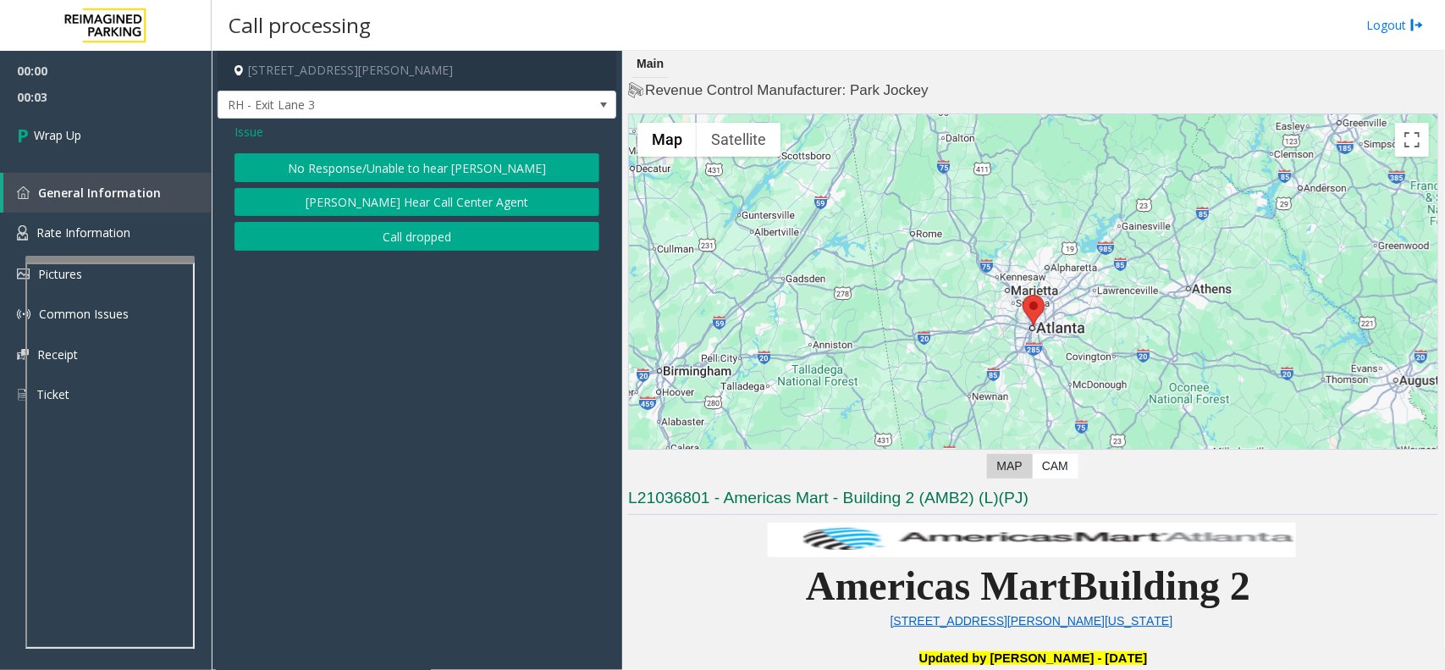
click at [424, 239] on button "Call dropped" at bounding box center [417, 236] width 365 height 29
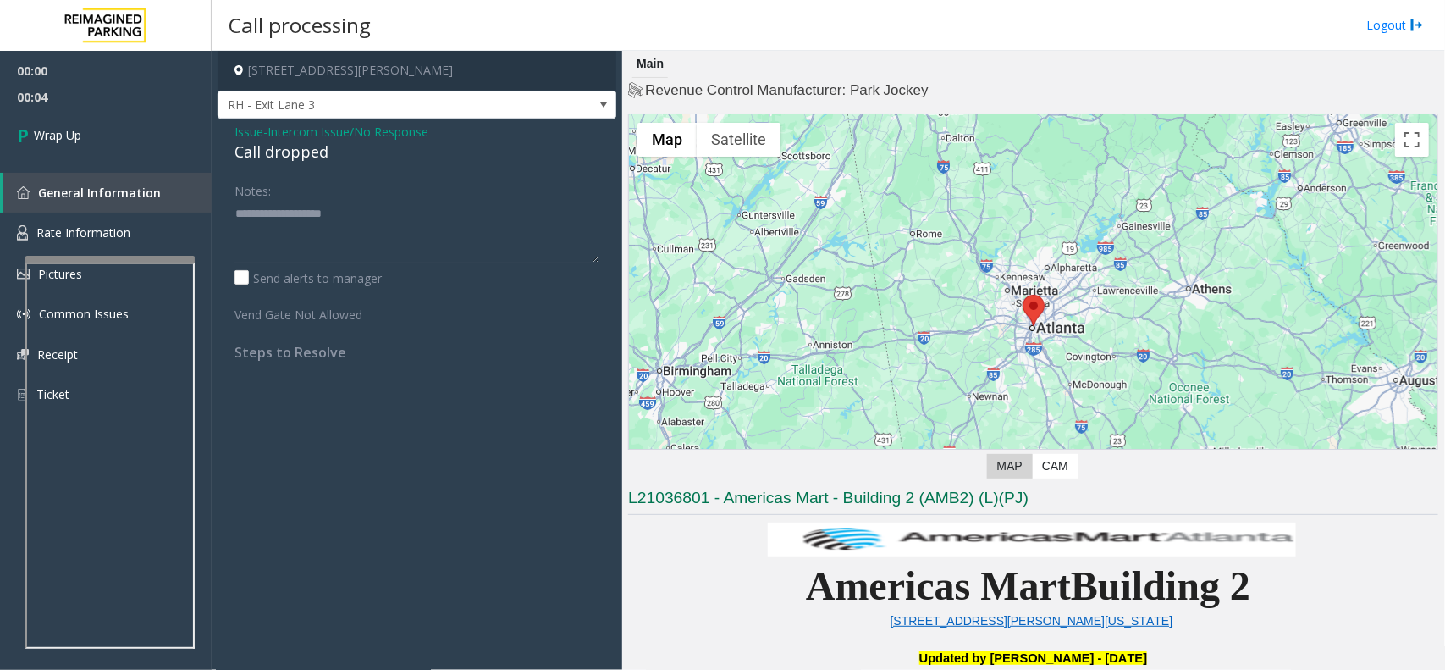
click at [261, 155] on div "Call dropped" at bounding box center [417, 152] width 365 height 23
type textarea "**********"
click at [106, 144] on link "Wrap Up" at bounding box center [106, 135] width 212 height 50
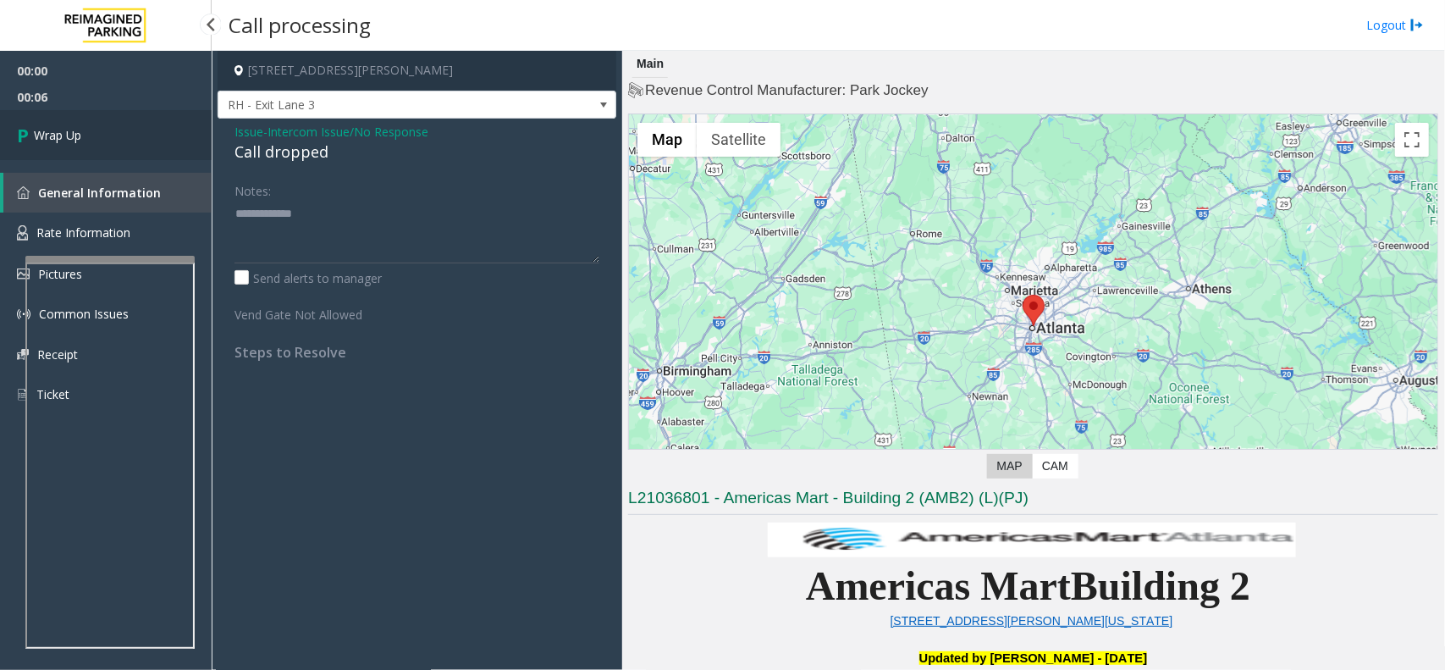
click at [106, 144] on link "Wrap Up" at bounding box center [106, 135] width 212 height 50
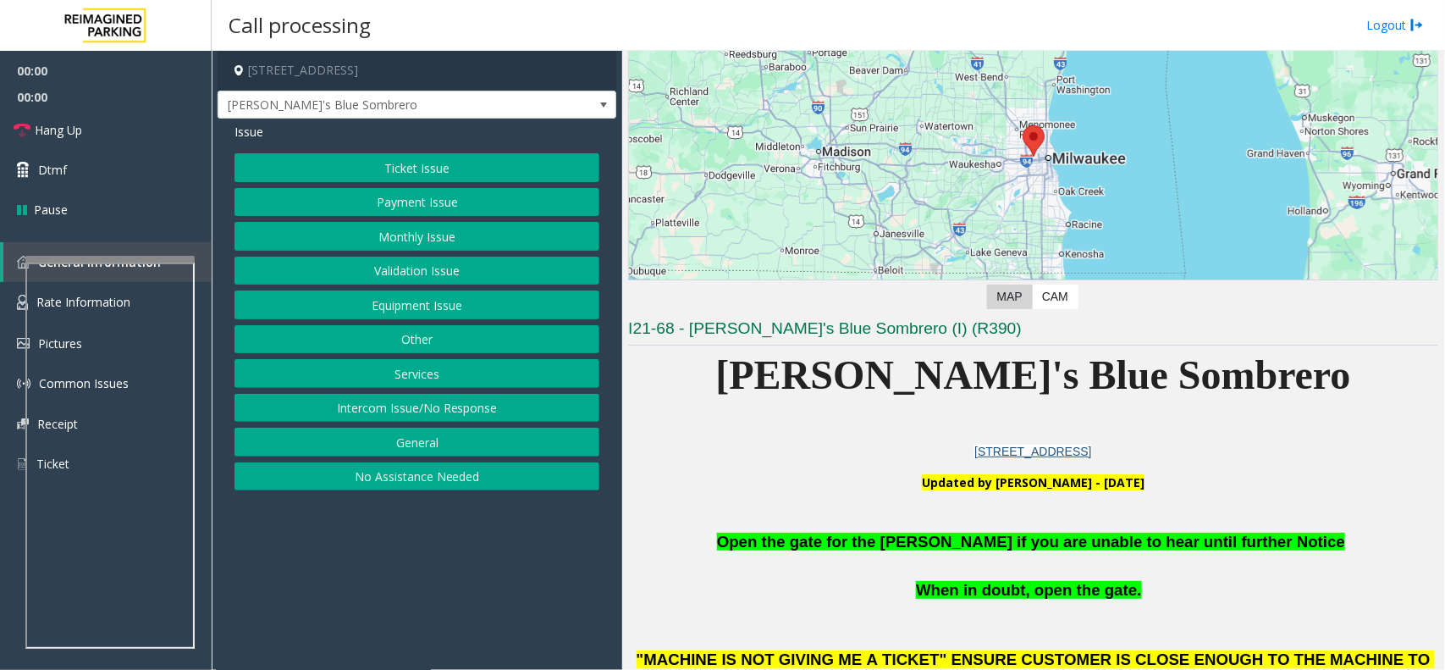
scroll to position [529, 0]
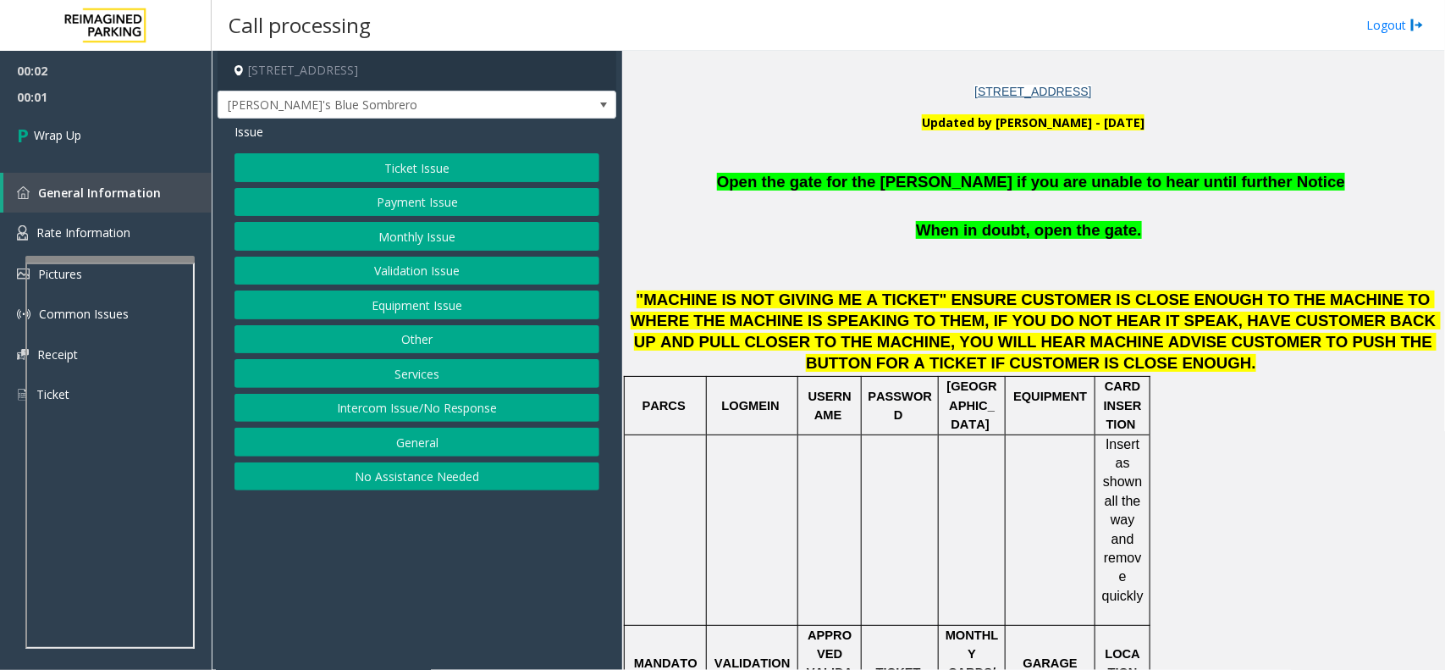
click at [472, 412] on button "Intercom Issue/No Response" at bounding box center [417, 408] width 365 height 29
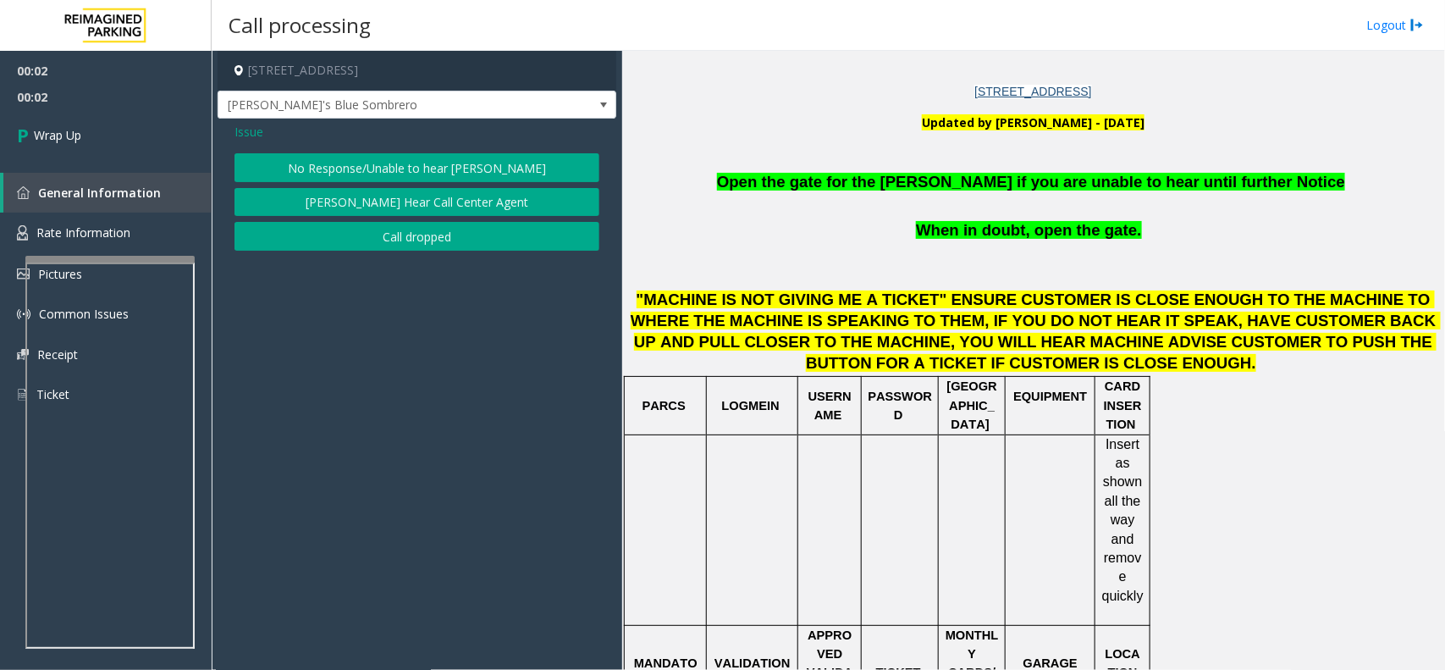
click at [450, 269] on app-call-processing-form "[STREET_ADDRESS] [PERSON_NAME]'s Blue Sombrero Issue No Response/Unable to hear…" at bounding box center [417, 360] width 411 height 619
click at [446, 246] on button "Call dropped" at bounding box center [417, 236] width 365 height 29
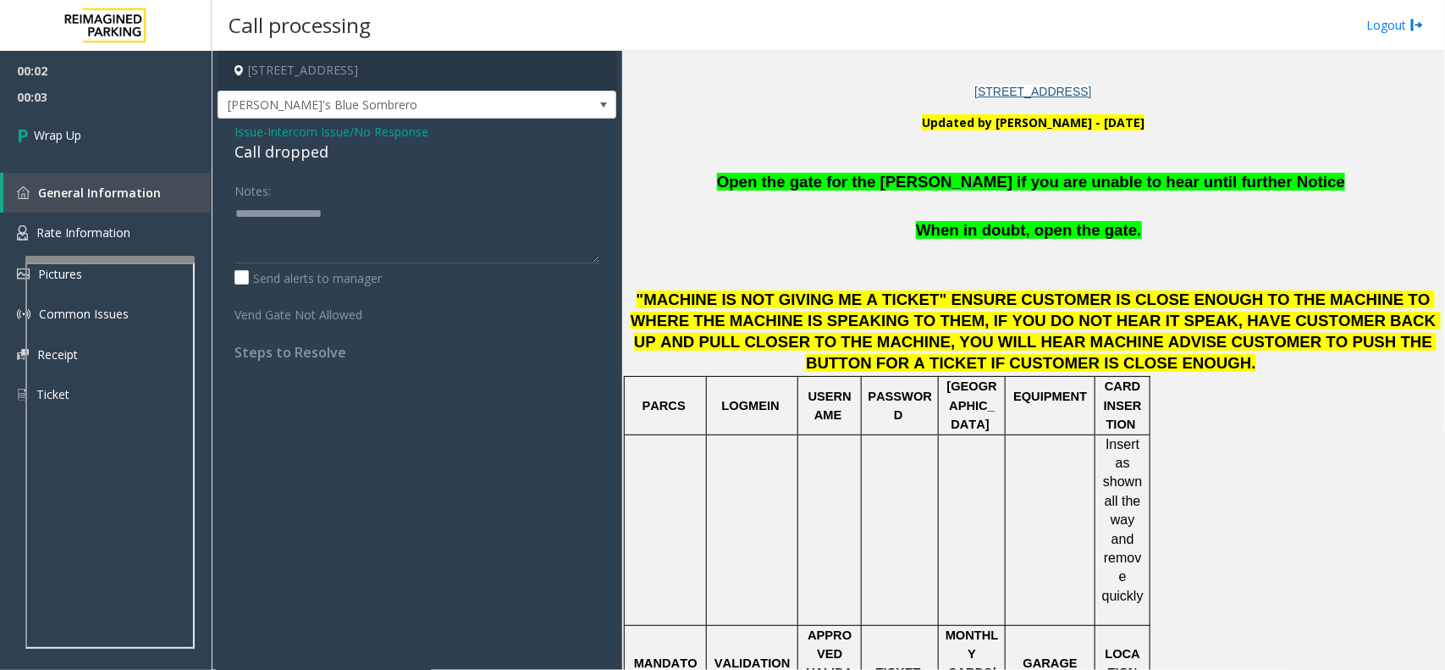
click at [272, 141] on div "Call dropped" at bounding box center [417, 152] width 365 height 23
type textarea "**********"
click at [86, 137] on link "Wrap Up" at bounding box center [106, 135] width 212 height 50
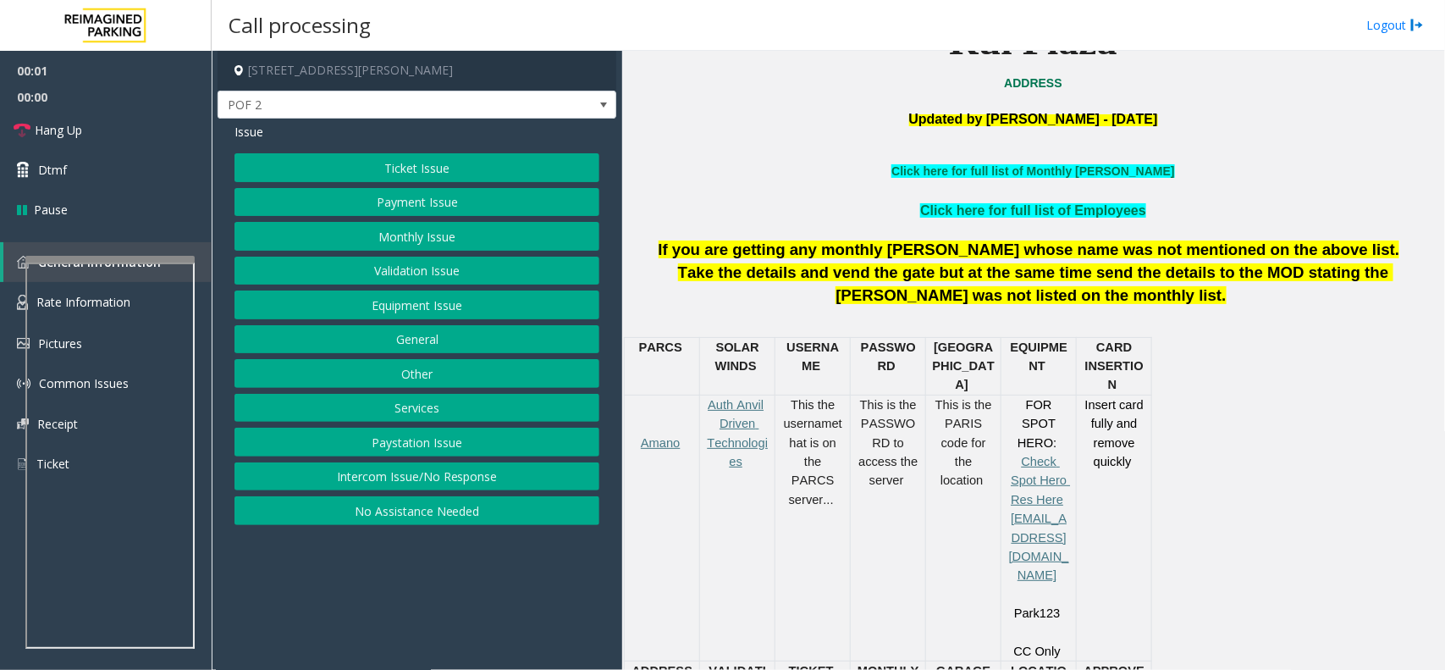
scroll to position [529, 0]
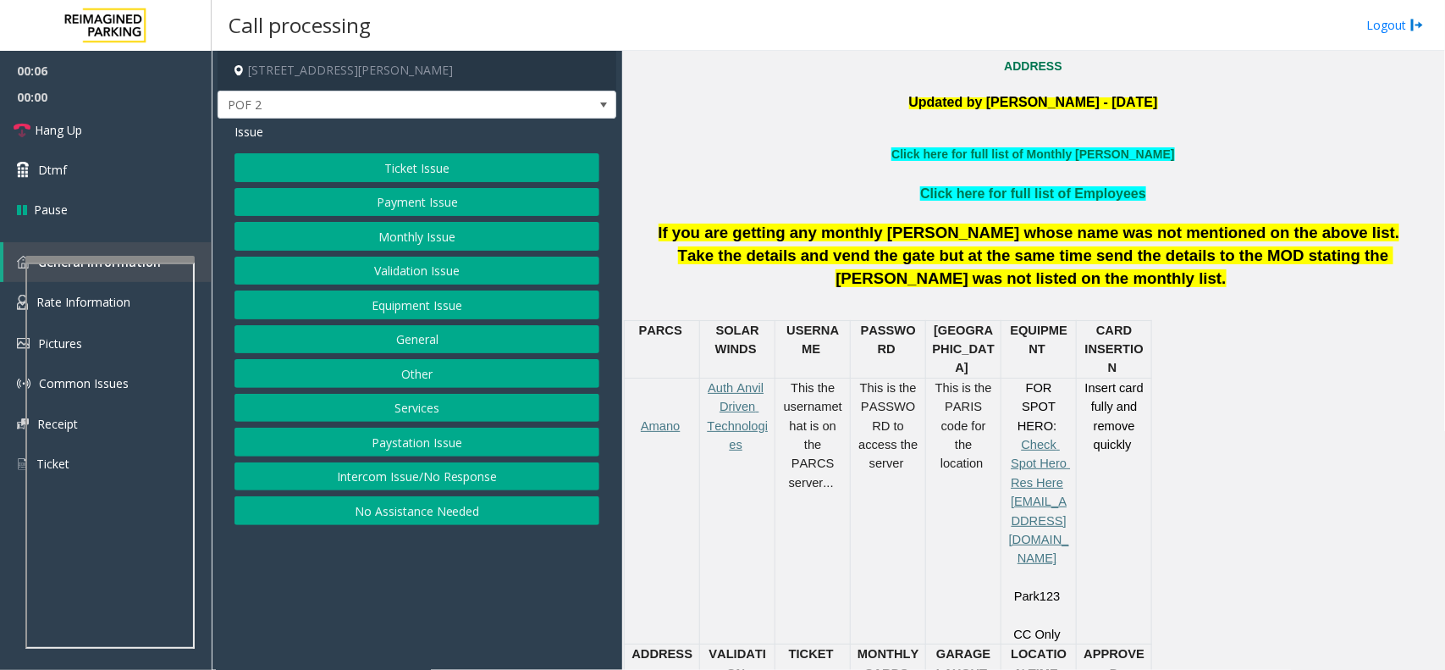
drag, startPoint x: 475, startPoint y: 468, endPoint x: 472, endPoint y: 454, distance: 14.8
click at [472, 466] on button "Intercom Issue/No Response" at bounding box center [417, 476] width 365 height 29
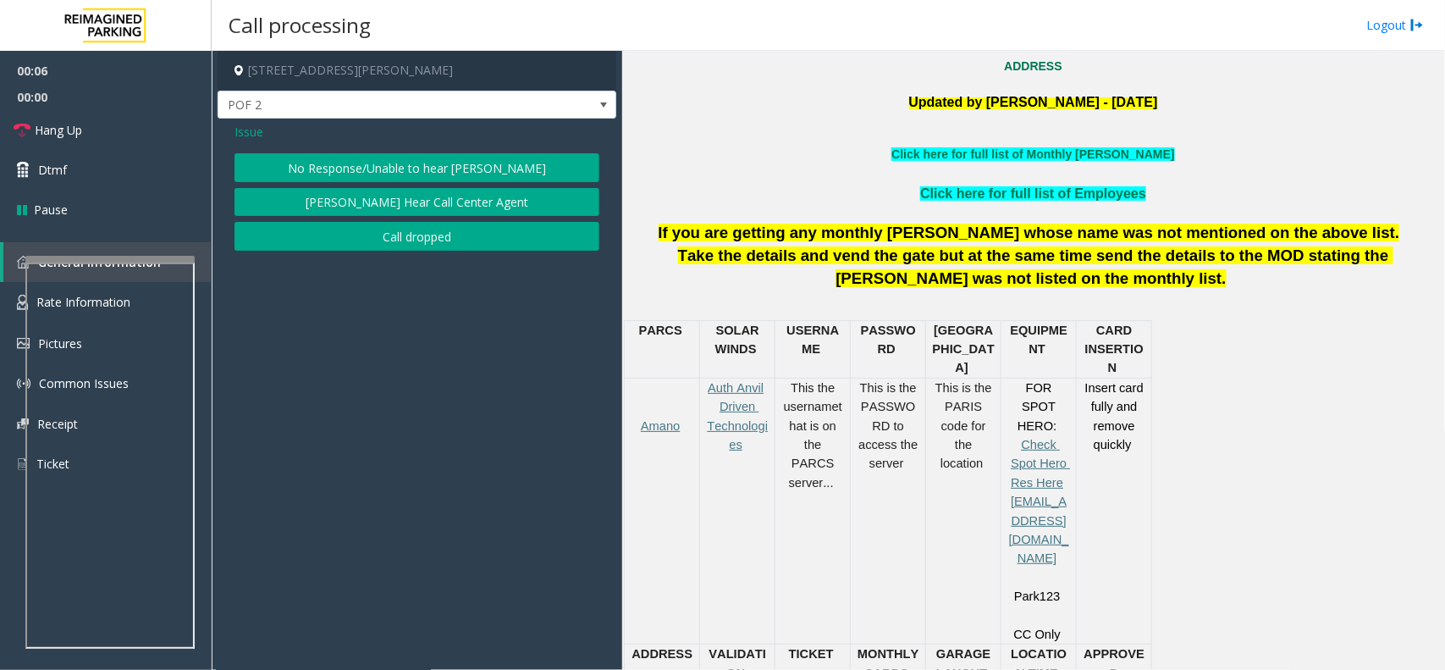
click at [329, 167] on button "No Response/Unable to hear [PERSON_NAME]" at bounding box center [417, 167] width 365 height 29
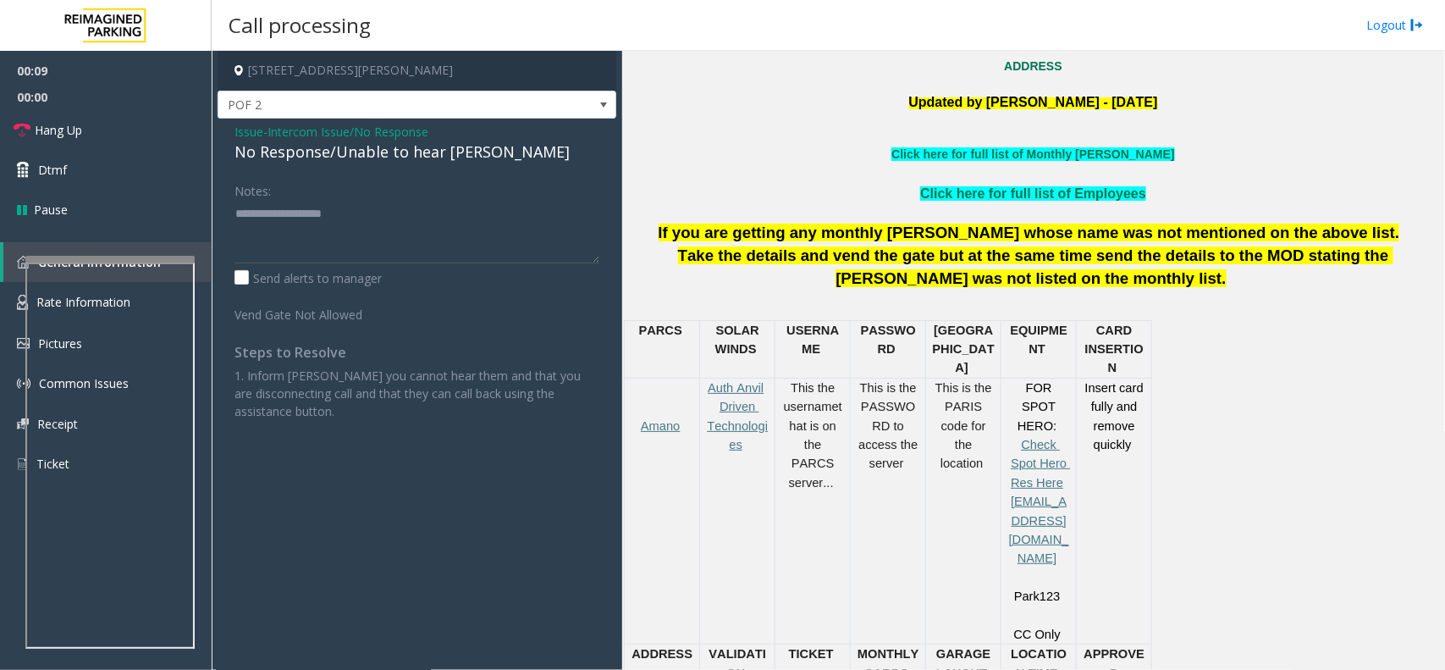
click at [354, 149] on div "No Response/Unable to hear [PERSON_NAME]" at bounding box center [417, 152] width 365 height 23
type textarea "**********"
click at [60, 129] on span "Hang Up" at bounding box center [58, 130] width 47 height 18
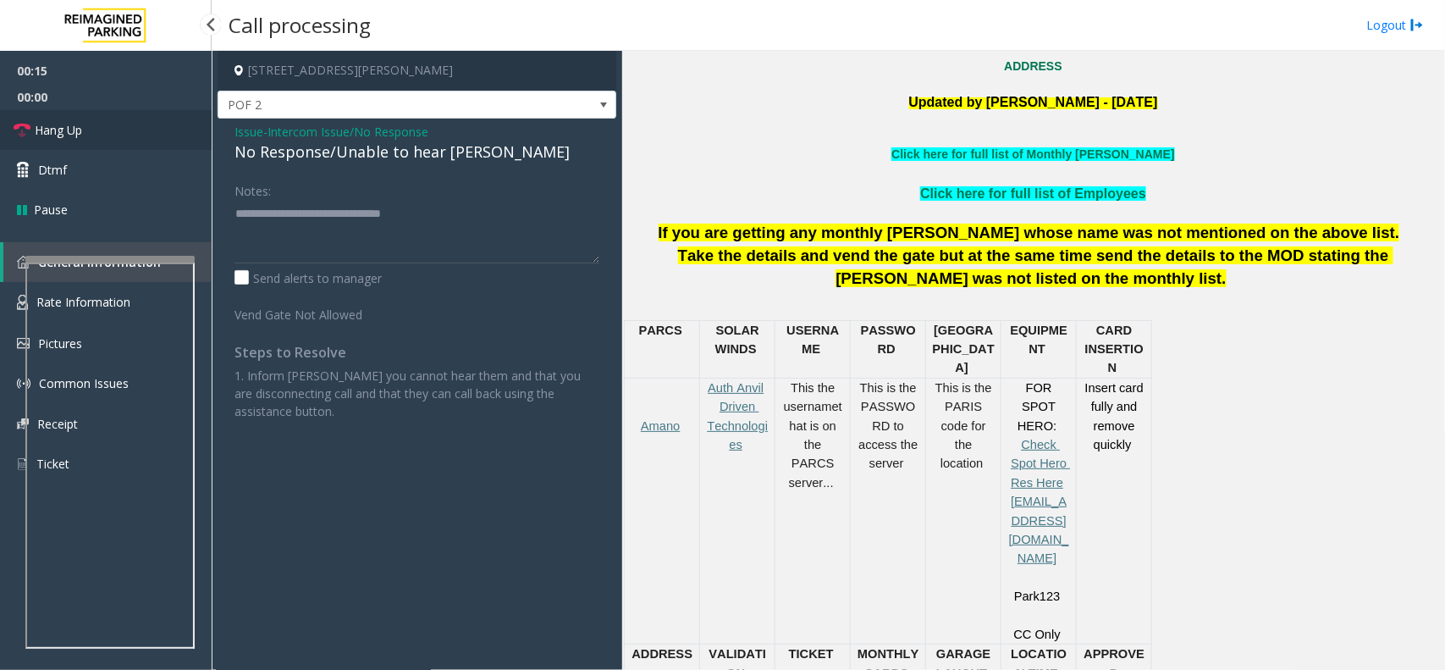
click at [57, 124] on span "Hang Up" at bounding box center [58, 130] width 47 height 18
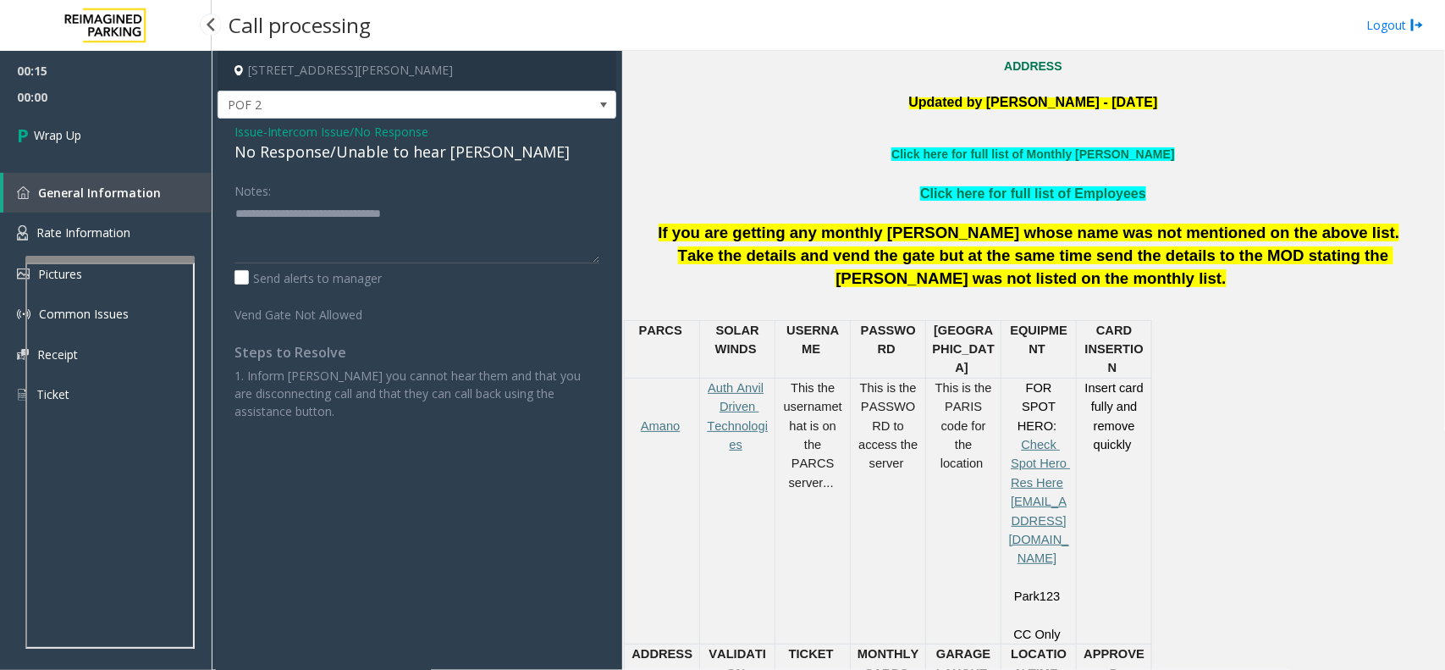
click at [57, 124] on link "Wrap Up" at bounding box center [106, 135] width 212 height 50
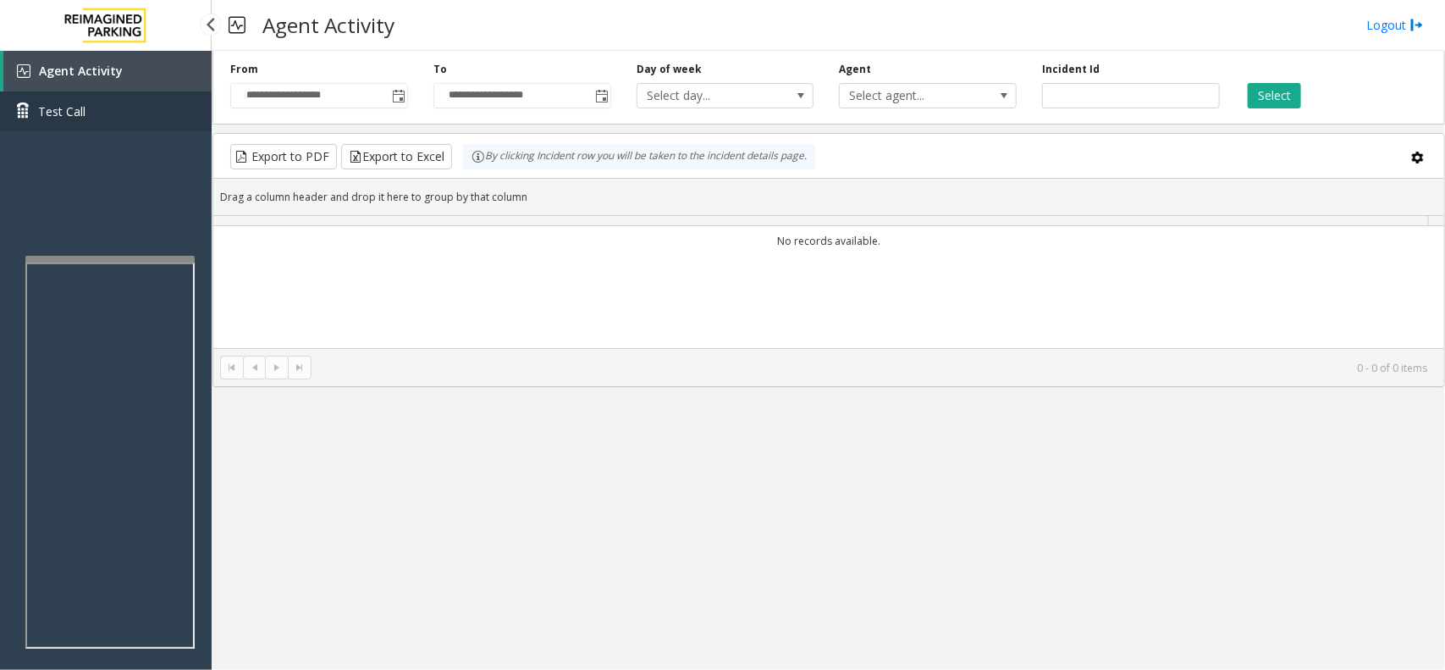
click at [57, 124] on link "Test Call" at bounding box center [106, 111] width 212 height 40
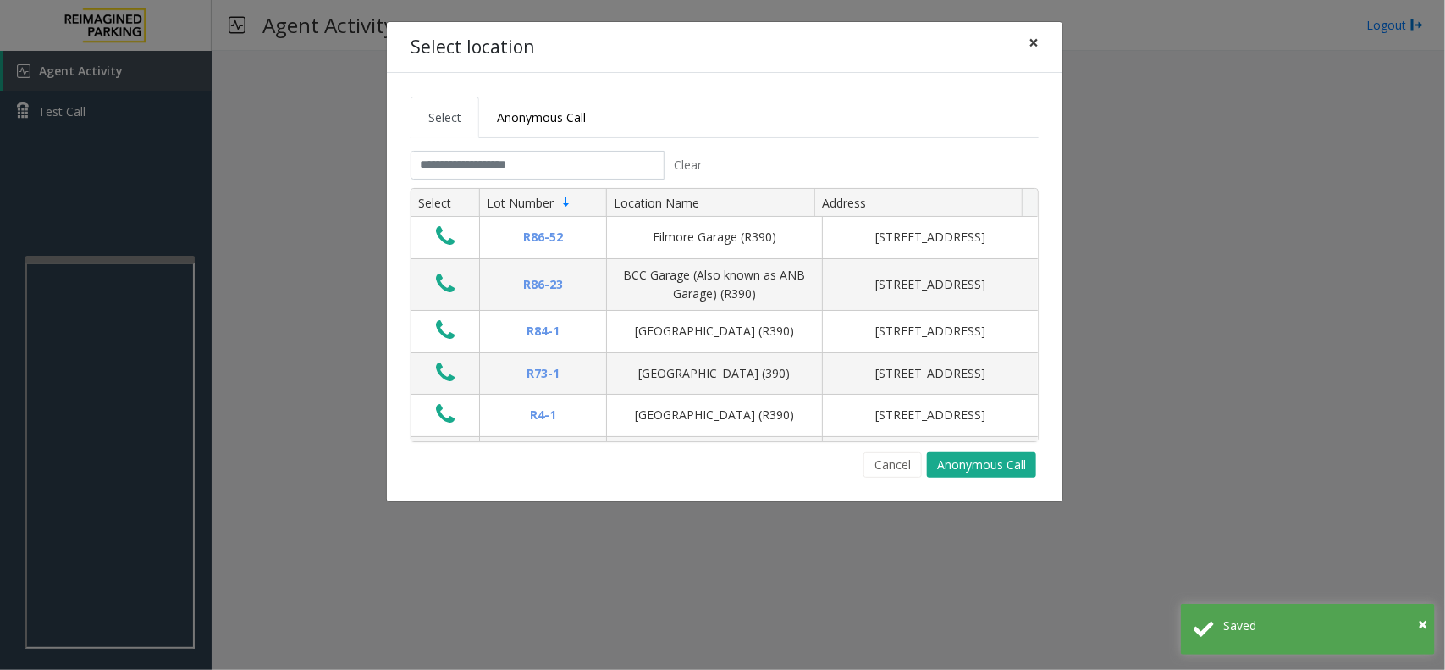
click at [1040, 42] on button "×" at bounding box center [1034, 42] width 34 height 41
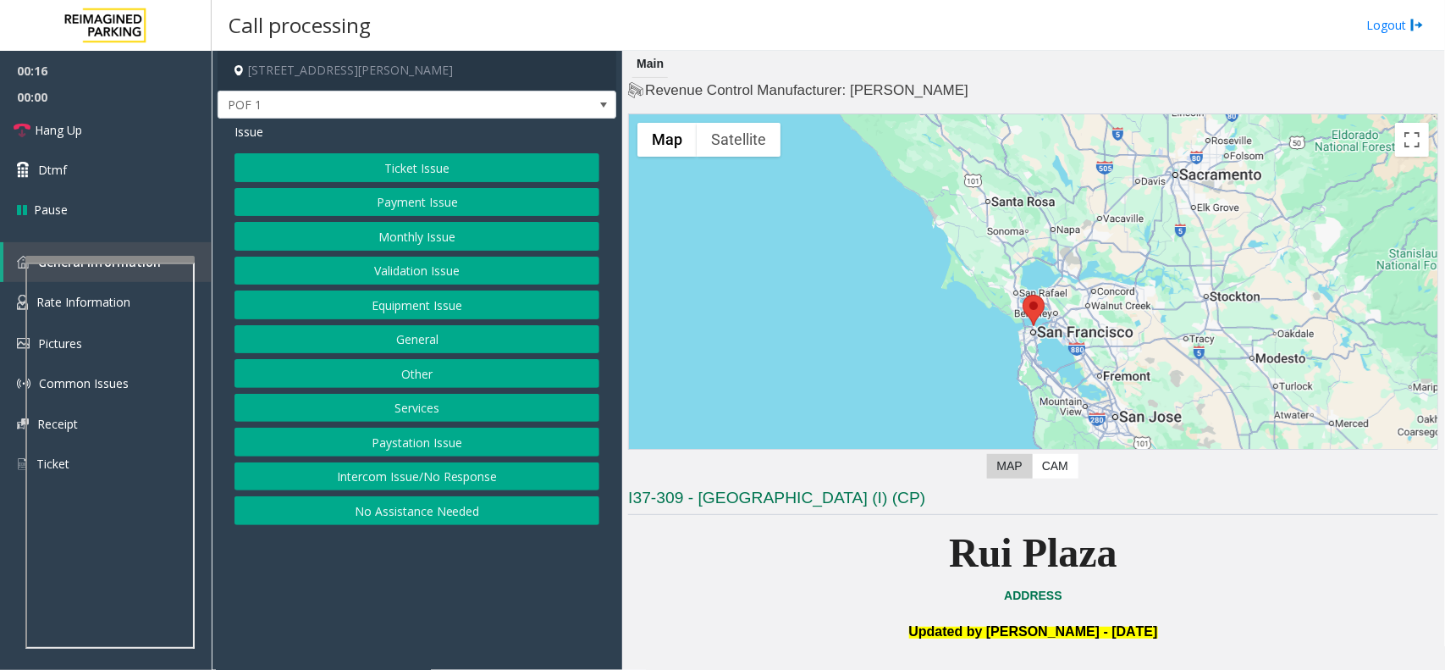
click at [409, 166] on button "Ticket Issue" at bounding box center [417, 167] width 365 height 29
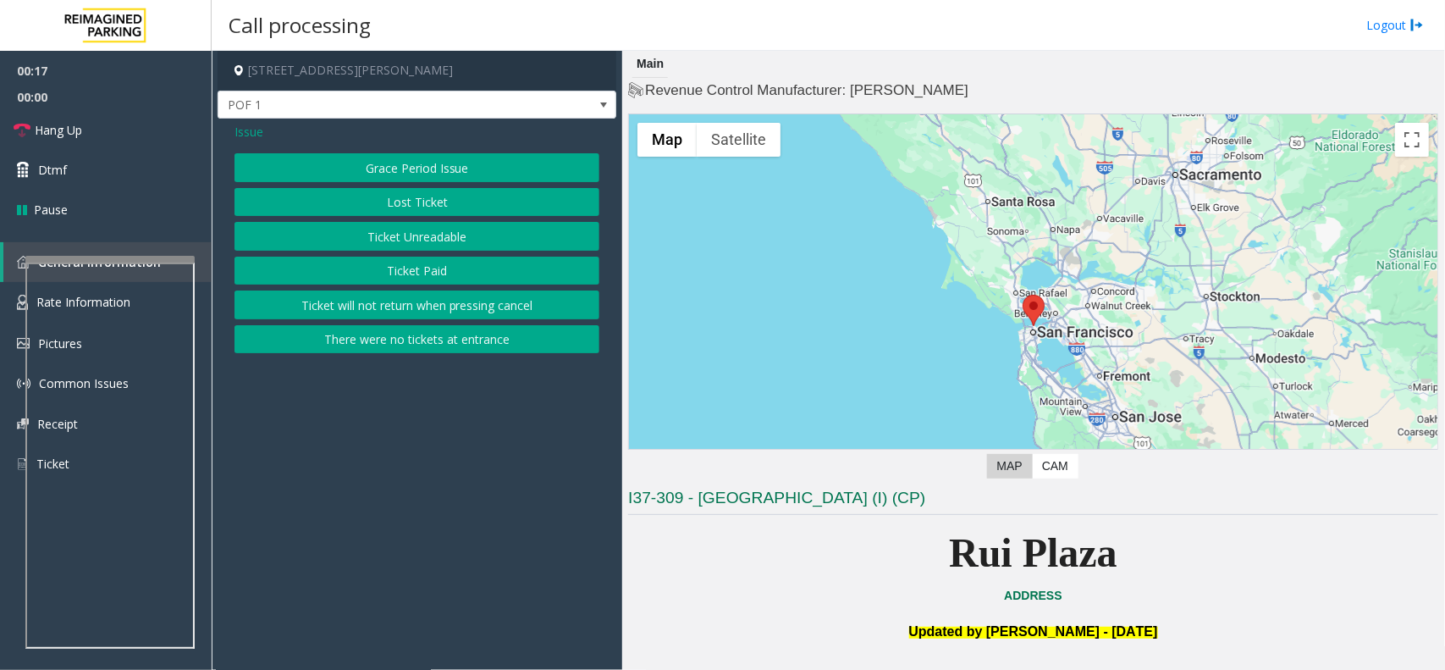
click at [419, 247] on button "Ticket Unreadable" at bounding box center [417, 236] width 365 height 29
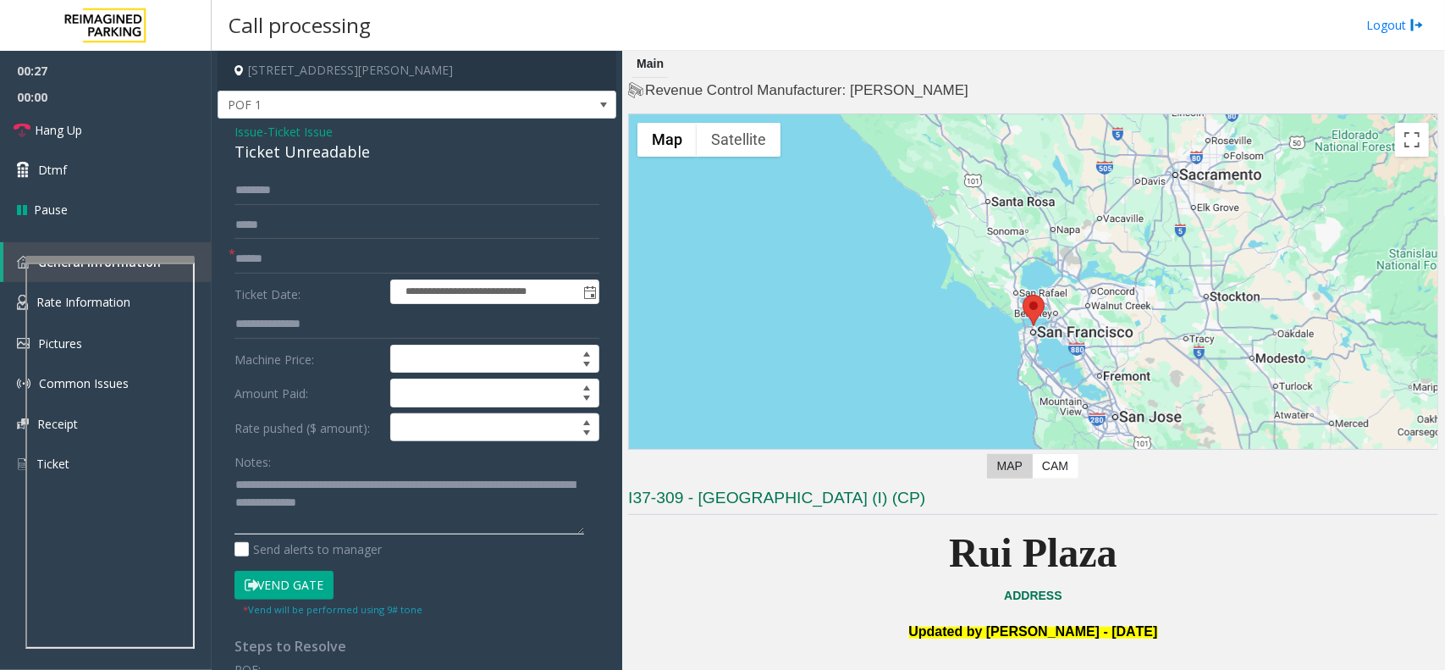
click at [340, 496] on textarea at bounding box center [410, 503] width 350 height 64
drag, startPoint x: 402, startPoint y: 479, endPoint x: 274, endPoint y: 468, distance: 129.2
click at [274, 468] on div "Notes:" at bounding box center [417, 490] width 365 height 87
click at [296, 146] on div "Ticket Unreadable" at bounding box center [417, 152] width 365 height 23
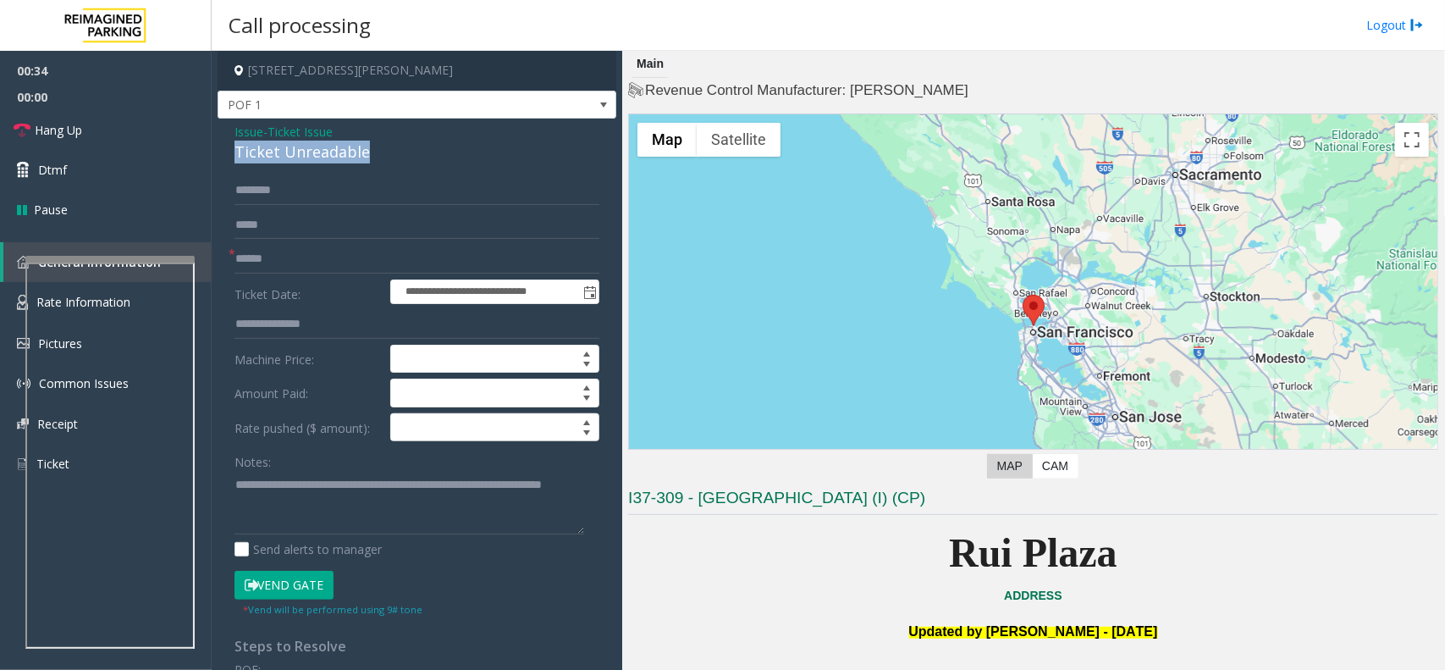
click at [296, 146] on div "Ticket Unreadable" at bounding box center [417, 152] width 365 height 23
type textarea "**********"
click at [282, 252] on input "text" at bounding box center [417, 259] width 365 height 29
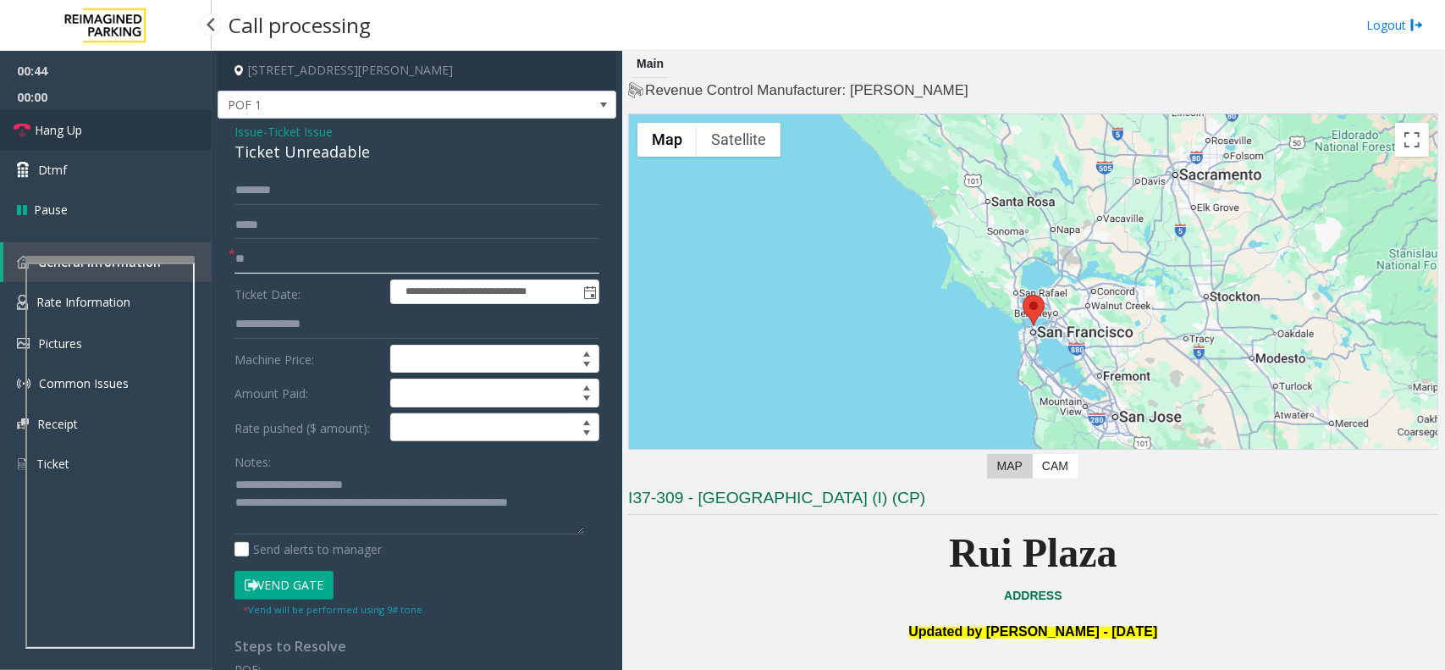
type input "**"
click at [100, 115] on link "Hang Up" at bounding box center [106, 130] width 212 height 40
click at [99, 115] on link "Hang Up" at bounding box center [106, 130] width 212 height 40
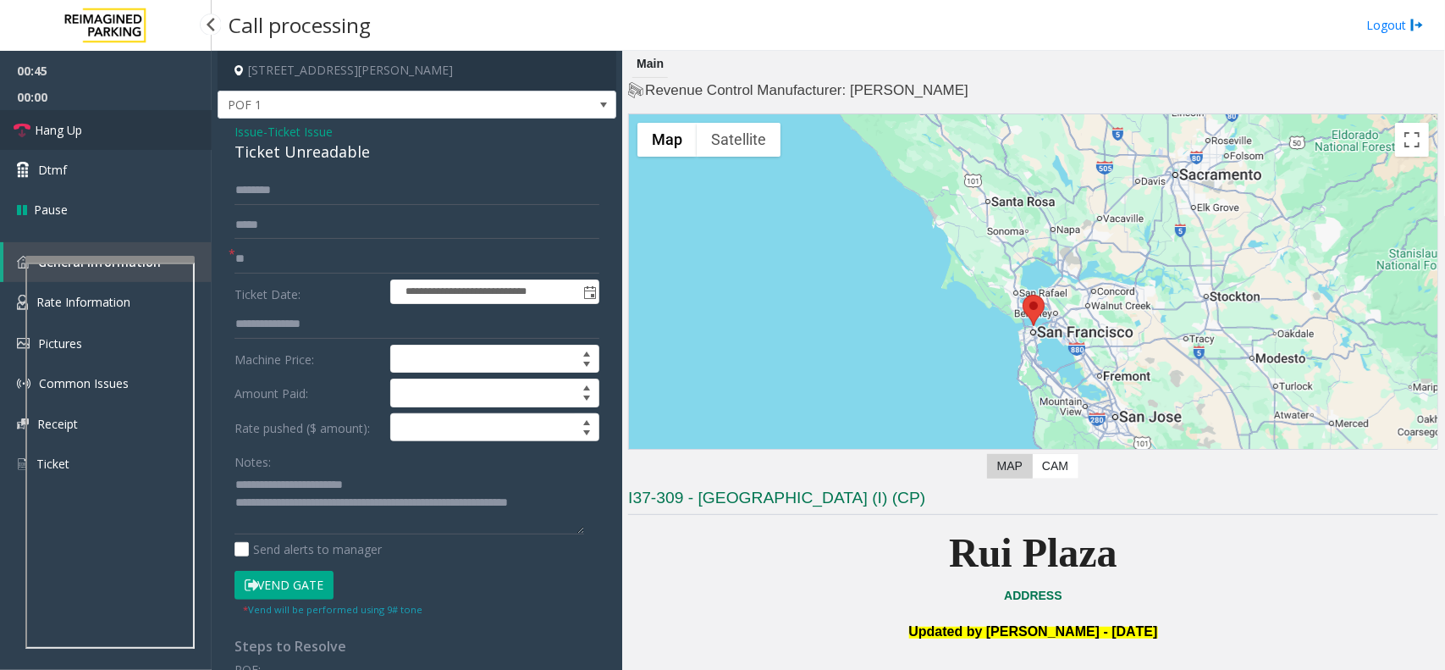
click at [99, 115] on link "Hang Up" at bounding box center [106, 130] width 212 height 40
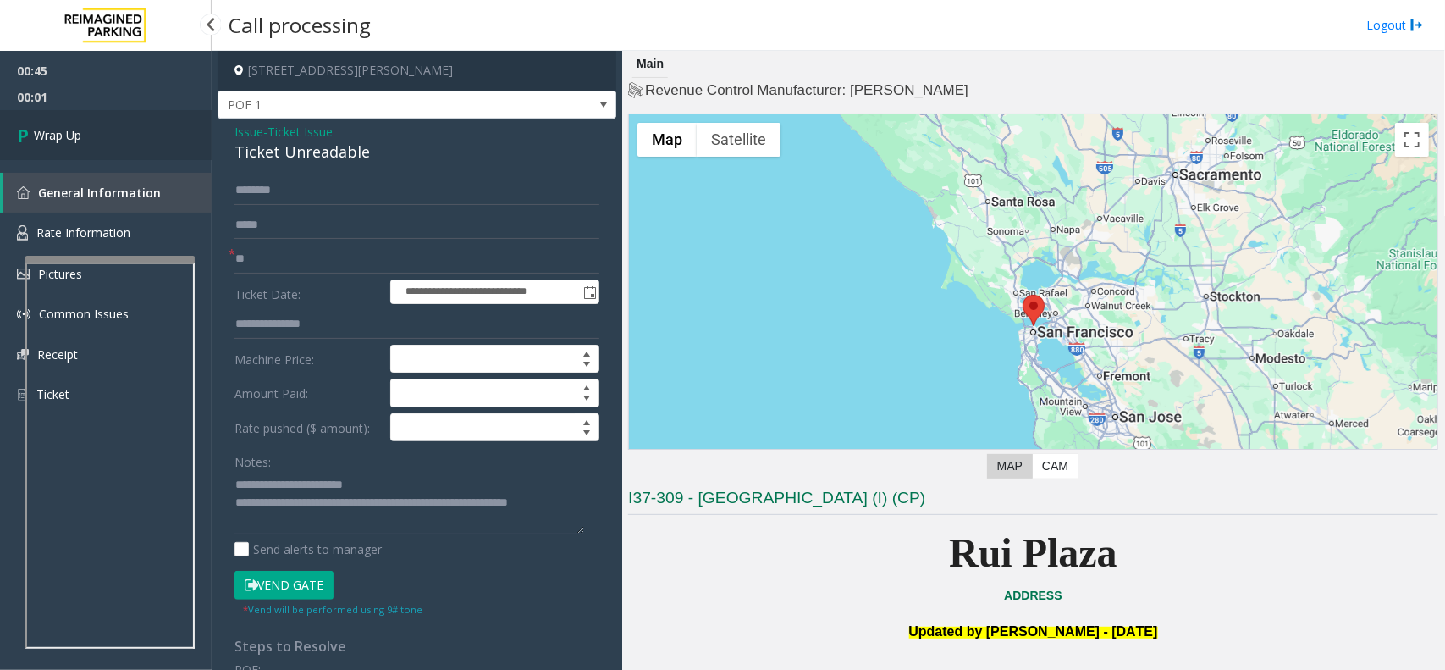
click at [102, 127] on link "Wrap Up" at bounding box center [106, 135] width 212 height 50
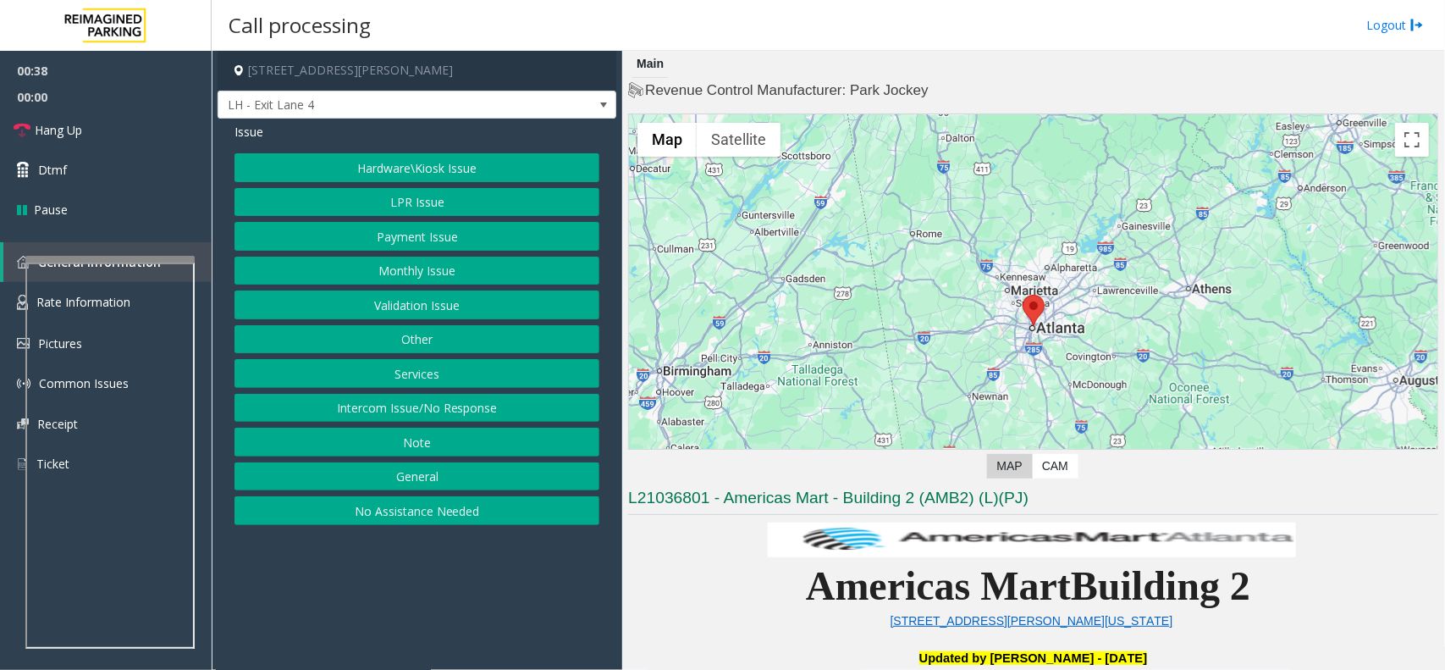
drag, startPoint x: 458, startPoint y: 404, endPoint x: 467, endPoint y: 402, distance: 8.6
click at [459, 404] on button "Intercom Issue/No Response" at bounding box center [417, 408] width 365 height 29
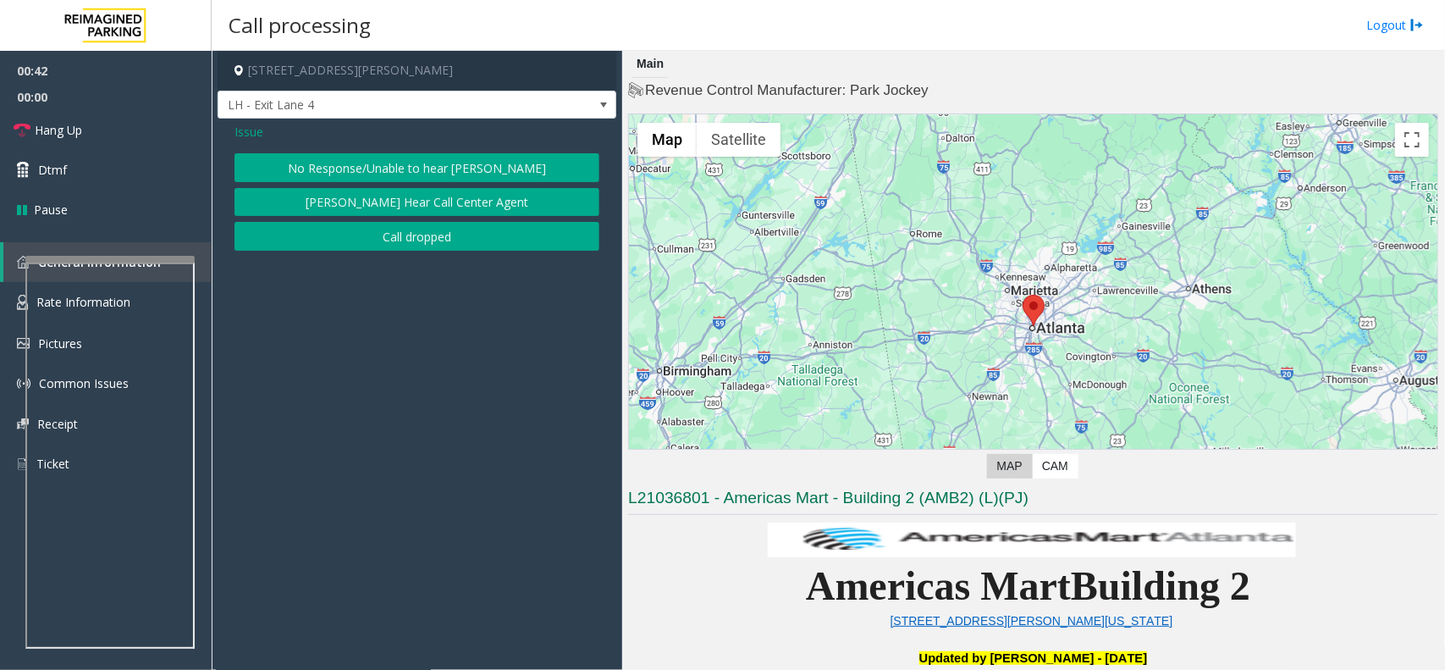
click at [248, 132] on span "Issue" at bounding box center [249, 132] width 29 height 18
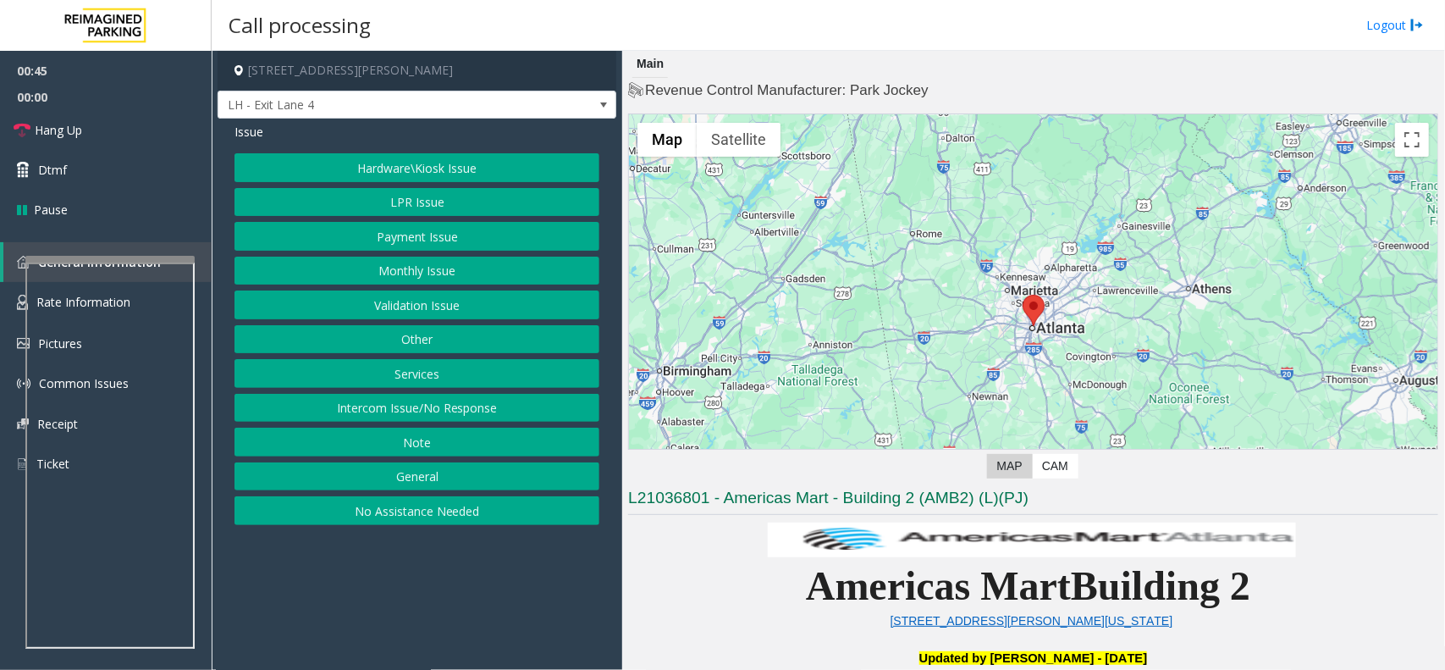
click at [446, 178] on button "Hardware\Kiosk Issue" at bounding box center [417, 167] width 365 height 29
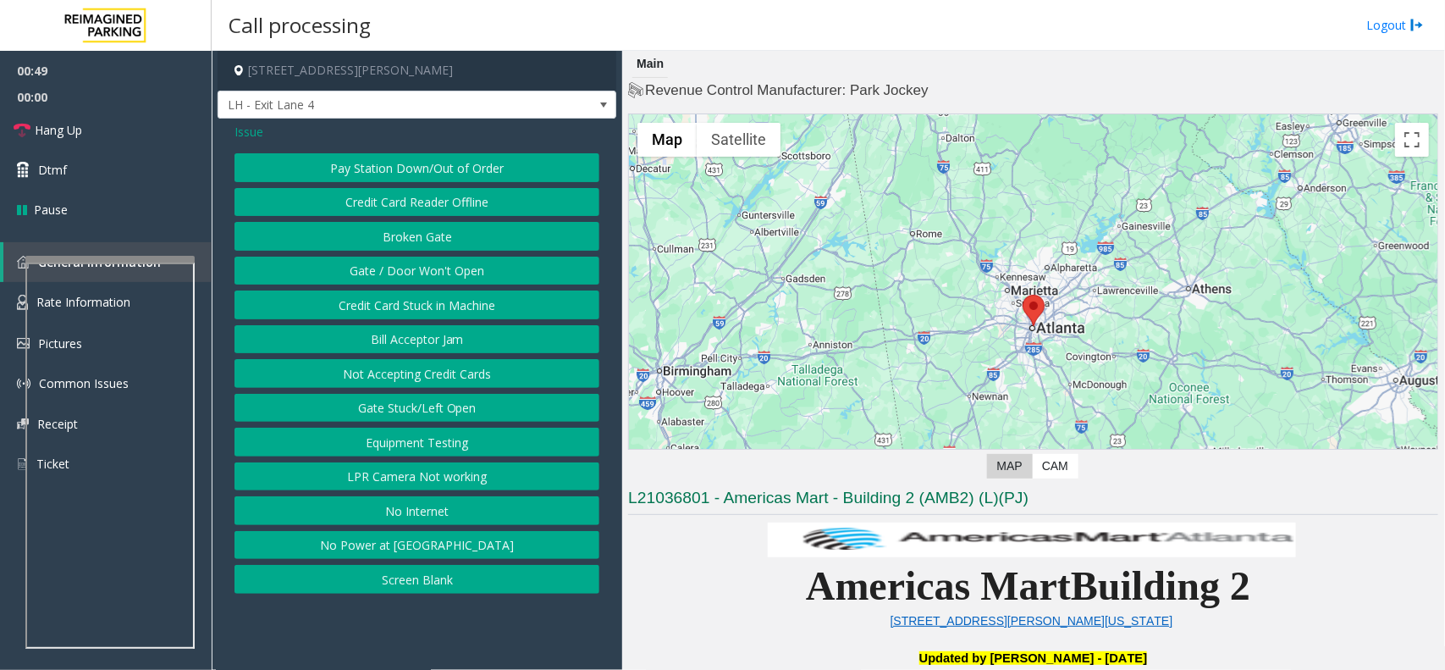
drag, startPoint x: 453, startPoint y: 298, endPoint x: 438, endPoint y: 136, distance: 162.4
click at [438, 136] on div "Issue Pay Station Down/Out of Order Credit Card Reader Offline Broken Gate Gate…" at bounding box center [417, 360] width 399 height 483
click at [229, 132] on div "Issue Pay Station Down/Out of Order Credit Card Reader Offline Broken Gate Gate…" at bounding box center [417, 360] width 399 height 483
click at [238, 129] on span "Issue" at bounding box center [249, 132] width 29 height 18
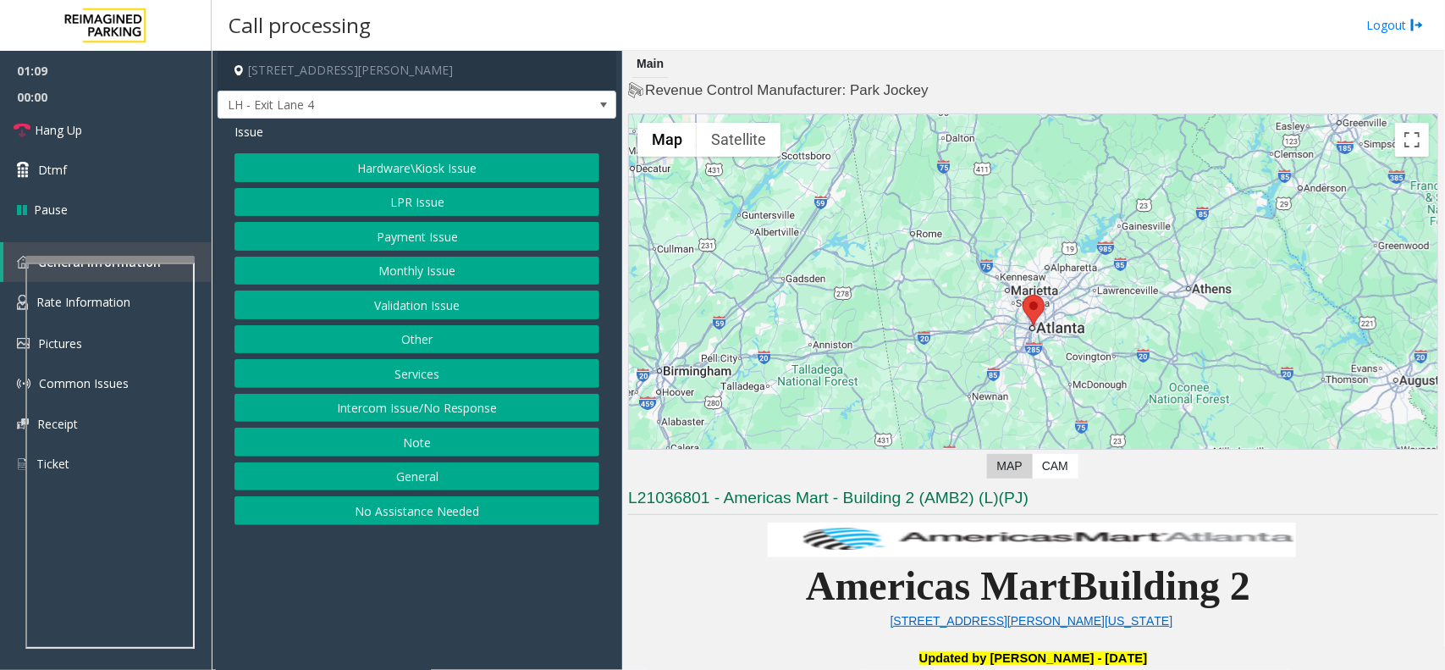
click at [455, 171] on button "Hardware\Kiosk Issue" at bounding box center [417, 167] width 365 height 29
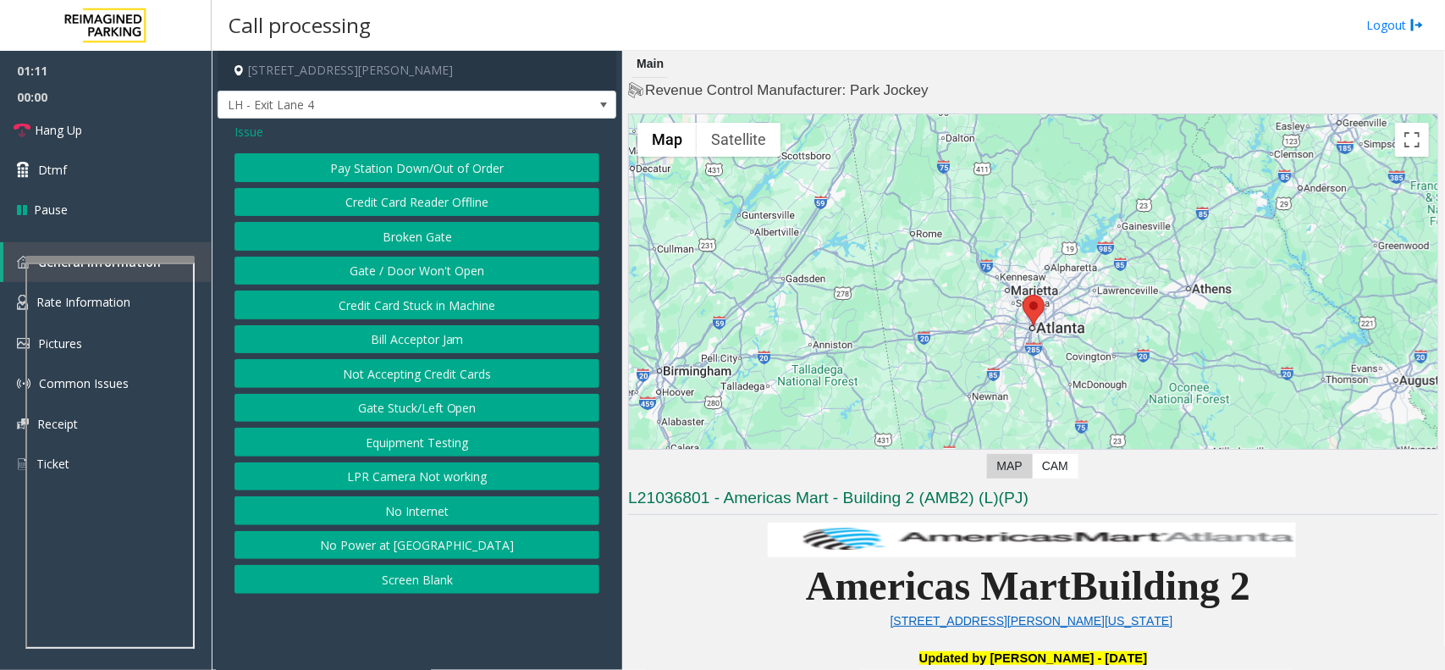
click at [457, 271] on button "Gate / Door Won't Open" at bounding box center [417, 271] width 365 height 29
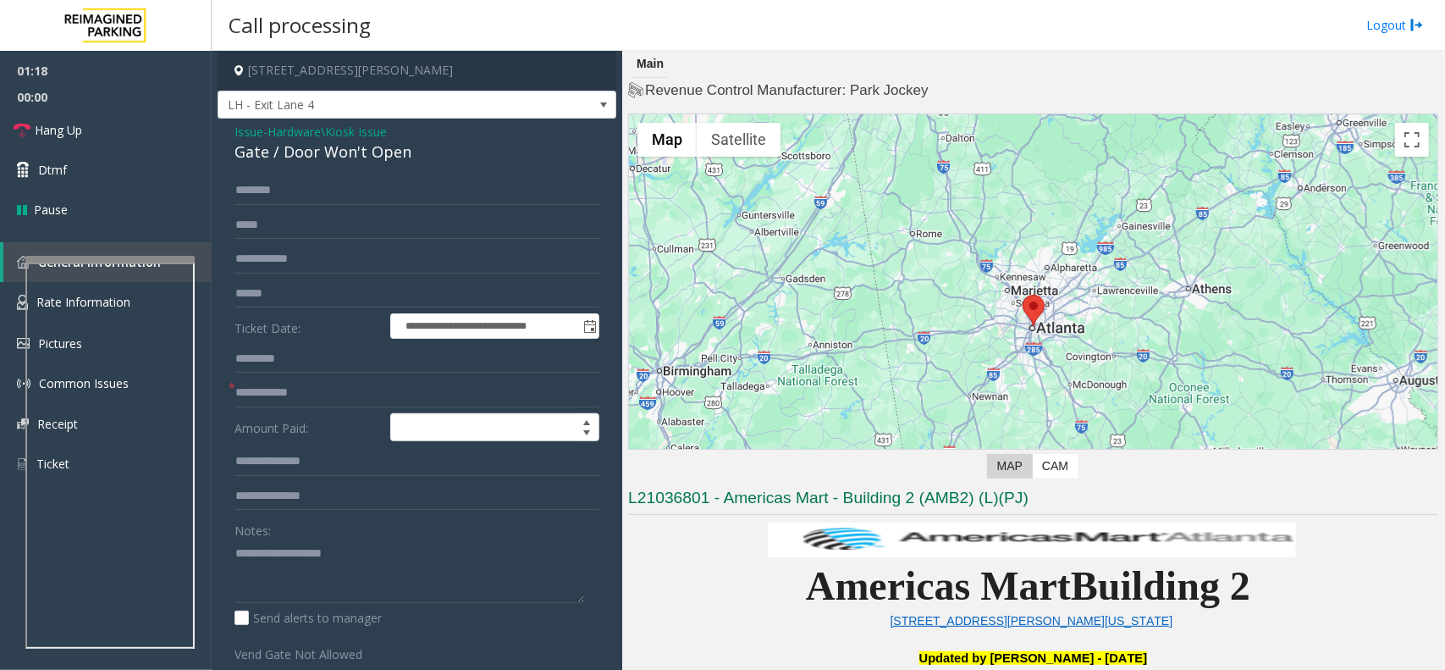
click at [360, 130] on span "Hardware\Kiosk Issue" at bounding box center [327, 132] width 119 height 18
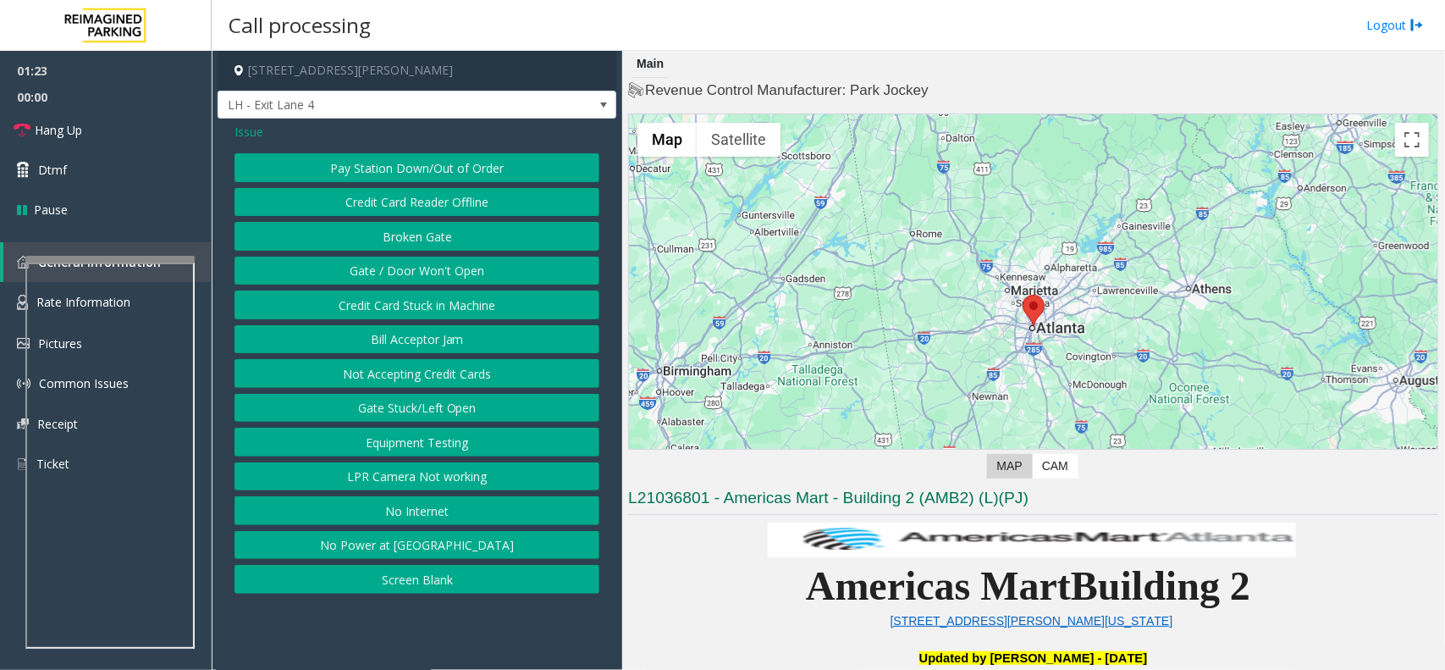
click at [251, 131] on span "Issue" at bounding box center [249, 132] width 29 height 18
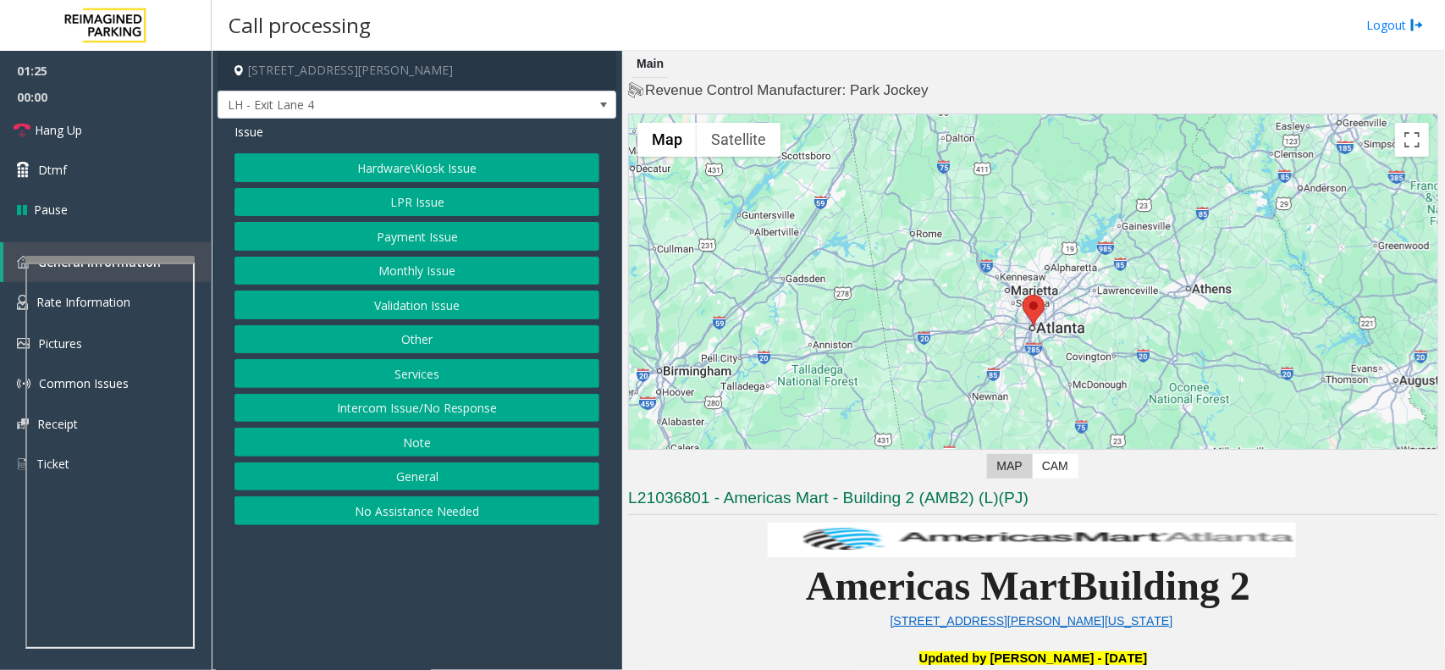
click at [453, 212] on button "LPR Issue" at bounding box center [417, 202] width 365 height 29
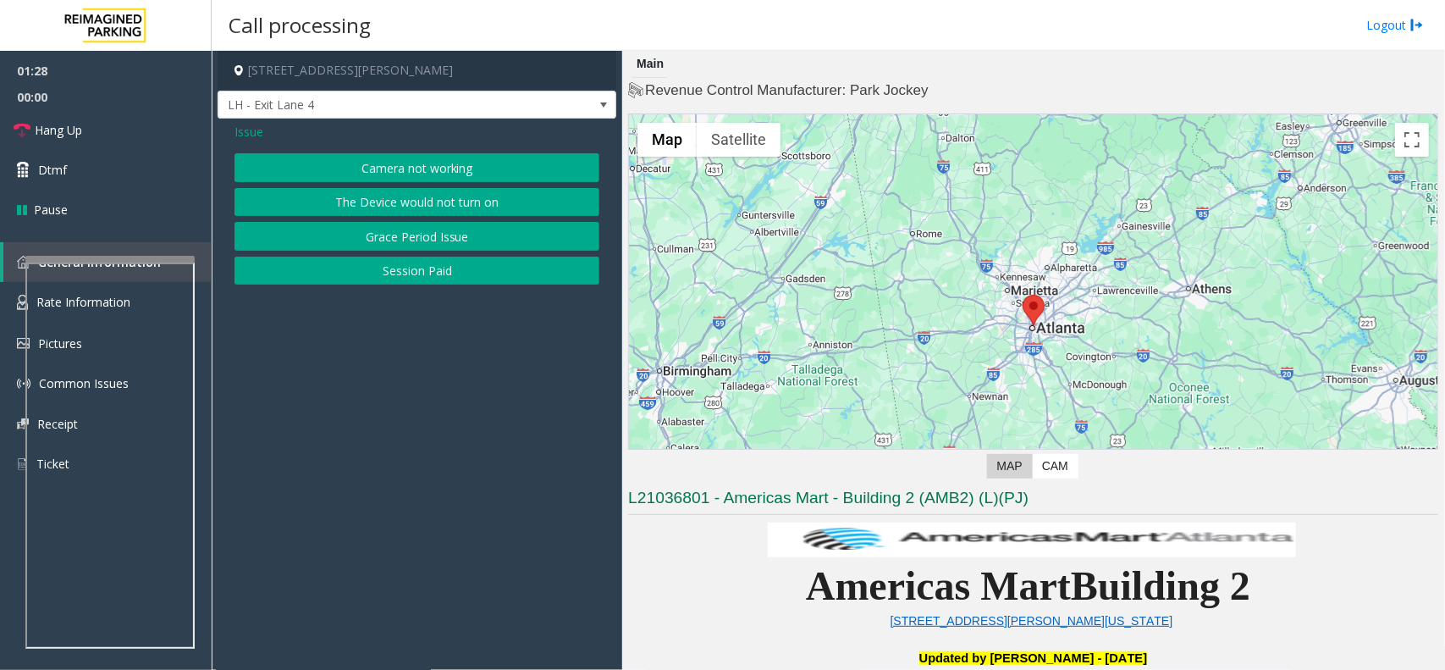
drag, startPoint x: 457, startPoint y: 163, endPoint x: 451, endPoint y: 226, distance: 62.9
click at [459, 242] on div "Camera not working The Device would not turn on Grace Period Issue Session Paid" at bounding box center [417, 218] width 365 height 131
click at [445, 165] on button "Camera not working" at bounding box center [417, 167] width 365 height 29
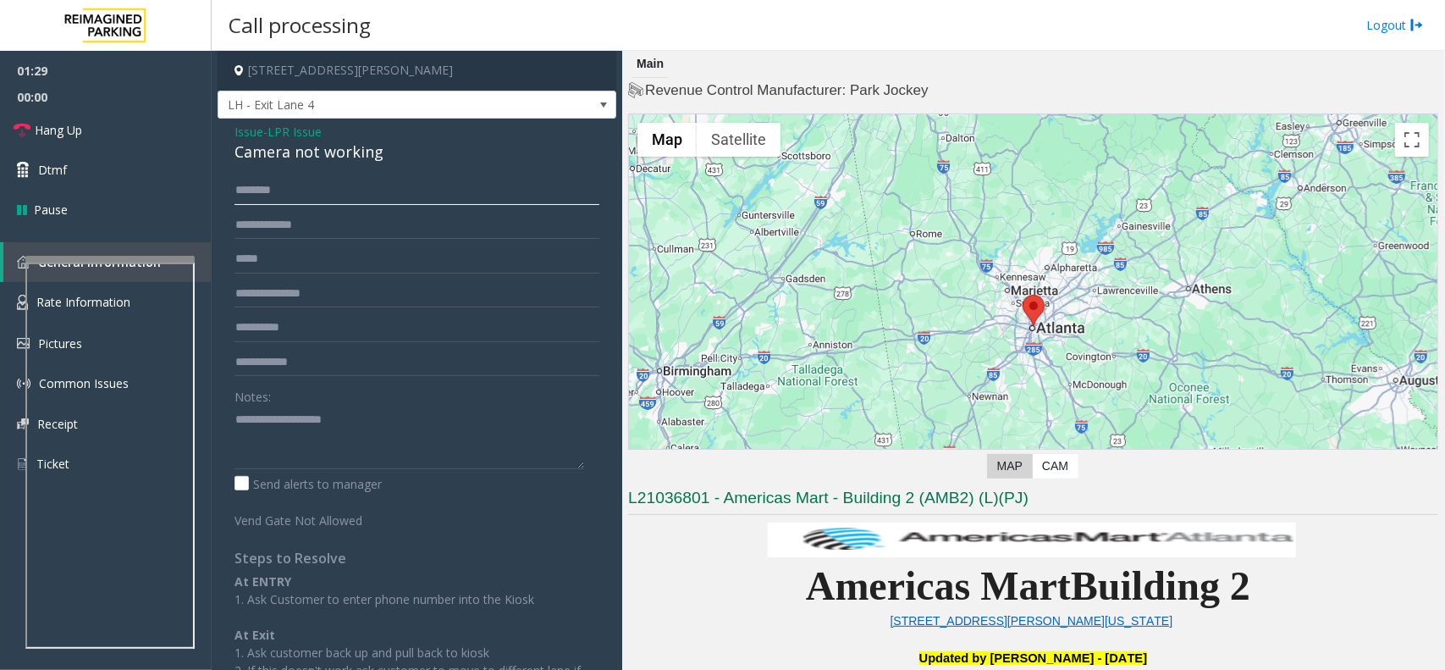
click at [282, 195] on input "text" at bounding box center [417, 190] width 365 height 29
type input "*****"
click at [289, 407] on textarea at bounding box center [410, 438] width 350 height 64
click at [117, 141] on link "Hang Up" at bounding box center [106, 130] width 212 height 40
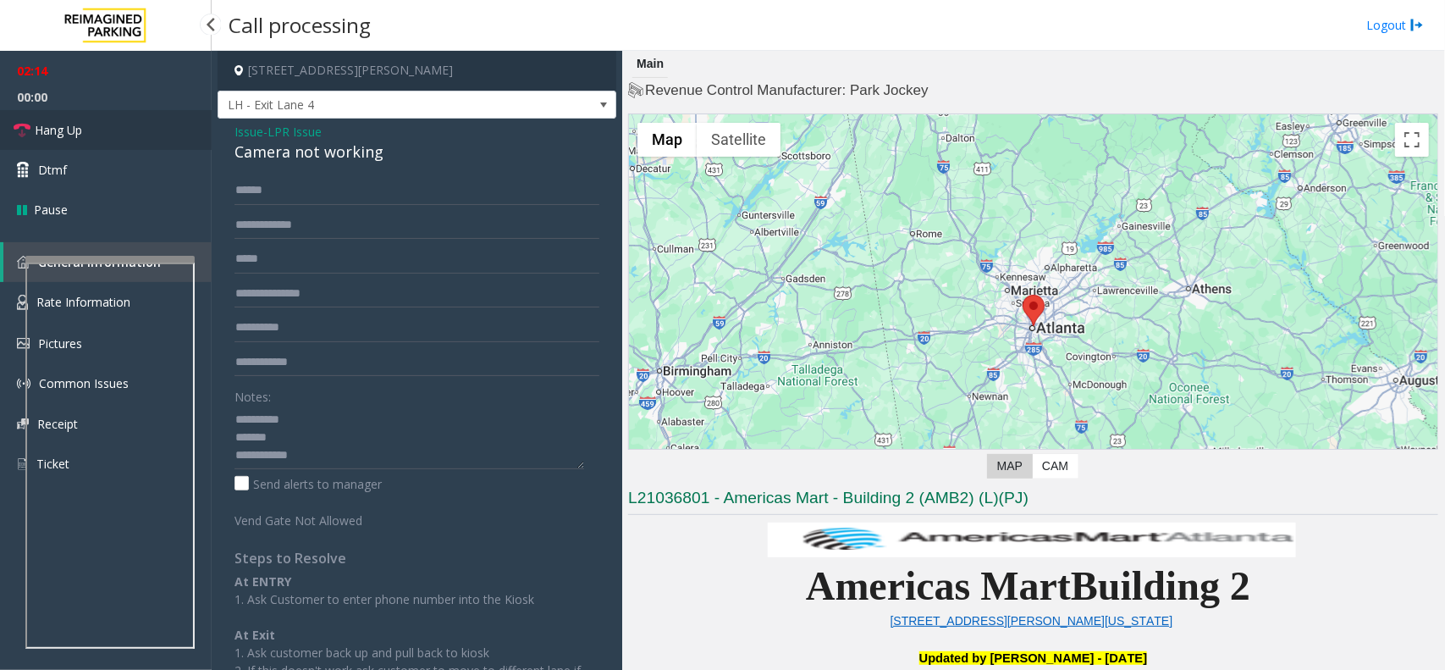
click at [117, 141] on link "Hang Up" at bounding box center [106, 130] width 212 height 40
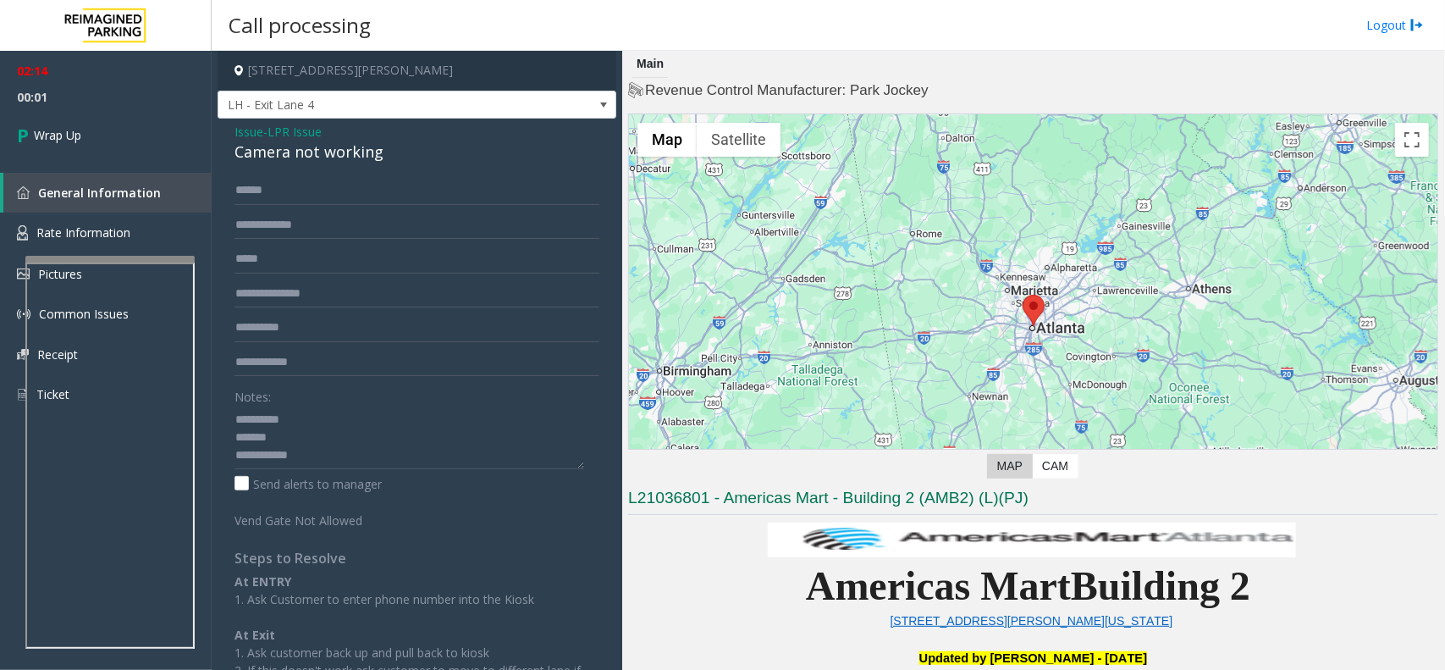
click at [310, 157] on div "Camera not working" at bounding box center [417, 152] width 365 height 23
copy div "Camera not working"
paste textarea "**********"
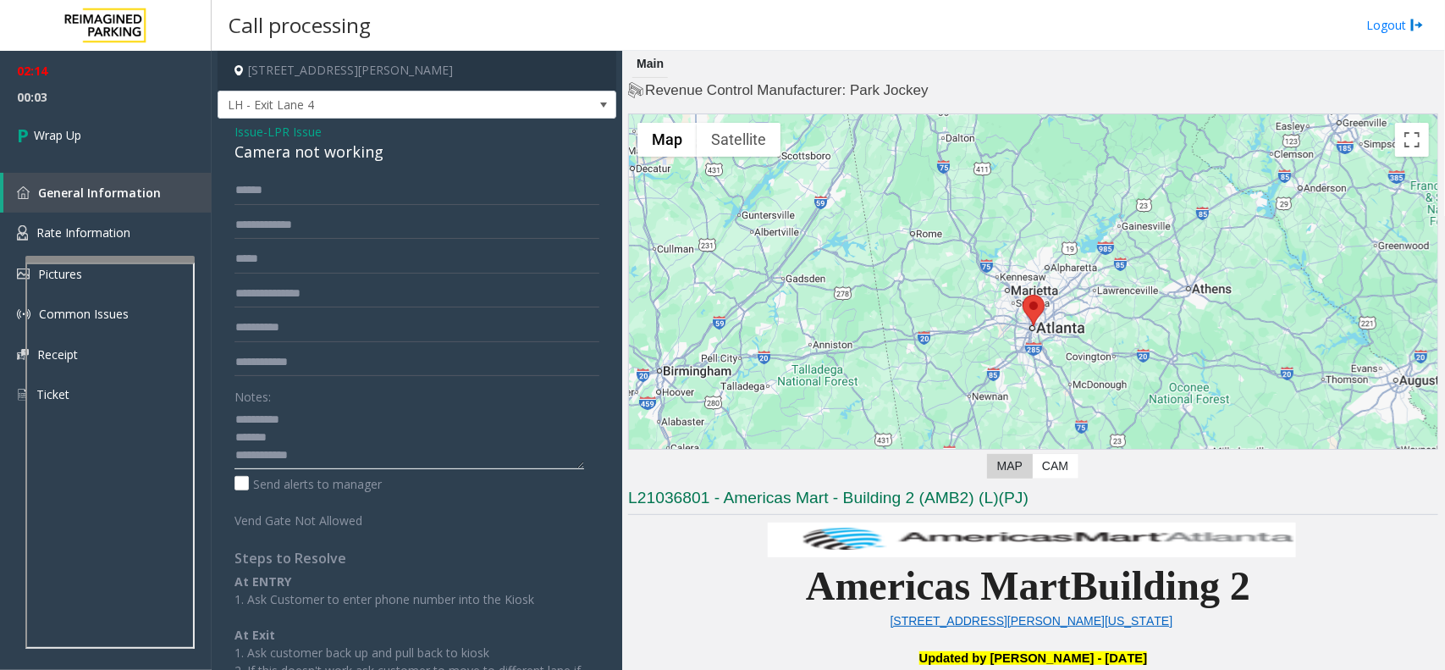
click at [281, 432] on textarea at bounding box center [410, 438] width 350 height 64
paste textarea "**********"
click at [333, 457] on textarea at bounding box center [410, 438] width 350 height 64
type textarea "**********"
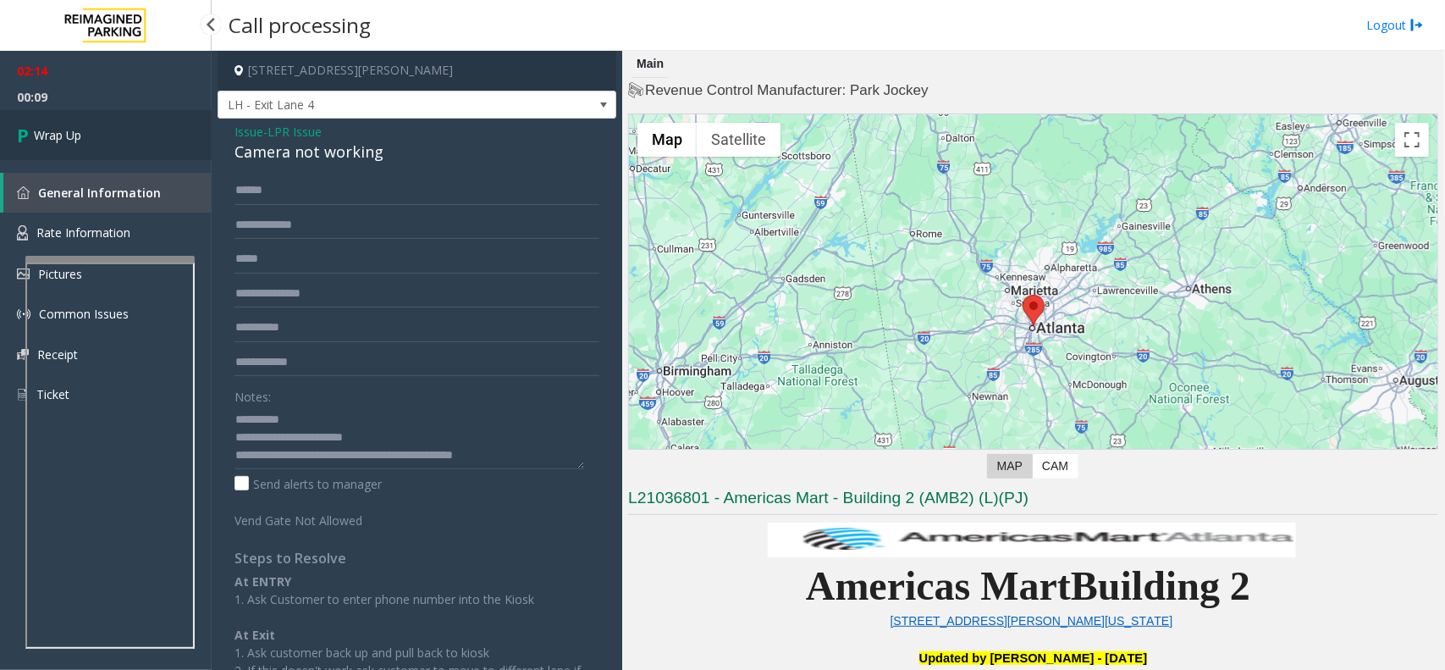
click at [151, 140] on link "Wrap Up" at bounding box center [106, 135] width 212 height 50
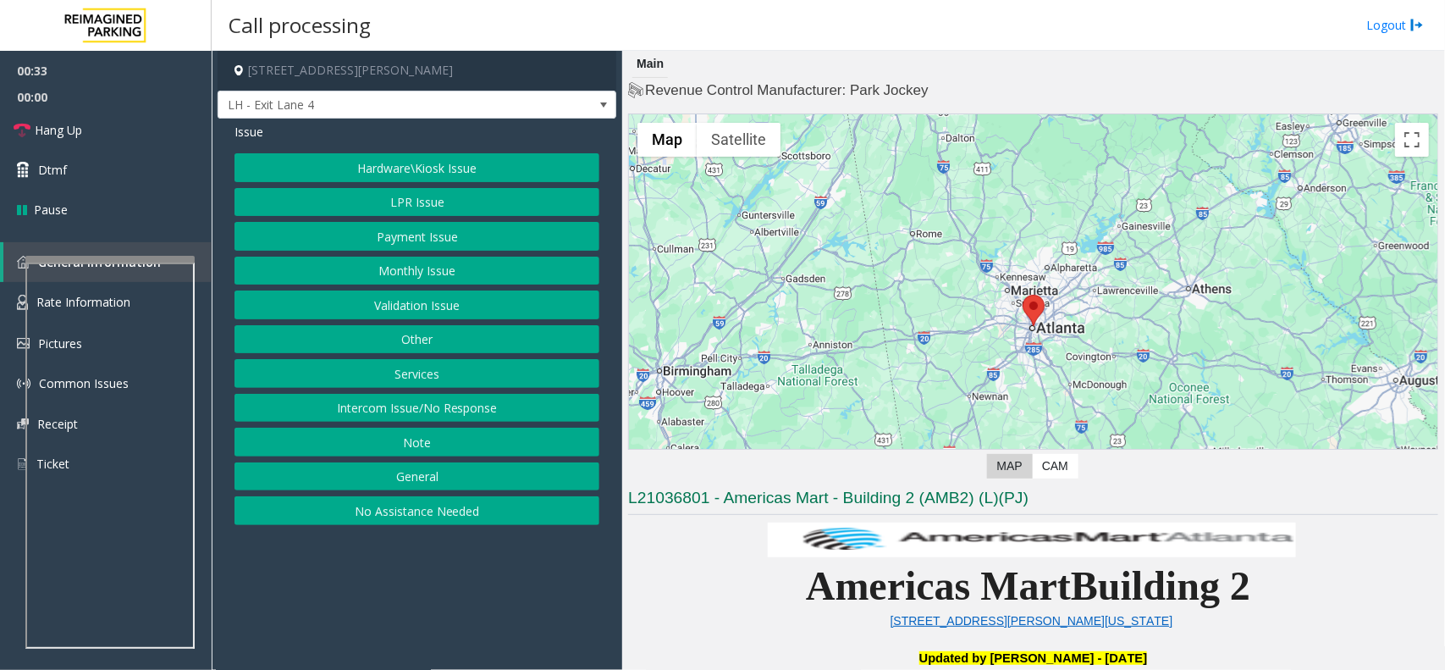
click at [426, 235] on button "Payment Issue" at bounding box center [417, 236] width 365 height 29
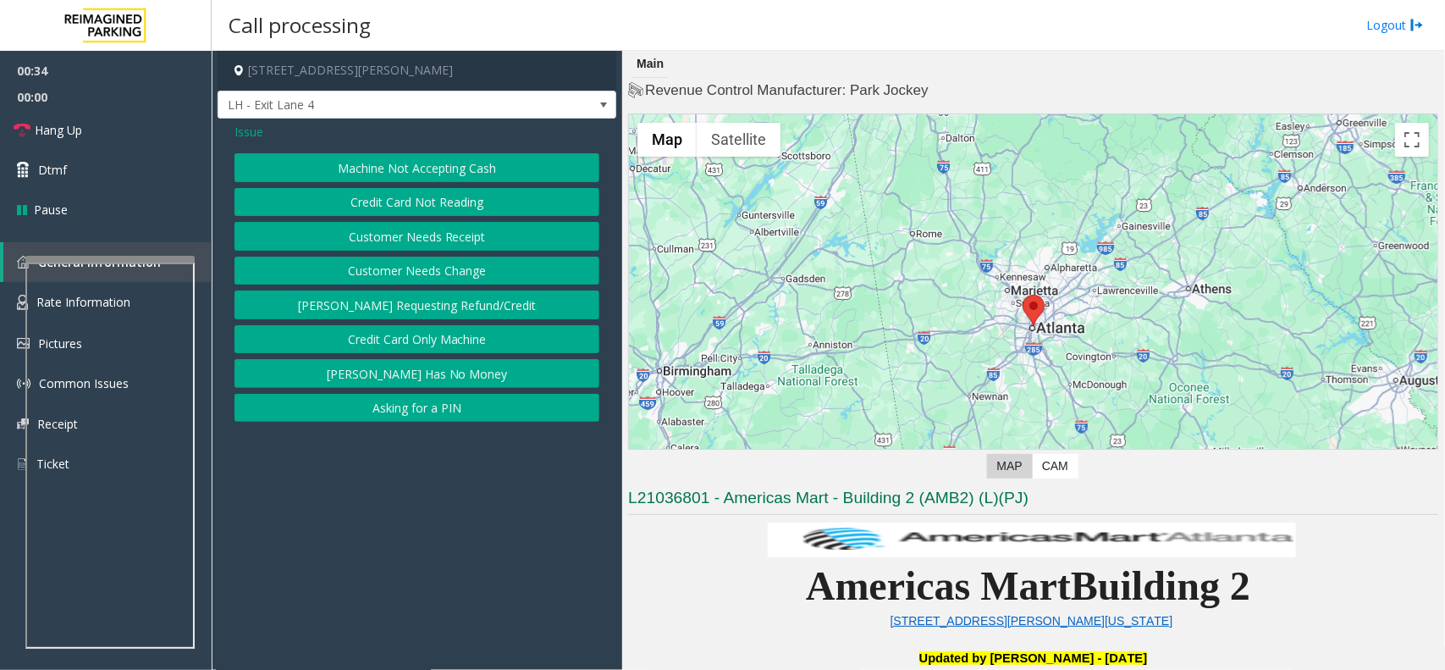
click at [489, 213] on button "Credit Card Not Reading" at bounding box center [417, 202] width 365 height 29
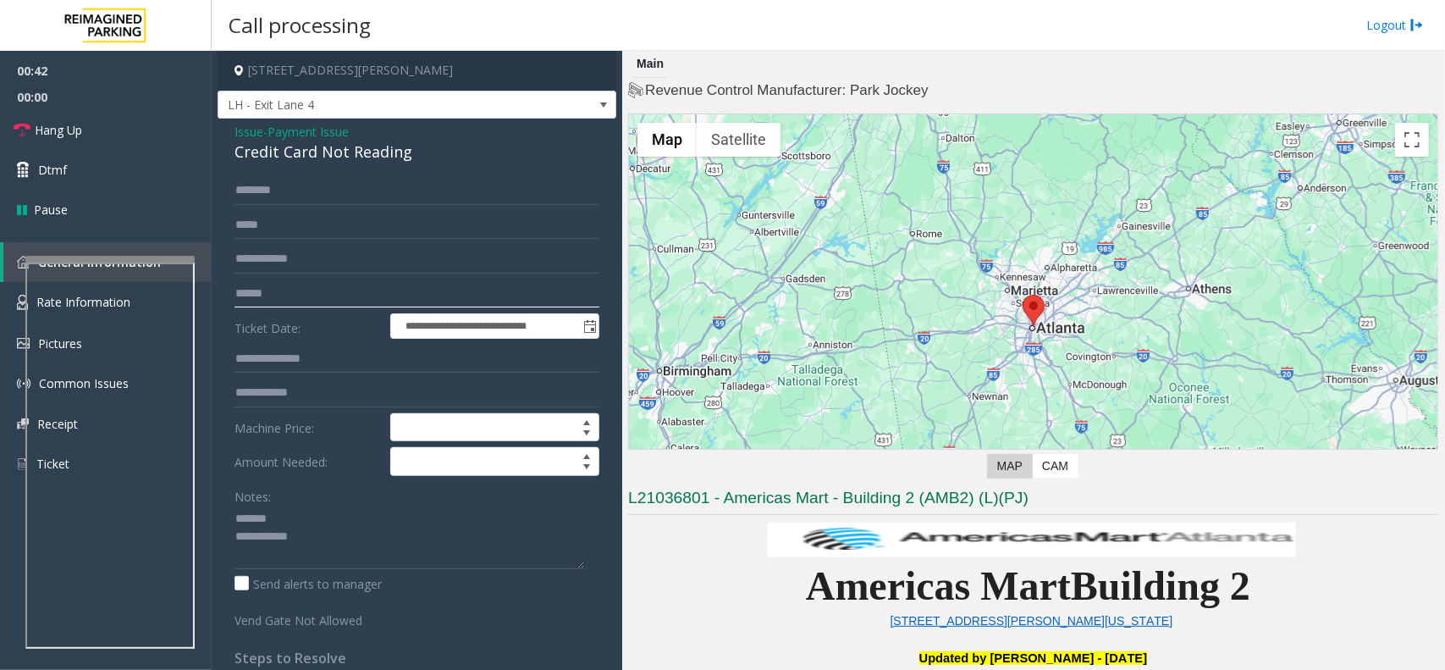
click at [305, 295] on input "text" at bounding box center [417, 293] width 365 height 29
click at [360, 535] on textarea at bounding box center [410, 538] width 350 height 64
click at [315, 153] on div "Credit Card Not Reading" at bounding box center [417, 152] width 365 height 23
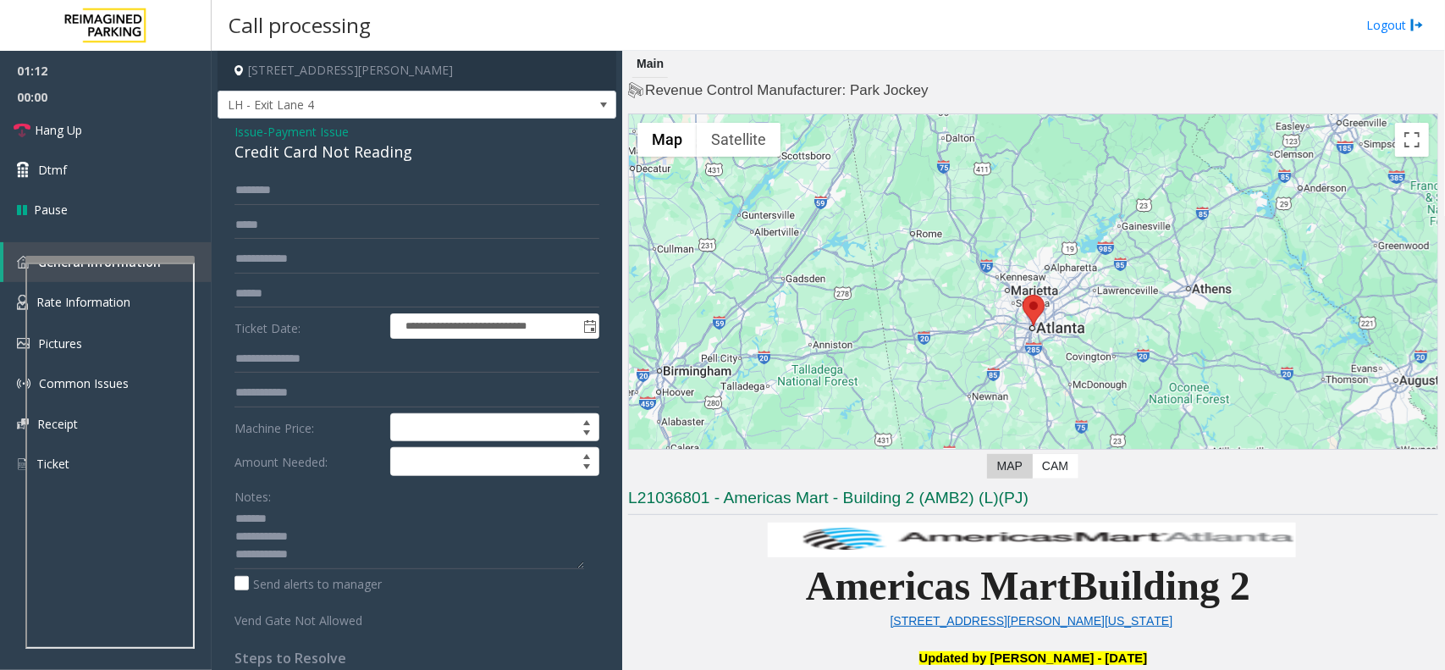
click at [311, 163] on div "Credit Card Not Reading" at bounding box center [417, 152] width 365 height 23
type textarea "**********"
click at [381, 179] on input "text" at bounding box center [417, 190] width 365 height 29
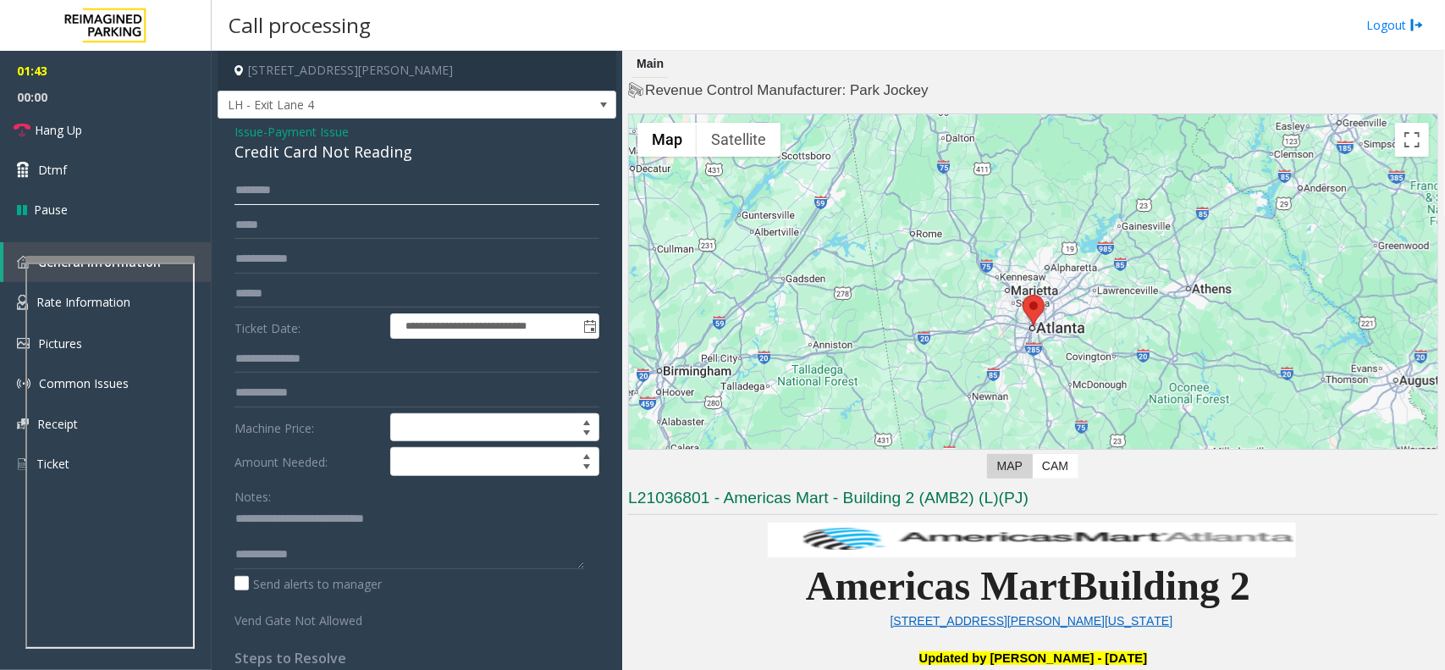
drag, startPoint x: 271, startPoint y: 191, endPoint x: 567, endPoint y: 184, distance: 296.4
click at [567, 184] on input "********" at bounding box center [417, 190] width 365 height 29
type input "********"
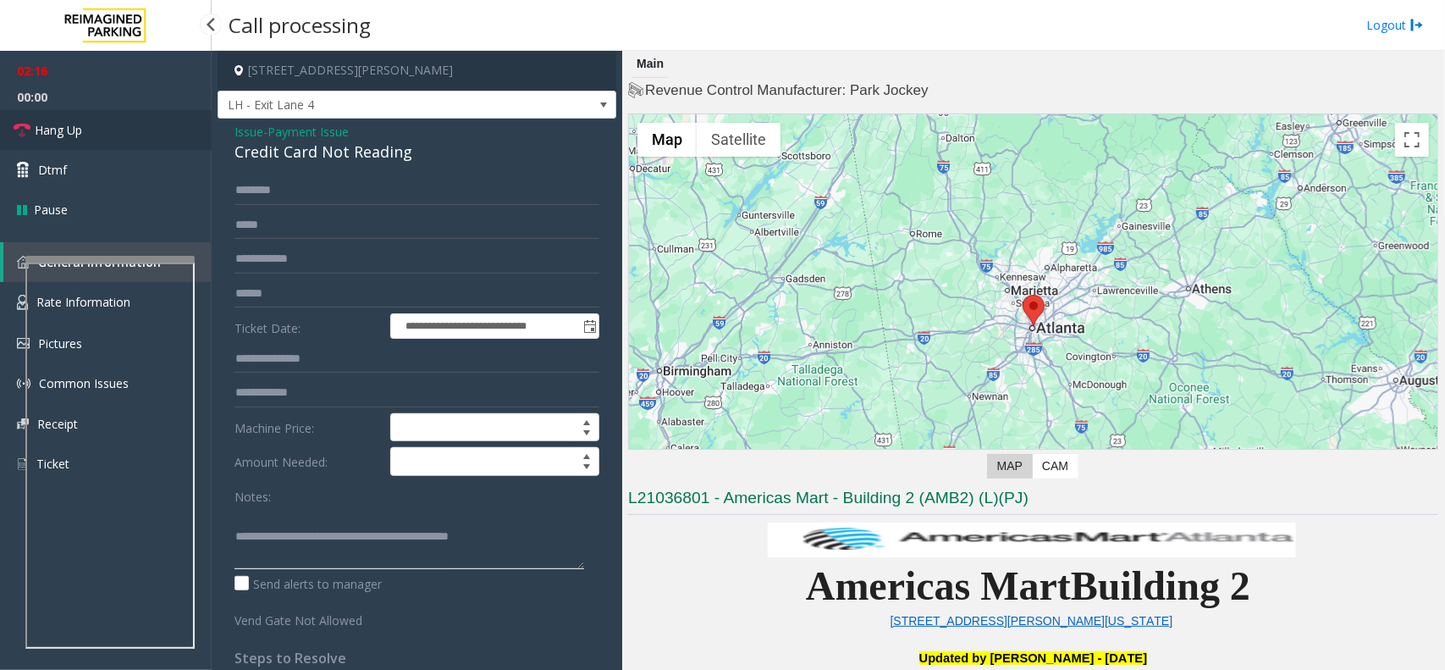
type textarea "**********"
click at [100, 138] on link "Hang Up" at bounding box center [106, 130] width 212 height 40
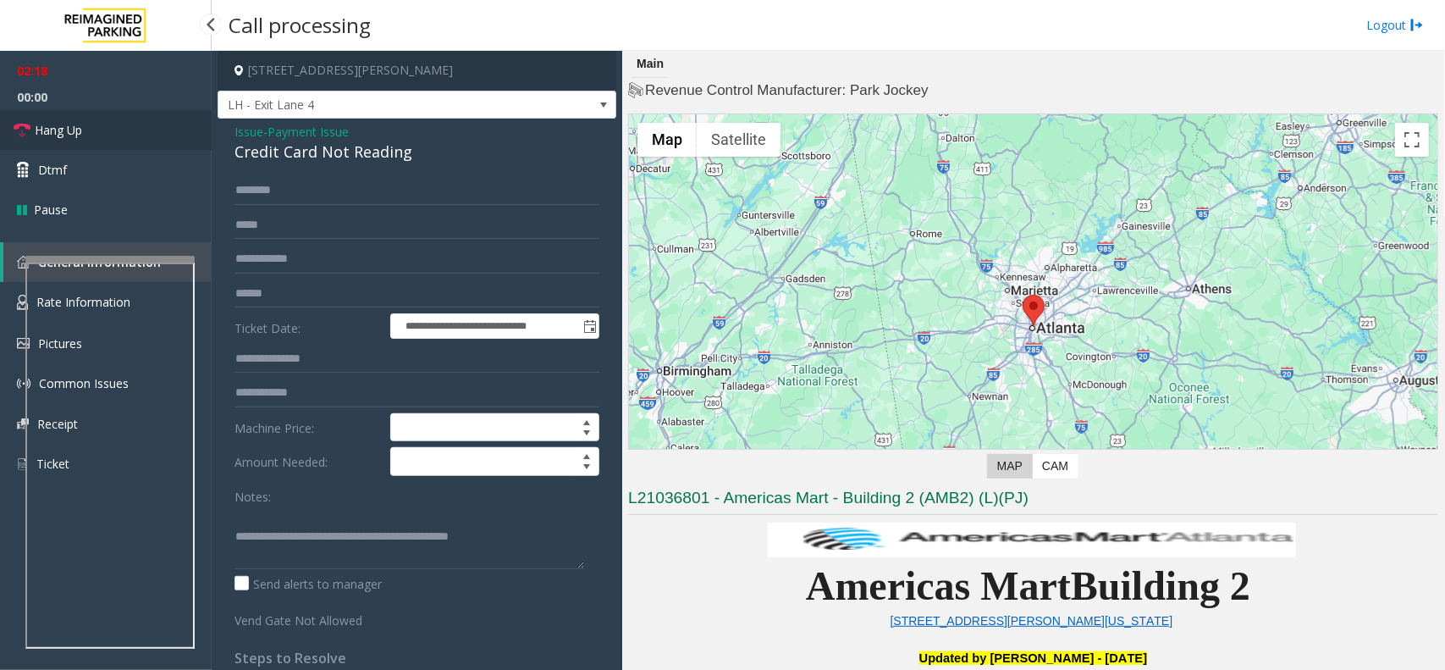
click at [100, 138] on link "Hang Up" at bounding box center [106, 130] width 212 height 40
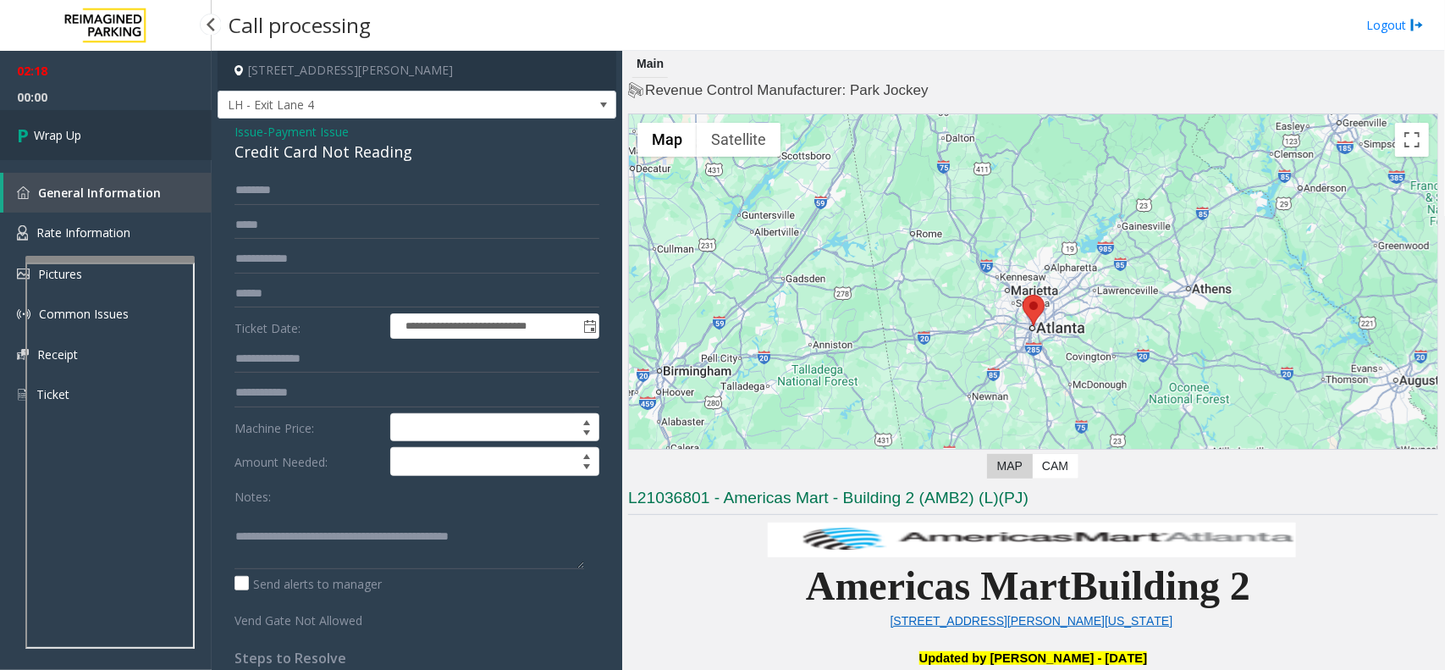
click at [102, 134] on link "Wrap Up" at bounding box center [106, 135] width 212 height 50
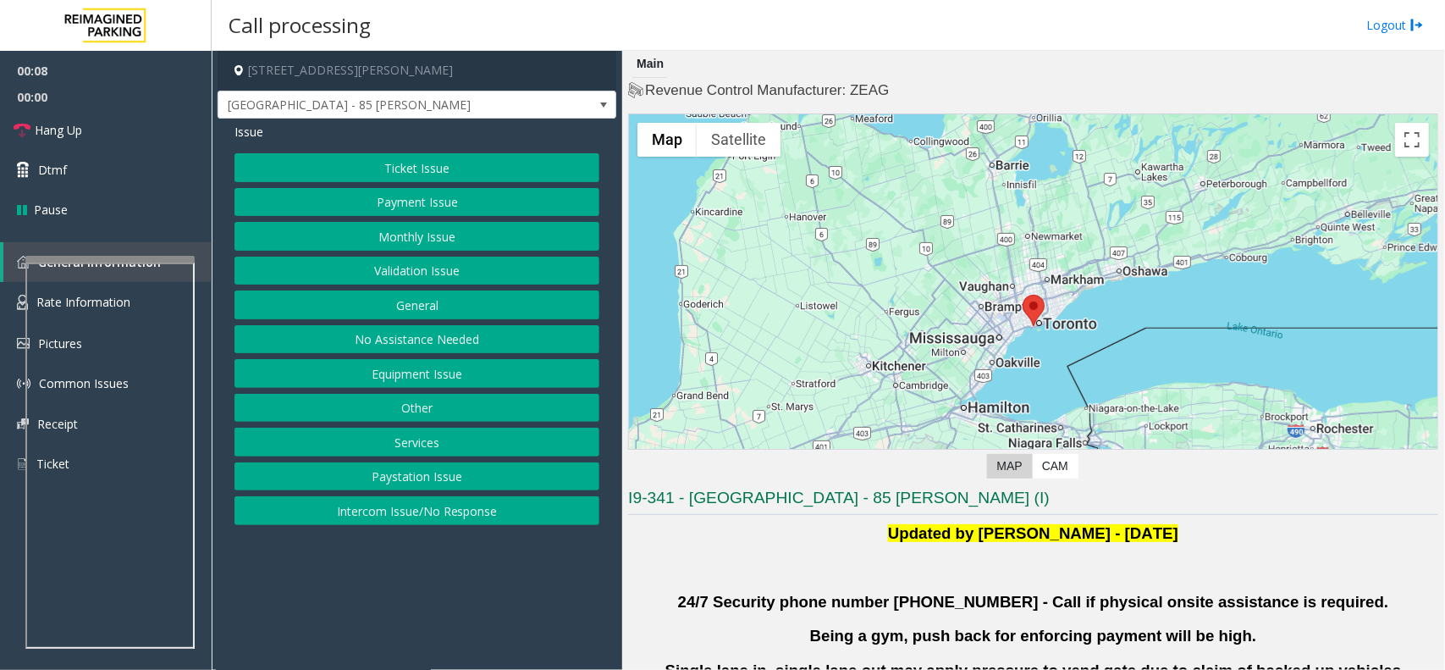
click at [433, 268] on button "Validation Issue" at bounding box center [417, 271] width 365 height 29
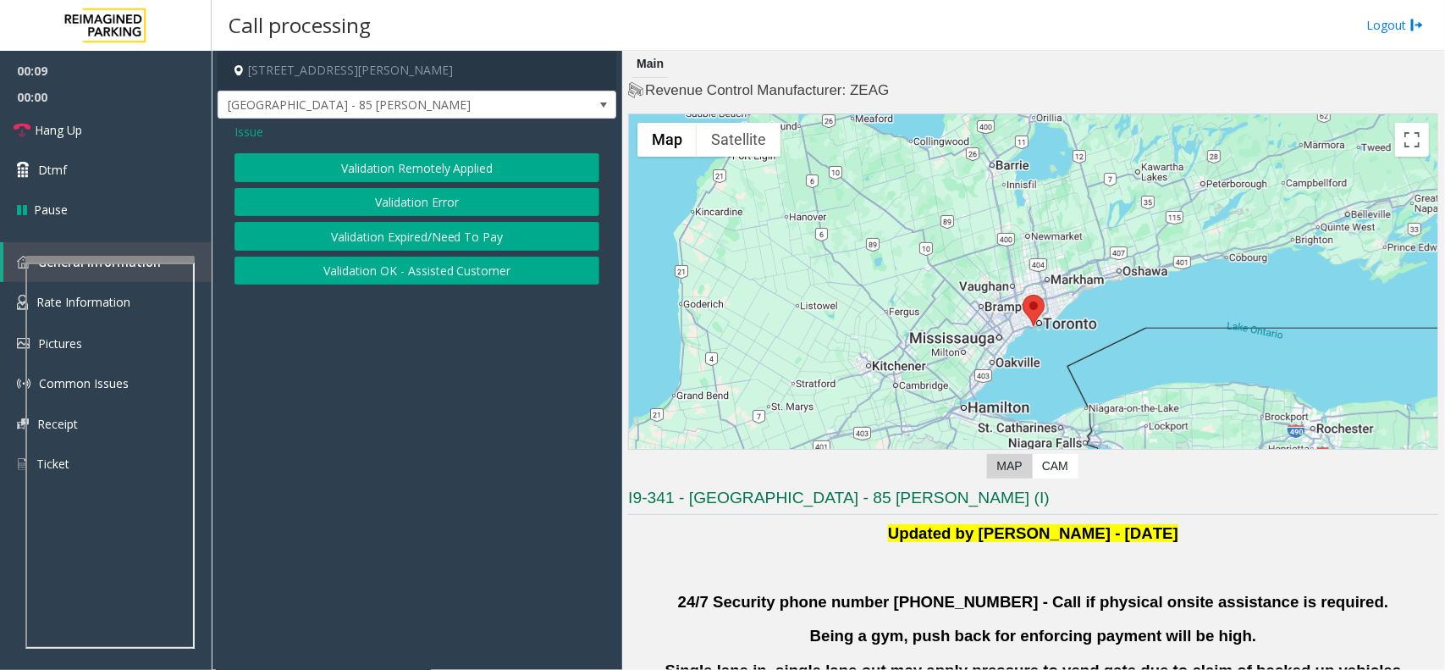
click at [408, 196] on button "Validation Error" at bounding box center [417, 202] width 365 height 29
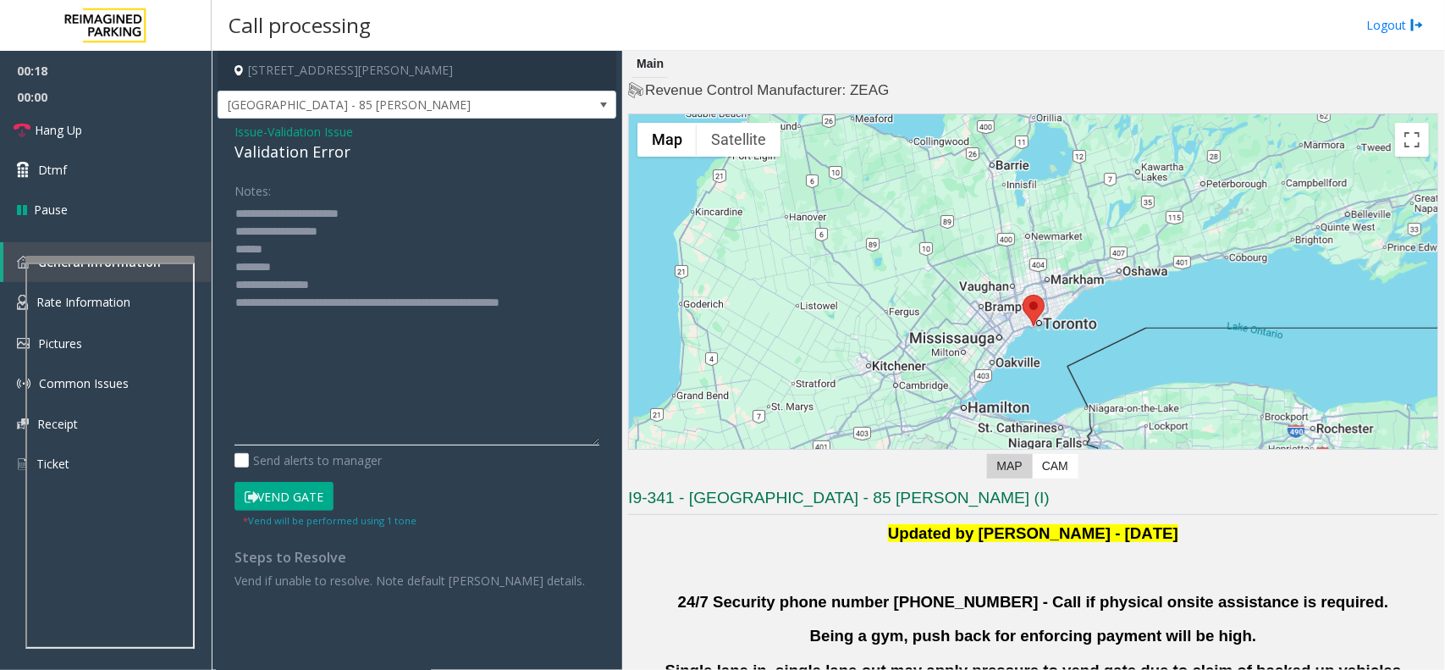
drag, startPoint x: 588, startPoint y: 256, endPoint x: 544, endPoint y: 407, distance: 158.1
click at [544, 407] on textarea at bounding box center [417, 323] width 365 height 246
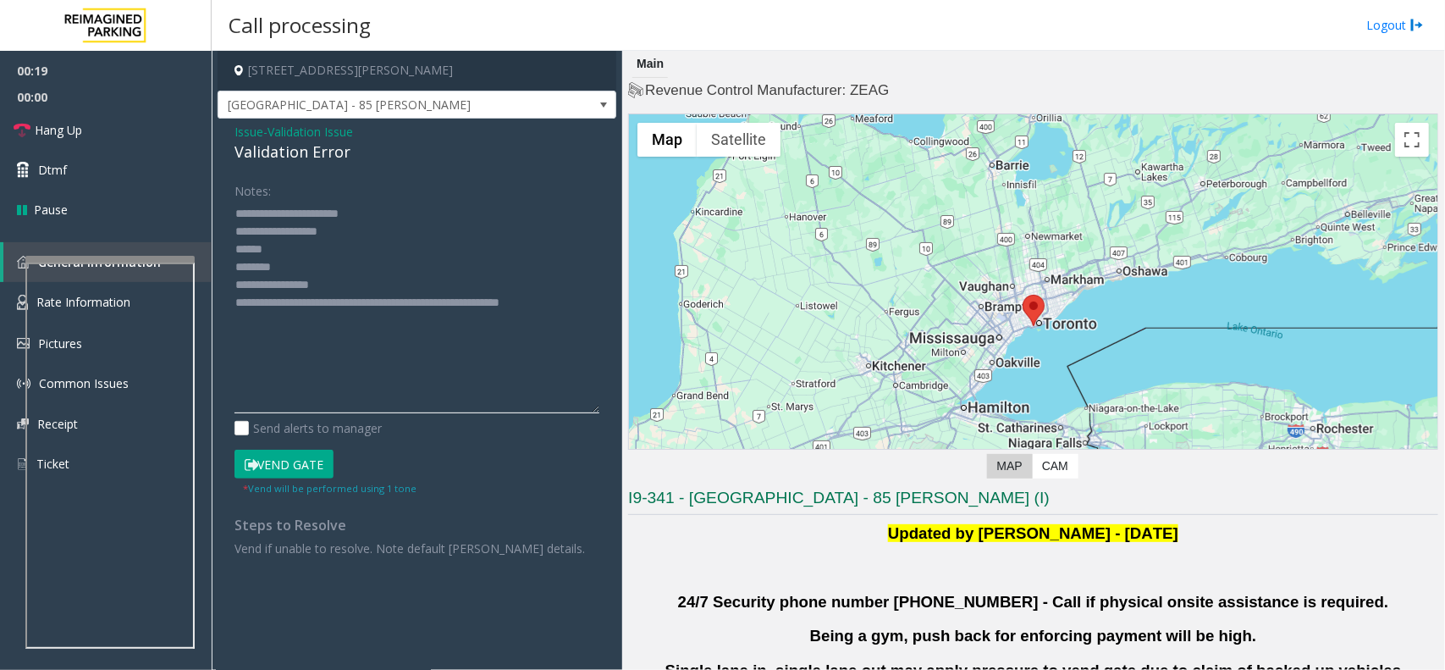
click at [290, 244] on textarea at bounding box center [417, 306] width 365 height 213
click at [316, 267] on textarea at bounding box center [417, 306] width 365 height 213
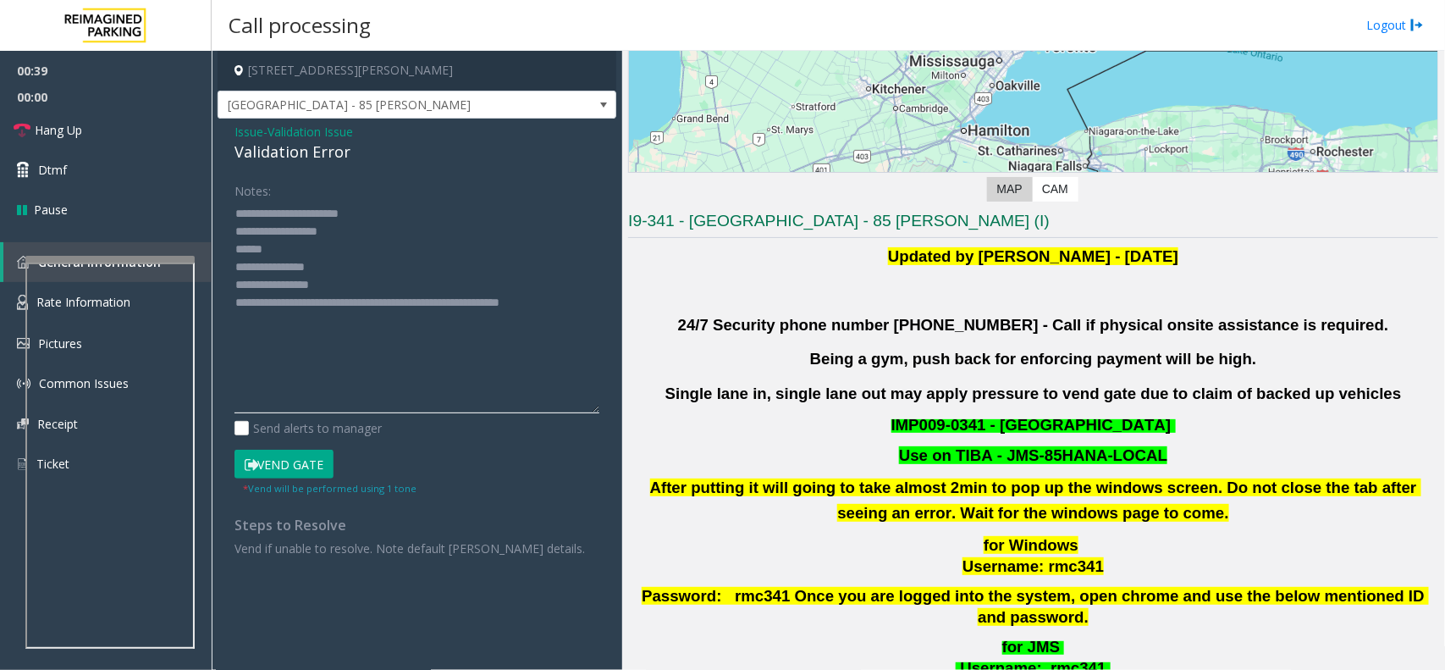
scroll to position [741, 0]
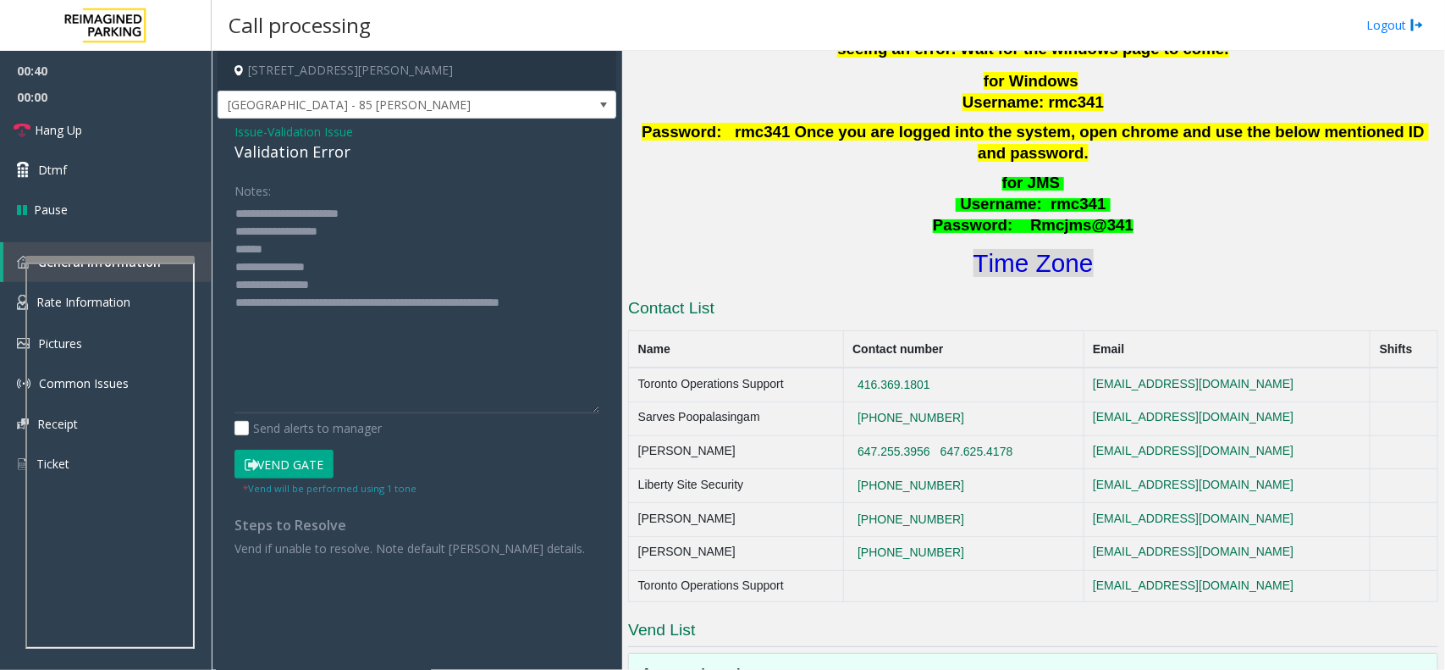
click at [1008, 254] on font "Time Zone" at bounding box center [1034, 263] width 120 height 28
drag, startPoint x: 360, startPoint y: 286, endPoint x: 298, endPoint y: 286, distance: 61.8
click at [298, 286] on textarea at bounding box center [417, 306] width 365 height 213
click at [326, 251] on textarea at bounding box center [417, 306] width 365 height 213
type textarea "**********"
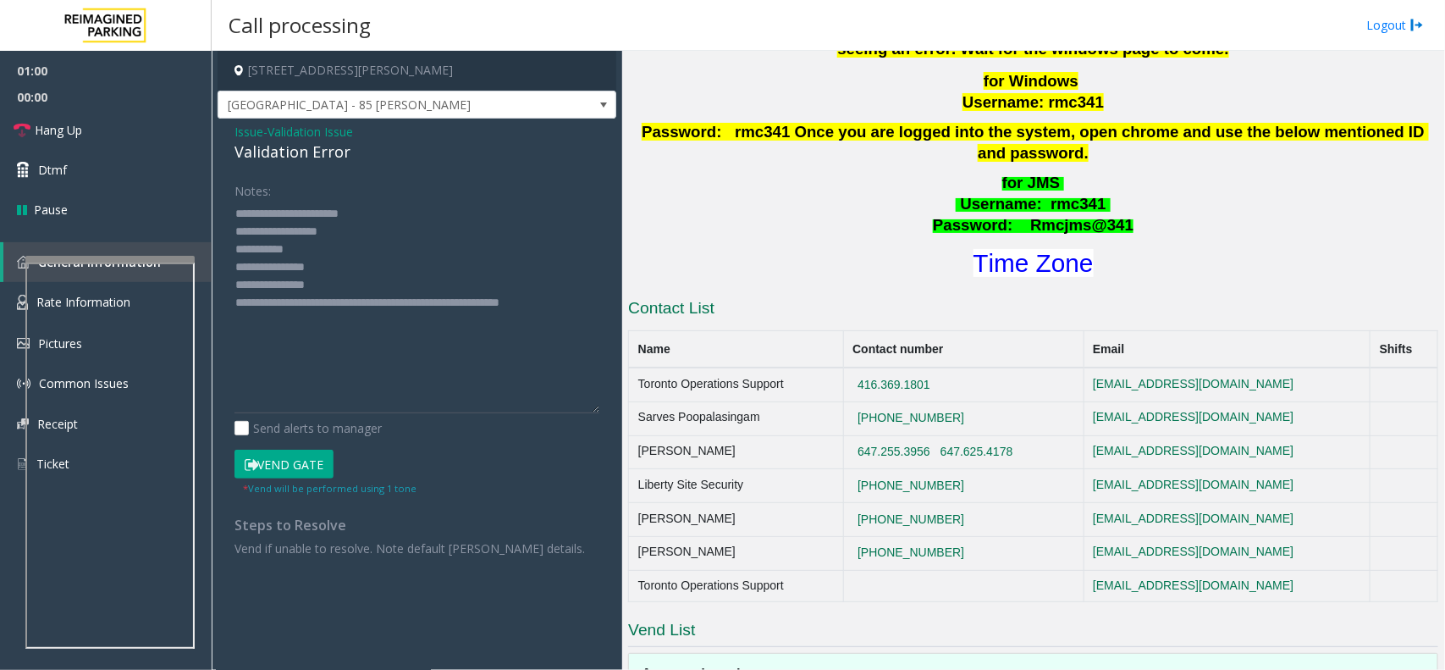
click at [319, 459] on button "Vend Gate" at bounding box center [284, 464] width 99 height 29
click at [106, 121] on link "Hang Up" at bounding box center [106, 130] width 212 height 40
click at [100, 119] on link "Hang Up" at bounding box center [106, 130] width 212 height 40
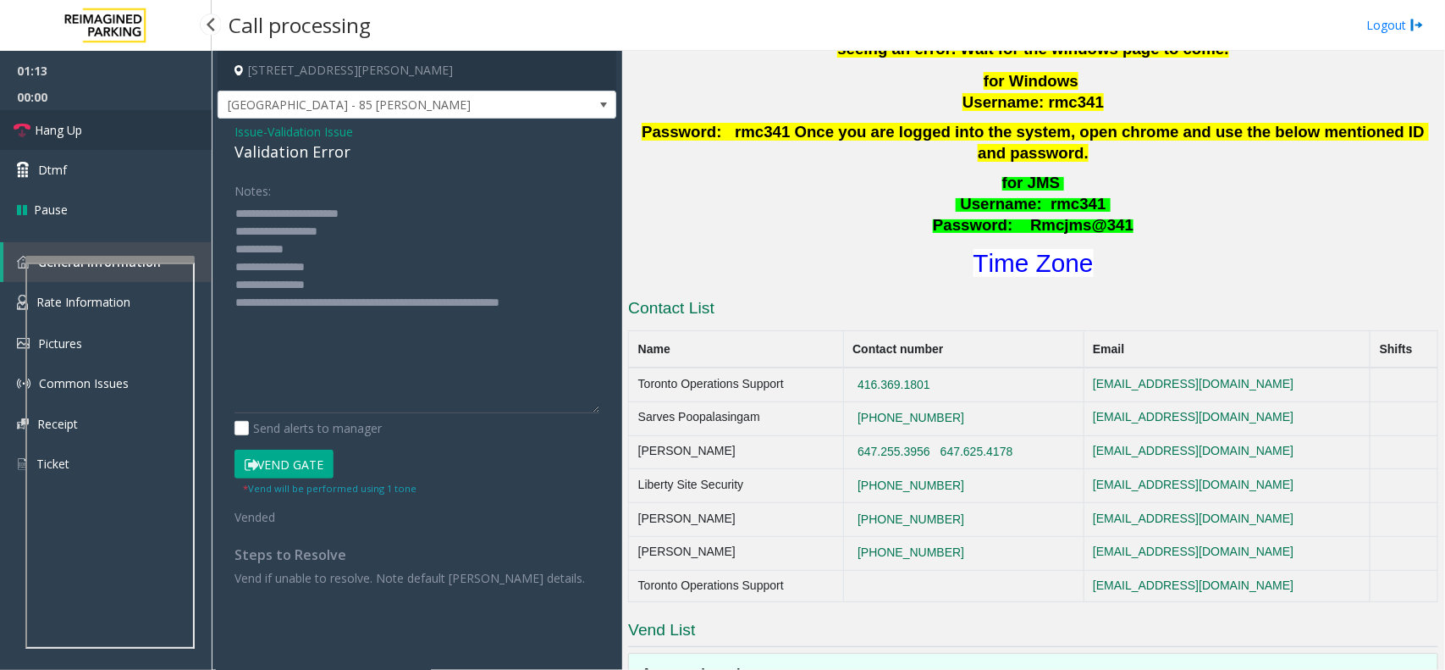
click at [100, 119] on link "Hang Up" at bounding box center [106, 130] width 212 height 40
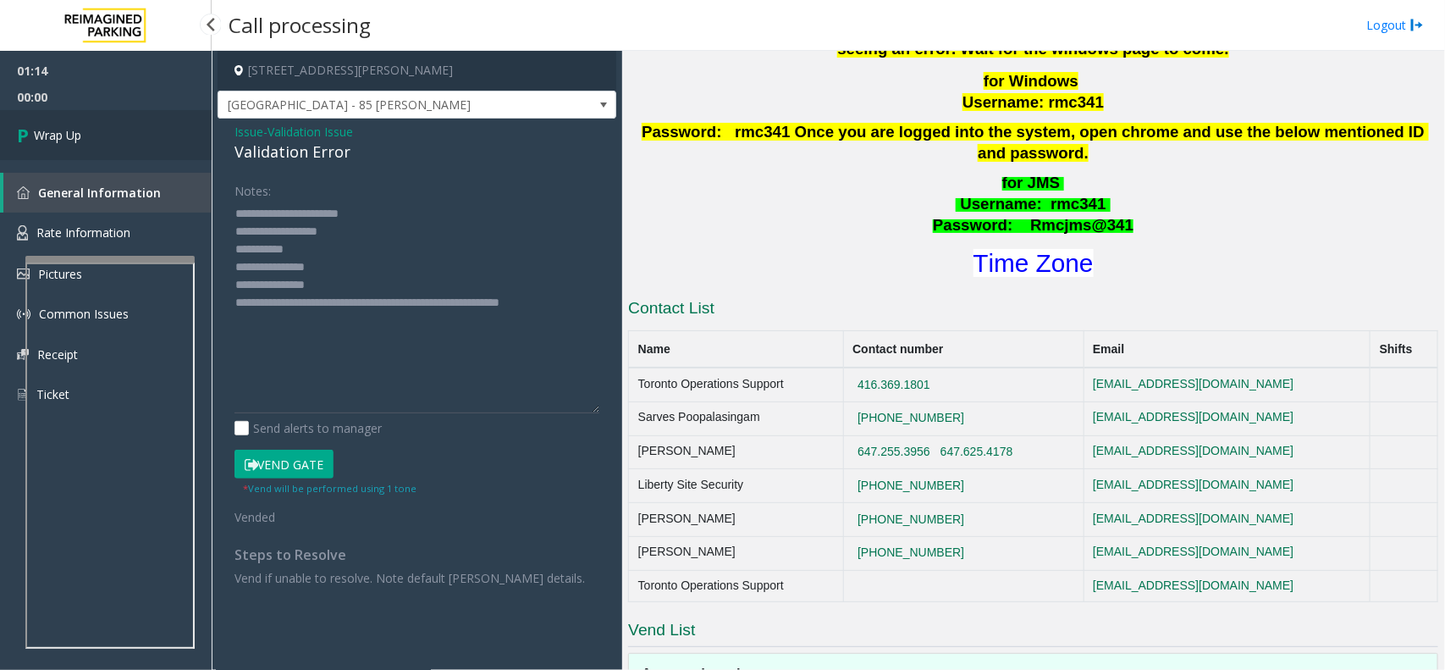
click at [100, 119] on link "Wrap Up" at bounding box center [106, 135] width 212 height 50
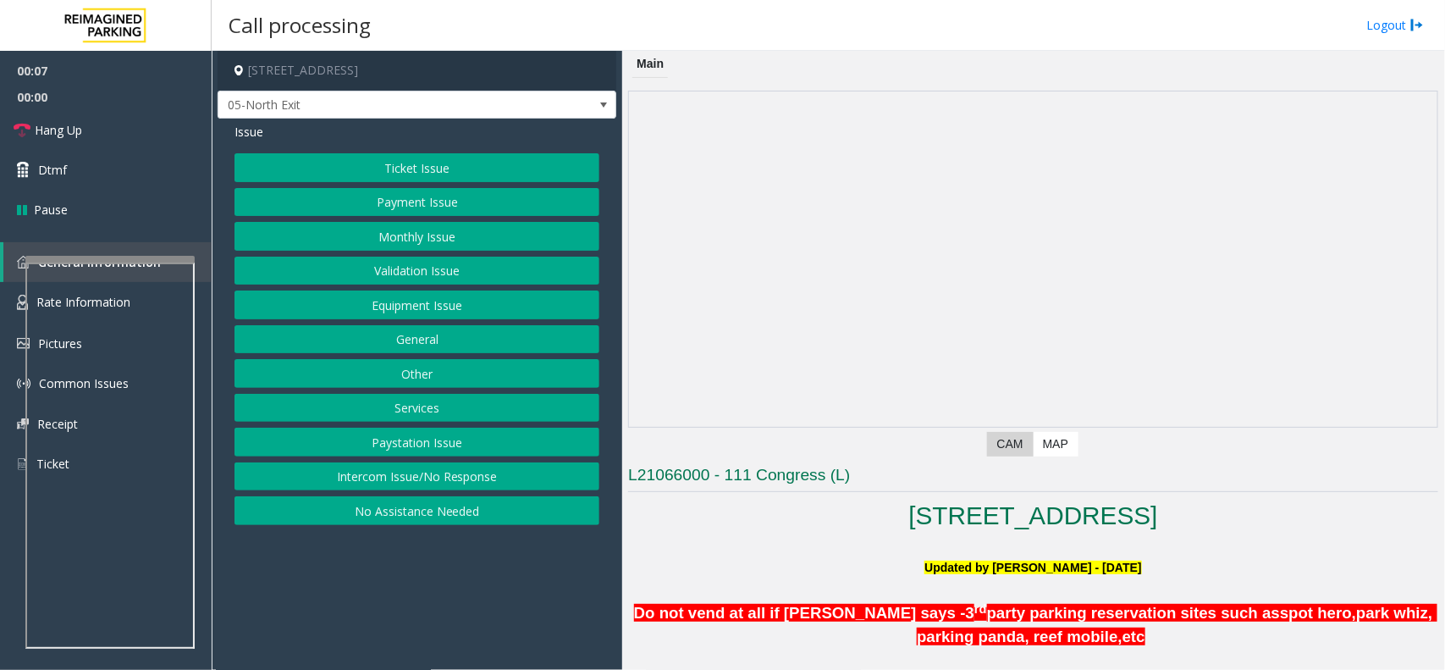
click at [273, 158] on button "Ticket Issue" at bounding box center [417, 167] width 365 height 29
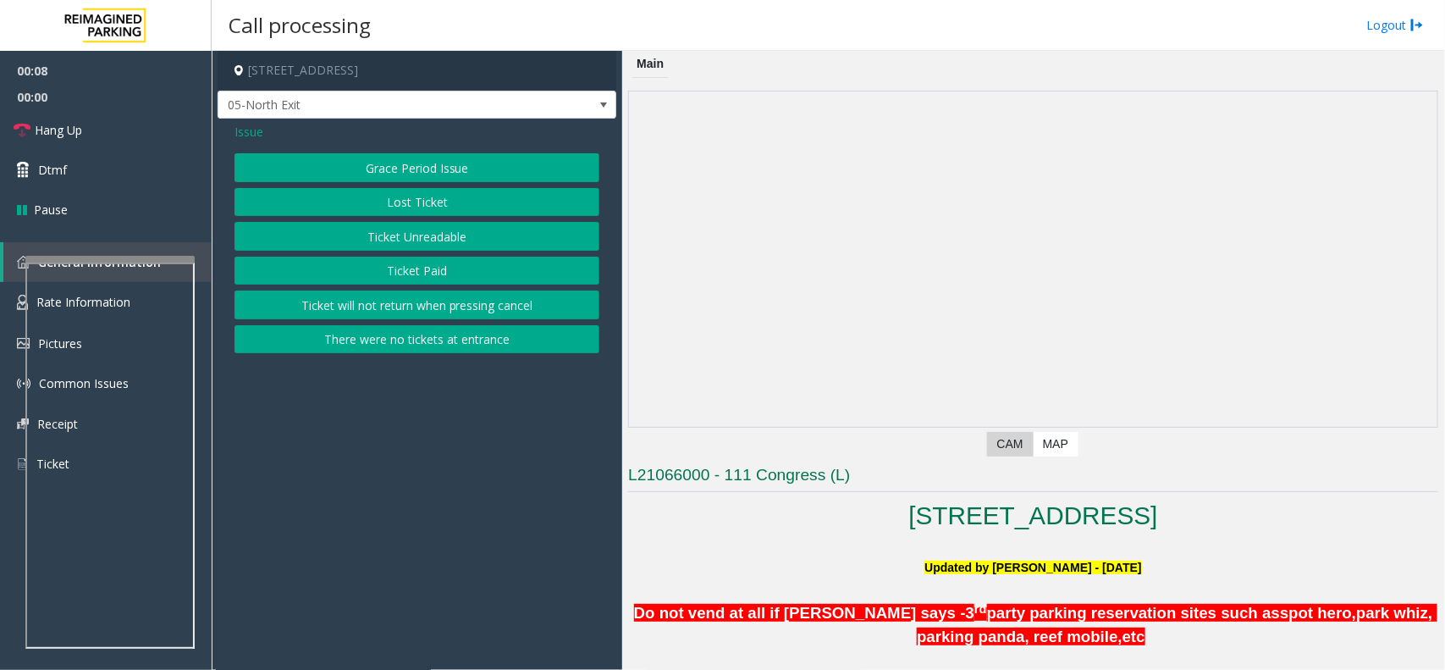
click at [307, 248] on button "Ticket Unreadable" at bounding box center [417, 236] width 365 height 29
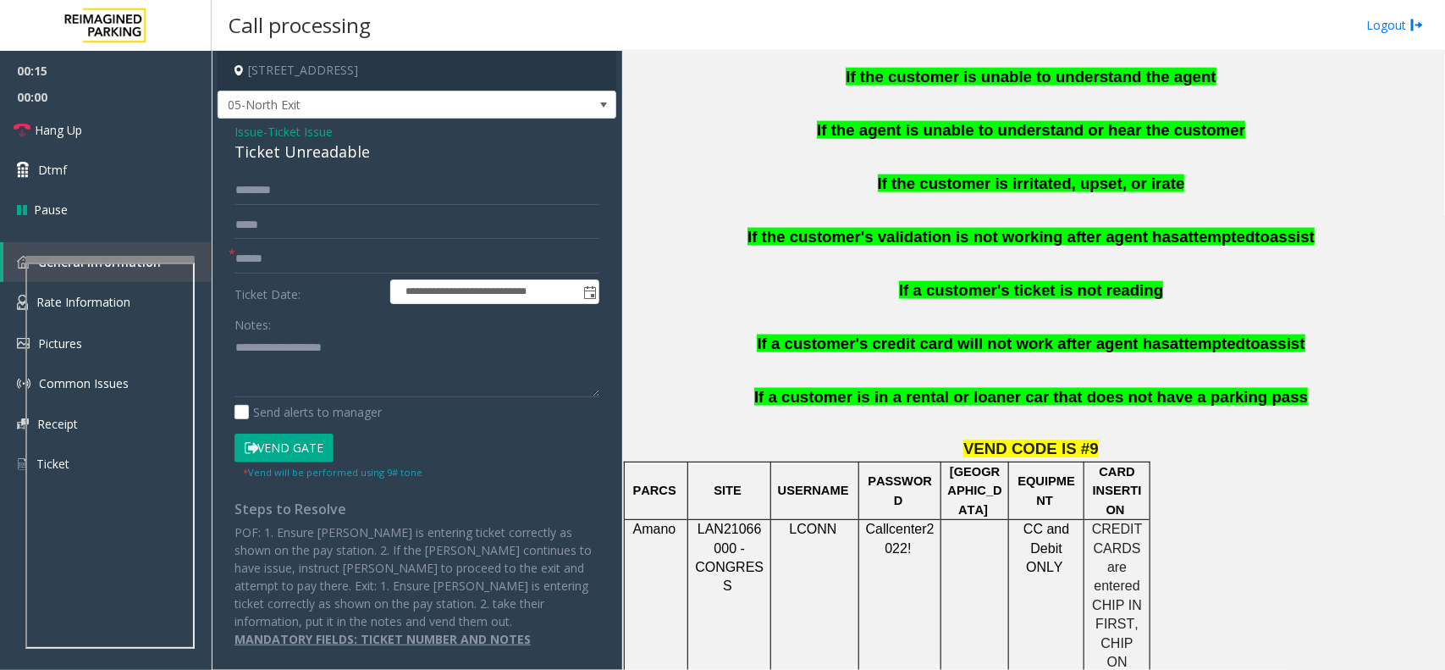
scroll to position [1058, 0]
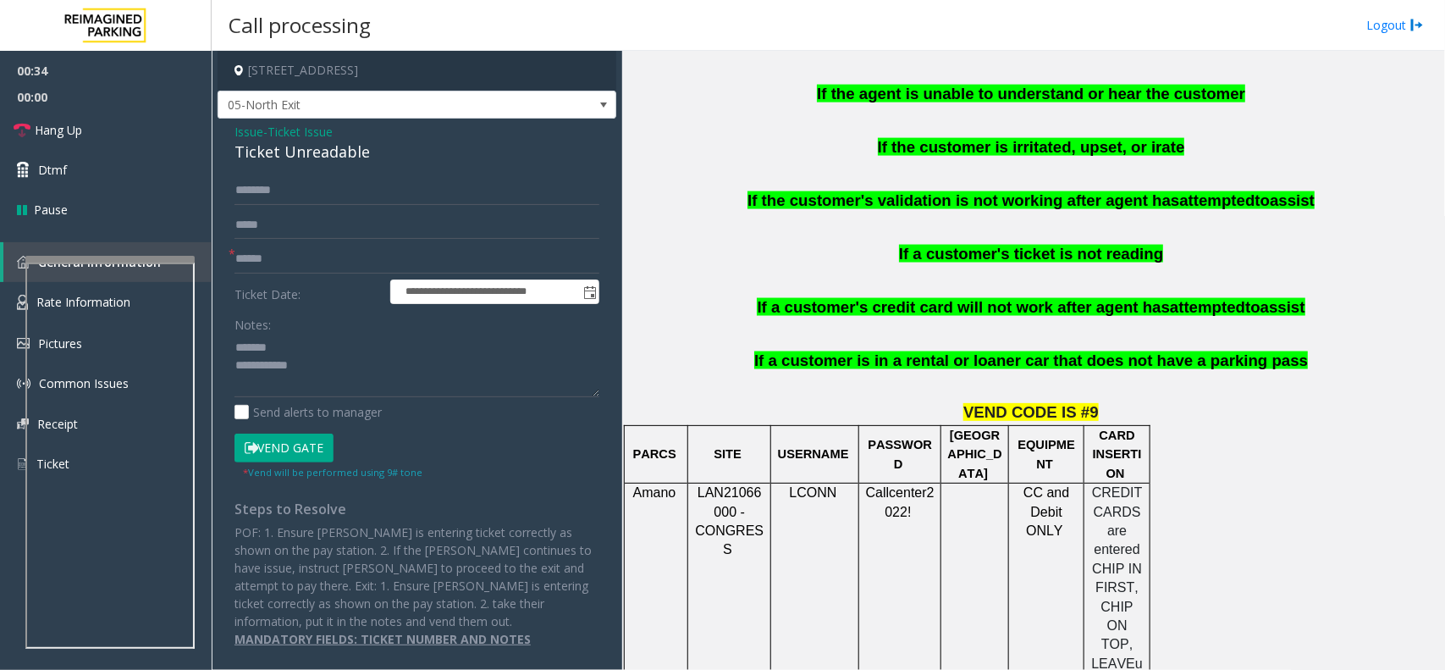
click at [311, 157] on div "Ticket Unreadable" at bounding box center [417, 152] width 365 height 23
type textarea "**********"
click at [290, 257] on input "text" at bounding box center [417, 259] width 365 height 29
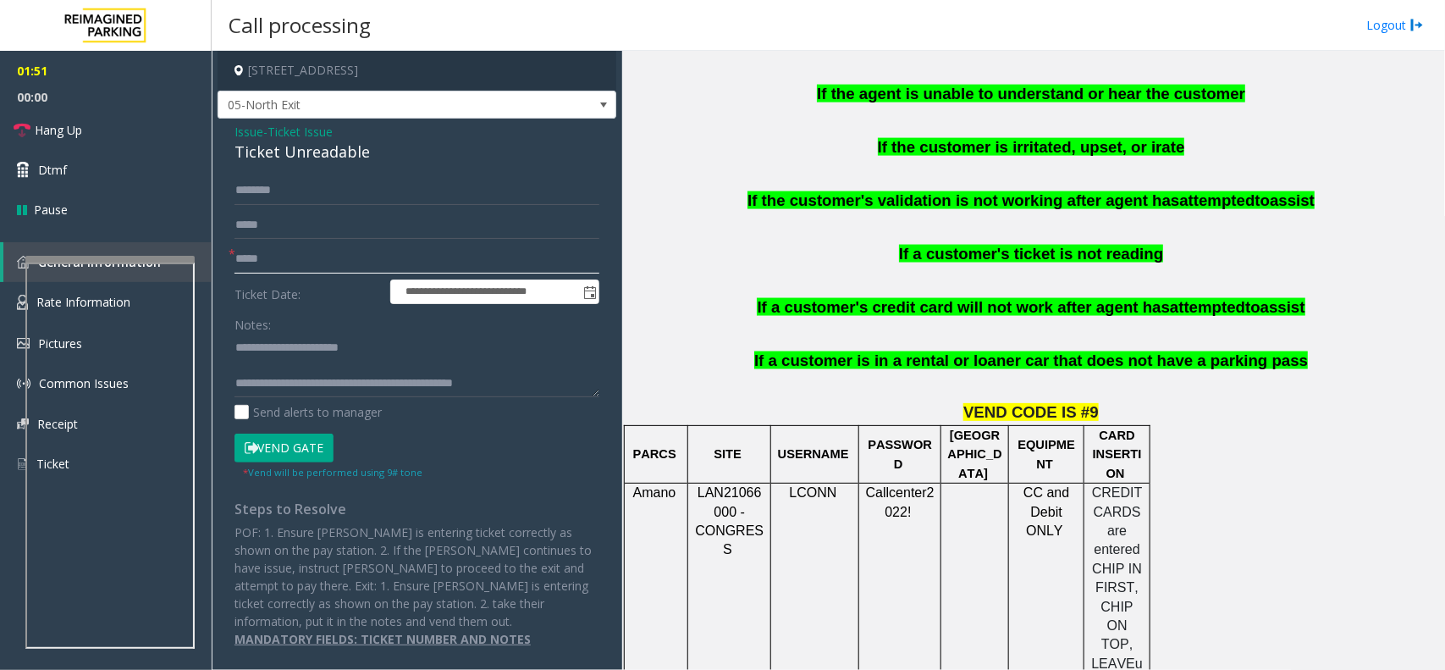
type input "*****"
click at [303, 461] on button "Vend Gate" at bounding box center [284, 448] width 99 height 29
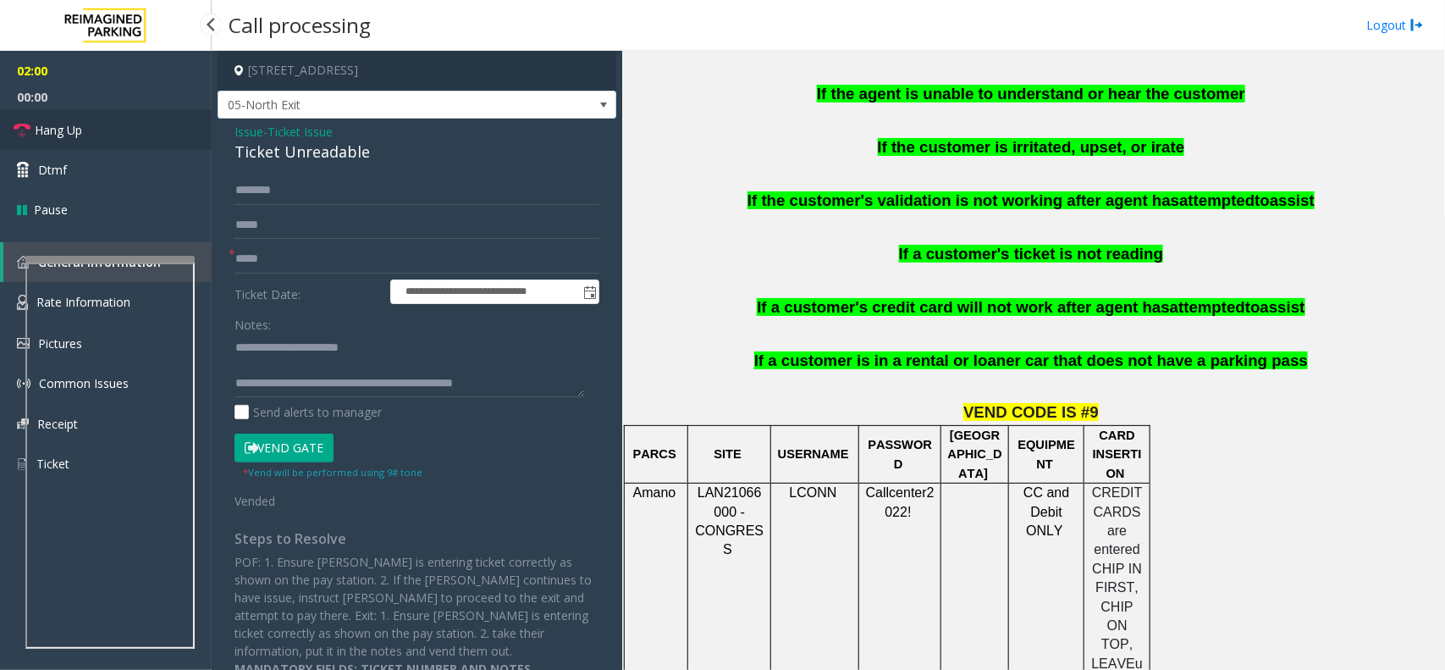
click at [98, 129] on link "Hang Up" at bounding box center [106, 130] width 212 height 40
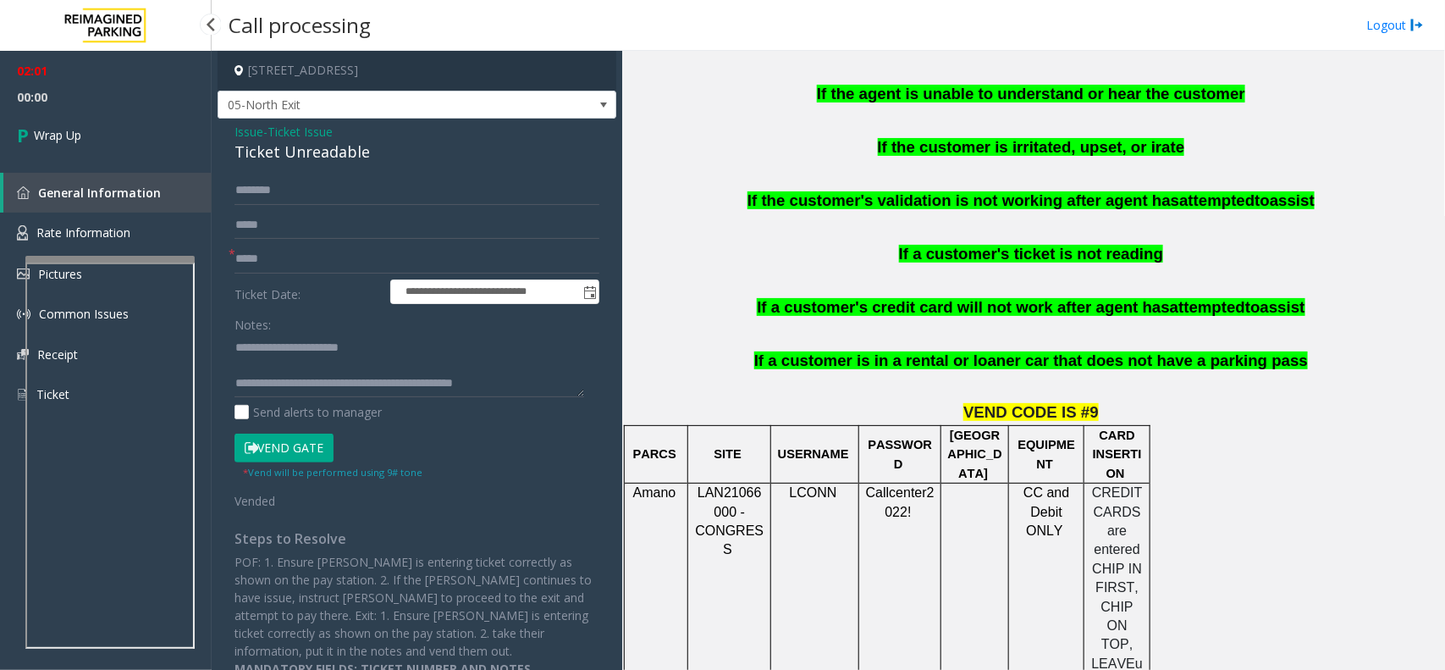
click at [98, 129] on link "Wrap Up" at bounding box center [106, 135] width 212 height 50
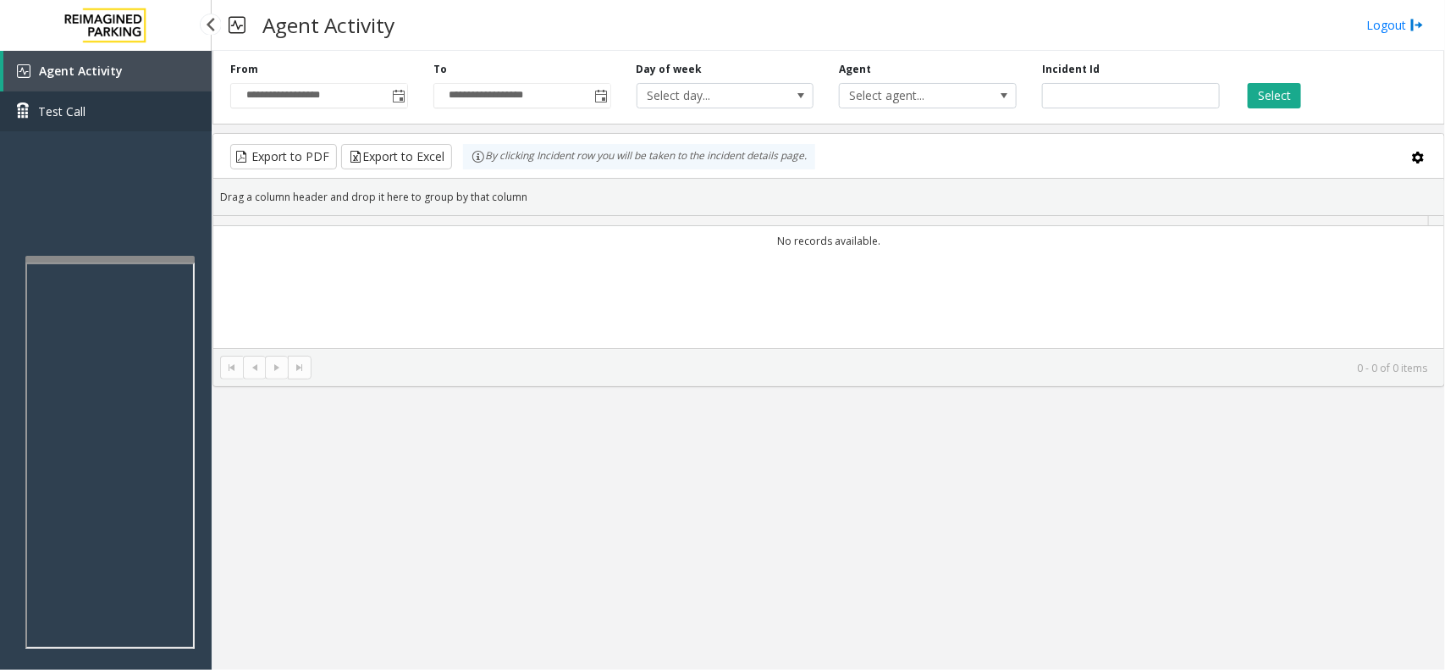
click at [98, 129] on link "Test Call" at bounding box center [106, 111] width 212 height 40
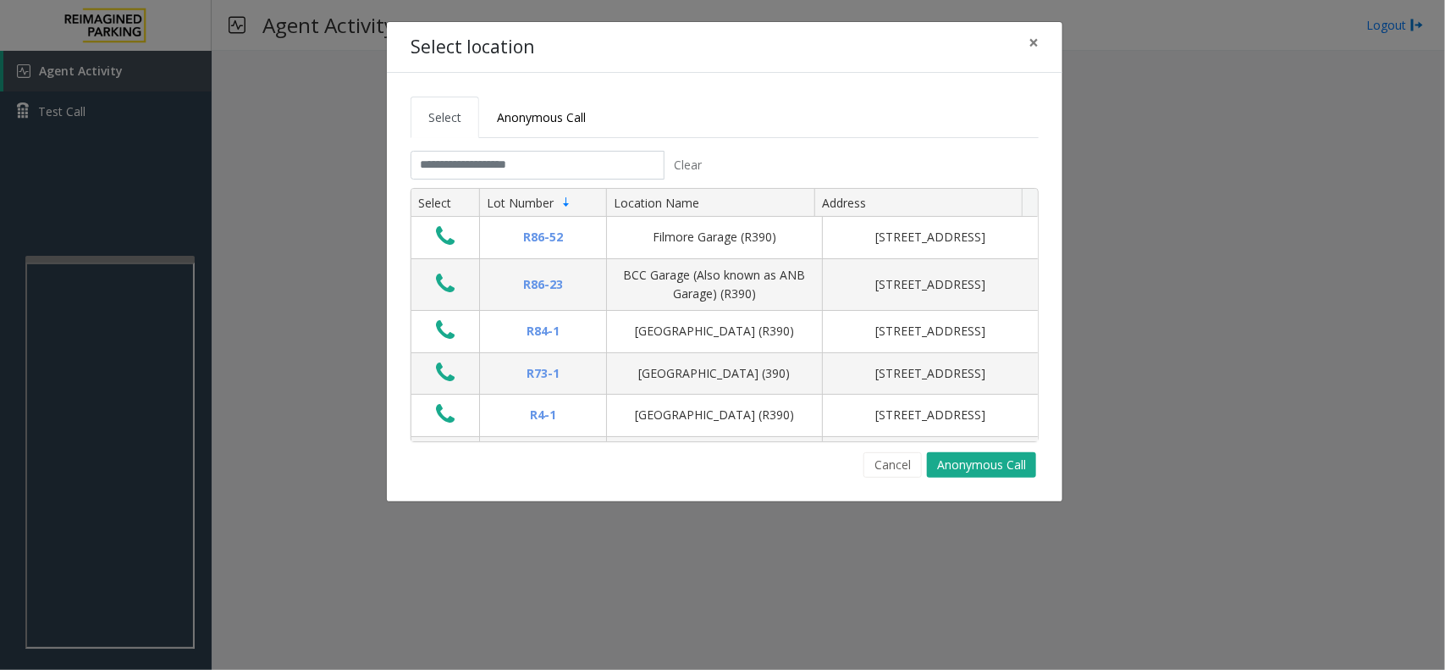
click at [235, 146] on div "Select location × Select Anonymous Call Clear Select Lot Number Location Name A…" at bounding box center [722, 335] width 1445 height 670
click at [1035, 43] on span "×" at bounding box center [1034, 42] width 10 height 24
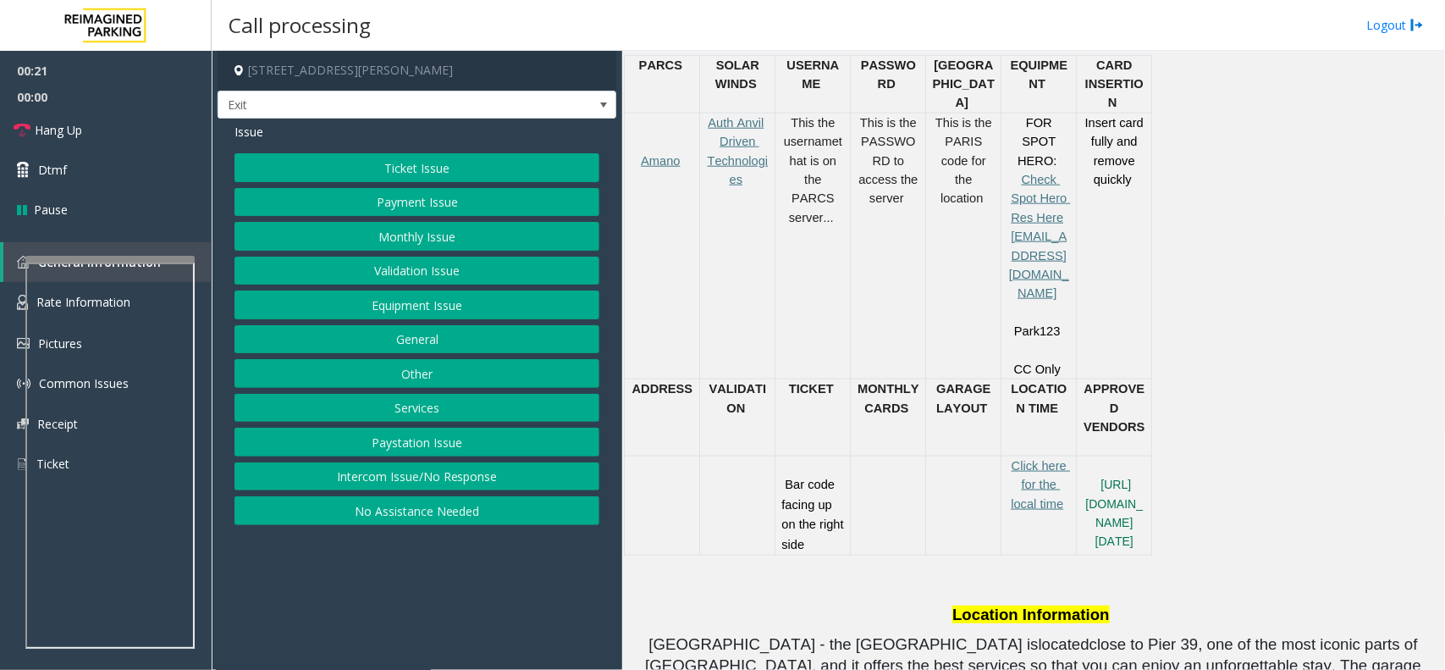
scroll to position [741, 0]
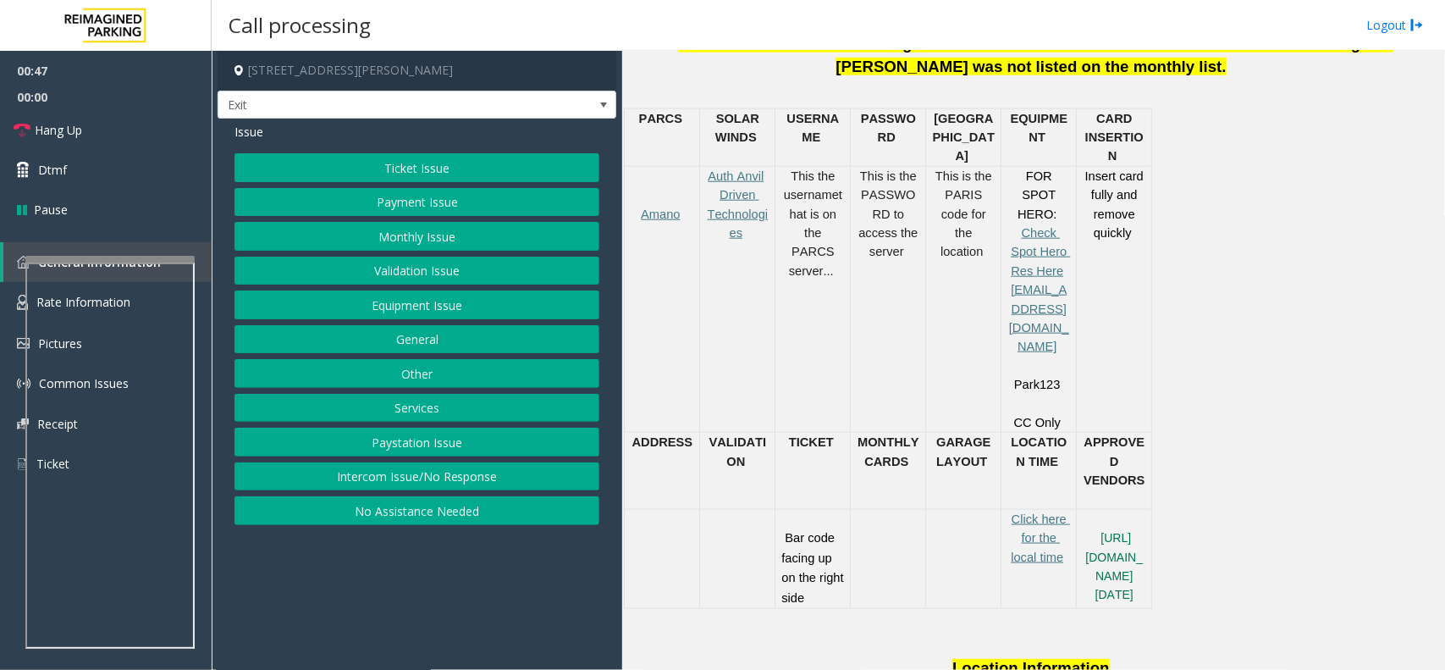
click at [459, 309] on button "Equipment Issue" at bounding box center [417, 304] width 365 height 29
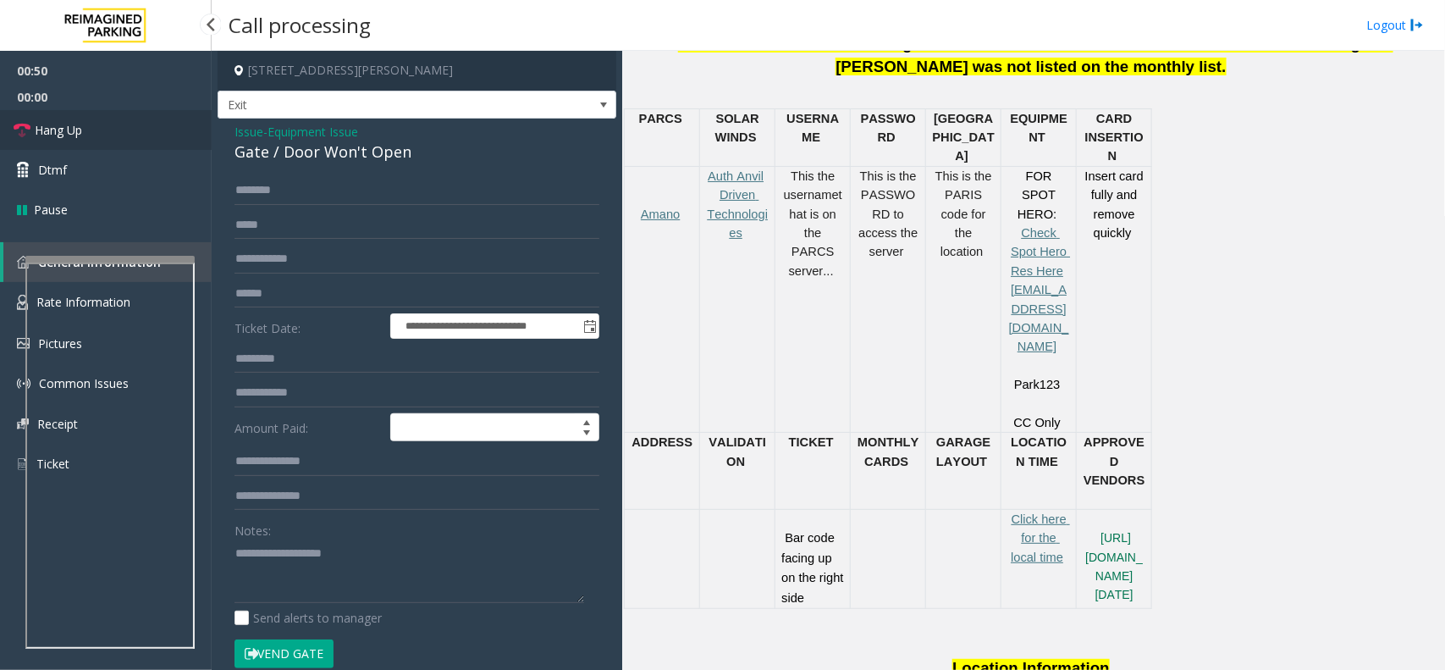
drag, startPoint x: 132, startPoint y: 123, endPoint x: 80, endPoint y: 141, distance: 54.6
click at [132, 123] on link "Hang Up" at bounding box center [106, 130] width 212 height 40
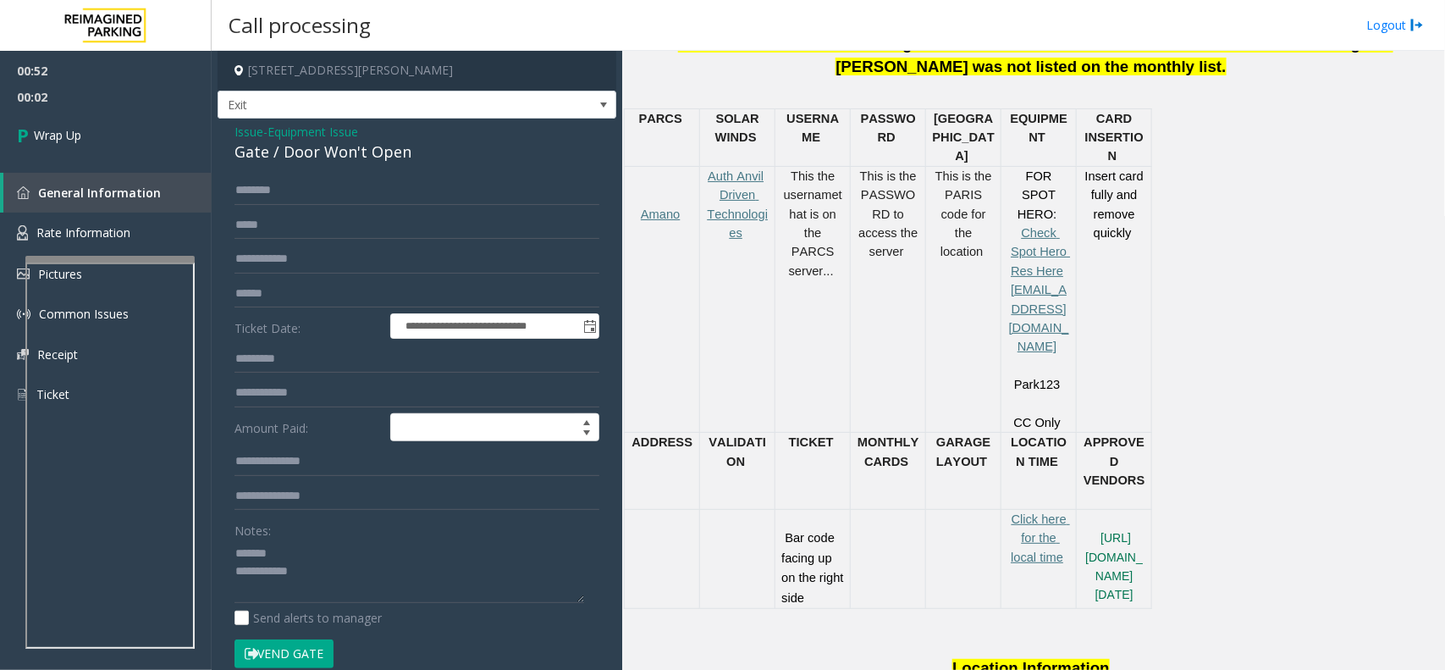
click at [373, 145] on div "Gate / Door Won't Open" at bounding box center [417, 152] width 365 height 23
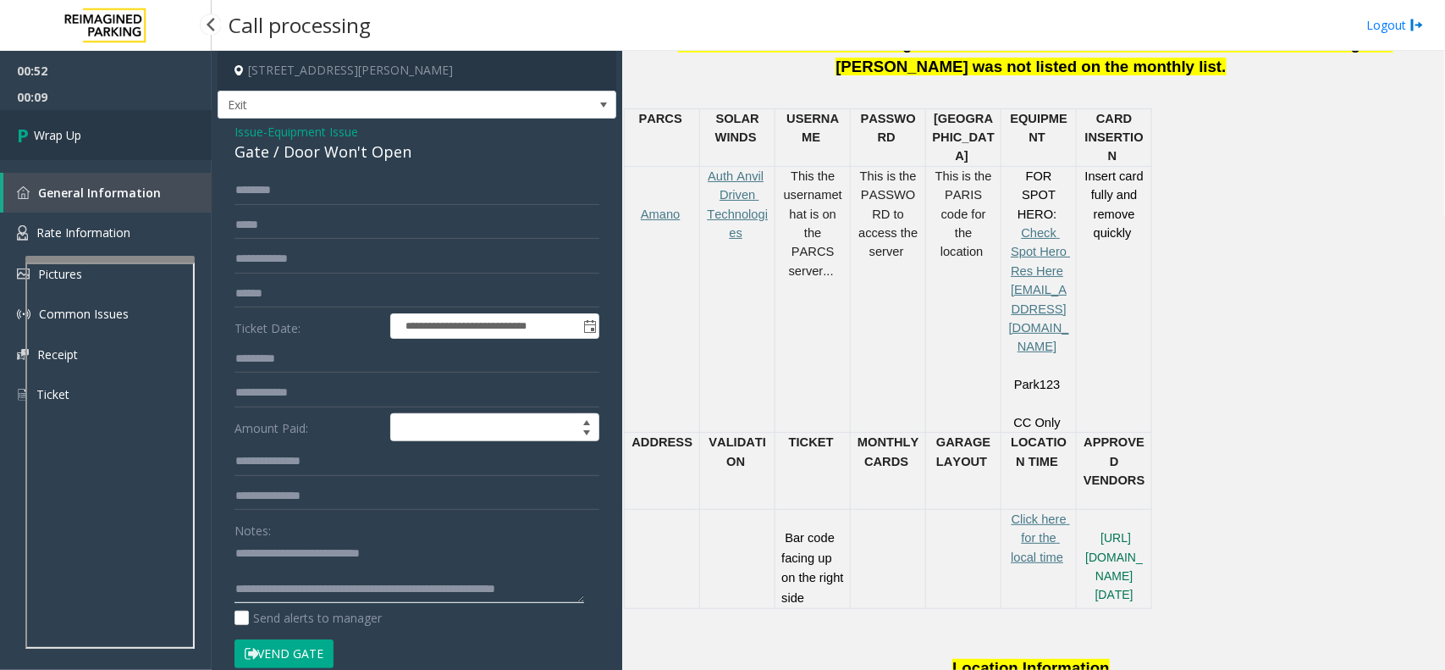
type textarea "**********"
click at [162, 125] on link "Wrap Up" at bounding box center [106, 135] width 212 height 50
